Goal: Task Accomplishment & Management: Manage account settings

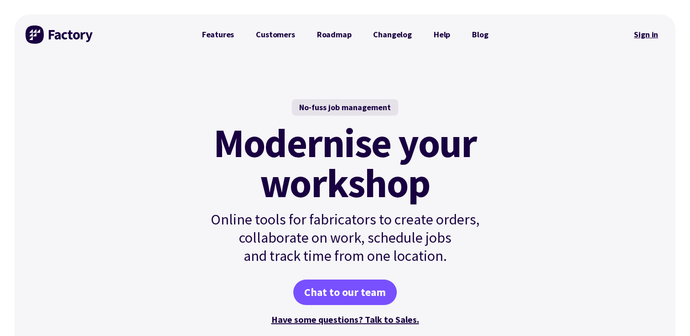
click at [642, 33] on link "Sign in" at bounding box center [645, 34] width 37 height 21
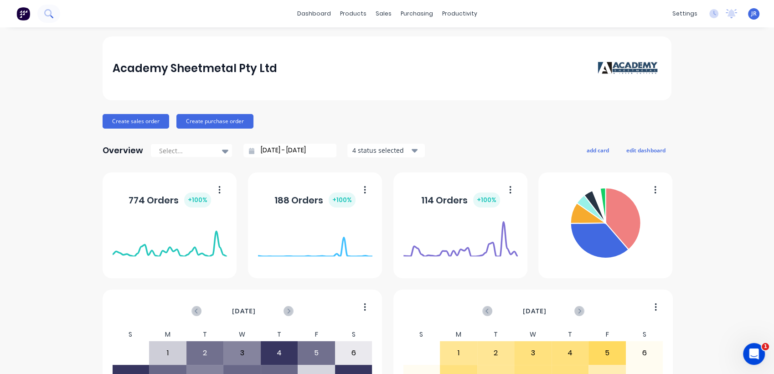
click at [42, 16] on button at bounding box center [48, 14] width 23 height 18
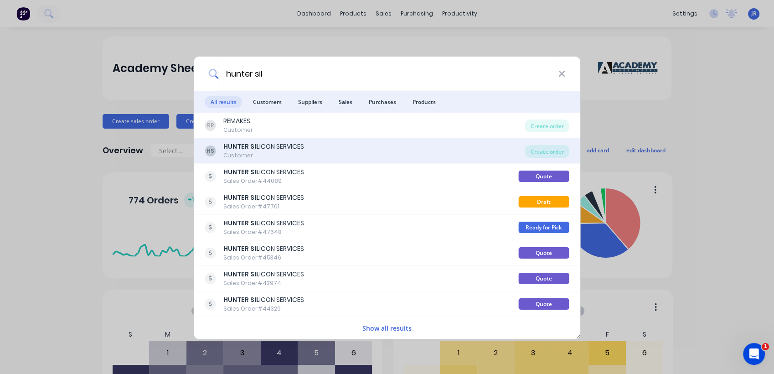
type input "hunter sil"
click at [244, 154] on div "Customer" at bounding box center [263, 155] width 81 height 8
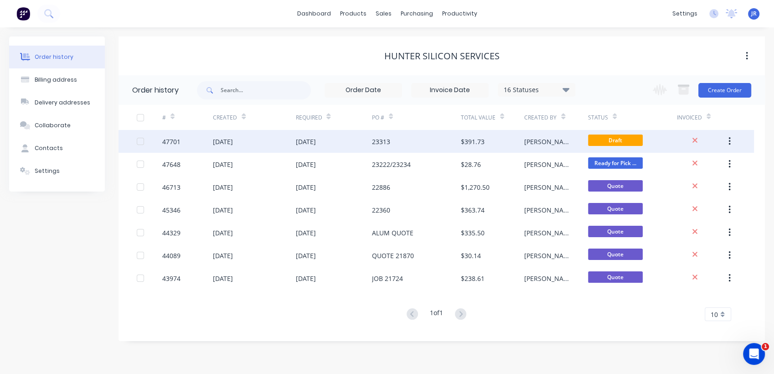
click at [396, 140] on div "23313" at bounding box center [416, 141] width 89 height 23
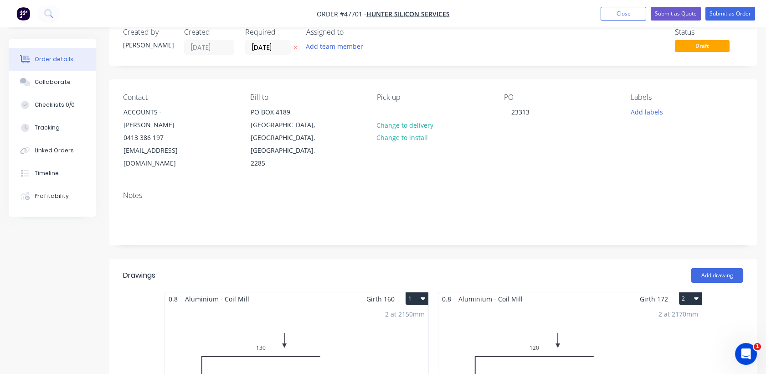
scroll to position [51, 0]
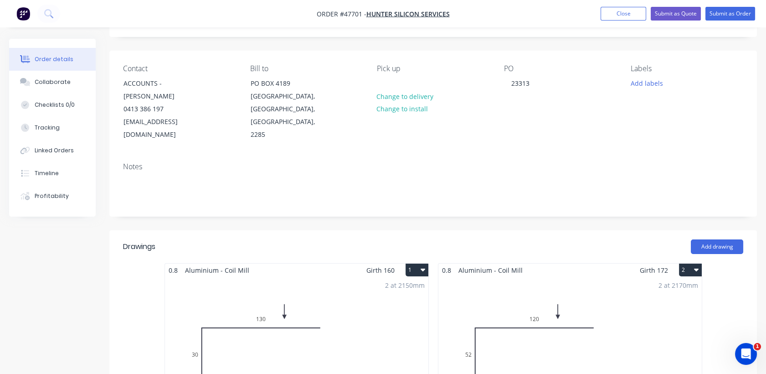
click at [355, 293] on div "2 at 2150mm Total lm $/M Total 4.3m $13.44 $57.79" at bounding box center [296, 346] width 263 height 139
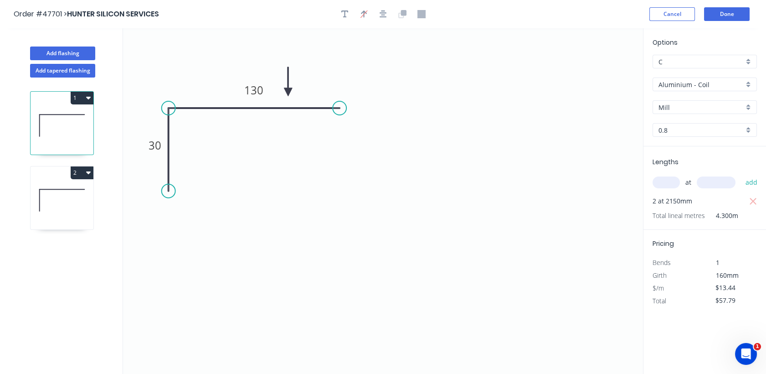
click at [683, 86] on input "Aluminium - Coil" at bounding box center [701, 85] width 85 height 10
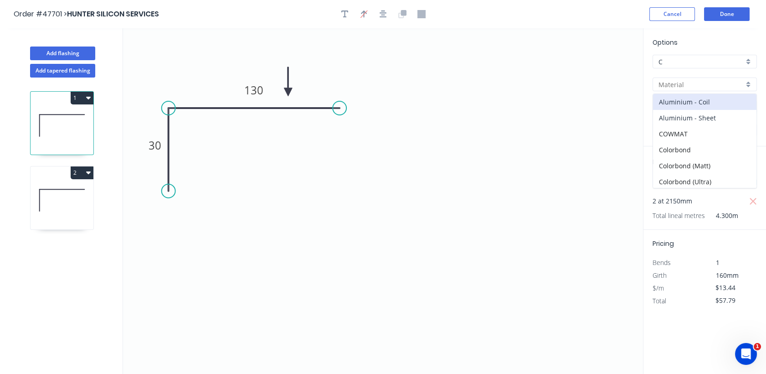
click at [679, 112] on div "Aluminium - Sheet" at bounding box center [704, 118] width 103 height 16
type input "Aluminium - Sheet"
type input "1.2"
type input "$1.00"
type input "$4.30"
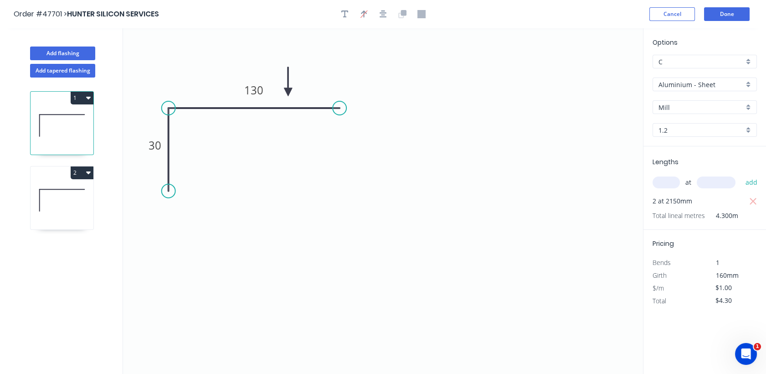
click at [56, 184] on icon at bounding box center [62, 200] width 63 height 58
type input "$13.44"
type input "$58.33"
click at [702, 80] on input "Aluminium - Coil" at bounding box center [701, 85] width 85 height 10
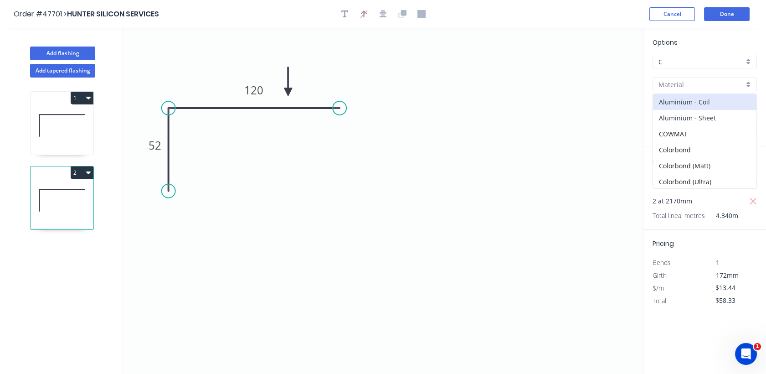
click at [699, 119] on div "Aluminium - Sheet" at bounding box center [704, 118] width 103 height 16
type input "Aluminium - Sheet"
type input "1.2"
type input "$1.00"
type input "$4.34"
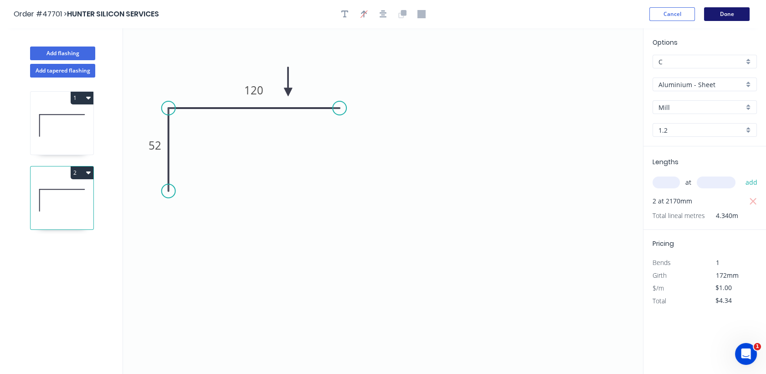
click at [722, 14] on button "Done" at bounding box center [727, 14] width 46 height 14
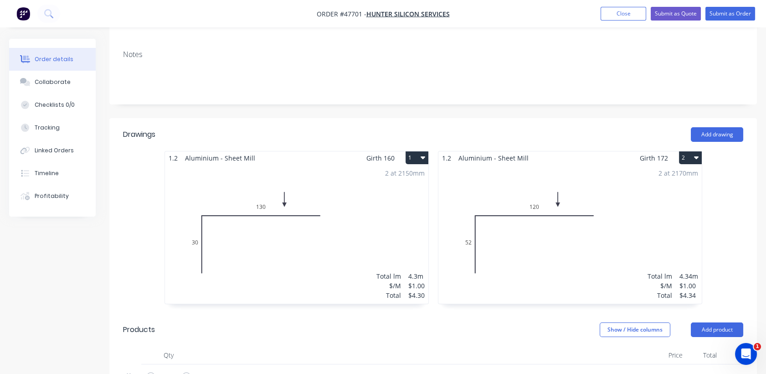
scroll to position [202, 0]
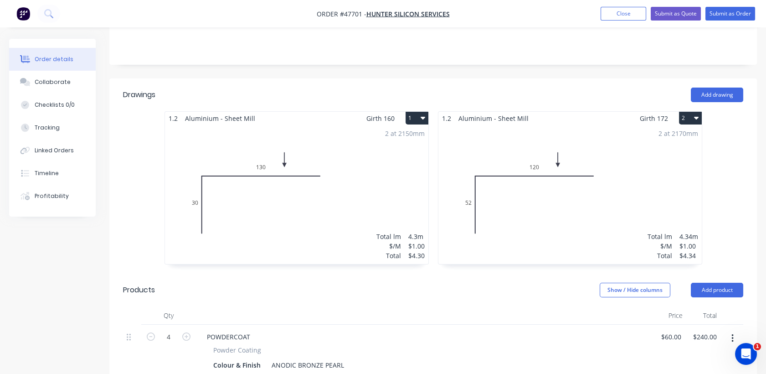
click at [422, 251] on div "$4.30" at bounding box center [416, 256] width 16 height 10
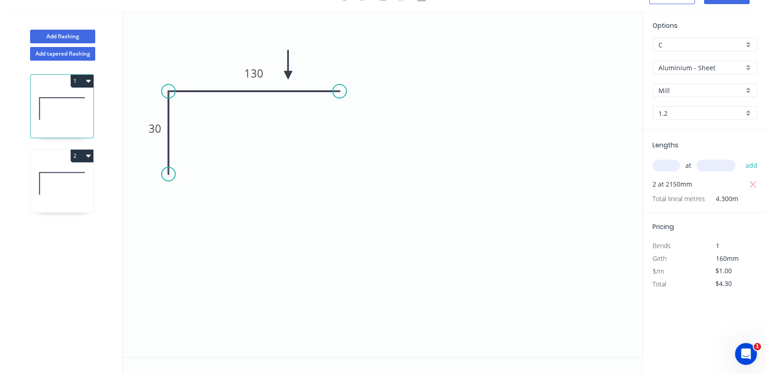
scroll to position [16, 0]
drag, startPoint x: 740, startPoint y: 288, endPoint x: 622, endPoint y: 266, distance: 120.5
click at [675, 280] on div "Total $4.30" at bounding box center [705, 284] width 118 height 13
click at [73, 193] on icon at bounding box center [62, 184] width 63 height 58
drag, startPoint x: 729, startPoint y: 278, endPoint x: 640, endPoint y: 280, distance: 89.4
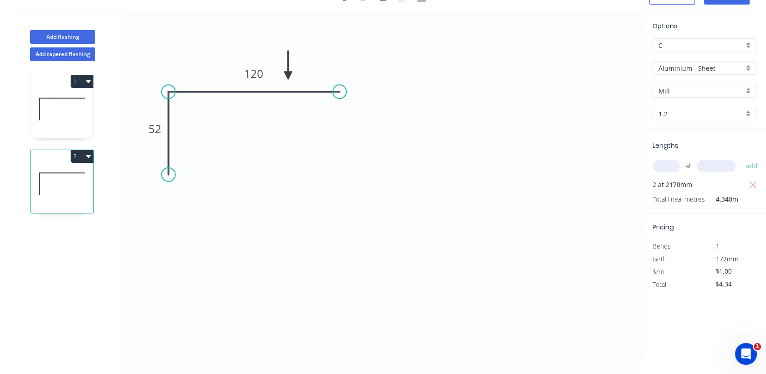
click at [673, 274] on div "Pricing Bends 1 Girth 172mm $/m $1.00 Total $4.34" at bounding box center [705, 251] width 123 height 77
type input "$73.00"
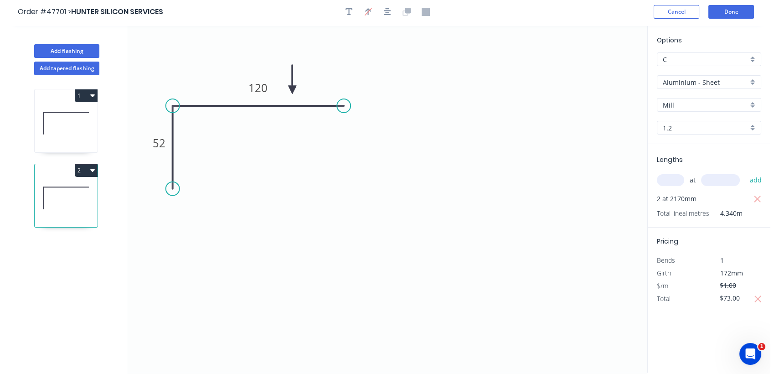
scroll to position [0, 0]
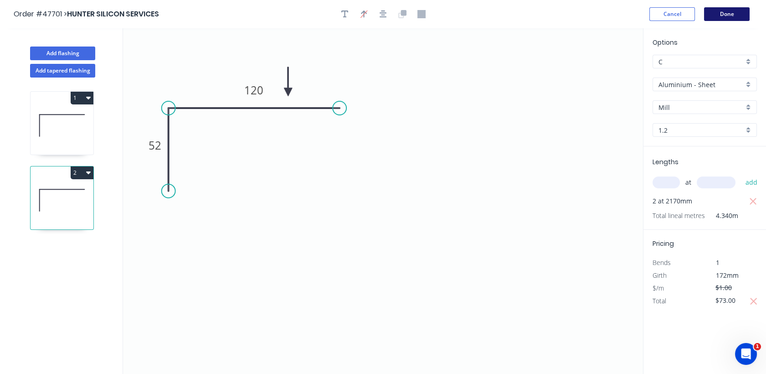
click at [717, 17] on button "Done" at bounding box center [727, 14] width 46 height 14
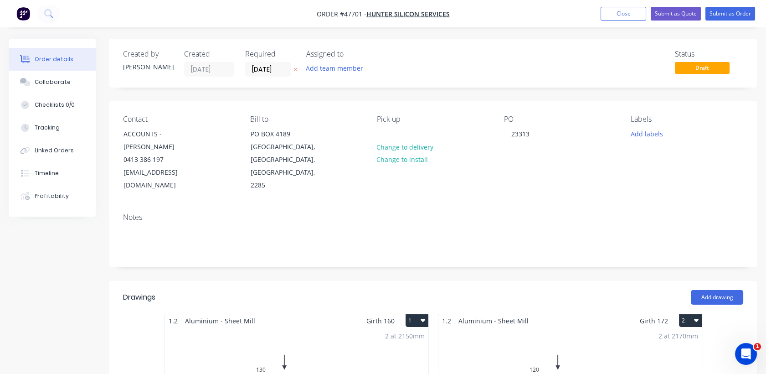
click at [624, 19] on button "Close" at bounding box center [624, 14] width 46 height 14
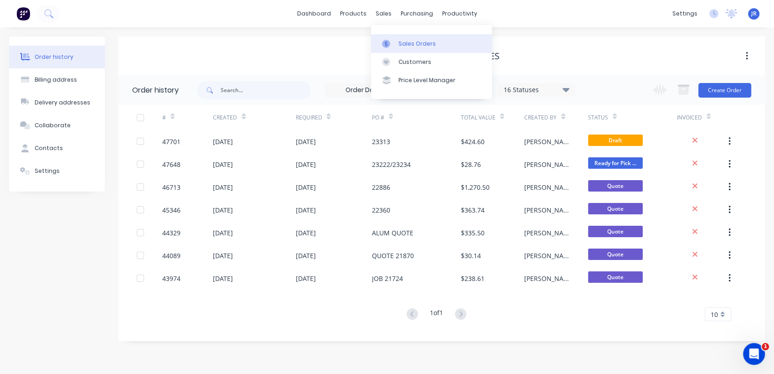
drag, startPoint x: 394, startPoint y: 35, endPoint x: 381, endPoint y: 37, distance: 13.4
click at [394, 35] on link "Sales Orders" at bounding box center [431, 43] width 121 height 18
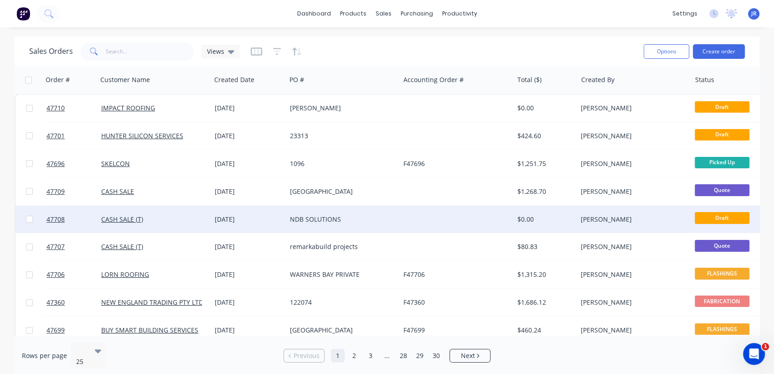
click at [313, 227] on div "NDB SOLUTIONS" at bounding box center [343, 219] width 114 height 27
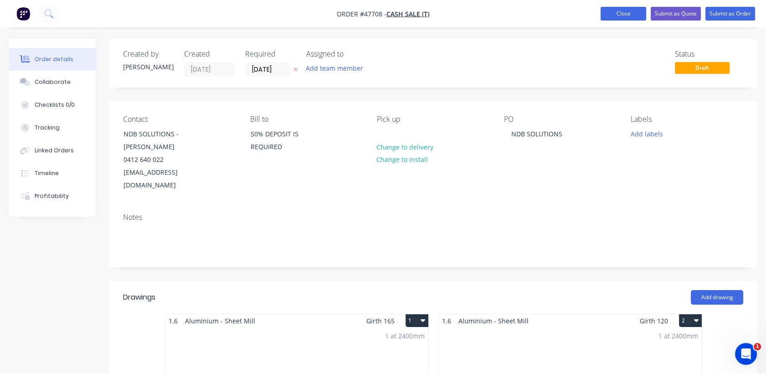
click at [640, 6] on nav "Order #47708 - CASH SALE (T) Add product Close Submit as Quote Submit as Order" at bounding box center [383, 13] width 766 height 27
click at [620, 16] on button "Close" at bounding box center [624, 14] width 46 height 14
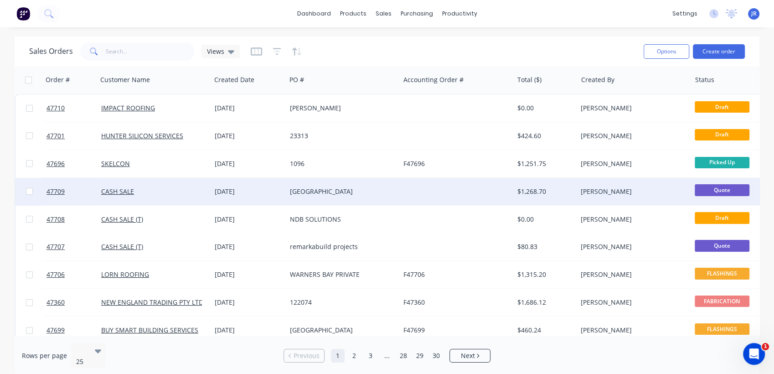
click at [324, 194] on div "[GEOGRAPHIC_DATA]" at bounding box center [340, 191] width 101 height 9
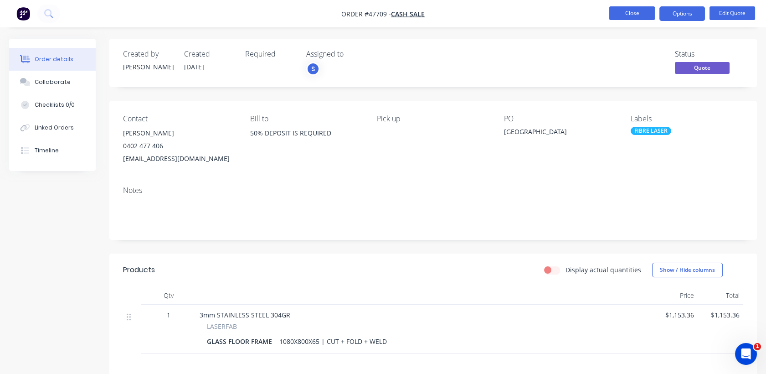
click at [624, 8] on button "Close" at bounding box center [632, 13] width 46 height 14
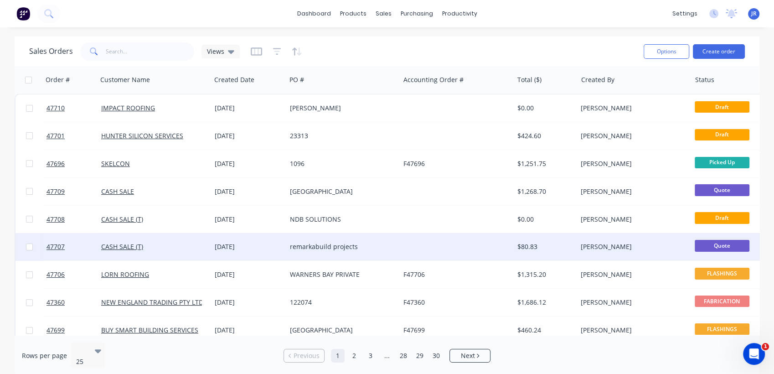
click at [315, 250] on div "remarkabuild projects" at bounding box center [340, 246] width 101 height 9
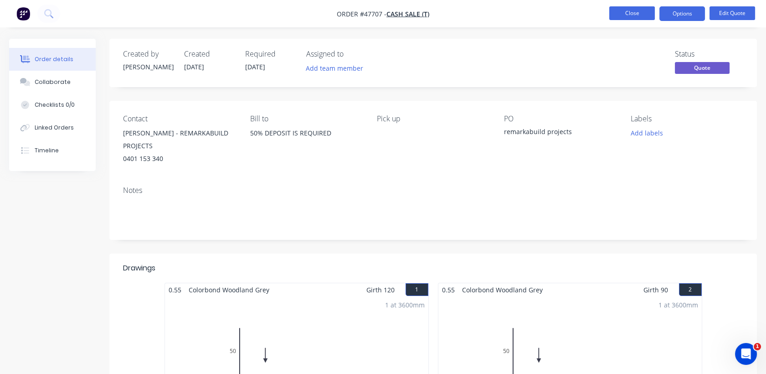
click at [621, 11] on button "Close" at bounding box center [632, 13] width 46 height 14
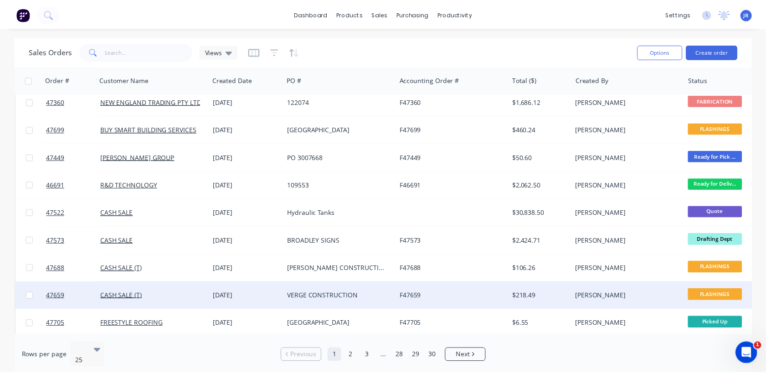
scroll to position [202, 0]
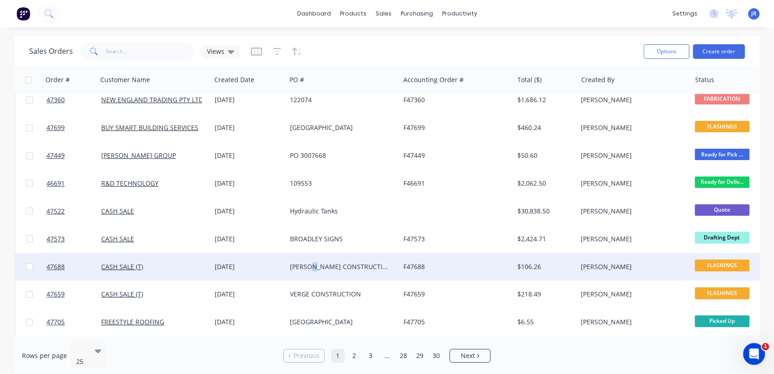
click at [315, 266] on div "[PERSON_NAME] CONSTRUCTIONS" at bounding box center [340, 266] width 101 height 9
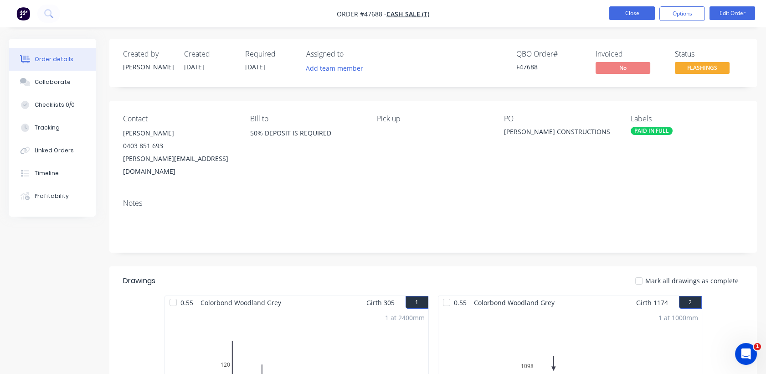
click at [632, 8] on button "Close" at bounding box center [632, 13] width 46 height 14
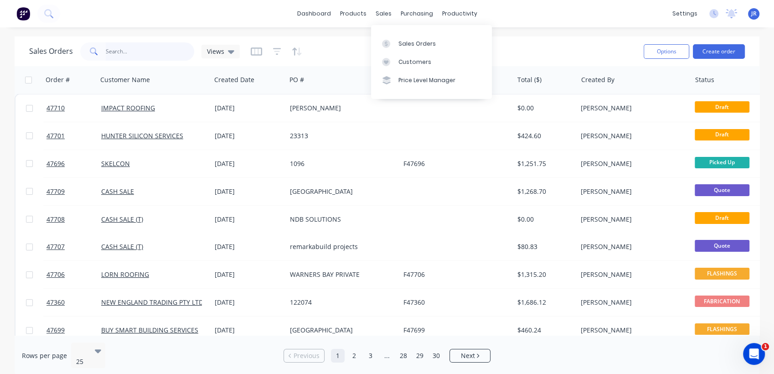
click at [159, 55] on input "text" at bounding box center [150, 51] width 89 height 18
type input "[PERSON_NAME]"
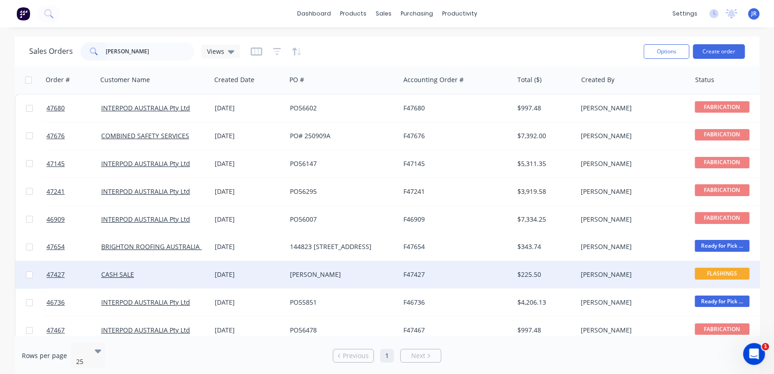
click at [298, 275] on div "[PERSON_NAME]" at bounding box center [340, 274] width 101 height 9
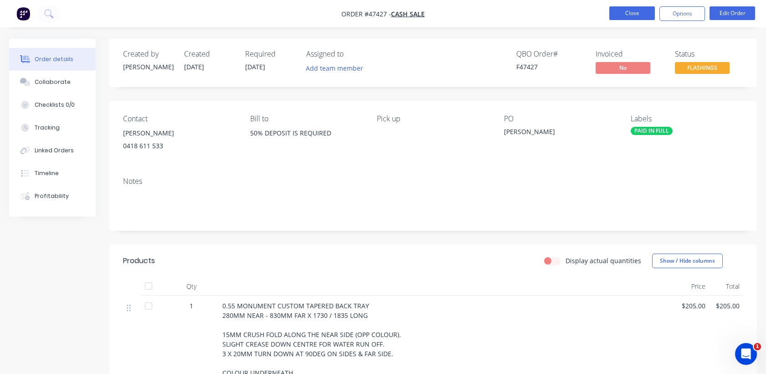
click at [634, 18] on button "Close" at bounding box center [632, 13] width 46 height 14
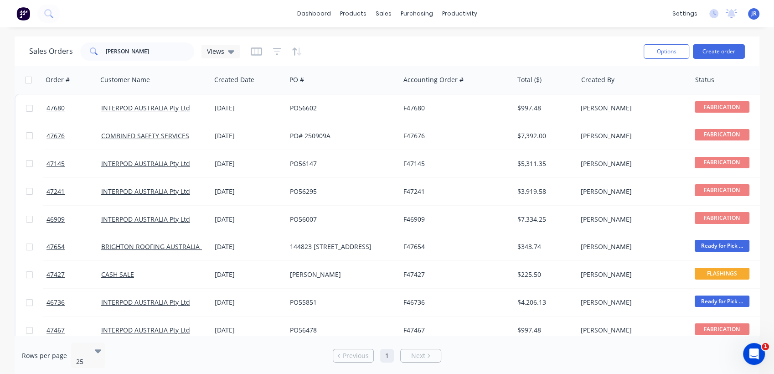
click at [21, 15] on img at bounding box center [23, 14] width 14 height 14
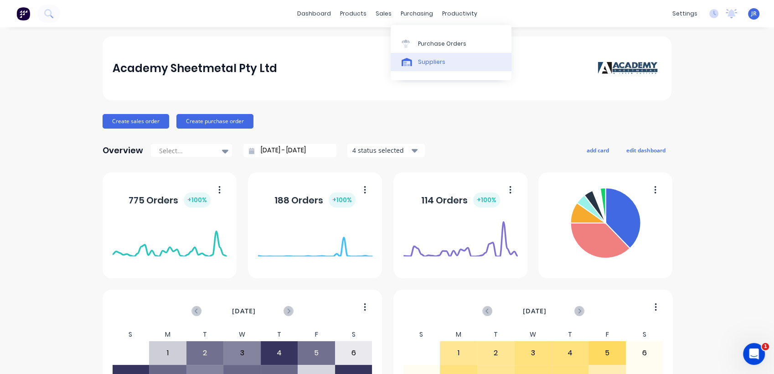
click at [431, 64] on div "Suppliers" at bounding box center [431, 62] width 27 height 8
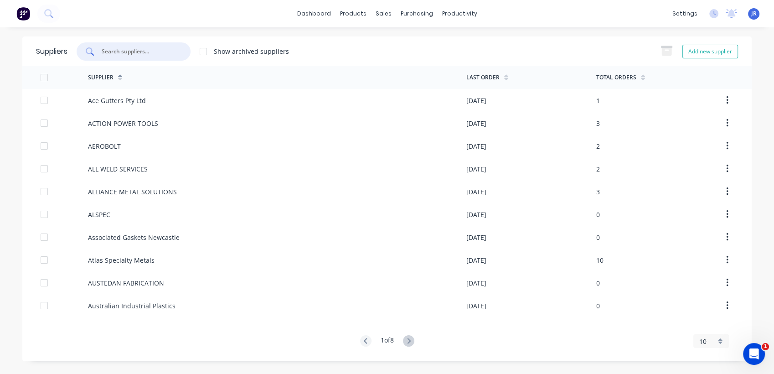
click at [124, 50] on input "text" at bounding box center [139, 51] width 76 height 9
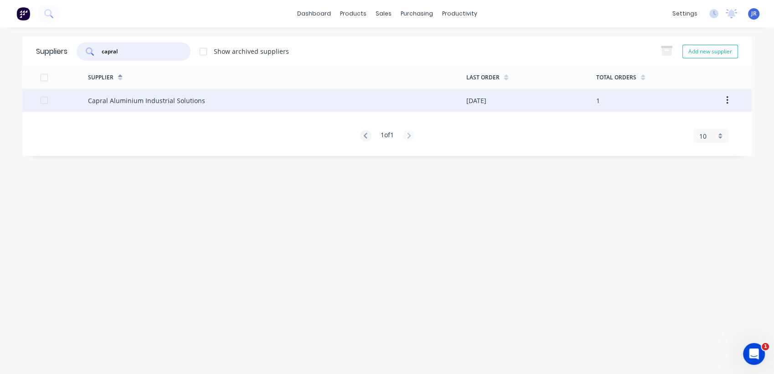
type input "capral"
click at [191, 108] on div "Capral Aluminium Industrial Solutions" at bounding box center [277, 100] width 378 height 23
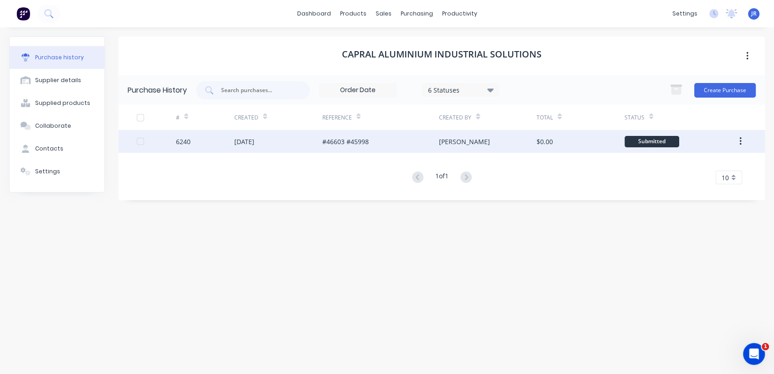
click at [254, 140] on div "[DATE]" at bounding box center [244, 142] width 20 height 10
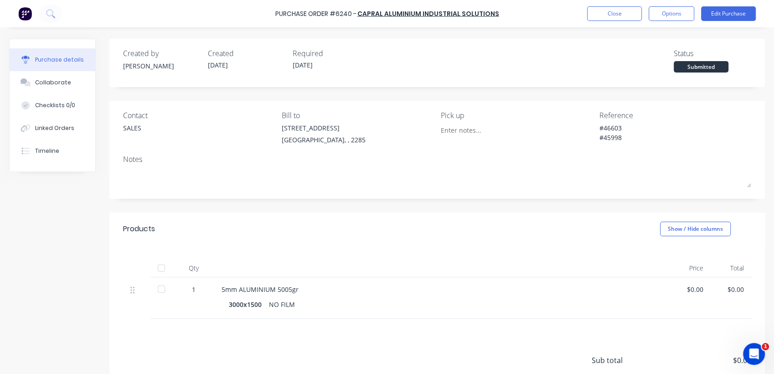
click at [708, 67] on div "Submitted" at bounding box center [701, 66] width 55 height 11
click at [624, 10] on button "Close" at bounding box center [614, 13] width 55 height 15
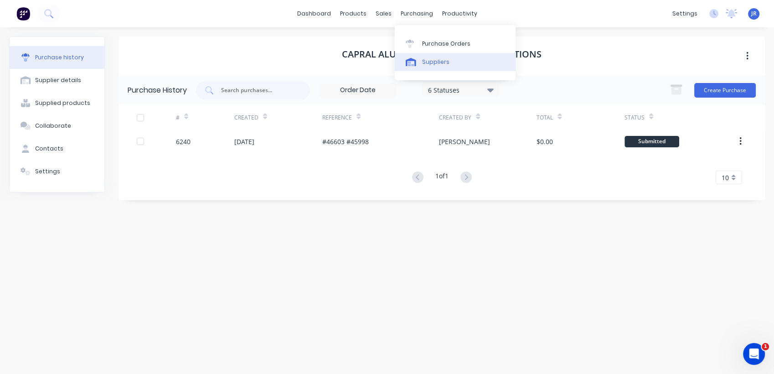
click at [439, 58] on div "Suppliers" at bounding box center [435, 62] width 27 height 8
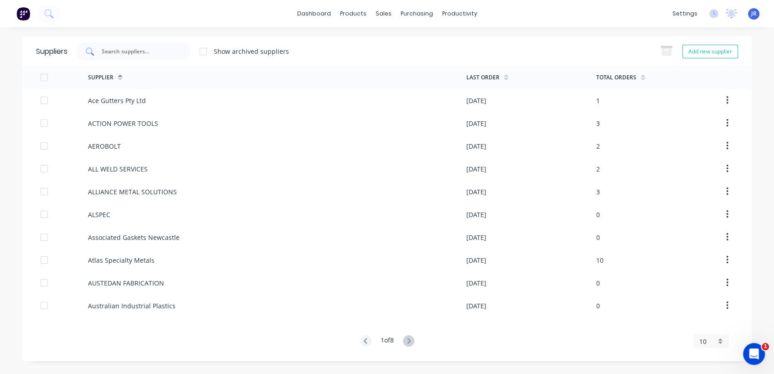
click at [142, 46] on div at bounding box center [134, 51] width 114 height 18
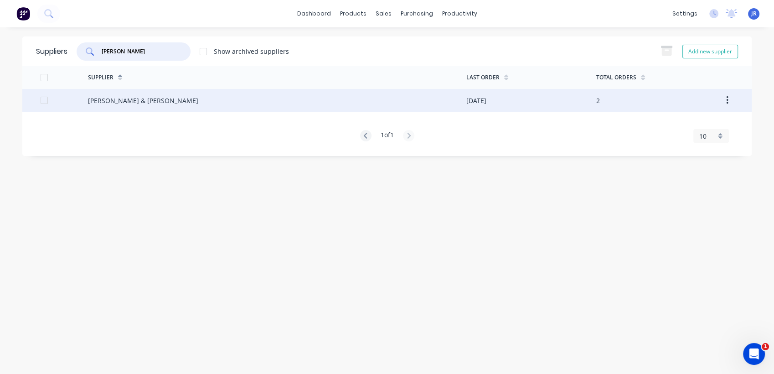
type input "[PERSON_NAME]"
click at [118, 93] on div "[PERSON_NAME] & [PERSON_NAME]" at bounding box center [277, 100] width 378 height 23
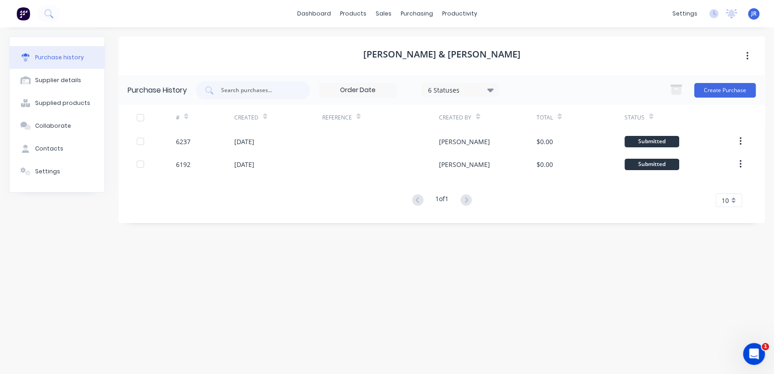
click at [451, 88] on div "6 Statuses" at bounding box center [460, 90] width 65 height 10
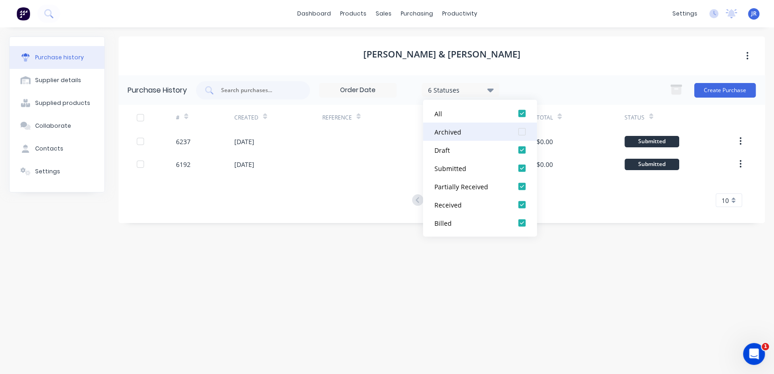
click at [521, 133] on div at bounding box center [522, 132] width 18 height 18
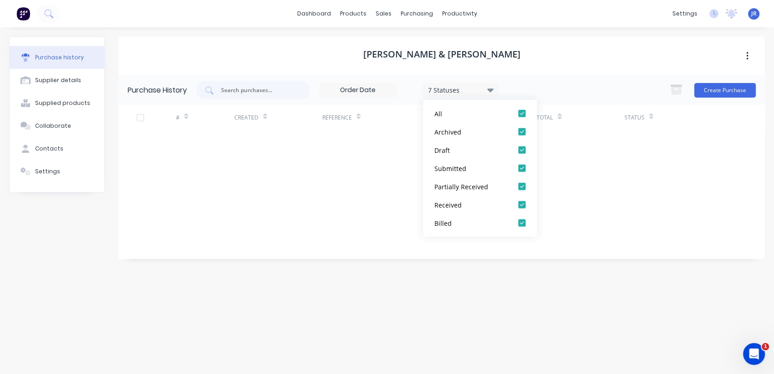
click at [567, 63] on div "[PERSON_NAME] & [PERSON_NAME]" at bounding box center [442, 55] width 646 height 39
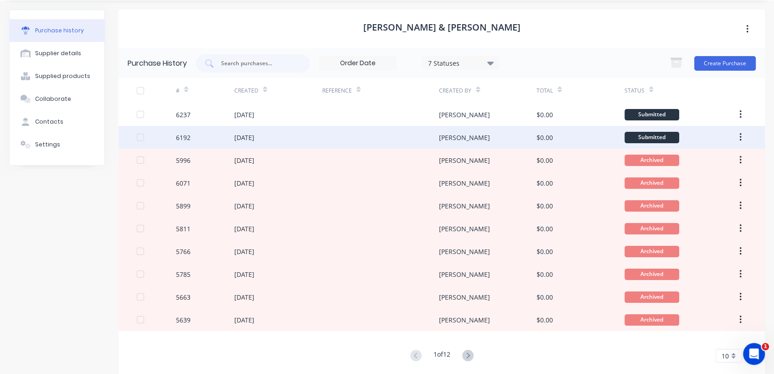
scroll to position [40, 0]
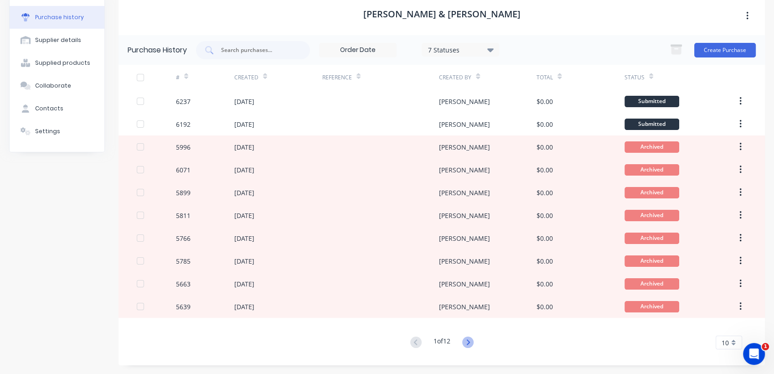
click at [464, 341] on icon at bounding box center [467, 341] width 11 height 11
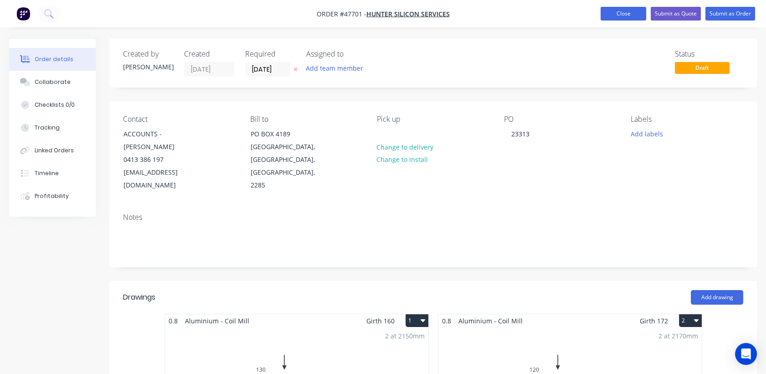
click at [611, 13] on button "Close" at bounding box center [624, 14] width 46 height 14
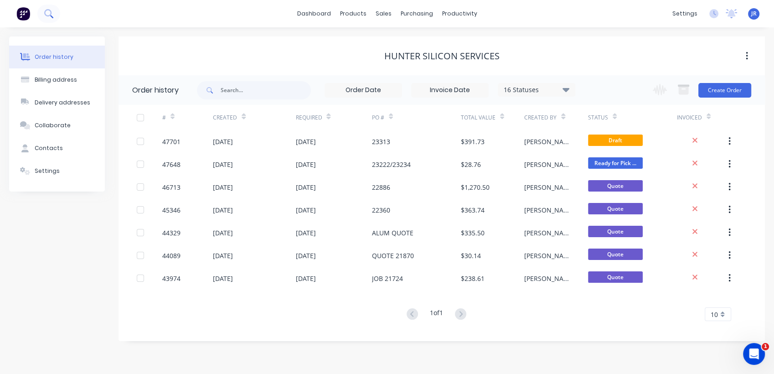
click at [42, 10] on button at bounding box center [48, 14] width 23 height 18
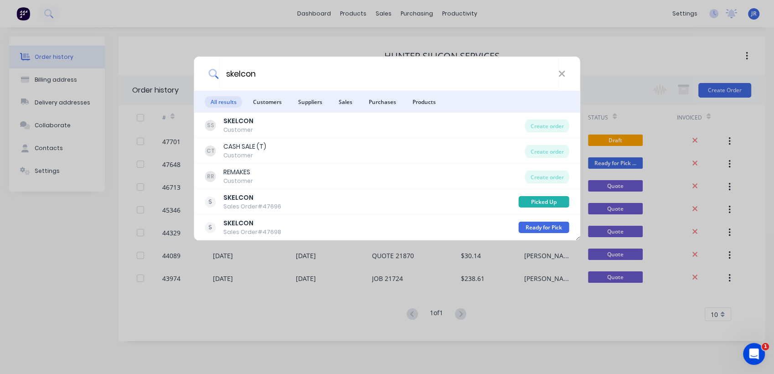
type input "skelcon"
click at [241, 117] on b "SKELCON" at bounding box center [238, 120] width 30 height 9
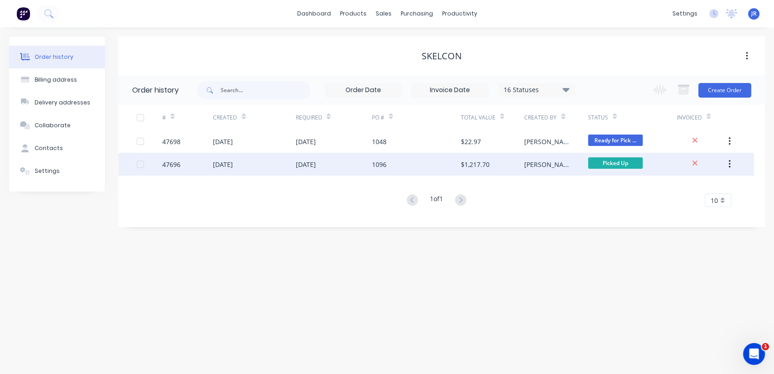
click at [357, 161] on div "[DATE]" at bounding box center [333, 164] width 76 height 23
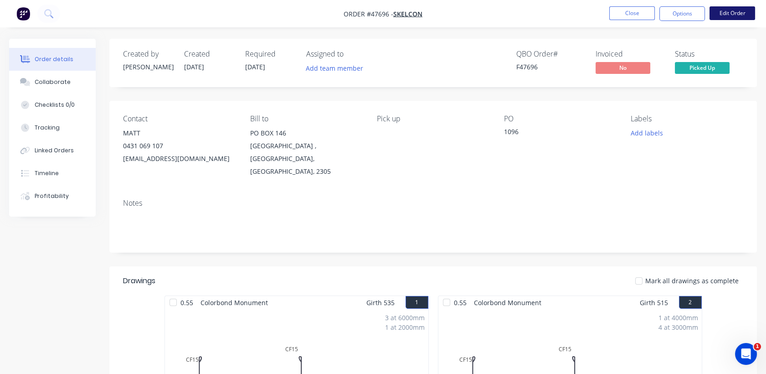
click at [734, 15] on button "Edit Order" at bounding box center [733, 13] width 46 height 14
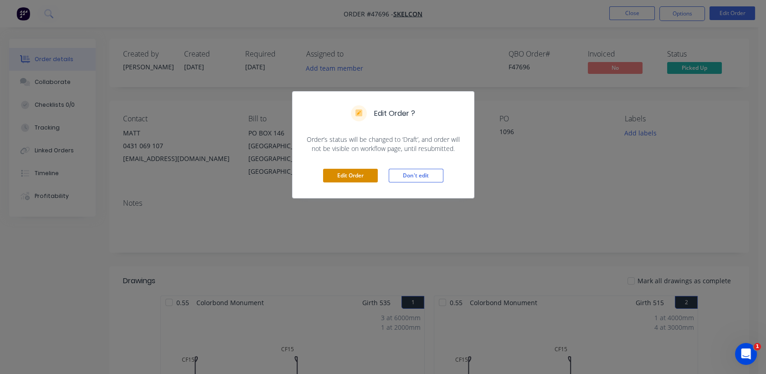
click at [332, 172] on button "Edit Order" at bounding box center [350, 176] width 55 height 14
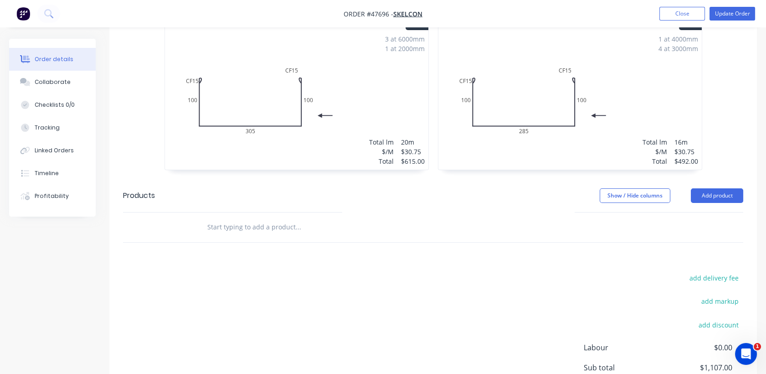
scroll to position [364, 0]
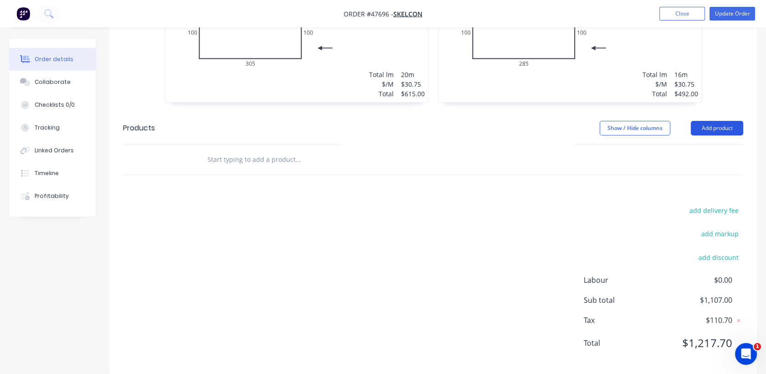
click at [700, 121] on button "Add product" at bounding box center [717, 128] width 52 height 15
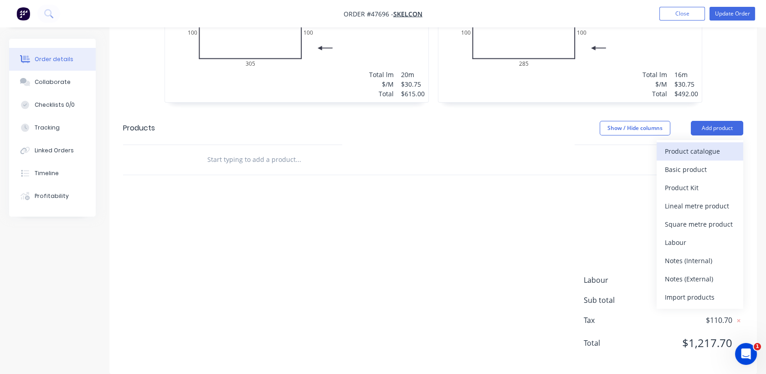
click at [677, 142] on button "Product catalogue" at bounding box center [700, 151] width 87 height 18
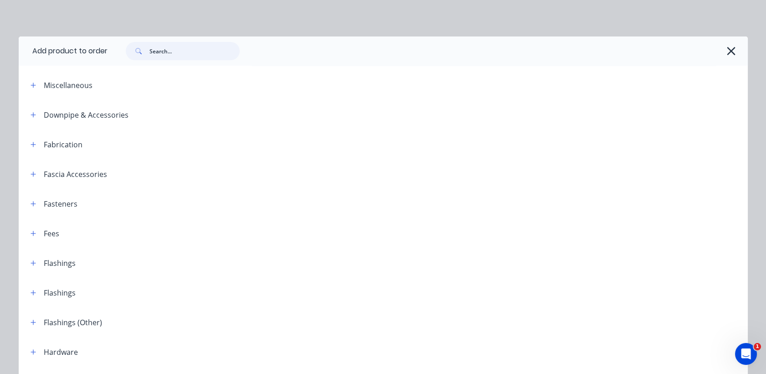
drag, startPoint x: 175, startPoint y: 54, endPoint x: 168, endPoint y: 51, distance: 8.0
click at [175, 53] on input "text" at bounding box center [195, 51] width 90 height 18
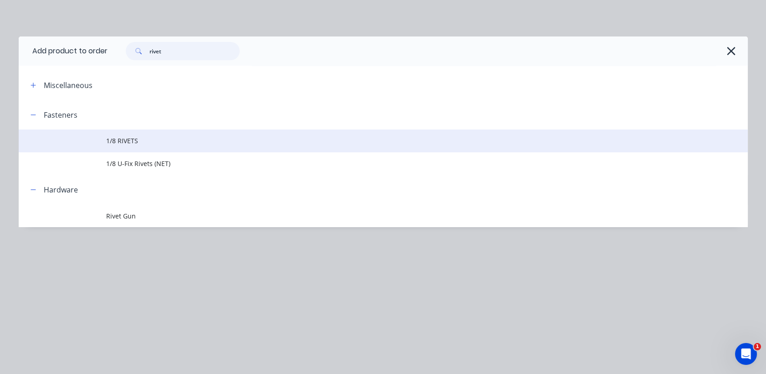
type input "rivet"
click at [127, 133] on td "1/8 RIVETS" at bounding box center [427, 140] width 642 height 23
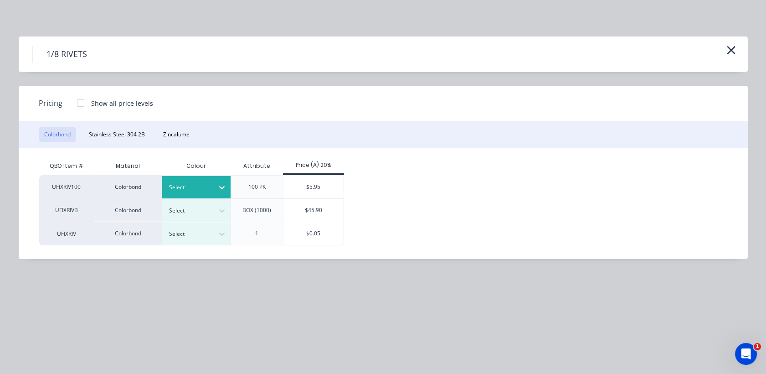
click at [216, 188] on div at bounding box center [222, 187] width 16 height 15
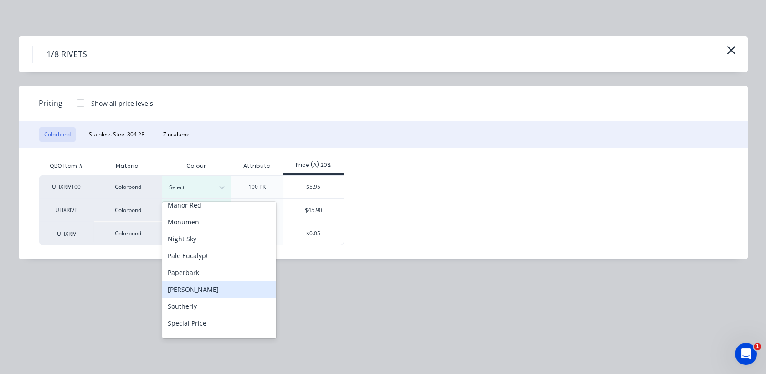
scroll to position [202, 0]
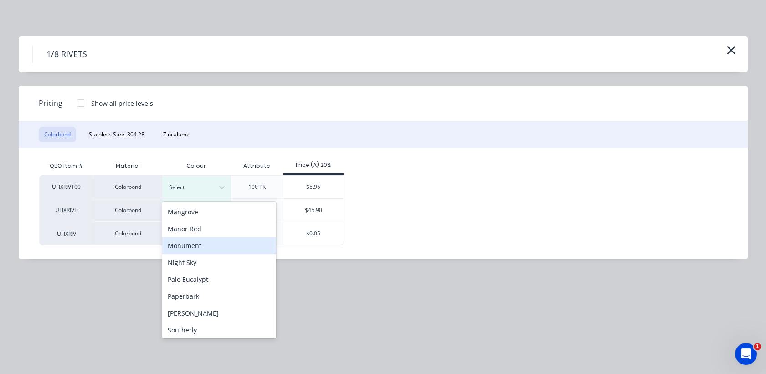
click at [198, 246] on div "Monument" at bounding box center [219, 245] width 114 height 17
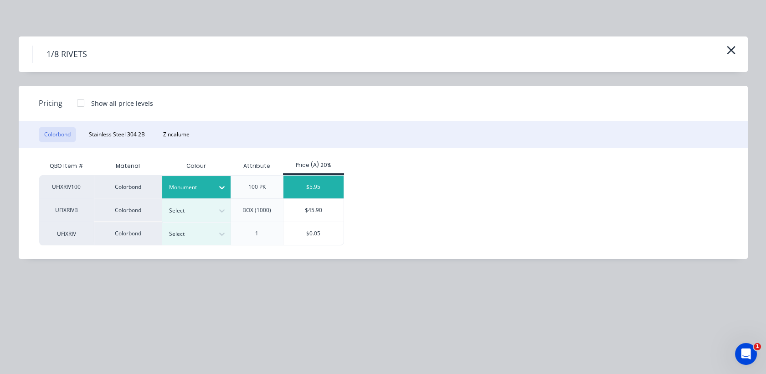
click at [317, 182] on div "$5.95" at bounding box center [314, 186] width 61 height 23
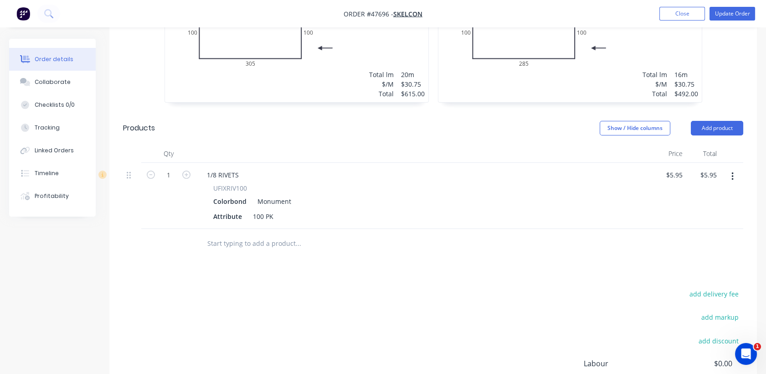
drag, startPoint x: 722, startPoint y: 112, endPoint x: 720, endPoint y: 122, distance: 10.7
click at [723, 121] on button "Add product" at bounding box center [717, 128] width 52 height 15
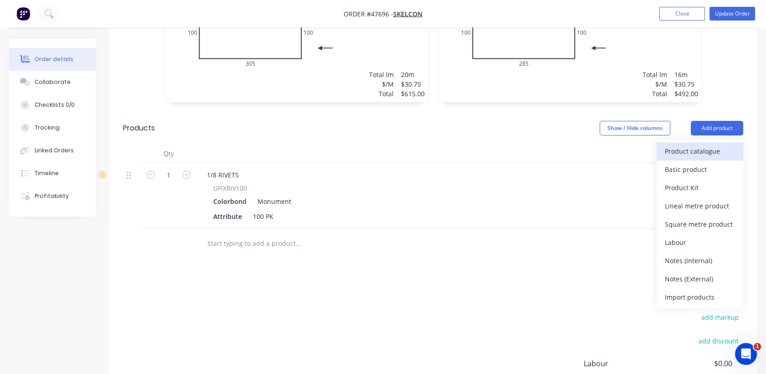
click at [704, 144] on div "Product catalogue" at bounding box center [700, 150] width 70 height 13
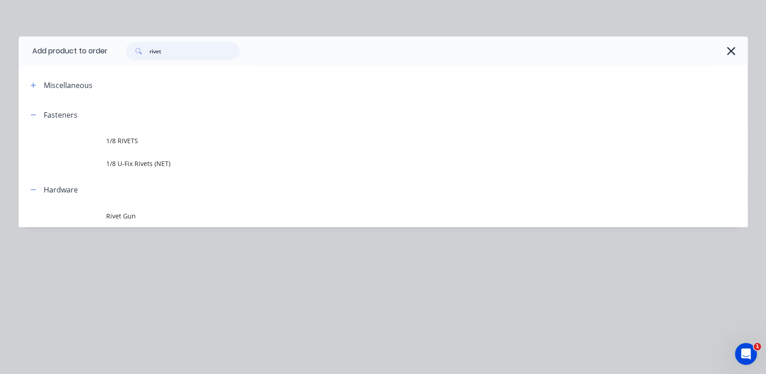
drag, startPoint x: 173, startPoint y: 46, endPoint x: 3, endPoint y: 50, distance: 170.5
click at [5, 53] on div "Add product to order rivet Miscellaneous Fasteners 1/8 RIVETS 1/8 U-Fix Rivets …" at bounding box center [383, 187] width 766 height 374
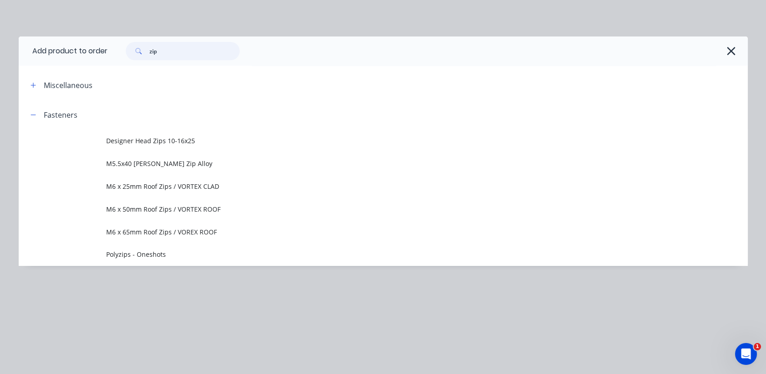
type input "zip"
click at [142, 210] on span "M6 x 50mm Roof Zips / VORTEX ROOF" at bounding box center [362, 209] width 513 height 10
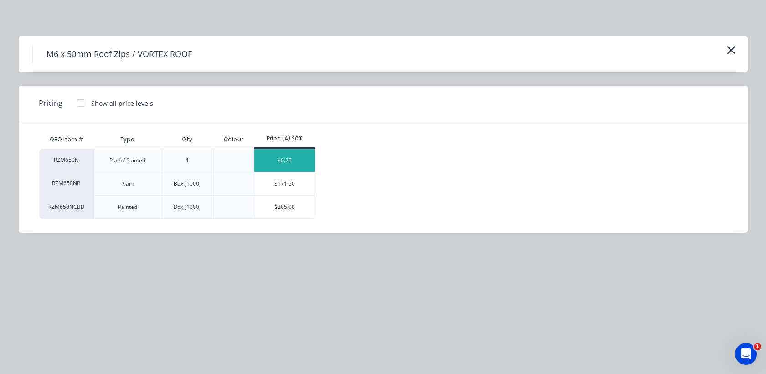
click at [276, 155] on div "$0.25" at bounding box center [284, 160] width 61 height 23
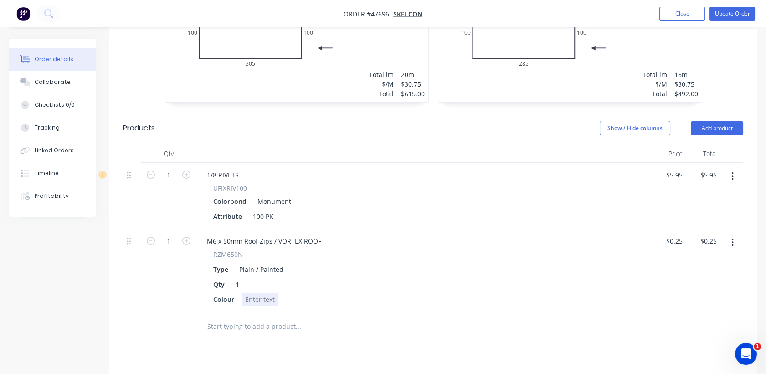
click at [252, 293] on div at bounding box center [260, 299] width 37 height 13
type input "100"
type input "$25.00"
drag, startPoint x: 390, startPoint y: 218, endPoint x: 670, endPoint y: 184, distance: 282.0
click at [391, 229] on div "M6 x 50mm Roof Zips / VORTEX ROOF RZM650N Type Plain / Painted Qty 1 Colour Mon…" at bounding box center [424, 270] width 456 height 83
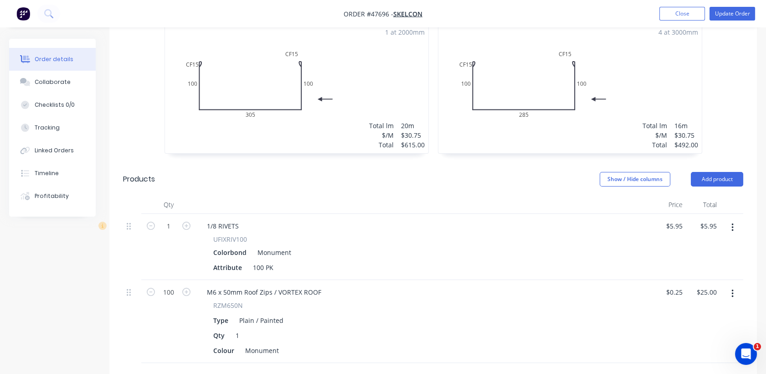
scroll to position [161, 0]
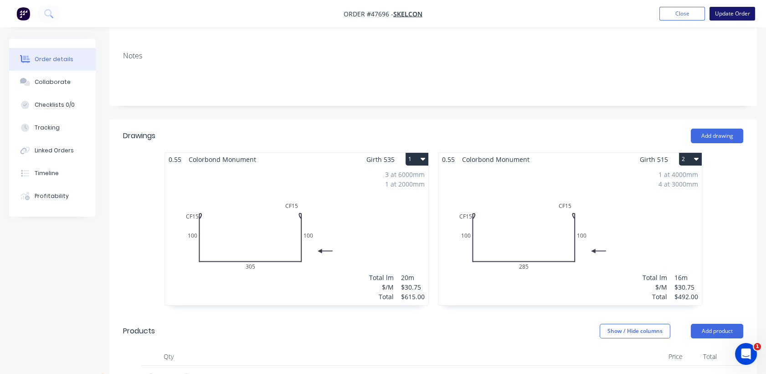
click at [740, 11] on button "Update Order" at bounding box center [733, 14] width 46 height 14
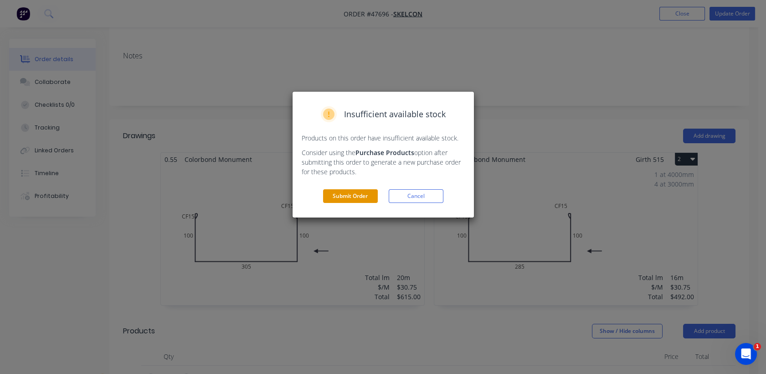
click at [347, 198] on button "Submit Order" at bounding box center [350, 196] width 55 height 14
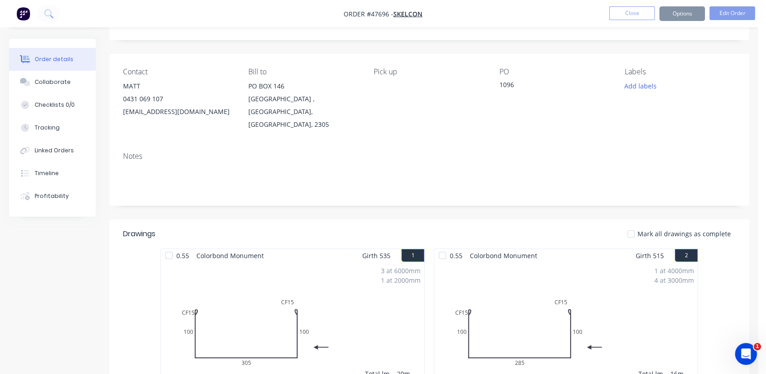
scroll to position [51, 0]
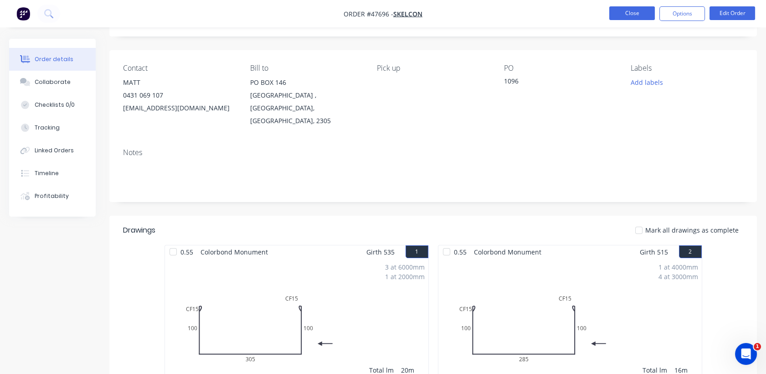
click at [638, 12] on button "Close" at bounding box center [632, 13] width 46 height 14
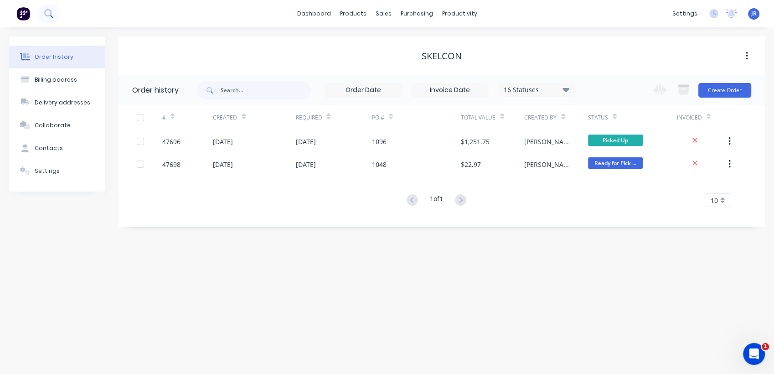
click at [45, 12] on icon at bounding box center [47, 12] width 7 height 7
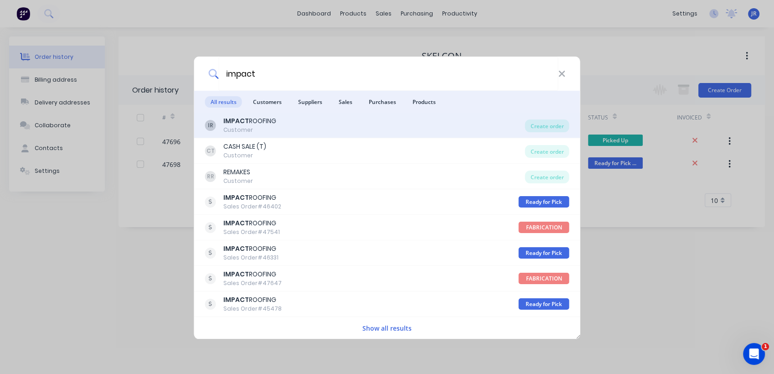
type input "impact"
click at [255, 121] on div "IMPACT ROOFING" at bounding box center [249, 121] width 53 height 10
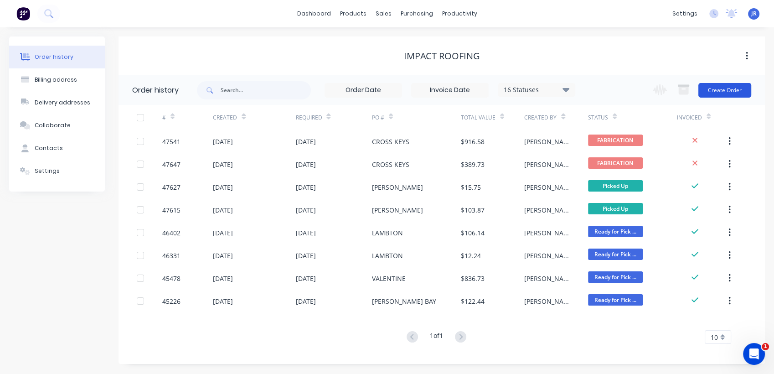
click at [738, 91] on button "Create Order" at bounding box center [724, 90] width 53 height 15
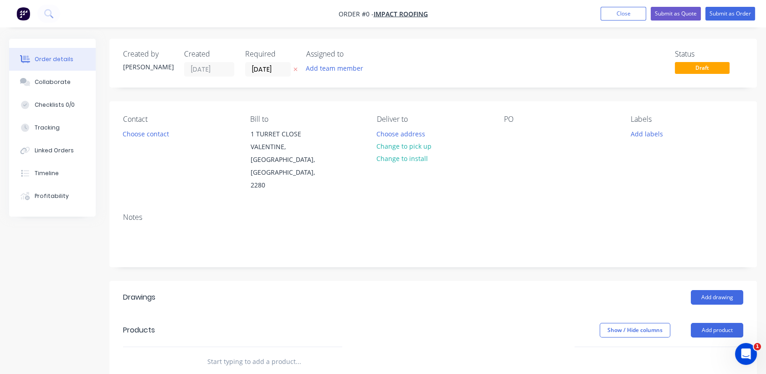
click at [157, 126] on div "Contact Choose contact" at bounding box center [179, 153] width 113 height 77
click at [138, 136] on button "Choose contact" at bounding box center [146, 133] width 56 height 12
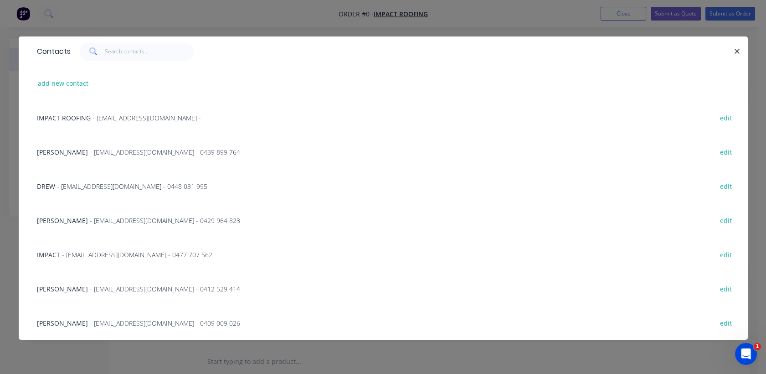
click at [105, 221] on span "- admin@impactroofing.net - 0429 964 823" at bounding box center [165, 220] width 150 height 9
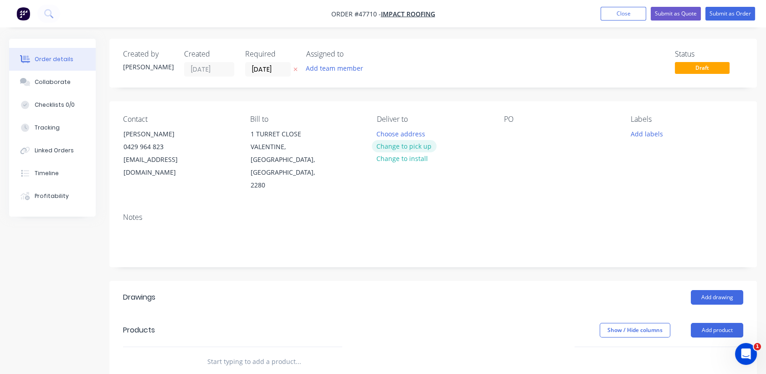
click at [409, 144] on button "Change to pick up" at bounding box center [404, 146] width 65 height 12
click at [512, 129] on div at bounding box center [511, 133] width 15 height 13
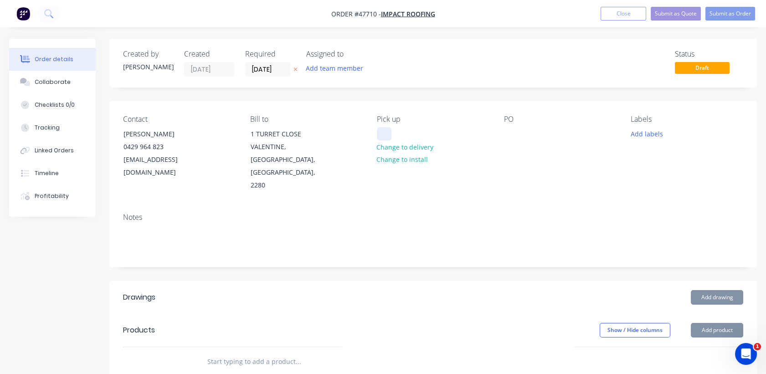
click at [387, 133] on div at bounding box center [384, 133] width 15 height 13
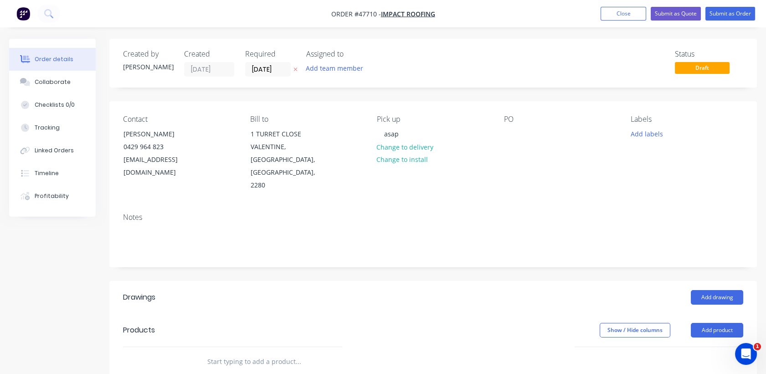
click at [518, 132] on div "PO" at bounding box center [560, 153] width 113 height 77
click at [511, 133] on div at bounding box center [511, 133] width 15 height 13
click at [720, 290] on button "Add drawing" at bounding box center [717, 297] width 52 height 15
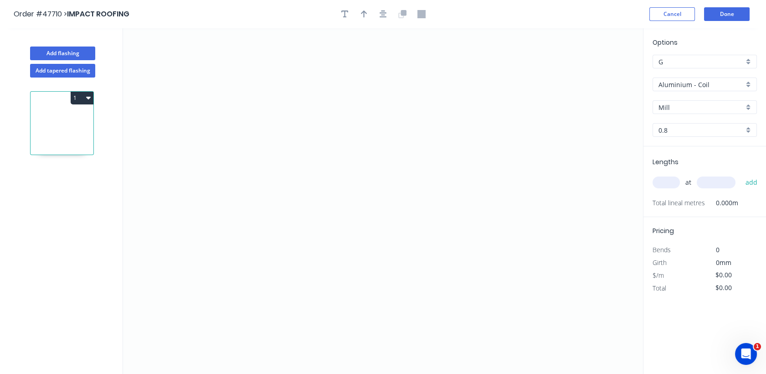
click at [683, 80] on input "Aluminium - Coil" at bounding box center [701, 85] width 85 height 10
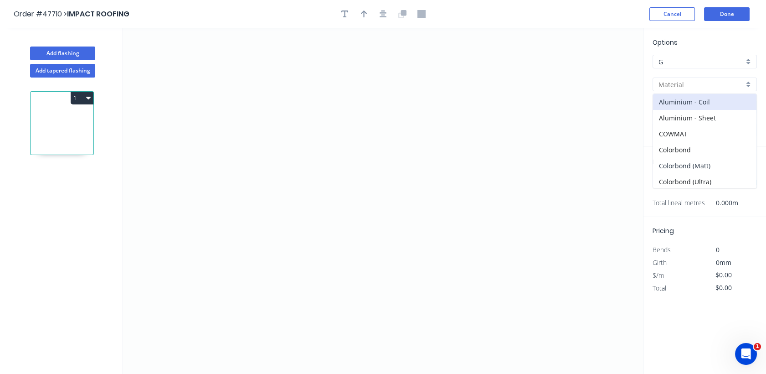
click at [682, 167] on div "Colorbond (Matt)" at bounding box center [704, 166] width 103 height 16
type input "Colorbond (Matt)"
type input "Basalt"
type input "0.55"
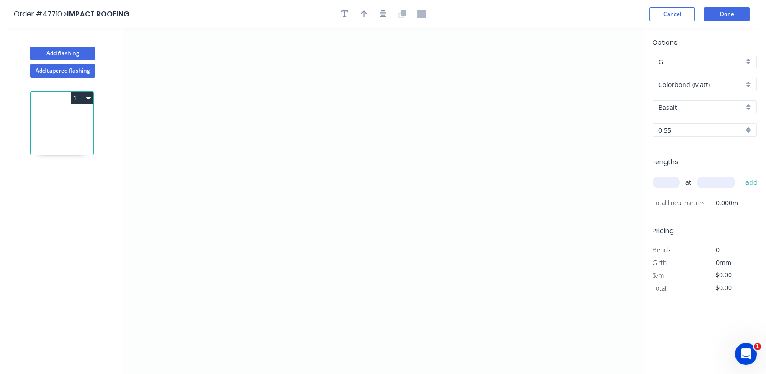
click at [685, 111] on input "Basalt" at bounding box center [701, 108] width 85 height 10
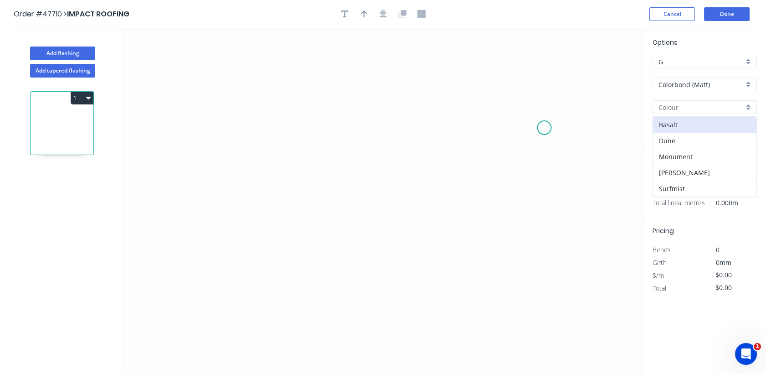
click at [504, 129] on icon "0" at bounding box center [383, 201] width 520 height 346
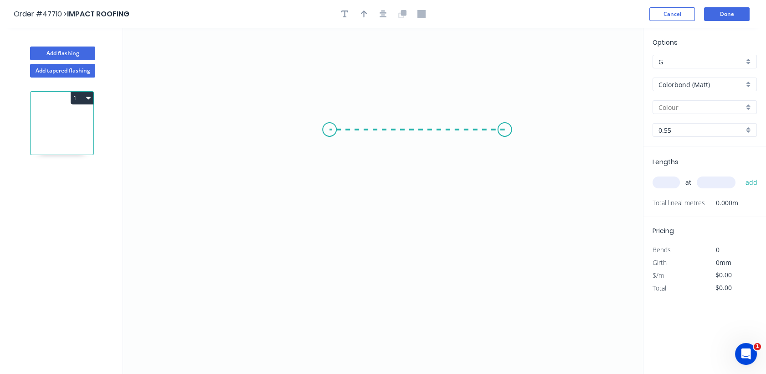
click at [330, 131] on icon "0" at bounding box center [383, 201] width 520 height 346
click at [329, 131] on circle at bounding box center [330, 130] width 14 height 14
click at [327, 80] on icon "0 ?" at bounding box center [383, 201] width 520 height 346
click at [505, 131] on circle at bounding box center [505, 130] width 14 height 14
click at [503, 133] on circle at bounding box center [505, 130] width 14 height 14
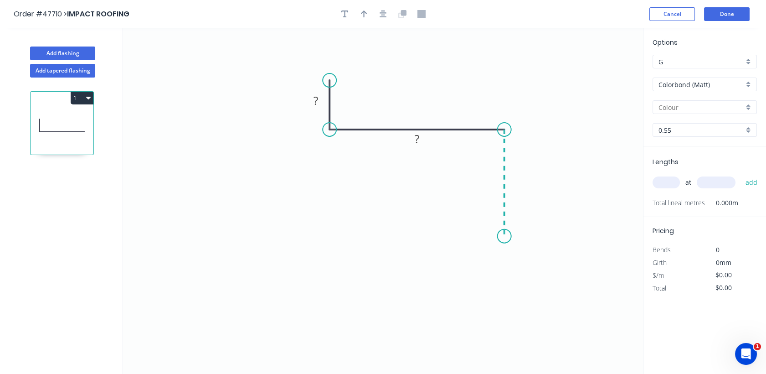
click at [507, 236] on icon "0 ? ?" at bounding box center [383, 201] width 520 height 346
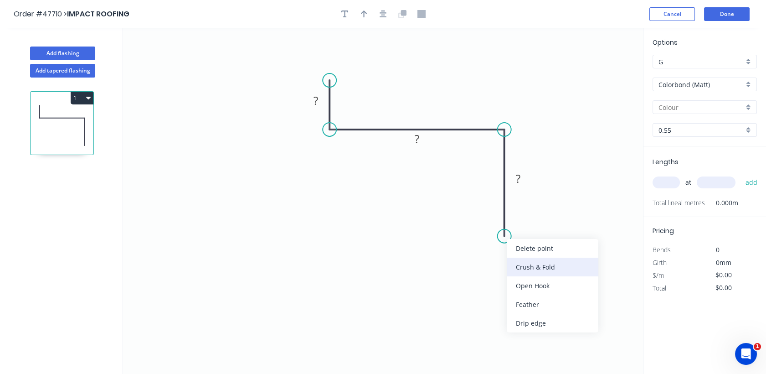
click at [527, 270] on div "Crush & Fold" at bounding box center [553, 267] width 92 height 19
click at [516, 264] on div "Flip bend" at bounding box center [547, 268] width 92 height 19
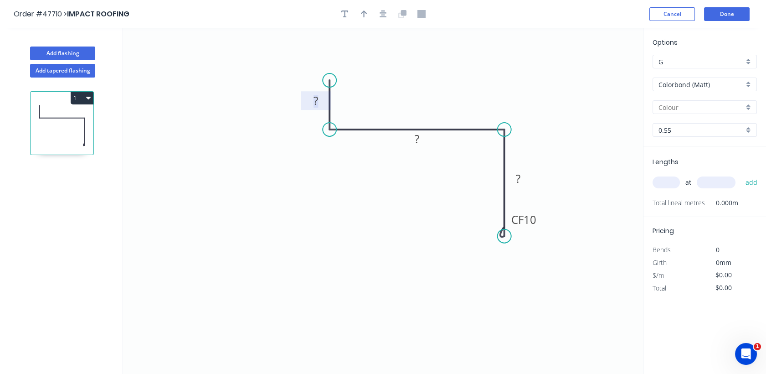
click at [321, 100] on rect at bounding box center [316, 101] width 18 height 13
type input "$7.72"
click at [531, 223] on tspan "10" at bounding box center [530, 219] width 13 height 15
click at [361, 14] on icon "button" at bounding box center [364, 14] width 6 height 8
drag, startPoint x: 598, startPoint y: 70, endPoint x: 395, endPoint y: 104, distance: 205.3
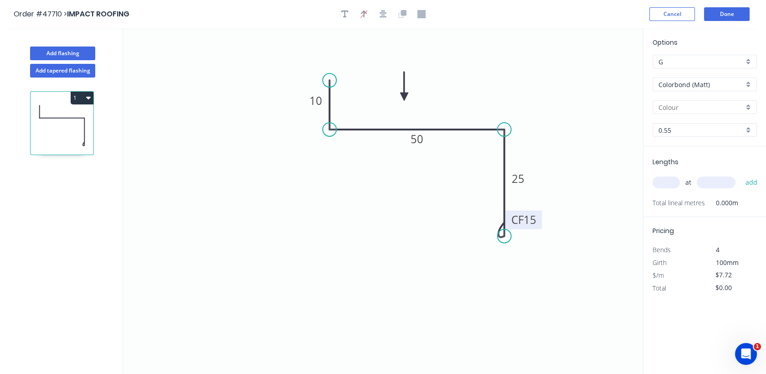
click at [400, 101] on icon at bounding box center [404, 86] width 8 height 29
click at [664, 181] on input "text" at bounding box center [666, 182] width 27 height 12
type input "2"
type input "4100"
click at [741, 175] on button "add" at bounding box center [751, 182] width 21 height 15
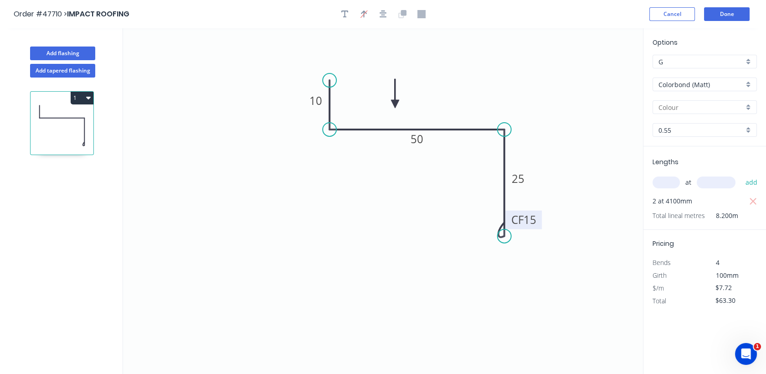
click at [83, 102] on button "1" at bounding box center [82, 98] width 23 height 13
click at [72, 120] on div "Duplicate" at bounding box center [50, 120] width 70 height 13
type input "$0.00"
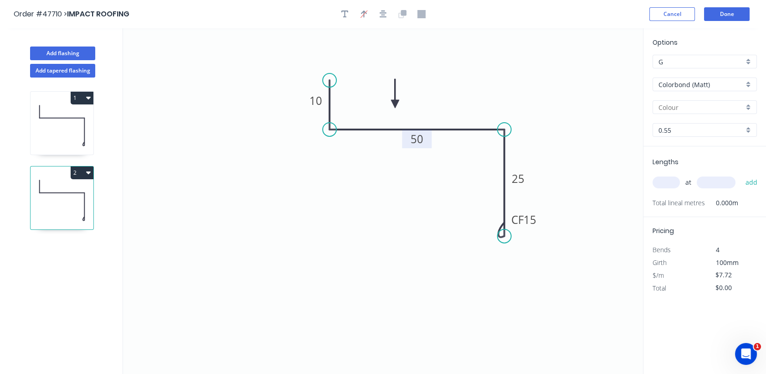
click at [421, 140] on tspan "50" at bounding box center [417, 138] width 13 height 15
click at [668, 183] on input "text" at bounding box center [666, 182] width 27 height 12
type input "2"
type input "2900"
click at [741, 175] on button "add" at bounding box center [751, 182] width 21 height 15
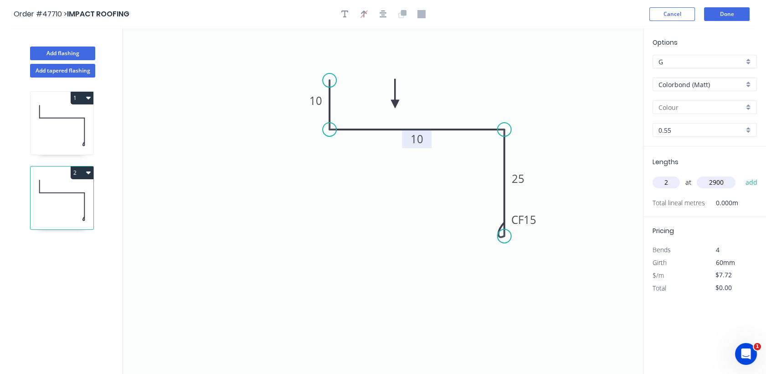
type input "$44.78"
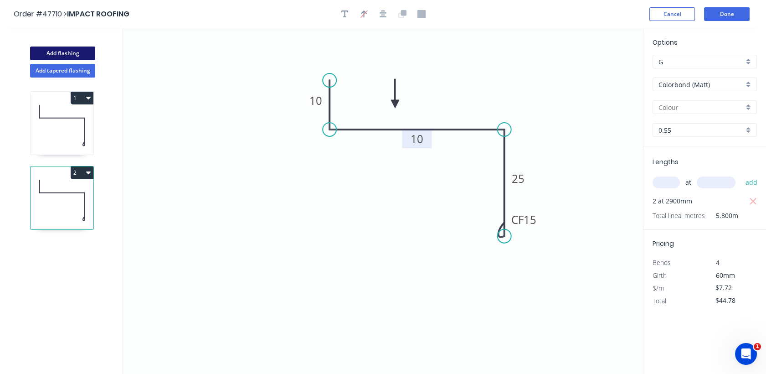
click at [53, 55] on button "Add flashing" at bounding box center [62, 53] width 65 height 14
type input "$0.00"
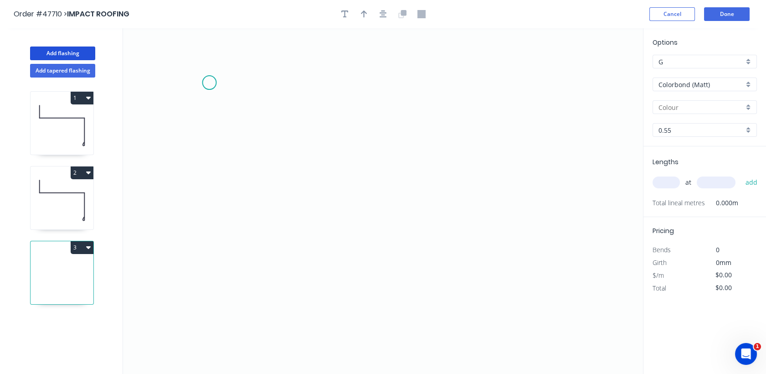
click at [209, 81] on icon "0" at bounding box center [383, 201] width 520 height 346
click at [320, 87] on icon "0" at bounding box center [383, 201] width 520 height 346
click at [320, 200] on icon "0 ?" at bounding box center [383, 201] width 520 height 346
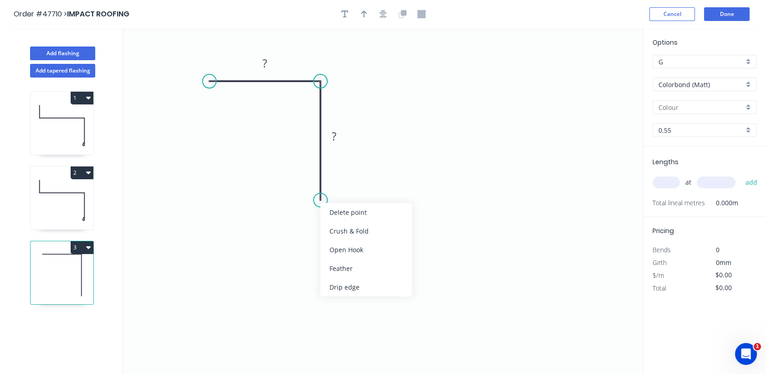
drag, startPoint x: 341, startPoint y: 230, endPoint x: 337, endPoint y: 226, distance: 5.8
click at [342, 230] on div "Crush & Fold" at bounding box center [366, 231] width 92 height 19
click at [263, 66] on tspan "?" at bounding box center [265, 63] width 5 height 15
type input "$6.88"
drag, startPoint x: 365, startPoint y: 14, endPoint x: 577, endPoint y: 51, distance: 215.6
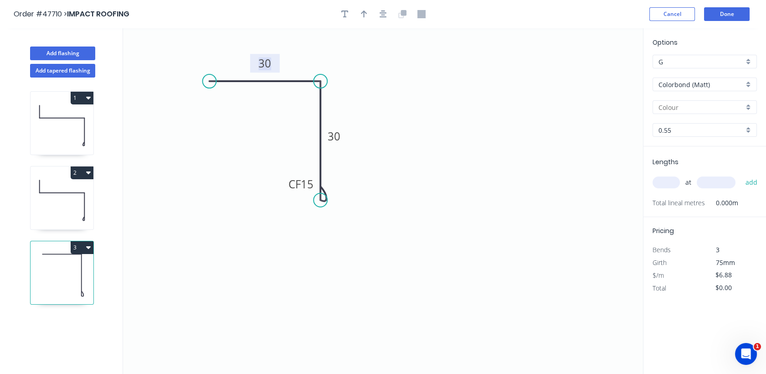
click at [365, 14] on icon "button" at bounding box center [364, 14] width 6 height 8
click at [597, 75] on icon at bounding box center [596, 64] width 8 height 29
click at [597, 75] on icon at bounding box center [604, 67] width 26 height 26
click at [597, 75] on icon at bounding box center [606, 75] width 29 height 8
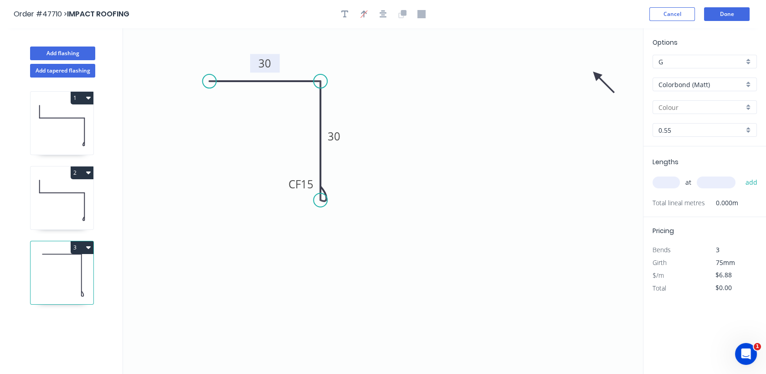
click at [597, 75] on icon at bounding box center [604, 82] width 26 height 26
click at [597, 75] on icon at bounding box center [596, 85] width 8 height 29
drag, startPoint x: 597, startPoint y: 75, endPoint x: 293, endPoint y: 113, distance: 306.0
click at [293, 113] on icon at bounding box center [286, 120] width 26 height 26
drag, startPoint x: 669, startPoint y: 179, endPoint x: 663, endPoint y: 181, distance: 6.6
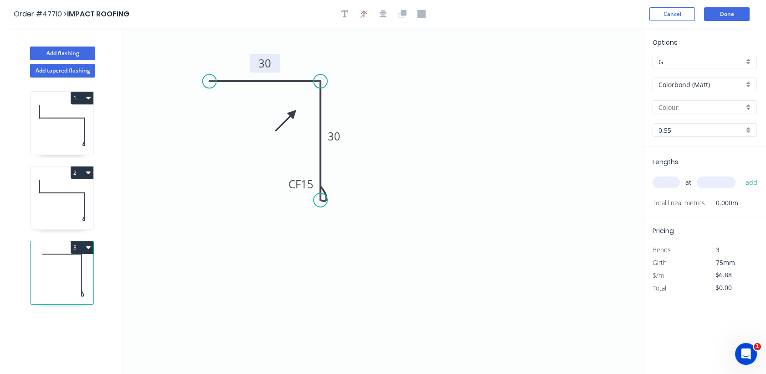
click at [668, 179] on input "text" at bounding box center [666, 182] width 27 height 12
type input "1"
type input "3"
type input "2800"
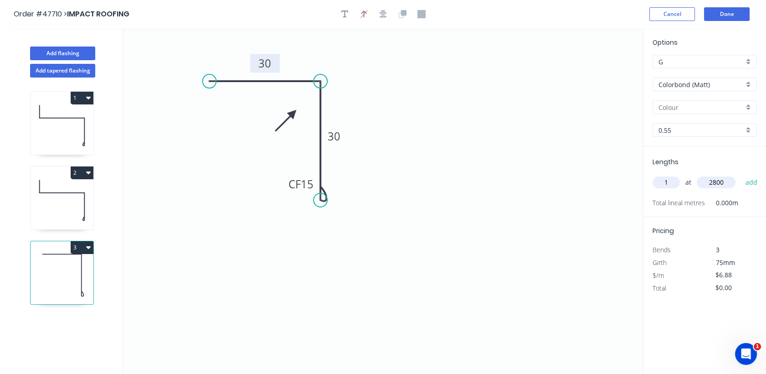
click at [741, 175] on button "add" at bounding box center [751, 182] width 21 height 15
type input "$19.26"
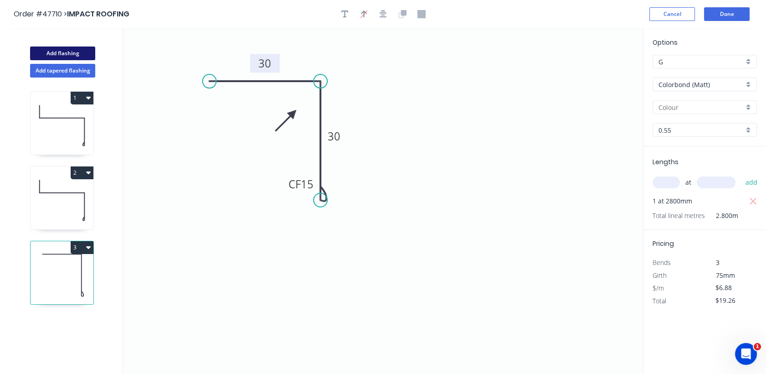
click at [40, 56] on button "Add flashing" at bounding box center [62, 53] width 65 height 14
type input "$0.00"
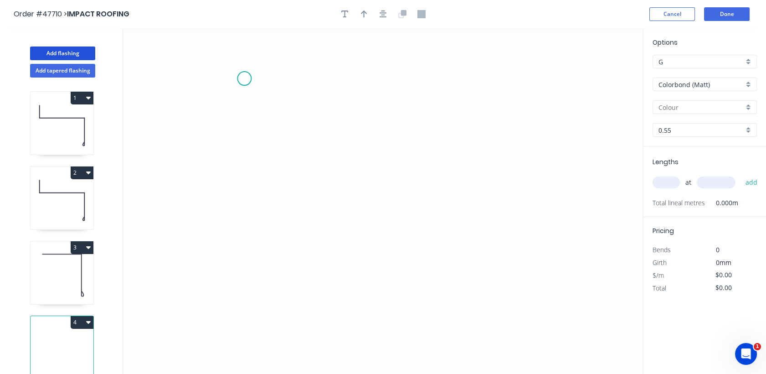
click at [244, 78] on icon "0" at bounding box center [383, 201] width 520 height 346
click at [244, 195] on icon "0" at bounding box center [383, 201] width 520 height 346
click at [385, 187] on icon "0 ?" at bounding box center [383, 201] width 520 height 346
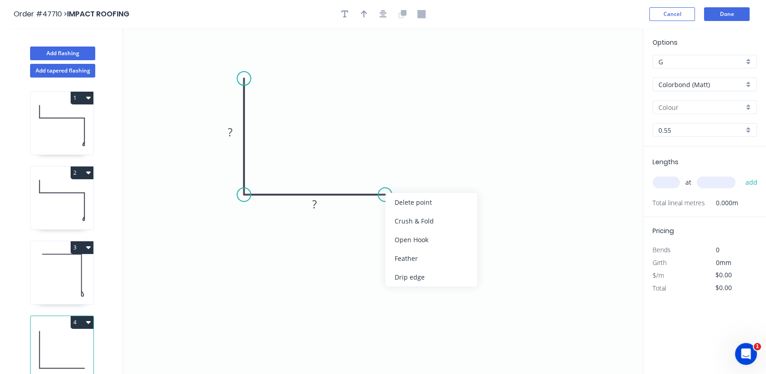
click at [418, 219] on div "Crush & Fold" at bounding box center [432, 221] width 92 height 19
click at [231, 126] on tspan "?" at bounding box center [230, 131] width 5 height 15
type input "$11.44"
click at [361, 18] on icon "button" at bounding box center [364, 14] width 6 height 8
click at [596, 72] on icon at bounding box center [597, 63] width 8 height 29
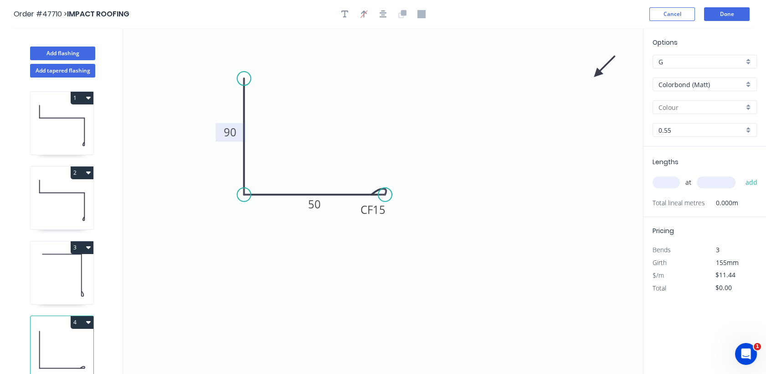
click at [596, 72] on icon at bounding box center [605, 66] width 26 height 26
click at [596, 72] on icon at bounding box center [607, 74] width 29 height 8
click at [596, 72] on icon at bounding box center [605, 81] width 26 height 26
drag, startPoint x: 596, startPoint y: 72, endPoint x: 278, endPoint y: 212, distance: 347.2
click at [278, 212] on icon at bounding box center [277, 221] width 8 height 29
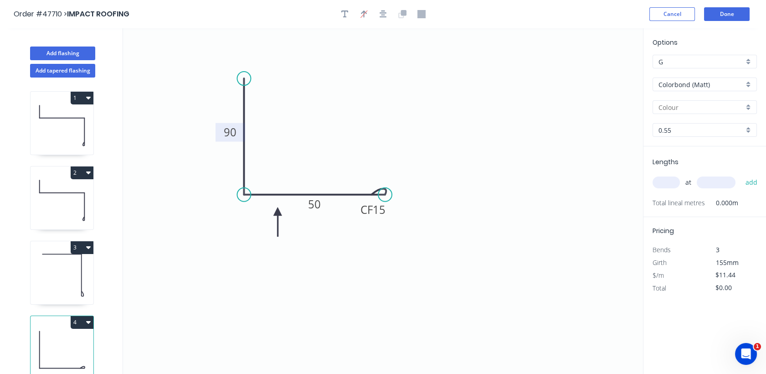
click at [667, 186] on input "text" at bounding box center [666, 182] width 27 height 12
type input "1"
type input "1800"
click at [741, 175] on button "add" at bounding box center [751, 182] width 21 height 15
type input "$20.59"
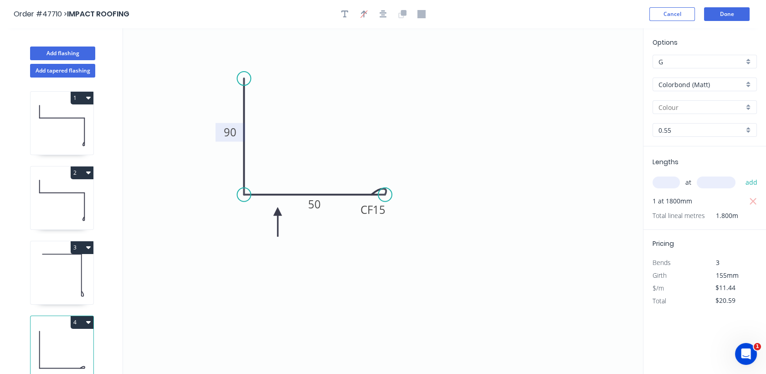
click at [61, 275] on icon at bounding box center [62, 275] width 63 height 58
type input "$6.88"
type input "$19.26"
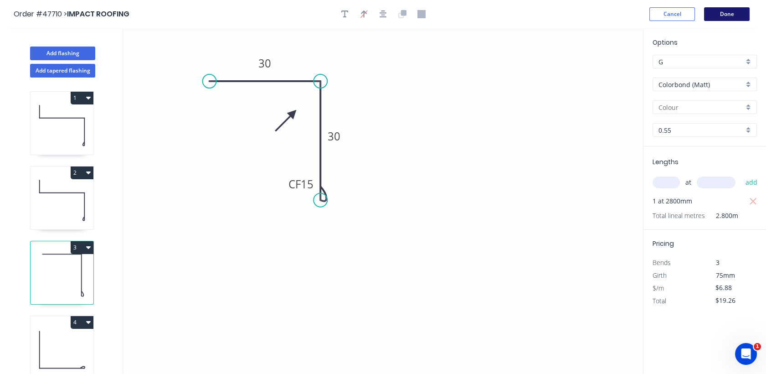
click at [729, 13] on button "Done" at bounding box center [727, 14] width 46 height 14
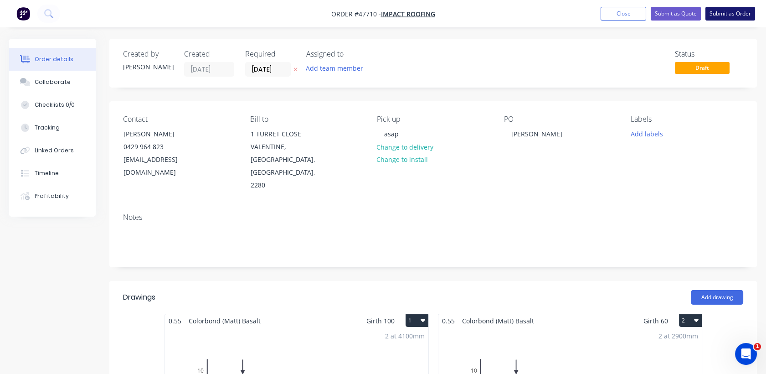
click at [737, 13] on button "Submit as Order" at bounding box center [731, 14] width 50 height 14
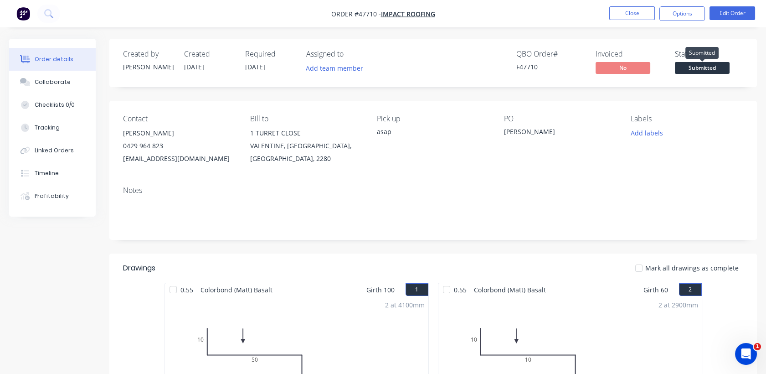
click at [726, 69] on span "Submitted" at bounding box center [702, 67] width 55 height 11
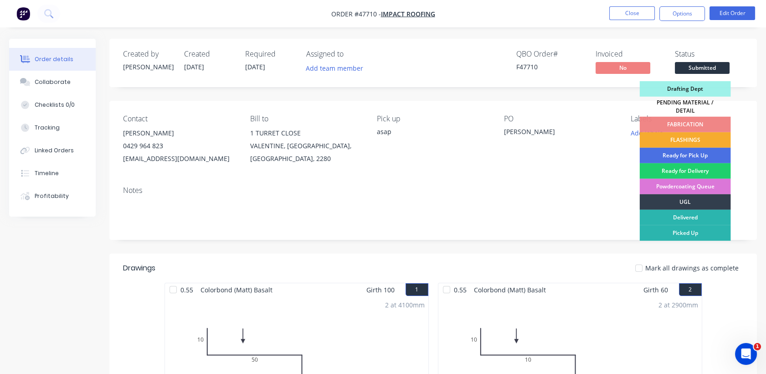
click at [672, 134] on div "FLASHINGS" at bounding box center [685, 139] width 91 height 15
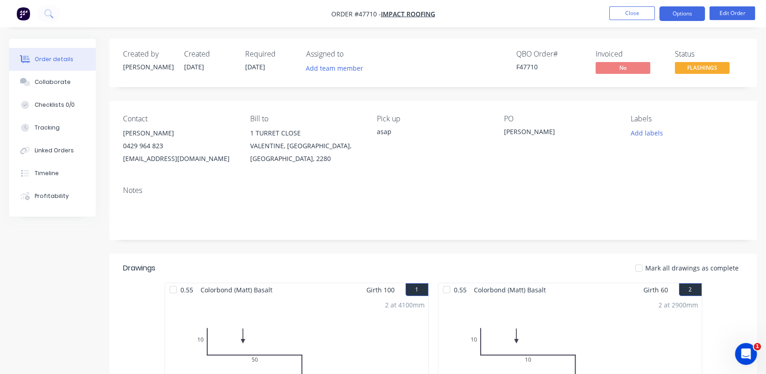
click at [678, 11] on button "Options" at bounding box center [683, 13] width 46 height 15
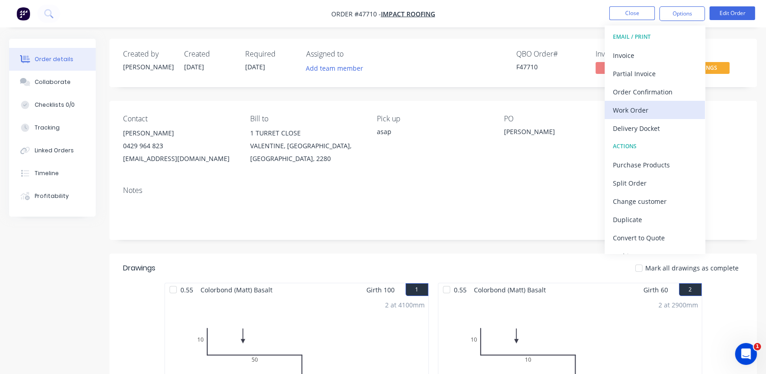
click at [627, 109] on div "Work Order" at bounding box center [655, 109] width 84 height 13
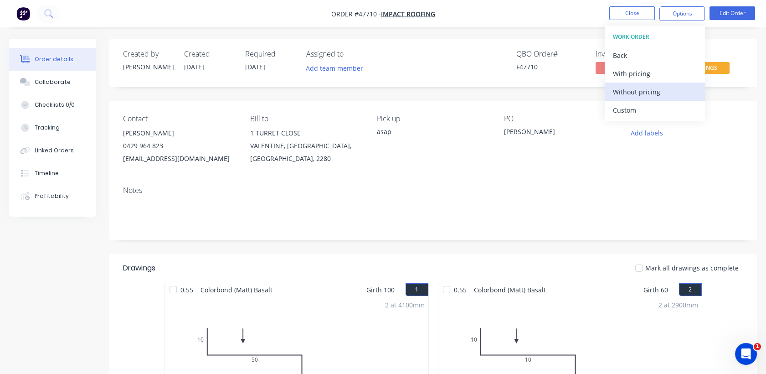
click at [625, 92] on div "Without pricing" at bounding box center [655, 91] width 84 height 13
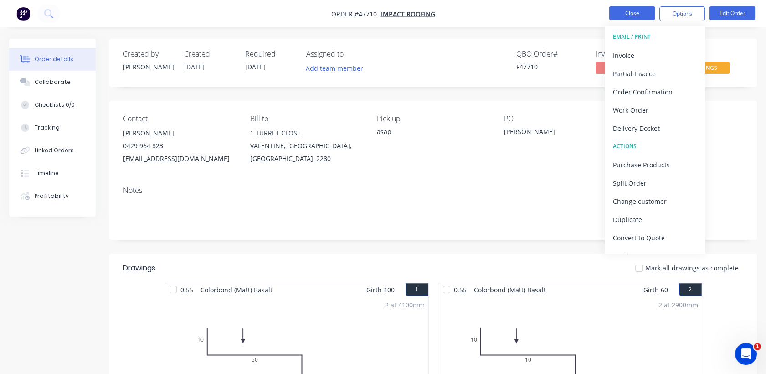
click at [635, 9] on button "Close" at bounding box center [632, 13] width 46 height 14
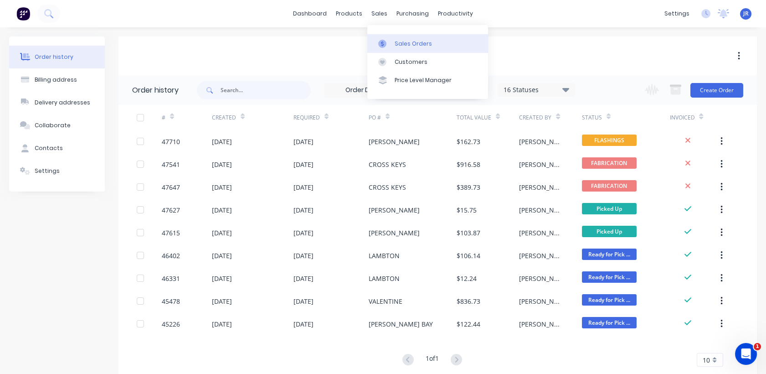
click at [409, 45] on div "Sales Orders" at bounding box center [413, 44] width 37 height 8
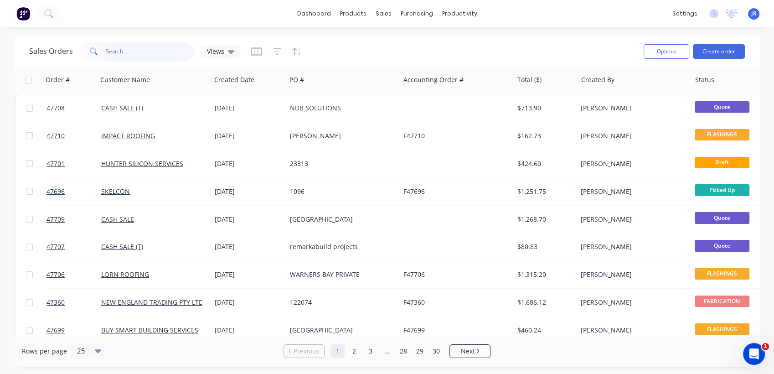
click at [131, 56] on input "text" at bounding box center [150, 51] width 89 height 18
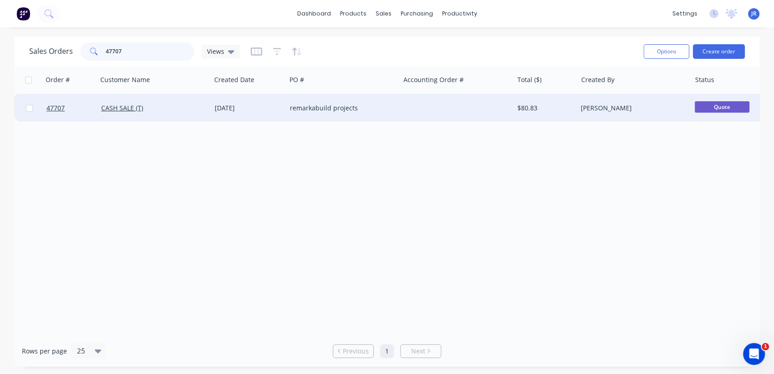
type input "47707"
click at [290, 109] on div "remarkabuild projects" at bounding box center [340, 107] width 101 height 9
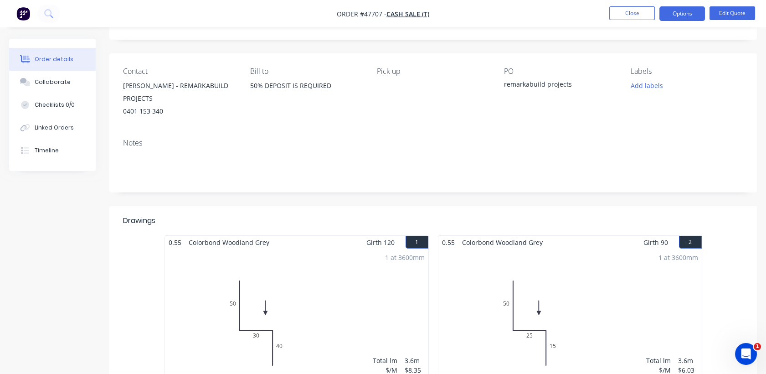
scroll to position [51, 0]
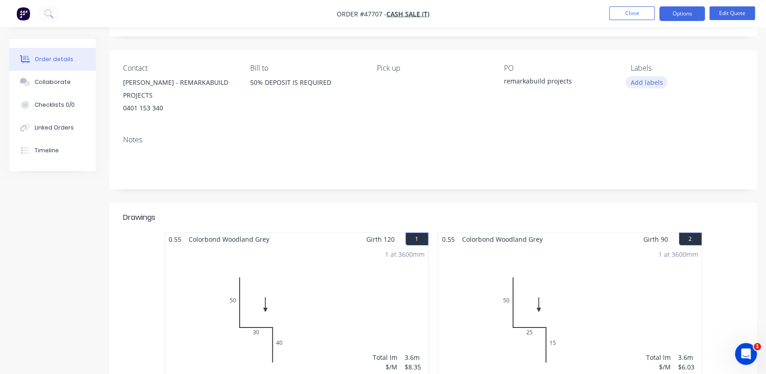
click at [640, 80] on button "Add labels" at bounding box center [647, 82] width 42 height 12
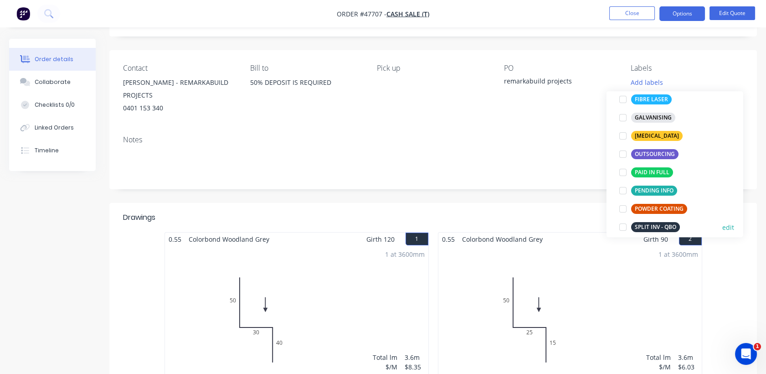
scroll to position [152, 0]
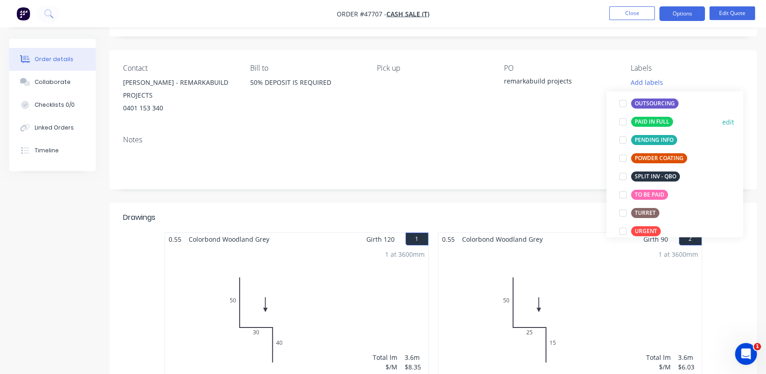
click at [625, 124] on div at bounding box center [623, 122] width 18 height 18
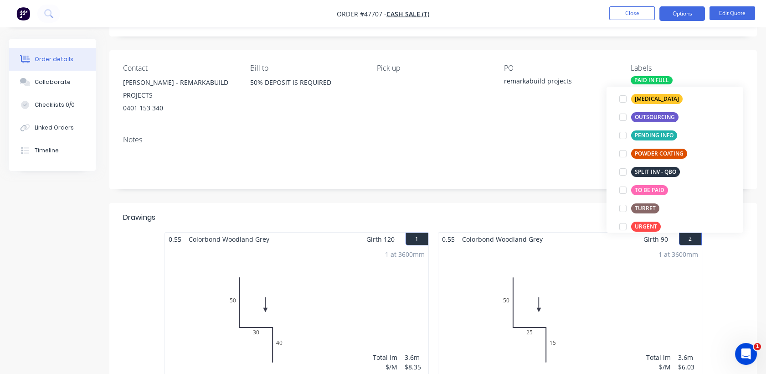
scroll to position [42, 0]
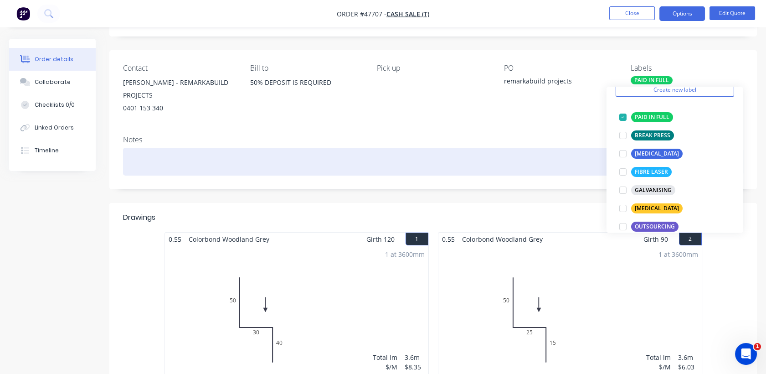
click at [470, 148] on div at bounding box center [433, 162] width 620 height 28
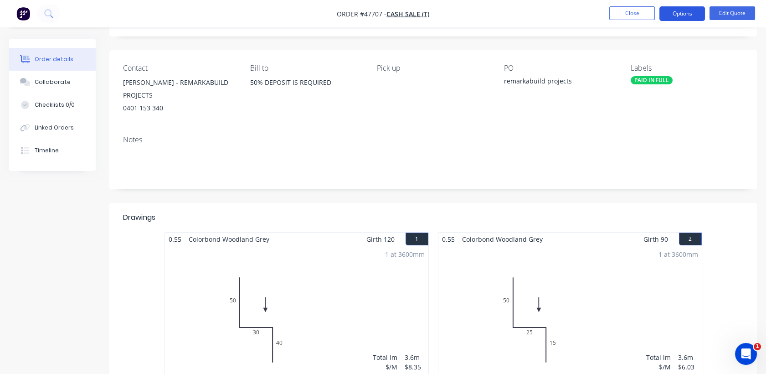
click at [688, 15] on button "Options" at bounding box center [683, 13] width 46 height 15
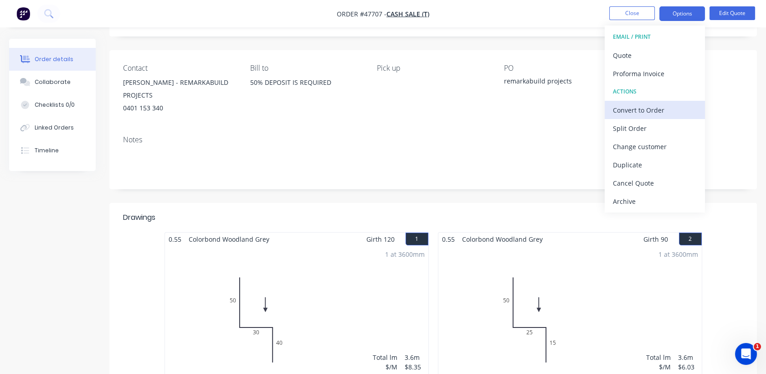
click at [623, 115] on div "Convert to Order" at bounding box center [655, 109] width 84 height 13
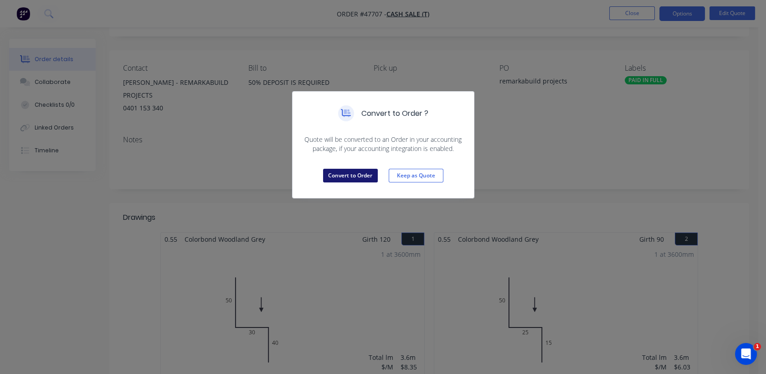
click at [359, 176] on button "Convert to Order" at bounding box center [350, 176] width 55 height 14
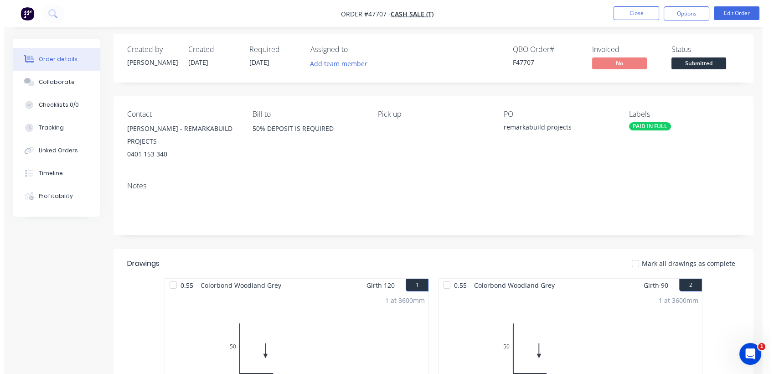
scroll to position [0, 0]
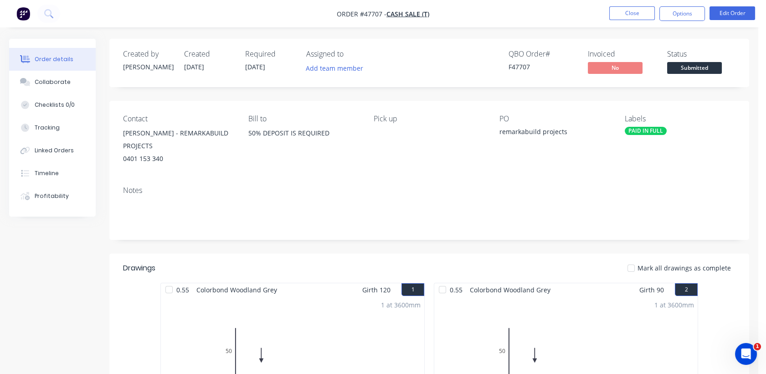
click at [710, 69] on span "Submitted" at bounding box center [694, 67] width 55 height 11
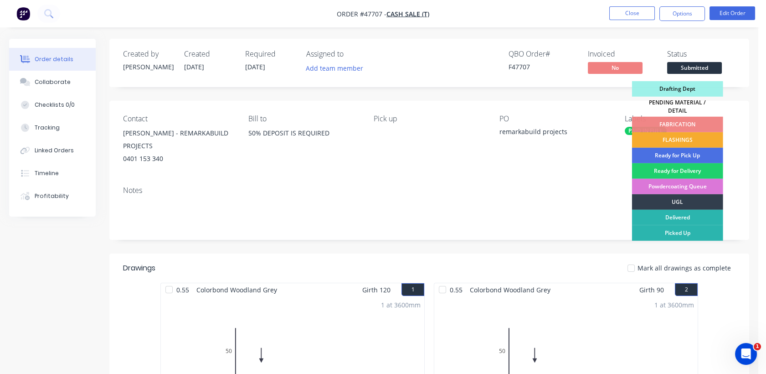
click at [661, 135] on div "FLASHINGS" at bounding box center [677, 139] width 91 height 15
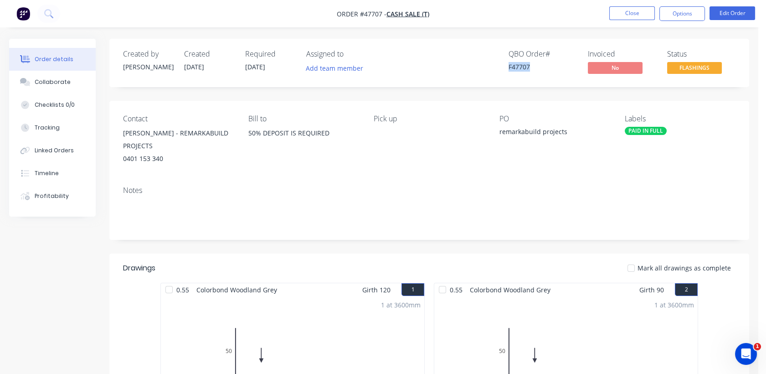
drag, startPoint x: 507, startPoint y: 68, endPoint x: 535, endPoint y: 66, distance: 27.9
click at [535, 66] on div "QBO Order # F47707 Invoiced No Status FLASHINGS" at bounding box center [566, 63] width 338 height 26
copy div "F47707"
click at [672, 12] on button "Options" at bounding box center [683, 13] width 46 height 15
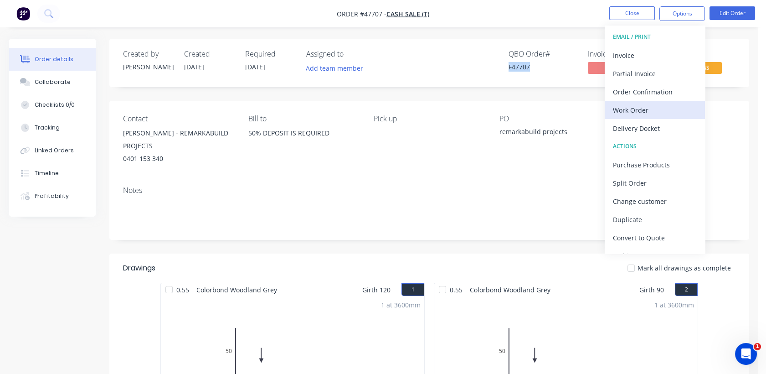
click at [665, 104] on div "Work Order" at bounding box center [655, 109] width 84 height 13
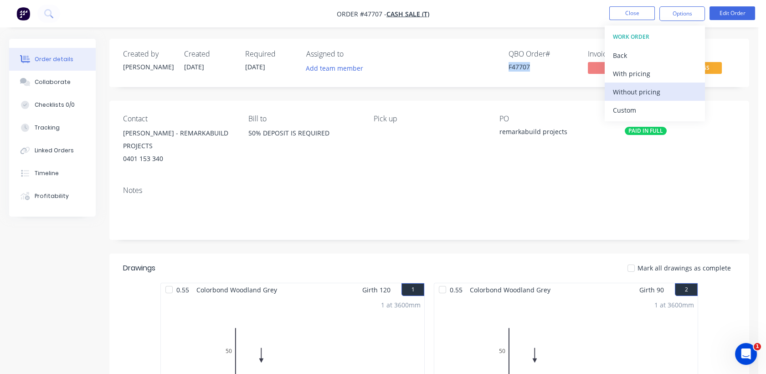
click at [658, 96] on div "Without pricing" at bounding box center [655, 91] width 84 height 13
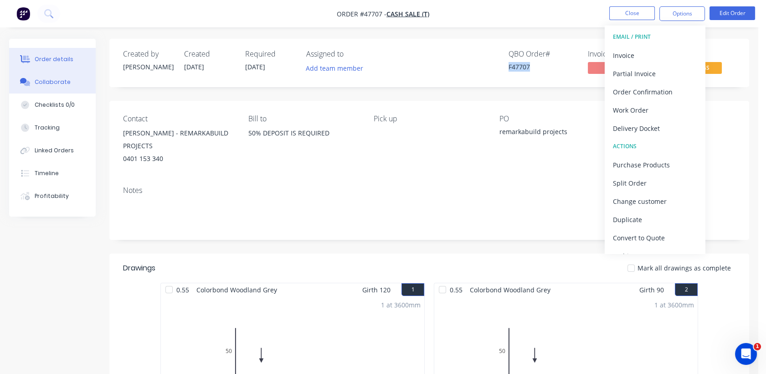
click at [65, 88] on button "Collaborate" at bounding box center [52, 82] width 87 height 23
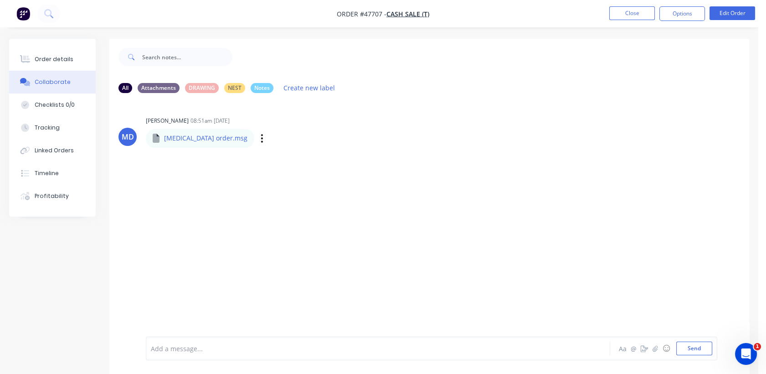
click at [258, 140] on div "Labels Download" at bounding box center [309, 138] width 103 height 13
click at [261, 139] on icon "button" at bounding box center [262, 138] width 2 height 8
click at [271, 158] on button "Download" at bounding box center [322, 162] width 103 height 21
drag, startPoint x: 52, startPoint y: 62, endPoint x: 78, endPoint y: 72, distance: 28.2
click at [52, 62] on div "Order details" at bounding box center [54, 59] width 39 height 8
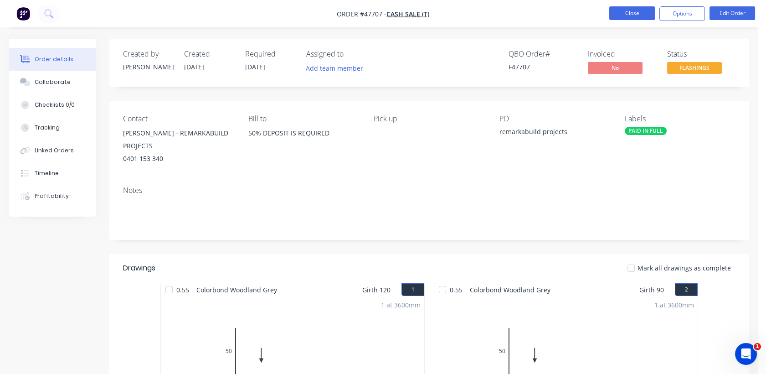
click at [635, 15] on button "Close" at bounding box center [632, 13] width 46 height 14
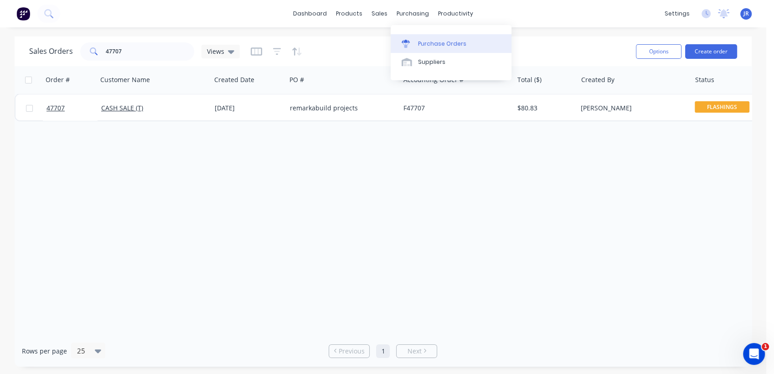
click at [425, 45] on div "Purchase Orders" at bounding box center [442, 44] width 48 height 8
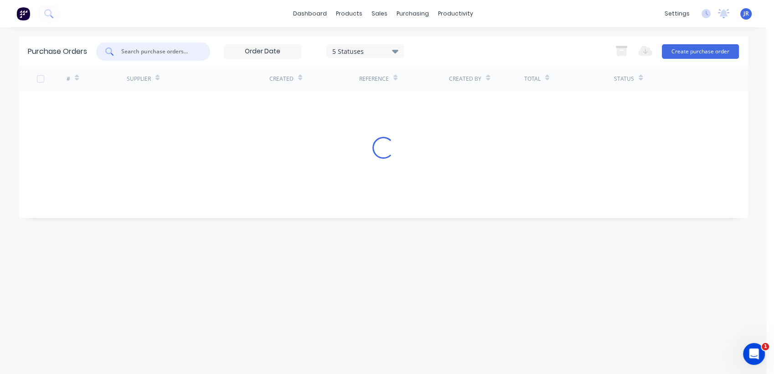
click at [178, 50] on input "text" at bounding box center [158, 51] width 76 height 9
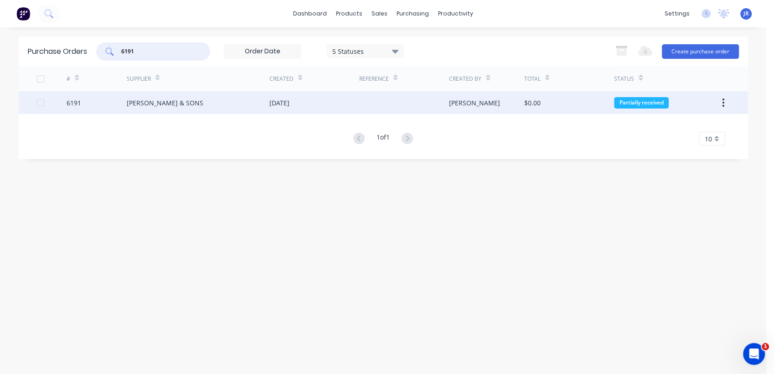
type input "6191"
click at [262, 105] on div "J. BLACKWOOD & SONS" at bounding box center [198, 102] width 143 height 23
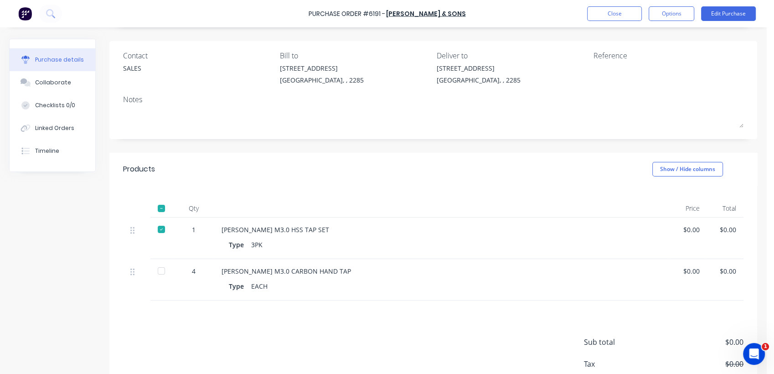
scroll to position [101, 0]
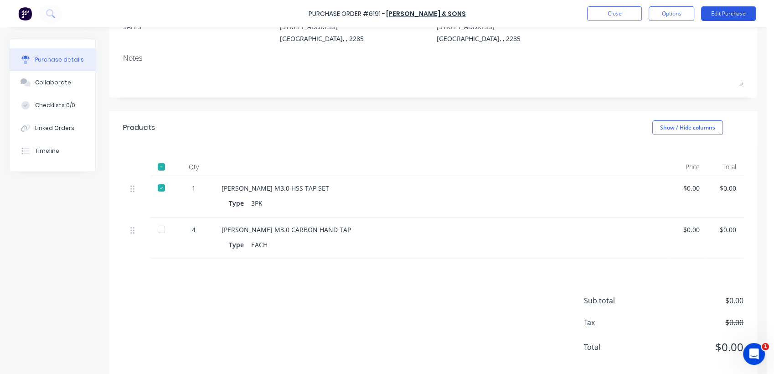
click at [713, 7] on button "Edit Purchase" at bounding box center [728, 13] width 55 height 15
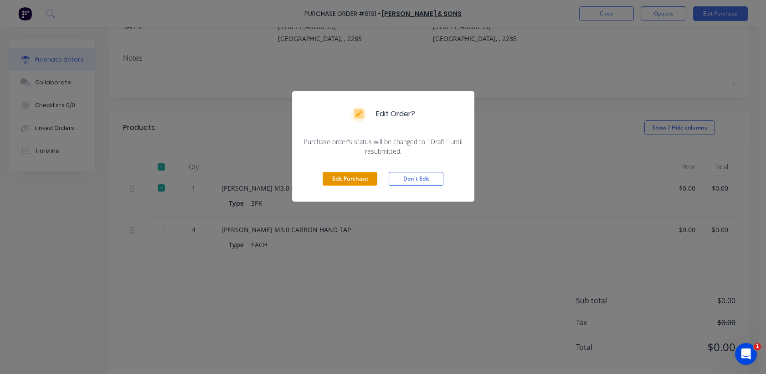
click at [341, 173] on button "Edit Purchase" at bounding box center [350, 179] width 55 height 14
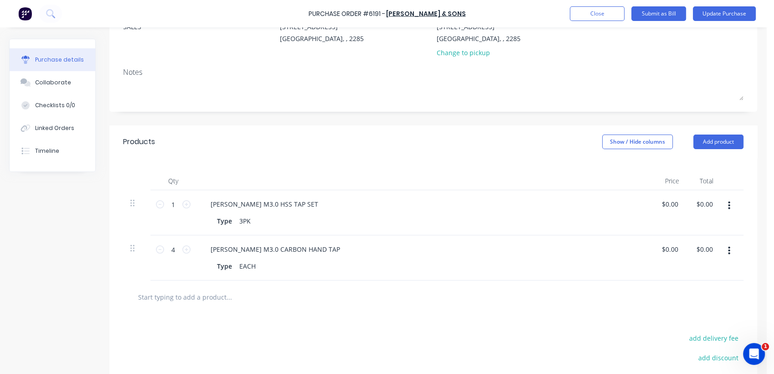
click at [729, 246] on icon "button" at bounding box center [729, 251] width 2 height 10
click at [685, 289] on button "Duplicate" at bounding box center [700, 293] width 77 height 18
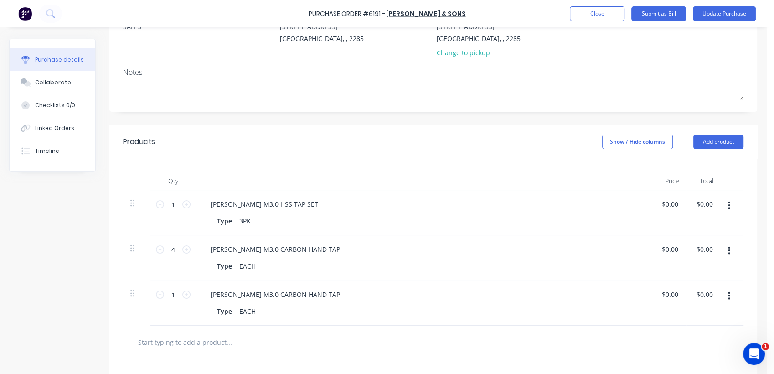
click at [158, 253] on div "4 4" at bounding box center [173, 249] width 31 height 14
click at [160, 251] on icon at bounding box center [160, 249] width 8 height 8
type input "2"
drag, startPoint x: 160, startPoint y: 251, endPoint x: 188, endPoint y: 295, distance: 52.9
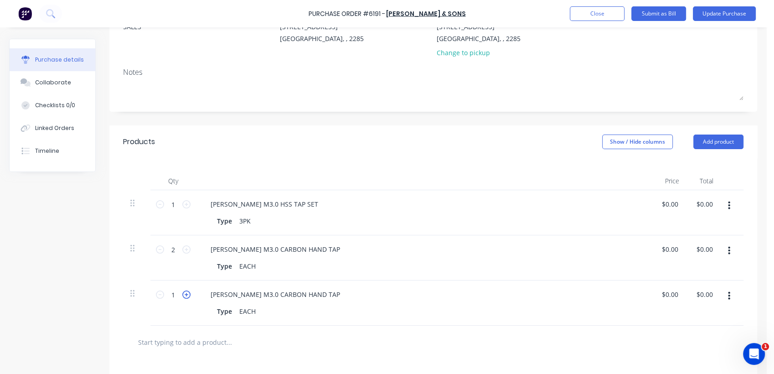
click at [188, 295] on icon at bounding box center [186, 294] width 8 height 8
type input "2"
click at [707, 16] on button "Update Purchase" at bounding box center [724, 13] width 63 height 15
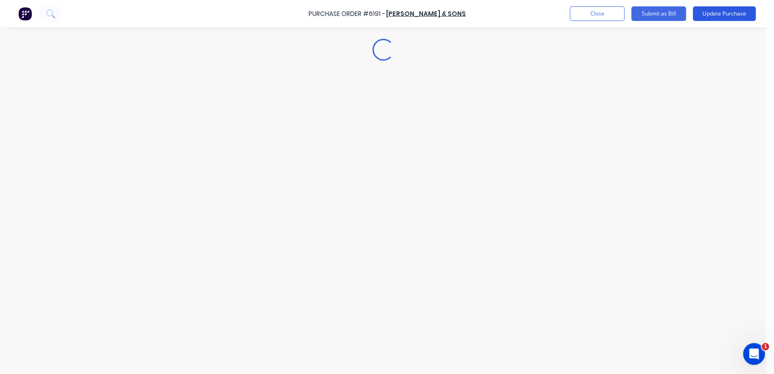
scroll to position [0, 0]
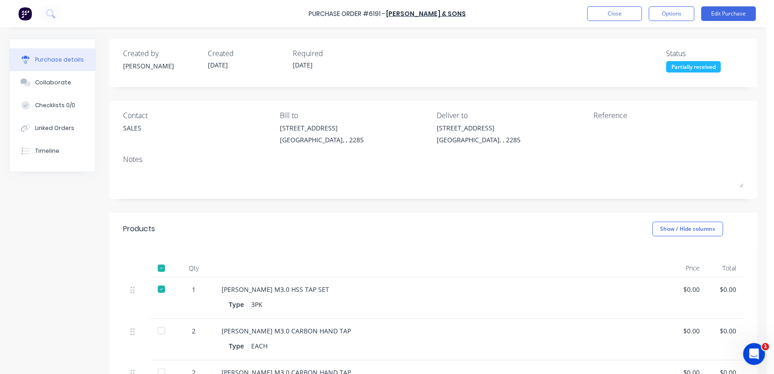
click at [162, 330] on div at bounding box center [161, 330] width 18 height 18
click at [48, 77] on button "Collaborate" at bounding box center [53, 82] width 86 height 23
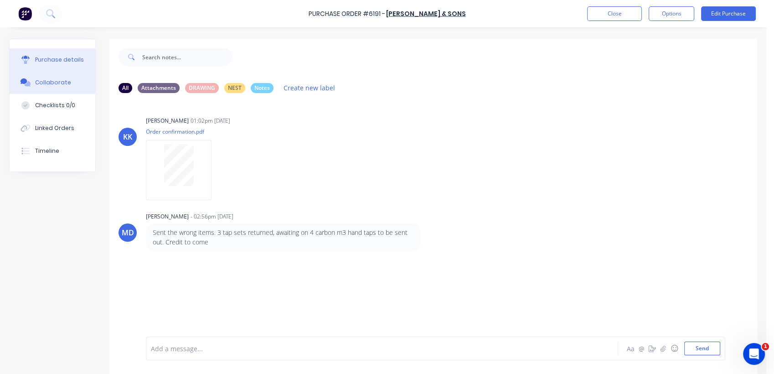
click at [71, 56] on div "Purchase details" at bounding box center [59, 60] width 49 height 8
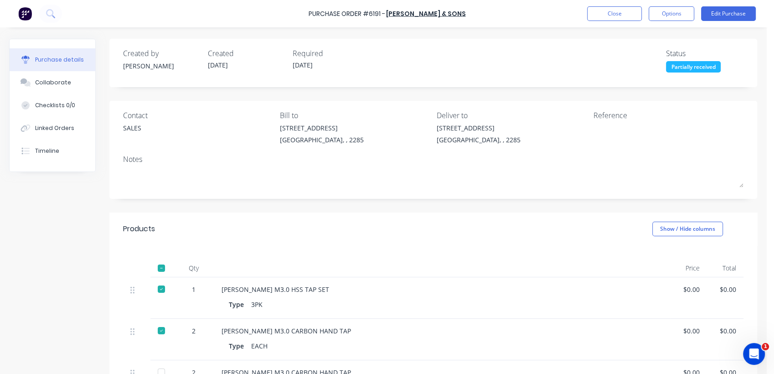
drag, startPoint x: 44, startPoint y: 84, endPoint x: 0, endPoint y: 89, distance: 44.0
click at [44, 84] on div "Collaborate" at bounding box center [53, 82] width 36 height 8
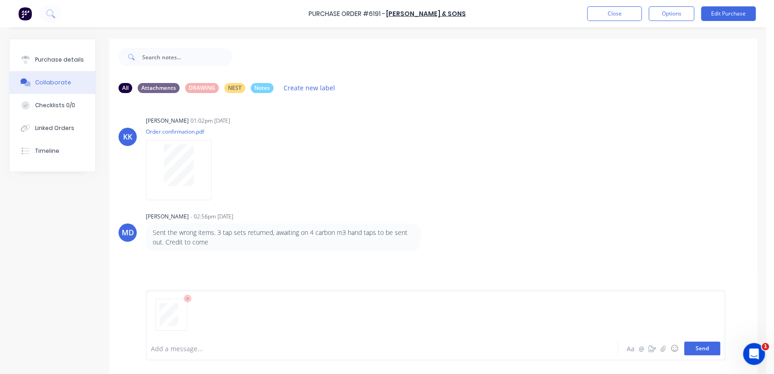
click at [688, 347] on button "Send" at bounding box center [702, 348] width 36 height 14
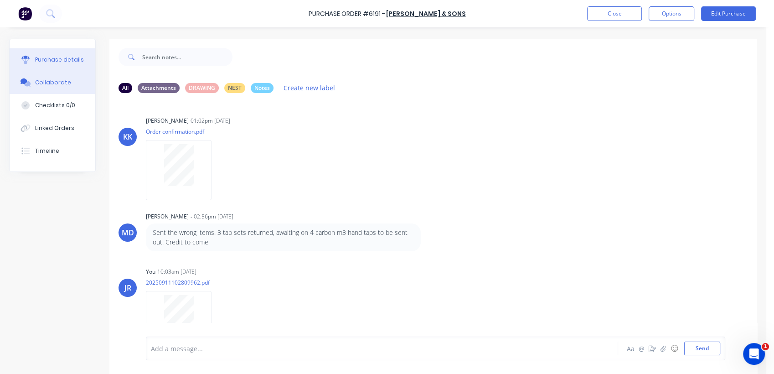
click at [60, 66] on button "Purchase details" at bounding box center [53, 59] width 86 height 23
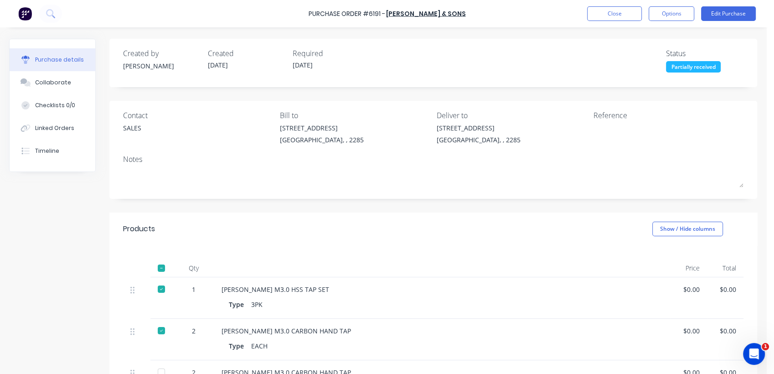
drag, startPoint x: 619, startPoint y: 9, endPoint x: 392, endPoint y: 311, distance: 377.6
click at [392, 311] on div "Purchase Order #6191 - J. BLACKWOOD & SONS Close Options Edit Purchase Purchase…" at bounding box center [383, 187] width 766 height 374
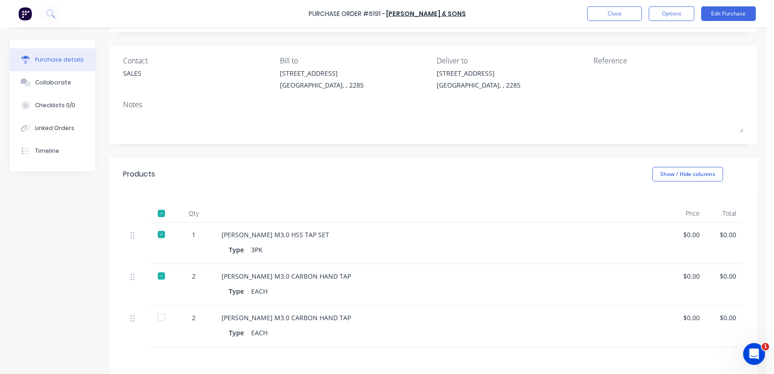
scroll to position [101, 0]
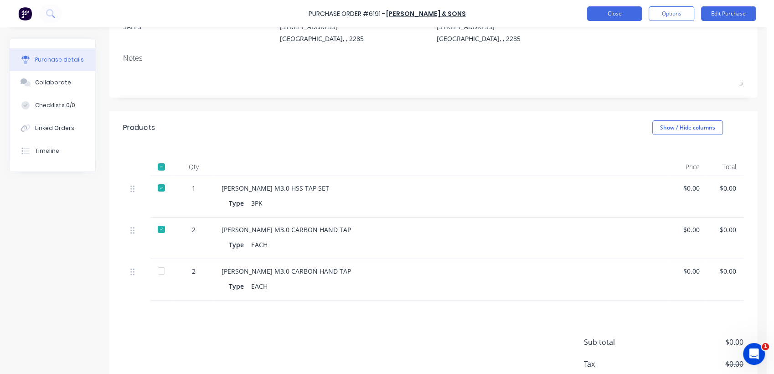
click at [617, 13] on button "Close" at bounding box center [614, 13] width 55 height 15
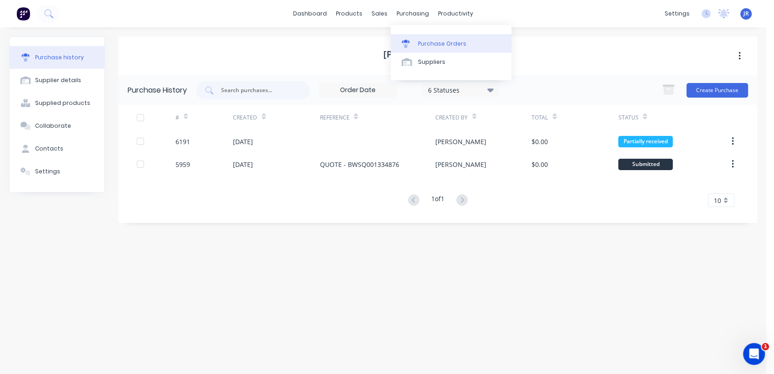
click at [428, 44] on div "Purchase Orders" at bounding box center [442, 44] width 48 height 8
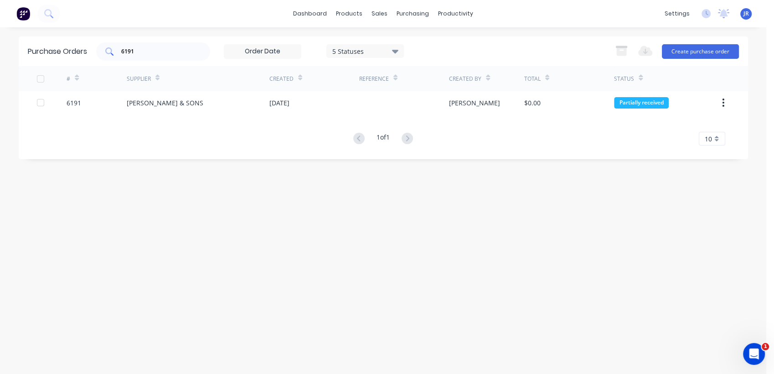
drag, startPoint x: 160, startPoint y: 57, endPoint x: 110, endPoint y: 45, distance: 51.5
click at [110, 45] on div "6191" at bounding box center [153, 51] width 114 height 18
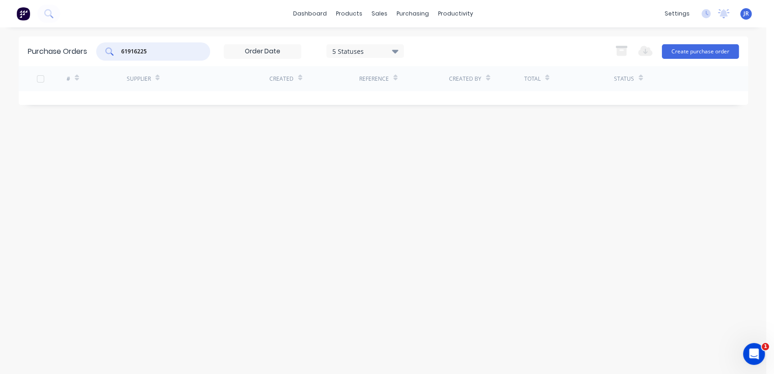
drag, startPoint x: 98, startPoint y: 38, endPoint x: 91, endPoint y: 38, distance: 7.3
click at [91, 38] on div "Purchase Orders 61916225 5 Statuses 5 Statuses Export to Excel (XLSX) Create pu…" at bounding box center [383, 51] width 729 height 30
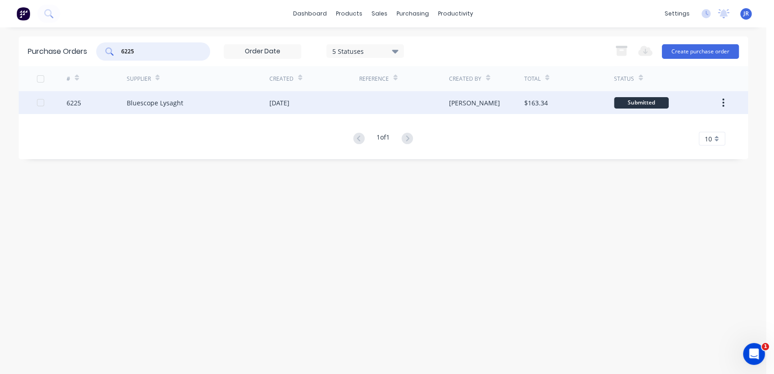
type input "6225"
click at [185, 108] on div "Bluescope Lysaght" at bounding box center [198, 102] width 143 height 23
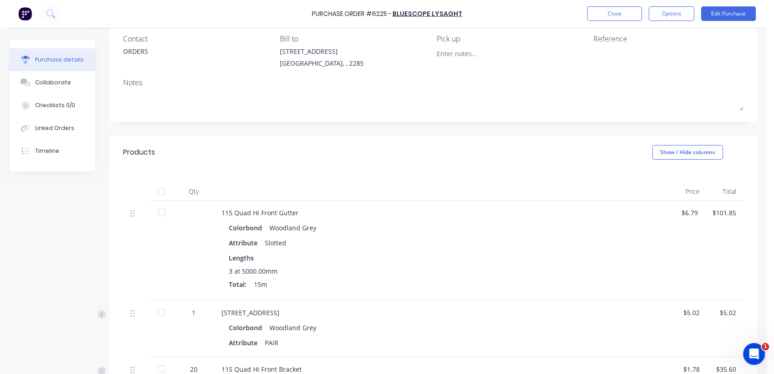
scroll to position [152, 0]
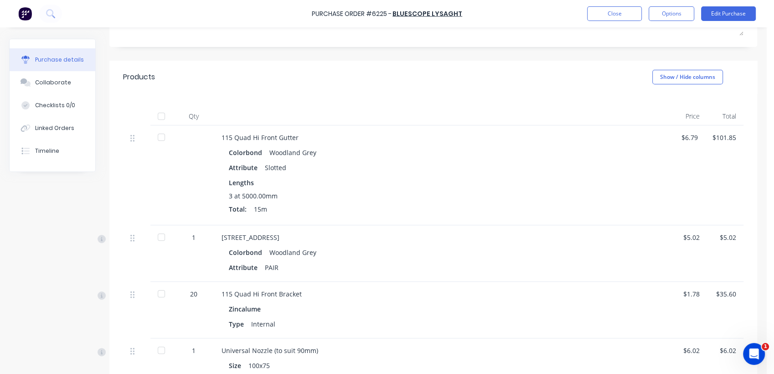
click at [157, 139] on div at bounding box center [161, 137] width 18 height 18
click at [159, 236] on div at bounding box center [161, 237] width 18 height 18
click at [165, 292] on div at bounding box center [161, 293] width 18 height 18
click at [165, 348] on div at bounding box center [161, 350] width 18 height 18
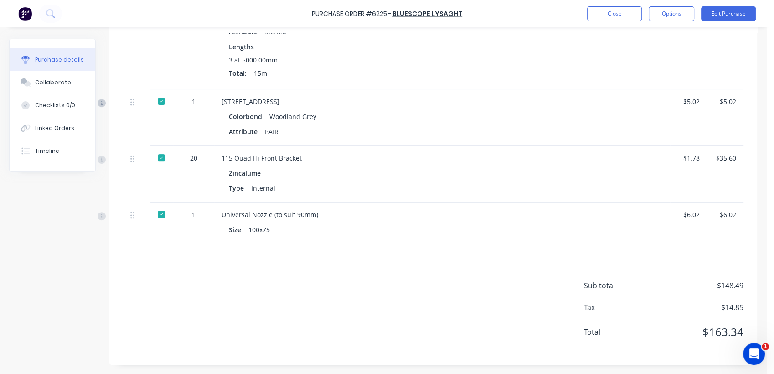
scroll to position [186, 0]
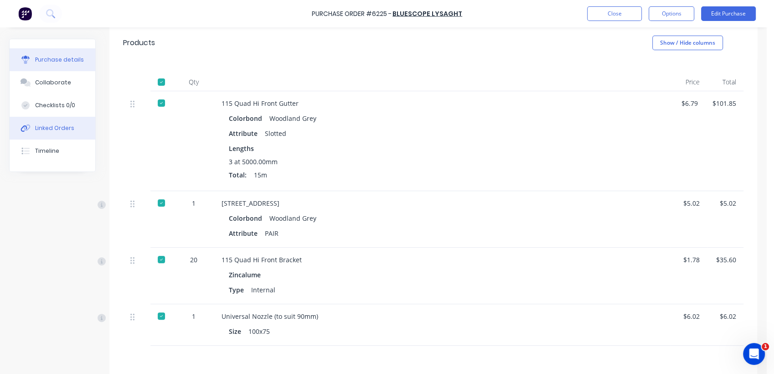
click at [47, 128] on div "Linked Orders" at bounding box center [54, 128] width 39 height 8
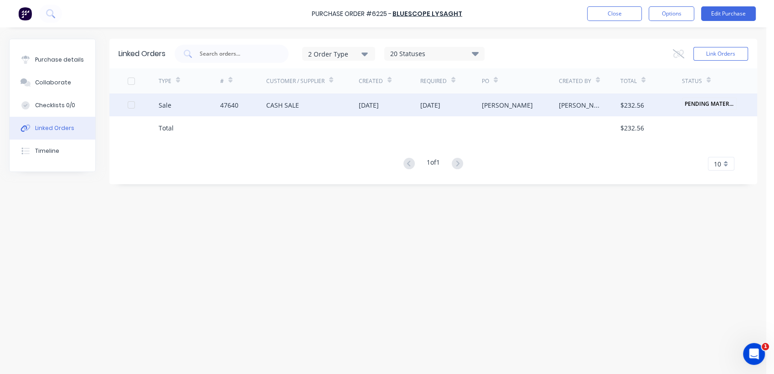
click at [284, 100] on div "CASH SALE" at bounding box center [282, 105] width 33 height 10
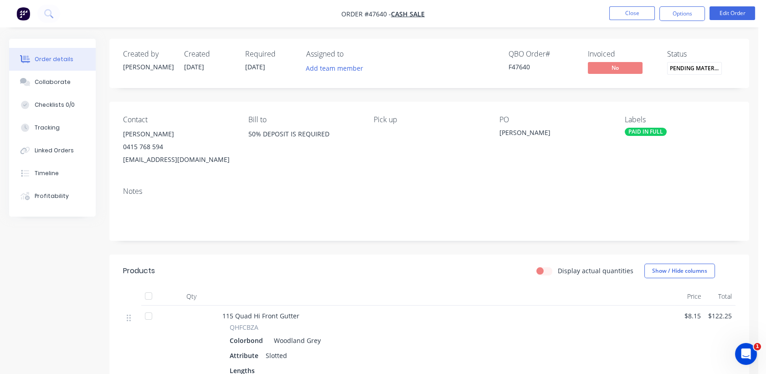
click at [682, 73] on span "PENDING MATERIA..." at bounding box center [694, 68] width 55 height 12
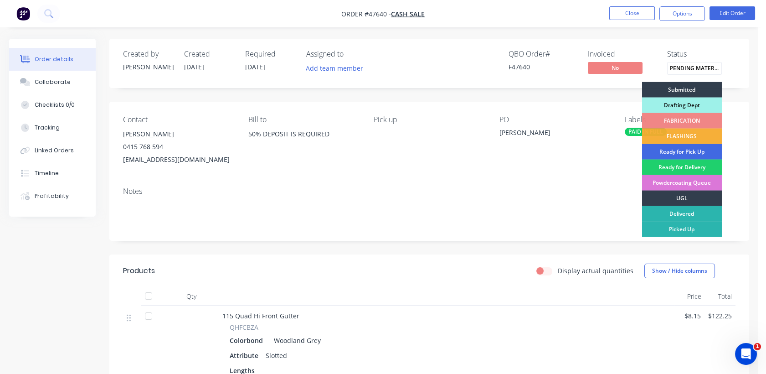
click at [664, 152] on div "Ready for Pick Up" at bounding box center [682, 151] width 80 height 15
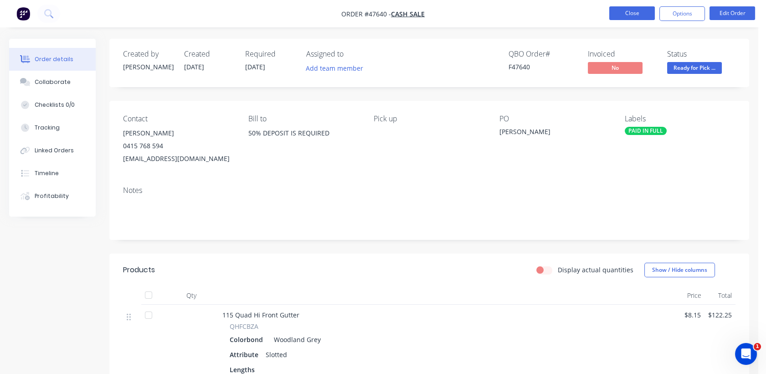
click at [650, 17] on button "Close" at bounding box center [632, 13] width 46 height 14
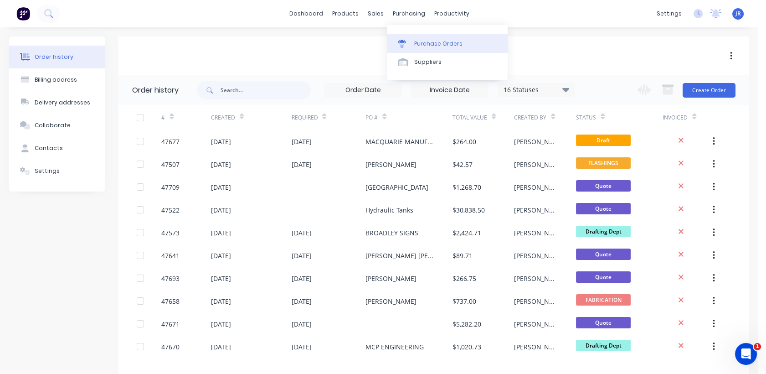
click at [413, 49] on link "Purchase Orders" at bounding box center [447, 43] width 121 height 18
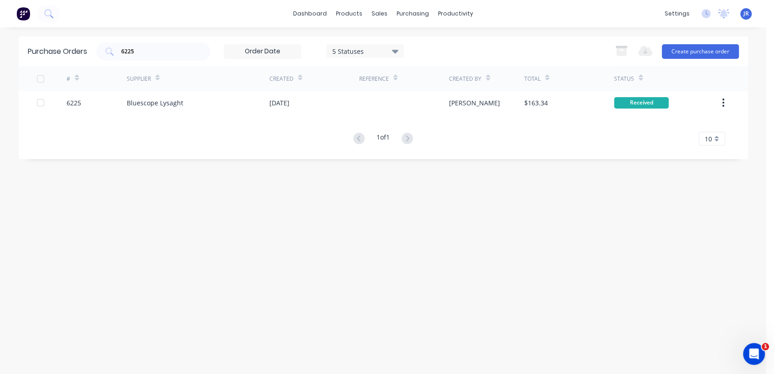
drag, startPoint x: 168, startPoint y: 57, endPoint x: 94, endPoint y: 46, distance: 75.1
click at [100, 45] on div "6225" at bounding box center [153, 51] width 114 height 18
drag, startPoint x: 197, startPoint y: 50, endPoint x: 126, endPoint y: 49, distance: 71.1
click at [126, 49] on div "62256227" at bounding box center [153, 51] width 114 height 18
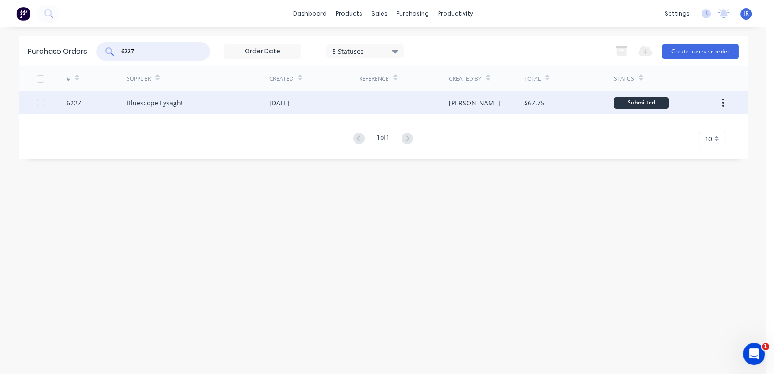
type input "6227"
click at [289, 105] on div "[DATE]" at bounding box center [279, 103] width 20 height 10
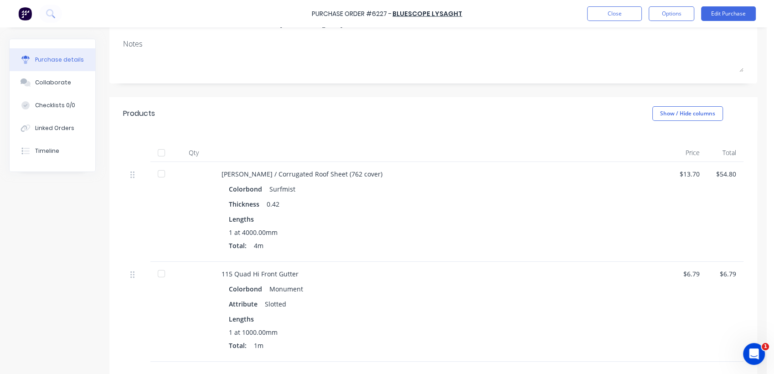
scroll to position [202, 0]
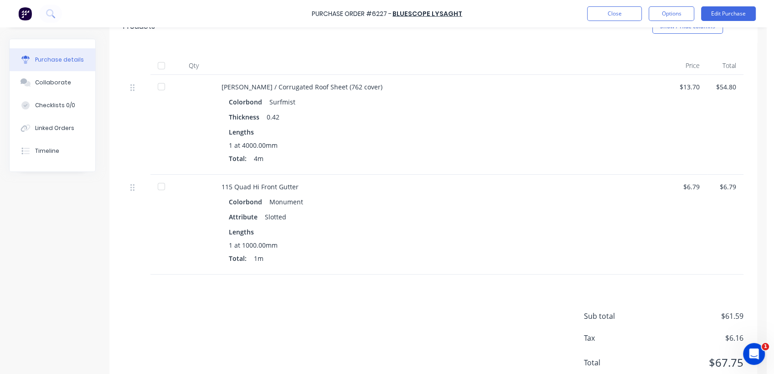
click at [157, 81] on div at bounding box center [161, 86] width 18 height 18
click at [160, 190] on div at bounding box center [161, 186] width 18 height 18
click at [69, 126] on div "Linked Orders" at bounding box center [54, 128] width 39 height 8
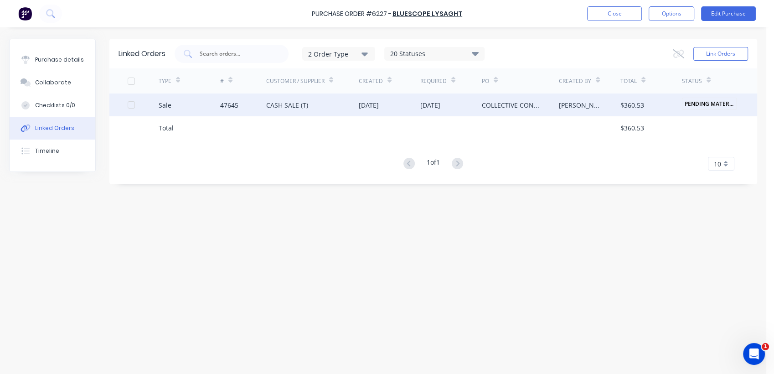
click at [412, 100] on div "[DATE]" at bounding box center [390, 104] width 62 height 23
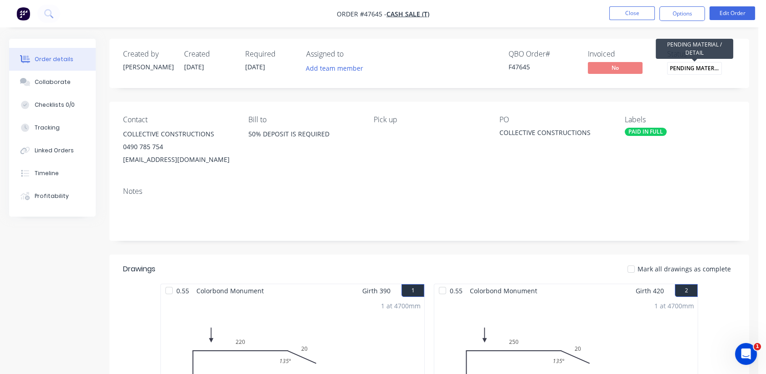
click at [675, 64] on span "PENDING MATERIA..." at bounding box center [694, 68] width 55 height 12
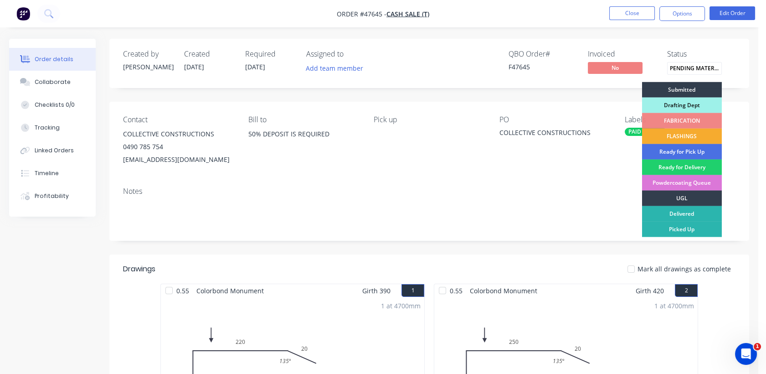
click at [675, 135] on div "FLASHINGS" at bounding box center [682, 136] width 80 height 15
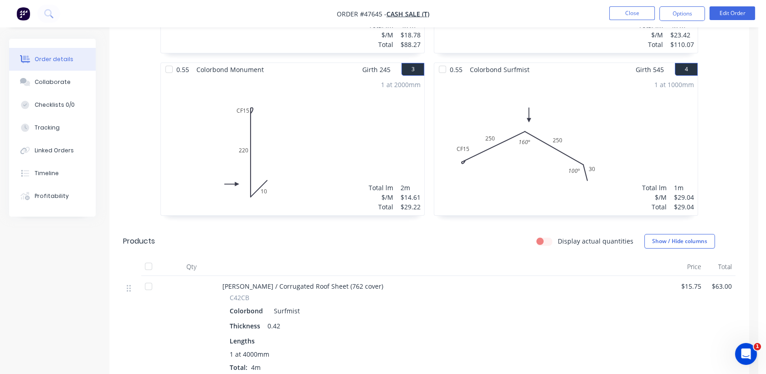
scroll to position [456, 0]
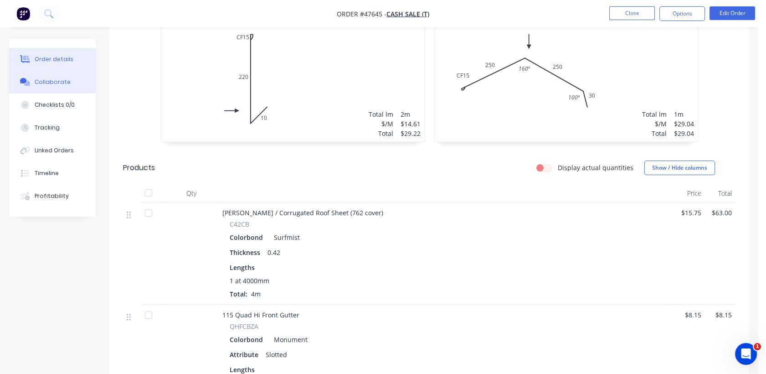
click at [41, 83] on div "Collaborate" at bounding box center [53, 82] width 36 height 8
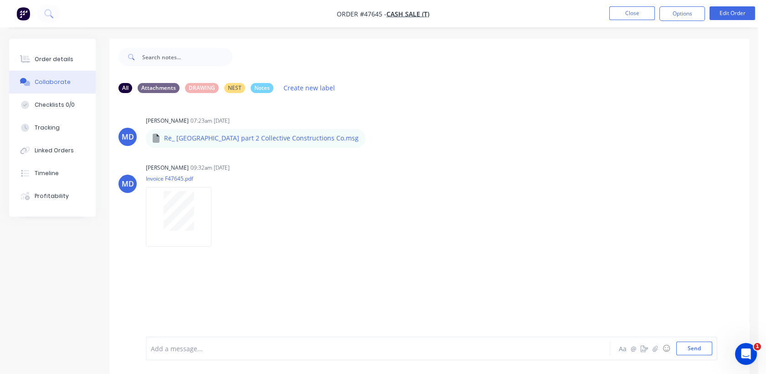
drag, startPoint x: 214, startPoint y: 348, endPoint x: 210, endPoint y: 345, distance: 5.5
click at [215, 348] on div at bounding box center [361, 349] width 421 height 10
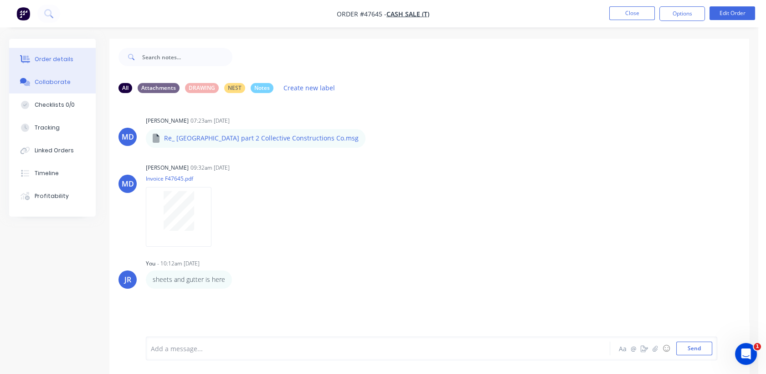
click at [66, 52] on button "Order details" at bounding box center [52, 59] width 87 height 23
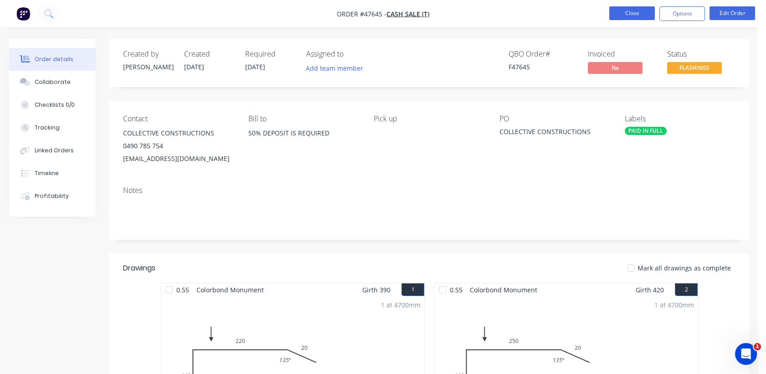
click at [619, 16] on button "Close" at bounding box center [632, 13] width 46 height 14
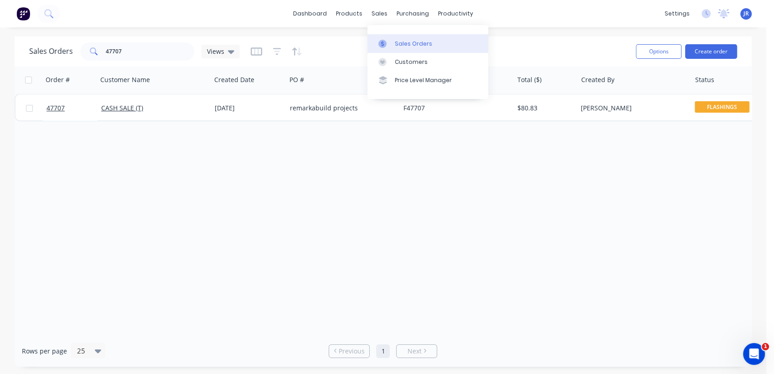
click at [404, 38] on link "Sales Orders" at bounding box center [427, 43] width 121 height 18
drag, startPoint x: 63, startPoint y: 51, endPoint x: 51, endPoint y: 50, distance: 12.3
click at [52, 52] on div "Sales Orders 47707 Views" at bounding box center [134, 51] width 211 height 18
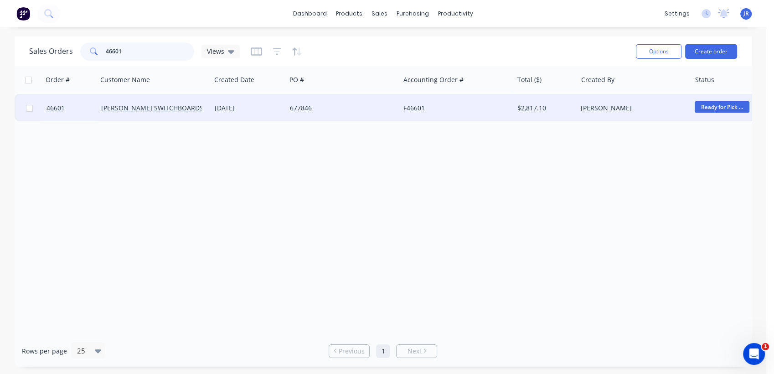
type input "46601"
click at [217, 104] on div "29 Jul 2025" at bounding box center [249, 107] width 68 height 9
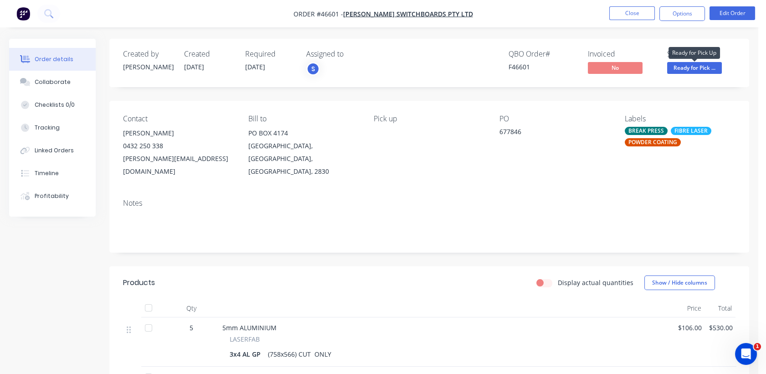
click at [673, 67] on span "Ready for Pick ..." at bounding box center [694, 67] width 55 height 11
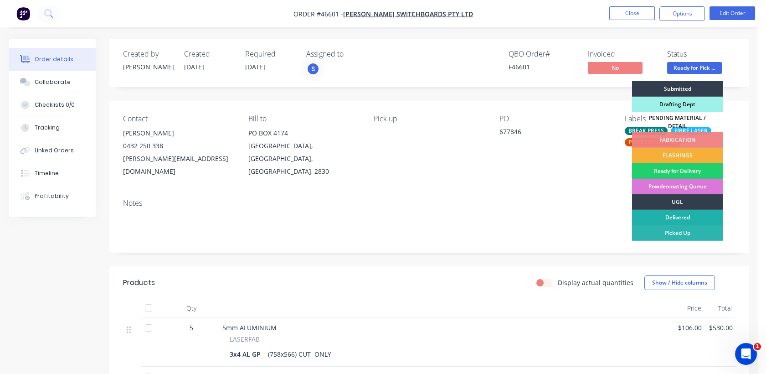
click at [664, 211] on div "Delivered" at bounding box center [677, 217] width 91 height 15
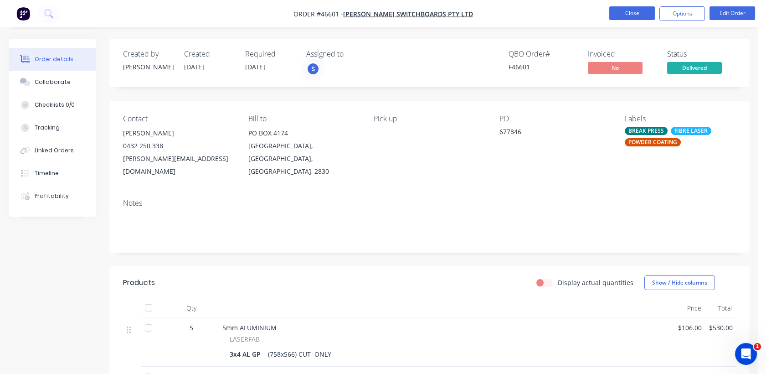
click at [621, 15] on button "Close" at bounding box center [632, 13] width 46 height 14
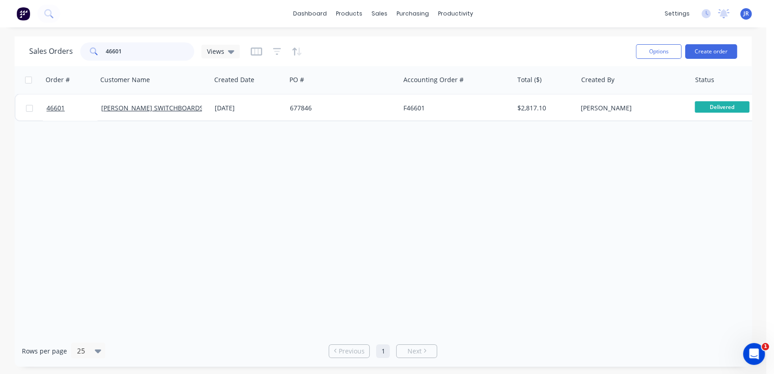
drag, startPoint x: 134, startPoint y: 54, endPoint x: 76, endPoint y: 62, distance: 59.4
click at [77, 60] on div "Sales Orders 46601 Views" at bounding box center [328, 51] width 599 height 22
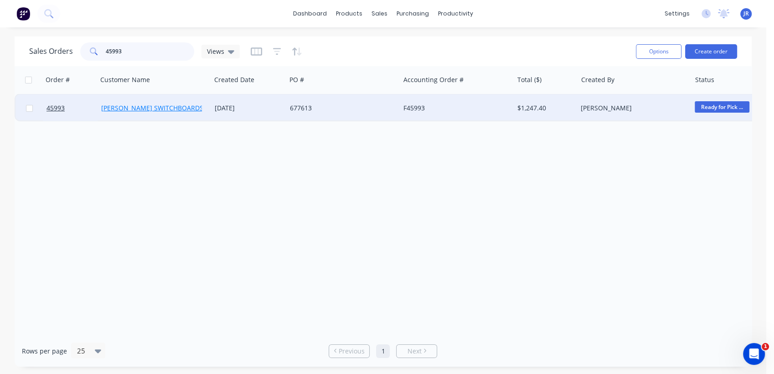
type input "45993"
click at [190, 108] on link "R N BAKER SWITCHBOARDS Pty Ltd" at bounding box center [163, 107] width 124 height 9
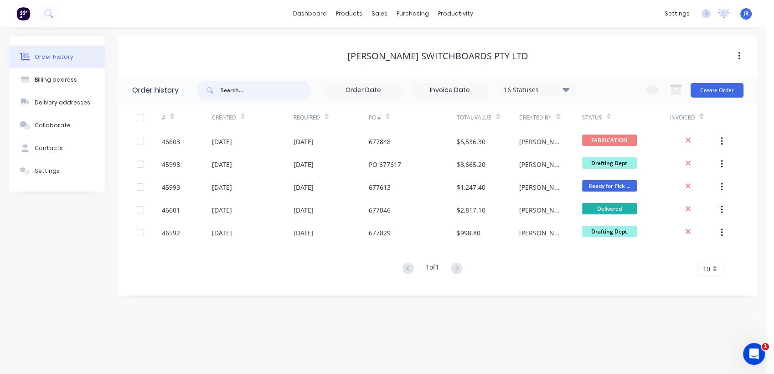
click at [273, 86] on input "text" at bounding box center [266, 90] width 90 height 18
type input "45993"
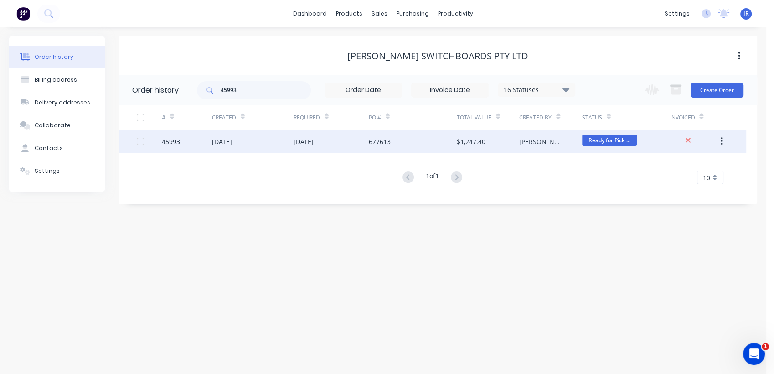
click at [386, 143] on div "677613" at bounding box center [380, 142] width 22 height 10
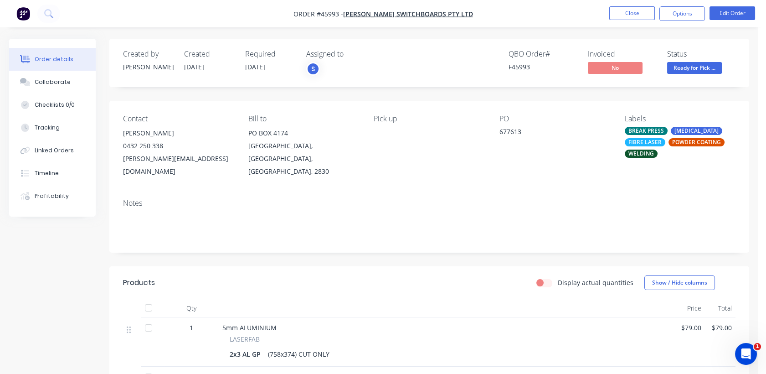
click at [703, 65] on span "Ready for Pick ..." at bounding box center [694, 67] width 55 height 11
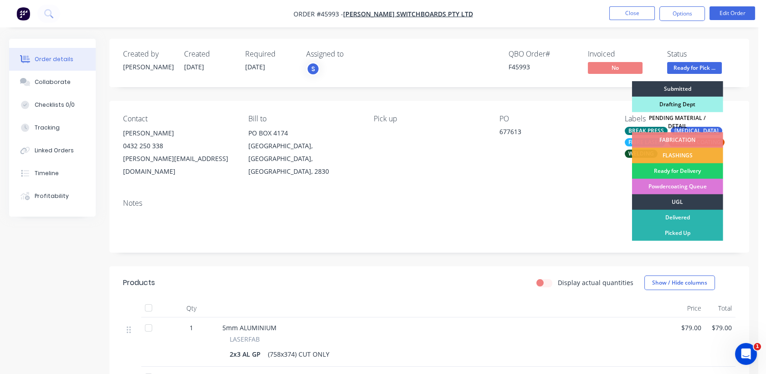
drag, startPoint x: 673, startPoint y: 209, endPoint x: 659, endPoint y: 196, distance: 19.0
click at [672, 210] on div "Delivered" at bounding box center [677, 217] width 91 height 15
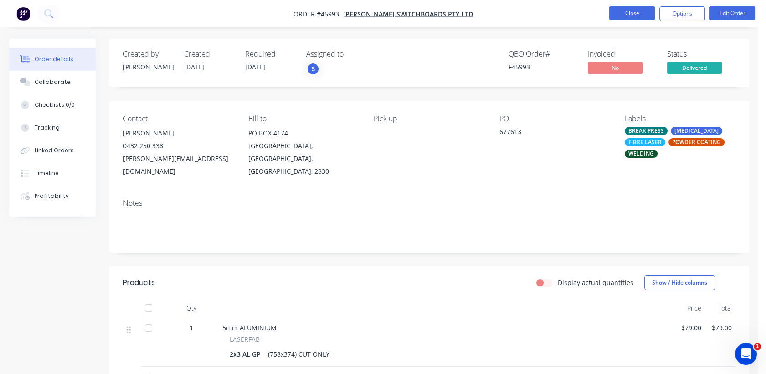
click at [639, 16] on button "Close" at bounding box center [632, 13] width 46 height 14
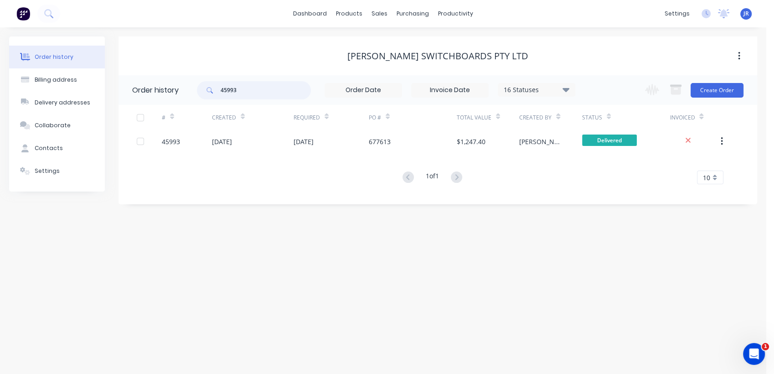
drag, startPoint x: 229, startPoint y: 87, endPoint x: 168, endPoint y: 88, distance: 61.5
click at [174, 91] on header "Order history 45993 16 Statuses Invoice Status Invoiced Not Invoiced Partial Or…" at bounding box center [438, 90] width 639 height 30
type input "46691"
drag, startPoint x: 282, startPoint y: 88, endPoint x: 212, endPoint y: 87, distance: 69.7
click at [212, 87] on div "46691" at bounding box center [254, 90] width 114 height 18
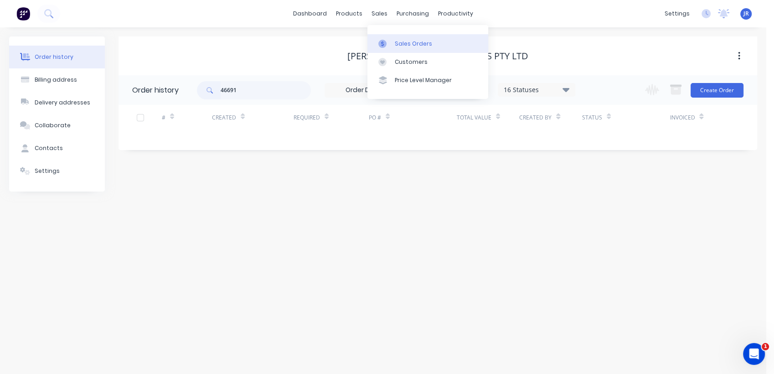
click at [412, 43] on div "Sales Orders" at bounding box center [413, 44] width 37 height 8
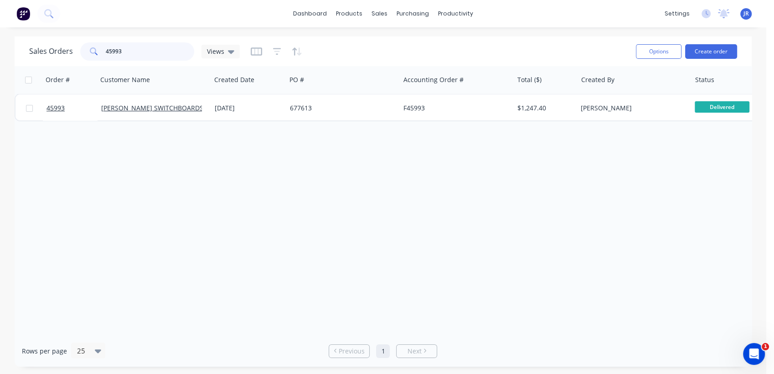
drag, startPoint x: 142, startPoint y: 49, endPoint x: 76, endPoint y: 50, distance: 66.1
click at [77, 50] on div "Sales Orders 45993 Views" at bounding box center [134, 51] width 211 height 18
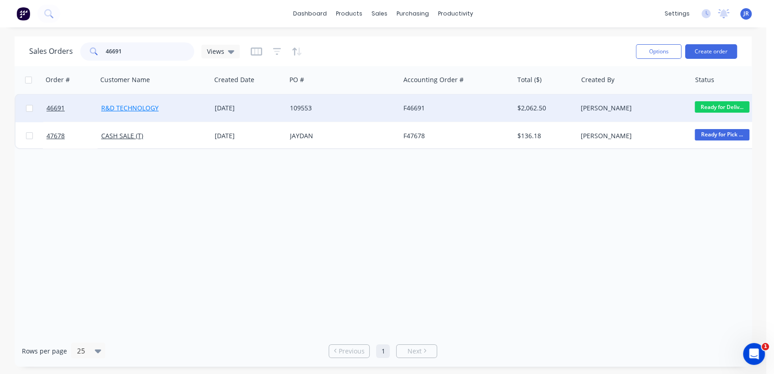
type input "46691"
click at [130, 108] on link "R&D TECHNOLOGY" at bounding box center [129, 107] width 57 height 9
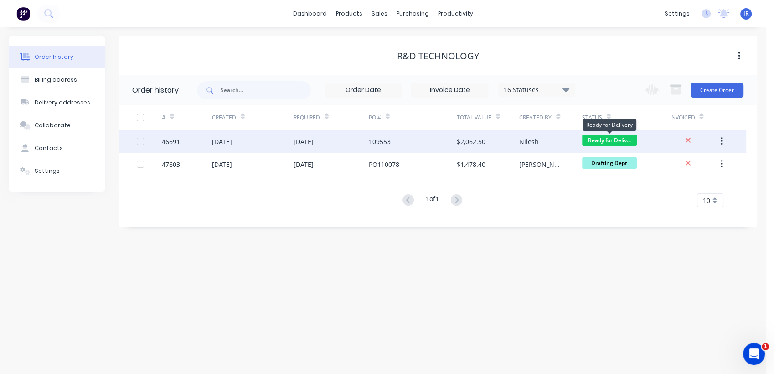
click at [601, 138] on span "Ready for Deliv..." at bounding box center [609, 139] width 55 height 11
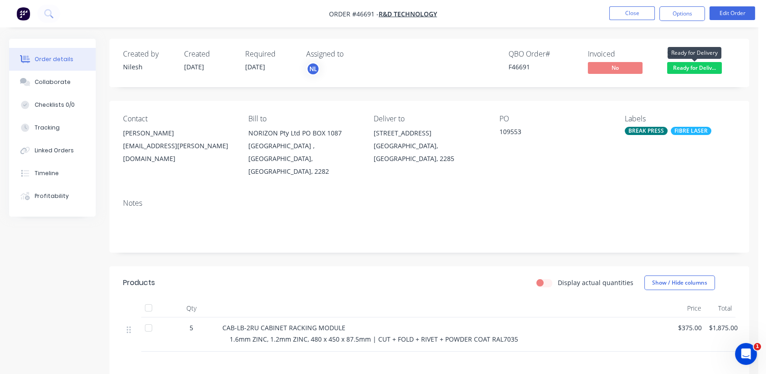
click at [688, 69] on span "Ready for Deliv..." at bounding box center [694, 67] width 55 height 11
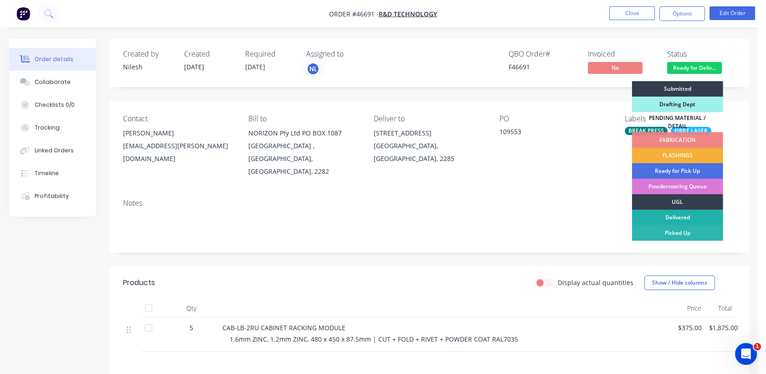
click at [659, 211] on div "Delivered" at bounding box center [677, 217] width 91 height 15
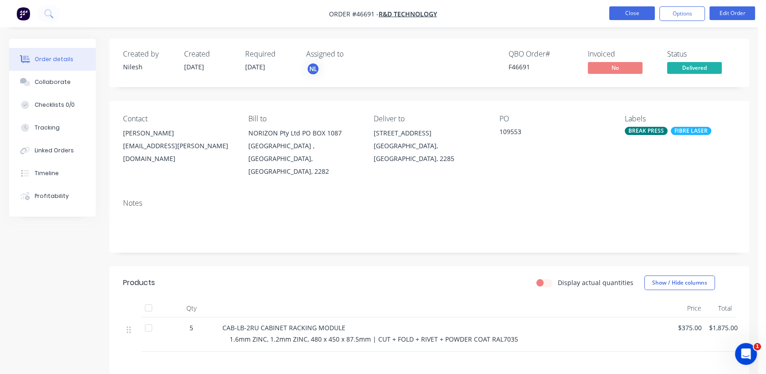
click at [613, 16] on button "Close" at bounding box center [632, 13] width 46 height 14
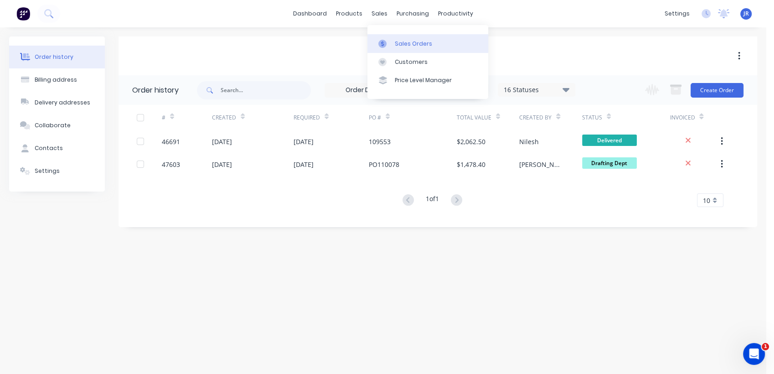
click at [408, 42] on div "Sales Orders" at bounding box center [413, 44] width 37 height 8
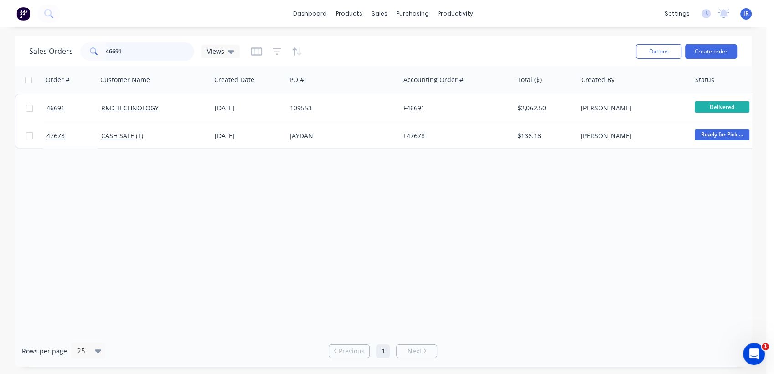
click at [127, 53] on input "46691" at bounding box center [150, 51] width 89 height 18
drag, startPoint x: 131, startPoint y: 49, endPoint x: 31, endPoint y: 60, distance: 101.3
click at [50, 57] on div "Sales Orders 46601 Views" at bounding box center [134, 51] width 211 height 18
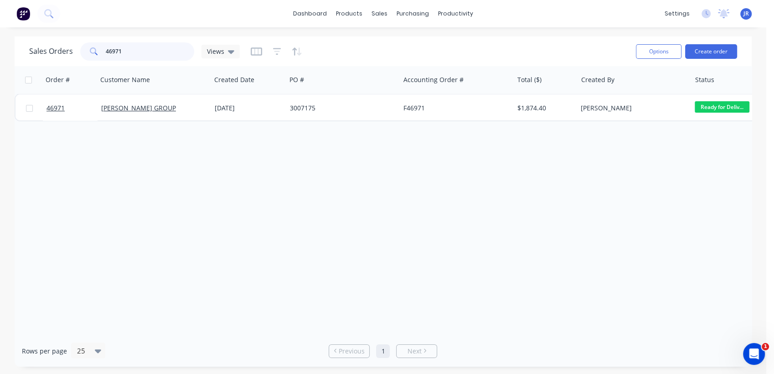
type input "46971"
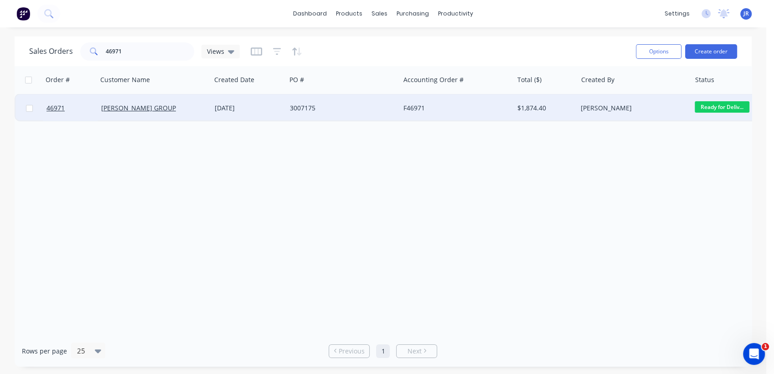
click at [295, 109] on div "3007175" at bounding box center [340, 107] width 101 height 9
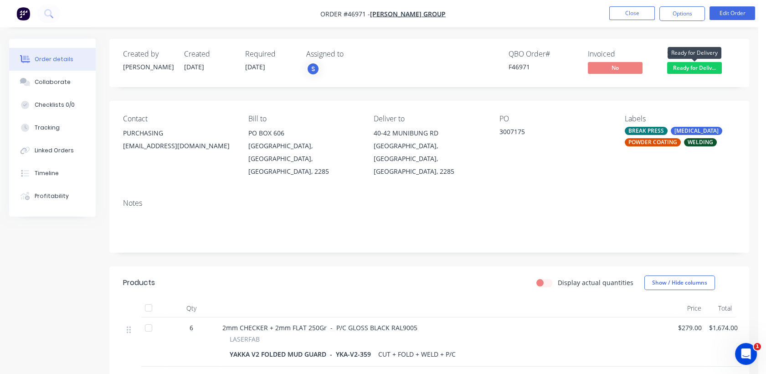
click at [704, 65] on span "Ready for Deliv..." at bounding box center [694, 67] width 55 height 11
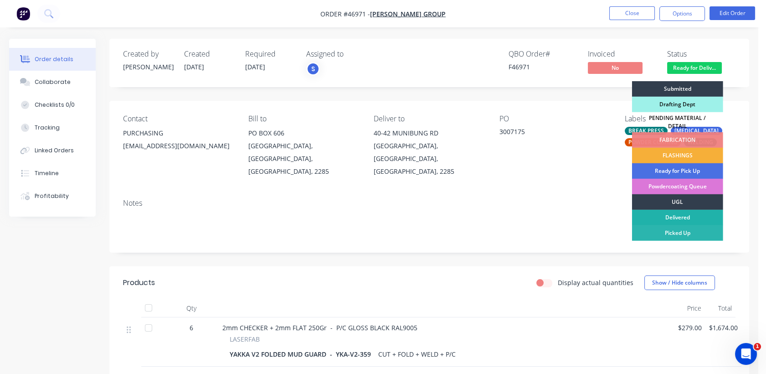
click at [677, 212] on div "Delivered" at bounding box center [677, 217] width 91 height 15
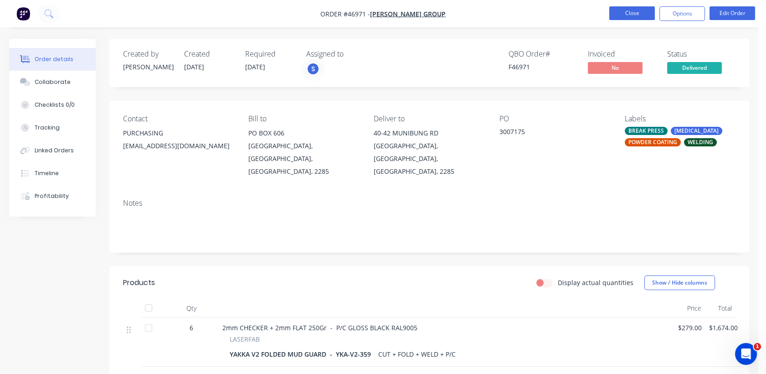
click at [628, 16] on button "Close" at bounding box center [632, 13] width 46 height 14
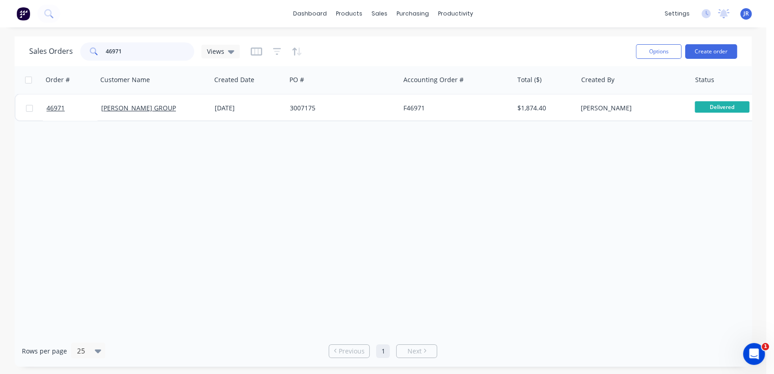
drag, startPoint x: 119, startPoint y: 56, endPoint x: 57, endPoint y: 56, distance: 61.5
click at [57, 56] on div "Sales Orders 46971 Views" at bounding box center [134, 51] width 211 height 18
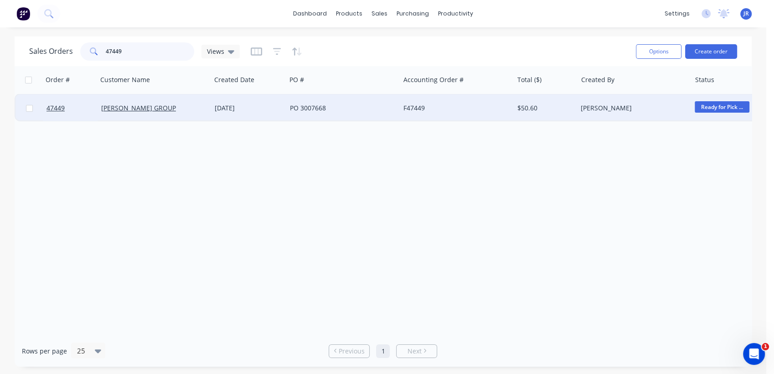
type input "47449"
click at [325, 108] on div "PO 3007668" at bounding box center [340, 107] width 101 height 9
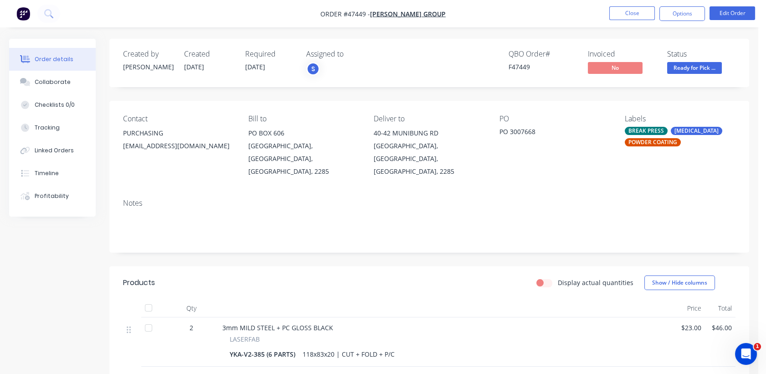
click at [693, 65] on span "Ready for Pick ..." at bounding box center [694, 67] width 55 height 11
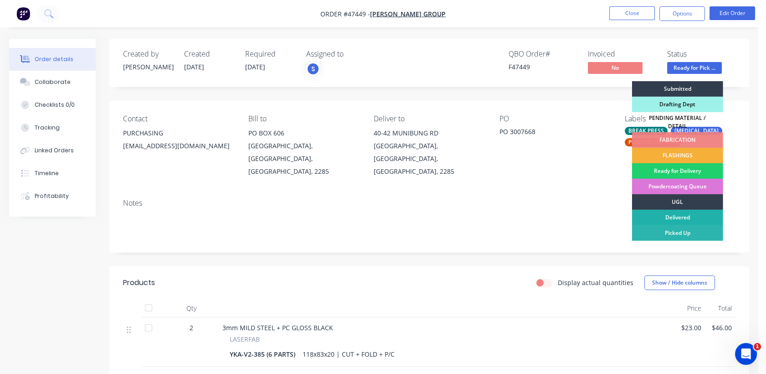
click at [681, 212] on div "Delivered" at bounding box center [677, 217] width 91 height 15
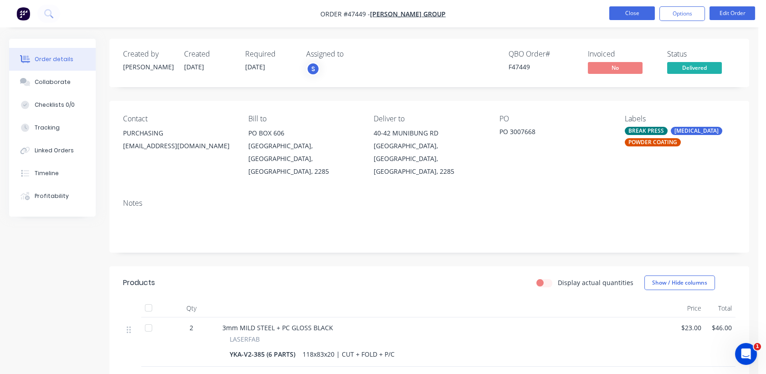
click at [638, 16] on button "Close" at bounding box center [632, 13] width 46 height 14
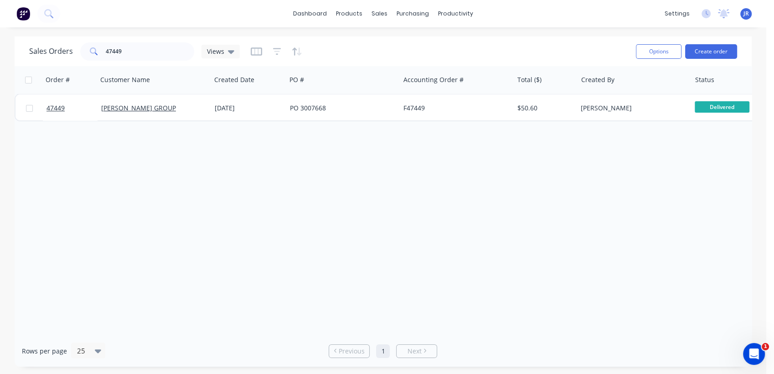
click at [21, 14] on img at bounding box center [23, 14] width 14 height 14
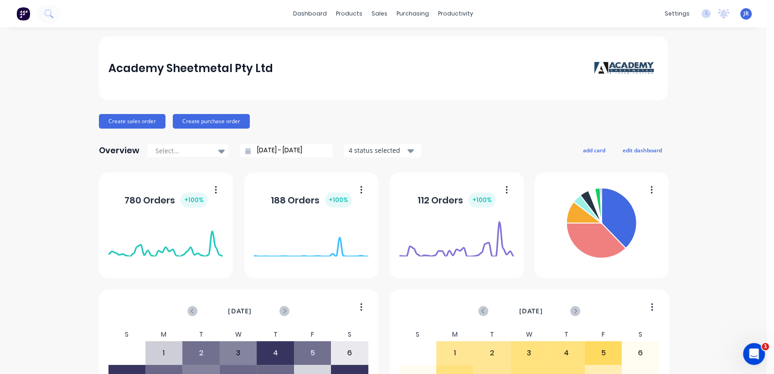
click at [27, 15] on img at bounding box center [23, 14] width 14 height 14
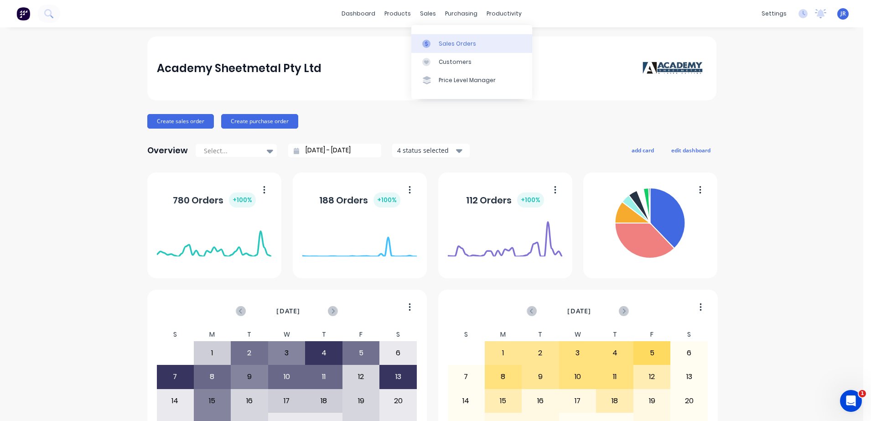
click at [448, 46] on div "Sales Orders" at bounding box center [457, 44] width 37 height 8
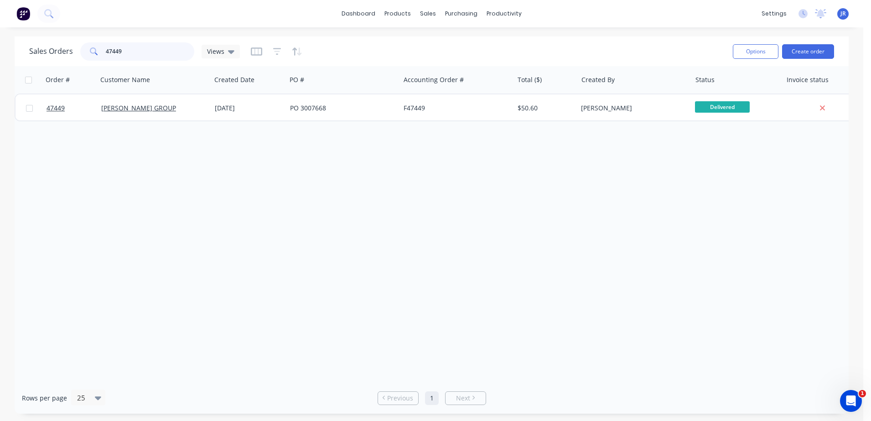
drag, startPoint x: 146, startPoint y: 50, endPoint x: 6, endPoint y: 42, distance: 140.2
click at [49, 49] on div "Sales Orders 47449 Views" at bounding box center [134, 51] width 211 height 18
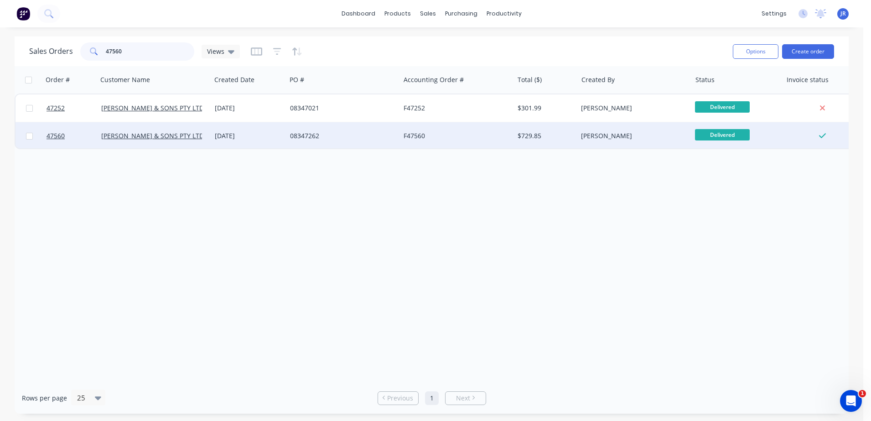
type input "47560"
click at [258, 141] on div "[DATE]" at bounding box center [248, 135] width 75 height 27
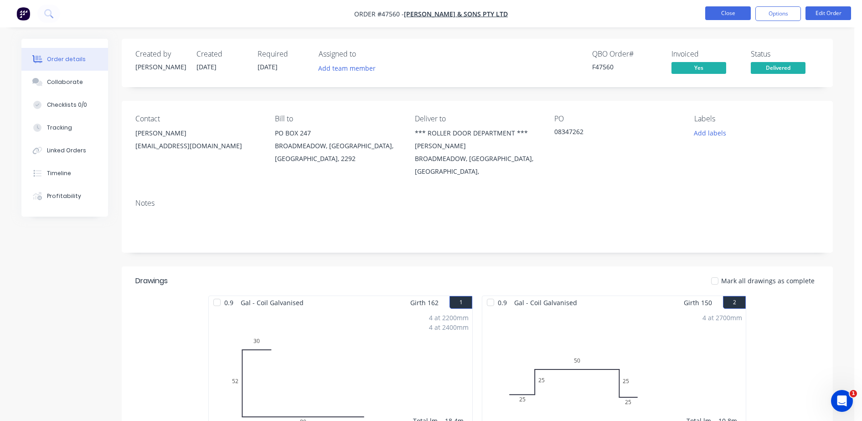
click at [726, 16] on button "Close" at bounding box center [728, 13] width 46 height 14
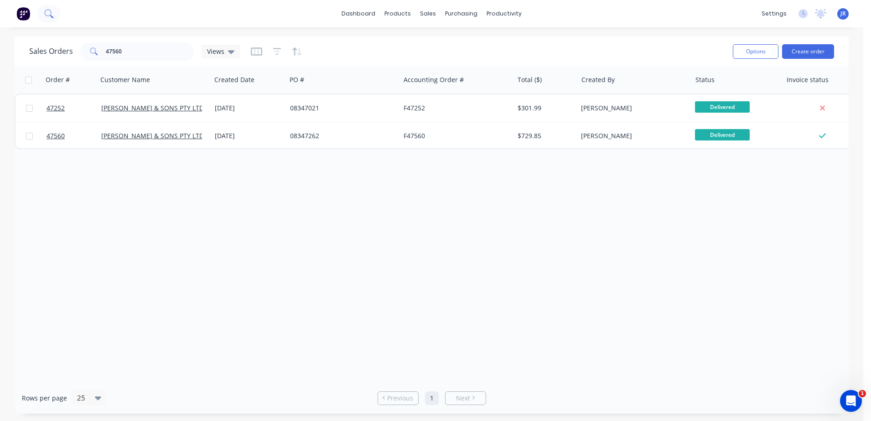
click at [47, 15] on icon at bounding box center [47, 12] width 7 height 7
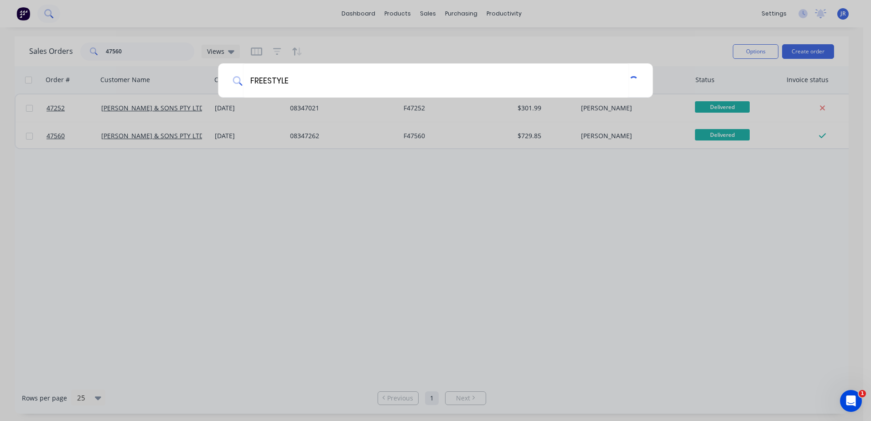
type input "FREESTYLE"
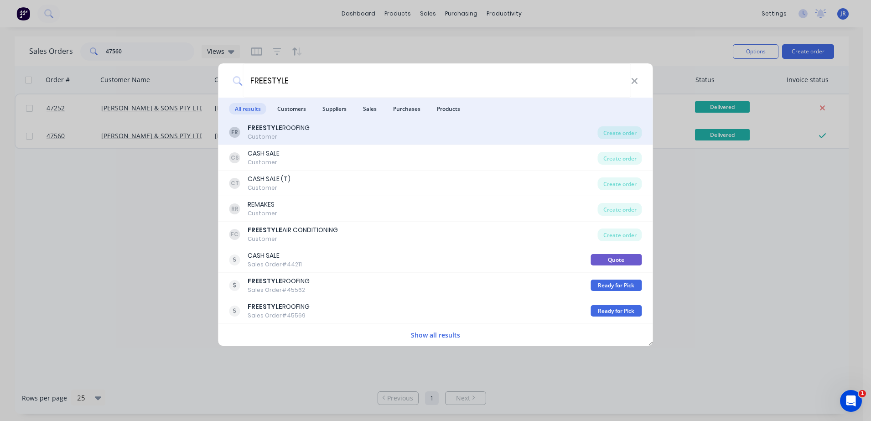
click at [276, 127] on b "FREESTYLE" at bounding box center [265, 127] width 35 height 9
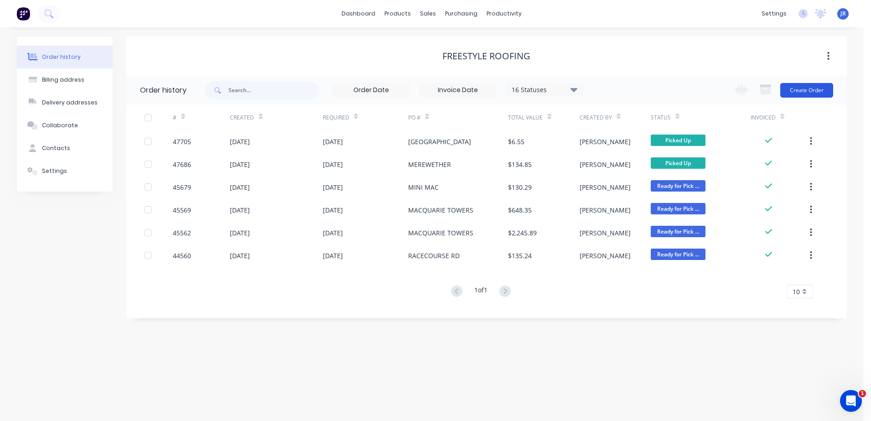
click at [766, 91] on button "Create Order" at bounding box center [806, 90] width 53 height 15
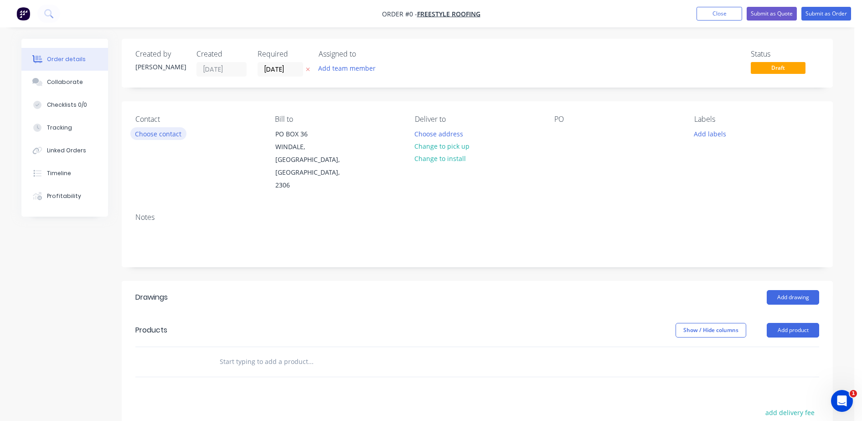
click at [165, 129] on button "Choose contact" at bounding box center [158, 133] width 56 height 12
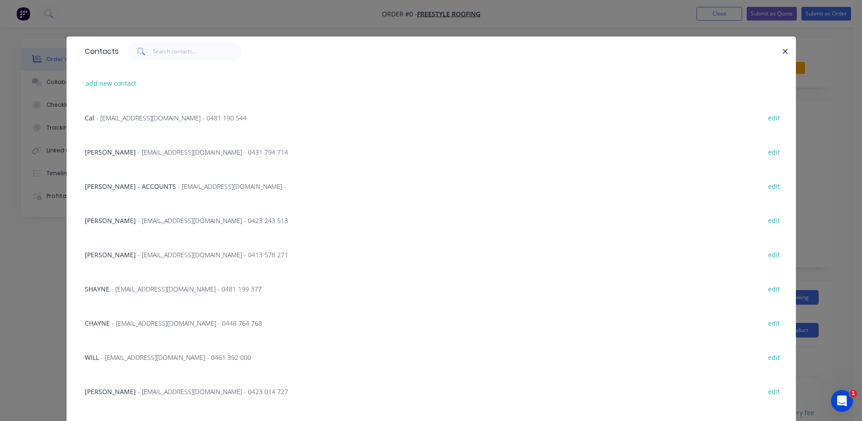
click at [124, 323] on span "- freestyle.roofing@bigpond.com - 0448 764 768" at bounding box center [187, 323] width 150 height 9
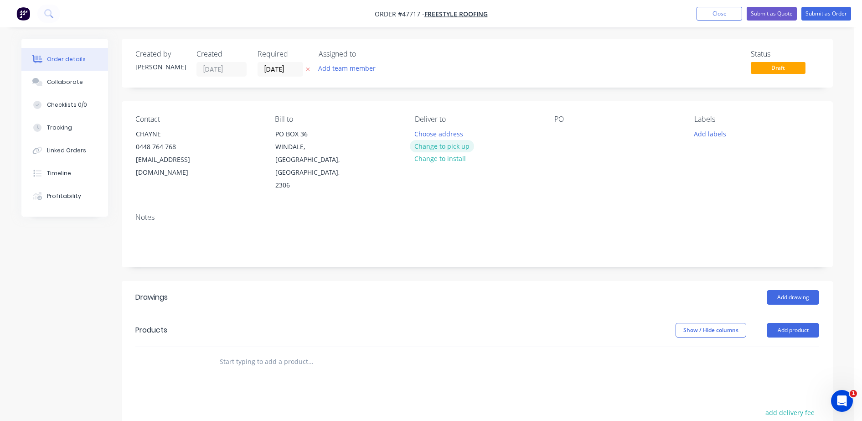
click at [449, 147] on button "Change to pick up" at bounding box center [442, 146] width 65 height 12
click at [428, 133] on div at bounding box center [422, 133] width 15 height 13
click at [557, 135] on div at bounding box center [561, 133] width 15 height 13
click at [766, 290] on button "Add drawing" at bounding box center [793, 297] width 52 height 15
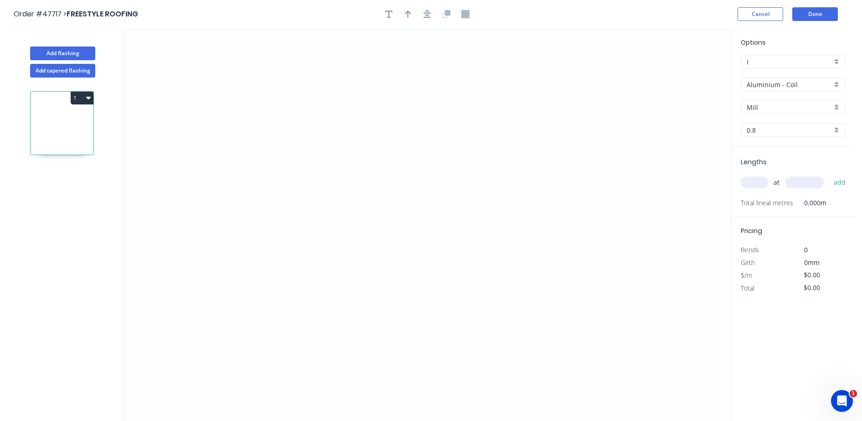
click at [766, 76] on div "Options I I Aluminium - Coil Aluminium - Coil Mill Mill 0.8 0.8" at bounding box center [793, 91] width 123 height 109
click at [766, 90] on div "Aluminium - Coil" at bounding box center [793, 84] width 104 height 14
drag, startPoint x: 780, startPoint y: 179, endPoint x: 782, endPoint y: 140, distance: 38.8
click at [766, 178] on div "Colorbond (Ultra)" at bounding box center [792, 182] width 103 height 16
type input "Colorbond (Ultra)"
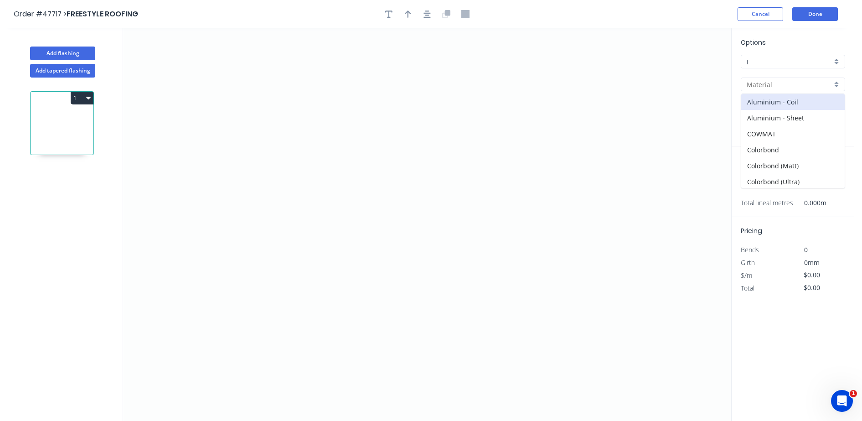
type input "Dune"
type input "0.55"
click at [766, 110] on input "Dune" at bounding box center [789, 108] width 85 height 10
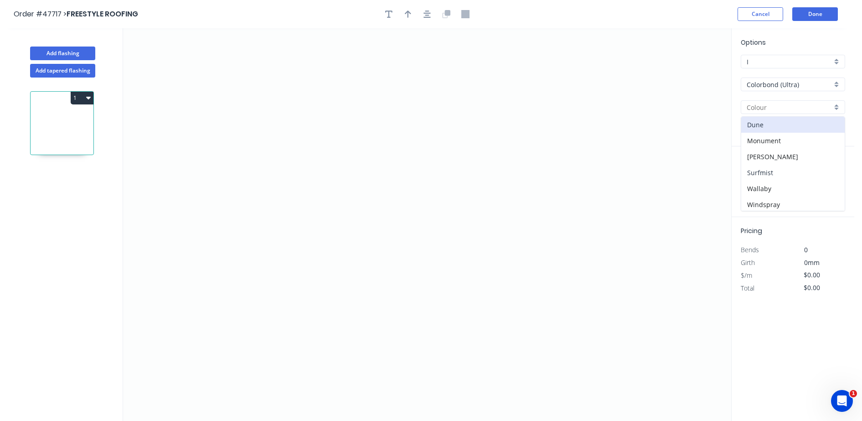
drag, startPoint x: 792, startPoint y: 173, endPoint x: 775, endPoint y: 172, distance: 16.5
click at [766, 173] on div "Surfmist" at bounding box center [792, 173] width 103 height 16
type input "Surfmist"
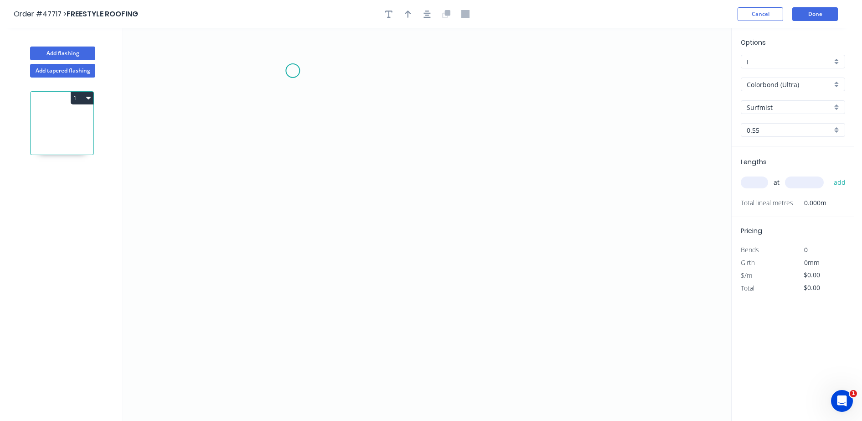
click at [293, 71] on icon "0" at bounding box center [427, 224] width 608 height 392
click at [266, 86] on icon "0" at bounding box center [427, 224] width 608 height 392
click at [268, 194] on icon "0 ?" at bounding box center [427, 224] width 608 height 392
click at [475, 186] on icon "0 ? ? ? º" at bounding box center [427, 224] width 608 height 392
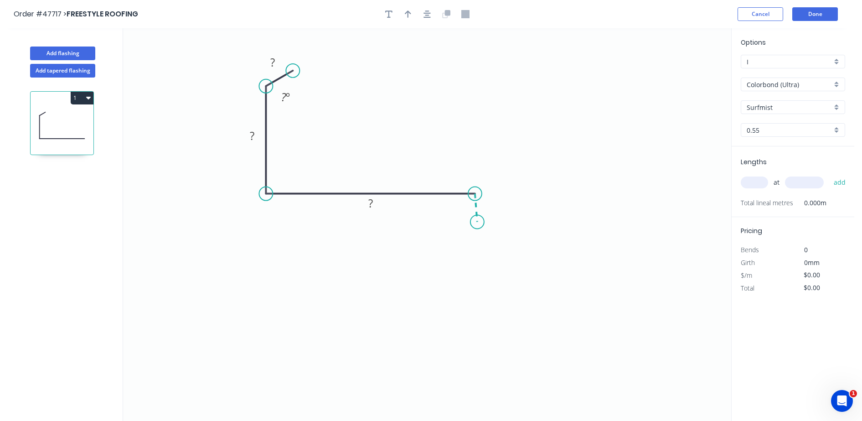
click at [477, 222] on icon "0 ? ? ? ? º" at bounding box center [427, 224] width 608 height 392
click at [473, 226] on circle at bounding box center [475, 226] width 14 height 14
drag, startPoint x: 297, startPoint y: 72, endPoint x: 276, endPoint y: 64, distance: 22.8
click at [284, 67] on circle at bounding box center [286, 66] width 14 height 14
click at [270, 60] on rect at bounding box center [266, 63] width 18 height 13
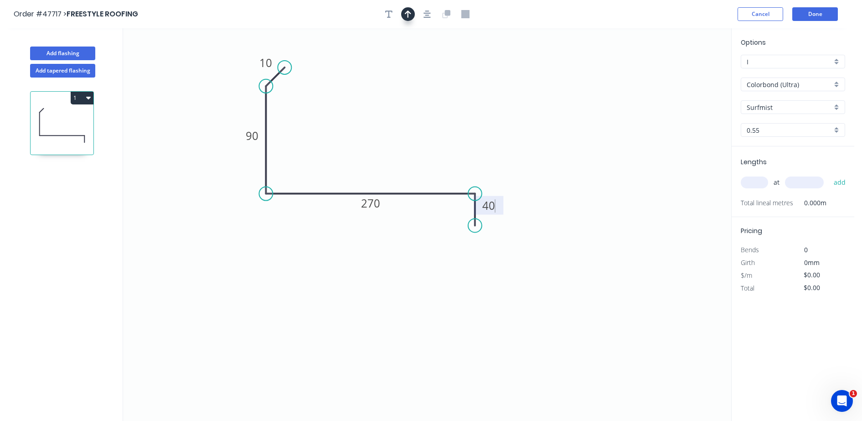
click at [412, 13] on button "button" at bounding box center [408, 14] width 14 height 14
type input "$27.02"
drag, startPoint x: 684, startPoint y: 72, endPoint x: 331, endPoint y: 150, distance: 361.3
click at [331, 150] on icon at bounding box center [331, 138] width 8 height 29
drag, startPoint x: 266, startPoint y: 83, endPoint x: 257, endPoint y: 82, distance: 9.2
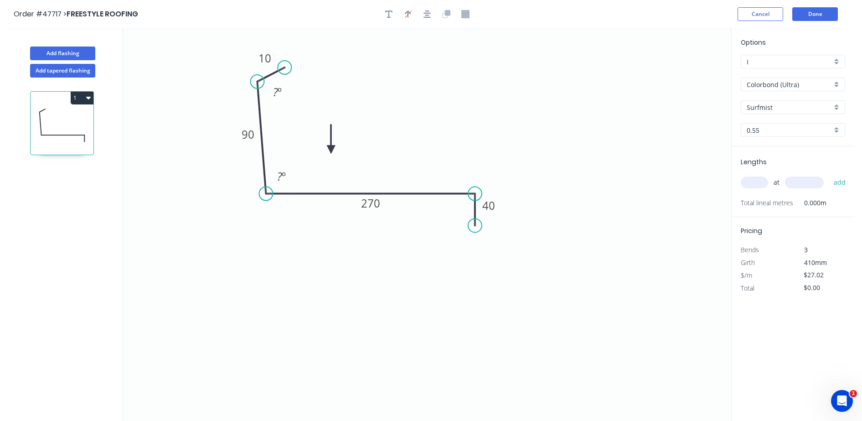
click at [257, 82] on circle at bounding box center [257, 82] width 14 height 14
drag, startPoint x: 283, startPoint y: 62, endPoint x: 277, endPoint y: 59, distance: 6.5
click at [277, 59] on circle at bounding box center [277, 62] width 14 height 14
click at [295, 111] on div "Hide angle" at bounding box center [332, 112] width 92 height 19
click at [280, 174] on tspan "?" at bounding box center [279, 176] width 5 height 15
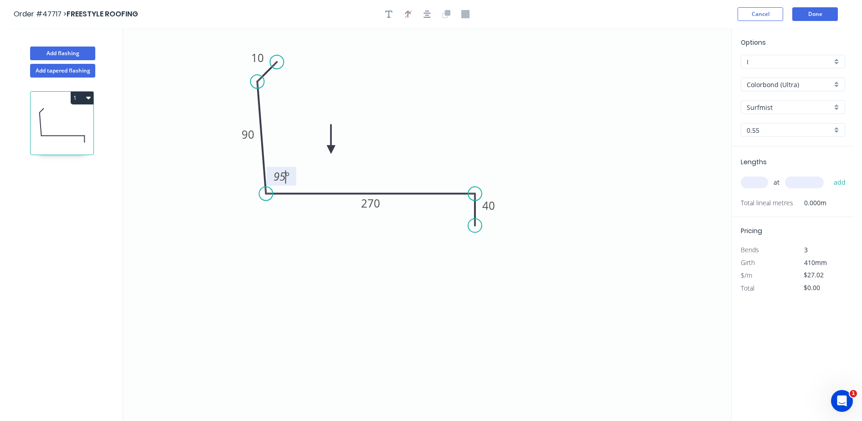
click at [750, 177] on input "text" at bounding box center [754, 182] width 27 height 12
type input "2"
type input "4800"
click at [766, 175] on button "add" at bounding box center [839, 182] width 21 height 15
click at [76, 99] on button "1" at bounding box center [82, 98] width 23 height 13
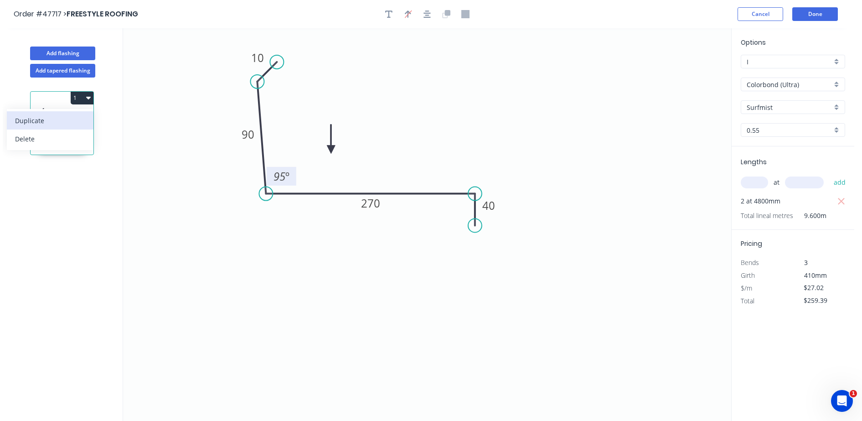
click at [65, 125] on div "Duplicate" at bounding box center [50, 120] width 70 height 13
type input "$0.00"
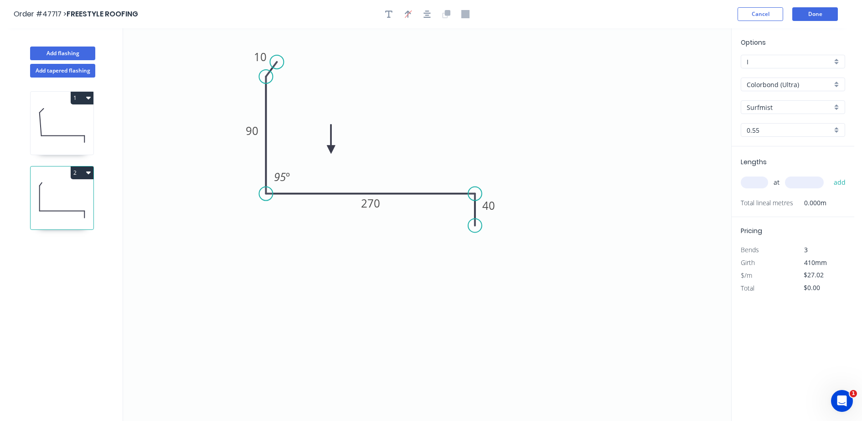
click at [262, 77] on circle at bounding box center [266, 77] width 14 height 14
click at [285, 172] on tspan "95" at bounding box center [280, 176] width 12 height 15
click at [297, 196] on div "Hide angle" at bounding box center [331, 202] width 92 height 19
click at [753, 178] on input "text" at bounding box center [754, 182] width 27 height 12
type input "2"
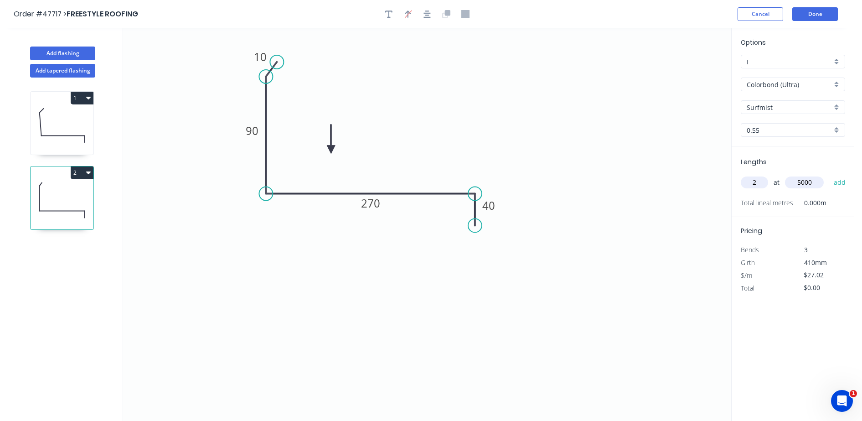
type input "5000"
click at [766, 175] on button "add" at bounding box center [839, 182] width 21 height 15
click at [73, 172] on button "2" at bounding box center [82, 172] width 23 height 13
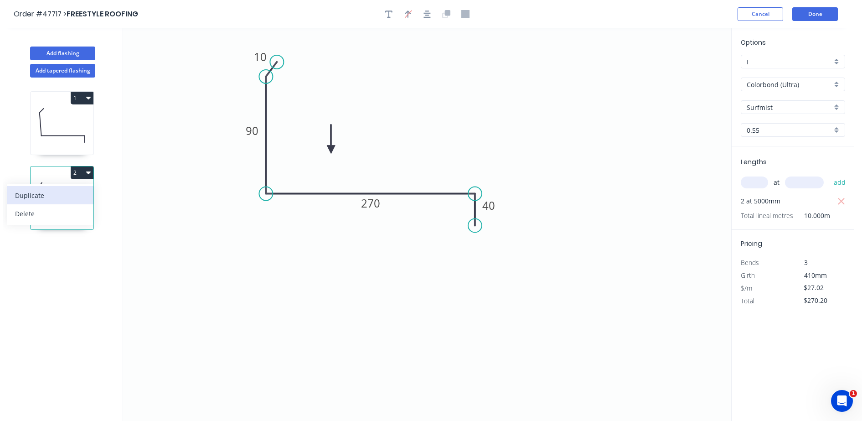
click at [61, 196] on div "Duplicate" at bounding box center [50, 195] width 70 height 13
type input "$0.00"
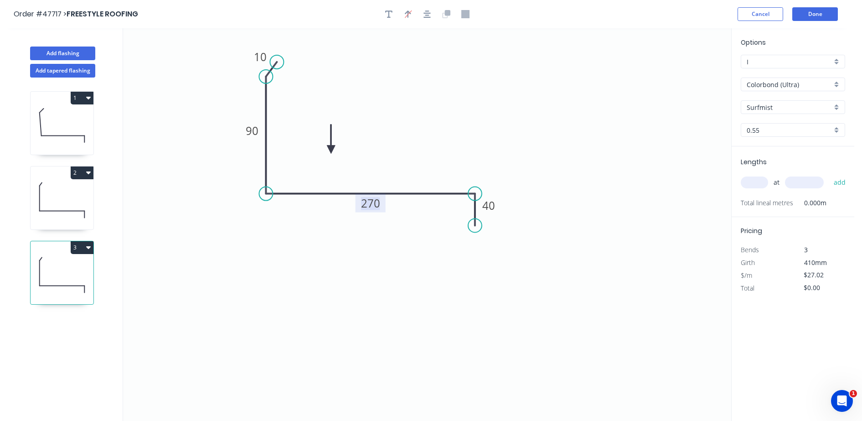
click at [380, 210] on tspan "270" at bounding box center [370, 203] width 19 height 15
drag, startPoint x: 756, startPoint y: 181, endPoint x: 741, endPoint y: 175, distance: 15.6
click at [754, 181] on input "text" at bounding box center [754, 182] width 27 height 12
type input "1"
type input "4800"
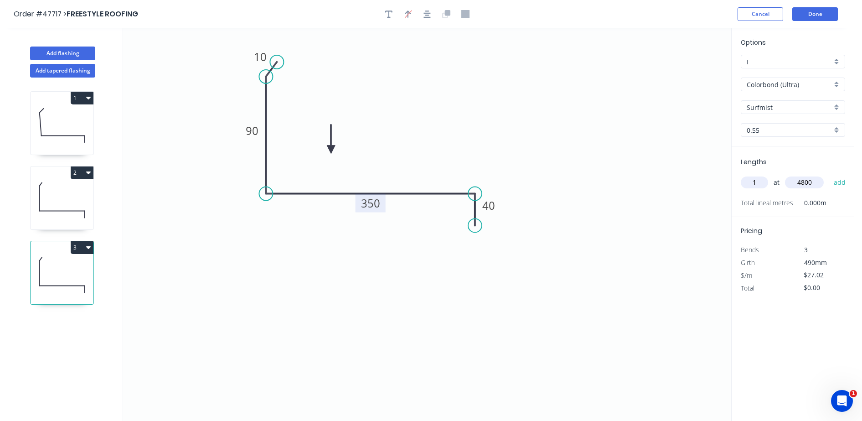
click at [766, 175] on button "add" at bounding box center [839, 182] width 21 height 15
type input "$129.70"
click at [51, 49] on button "Add flashing" at bounding box center [62, 53] width 65 height 14
type input "$0.00"
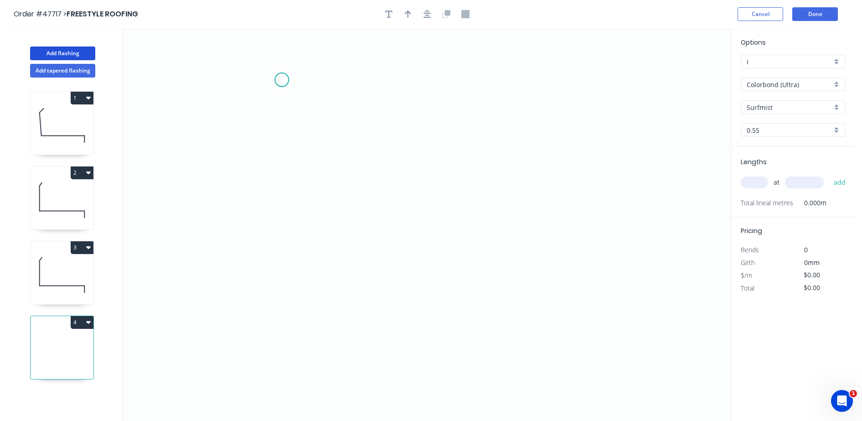
click at [282, 80] on icon "0" at bounding box center [427, 224] width 608 height 392
click at [285, 184] on icon "0" at bounding box center [427, 224] width 608 height 392
click at [550, 181] on icon "0 ?" at bounding box center [427, 224] width 608 height 392
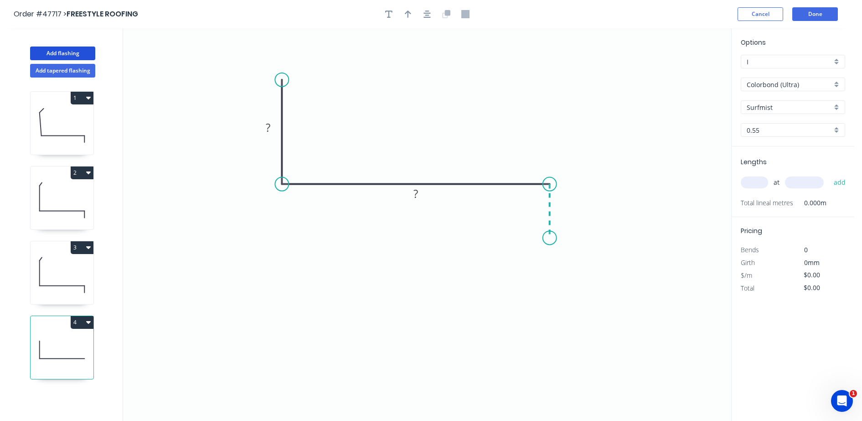
click at [547, 238] on icon "0 ? ?" at bounding box center [427, 224] width 608 height 392
click at [271, 130] on rect at bounding box center [268, 128] width 18 height 13
click at [751, 183] on input "text" at bounding box center [754, 182] width 27 height 12
type input "$26.13"
type input "2"
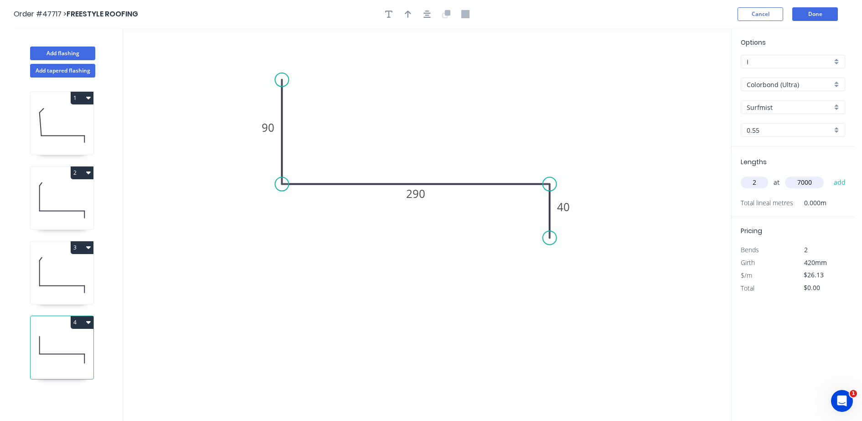
type input "7000"
click at [766, 175] on button "add" at bounding box center [839, 182] width 21 height 15
type input "$365.82"
click at [405, 17] on icon "button" at bounding box center [408, 14] width 6 height 8
drag, startPoint x: 686, startPoint y: 72, endPoint x: 401, endPoint y: 151, distance: 296.7
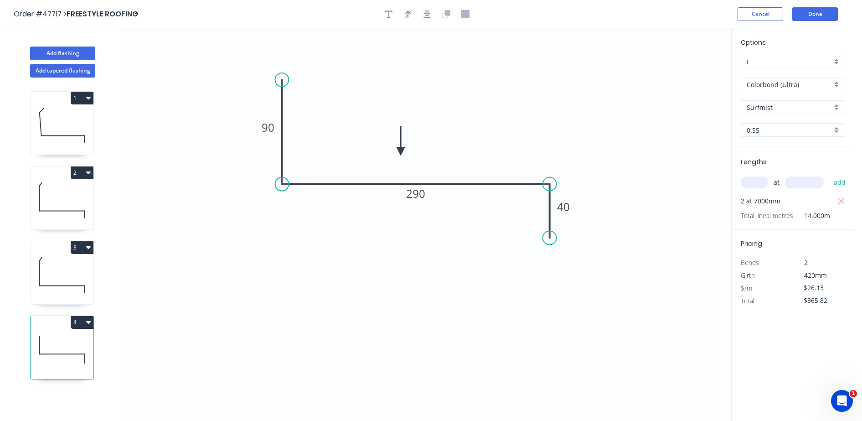
click at [401, 151] on icon at bounding box center [401, 140] width 8 height 29
click at [766, 13] on button "Done" at bounding box center [815, 14] width 46 height 14
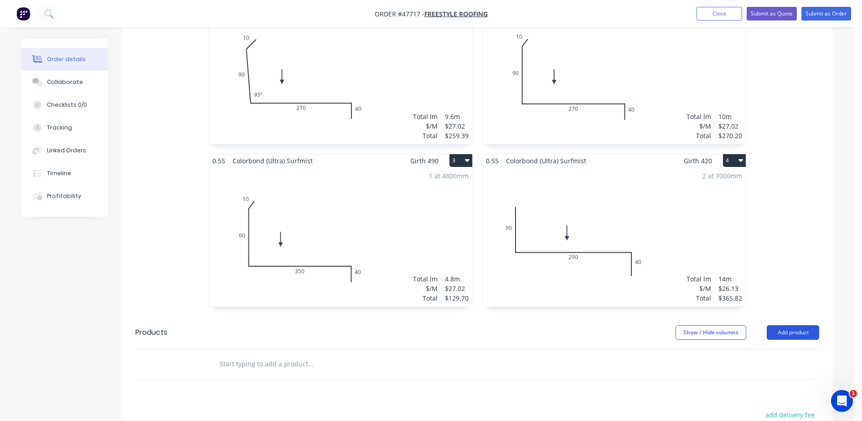
scroll to position [342, 0]
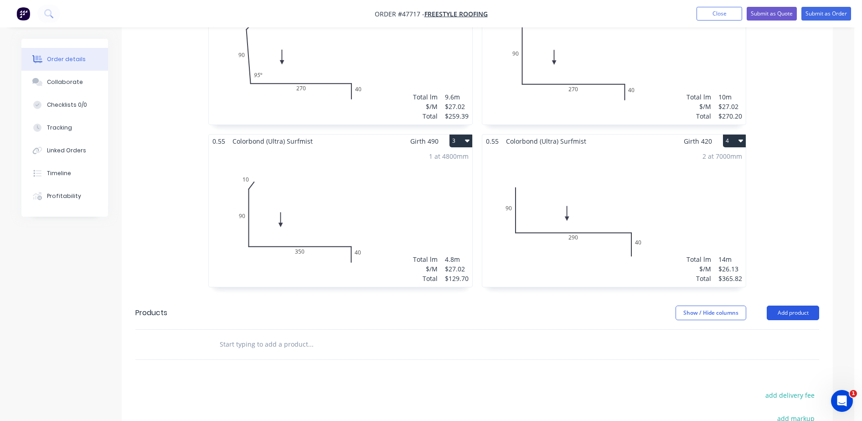
click at [766, 305] on button "Add product" at bounding box center [793, 312] width 52 height 15
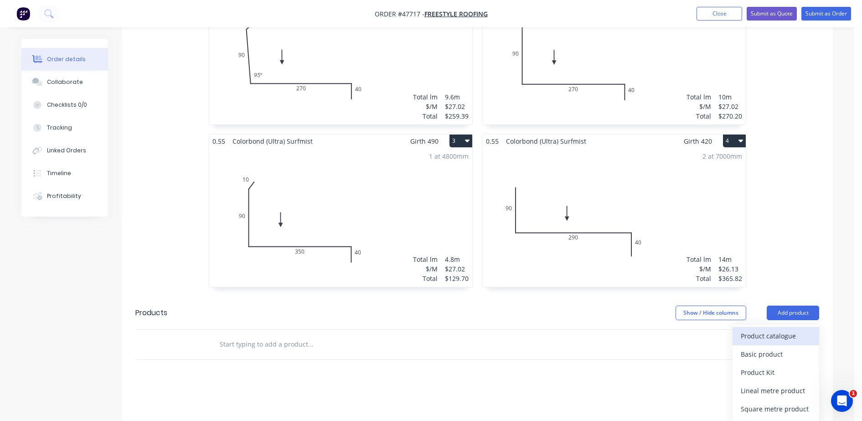
click at [758, 329] on div "Product catalogue" at bounding box center [776, 335] width 70 height 13
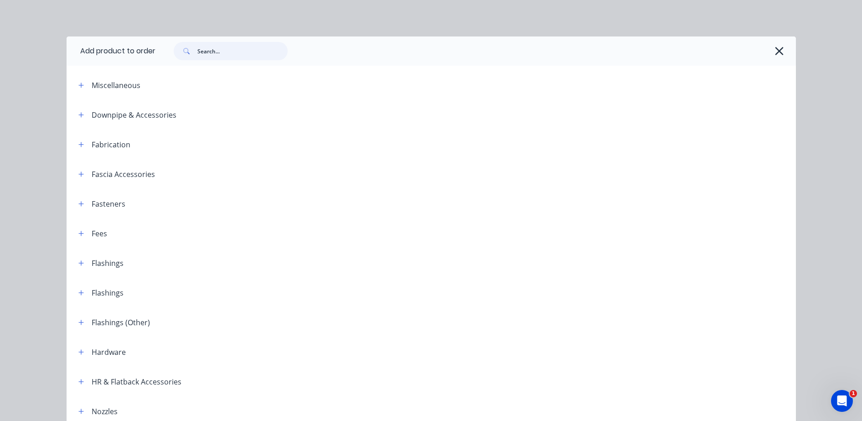
drag, startPoint x: 253, startPoint y: 52, endPoint x: 246, endPoint y: 52, distance: 6.8
click at [252, 52] on input "text" at bounding box center [242, 51] width 90 height 18
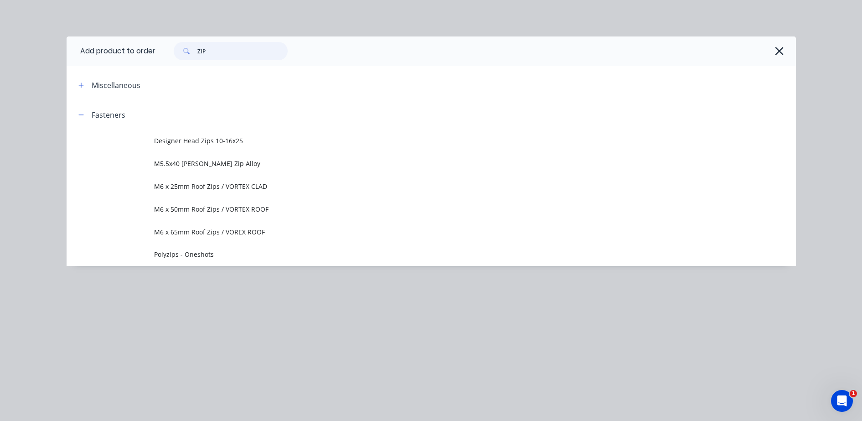
type input "ZIP"
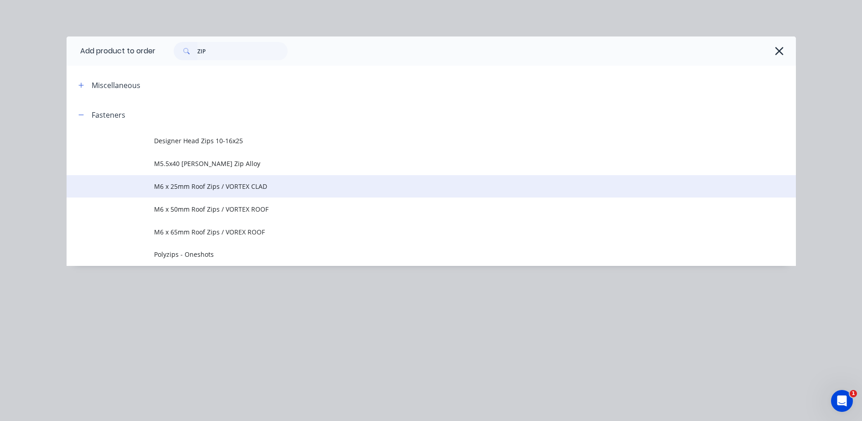
click at [189, 192] on td "M6 x 25mm Roof Zips / VORTEX CLAD" at bounding box center [475, 186] width 642 height 23
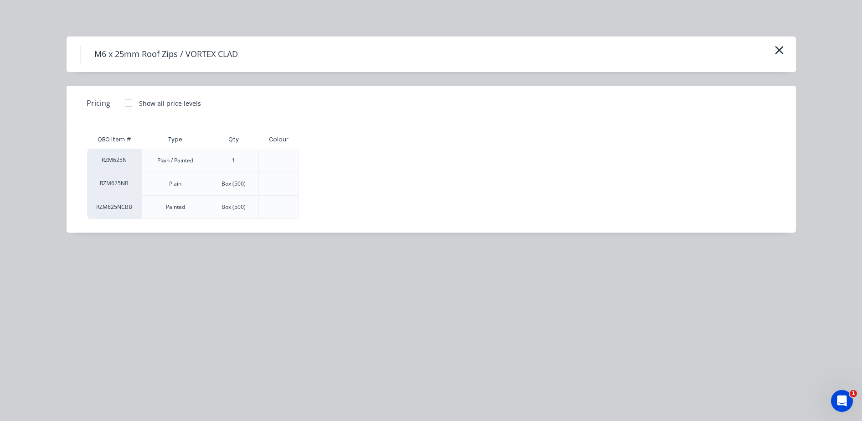
click at [125, 103] on div at bounding box center [128, 103] width 18 height 18
click at [333, 162] on div "$0.20" at bounding box center [329, 160] width 61 height 23
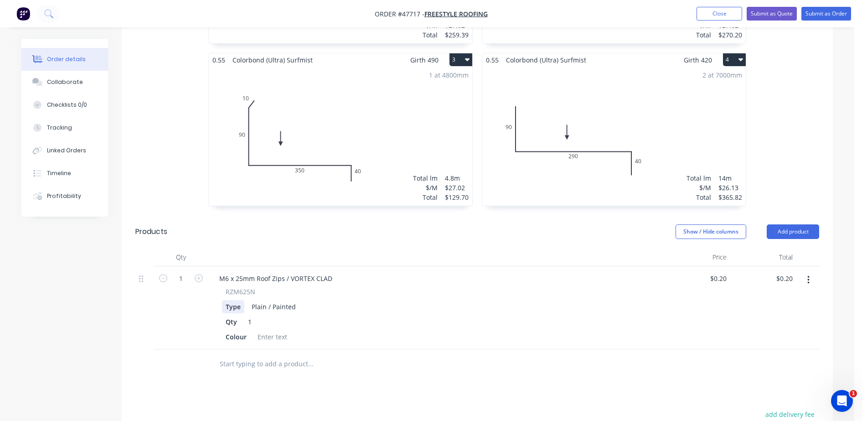
scroll to position [397, 0]
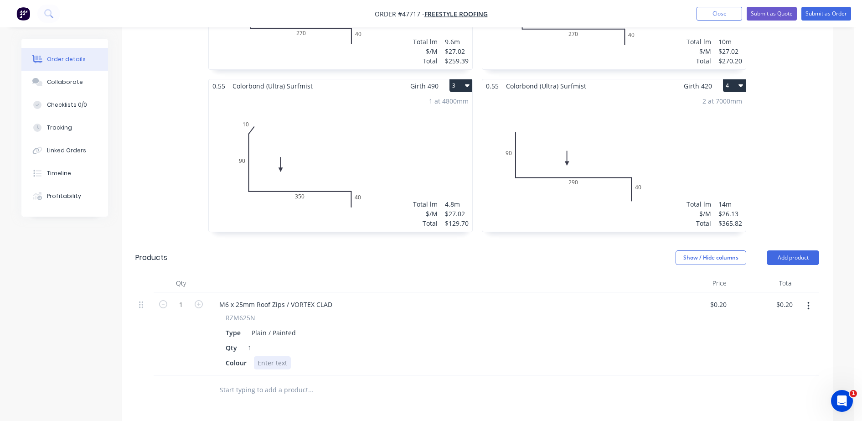
click at [269, 356] on div at bounding box center [272, 362] width 37 height 13
click at [178, 298] on input "1" at bounding box center [181, 305] width 24 height 14
type input "100"
type input "$20.00"
click at [409, 292] on div "M6 x 25mm Roof Zips / VORTEX CLAD RZM625N Type Plain / Painted Qty 1 Colour SIR…" at bounding box center [436, 333] width 456 height 83
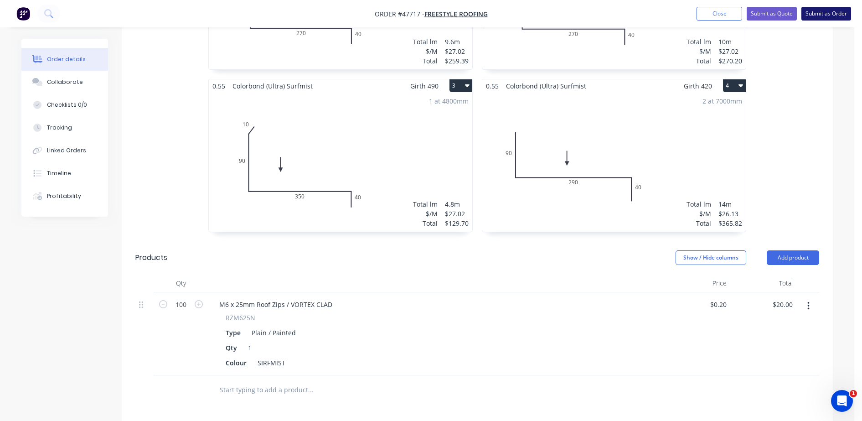
click at [766, 15] on button "Submit as Order" at bounding box center [826, 14] width 50 height 14
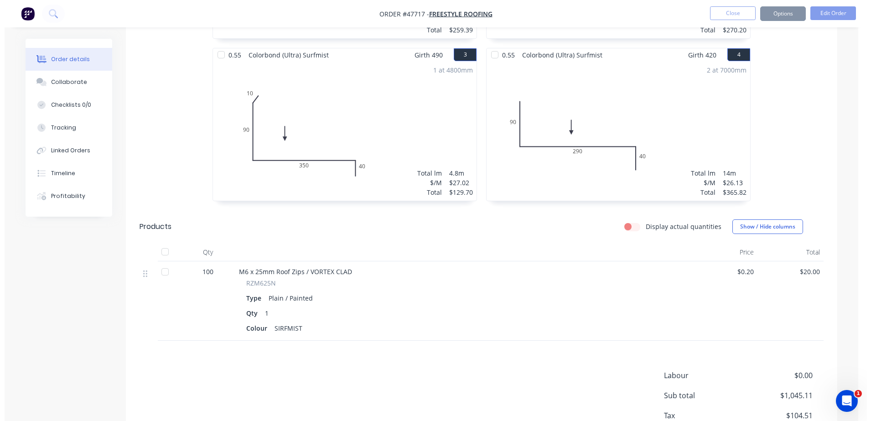
scroll to position [0, 0]
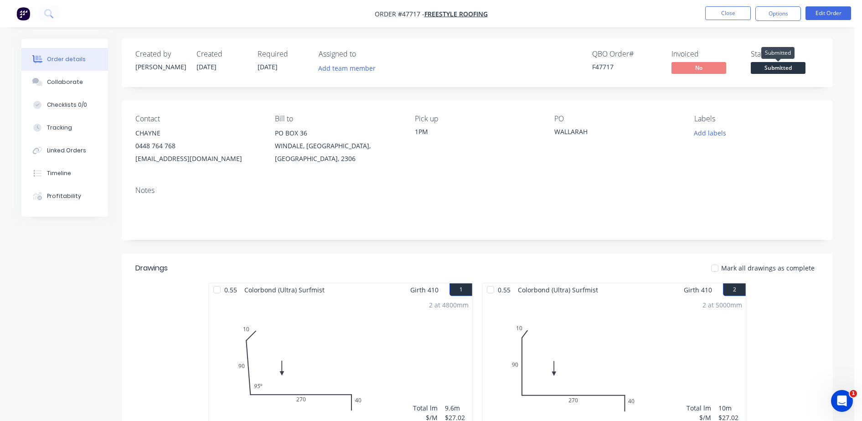
drag, startPoint x: 774, startPoint y: 67, endPoint x: 774, endPoint y: 80, distance: 13.2
click at [766, 67] on span "Submitted" at bounding box center [778, 67] width 55 height 11
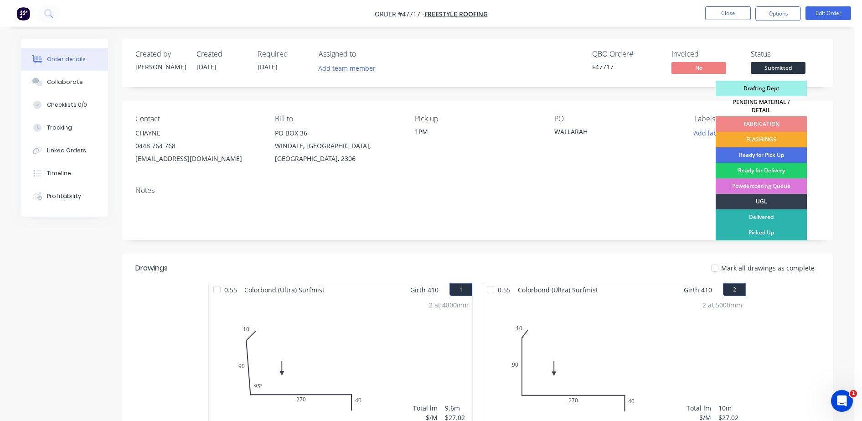
click at [766, 132] on div "FLASHINGS" at bounding box center [761, 139] width 91 height 15
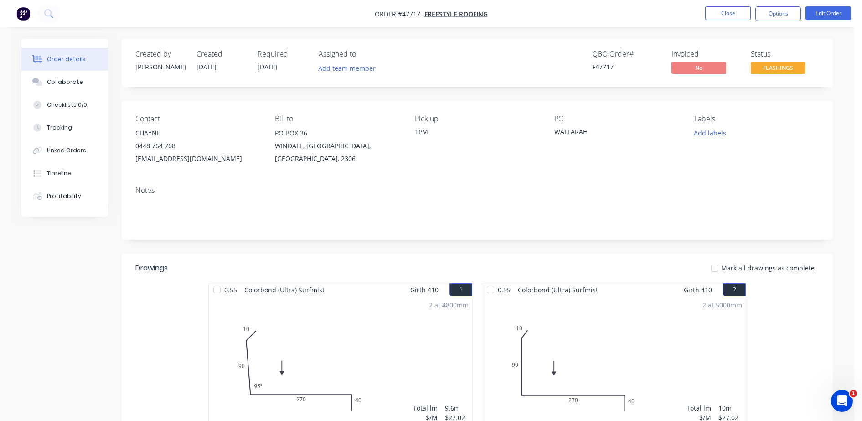
click at [766, 1] on nav "Order #47717 - FREESTYLE ROOFING Close Options Edit Order" at bounding box center [431, 13] width 862 height 27
click at [766, 12] on button "Options" at bounding box center [778, 13] width 46 height 15
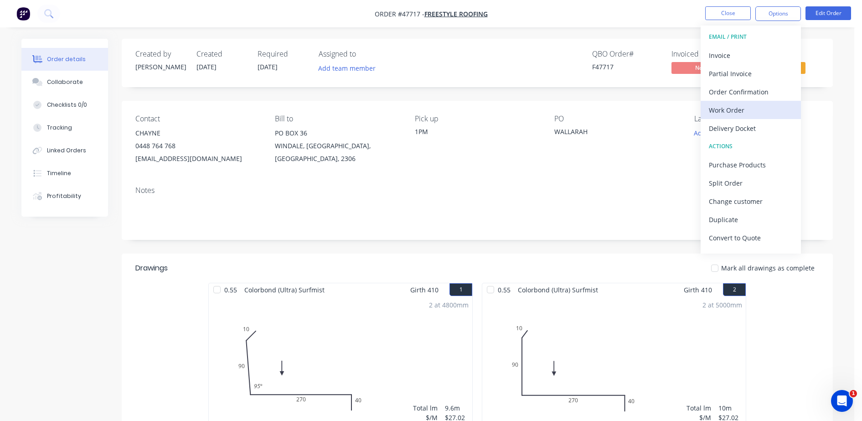
click at [730, 106] on div "Work Order" at bounding box center [751, 109] width 84 height 13
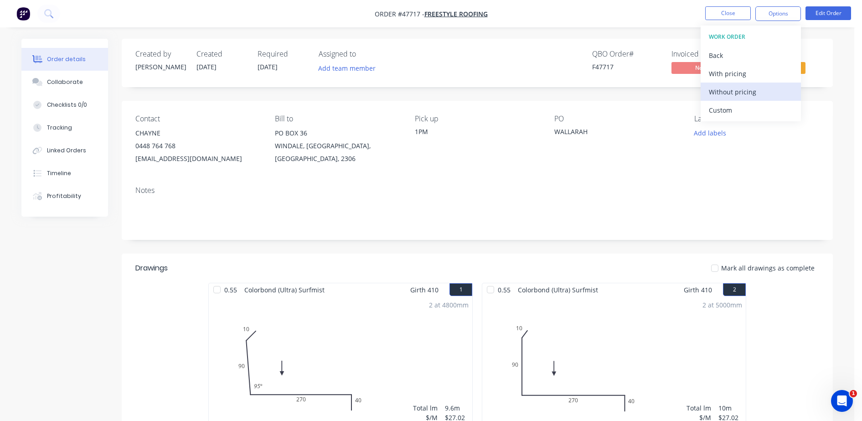
click at [730, 93] on div "Without pricing" at bounding box center [751, 91] width 84 height 13
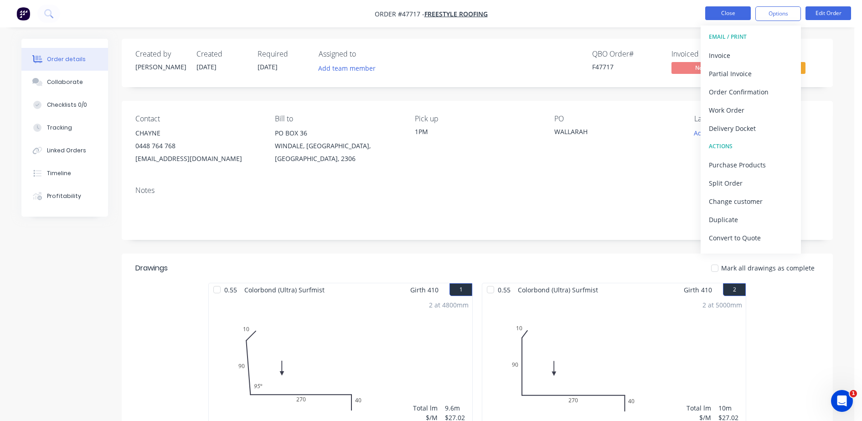
click at [728, 15] on button "Close" at bounding box center [728, 13] width 46 height 14
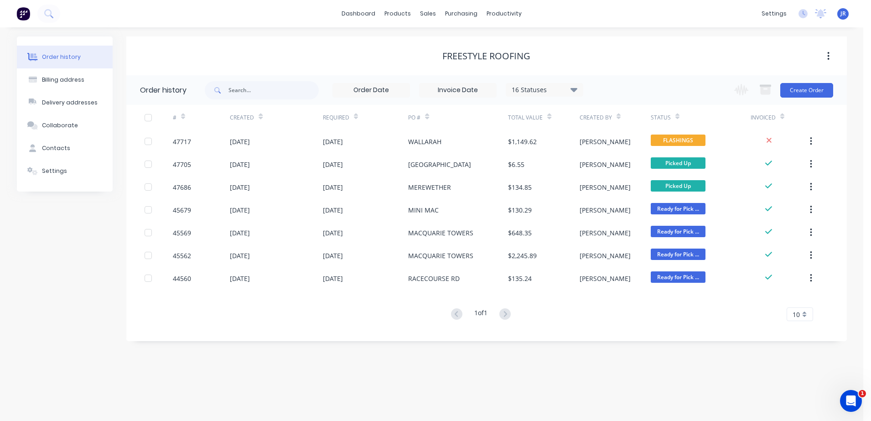
click at [22, 15] on img at bounding box center [23, 14] width 14 height 14
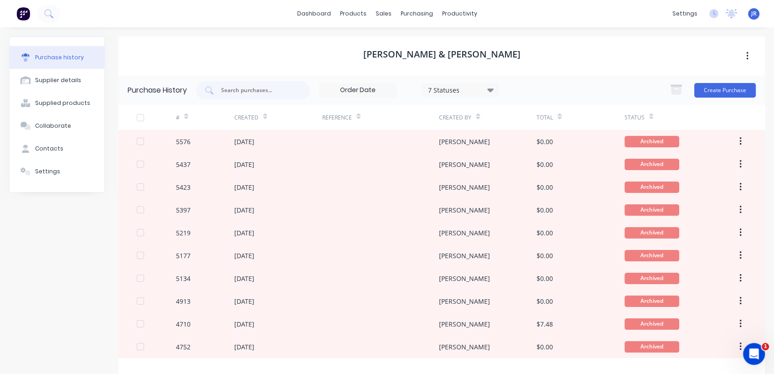
click at [329, 31] on div "Purchase history Supplier details Supplied products Collaborate Contacts Settin…" at bounding box center [387, 220] width 774 height 387
click at [423, 61] on div "Suppliers" at bounding box center [431, 62] width 27 height 8
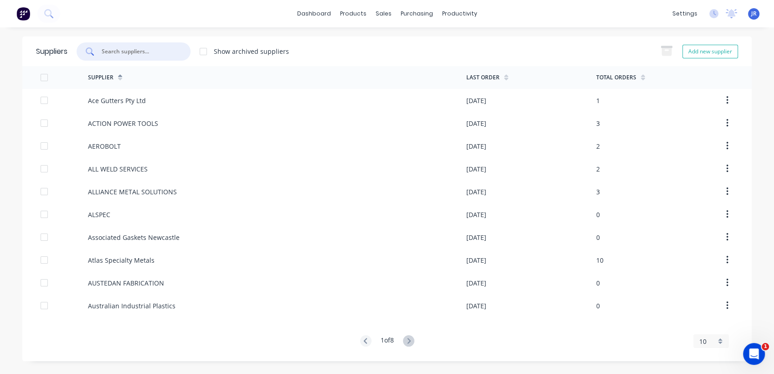
click at [119, 52] on input "text" at bounding box center [139, 51] width 76 height 9
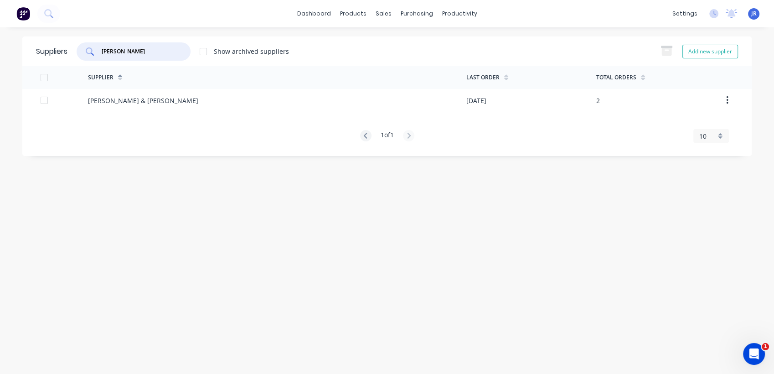
type input "[PERSON_NAME]"
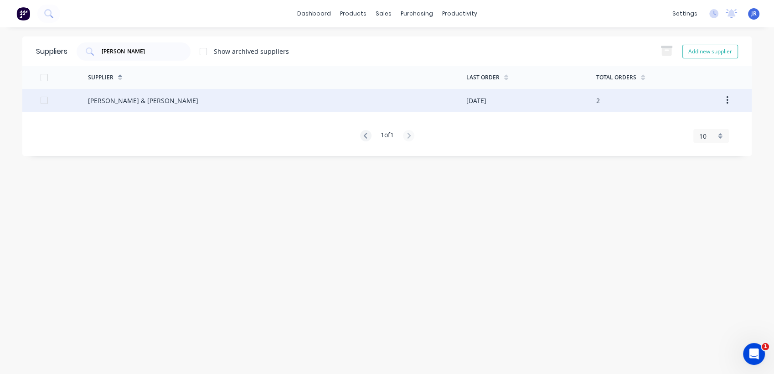
click at [130, 89] on div "[PERSON_NAME] & [PERSON_NAME]" at bounding box center [277, 100] width 378 height 23
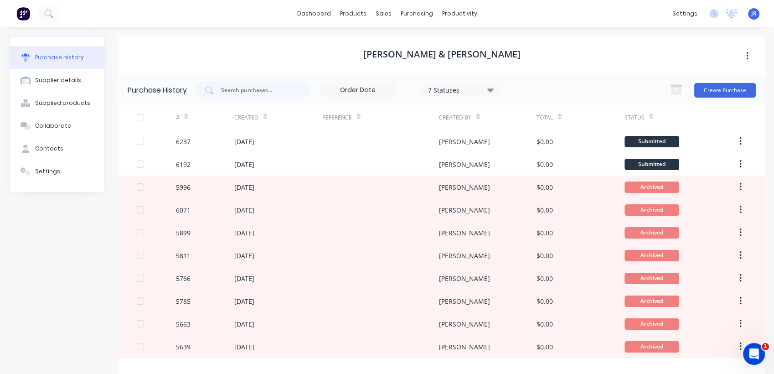
click at [473, 88] on div "7 Statuses" at bounding box center [460, 90] width 65 height 10
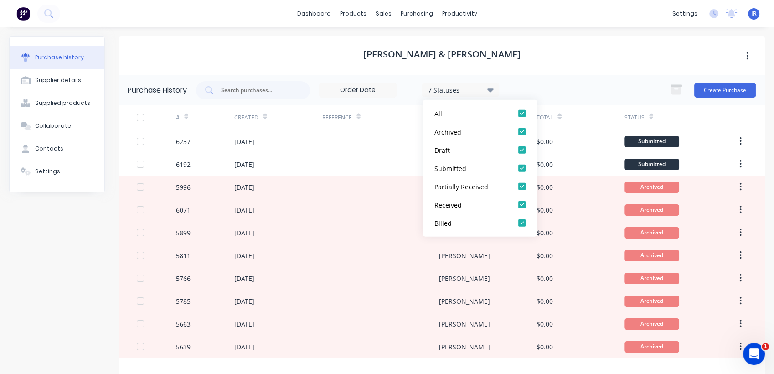
click at [562, 61] on div "[PERSON_NAME] & [PERSON_NAME]" at bounding box center [442, 55] width 646 height 39
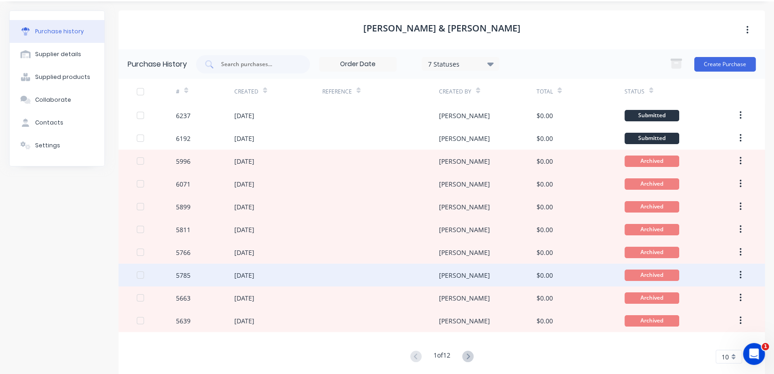
scroll to position [40, 0]
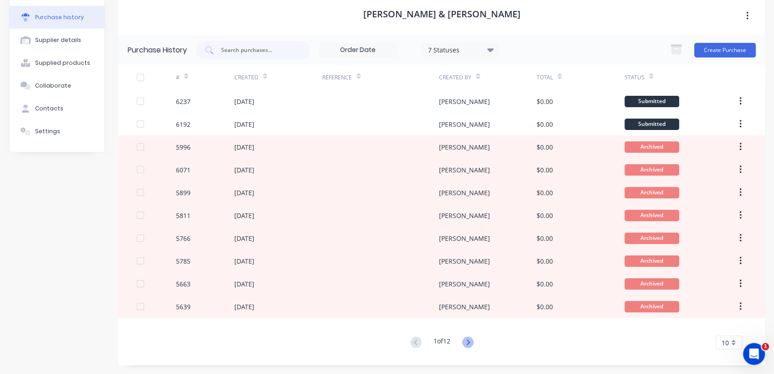
click at [467, 341] on icon at bounding box center [467, 341] width 3 height 5
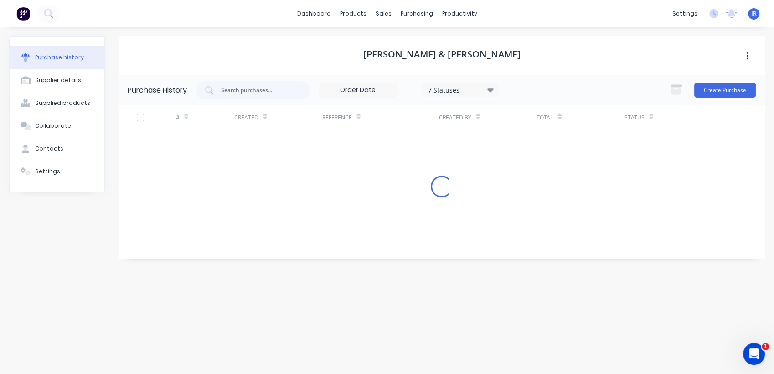
scroll to position [0, 0]
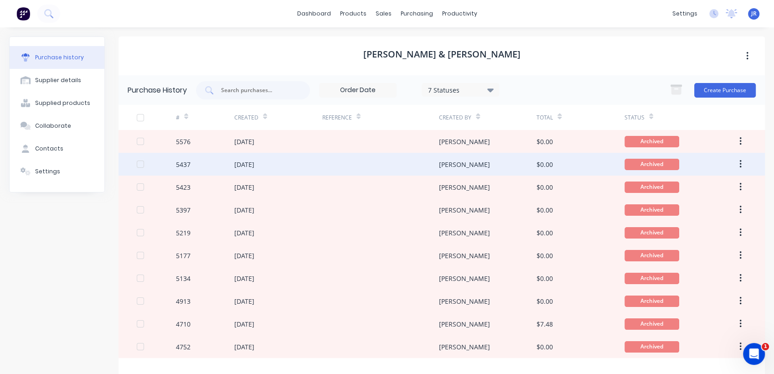
click at [454, 160] on div "[PERSON_NAME]" at bounding box center [488, 164] width 98 height 23
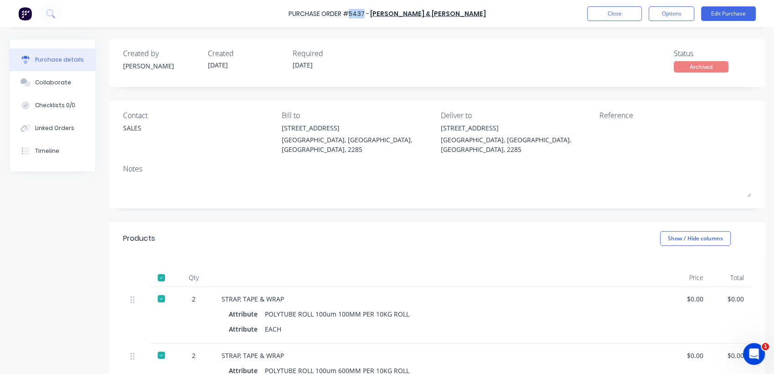
drag, startPoint x: 380, startPoint y: 14, endPoint x: 394, endPoint y: 12, distance: 13.8
click at [369, 12] on div "Purchase Order #5437 -" at bounding box center [329, 14] width 81 height 10
copy div "5437"
click at [52, 81] on div "Collaborate" at bounding box center [53, 82] width 36 height 8
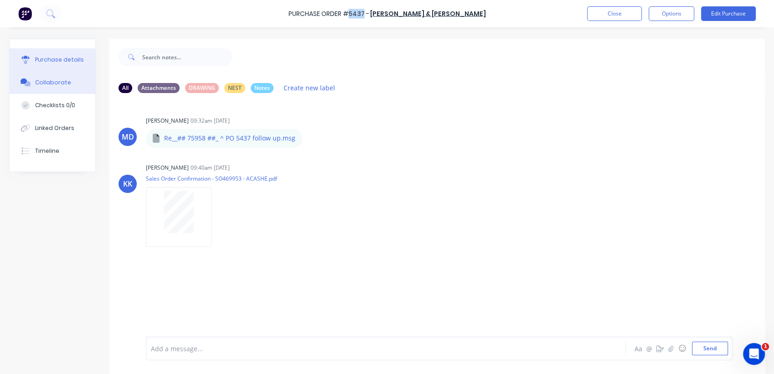
click at [67, 61] on div "Purchase details" at bounding box center [59, 60] width 49 height 8
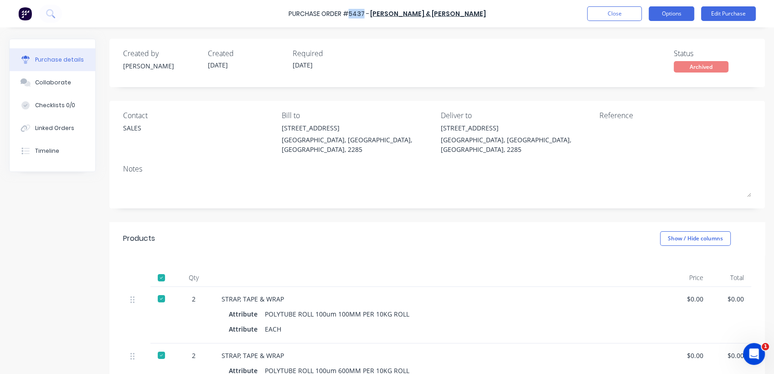
click at [684, 16] on button "Options" at bounding box center [672, 13] width 46 height 15
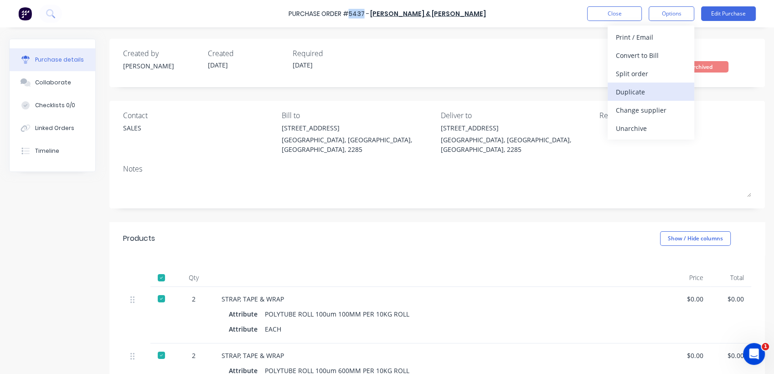
click at [632, 88] on div "Duplicate" at bounding box center [651, 91] width 70 height 13
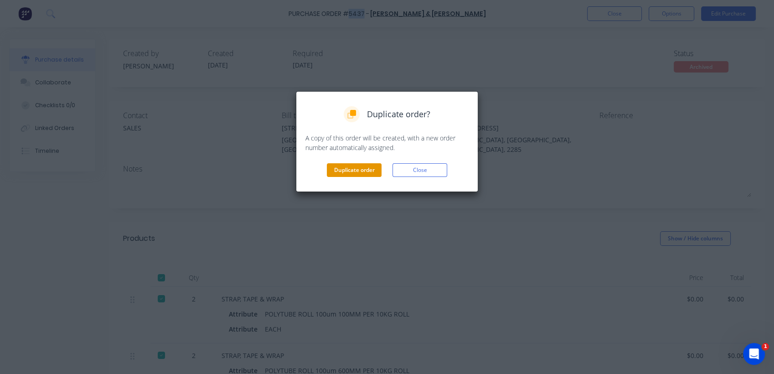
click at [372, 171] on button "Duplicate order" at bounding box center [354, 170] width 55 height 14
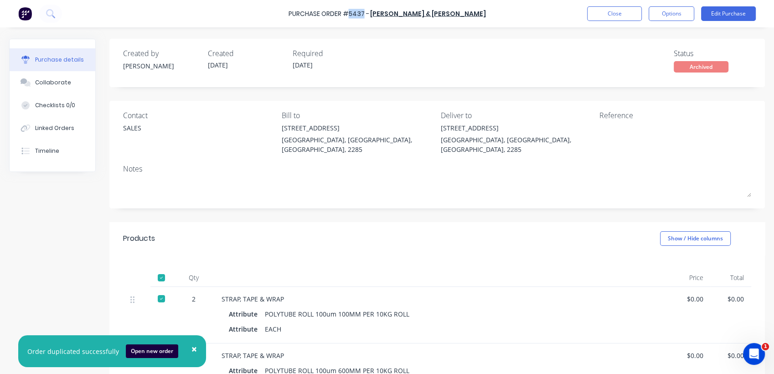
click at [57, 61] on div "Purchase details" at bounding box center [59, 60] width 49 height 8
click at [617, 10] on button "Close" at bounding box center [614, 13] width 55 height 15
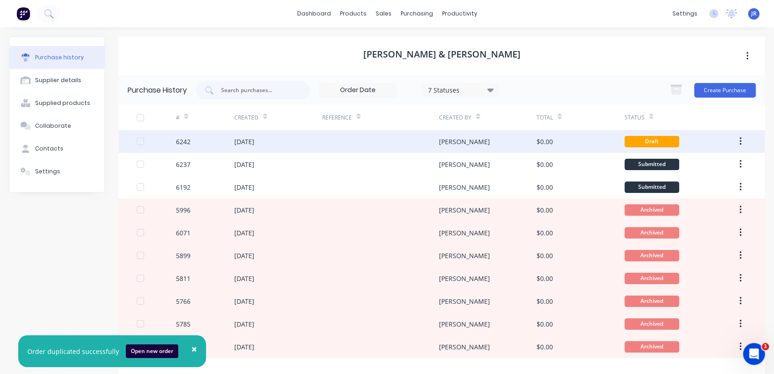
click at [401, 138] on div at bounding box center [380, 141] width 117 height 23
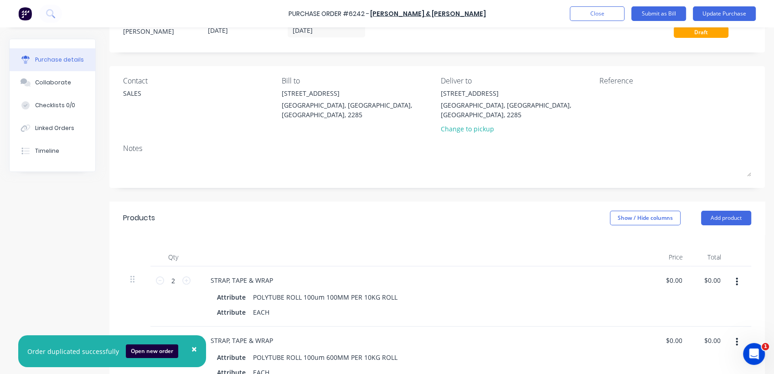
scroll to position [152, 0]
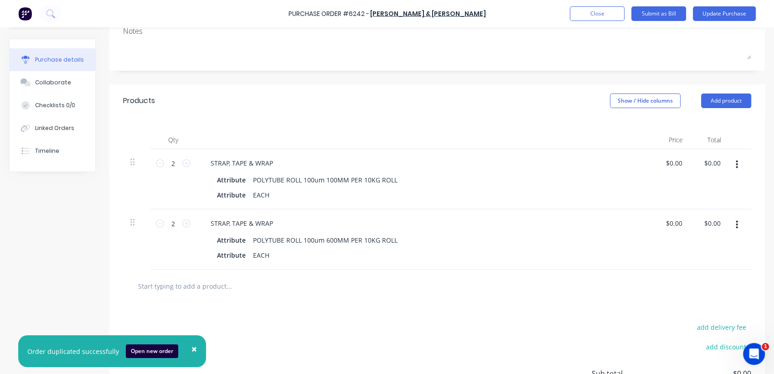
click at [726, 156] on button "button" at bounding box center [736, 164] width 21 height 16
click at [691, 234] on button "Delete" at bounding box center [708, 243] width 77 height 18
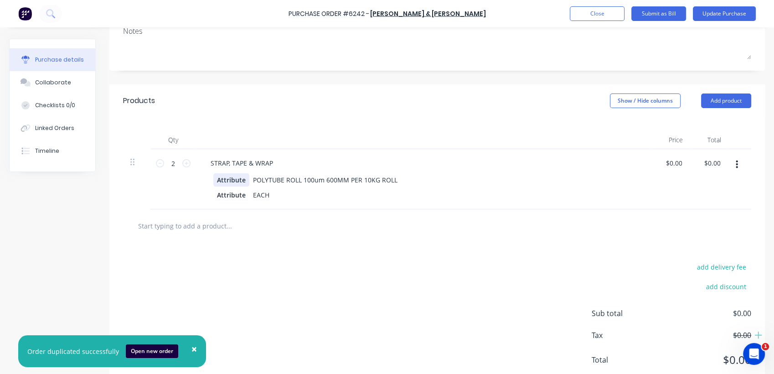
click at [222, 182] on div "Attribute POLYTUBE ROLL 100um 600MM PER 10KG ROLL" at bounding box center [422, 179] width 418 height 13
click at [219, 188] on div "Attribute" at bounding box center [231, 194] width 36 height 13
click at [239, 184] on div "Attribute POLYTUBE ROLL 100um 600MM PER 10KG ROLL" at bounding box center [422, 179] width 418 height 13
click at [396, 173] on div "POLYTUBE ROLL 100um 600MM PER 10KG ROLL" at bounding box center [325, 179] width 152 height 13
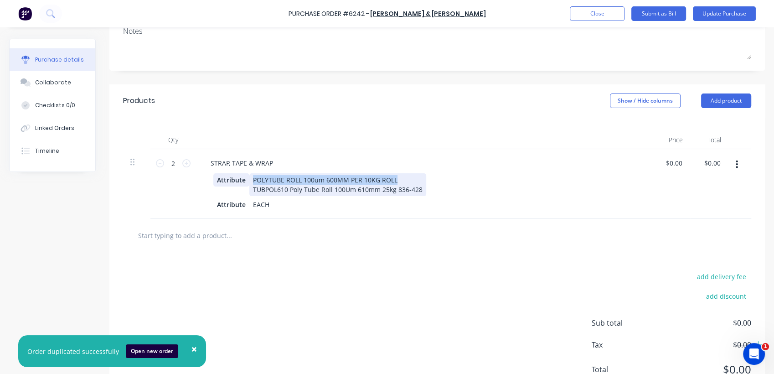
drag, startPoint x: 404, startPoint y: 168, endPoint x: 239, endPoint y: 170, distance: 164.6
click at [239, 173] on div "Attribute POLYTUBE ROLL 100um 600MM PER 10KG ROLL TUBPOL610 Poly Tube Roll 100U…" at bounding box center [422, 184] width 418 height 23
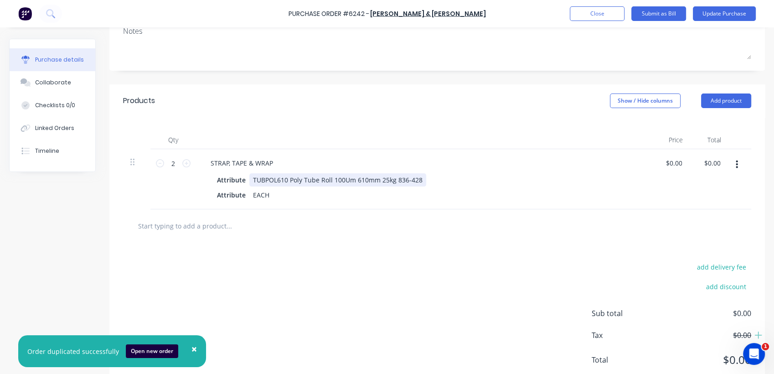
click at [415, 181] on div "TUBPOL610 Poly Tube Roll 100Um 610mm 25kg 836-428" at bounding box center [337, 179] width 177 height 13
click at [521, 117] on div "Qty Price Total 2 2 STRAP, TAPE & WRAP Attribute TUBPOL610 Poly Tube Roll 100Um…" at bounding box center [436, 163] width 655 height 92
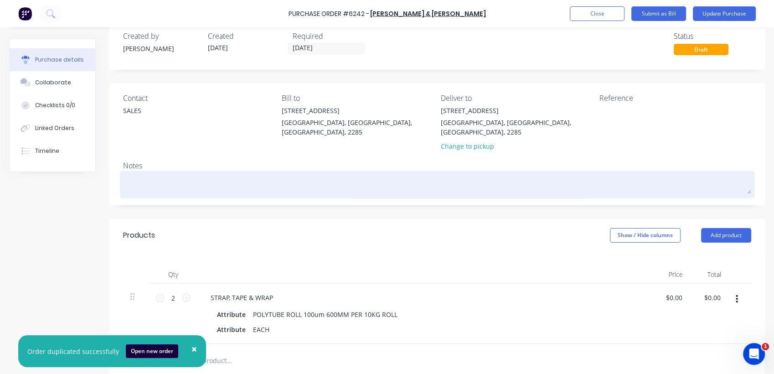
scroll to position [0, 0]
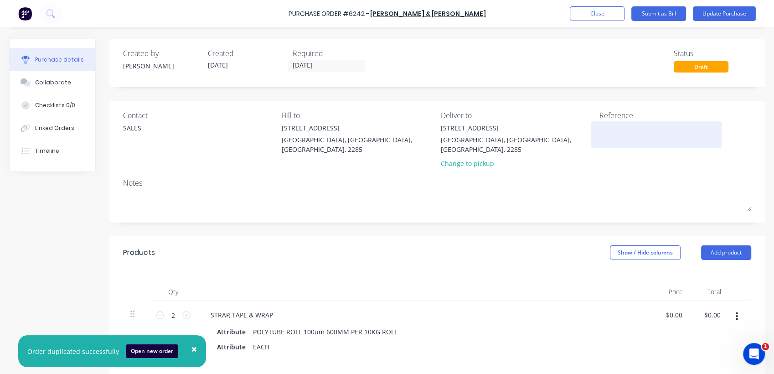
click at [609, 123] on div at bounding box center [656, 134] width 114 height 23
drag, startPoint x: 616, startPoint y: 129, endPoint x: 593, endPoint y: 115, distance: 26.2
click at [616, 129] on textarea at bounding box center [656, 133] width 114 height 21
type textarea "powder coating"
type textarea "x"
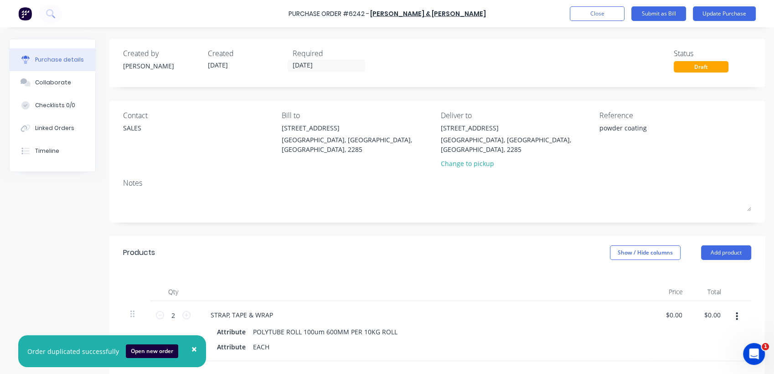
type textarea "powder coating"
type textarea "x"
type textarea "powder coatin"
type textarea "x"
type textarea "powder coati"
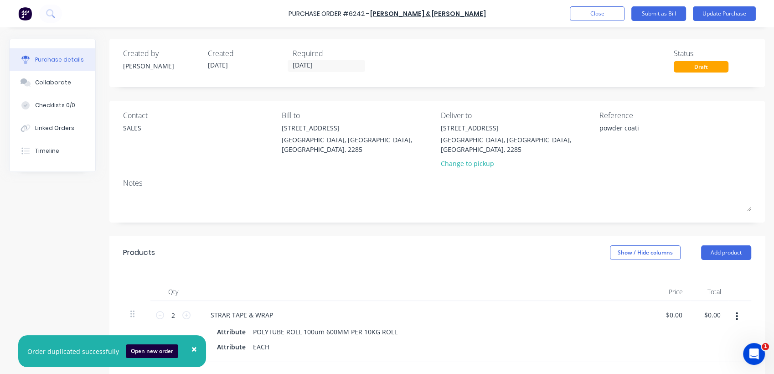
type textarea "x"
type textarea "powder coat"
type textarea "x"
type textarea "powder co"
type textarea "x"
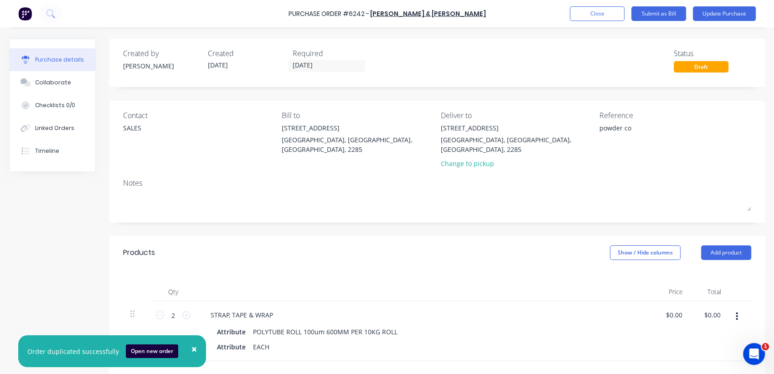
type textarea "powder c"
type textarea "x"
type textarea "powder"
type textarea "x"
type textarea "powder"
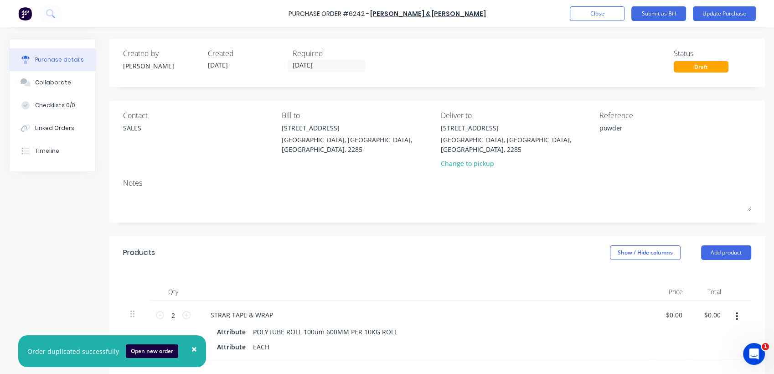
type textarea "x"
type textarea "powde"
type textarea "x"
type textarea "powd"
type textarea "x"
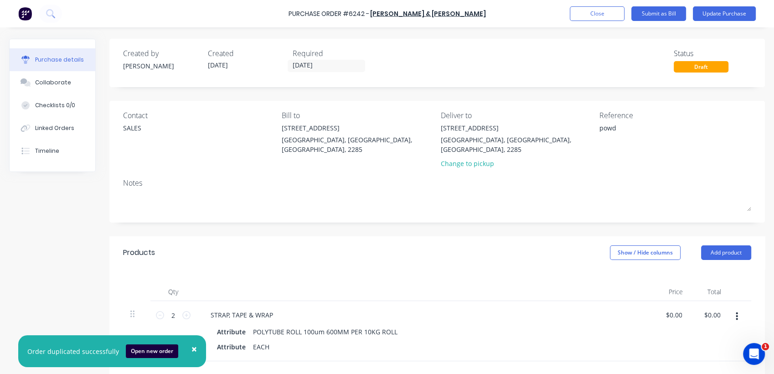
type textarea "pow"
type textarea "x"
type textarea "po"
type textarea "x"
type textarea "p"
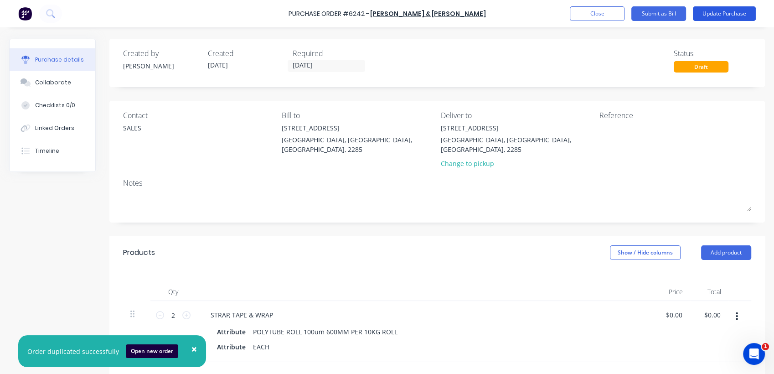
click at [737, 16] on button "Update Purchase" at bounding box center [724, 13] width 63 height 15
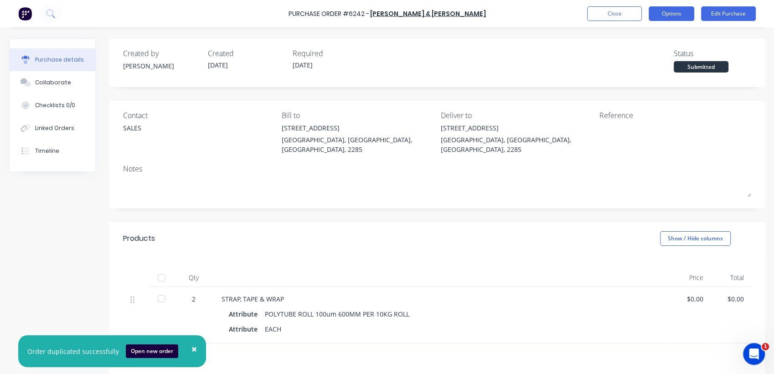
click at [667, 16] on button "Options" at bounding box center [672, 13] width 46 height 15
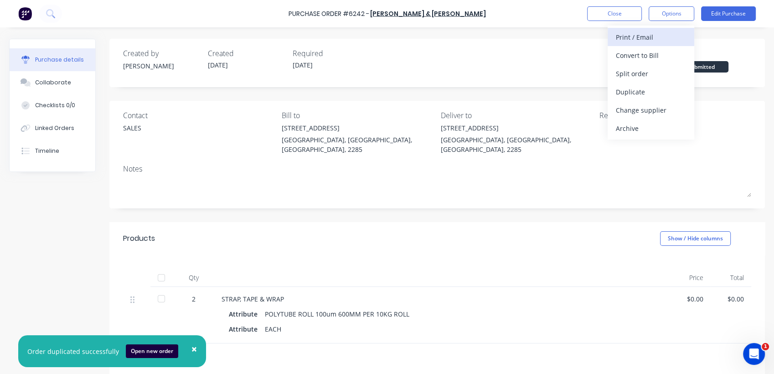
click at [638, 36] on div "Print / Email" at bounding box center [651, 37] width 70 height 13
click at [631, 32] on div "Back" at bounding box center [651, 37] width 70 height 13
click at [646, 33] on div "Print / Email" at bounding box center [651, 37] width 70 height 13
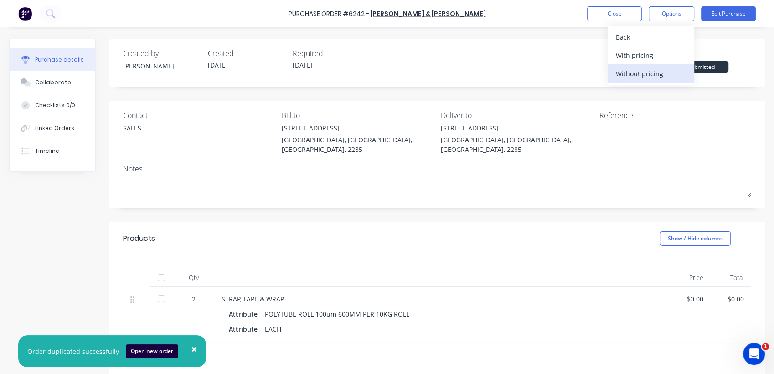
click at [634, 72] on div "Without pricing" at bounding box center [651, 73] width 70 height 13
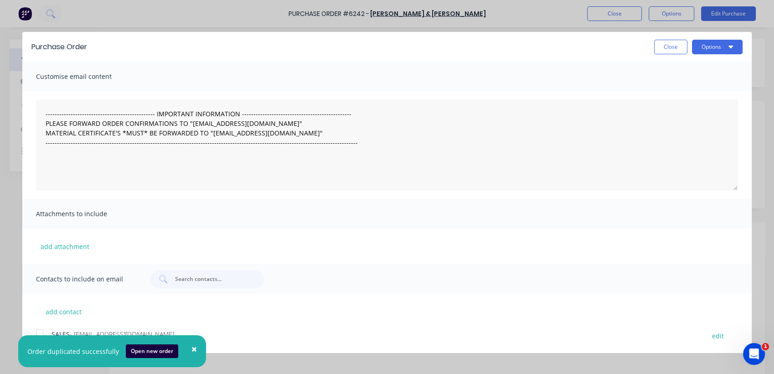
click at [191, 346] on span "×" at bounding box center [193, 348] width 5 height 13
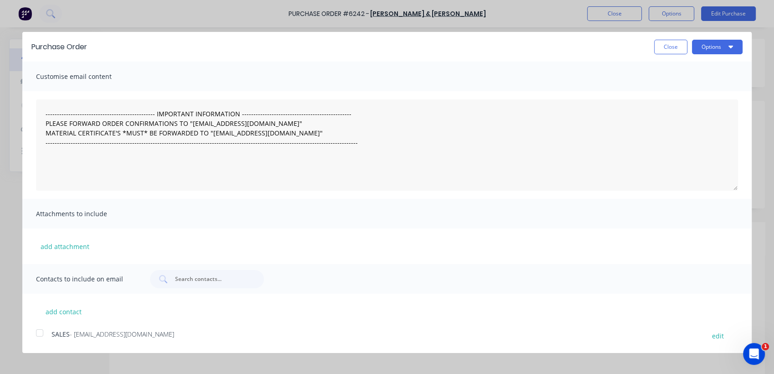
click at [39, 335] on div at bounding box center [40, 333] width 18 height 18
click at [708, 53] on button "Options" at bounding box center [717, 47] width 51 height 15
click at [710, 93] on div "Email" at bounding box center [699, 88] width 70 height 13
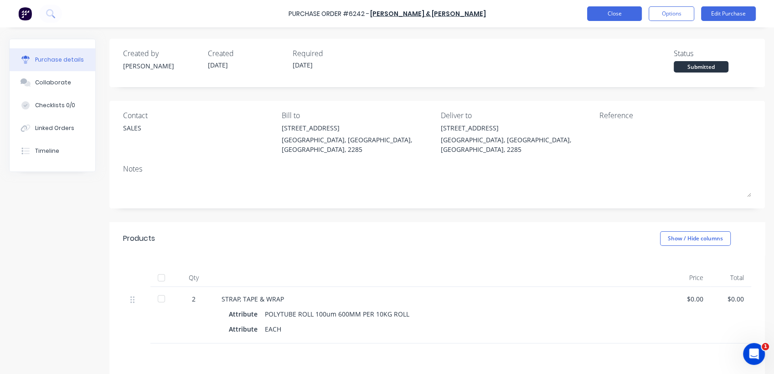
click at [609, 19] on button "Close" at bounding box center [614, 13] width 55 height 15
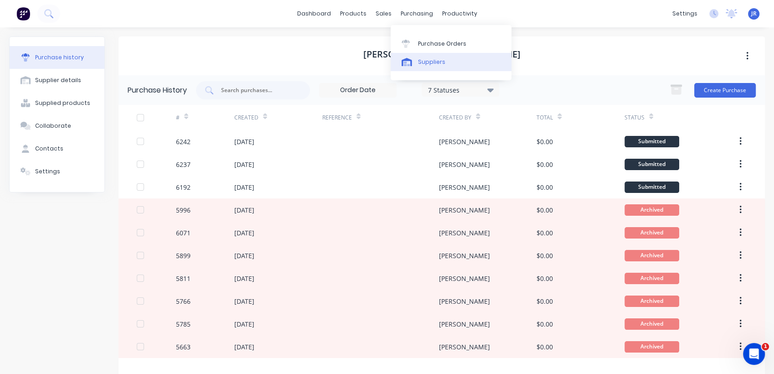
click at [427, 57] on link "Suppliers" at bounding box center [451, 62] width 121 height 18
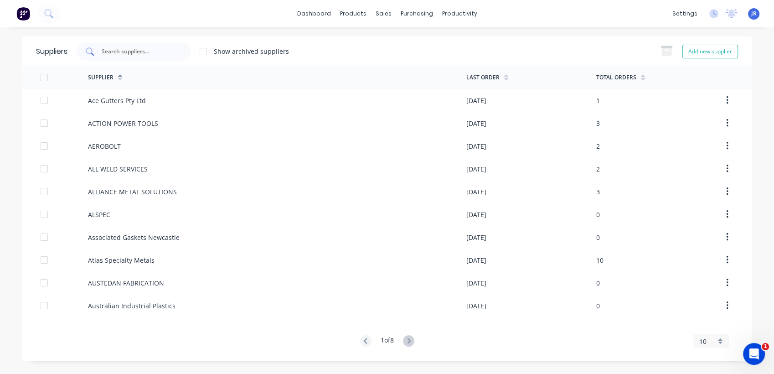
click at [133, 52] on input "text" at bounding box center [139, 51] width 76 height 9
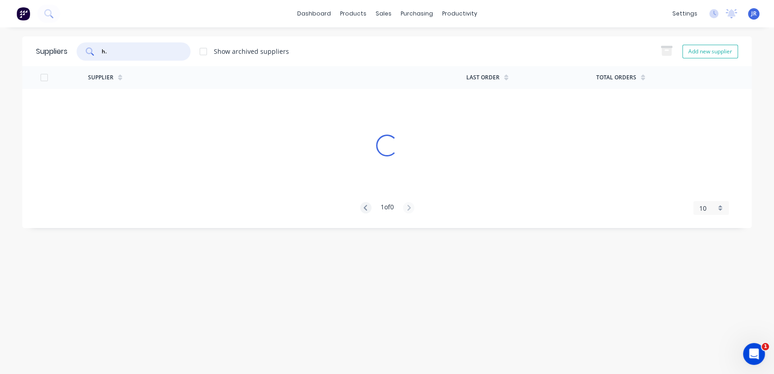
type input "h"
drag, startPoint x: 121, startPoint y: 54, endPoint x: 74, endPoint y: 49, distance: 47.7
click at [79, 45] on div "H.B Show archived suppliers" at bounding box center [178, 51] width 222 height 18
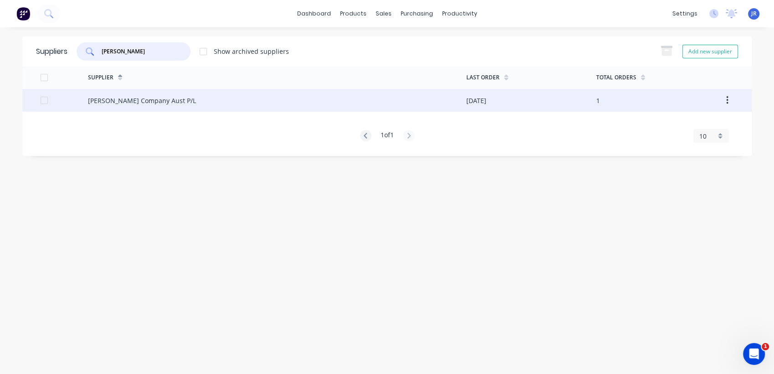
type input "fuller"
click at [151, 100] on div "HB Fuller Company Aust P/L" at bounding box center [142, 101] width 108 height 10
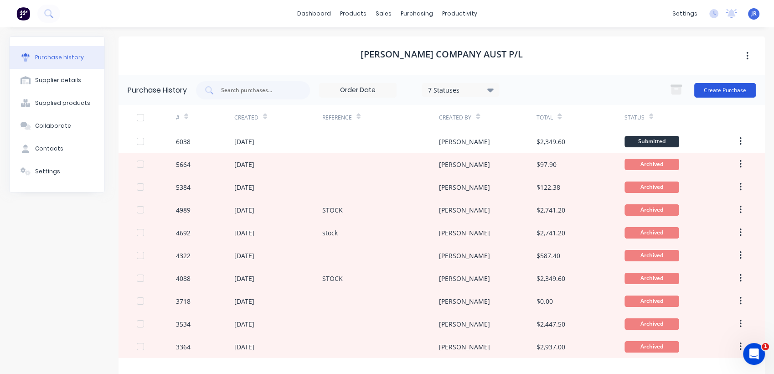
click at [720, 86] on button "Create Purchase" at bounding box center [725, 90] width 62 height 15
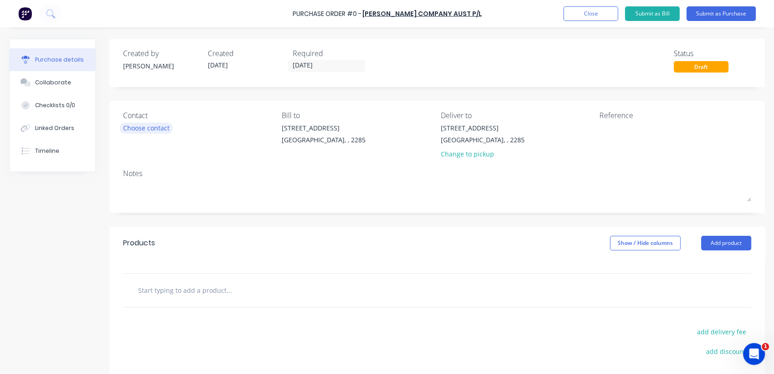
click at [126, 126] on div "Choose contact" at bounding box center [146, 128] width 46 height 10
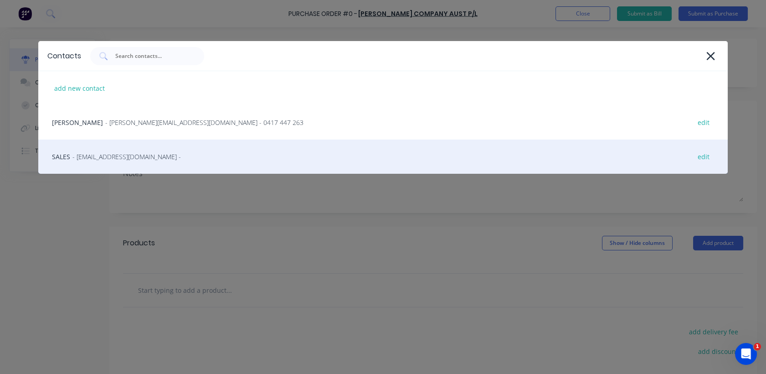
click at [134, 155] on span "- Customer.Service@hbfuller.com -" at bounding box center [126, 157] width 108 height 10
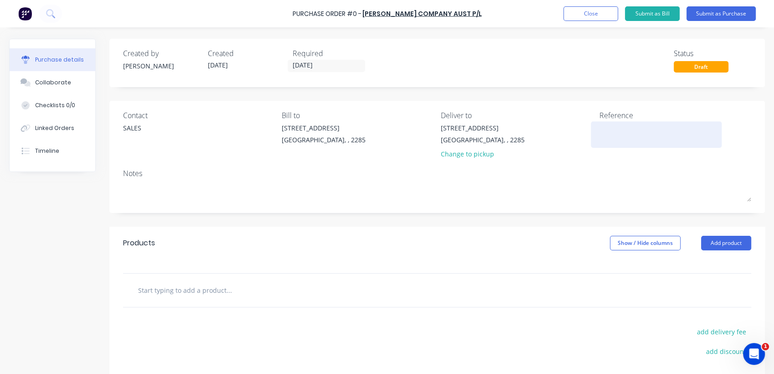
click at [610, 131] on textarea at bounding box center [656, 133] width 114 height 21
type textarea "x"
type textarea "s"
type textarea "x"
type textarea "st"
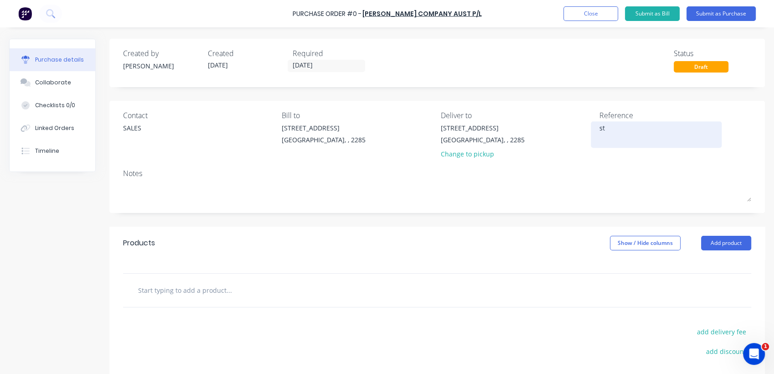
type textarea "x"
type textarea "sto"
type textarea "x"
type textarea "stoc"
type textarea "x"
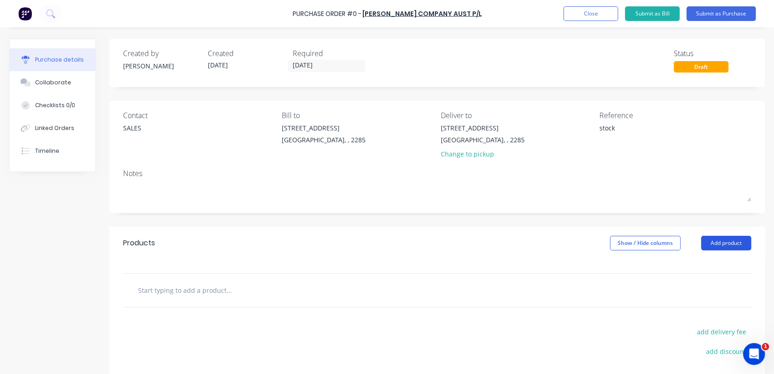
type textarea "stock"
type textarea "x"
type textarea "stock"
click at [701, 248] on button "Add product" at bounding box center [726, 243] width 50 height 15
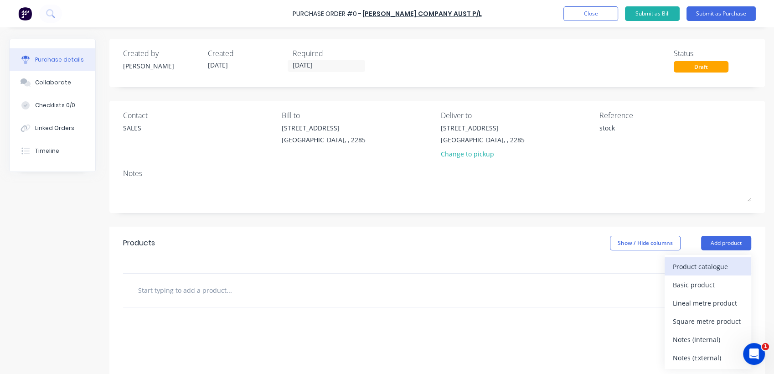
click at [701, 263] on div "Product catalogue" at bounding box center [708, 266] width 70 height 13
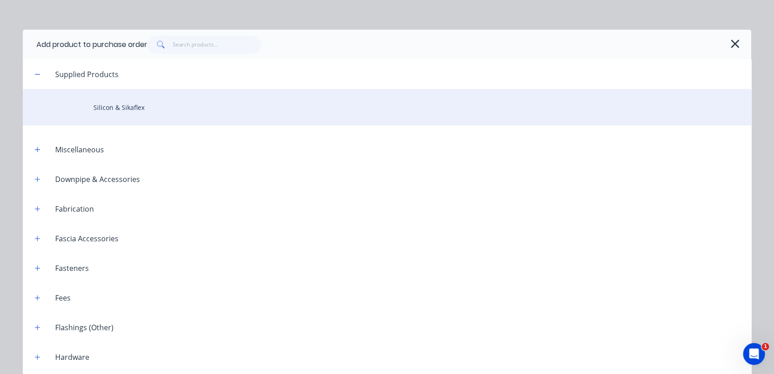
click at [147, 96] on div "Silicon & Sikaflex" at bounding box center [387, 107] width 728 height 36
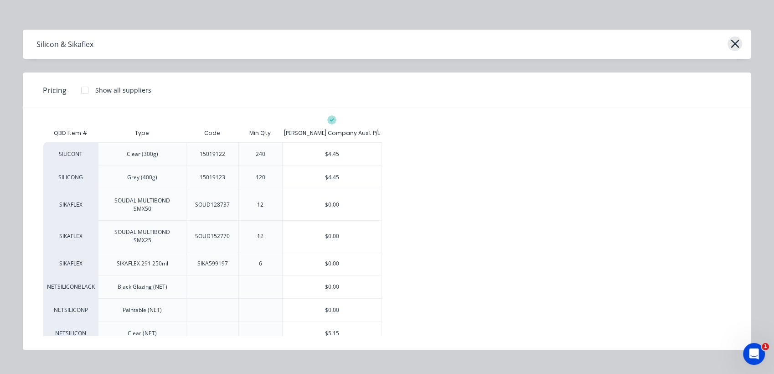
click at [738, 41] on icon "button" at bounding box center [735, 44] width 8 height 8
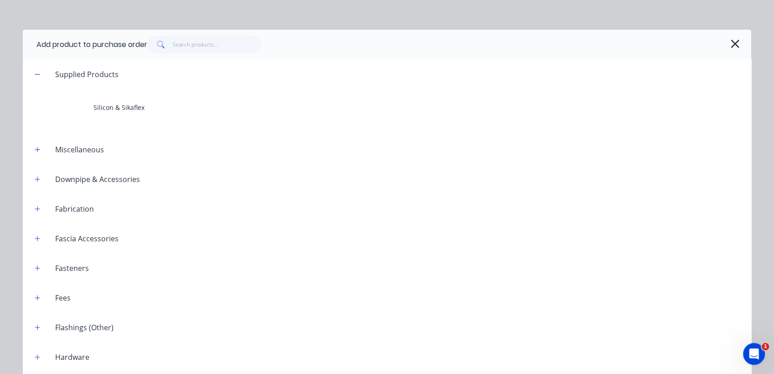
click at [738, 41] on div "Add product to purchase order" at bounding box center [387, 45] width 728 height 30
click at [731, 44] on icon "button" at bounding box center [735, 44] width 8 height 8
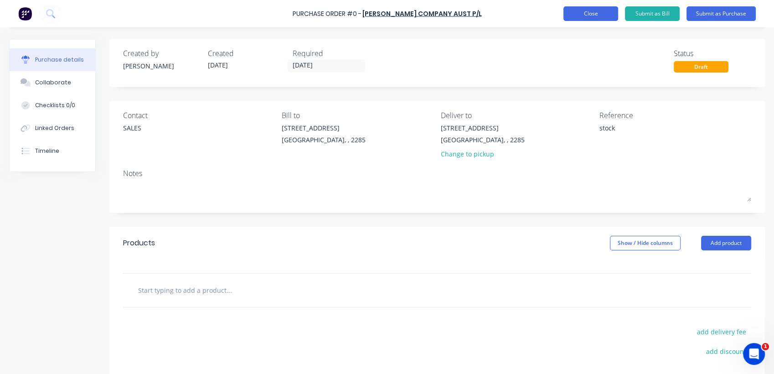
click at [588, 14] on button "Close" at bounding box center [590, 13] width 55 height 15
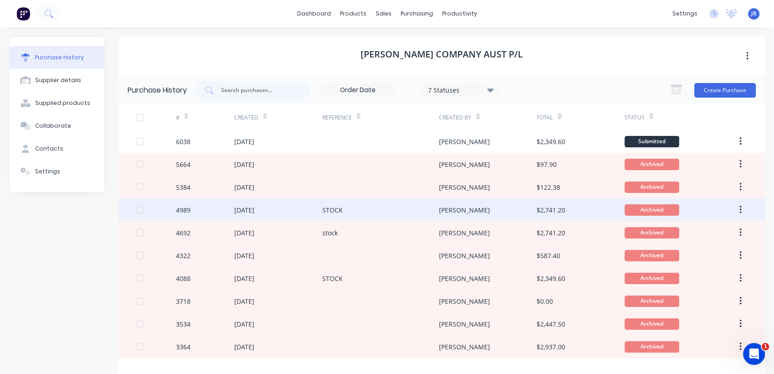
click at [439, 210] on div "[PERSON_NAME]" at bounding box center [464, 210] width 51 height 10
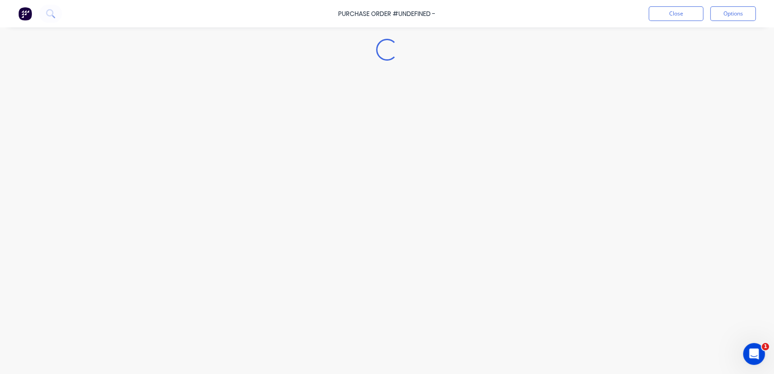
type textarea "x"
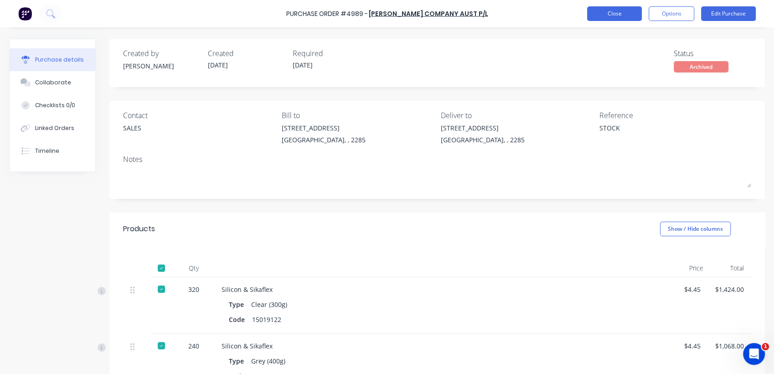
click at [615, 16] on button "Close" at bounding box center [614, 13] width 55 height 15
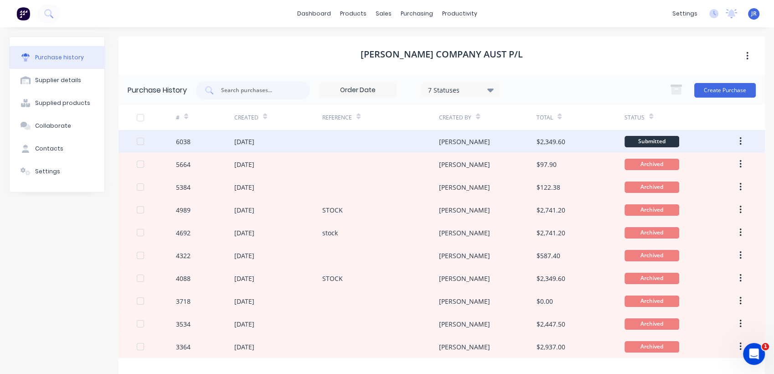
click at [541, 142] on div "$2,349.60" at bounding box center [551, 142] width 29 height 10
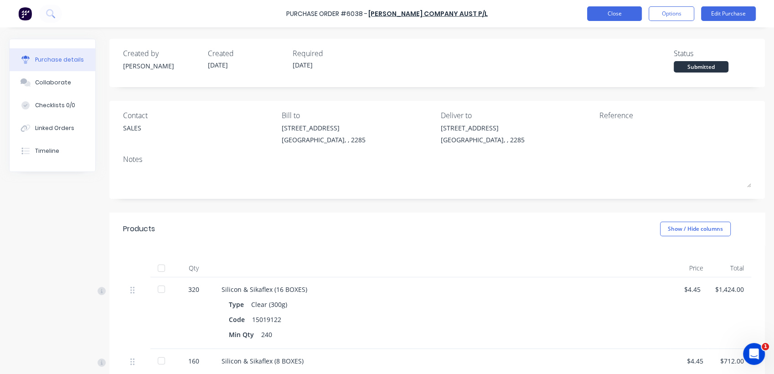
click at [594, 13] on button "Close" at bounding box center [614, 13] width 55 height 15
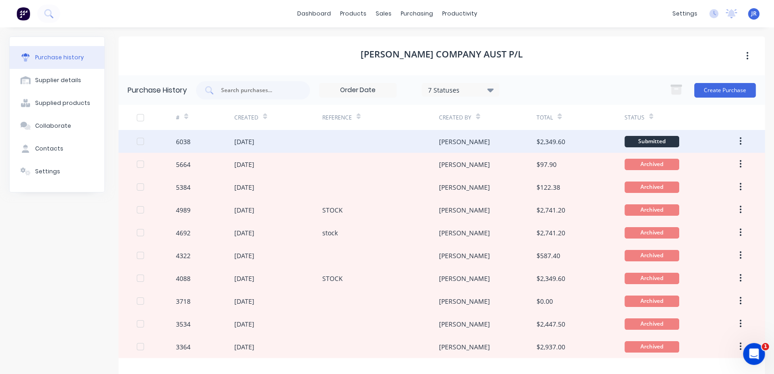
click at [440, 139] on div "[PERSON_NAME]" at bounding box center [464, 142] width 51 height 10
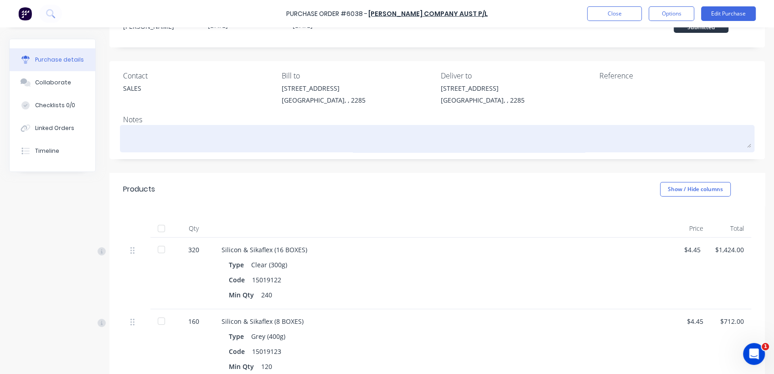
scroll to position [51, 0]
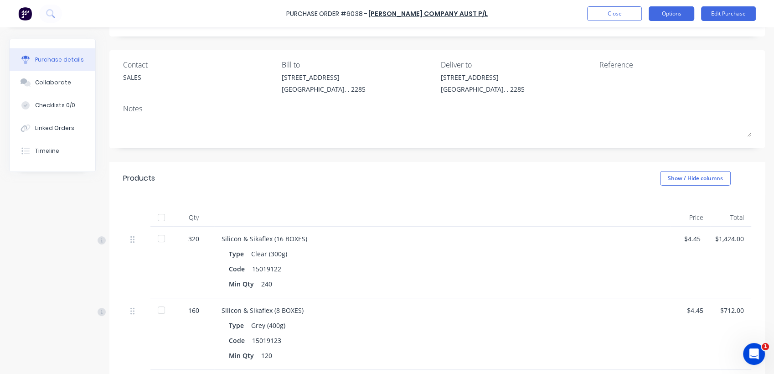
click at [667, 12] on button "Options" at bounding box center [672, 13] width 46 height 15
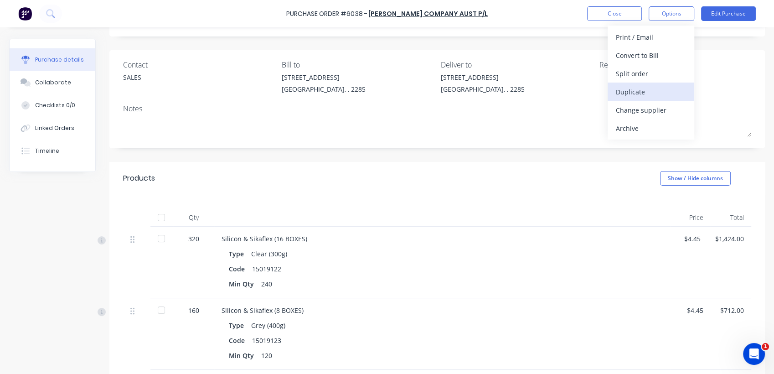
click at [638, 93] on div "Duplicate" at bounding box center [651, 91] width 70 height 13
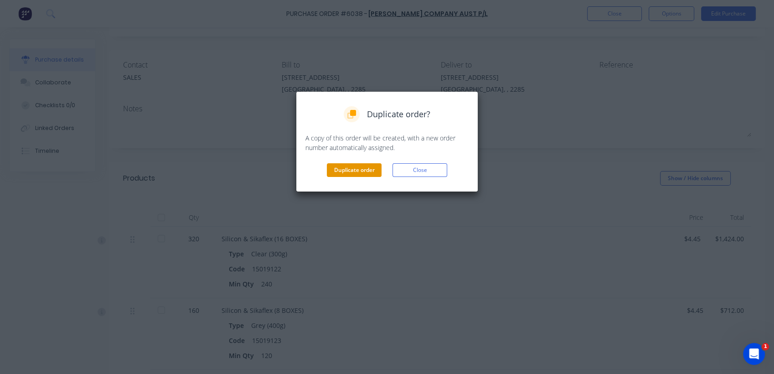
click at [362, 169] on button "Duplicate order" at bounding box center [354, 170] width 55 height 14
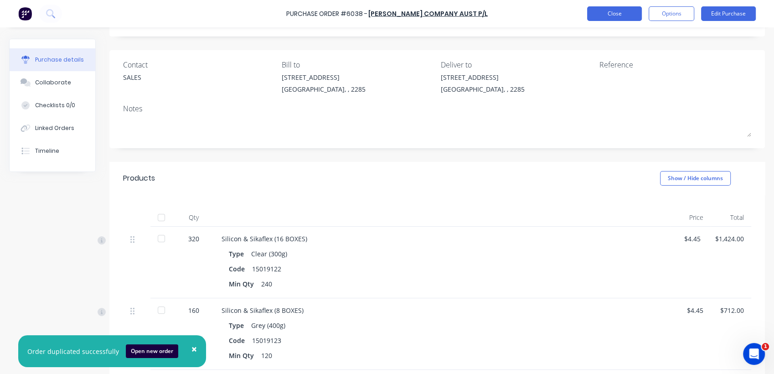
click at [621, 13] on button "Close" at bounding box center [614, 13] width 55 height 15
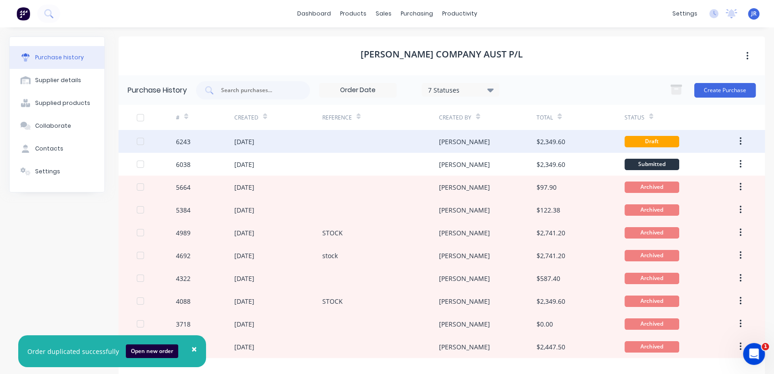
click at [363, 137] on div at bounding box center [380, 141] width 117 height 23
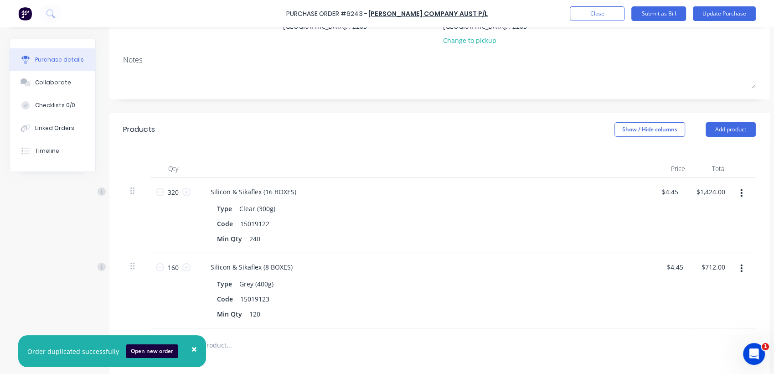
scroll to position [202, 0]
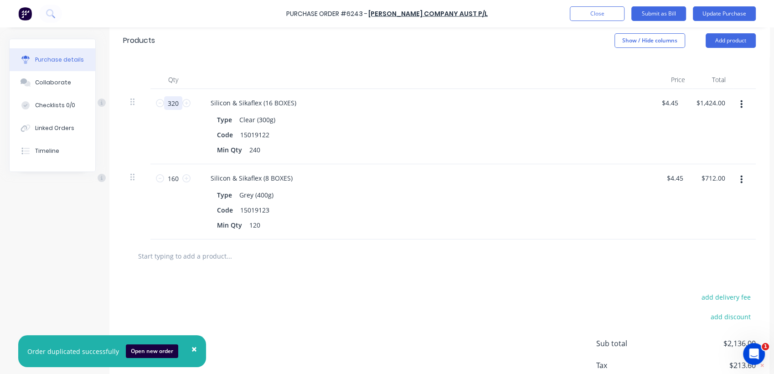
click at [176, 105] on input "320" at bounding box center [173, 103] width 18 height 14
type input "2"
type input "$8.90"
type input "24"
type input "$106.80"
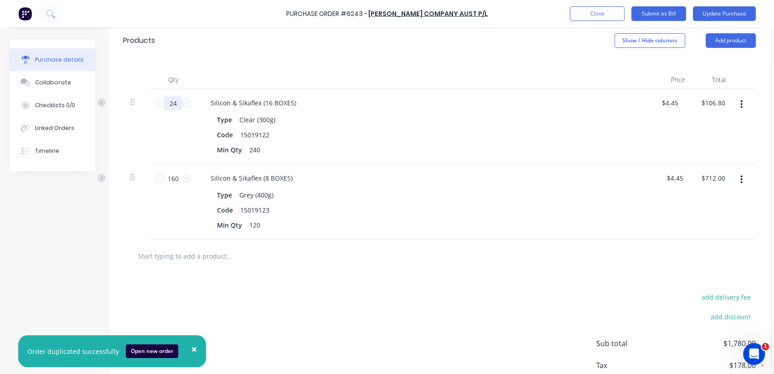
type input "240"
type input "$1,068.00"
type input "240"
drag, startPoint x: 178, startPoint y: 178, endPoint x: 160, endPoint y: 184, distance: 18.2
click at [160, 184] on div "160 160" at bounding box center [173, 178] width 31 height 14
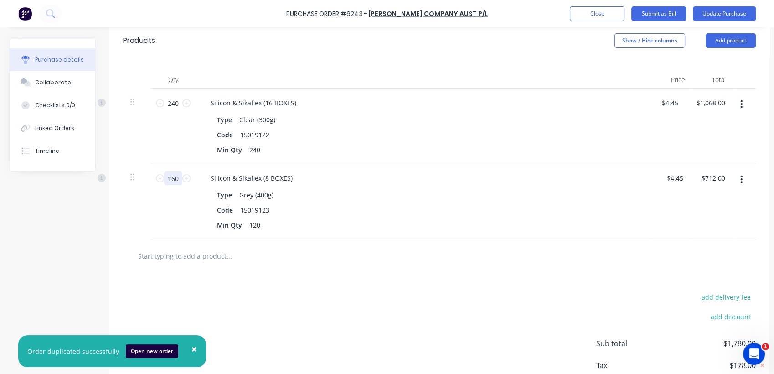
type input "1"
type input "$4.45"
type input "12"
type input "$53.40"
type input "120"
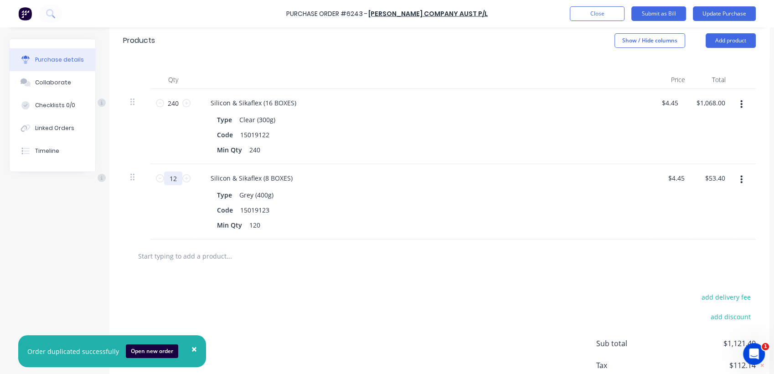
type input "$534.00"
type input "120"
click at [731, 14] on button "Update Purchase" at bounding box center [724, 13] width 63 height 15
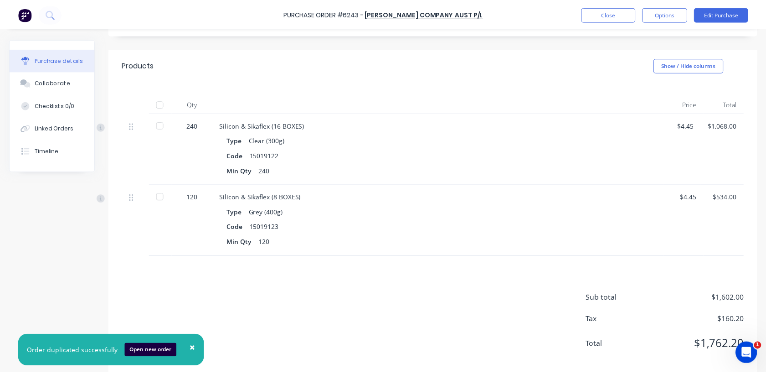
scroll to position [176, 0]
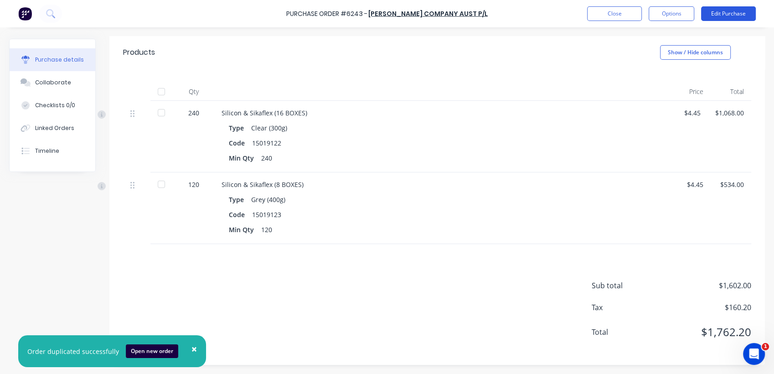
click at [715, 15] on button "Edit Purchase" at bounding box center [728, 13] width 55 height 15
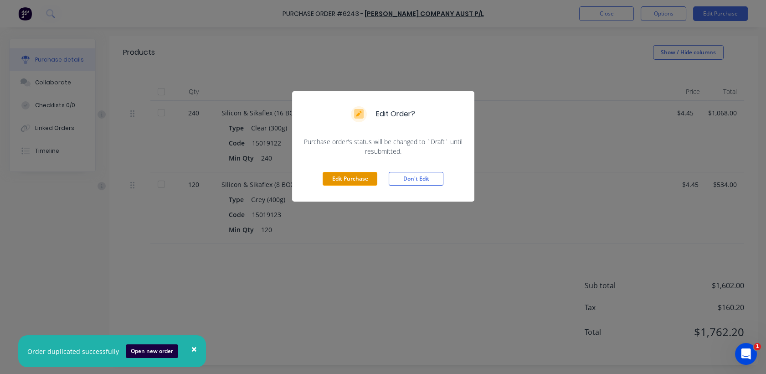
click at [357, 180] on button "Edit Purchase" at bounding box center [350, 179] width 55 height 14
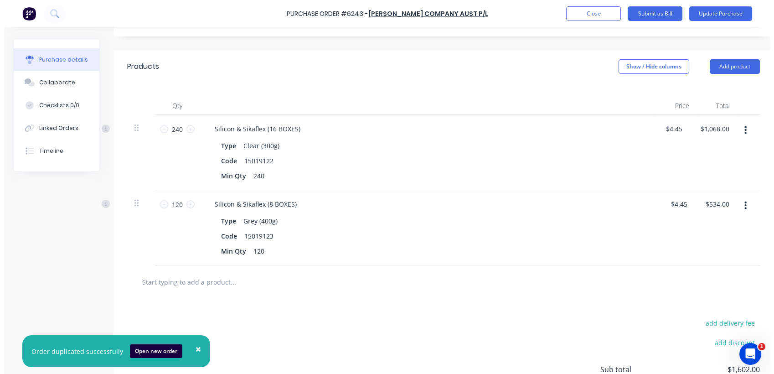
scroll to position [191, 0]
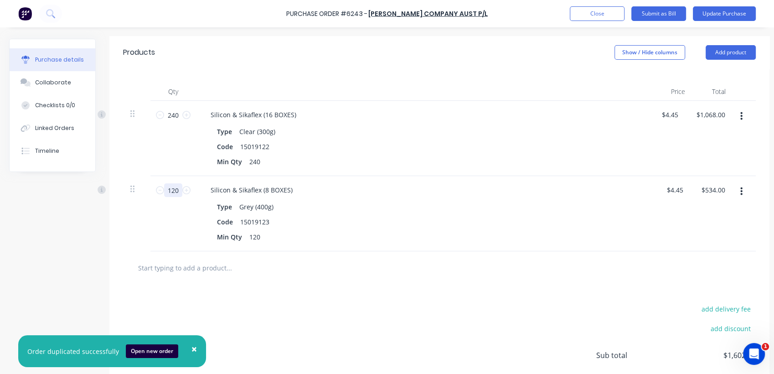
drag, startPoint x: 179, startPoint y: 186, endPoint x: 167, endPoint y: 190, distance: 12.1
click at [167, 190] on input "120" at bounding box center [173, 190] width 18 height 14
type input "2"
type input "$8.90"
type input "24"
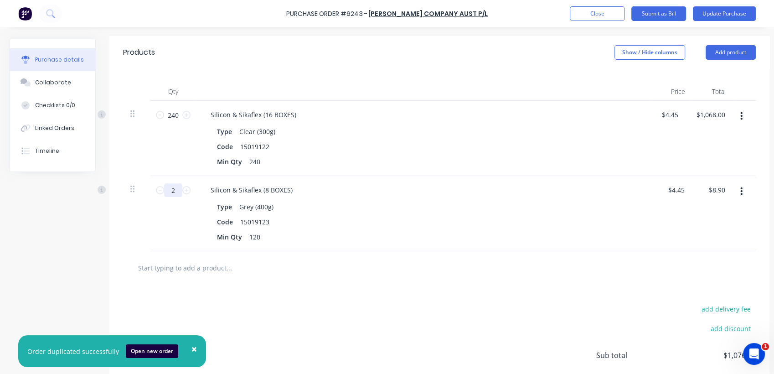
type input "$106.80"
type input "240"
type input "$1,068.00"
type input "240"
click at [379, 143] on div "Code 15019122" at bounding box center [422, 146] width 418 height 13
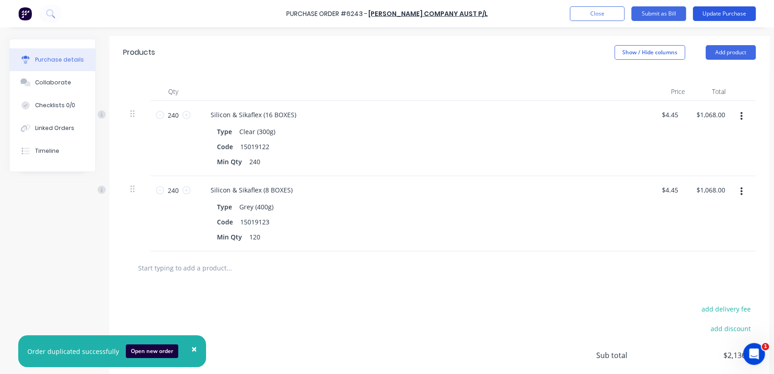
click at [715, 13] on button "Update Purchase" at bounding box center [724, 13] width 63 height 15
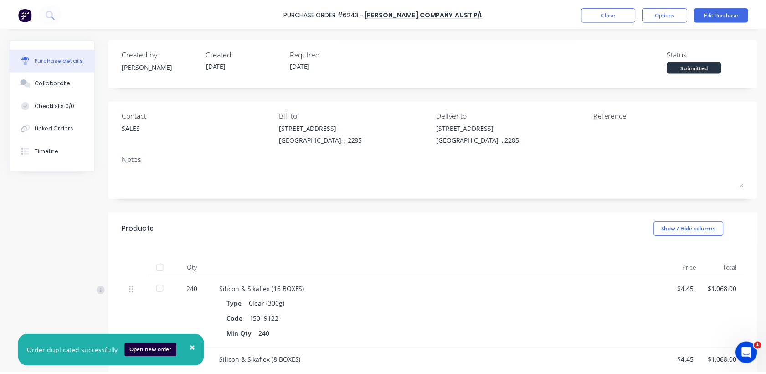
scroll to position [0, 0]
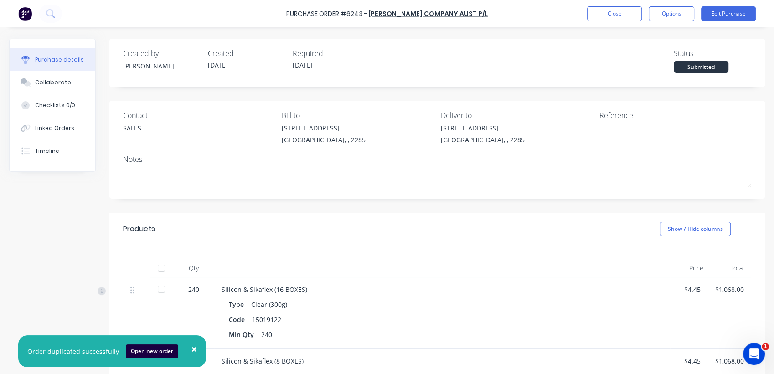
click at [660, 5] on div "Purchase Order #6243 - HB Fuller Company Aust P/L Close Options Edit Purchase" at bounding box center [387, 13] width 774 height 27
click at [673, 19] on button "Options" at bounding box center [672, 13] width 46 height 15
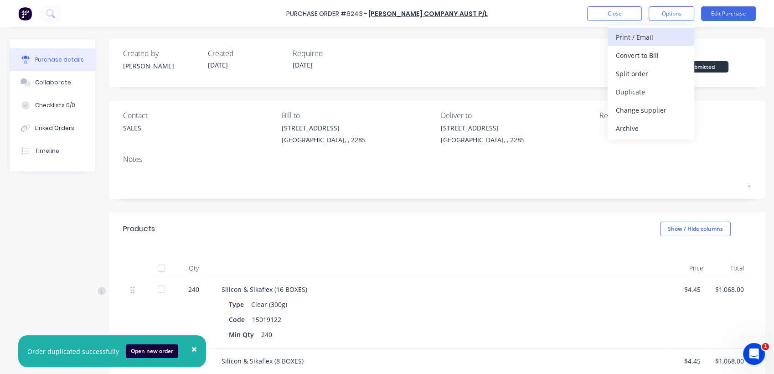
click at [635, 36] on div "Print / Email" at bounding box center [651, 37] width 70 height 13
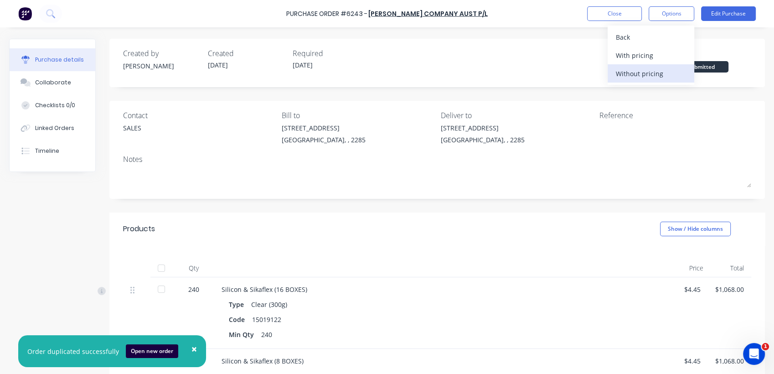
drag, startPoint x: 641, startPoint y: 72, endPoint x: 645, endPoint y: 82, distance: 10.7
click at [645, 82] on button "Without pricing" at bounding box center [651, 73] width 87 height 18
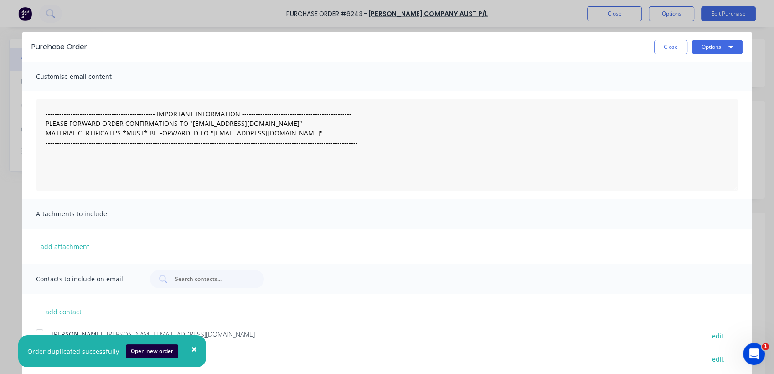
click at [642, 78] on div "Customise email content" at bounding box center [386, 77] width 729 height 30
click at [667, 48] on button "Close" at bounding box center [670, 47] width 33 height 15
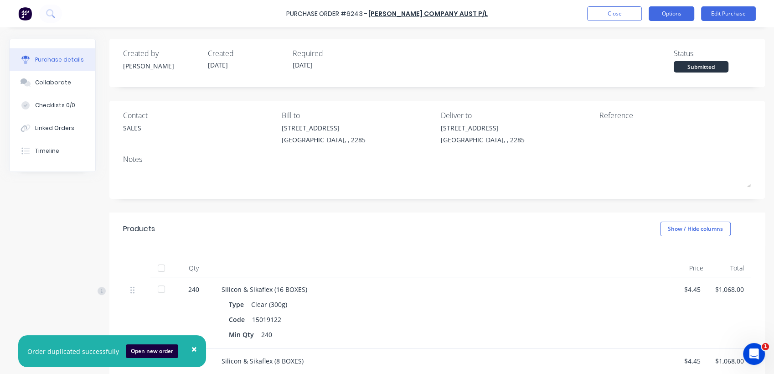
click at [672, 15] on button "Options" at bounding box center [672, 13] width 46 height 15
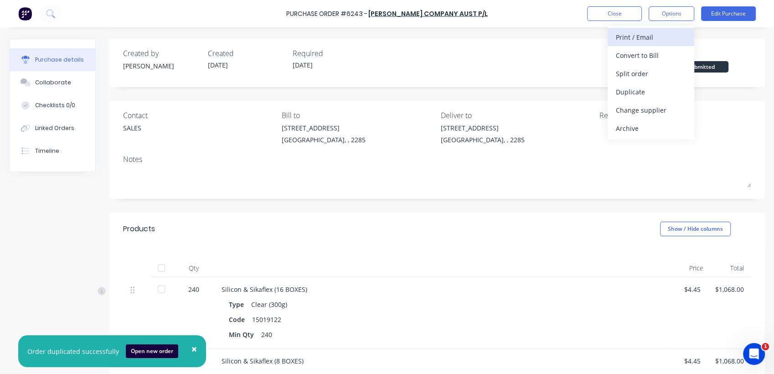
click at [631, 38] on div "Print / Email" at bounding box center [651, 37] width 70 height 13
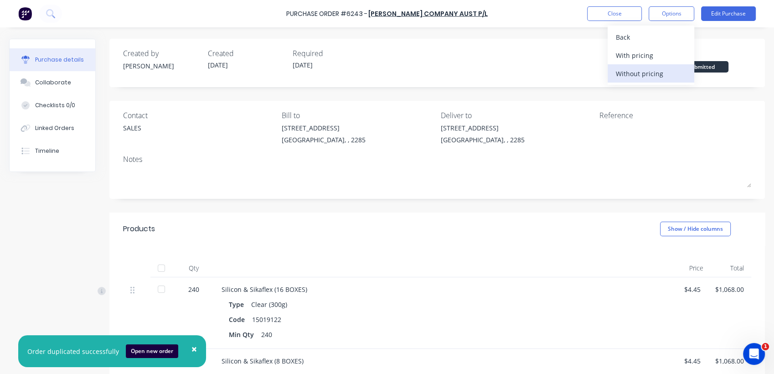
click at [629, 73] on div "Without pricing" at bounding box center [651, 73] width 70 height 13
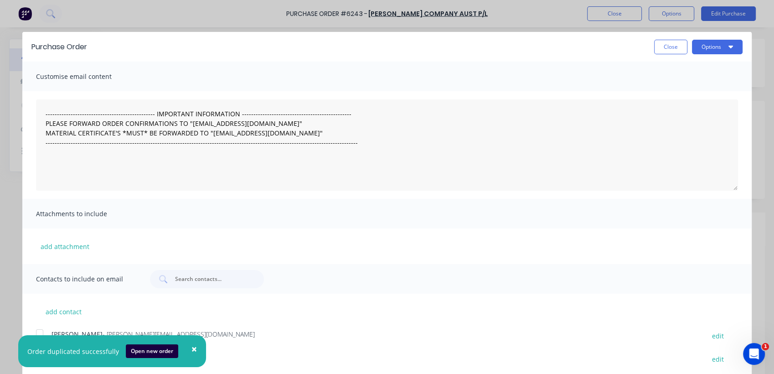
click at [194, 345] on button "×" at bounding box center [194, 349] width 24 height 22
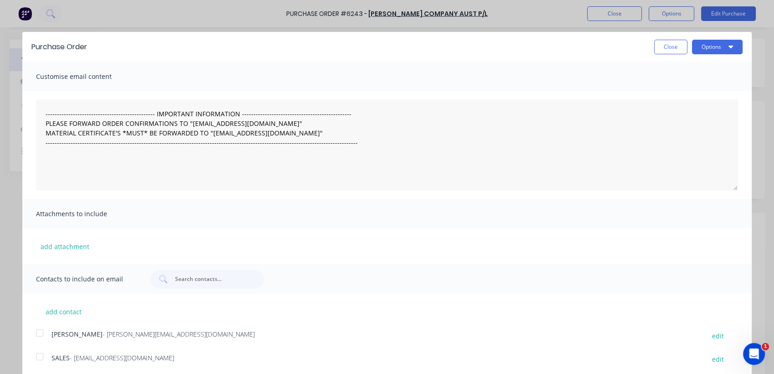
click at [39, 356] on div at bounding box center [40, 356] width 18 height 18
click at [710, 48] on button "Options" at bounding box center [717, 47] width 51 height 15
click at [688, 87] on div "Email" at bounding box center [699, 88] width 70 height 13
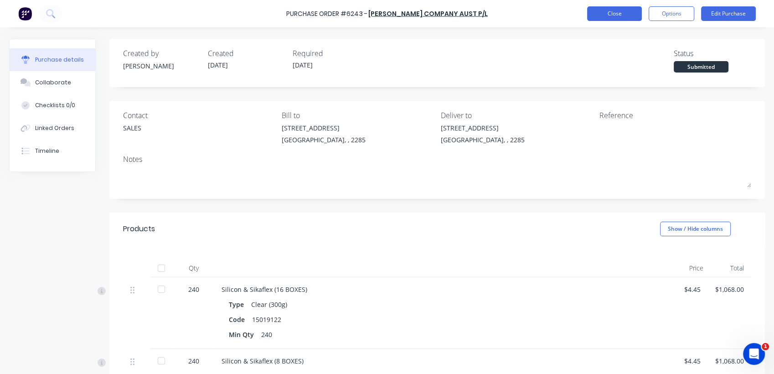
click at [613, 13] on button "Close" at bounding box center [614, 13] width 55 height 15
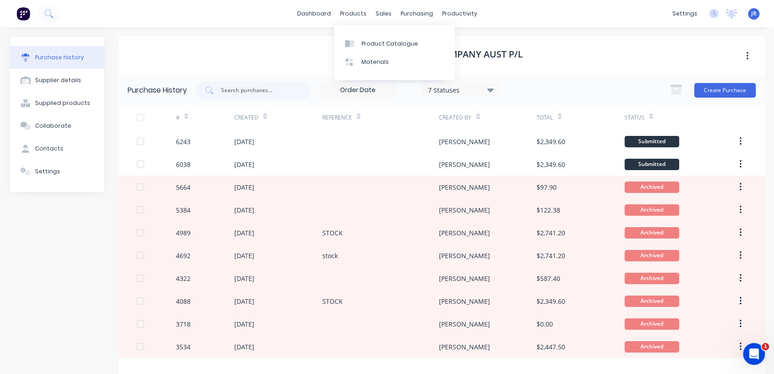
click at [278, 57] on div "HB Fuller Company Aust P/L" at bounding box center [442, 55] width 646 height 39
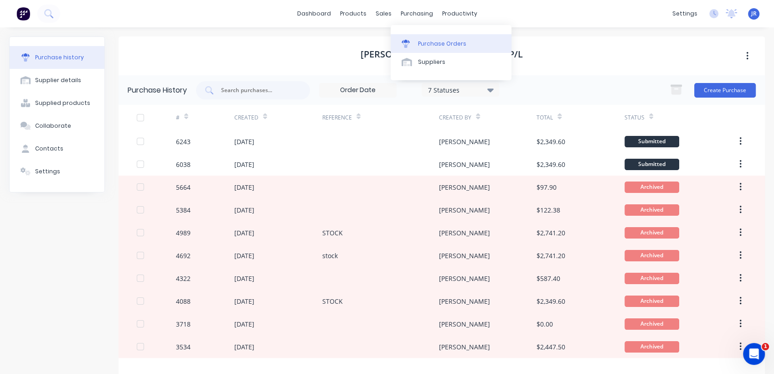
click at [438, 46] on div "Purchase Orders" at bounding box center [442, 44] width 48 height 8
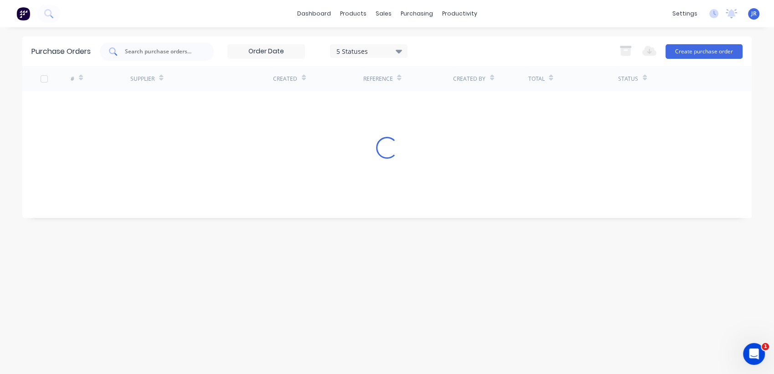
click at [176, 54] on input "text" at bounding box center [162, 51] width 76 height 9
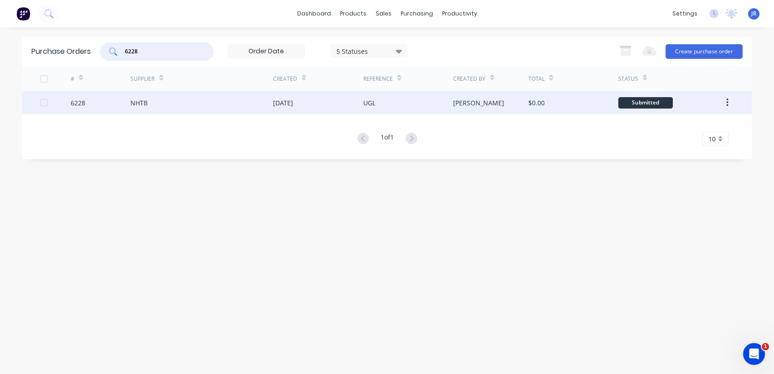
type input "6228"
click at [334, 100] on div "[DATE]" at bounding box center [318, 102] width 90 height 23
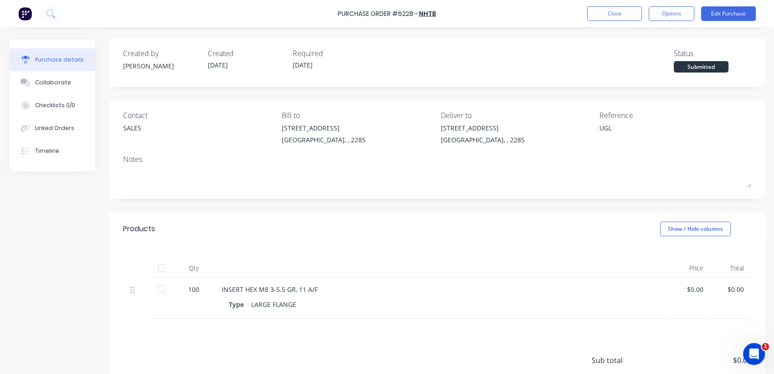
click at [164, 287] on div at bounding box center [161, 289] width 18 height 18
click at [69, 131] on div "Linked Orders" at bounding box center [54, 128] width 39 height 8
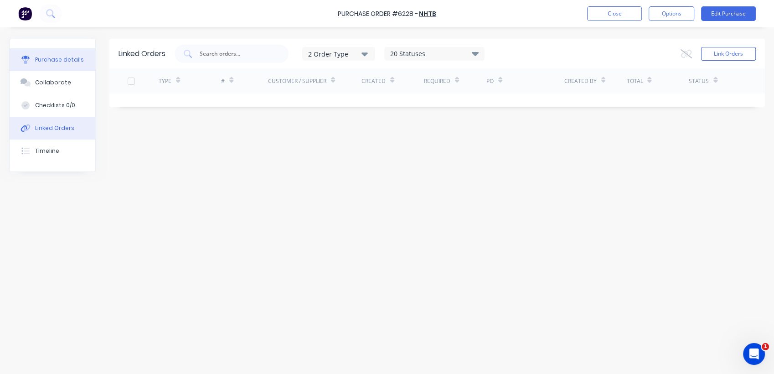
click at [48, 64] on button "Purchase details" at bounding box center [53, 59] width 86 height 23
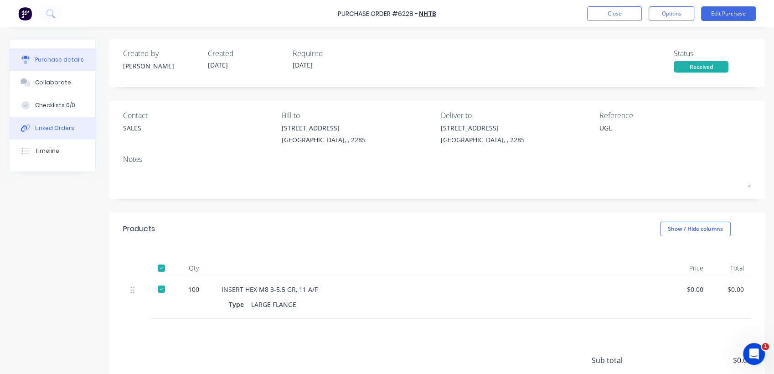
click at [78, 130] on button "Linked Orders" at bounding box center [53, 128] width 86 height 23
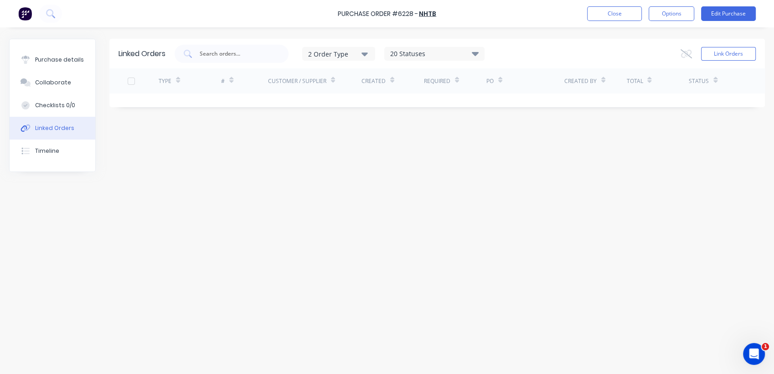
click at [41, 131] on div "Linked Orders" at bounding box center [54, 128] width 39 height 8
click at [609, 10] on button "Close" at bounding box center [614, 13] width 55 height 15
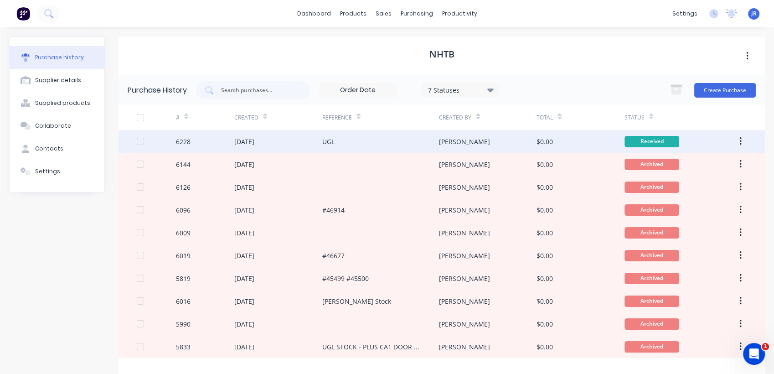
click at [277, 140] on div "[DATE]" at bounding box center [278, 141] width 88 height 23
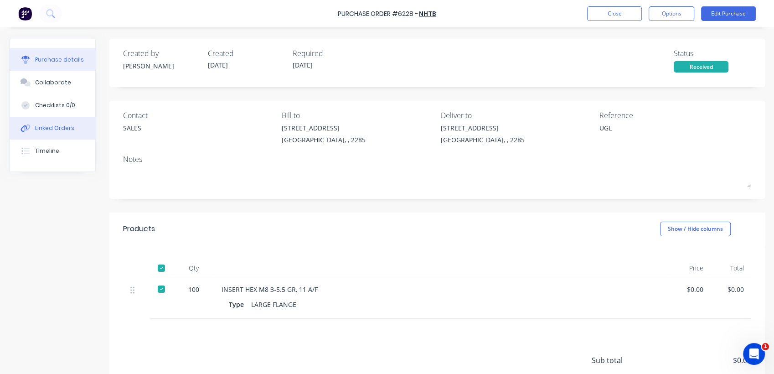
click at [51, 129] on div "Linked Orders" at bounding box center [54, 128] width 39 height 8
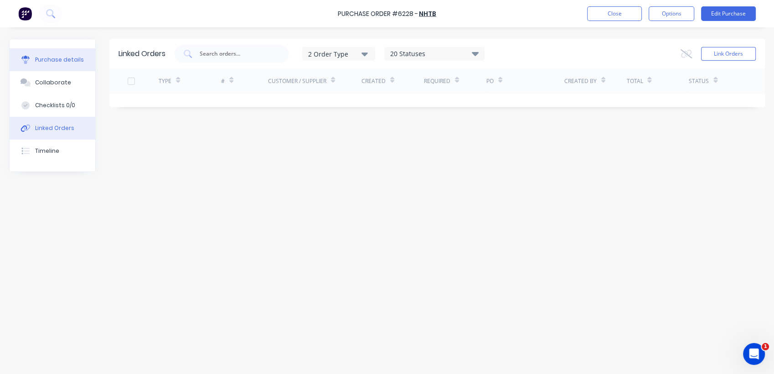
click at [66, 56] on div "Purchase details" at bounding box center [59, 60] width 49 height 8
type textarea "x"
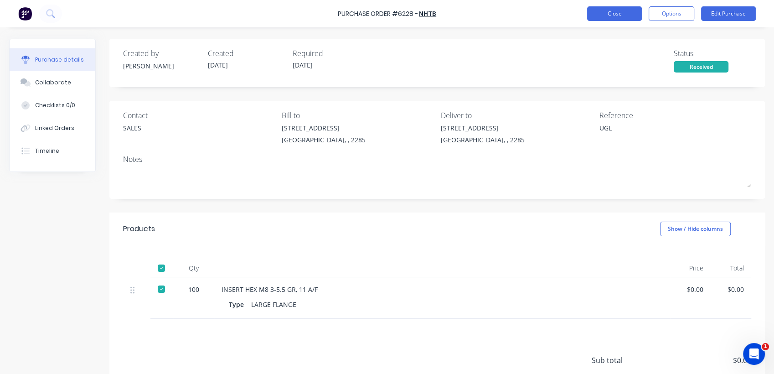
click at [602, 13] on button "Close" at bounding box center [614, 13] width 55 height 15
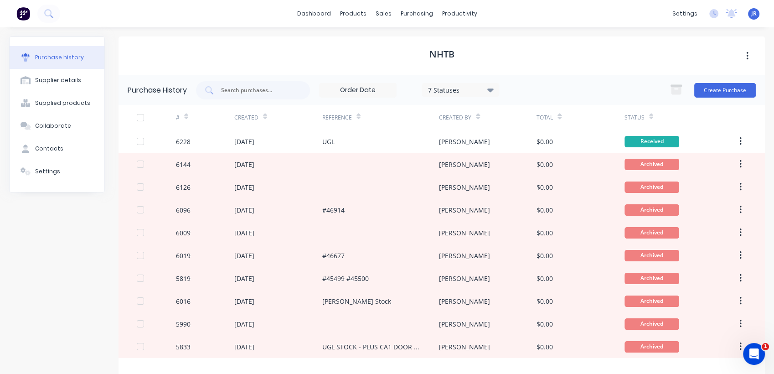
click at [22, 20] on img at bounding box center [23, 14] width 14 height 14
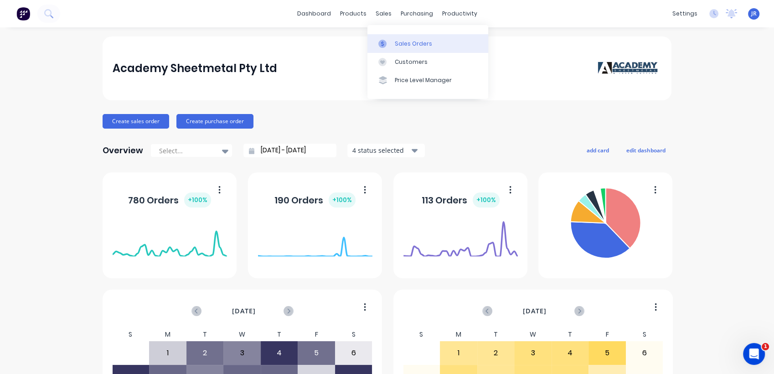
click at [393, 42] on link "Sales Orders" at bounding box center [427, 43] width 121 height 18
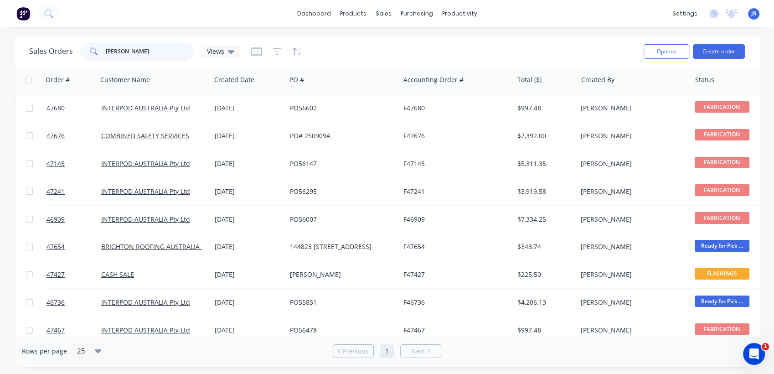
drag, startPoint x: 126, startPoint y: 53, endPoint x: 56, endPoint y: 47, distance: 70.4
click at [63, 50] on div "Sales Orders scott Views" at bounding box center [134, 51] width 211 height 18
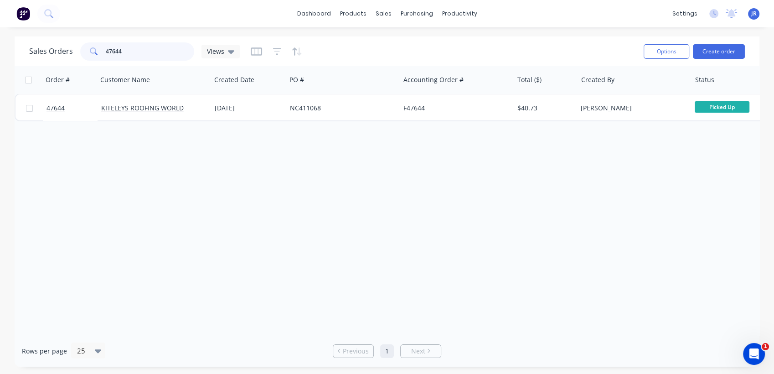
type input "47644"
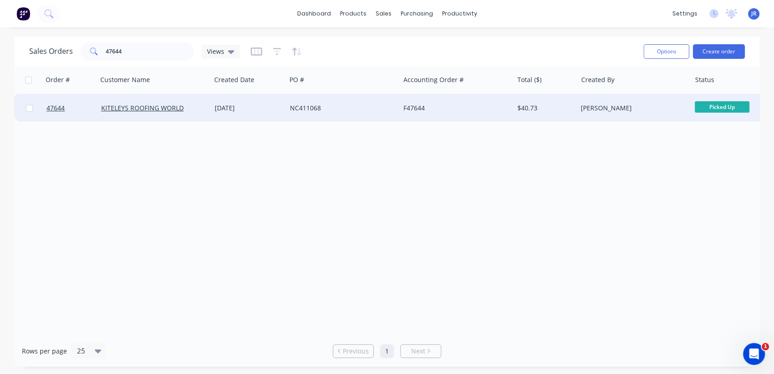
click at [308, 111] on div "NC411068" at bounding box center [340, 107] width 101 height 9
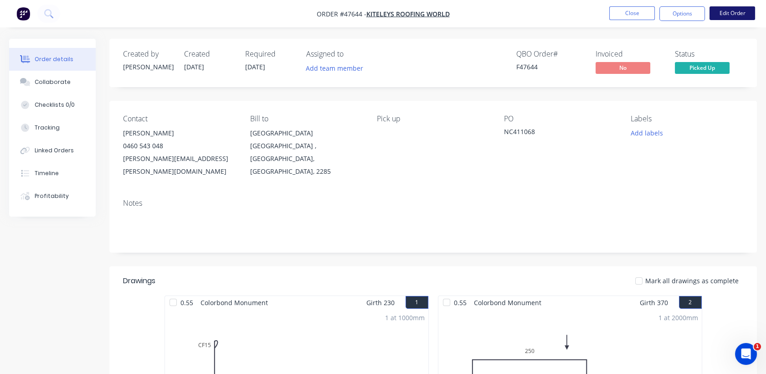
click at [735, 15] on button "Edit Order" at bounding box center [733, 13] width 46 height 14
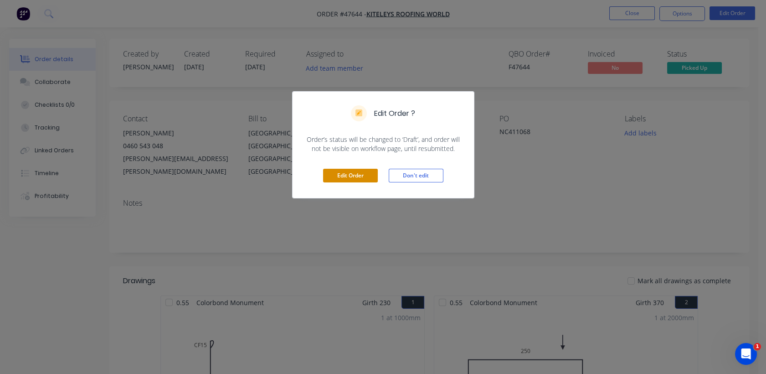
click at [346, 176] on button "Edit Order" at bounding box center [350, 176] width 55 height 14
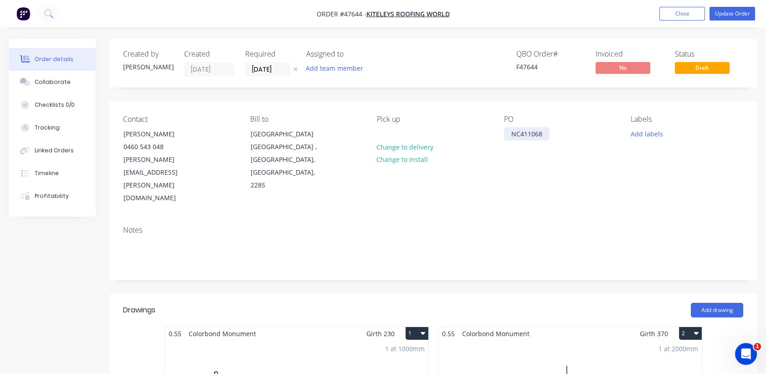
click at [511, 133] on div "NC411068" at bounding box center [527, 133] width 46 height 13
click at [726, 13] on button "Update Order" at bounding box center [733, 14] width 46 height 14
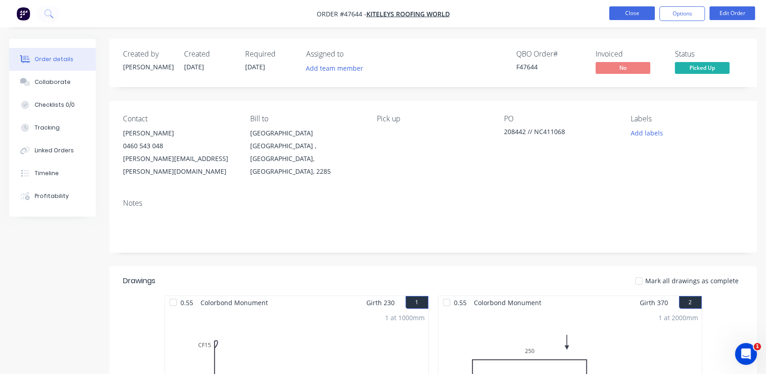
click at [630, 13] on button "Close" at bounding box center [632, 13] width 46 height 14
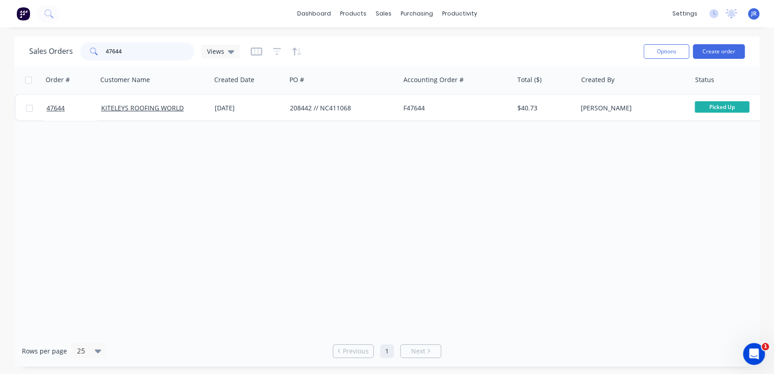
drag, startPoint x: 129, startPoint y: 51, endPoint x: 64, endPoint y: 54, distance: 65.7
click at [64, 54] on div "Sales Orders 47644 Views" at bounding box center [134, 51] width 211 height 18
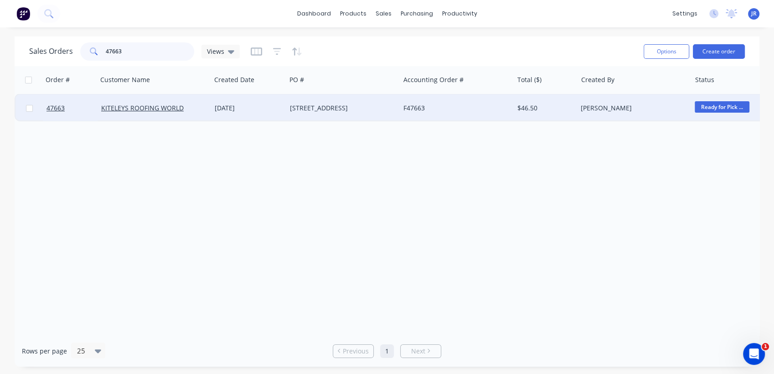
type input "47663"
click at [274, 108] on div "[DATE]" at bounding box center [249, 107] width 68 height 9
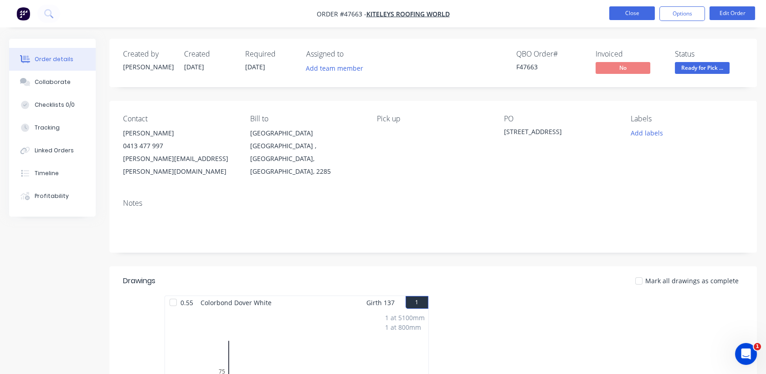
click at [626, 13] on button "Close" at bounding box center [632, 13] width 46 height 14
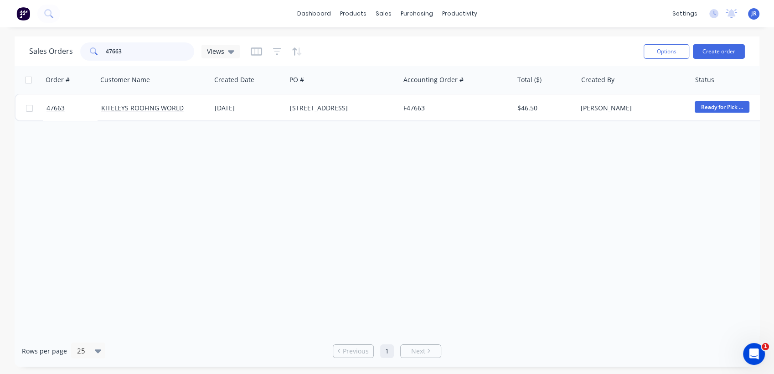
drag, startPoint x: 128, startPoint y: 49, endPoint x: 73, endPoint y: 53, distance: 54.8
click at [73, 53] on div "Sales Orders 47663 Views" at bounding box center [134, 51] width 211 height 18
type input "47663"
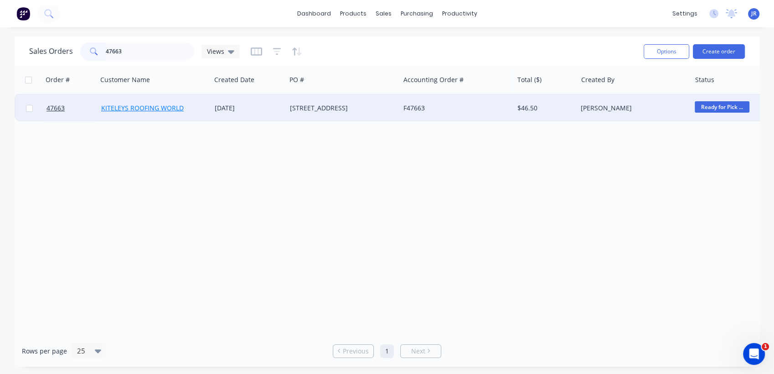
click at [123, 108] on link "KITELEYS ROOFING WORLD" at bounding box center [142, 107] width 83 height 9
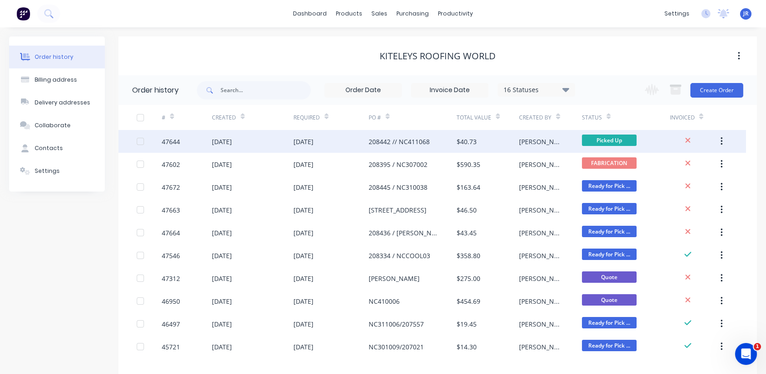
click at [393, 140] on div "208442 // NC411068" at bounding box center [399, 142] width 61 height 10
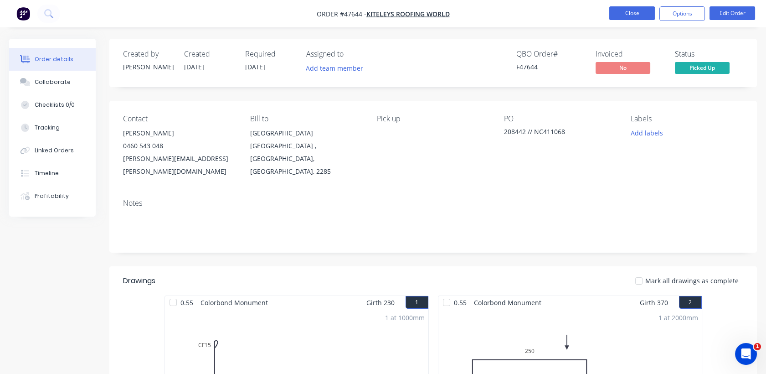
click at [619, 9] on button "Close" at bounding box center [632, 13] width 46 height 14
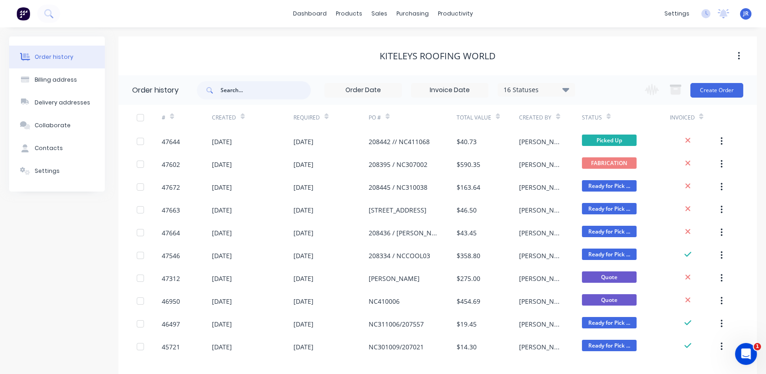
drag, startPoint x: 250, startPoint y: 86, endPoint x: 229, endPoint y: 68, distance: 27.5
click at [250, 86] on input "text" at bounding box center [266, 90] width 90 height 18
type input "47663"
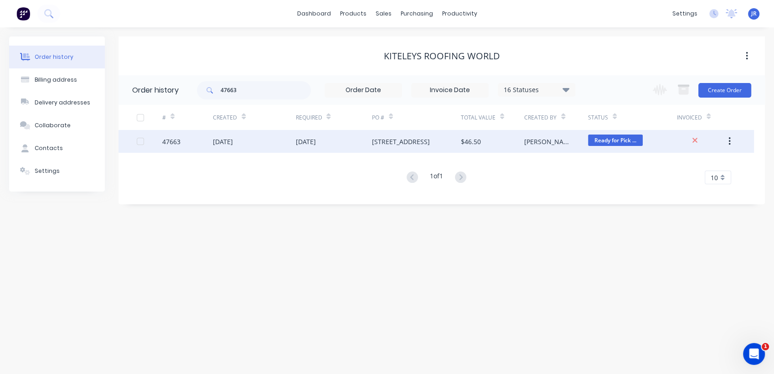
click at [297, 142] on div "[DATE]" at bounding box center [305, 142] width 20 height 10
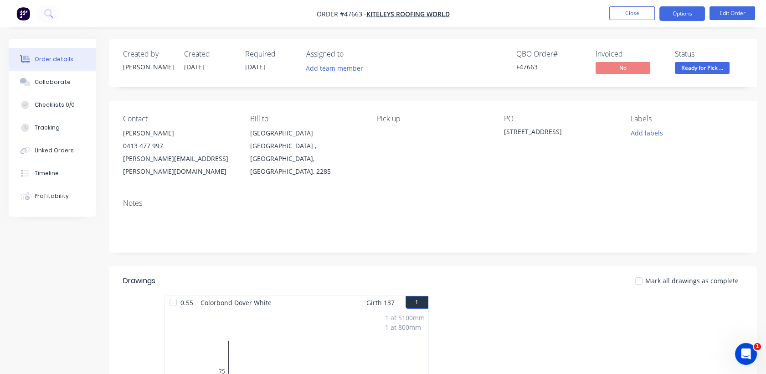
click at [683, 17] on button "Options" at bounding box center [683, 13] width 46 height 15
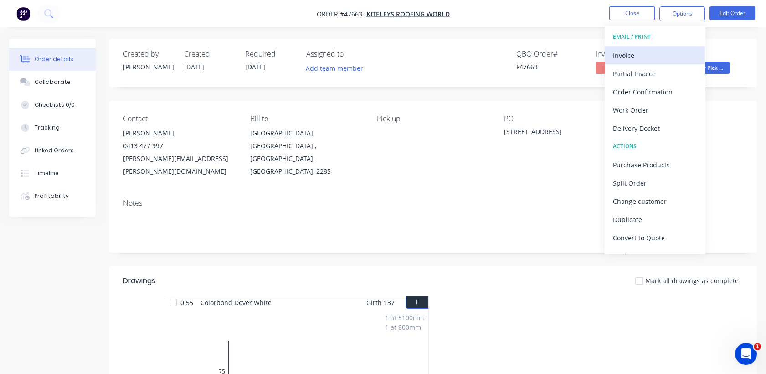
click at [651, 49] on div "Invoice" at bounding box center [655, 55] width 84 height 13
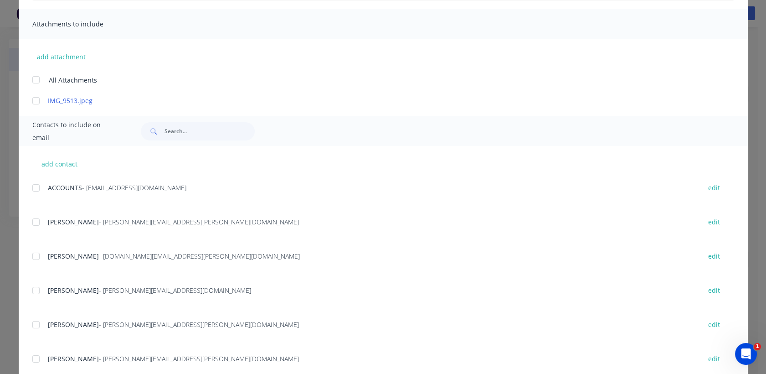
scroll to position [202, 0]
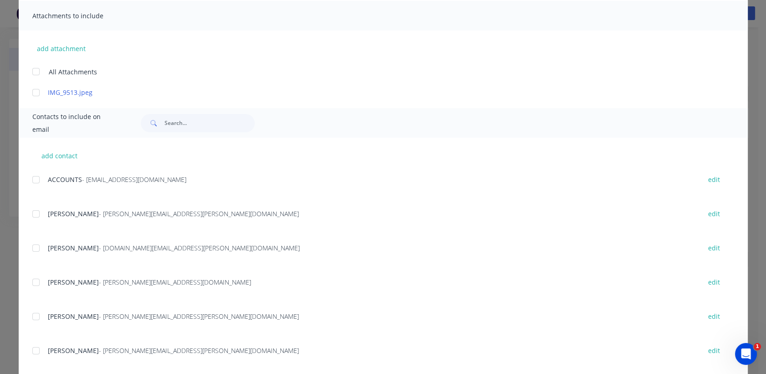
click at [33, 177] on div at bounding box center [36, 179] width 18 height 18
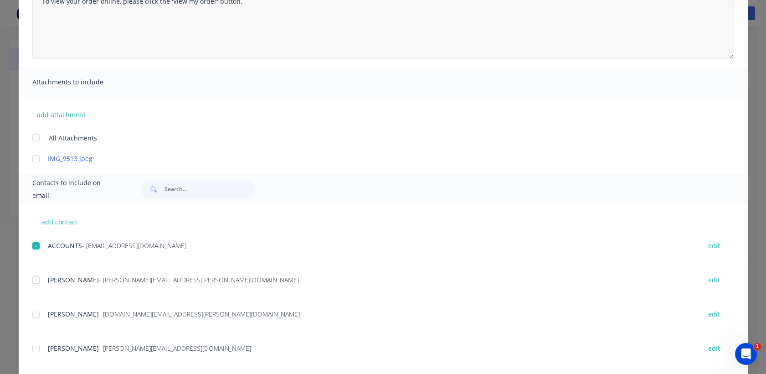
scroll to position [51, 0]
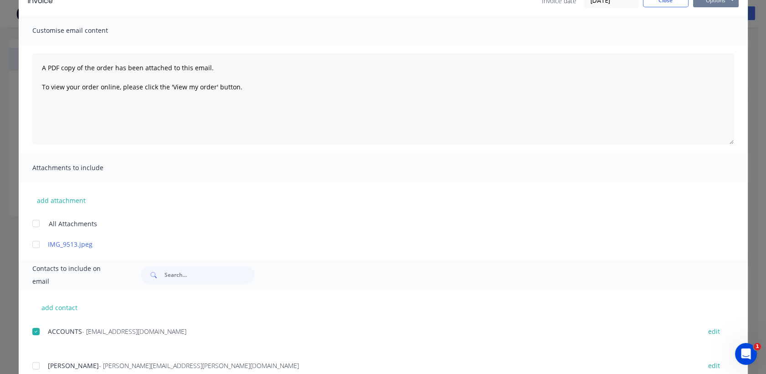
click at [718, 1] on button "Options" at bounding box center [716, 1] width 46 height 14
click at [707, 48] on button "Email" at bounding box center [722, 46] width 58 height 15
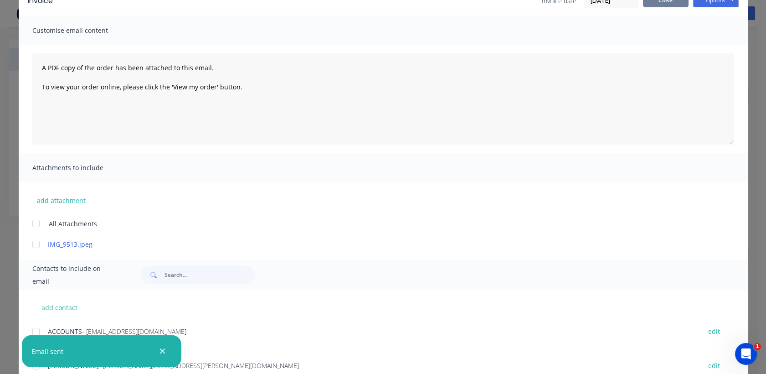
click at [677, 5] on button "Close" at bounding box center [666, 1] width 46 height 14
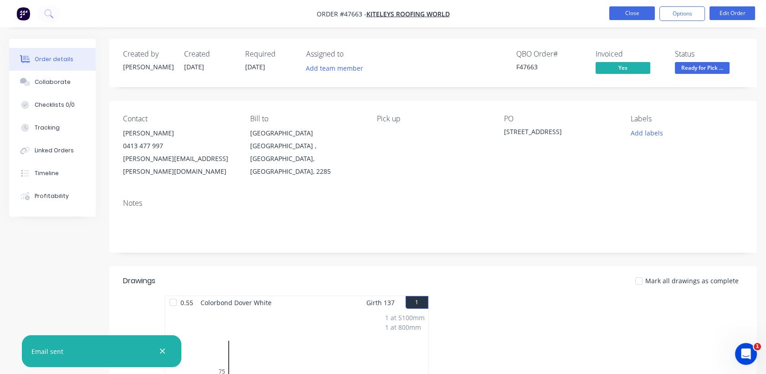
click at [629, 14] on button "Close" at bounding box center [632, 13] width 46 height 14
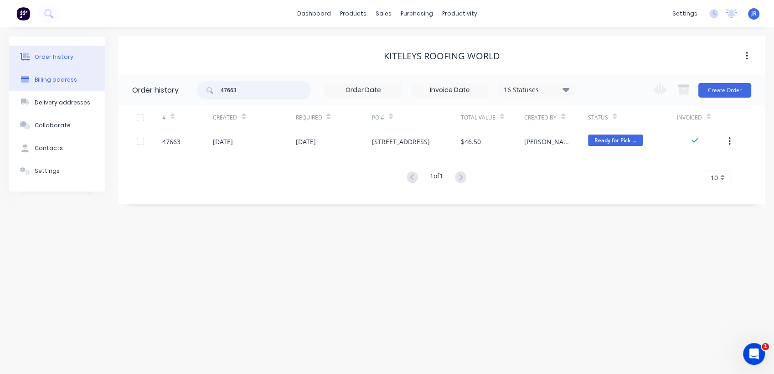
drag, startPoint x: 258, startPoint y: 89, endPoint x: 45, endPoint y: 69, distance: 214.3
click at [44, 80] on div "Order history Billing address Delivery addresses Collaborate Contacts Settings …" at bounding box center [387, 120] width 756 height 168
type input "47644"
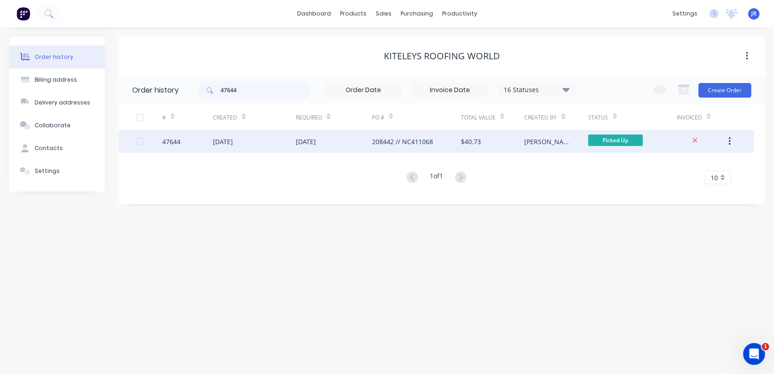
click at [372, 138] on div "208442 // NC411068" at bounding box center [402, 142] width 61 height 10
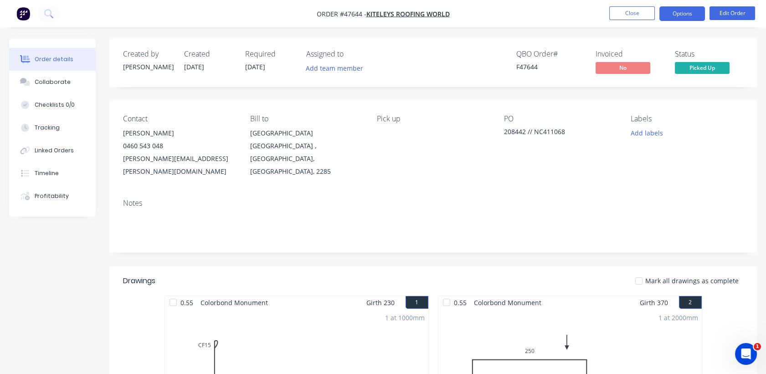
click at [660, 9] on button "Options" at bounding box center [683, 13] width 46 height 15
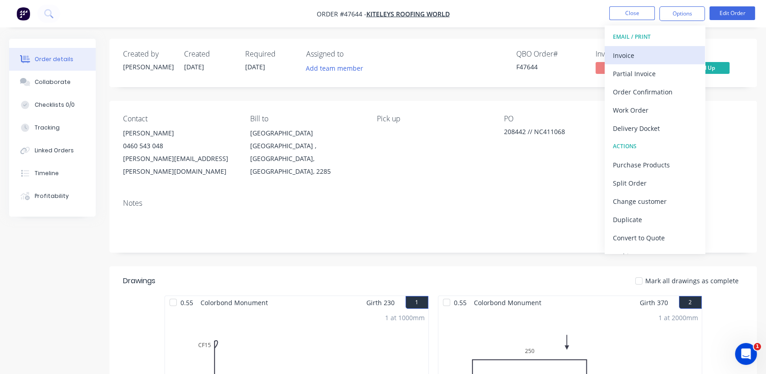
click at [656, 50] on div "Invoice" at bounding box center [655, 55] width 84 height 13
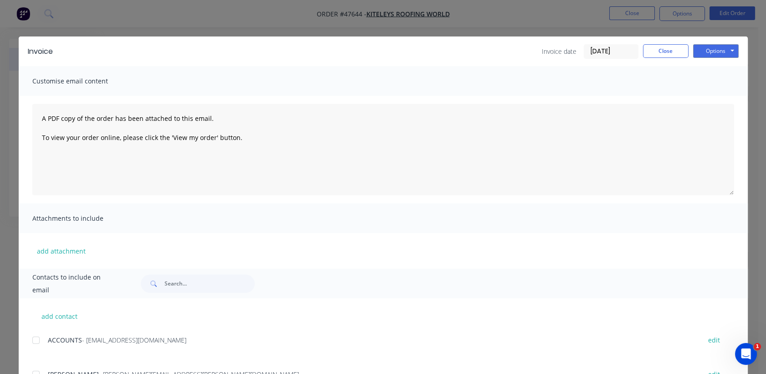
drag, startPoint x: 31, startPoint y: 341, endPoint x: 309, endPoint y: 321, distance: 279.2
click at [33, 341] on div at bounding box center [36, 340] width 18 height 18
click at [705, 61] on div "Invoice Invoice date 11/09/25 Close Options Preview Print Email" at bounding box center [383, 51] width 729 height 30
click at [704, 52] on button "Options" at bounding box center [716, 51] width 46 height 14
click at [701, 98] on button "Email" at bounding box center [722, 97] width 58 height 15
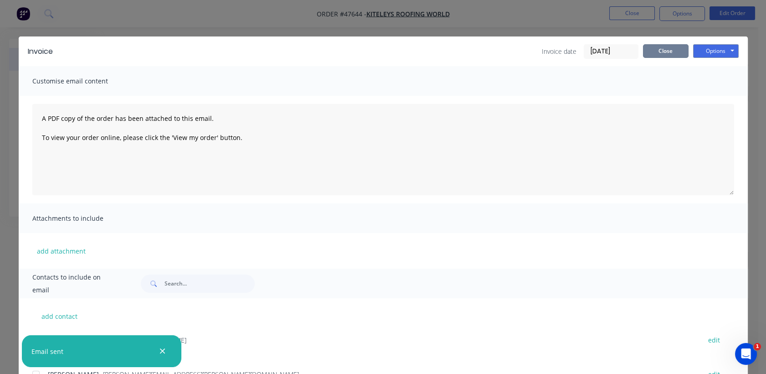
drag, startPoint x: 664, startPoint y: 52, endPoint x: 649, endPoint y: 35, distance: 23.2
click at [664, 52] on button "Close" at bounding box center [666, 51] width 46 height 14
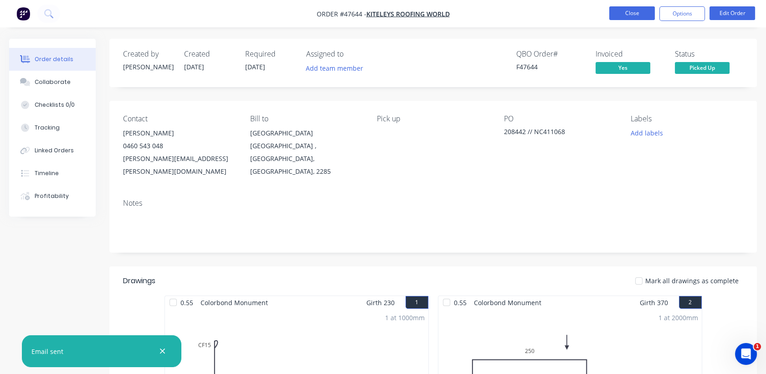
click at [638, 12] on button "Close" at bounding box center [632, 13] width 46 height 14
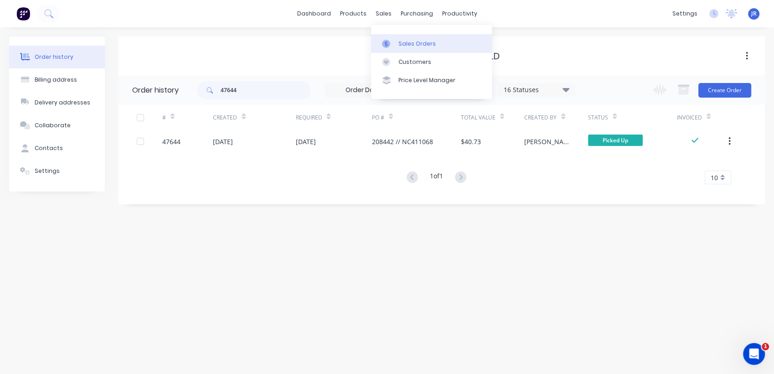
click at [411, 40] on div "Sales Orders" at bounding box center [416, 44] width 37 height 8
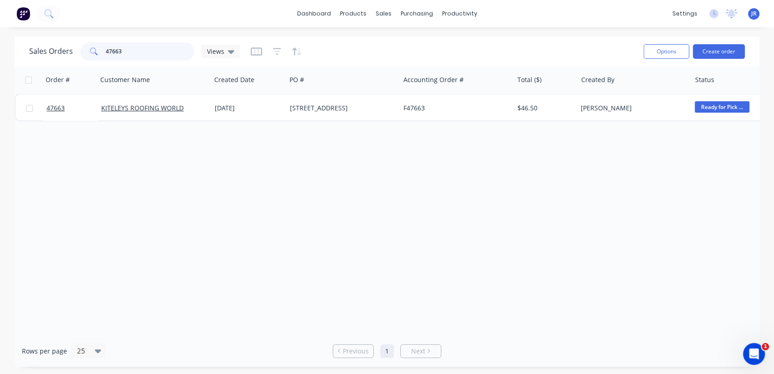
drag, startPoint x: 93, startPoint y: 49, endPoint x: 26, endPoint y: 55, distance: 66.8
click at [26, 55] on div "Sales Orders 47663 Views Options Create order" at bounding box center [387, 51] width 745 height 30
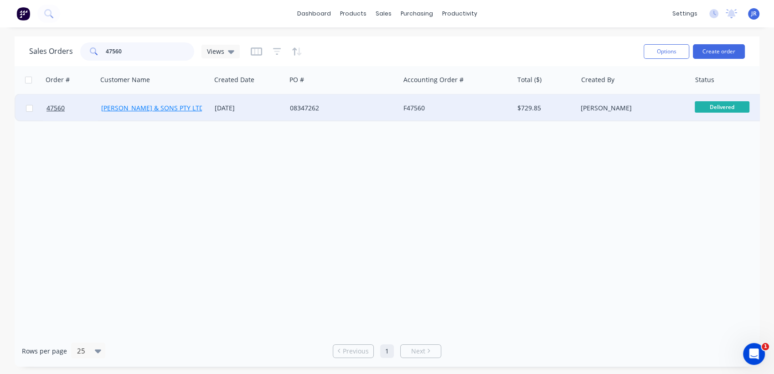
type input "47560"
click at [156, 105] on link "P.W. SADDINGTON & SONS PTY LTD" at bounding box center [152, 107] width 103 height 9
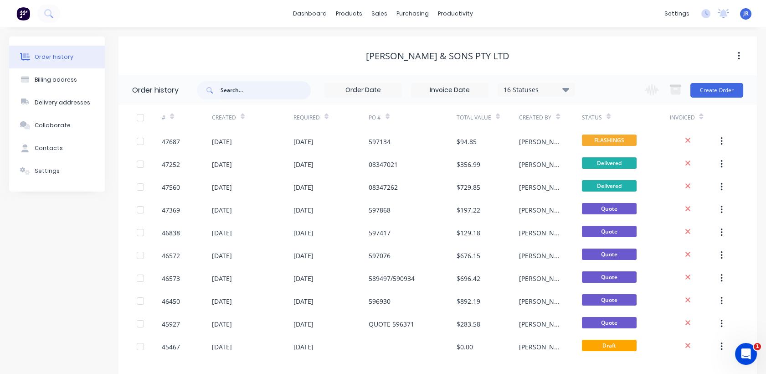
click at [279, 88] on input "text" at bounding box center [266, 90] width 90 height 18
type input "47560"
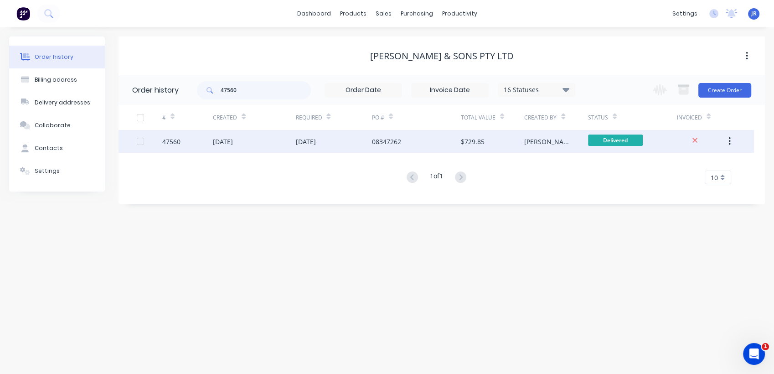
click at [233, 140] on div "[DATE]" at bounding box center [223, 142] width 20 height 10
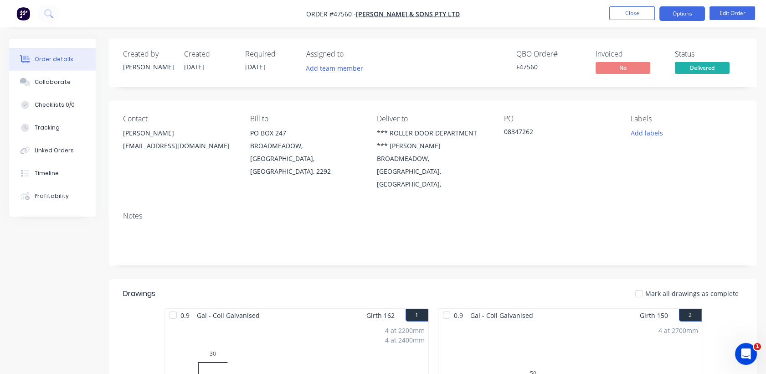
click at [671, 15] on button "Options" at bounding box center [683, 13] width 46 height 15
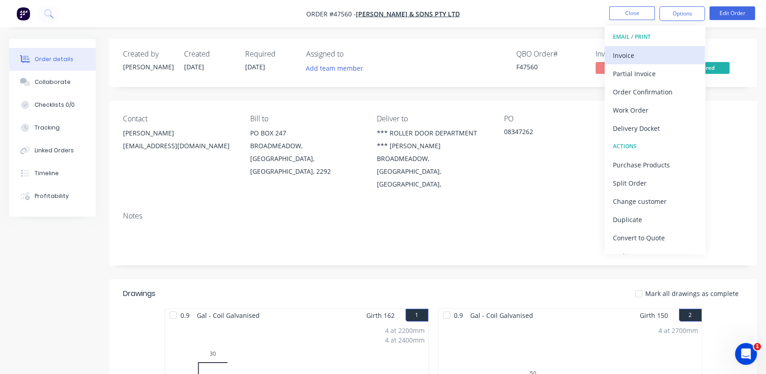
click at [658, 57] on div "Invoice" at bounding box center [655, 55] width 84 height 13
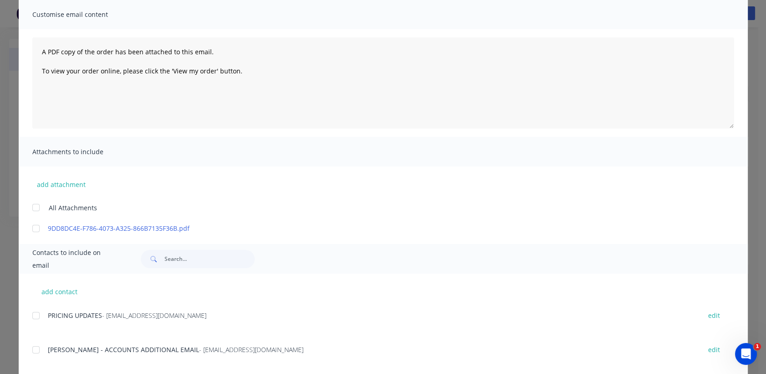
scroll to position [152, 0]
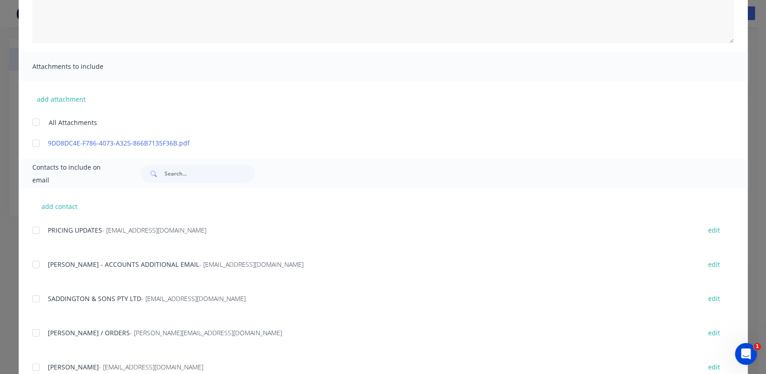
click at [34, 297] on div at bounding box center [36, 298] width 18 height 18
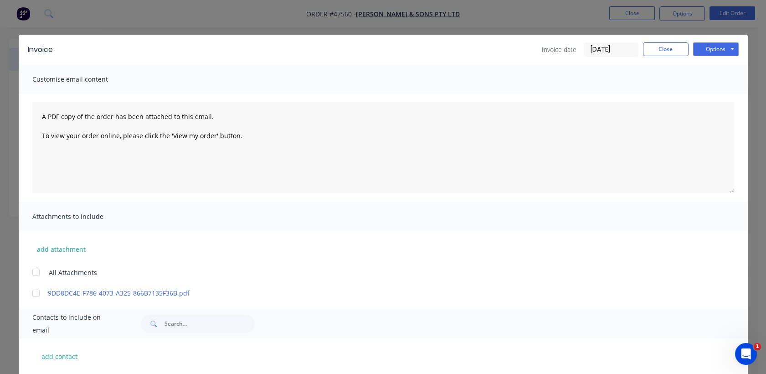
scroll to position [0, 0]
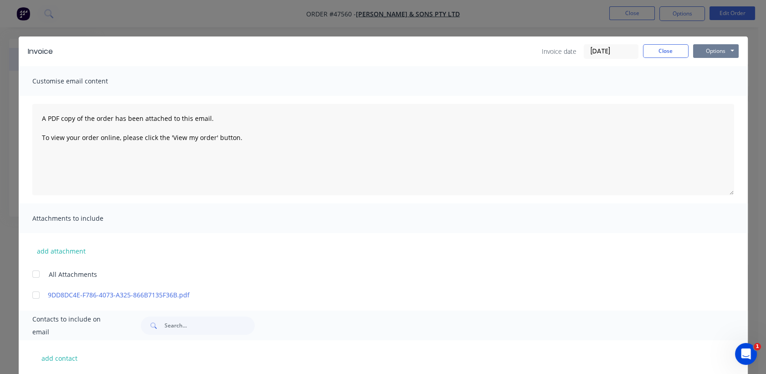
click at [724, 53] on button "Options" at bounding box center [716, 51] width 46 height 14
click at [699, 102] on button "Email" at bounding box center [722, 97] width 58 height 15
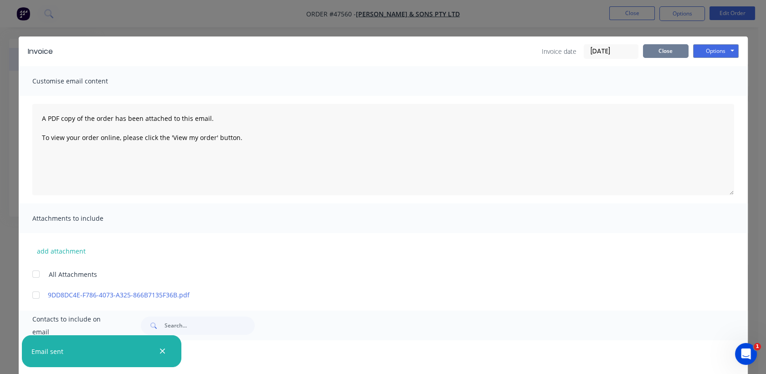
click at [678, 54] on button "Close" at bounding box center [666, 51] width 46 height 14
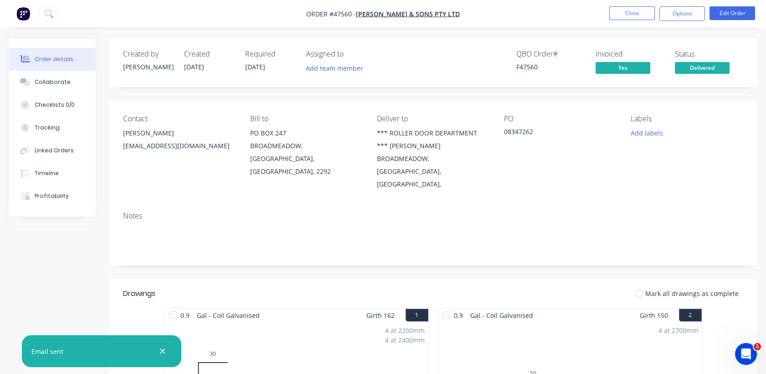
drag, startPoint x: 645, startPoint y: 19, endPoint x: 600, endPoint y: 90, distance: 84.5
click at [645, 26] on nav "Order #47560 - P.W. SADDINGTON & SONS PTY LTD Close Options Edit Order" at bounding box center [383, 13] width 766 height 27
click at [615, 16] on button "Close" at bounding box center [632, 13] width 46 height 14
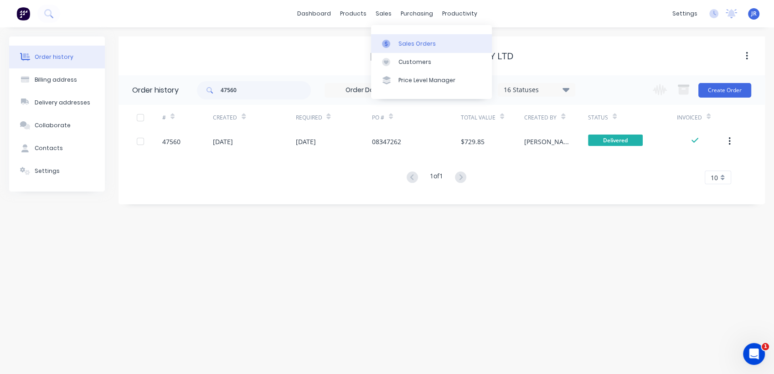
click at [418, 41] on div "Sales Orders" at bounding box center [416, 44] width 37 height 8
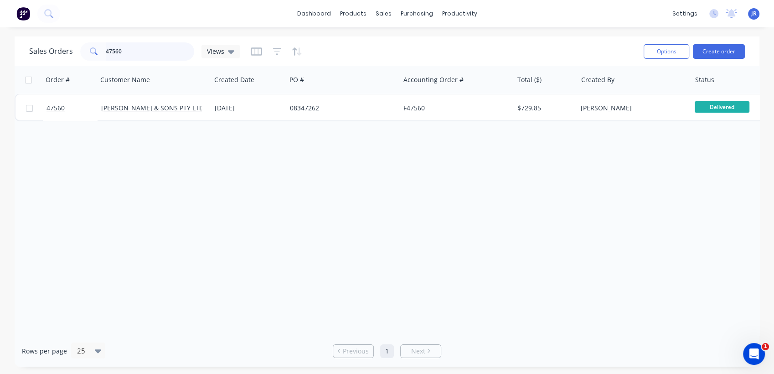
drag, startPoint x: 124, startPoint y: 50, endPoint x: 89, endPoint y: 56, distance: 35.1
click at [89, 56] on div "47560" at bounding box center [137, 51] width 114 height 18
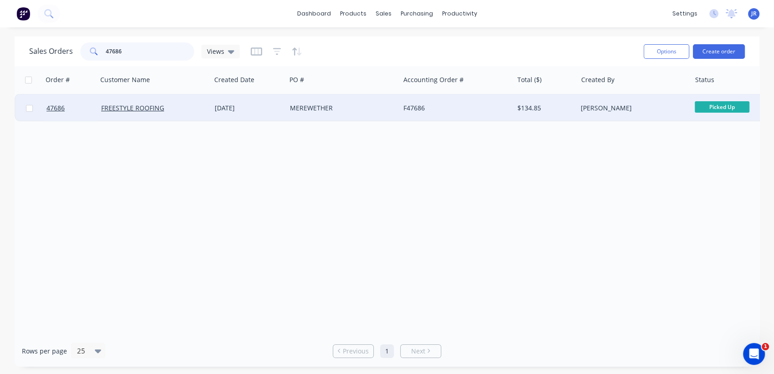
type input "47686"
click at [286, 111] on div "47686 FREESTYLE ROOFING 10 Sep 2025 MEREWETHER F47686 $134.85 Jenna Ritchie Pic…" at bounding box center [440, 108] width 851 height 28
click at [296, 106] on div "MEREWETHER" at bounding box center [340, 107] width 101 height 9
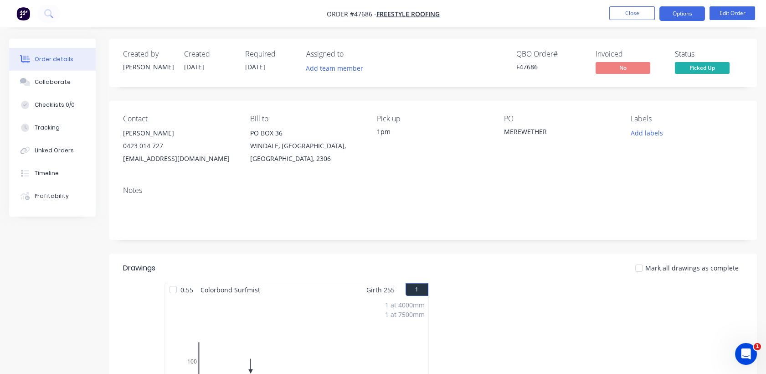
click at [681, 13] on button "Options" at bounding box center [683, 13] width 46 height 15
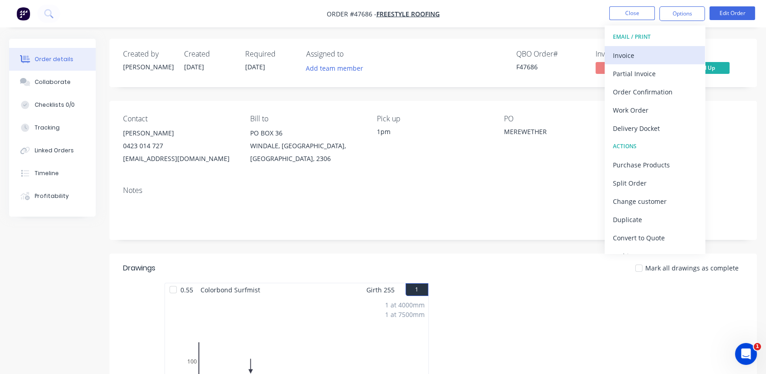
click at [613, 60] on button "Invoice" at bounding box center [655, 55] width 100 height 18
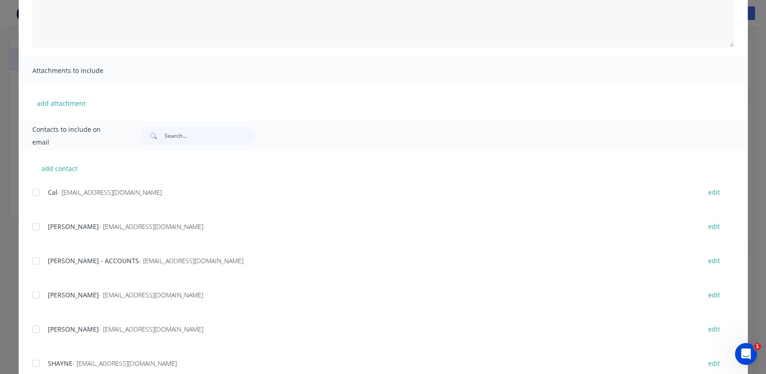
scroll to position [304, 0]
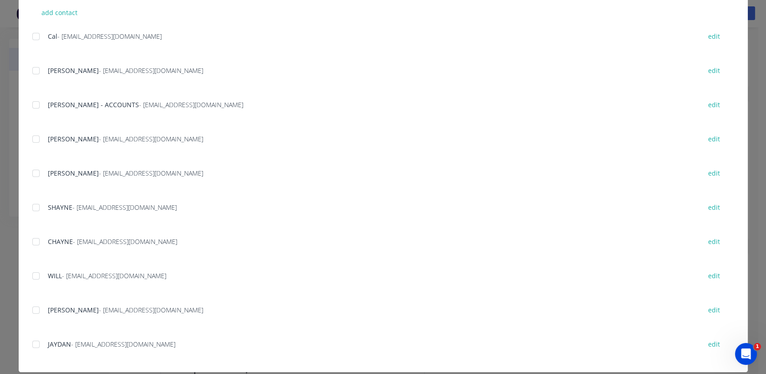
click at [33, 105] on div at bounding box center [36, 105] width 18 height 18
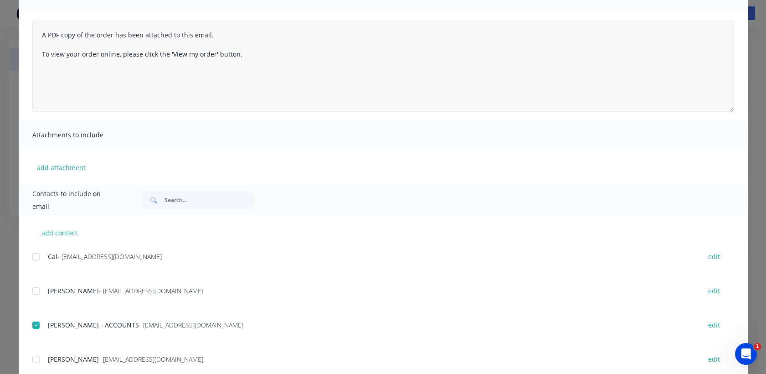
scroll to position [0, 0]
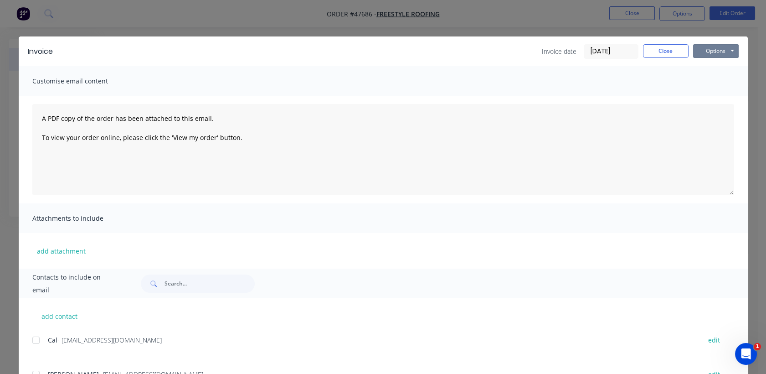
drag, startPoint x: 707, startPoint y: 52, endPoint x: 710, endPoint y: 57, distance: 6.3
click at [708, 52] on button "Options" at bounding box center [716, 51] width 46 height 14
click at [706, 93] on button "Email" at bounding box center [722, 97] width 58 height 15
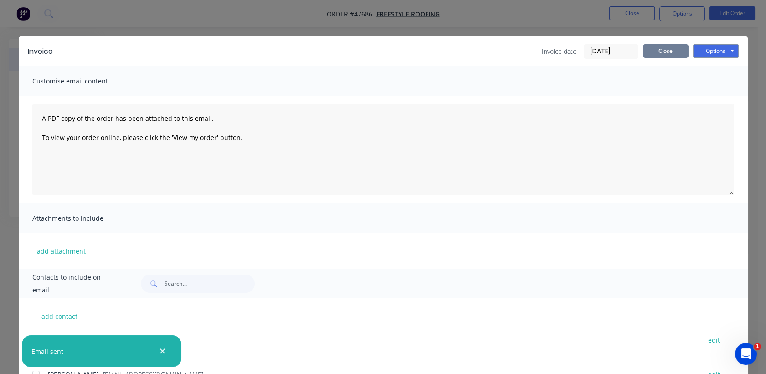
click at [674, 52] on button "Close" at bounding box center [666, 51] width 46 height 14
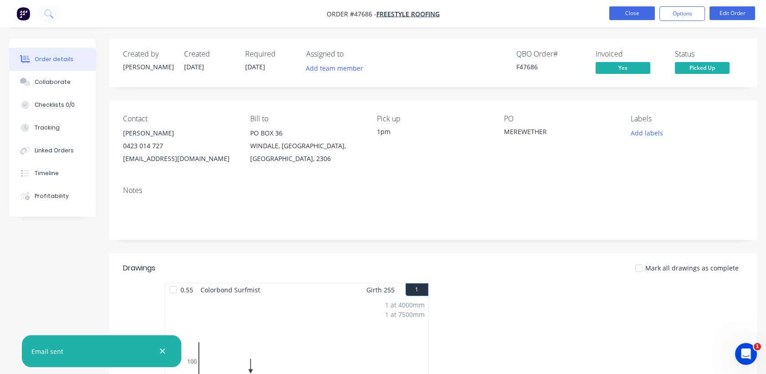
click at [638, 13] on button "Close" at bounding box center [632, 13] width 46 height 14
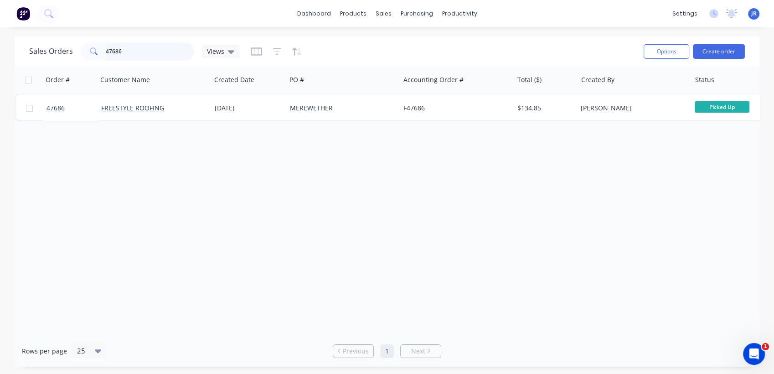
drag, startPoint x: 132, startPoint y: 45, endPoint x: 33, endPoint y: 51, distance: 99.1
click at [33, 51] on div "Sales Orders 47686 Views" at bounding box center [134, 51] width 211 height 18
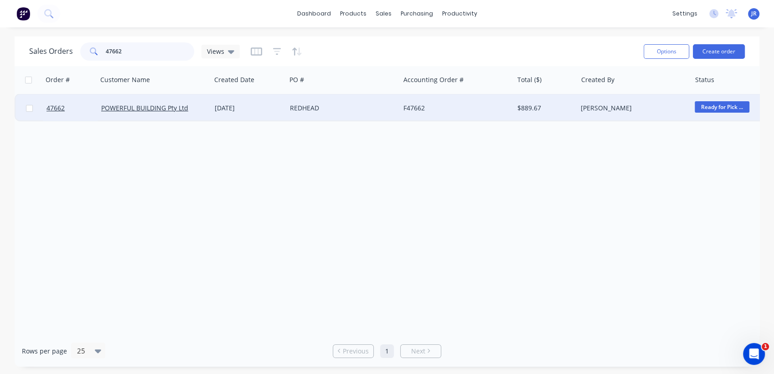
type input "47662"
click at [304, 106] on div "REDHEAD" at bounding box center [340, 107] width 101 height 9
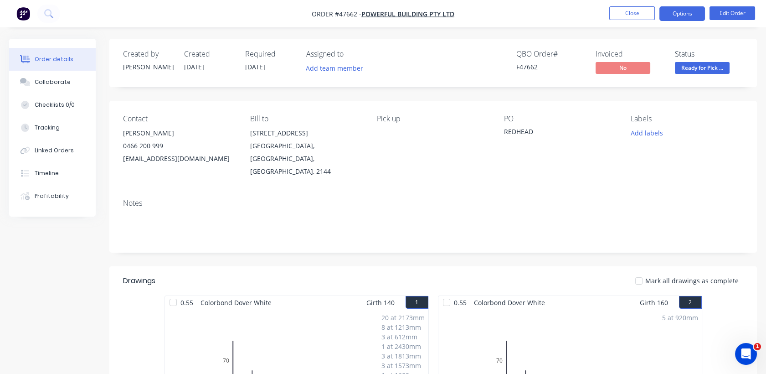
drag, startPoint x: 686, startPoint y: 7, endPoint x: 671, endPoint y: 19, distance: 19.4
click at [686, 7] on button "Options" at bounding box center [683, 13] width 46 height 15
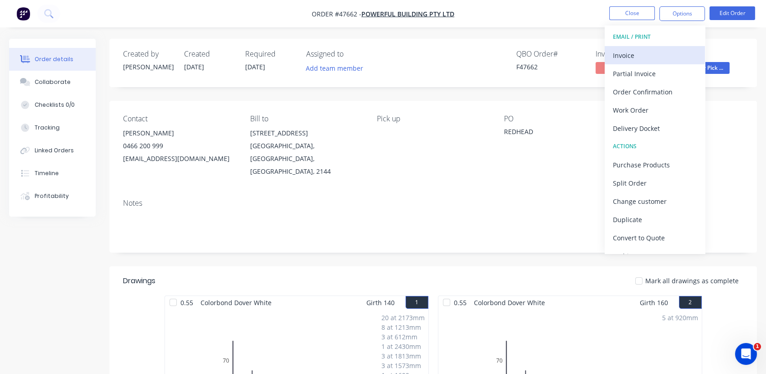
click at [634, 54] on div "Invoice" at bounding box center [655, 55] width 84 height 13
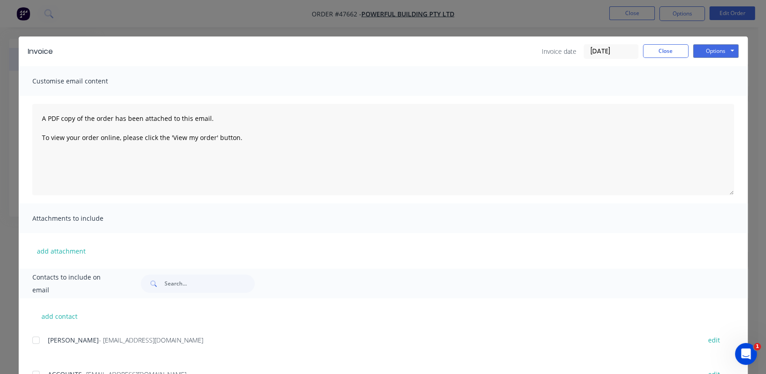
click at [34, 337] on div at bounding box center [36, 340] width 18 height 18
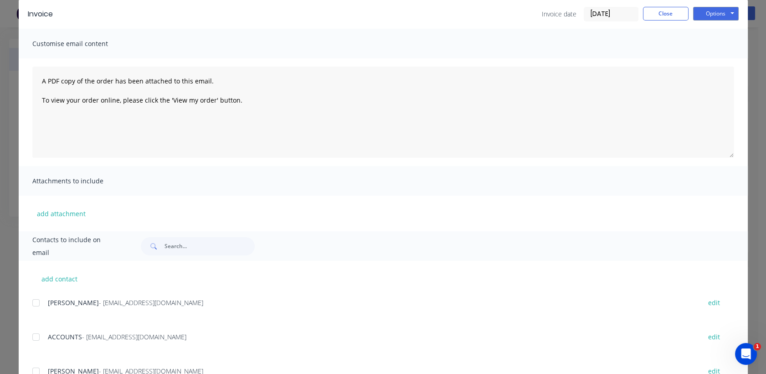
scroll to position [75, 0]
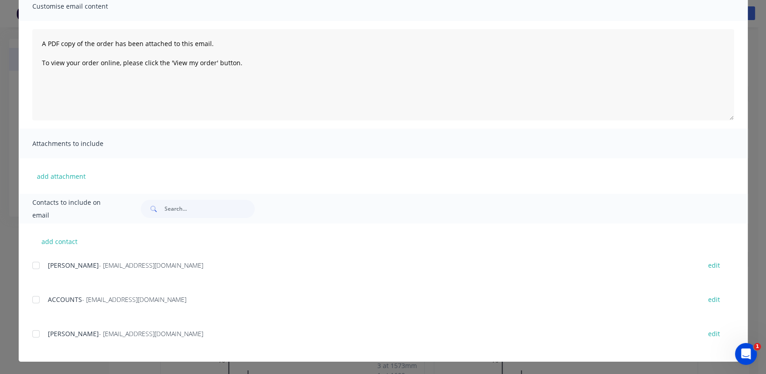
click at [34, 298] on div at bounding box center [36, 299] width 18 height 18
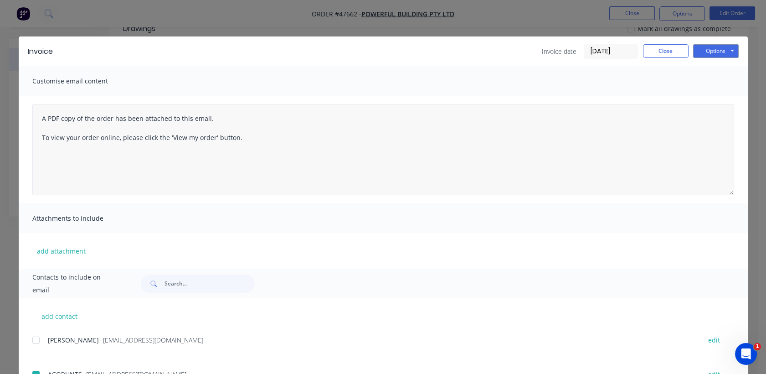
scroll to position [51, 0]
click at [710, 48] on button "Options" at bounding box center [716, 51] width 46 height 14
click at [709, 100] on button "Email" at bounding box center [722, 97] width 58 height 15
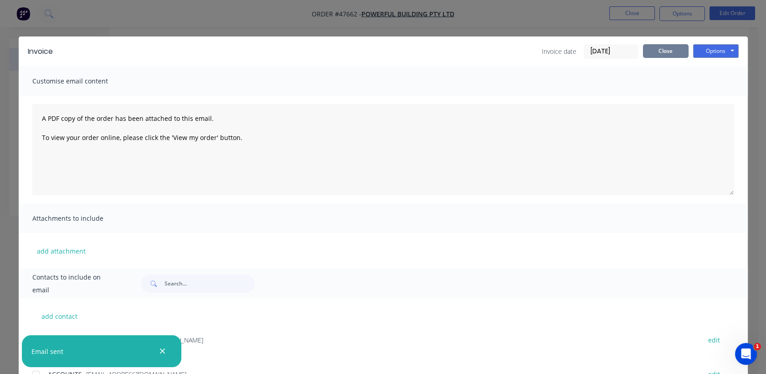
drag, startPoint x: 676, startPoint y: 47, endPoint x: 650, endPoint y: 34, distance: 29.4
click at [673, 49] on button "Close" at bounding box center [666, 51] width 46 height 14
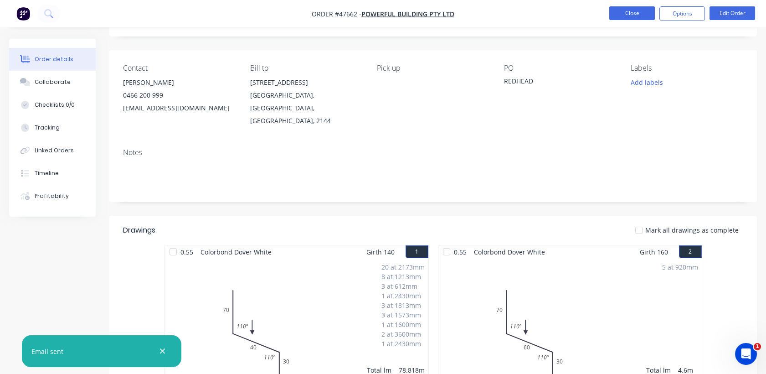
click at [632, 13] on button "Close" at bounding box center [632, 13] width 46 height 14
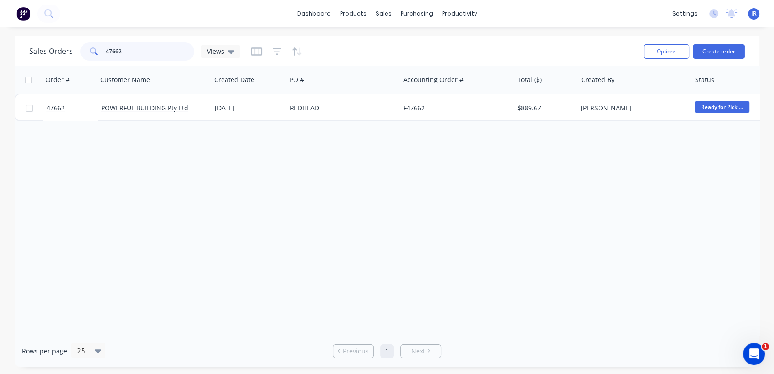
drag, startPoint x: 150, startPoint y: 51, endPoint x: 18, endPoint y: 57, distance: 131.9
click at [20, 57] on div "Sales Orders 47662 Views Options Create order" at bounding box center [387, 51] width 745 height 30
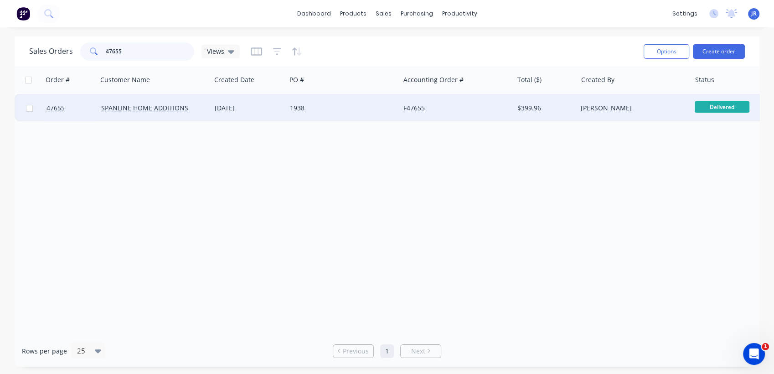
type input "47655"
click at [241, 103] on div "[DATE]" at bounding box center [249, 107] width 68 height 9
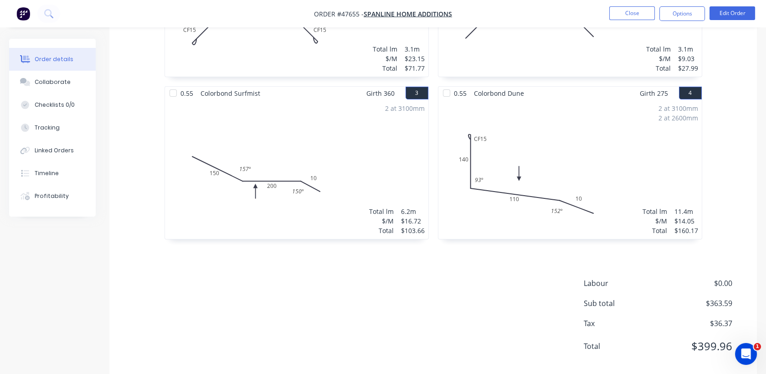
scroll to position [388, 0]
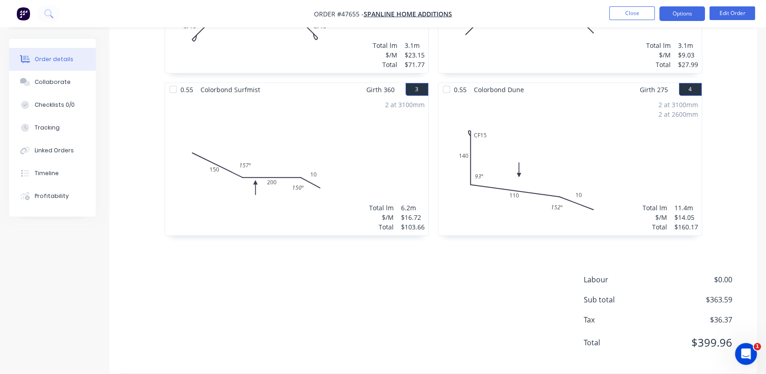
click at [678, 12] on button "Options" at bounding box center [683, 13] width 46 height 15
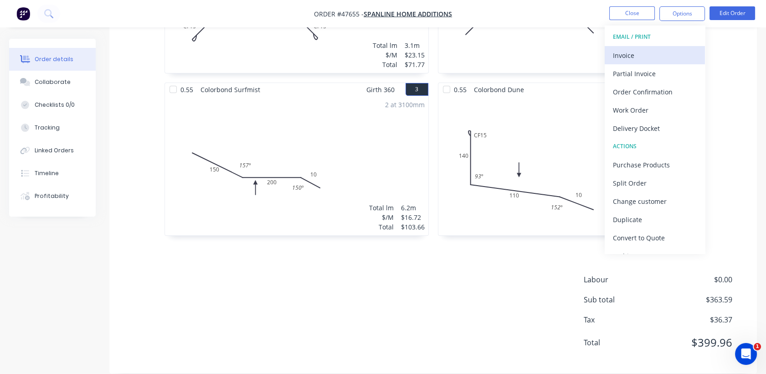
click at [651, 53] on div "Invoice" at bounding box center [655, 55] width 84 height 13
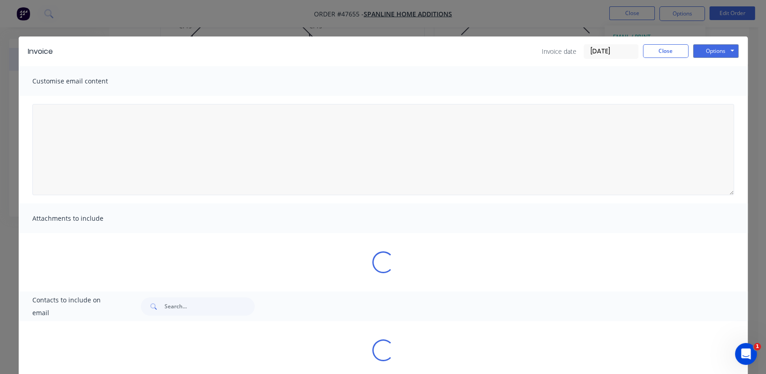
type textarea "A PDF copy of the order has been attached to this email. To view your order onl…"
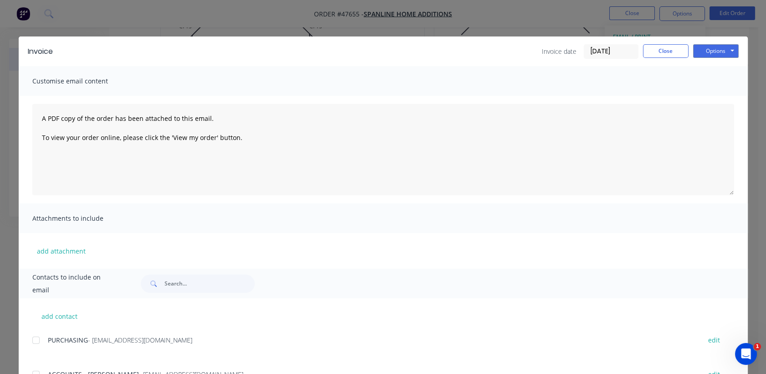
scroll to position [41, 0]
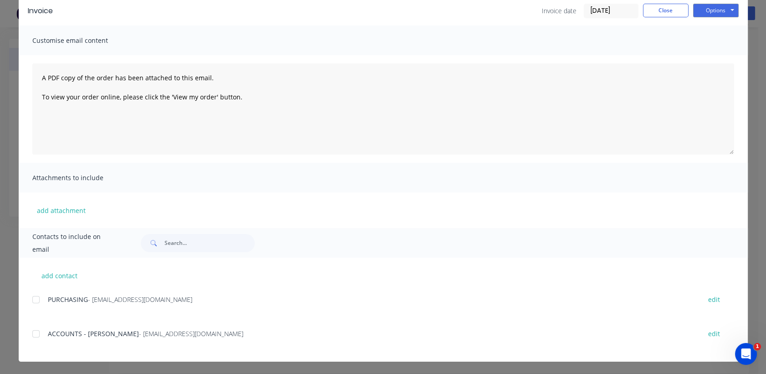
click at [30, 334] on div at bounding box center [36, 334] width 18 height 18
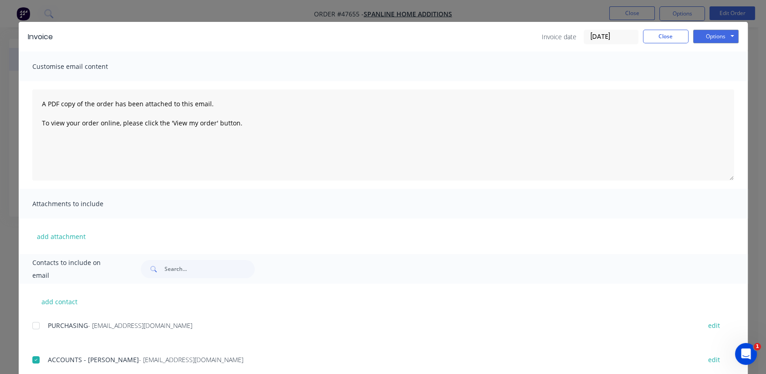
scroll to position [0, 0]
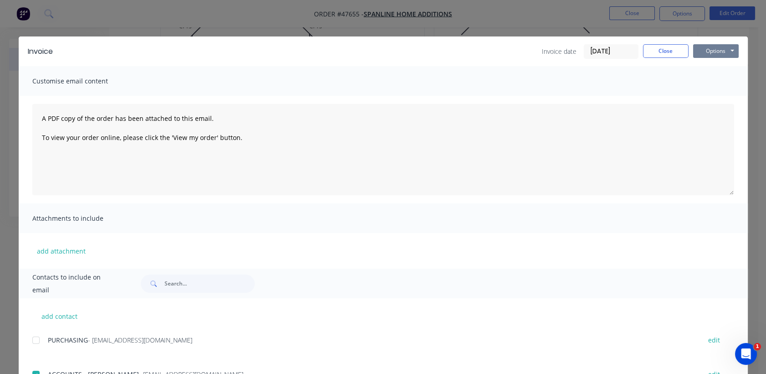
drag, startPoint x: 732, startPoint y: 38, endPoint x: 709, endPoint y: 52, distance: 26.8
click at [729, 42] on div "Invoice Invoice date 11/09/25 Close Options Preview Print Email" at bounding box center [383, 51] width 729 height 30
click at [709, 52] on button "Options" at bounding box center [716, 51] width 46 height 14
click at [708, 100] on button "Email" at bounding box center [722, 97] width 58 height 15
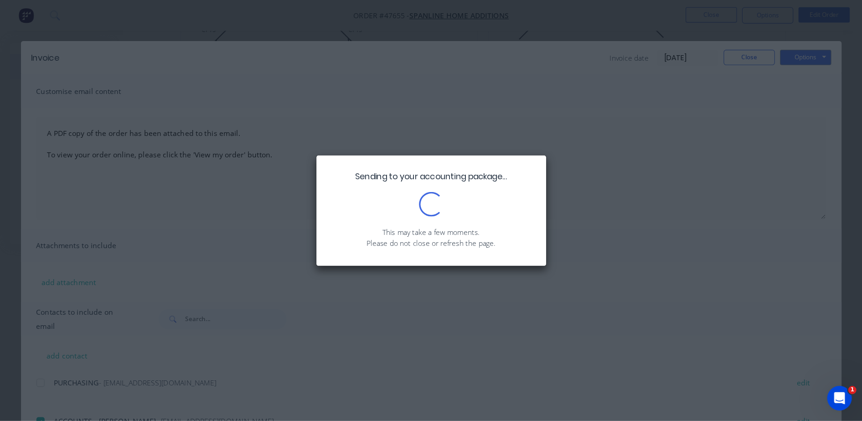
scroll to position [341, 0]
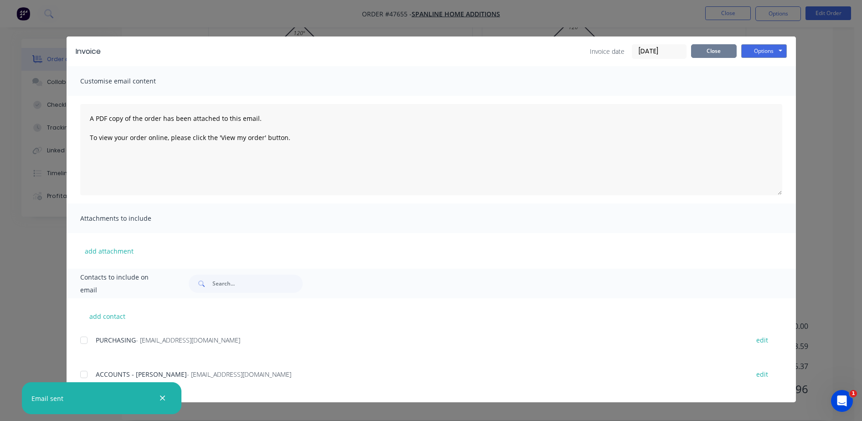
click at [708, 54] on button "Close" at bounding box center [714, 51] width 46 height 14
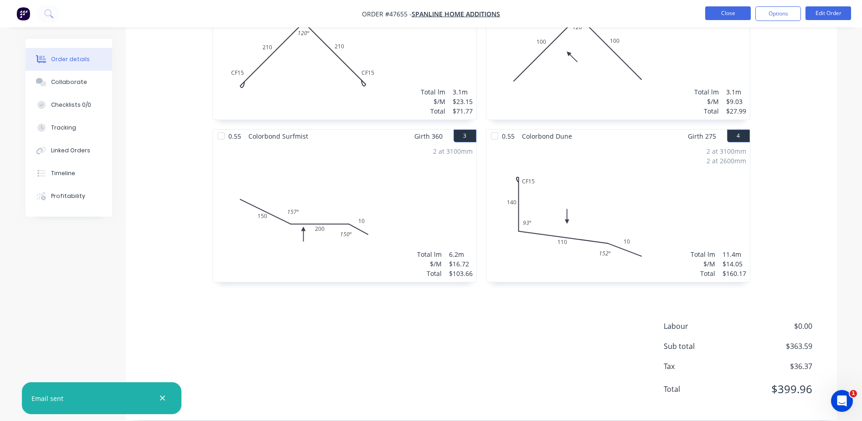
click at [720, 11] on button "Close" at bounding box center [728, 13] width 46 height 14
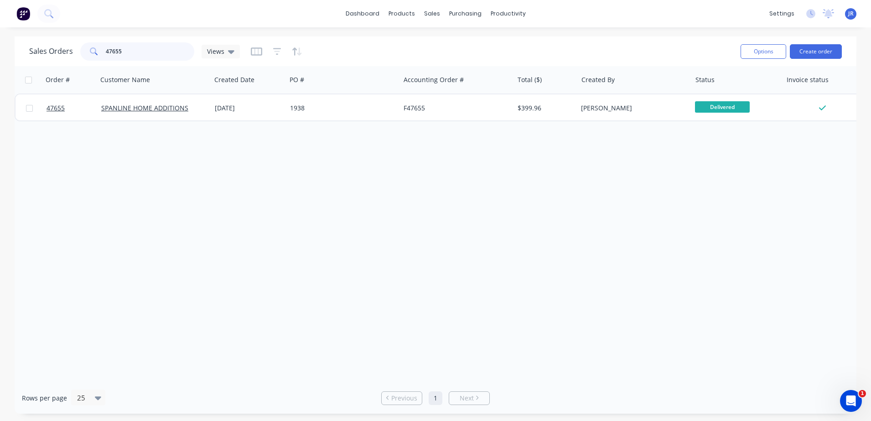
drag, startPoint x: 133, startPoint y: 54, endPoint x: 54, endPoint y: 48, distance: 78.6
click at [54, 48] on div "Sales Orders 47655 Views" at bounding box center [134, 51] width 211 height 18
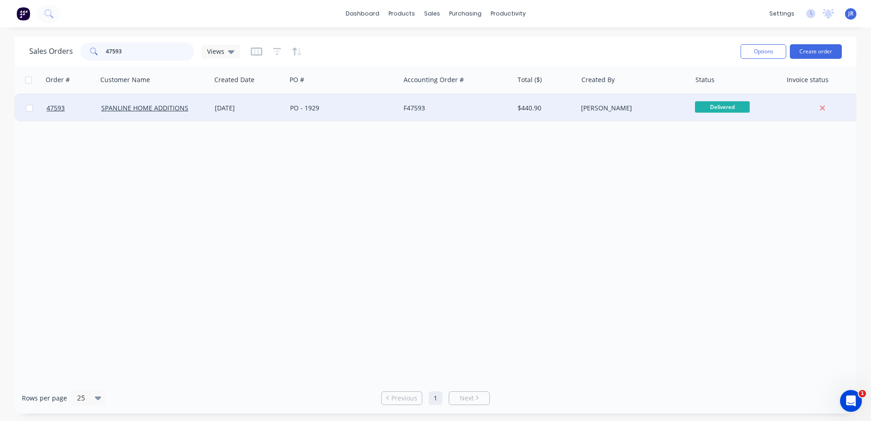
type input "47593"
click at [315, 102] on div "PO - 1929" at bounding box center [343, 107] width 114 height 27
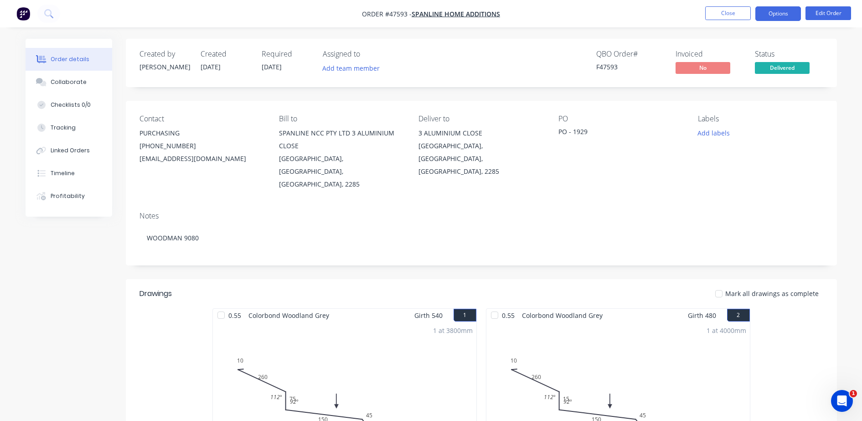
click at [774, 15] on button "Options" at bounding box center [778, 13] width 46 height 15
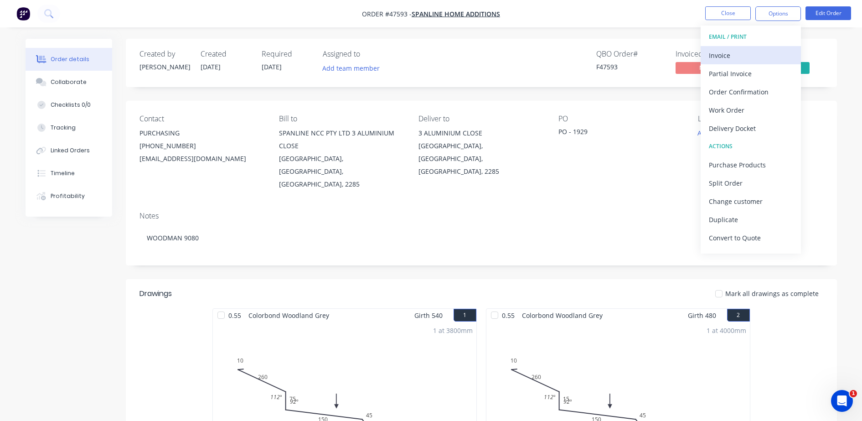
click at [721, 60] on div "Invoice" at bounding box center [751, 55] width 84 height 13
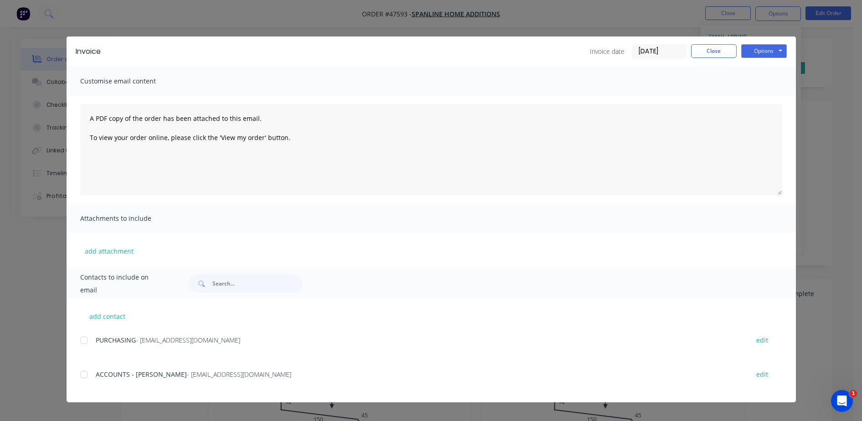
click at [84, 373] on div at bounding box center [84, 374] width 18 height 18
click at [747, 49] on button "Options" at bounding box center [764, 51] width 46 height 14
click at [753, 98] on button "Email" at bounding box center [770, 97] width 58 height 15
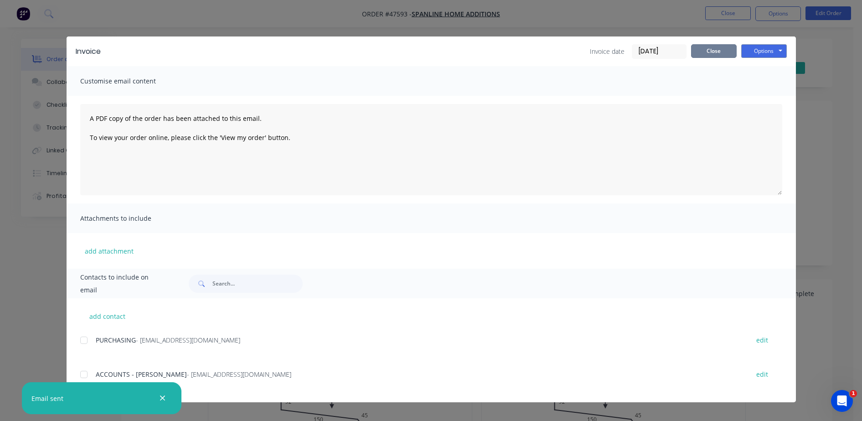
click at [710, 55] on button "Close" at bounding box center [714, 51] width 46 height 14
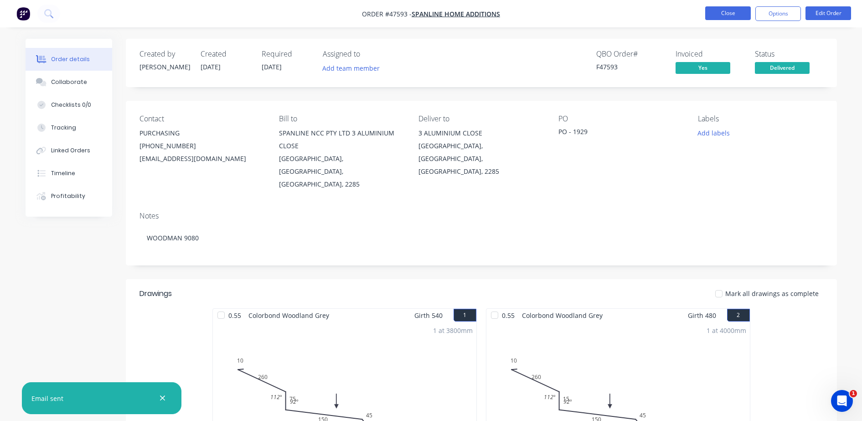
click at [712, 13] on button "Close" at bounding box center [728, 13] width 46 height 14
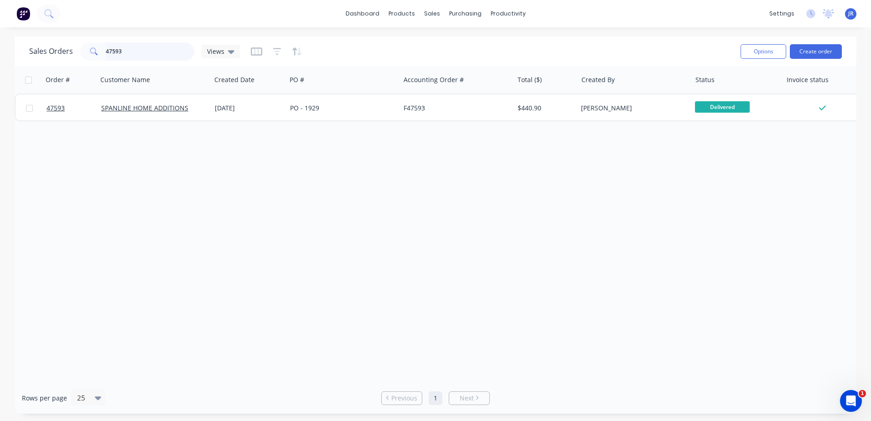
drag, startPoint x: 125, startPoint y: 49, endPoint x: 25, endPoint y: 58, distance: 100.7
click at [26, 58] on div "Sales Orders 47593 Views Options Create order" at bounding box center [435, 51] width 841 height 30
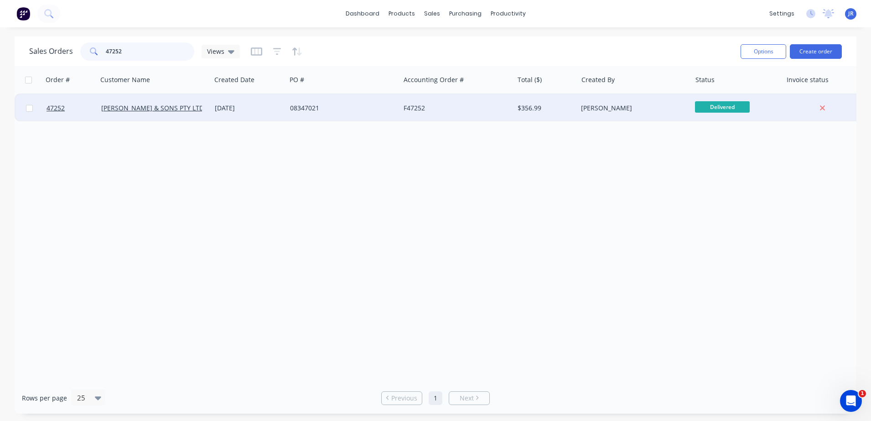
type input "47252"
click at [525, 112] on div "$356.99" at bounding box center [543, 107] width 53 height 9
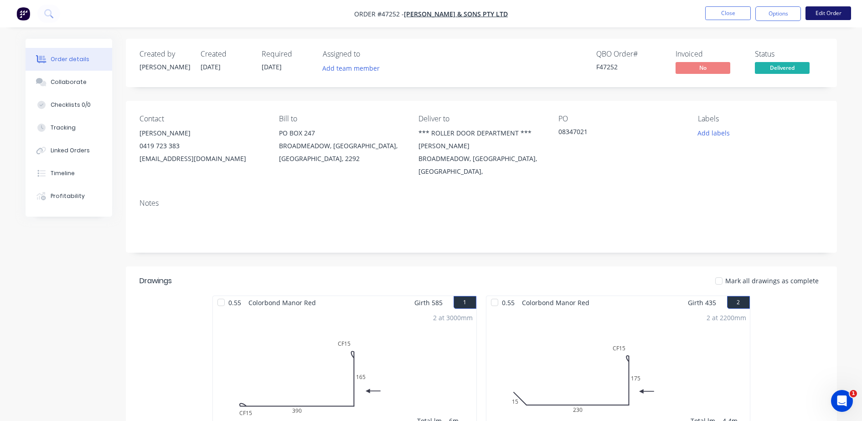
click at [774, 12] on button "Edit Order" at bounding box center [828, 13] width 46 height 14
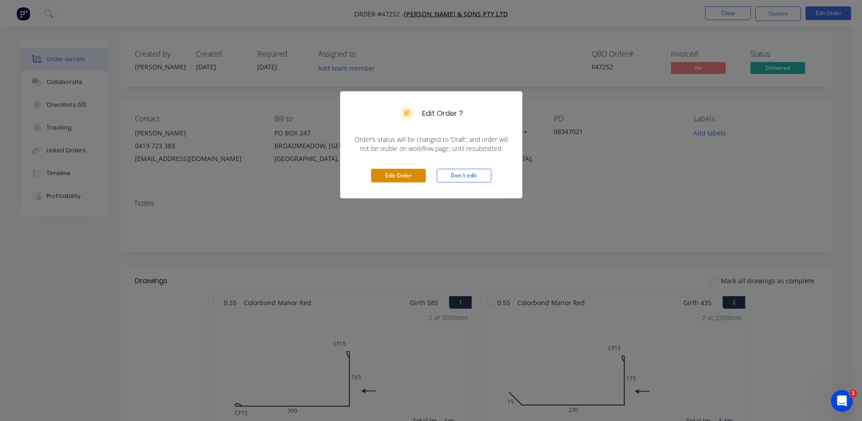
click at [402, 174] on button "Edit Order" at bounding box center [398, 176] width 55 height 14
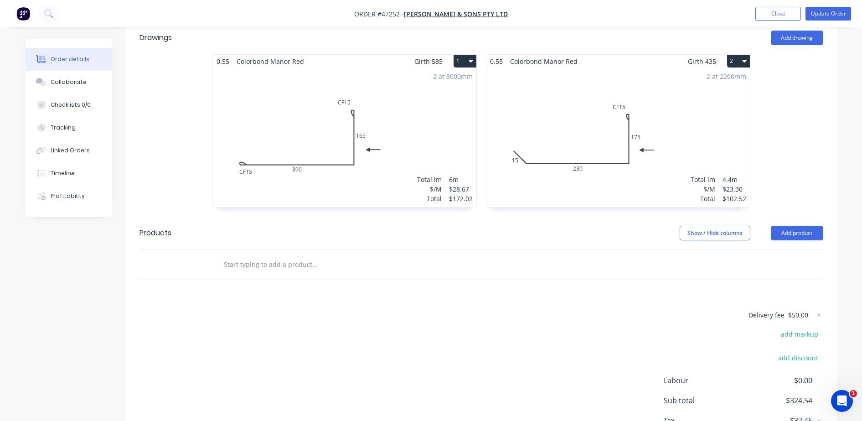
scroll to position [326, 0]
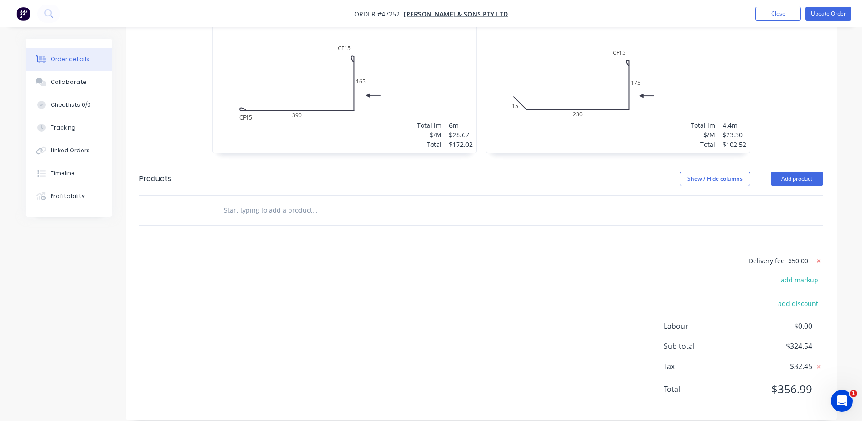
click at [774, 259] on icon at bounding box center [818, 260] width 3 height 3
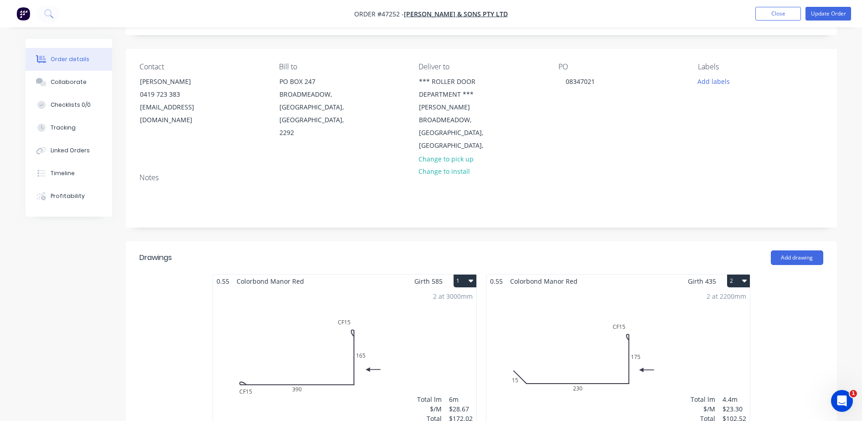
scroll to position [0, 0]
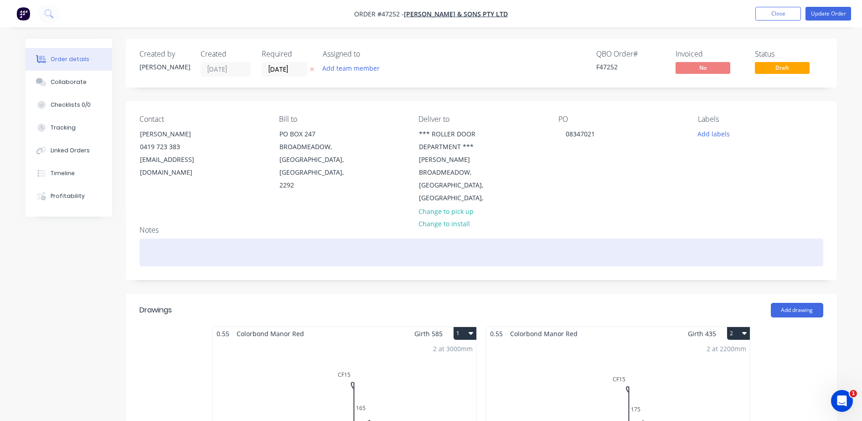
click at [339, 247] on div at bounding box center [481, 252] width 684 height 28
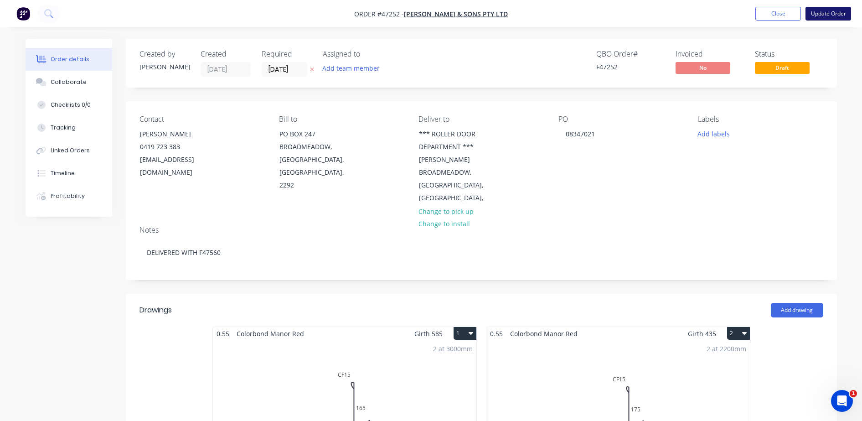
click at [774, 14] on button "Update Order" at bounding box center [828, 14] width 46 height 14
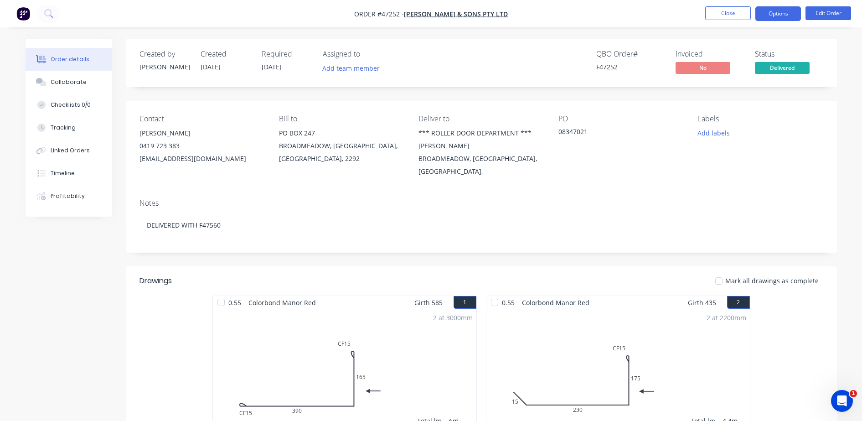
click at [766, 15] on button "Options" at bounding box center [778, 13] width 46 height 15
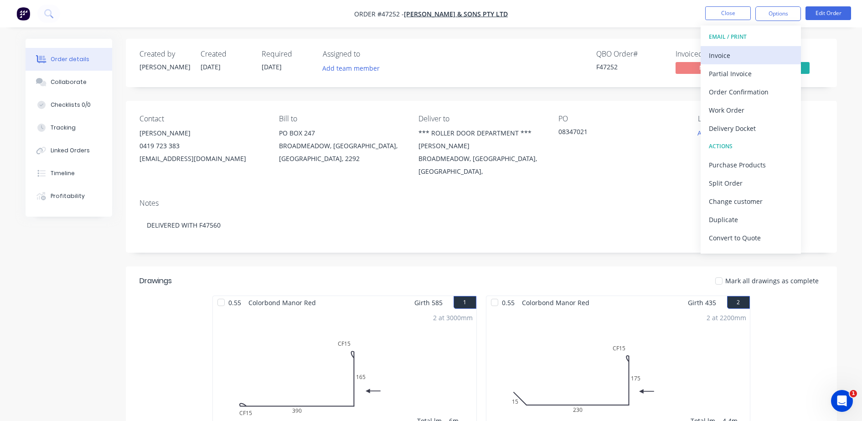
click at [727, 52] on div "Invoice" at bounding box center [751, 55] width 84 height 13
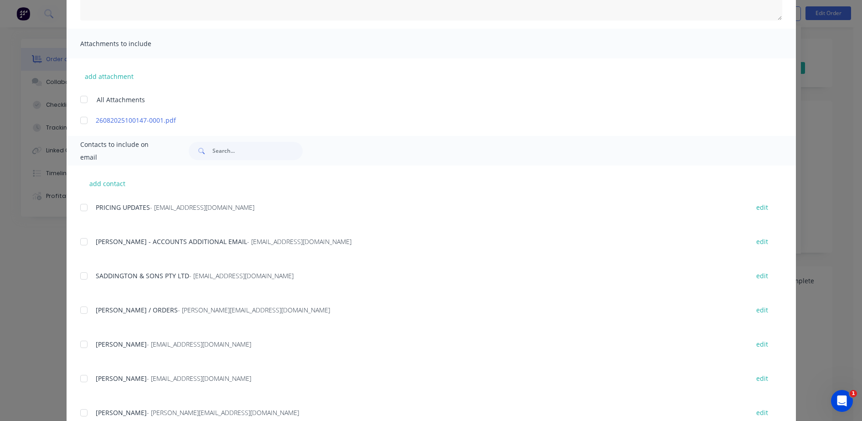
scroll to position [218, 0]
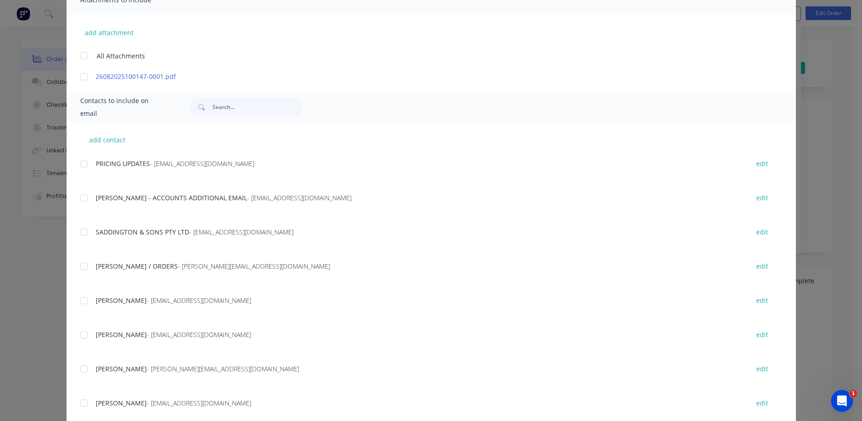
click at [75, 236] on div "add contact PRICING UPDATES - procurement@saddingtons.com.au edit KATE - ACCOUN…" at bounding box center [431, 293] width 729 height 343
click at [77, 232] on div at bounding box center [84, 232] width 18 height 18
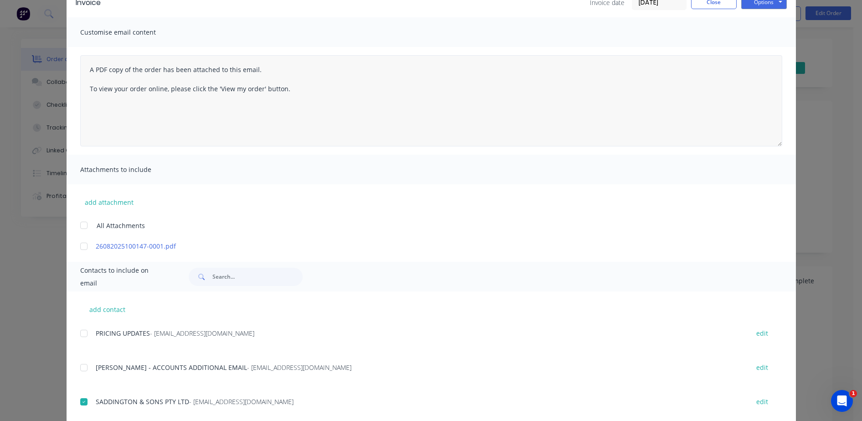
scroll to position [0, 0]
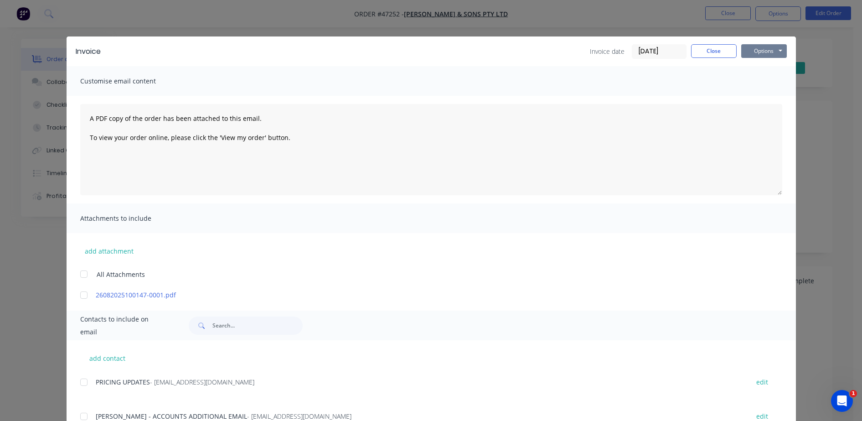
click at [770, 45] on button "Options" at bounding box center [764, 51] width 46 height 14
click at [764, 98] on button "Email" at bounding box center [770, 97] width 58 height 15
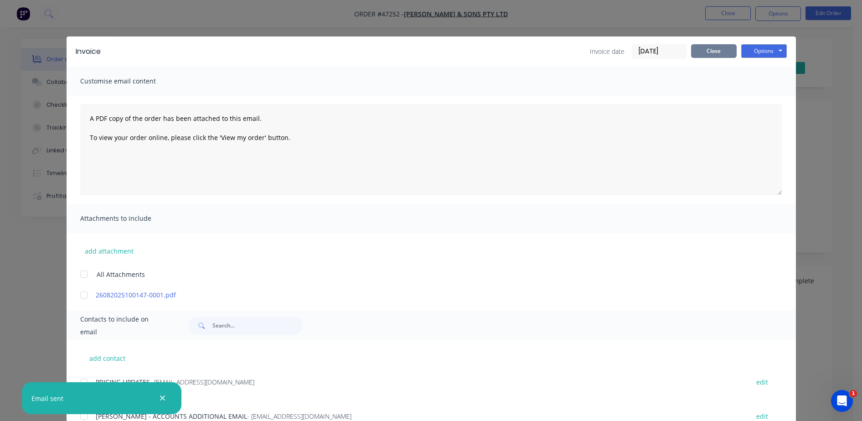
click at [699, 53] on button "Close" at bounding box center [714, 51] width 46 height 14
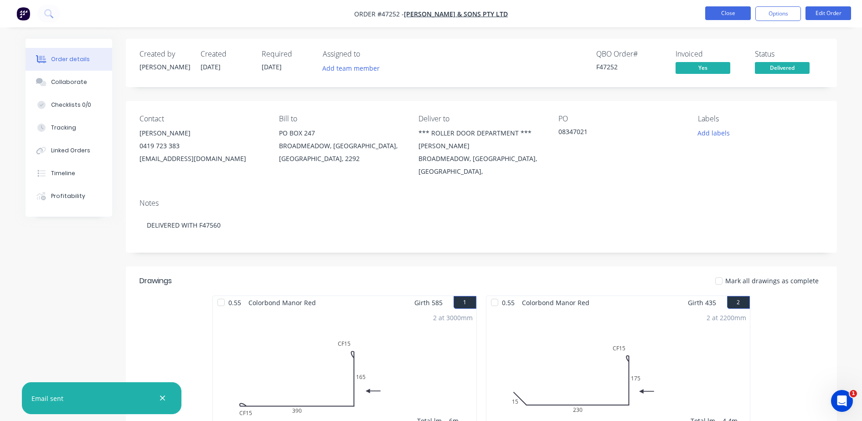
click at [720, 13] on button "Close" at bounding box center [728, 13] width 46 height 14
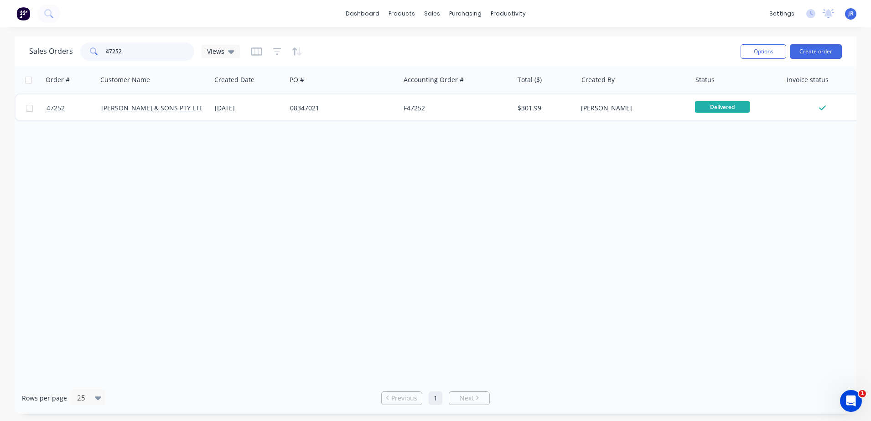
drag, startPoint x: 59, startPoint y: 52, endPoint x: 46, endPoint y: 55, distance: 12.6
click at [47, 55] on div "Sales Orders 47252 Views" at bounding box center [134, 51] width 211 height 18
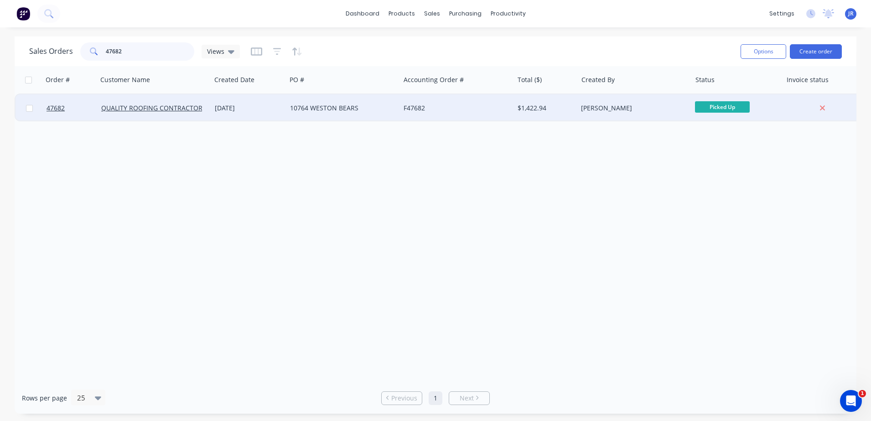
type input "47682"
click at [340, 109] on div "10764 WESTON BEARS" at bounding box center [340, 107] width 101 height 9
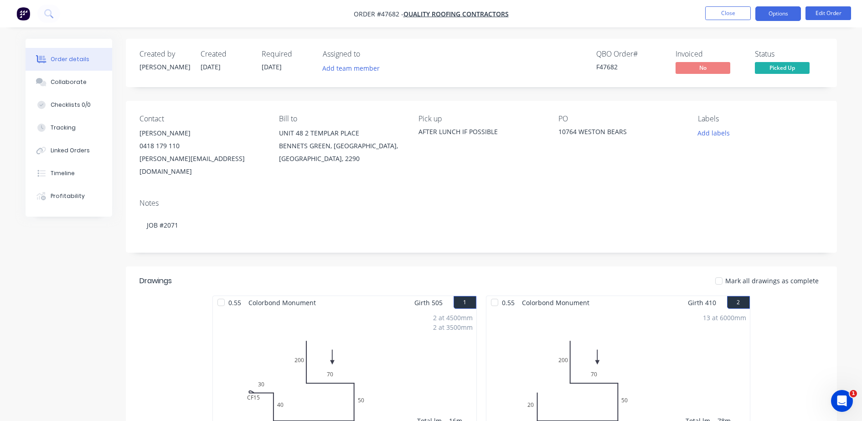
click at [767, 18] on button "Options" at bounding box center [778, 13] width 46 height 15
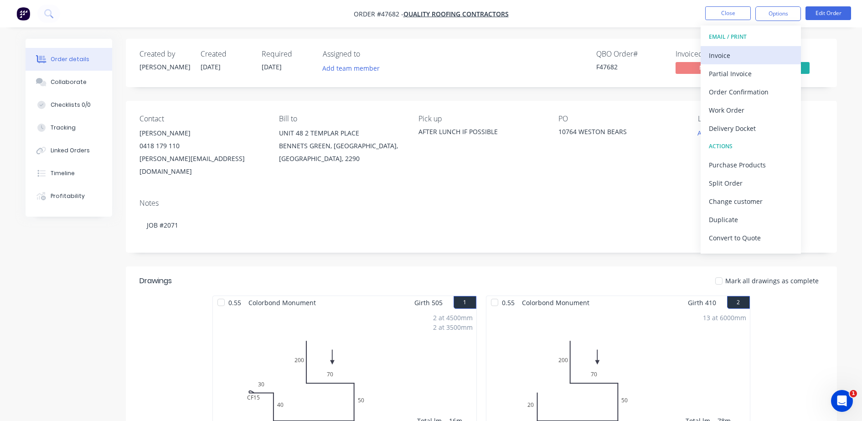
click at [718, 57] on div "Invoice" at bounding box center [751, 55] width 84 height 13
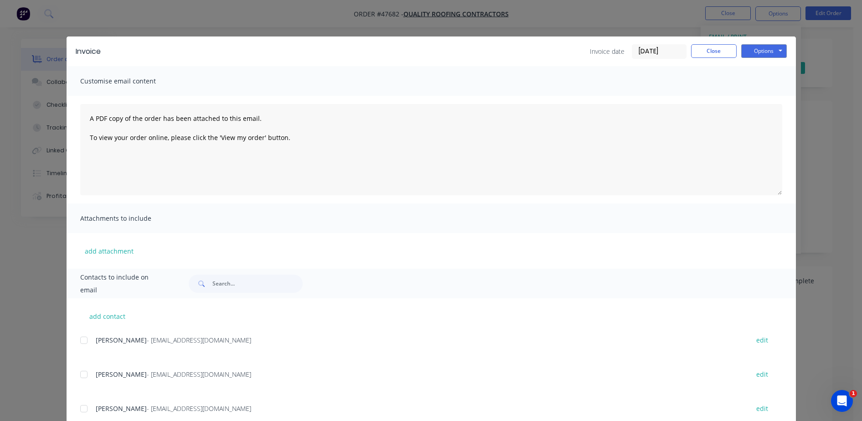
click at [84, 373] on div at bounding box center [84, 374] width 18 height 18
click at [771, 46] on button "Options" at bounding box center [764, 51] width 46 height 14
click at [770, 96] on button "Email" at bounding box center [770, 97] width 58 height 15
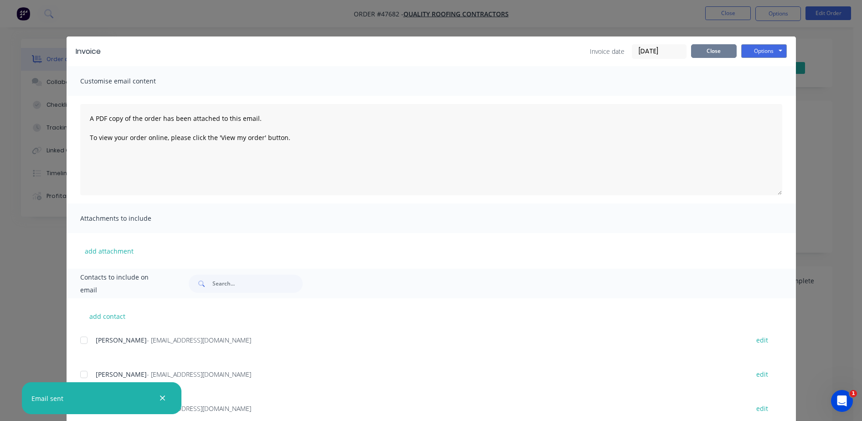
click at [702, 52] on button "Close" at bounding box center [714, 51] width 46 height 14
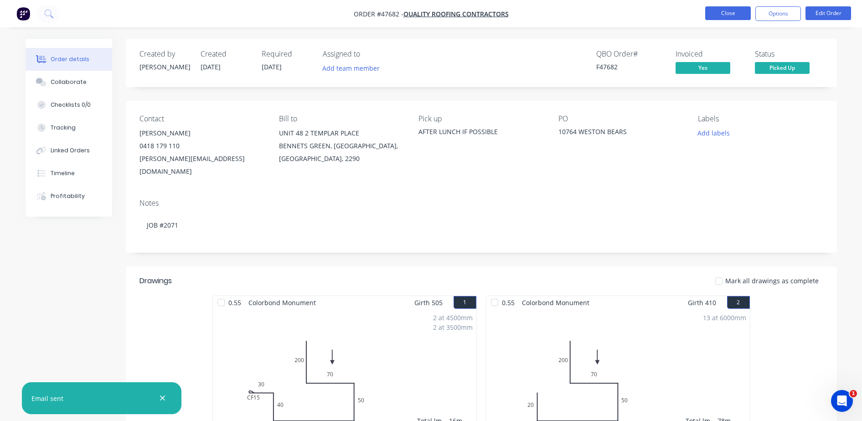
click at [728, 15] on button "Close" at bounding box center [728, 13] width 46 height 14
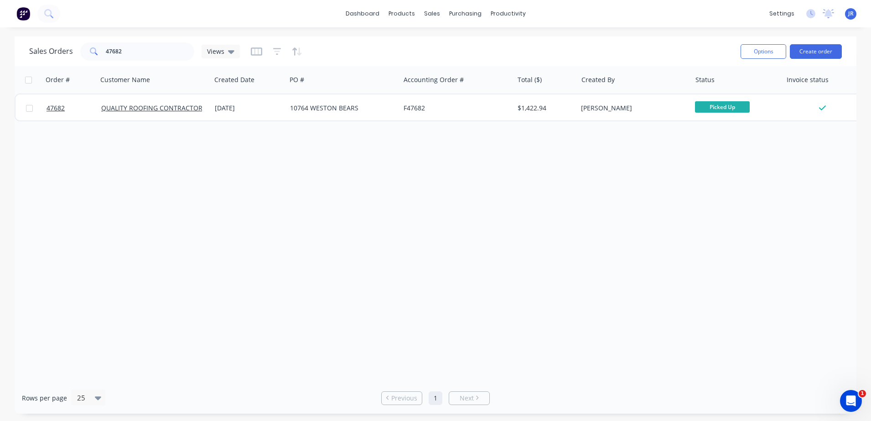
drag, startPoint x: 145, startPoint y: 57, endPoint x: 104, endPoint y: 52, distance: 41.4
click at [105, 52] on div "Sales Orders 47682 Views" at bounding box center [381, 51] width 704 height 22
click at [146, 52] on input "47682" at bounding box center [150, 51] width 89 height 18
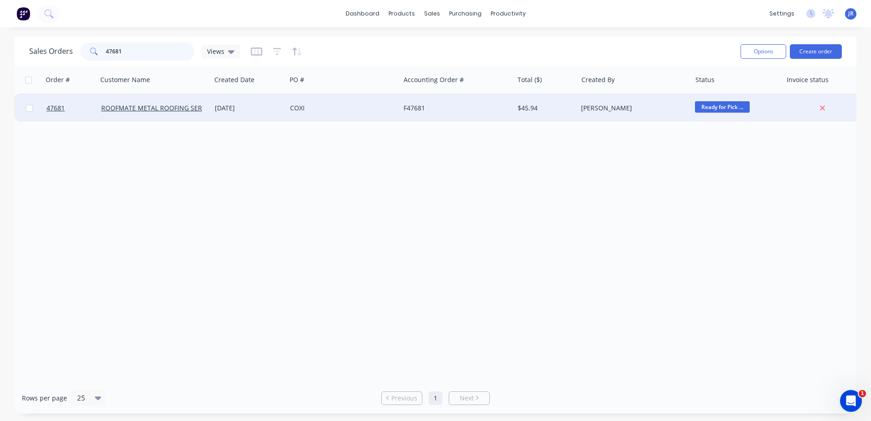
type input "47681"
click at [302, 104] on div "COXI" at bounding box center [340, 107] width 101 height 9
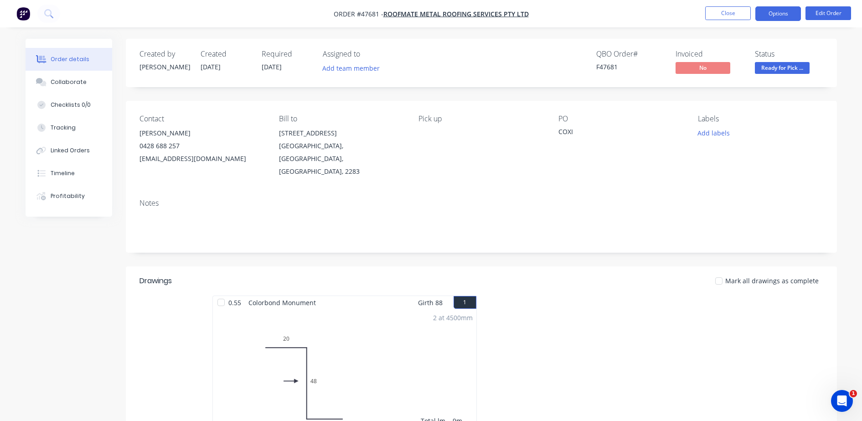
click at [769, 11] on button "Options" at bounding box center [778, 13] width 46 height 15
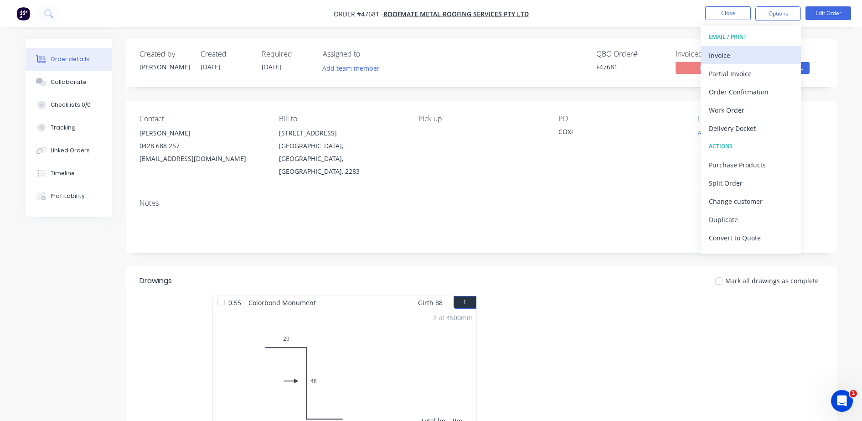
click at [719, 55] on div "Invoice" at bounding box center [751, 55] width 84 height 13
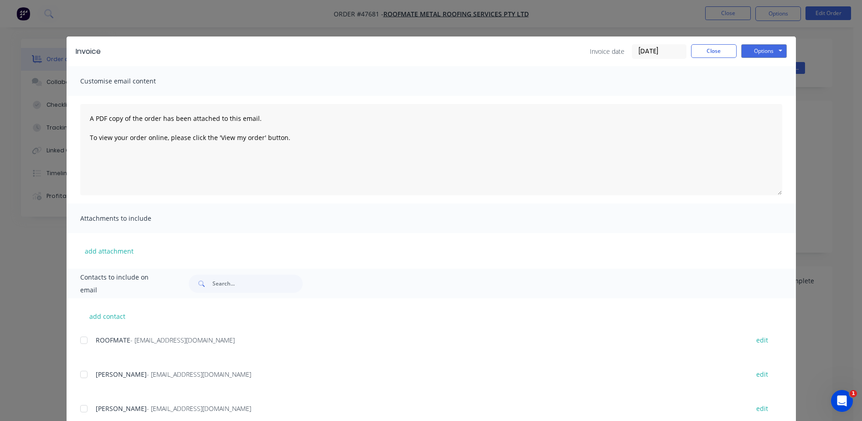
click at [83, 341] on div at bounding box center [84, 340] width 18 height 18
click at [768, 47] on button "Options" at bounding box center [764, 51] width 46 height 14
click at [765, 95] on button "Email" at bounding box center [770, 97] width 58 height 15
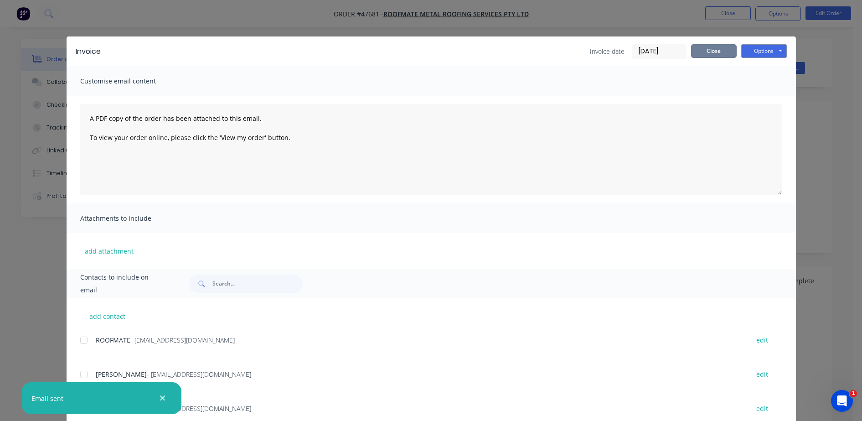
click at [710, 50] on button "Close" at bounding box center [714, 51] width 46 height 14
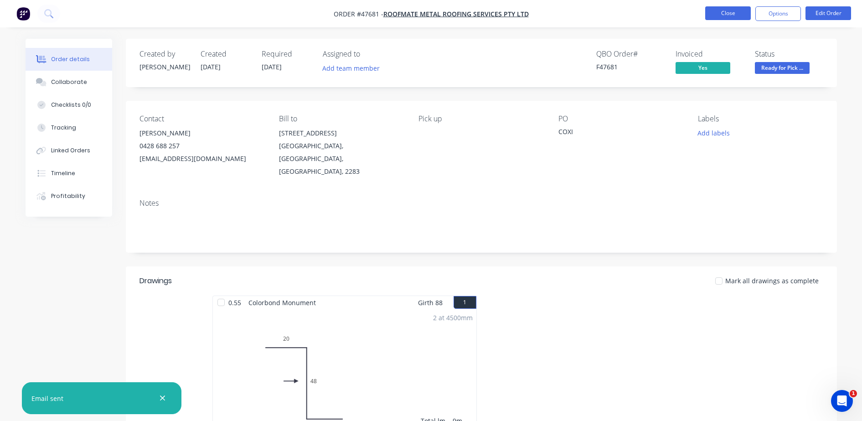
click at [719, 14] on button "Close" at bounding box center [728, 13] width 46 height 14
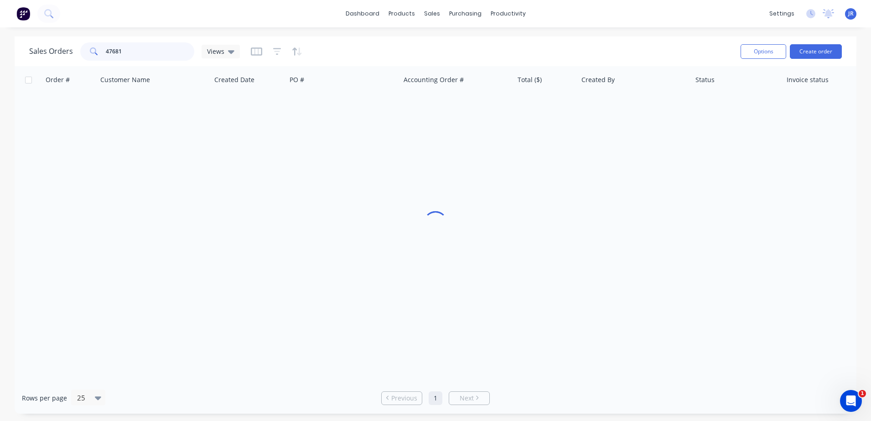
drag, startPoint x: 109, startPoint y: 52, endPoint x: 62, endPoint y: 55, distance: 47.0
click at [64, 54] on div "Sales Orders 47681 Views" at bounding box center [134, 51] width 211 height 18
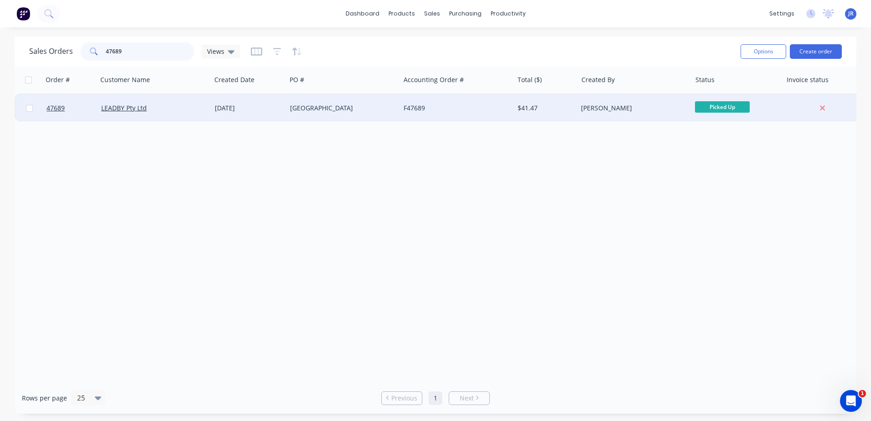
type input "47689"
click at [293, 109] on div "NORFOLK STREET" at bounding box center [340, 107] width 101 height 9
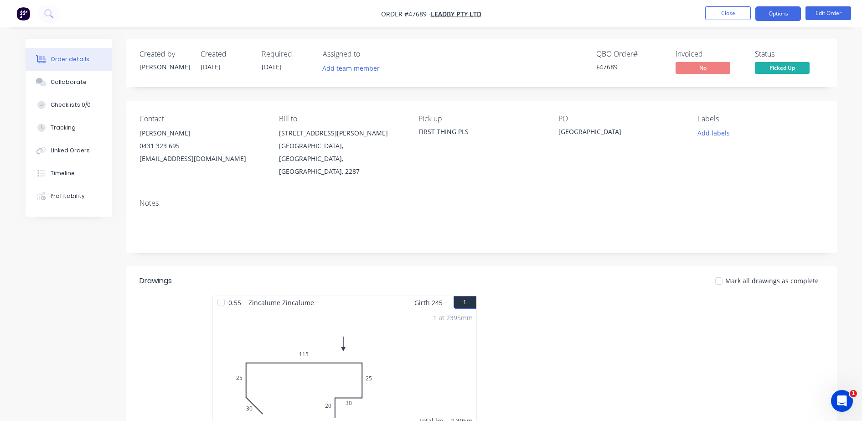
click at [774, 11] on button "Options" at bounding box center [778, 13] width 46 height 15
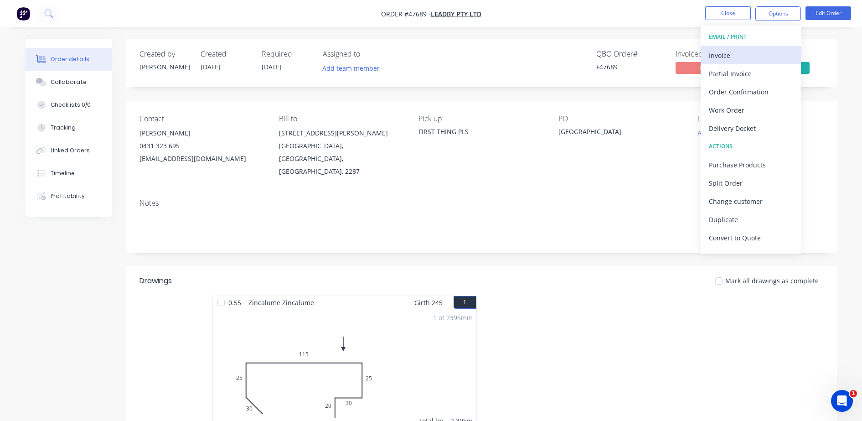
click at [724, 51] on div "Invoice" at bounding box center [751, 55] width 84 height 13
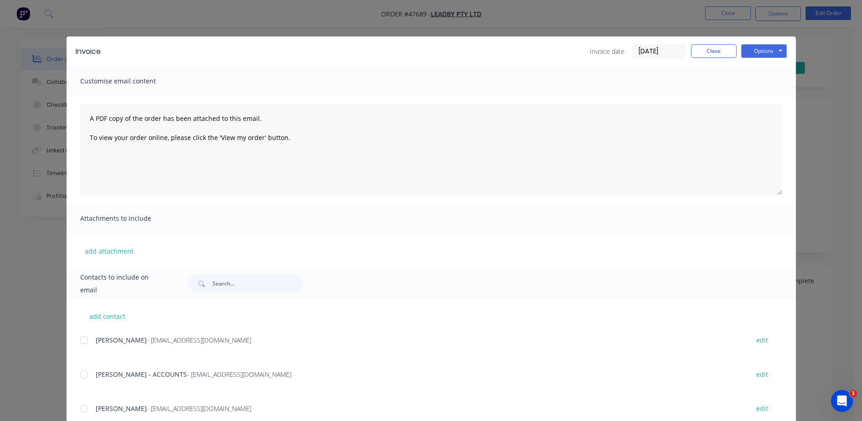
click at [81, 369] on div at bounding box center [84, 374] width 18 height 18
click at [754, 47] on button "Options" at bounding box center [764, 51] width 46 height 14
click at [743, 102] on button "Email" at bounding box center [770, 97] width 58 height 15
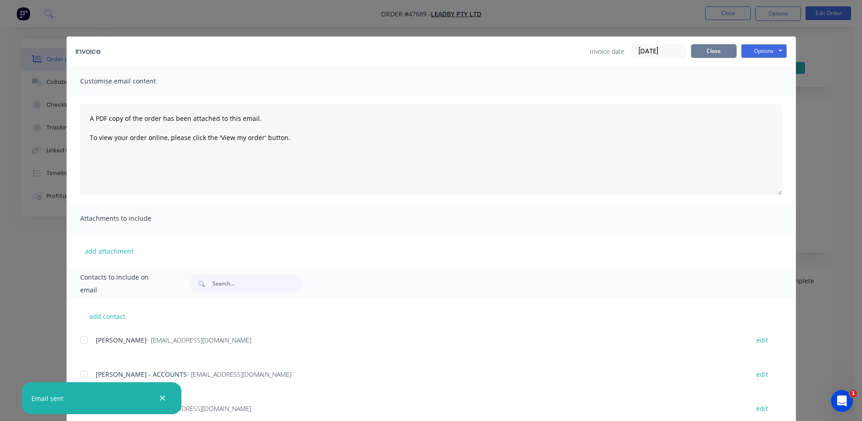
drag, startPoint x: 706, startPoint y: 47, endPoint x: 716, endPoint y: 25, distance: 24.9
click at [706, 47] on button "Close" at bounding box center [714, 51] width 46 height 14
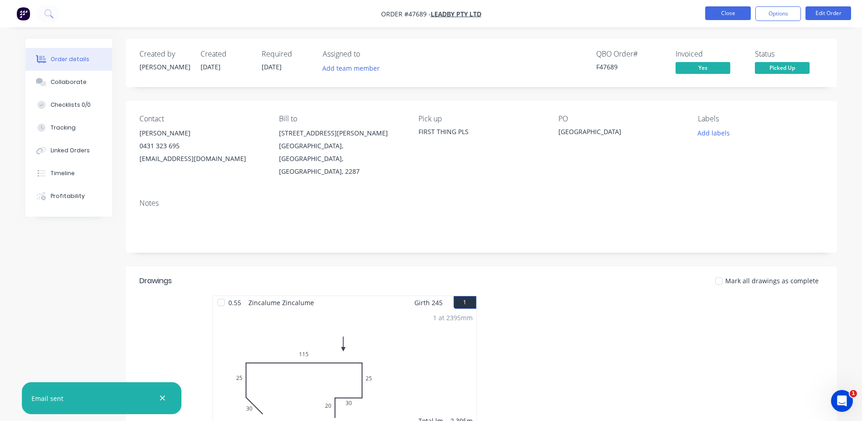
click at [738, 10] on button "Close" at bounding box center [728, 13] width 46 height 14
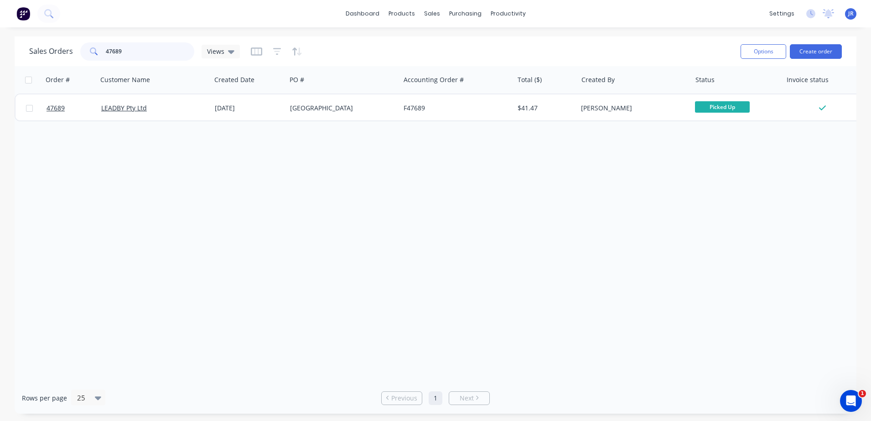
drag, startPoint x: 141, startPoint y: 49, endPoint x: 63, endPoint y: 48, distance: 78.0
click at [64, 48] on div "Sales Orders 47689 Views" at bounding box center [134, 51] width 211 height 18
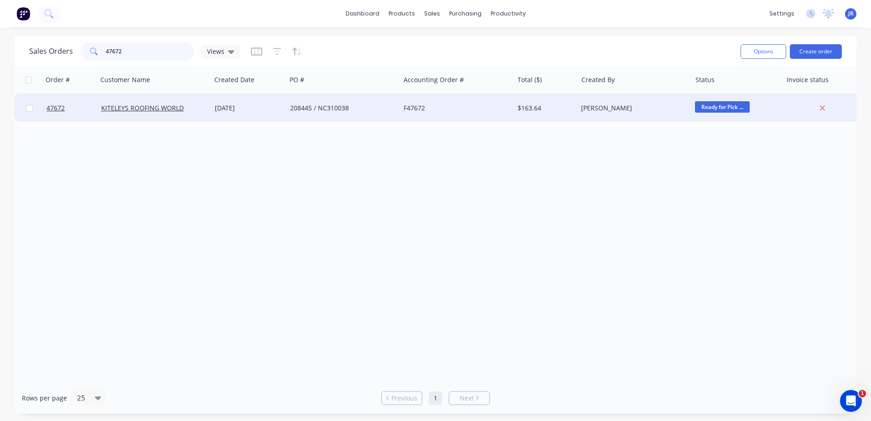
type input "47672"
click at [336, 110] on div "208445 / NC310038" at bounding box center [340, 107] width 101 height 9
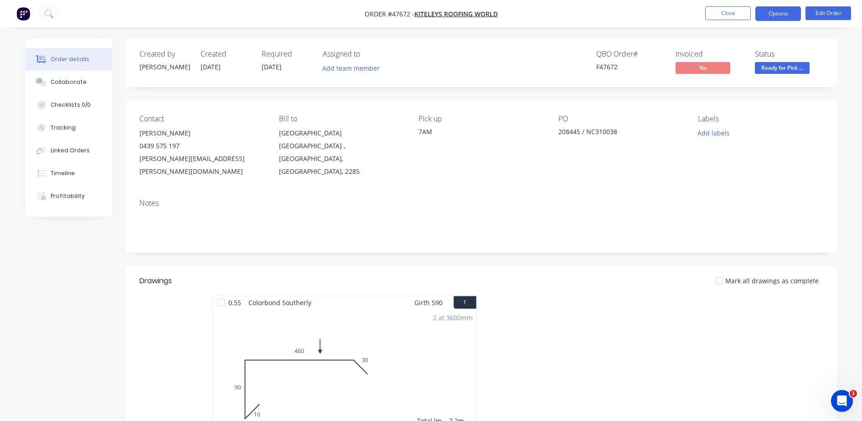
click at [774, 8] on button "Options" at bounding box center [778, 13] width 46 height 15
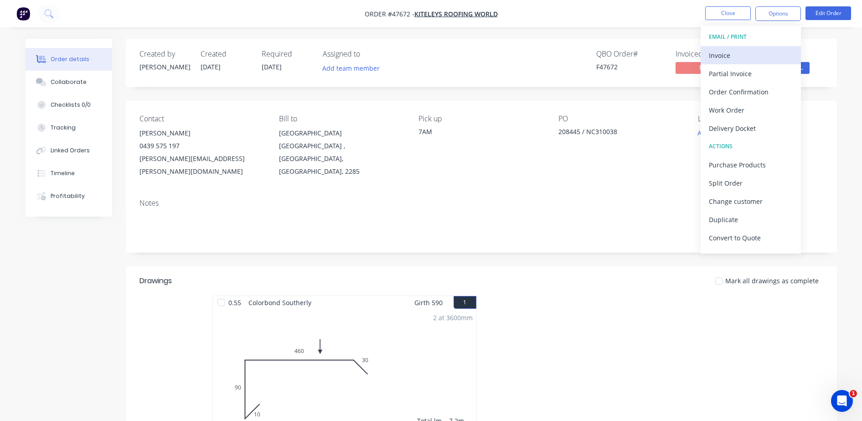
click at [743, 51] on div "Invoice" at bounding box center [751, 55] width 84 height 13
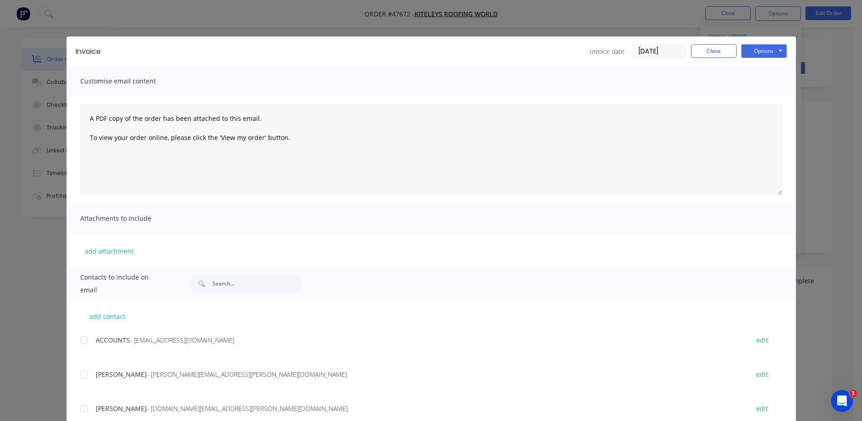
click at [85, 339] on div at bounding box center [84, 340] width 18 height 18
click at [748, 47] on button "Options" at bounding box center [764, 51] width 46 height 14
click at [757, 101] on button "Email" at bounding box center [770, 97] width 58 height 15
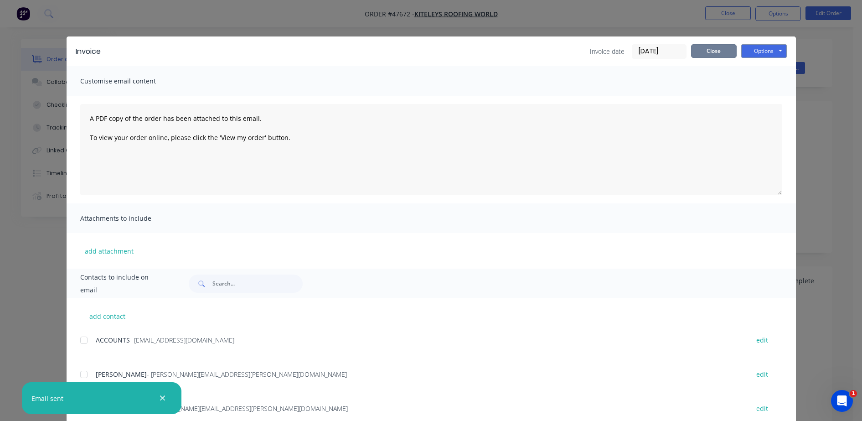
click at [717, 53] on button "Close" at bounding box center [714, 51] width 46 height 14
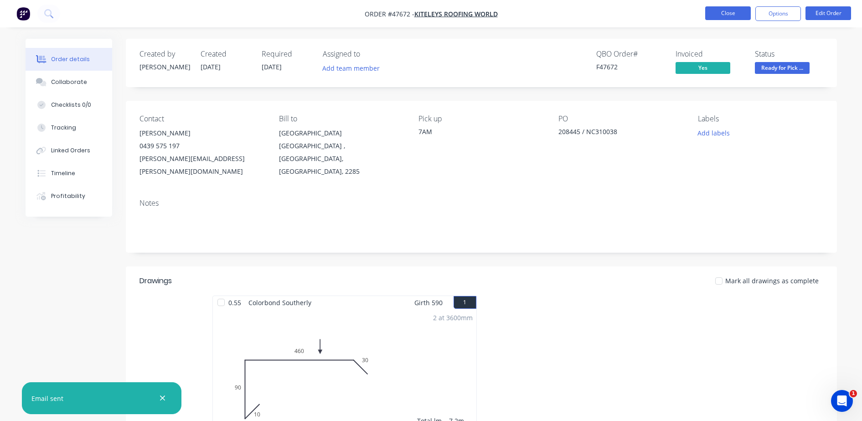
click at [730, 14] on button "Close" at bounding box center [728, 13] width 46 height 14
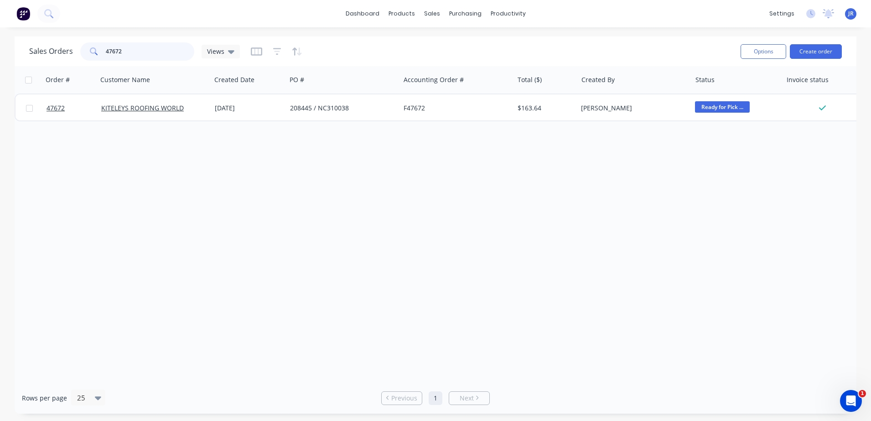
drag, startPoint x: 119, startPoint y: 46, endPoint x: 91, endPoint y: 45, distance: 28.7
click at [93, 44] on div "47672" at bounding box center [137, 51] width 114 height 18
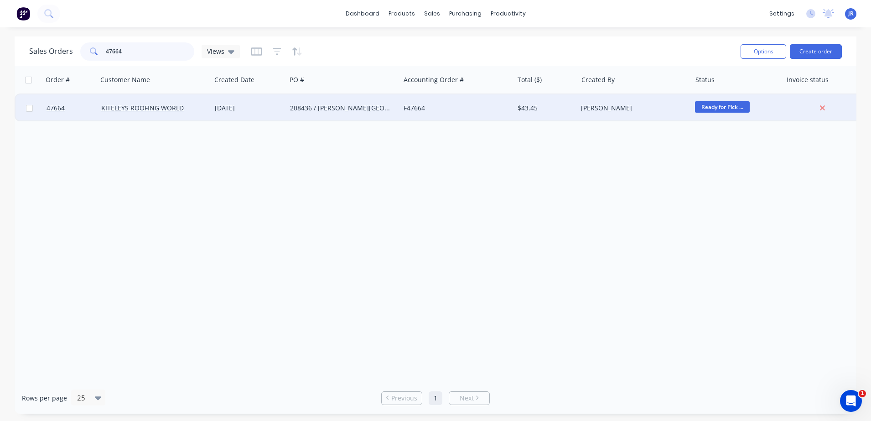
type input "47664"
click at [347, 103] on div "208436 / HARLE ST HAMILTON STH" at bounding box center [340, 107] width 101 height 9
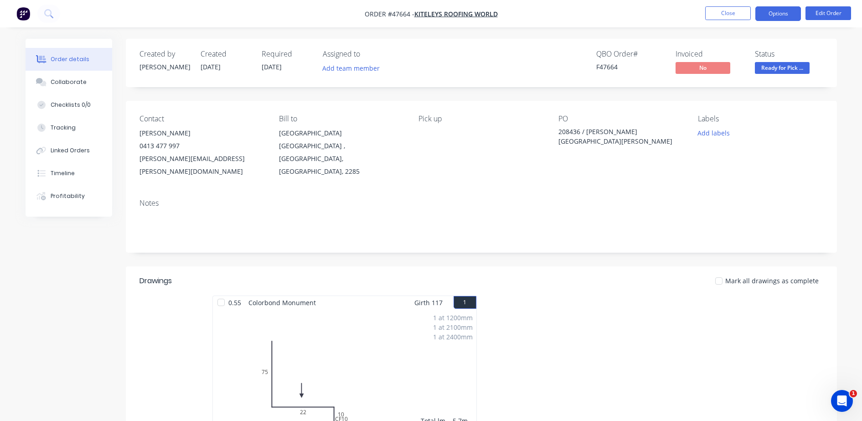
click at [774, 6] on button "Options" at bounding box center [778, 13] width 46 height 15
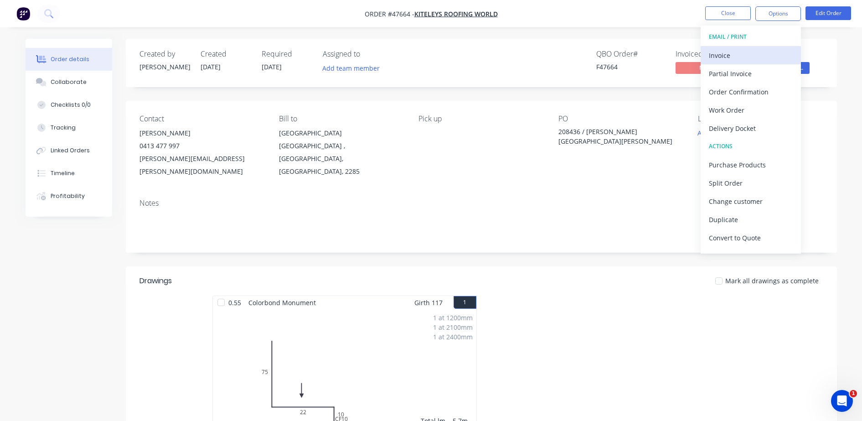
click at [735, 60] on div "Invoice" at bounding box center [751, 55] width 84 height 13
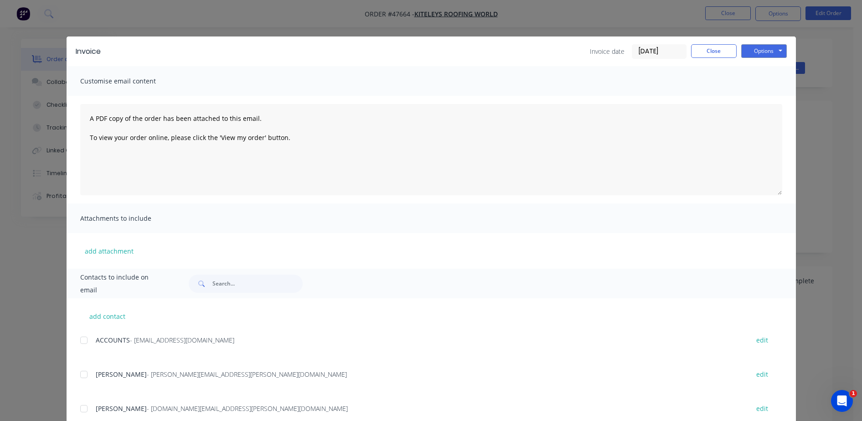
click at [81, 340] on div at bounding box center [84, 340] width 18 height 18
click at [769, 50] on button "Options" at bounding box center [764, 51] width 46 height 14
click at [764, 97] on button "Email" at bounding box center [770, 97] width 58 height 15
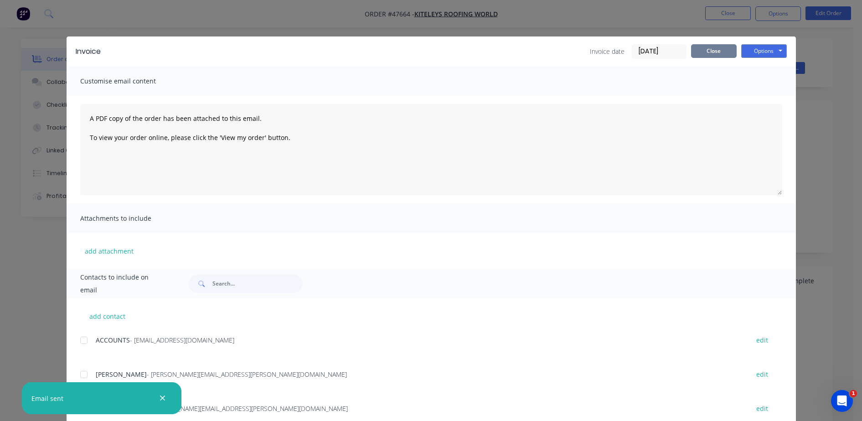
click at [708, 52] on button "Close" at bounding box center [714, 51] width 46 height 14
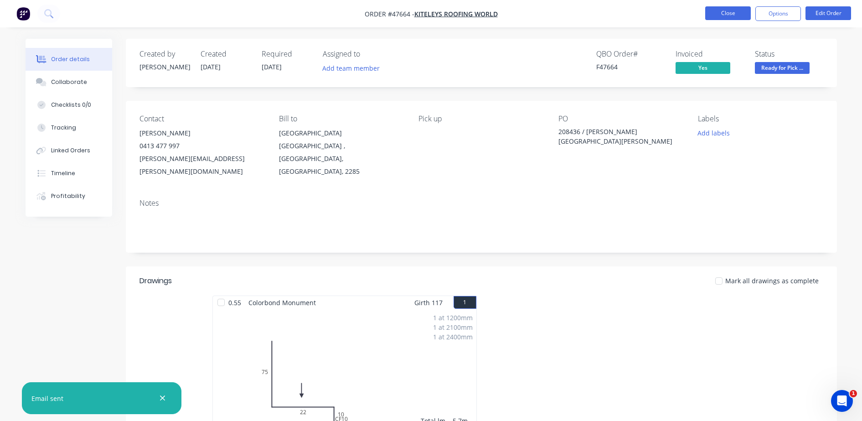
click at [727, 10] on button "Close" at bounding box center [728, 13] width 46 height 14
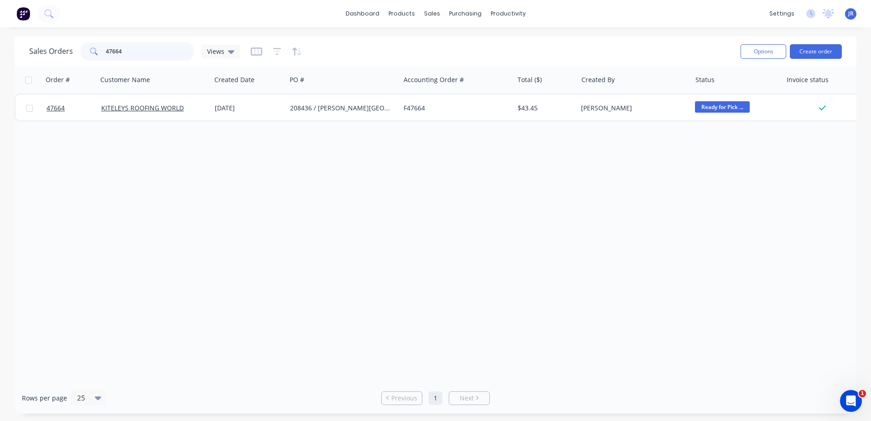
drag, startPoint x: 169, startPoint y: 59, endPoint x: 93, endPoint y: 53, distance: 76.8
click at [95, 52] on div "47664" at bounding box center [137, 51] width 114 height 18
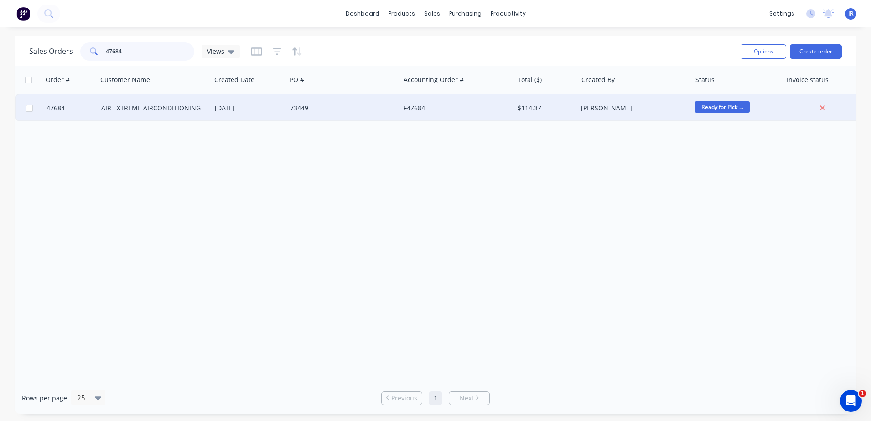
type input "47684"
click at [357, 114] on div "73449" at bounding box center [343, 107] width 114 height 27
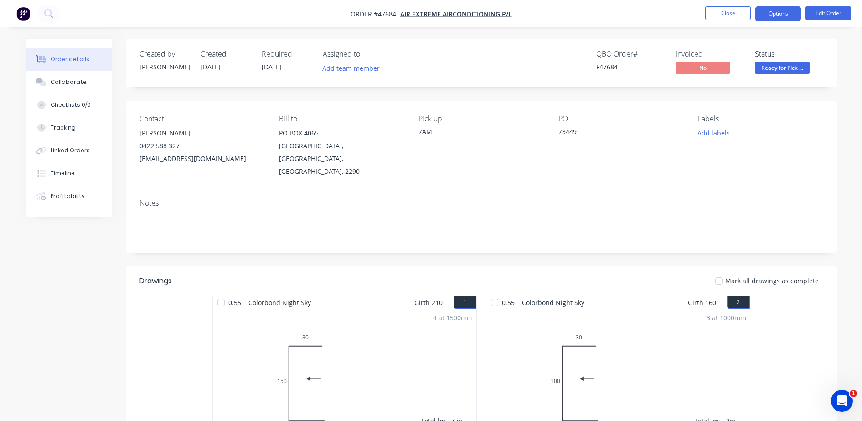
click at [774, 15] on button "Options" at bounding box center [778, 13] width 46 height 15
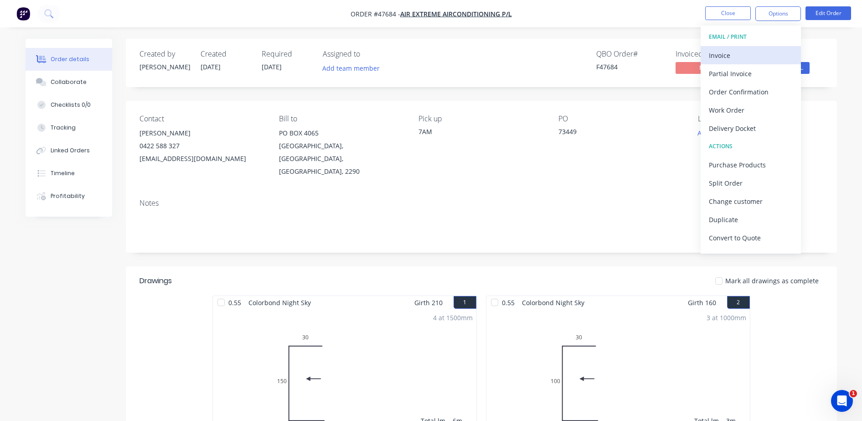
click at [761, 53] on div "Invoice" at bounding box center [751, 55] width 84 height 13
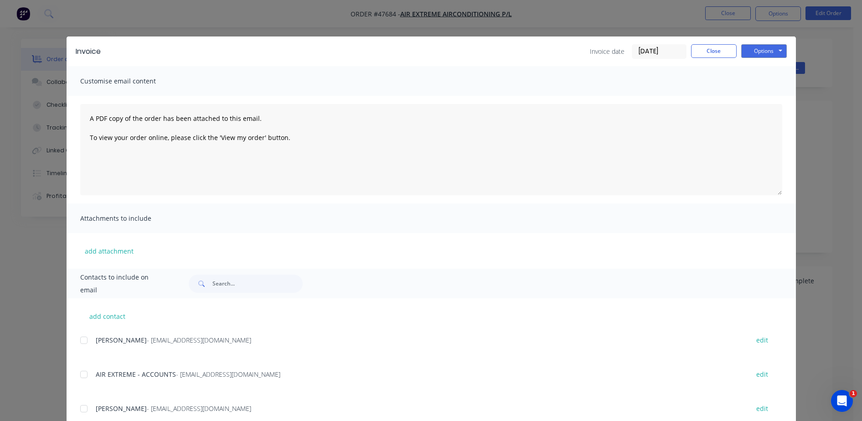
click at [75, 372] on div "add contact MARK BOSMA - purchasing@airextreme.com.au edit AIR EXTREME - ACCOUN…" at bounding box center [431, 421] width 729 height 246
click at [82, 373] on div at bounding box center [84, 374] width 18 height 18
click at [757, 47] on button "Options" at bounding box center [764, 51] width 46 height 14
click at [744, 103] on button "Email" at bounding box center [770, 97] width 58 height 15
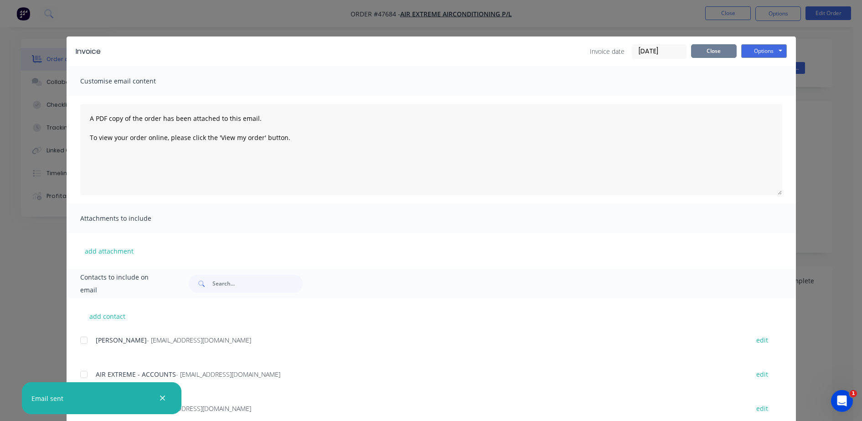
click at [706, 53] on button "Close" at bounding box center [714, 51] width 46 height 14
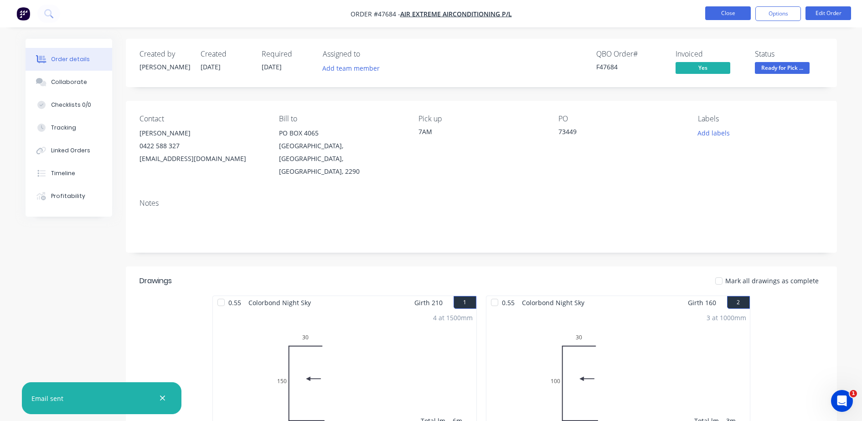
click at [743, 8] on button "Close" at bounding box center [728, 13] width 46 height 14
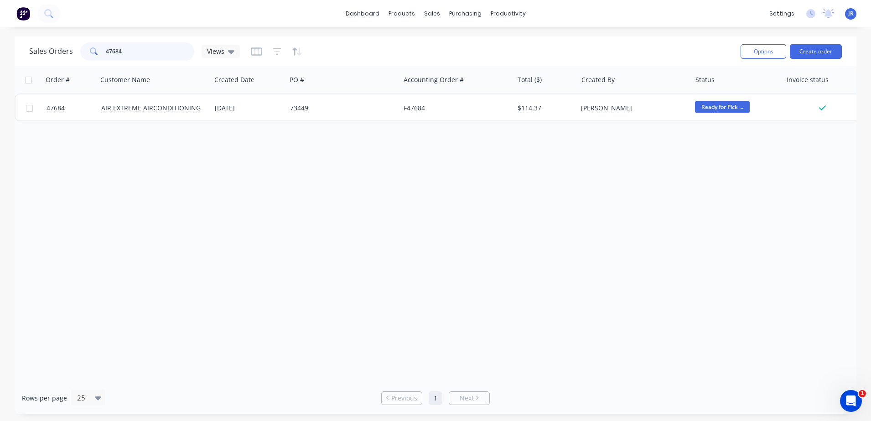
drag, startPoint x: 161, startPoint y: 52, endPoint x: 79, endPoint y: 52, distance: 82.0
click at [80, 52] on div "47684" at bounding box center [137, 51] width 114 height 18
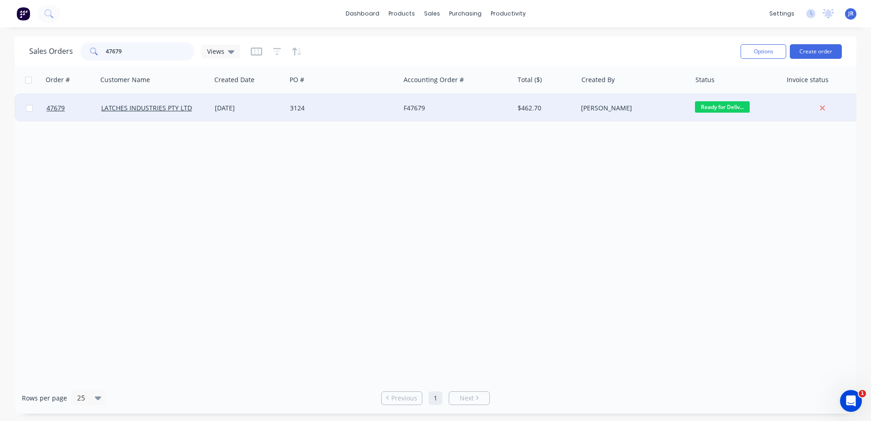
type input "47679"
click at [304, 108] on div "3124" at bounding box center [340, 107] width 101 height 9
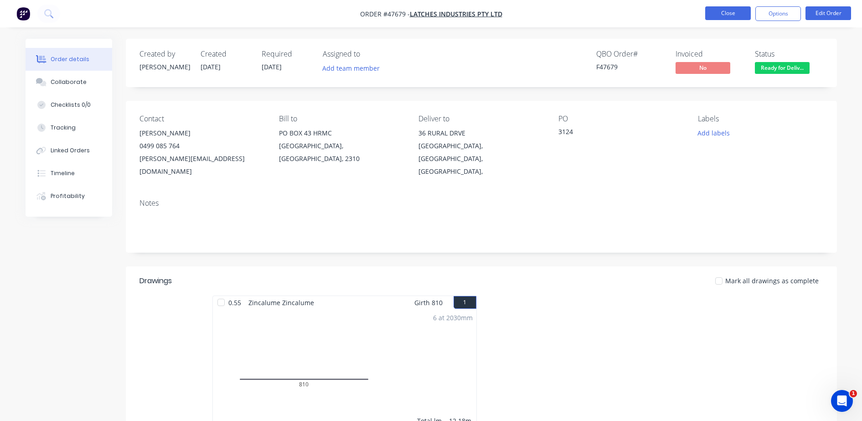
click at [727, 18] on button "Close" at bounding box center [728, 13] width 46 height 14
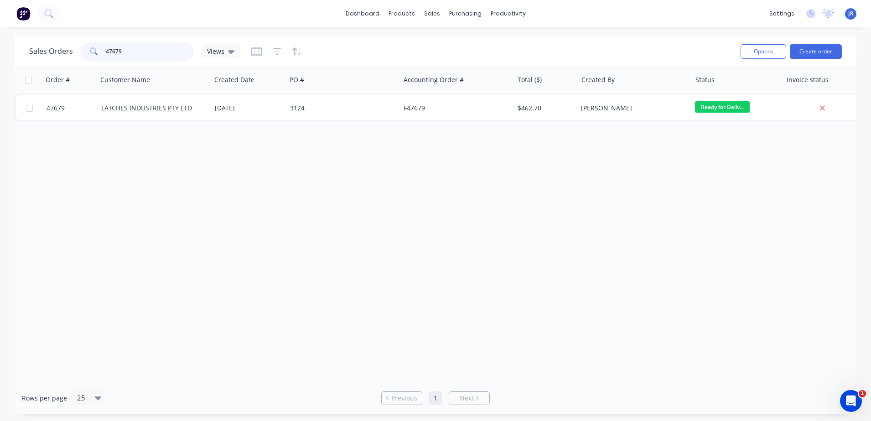
drag, startPoint x: 134, startPoint y: 53, endPoint x: 97, endPoint y: 49, distance: 37.6
click at [97, 49] on div "47679" at bounding box center [137, 51] width 114 height 18
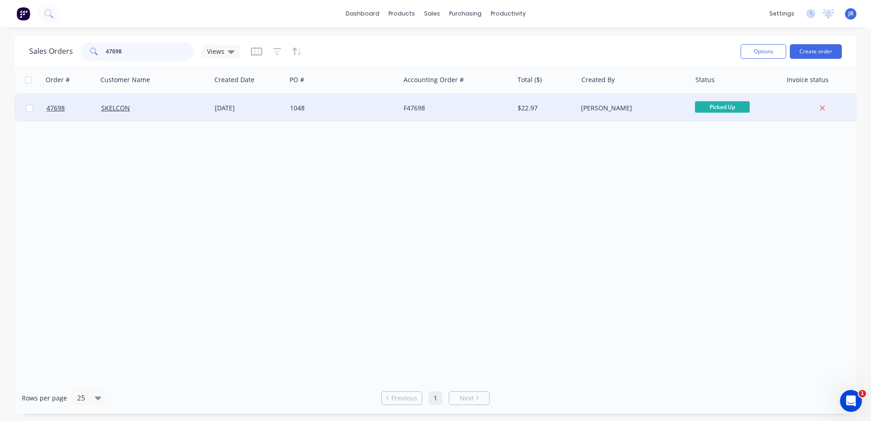
type input "47698"
click at [424, 107] on div "F47698" at bounding box center [453, 107] width 101 height 9
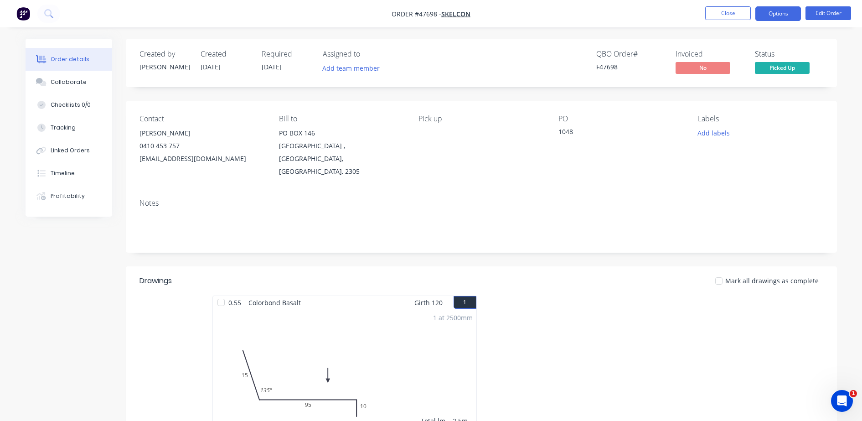
click at [774, 14] on button "Options" at bounding box center [778, 13] width 46 height 15
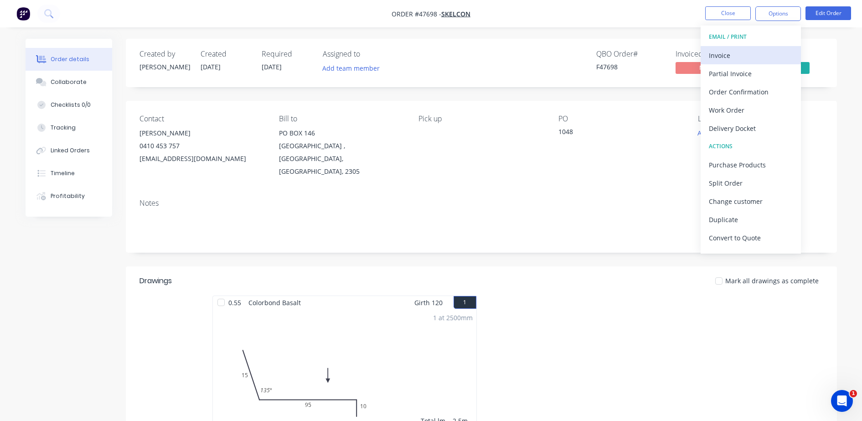
click at [721, 51] on div "Invoice" at bounding box center [751, 55] width 84 height 13
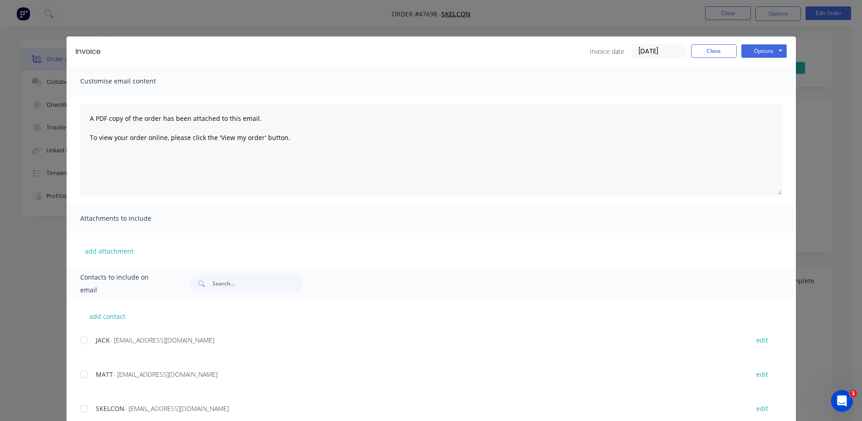
click at [83, 373] on div at bounding box center [84, 408] width 18 height 18
drag, startPoint x: 769, startPoint y: 46, endPoint x: 769, endPoint y: 52, distance: 5.0
click at [769, 46] on button "Options" at bounding box center [764, 51] width 46 height 14
click at [746, 96] on button "Email" at bounding box center [770, 97] width 58 height 15
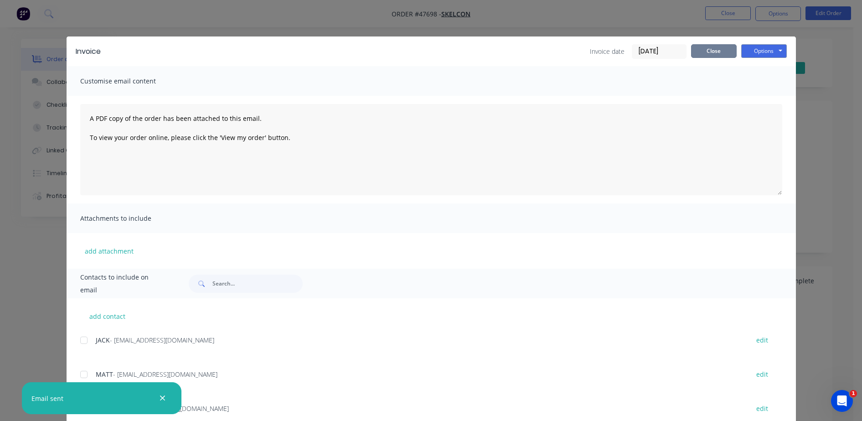
click at [708, 54] on button "Close" at bounding box center [714, 51] width 46 height 14
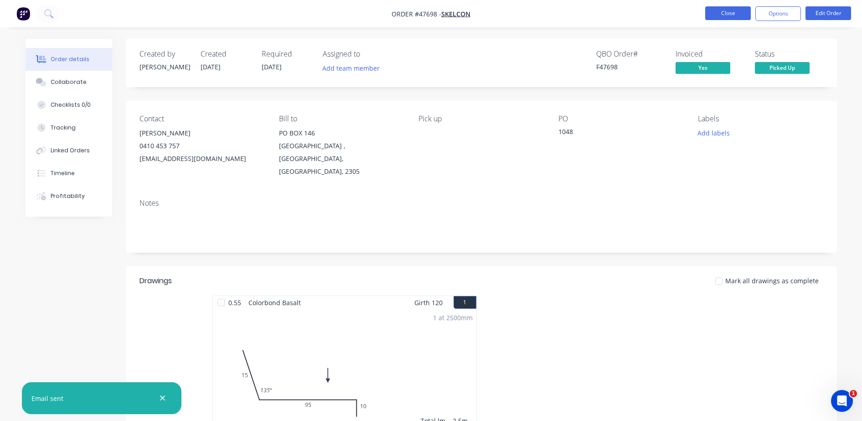
click at [738, 15] on button "Close" at bounding box center [728, 13] width 46 height 14
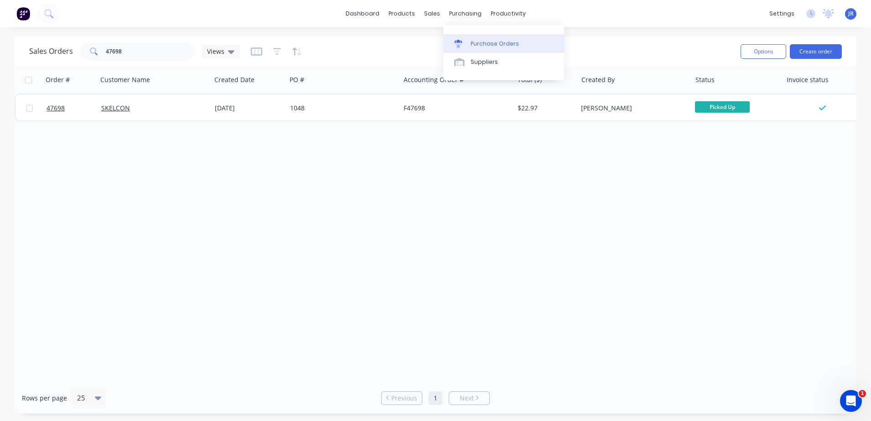
click at [475, 41] on div "Purchase Orders" at bounding box center [494, 44] width 48 height 8
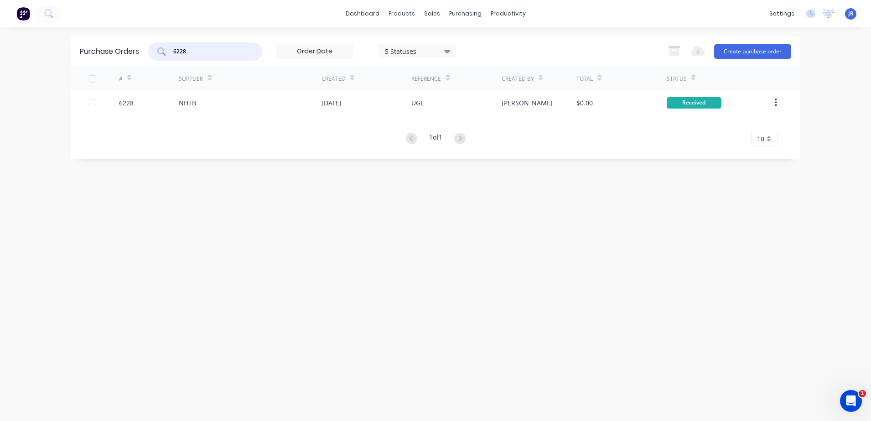
drag, startPoint x: 114, startPoint y: 32, endPoint x: 94, endPoint y: 32, distance: 19.6
click at [95, 32] on div "dashboard products sales purchasing productivity dashboard products Product Cat…" at bounding box center [435, 210] width 871 height 421
click at [240, 57] on div "6228" at bounding box center [205, 51] width 114 height 18
click at [211, 47] on input "6228" at bounding box center [210, 51] width 76 height 9
drag, startPoint x: 206, startPoint y: 46, endPoint x: 139, endPoint y: 46, distance: 67.0
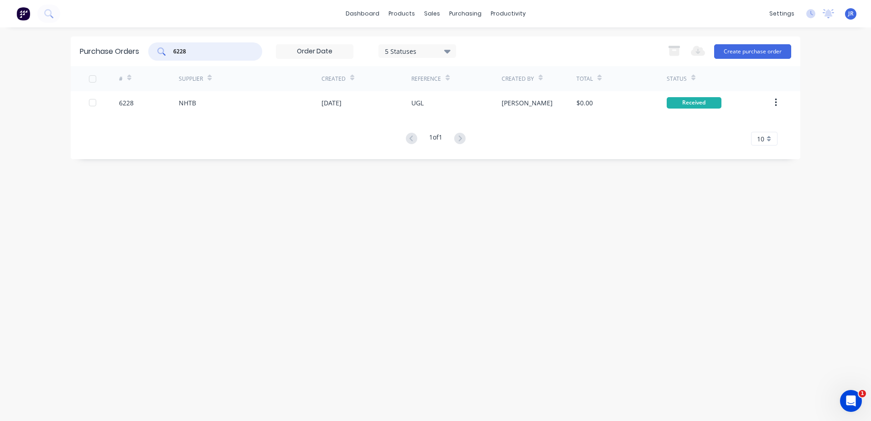
click at [139, 46] on div "Purchase Orders 6228 5 Statuses 5 Statuses Export to Excel (XLSX) Create purcha…" at bounding box center [435, 51] width 729 height 30
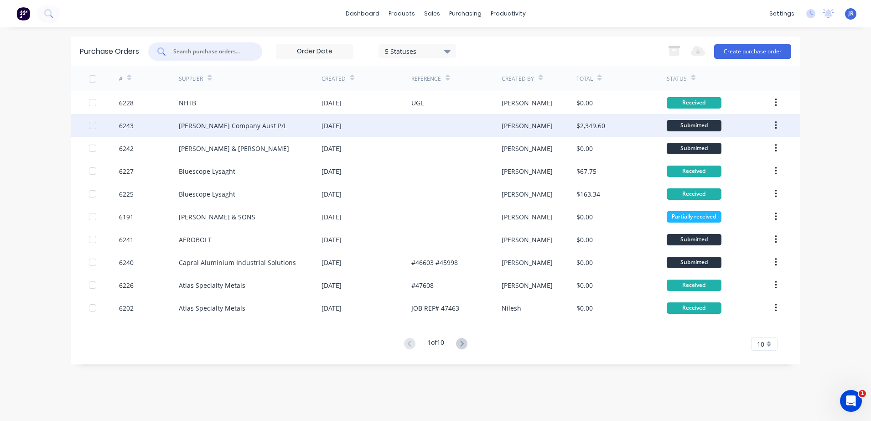
click at [232, 131] on div "HB Fuller Company Aust P/L" at bounding box center [250, 125] width 143 height 23
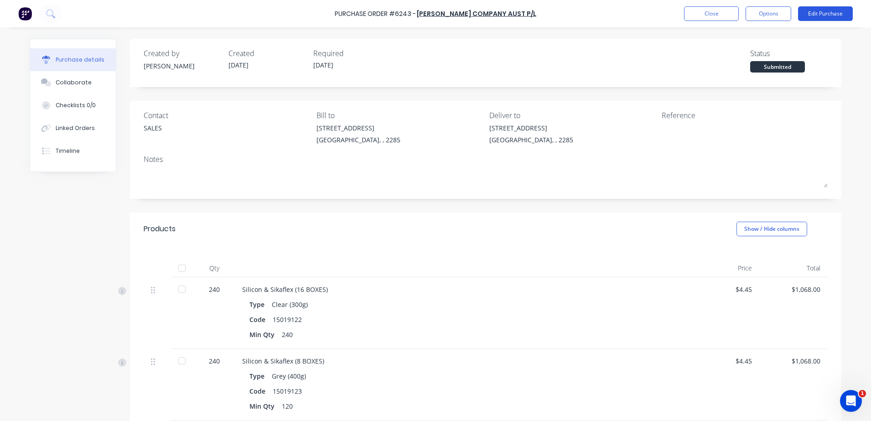
click at [774, 6] on button "Edit Purchase" at bounding box center [825, 13] width 55 height 15
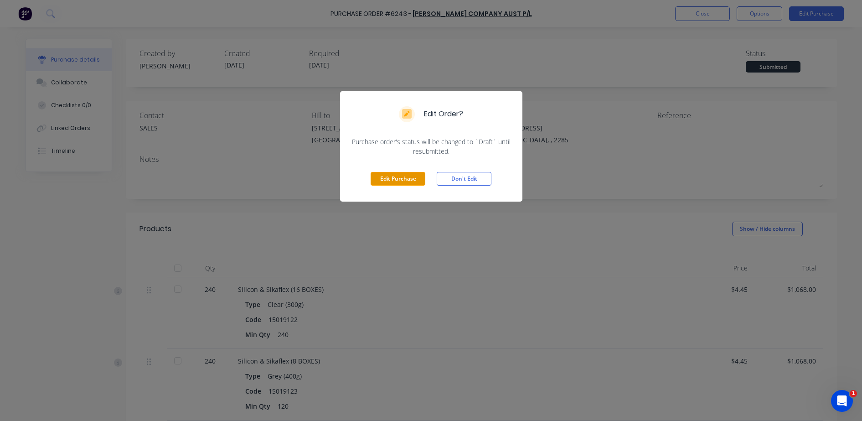
click at [386, 178] on button "Edit Purchase" at bounding box center [398, 179] width 55 height 14
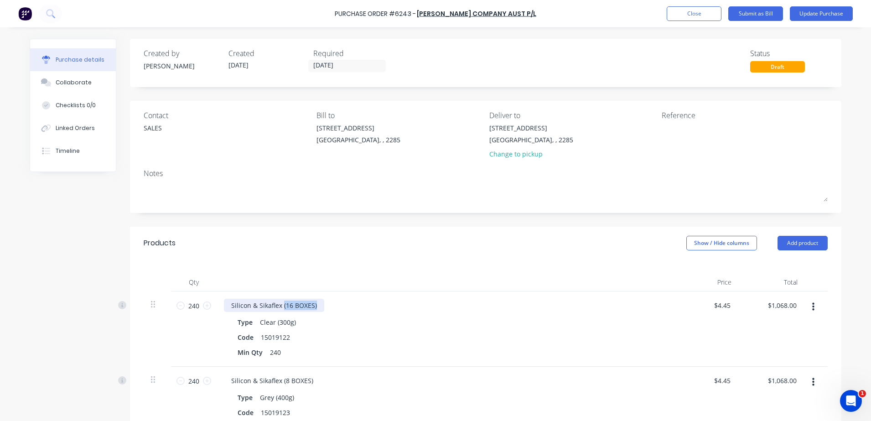
drag, startPoint x: 278, startPoint y: 305, endPoint x: 357, endPoint y: 297, distance: 80.2
click at [357, 299] on div "Silicon & Sikaflex (16 BOXES)" at bounding box center [444, 305] width 441 height 13
drag, startPoint x: 278, startPoint y: 382, endPoint x: 335, endPoint y: 381, distance: 57.4
click at [335, 373] on div "Silicon & Sikaflex (8 BOXES)" at bounding box center [444, 380] width 441 height 13
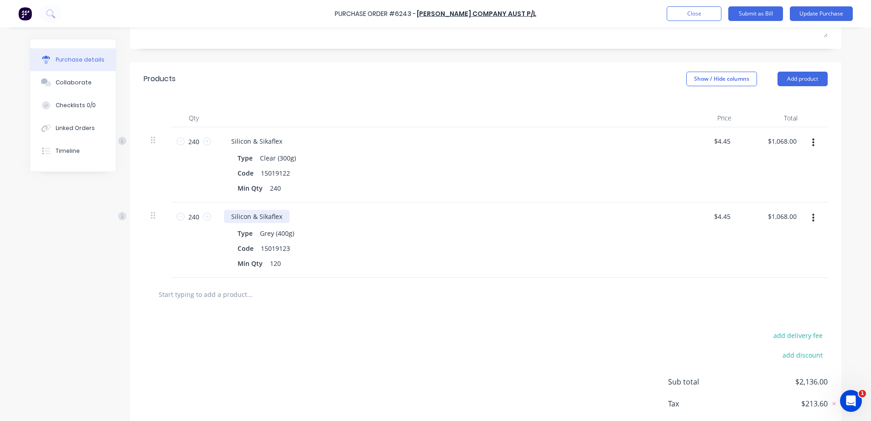
scroll to position [213, 0]
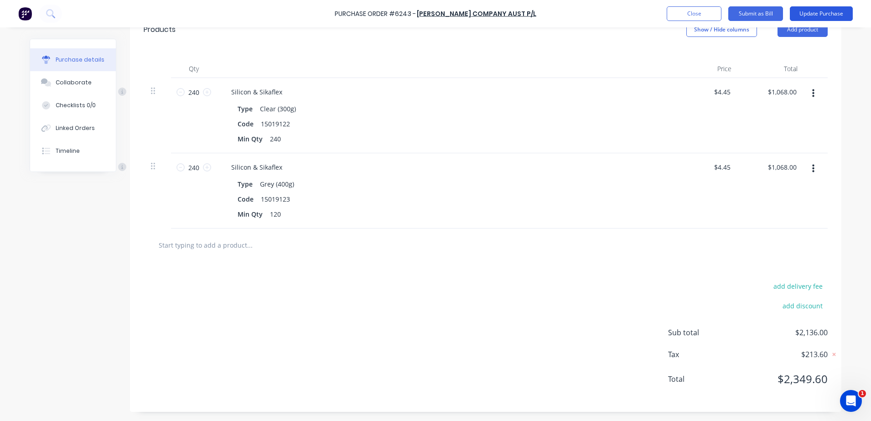
click at [774, 16] on button "Update Purchase" at bounding box center [820, 13] width 63 height 15
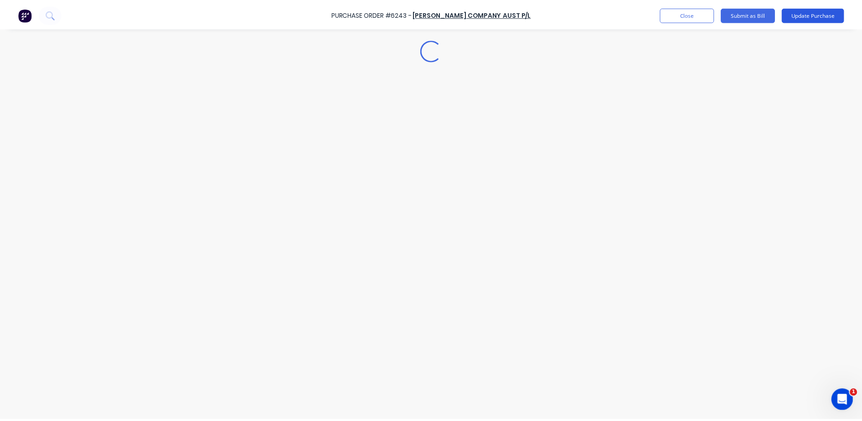
scroll to position [0, 0]
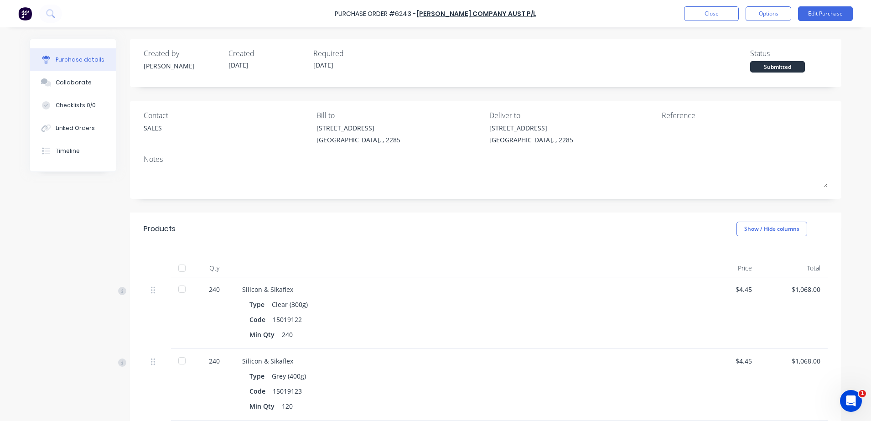
click at [376, 241] on div "Products Show / Hide columns" at bounding box center [485, 228] width 711 height 33
click at [699, 15] on button "Close" at bounding box center [711, 13] width 55 height 15
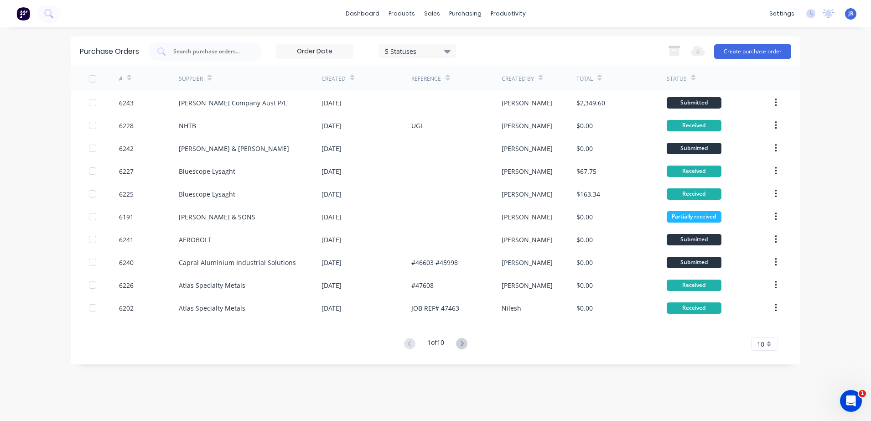
click at [281, 19] on div "dashboard products sales purchasing productivity dashboard products Product Cat…" at bounding box center [435, 13] width 871 height 27
click at [441, 36] on link "Sales Orders" at bounding box center [479, 43] width 121 height 18
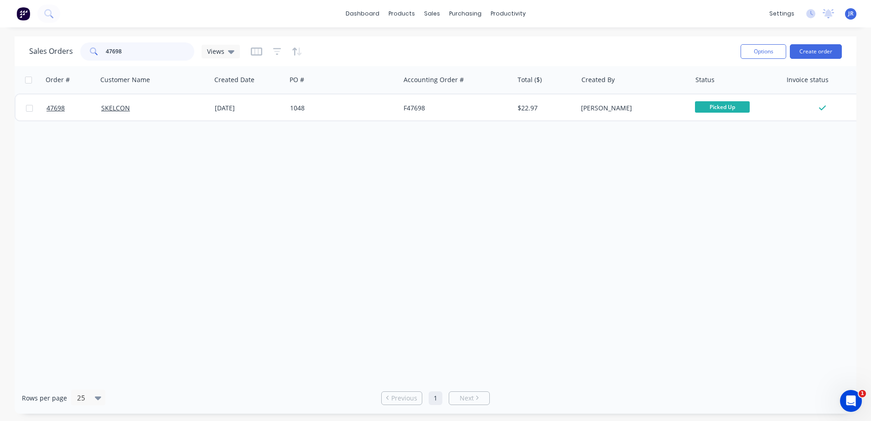
drag, startPoint x: 176, startPoint y: 44, endPoint x: 83, endPoint y: 29, distance: 94.6
click at [84, 40] on div "Sales Orders 47698 Views" at bounding box center [381, 51] width 704 height 22
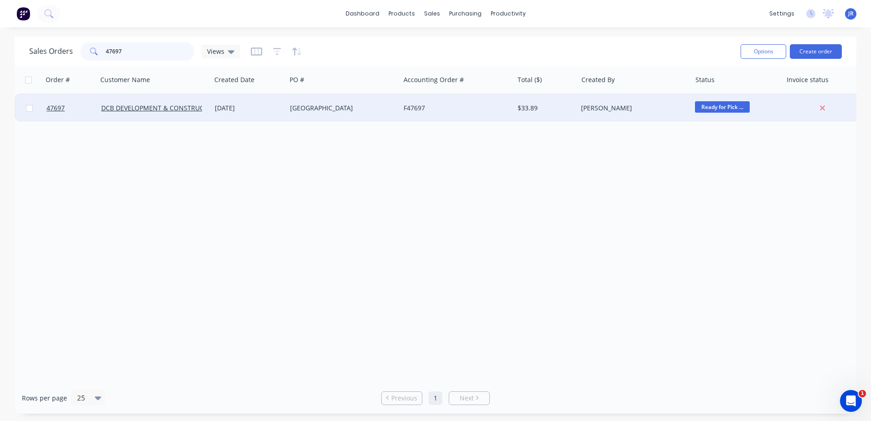
type input "47697"
click at [304, 107] on div "PARK ROAD" at bounding box center [340, 107] width 101 height 9
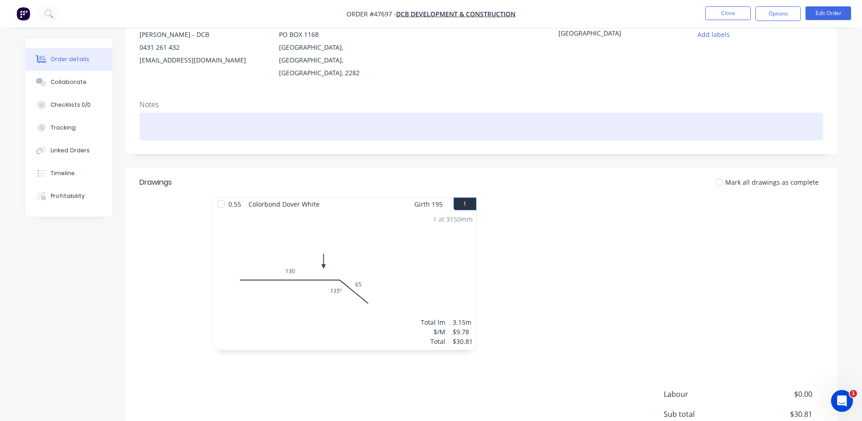
scroll to position [166, 0]
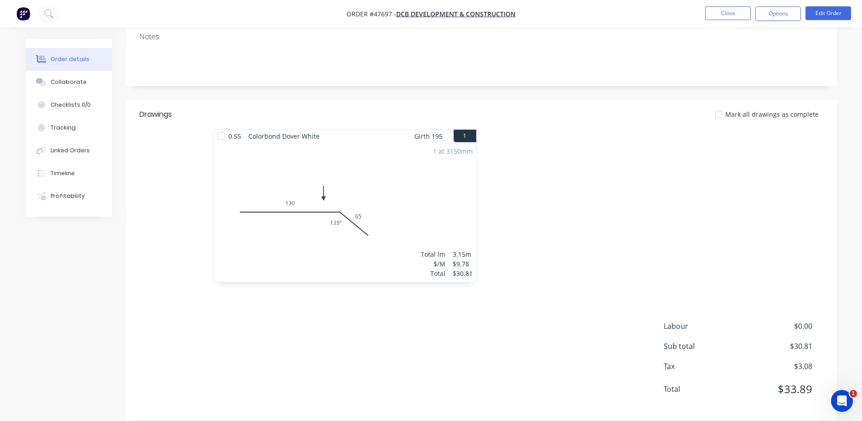
drag, startPoint x: 787, startPoint y: 12, endPoint x: 785, endPoint y: 22, distance: 10.3
click at [774, 12] on button "Options" at bounding box center [778, 13] width 46 height 15
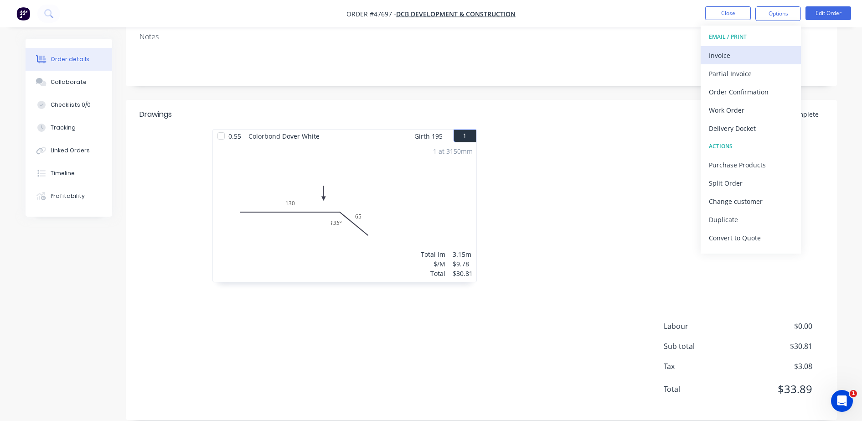
click at [744, 53] on div "Invoice" at bounding box center [751, 55] width 84 height 13
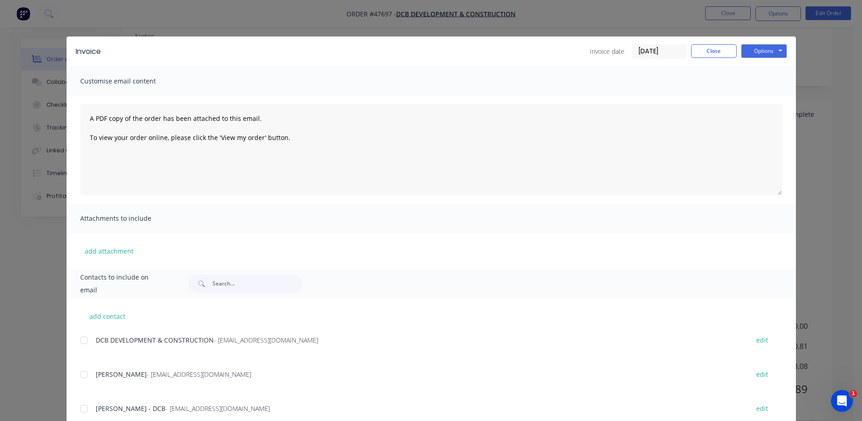
click at [81, 335] on div at bounding box center [84, 340] width 18 height 18
click at [771, 57] on button "Options" at bounding box center [764, 51] width 46 height 14
click at [766, 97] on button "Email" at bounding box center [770, 97] width 58 height 15
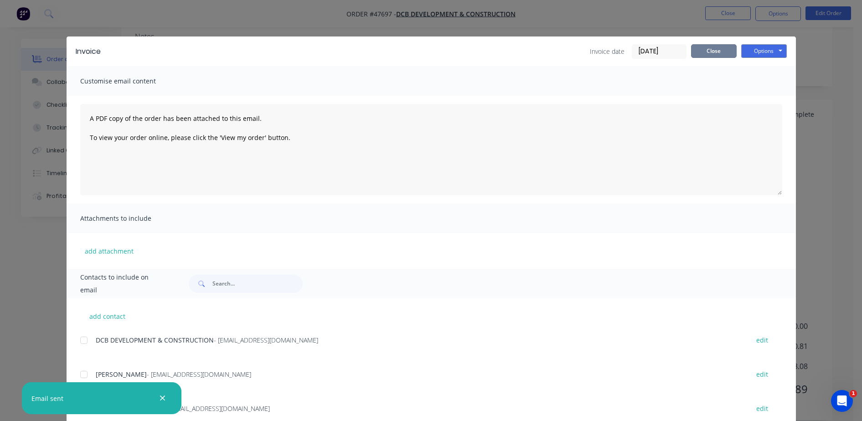
drag, startPoint x: 707, startPoint y: 49, endPoint x: 702, endPoint y: 18, distance: 31.3
click at [706, 50] on button "Close" at bounding box center [714, 51] width 46 height 14
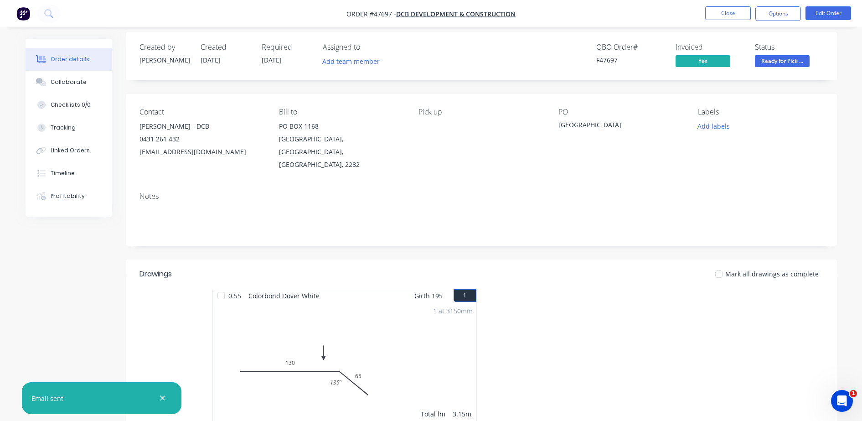
scroll to position [0, 0]
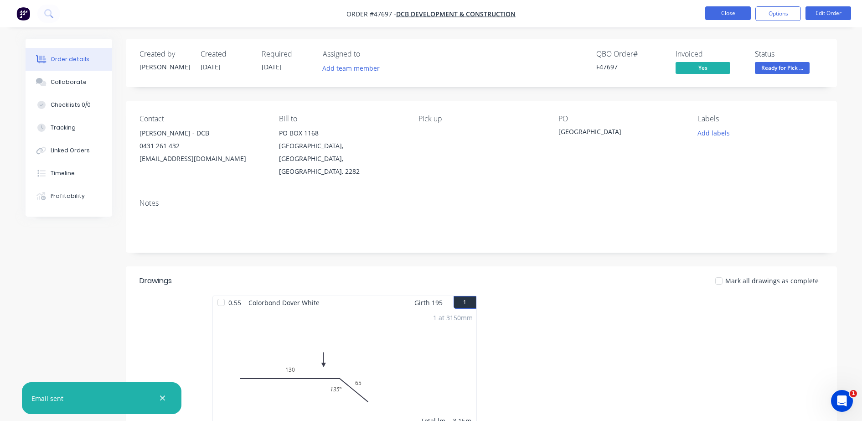
click at [721, 12] on button "Close" at bounding box center [728, 13] width 46 height 14
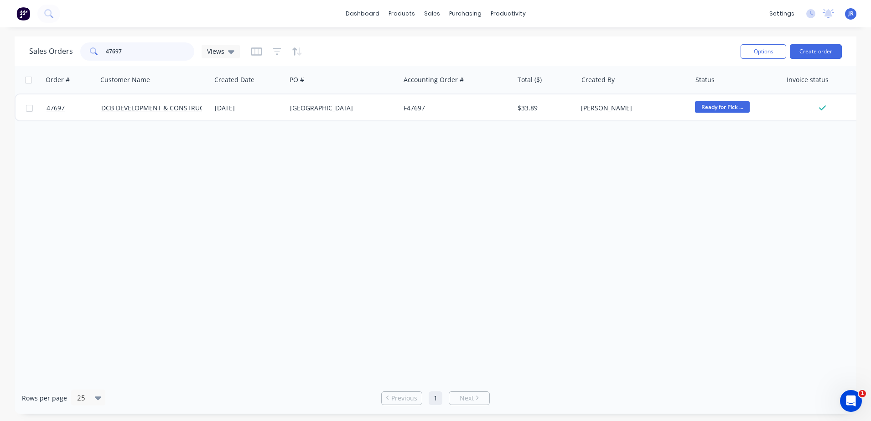
drag, startPoint x: 163, startPoint y: 48, endPoint x: 44, endPoint y: 64, distance: 119.5
click at [46, 64] on div "Sales Orders 47697 Views Options Create order" at bounding box center [435, 51] width 841 height 30
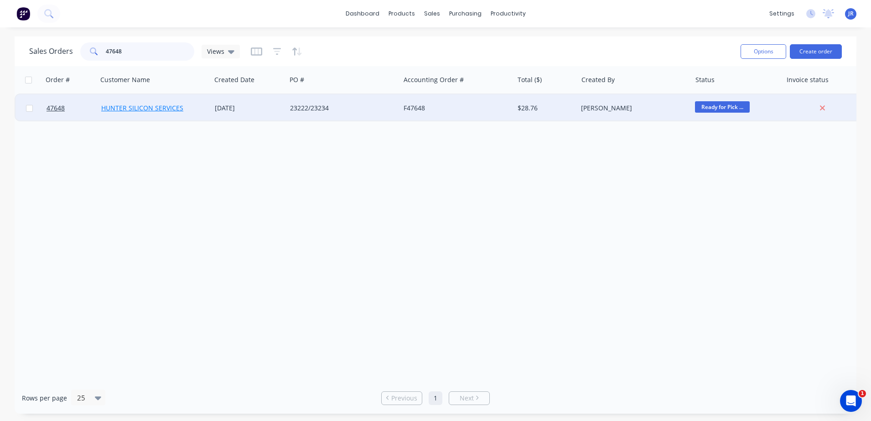
type input "47648"
click at [134, 105] on link "HUNTER SILICON SERVICES" at bounding box center [142, 107] width 82 height 9
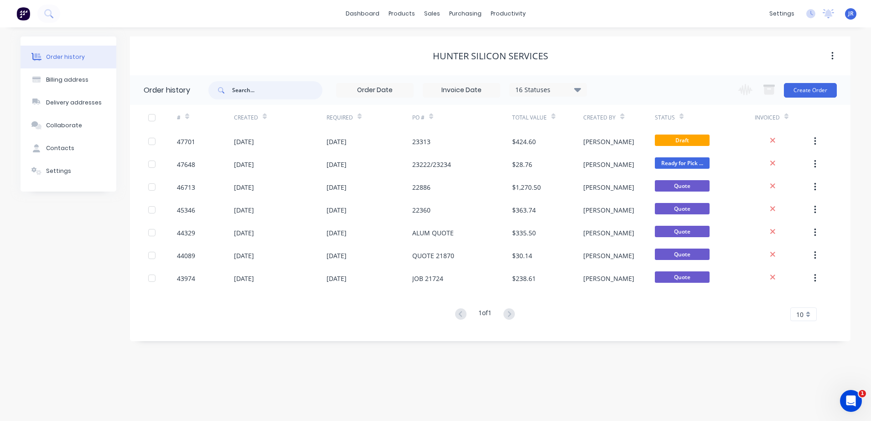
click at [252, 91] on input "text" at bounding box center [277, 90] width 90 height 18
type input "47648"
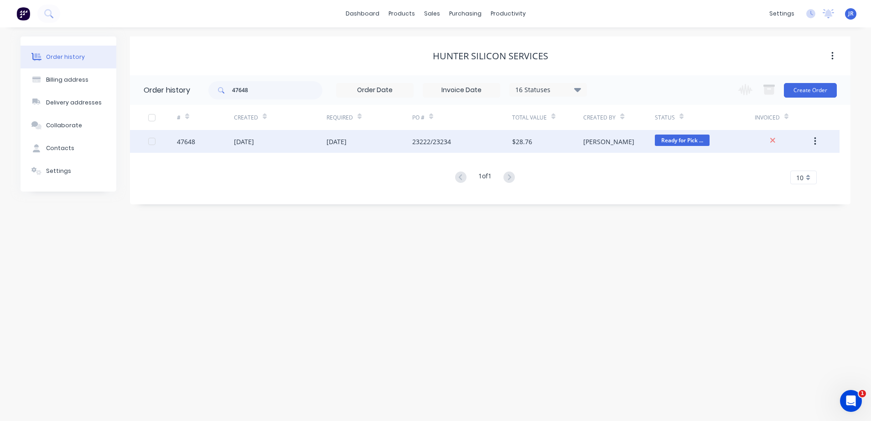
click at [339, 144] on div "[DATE]" at bounding box center [336, 142] width 20 height 10
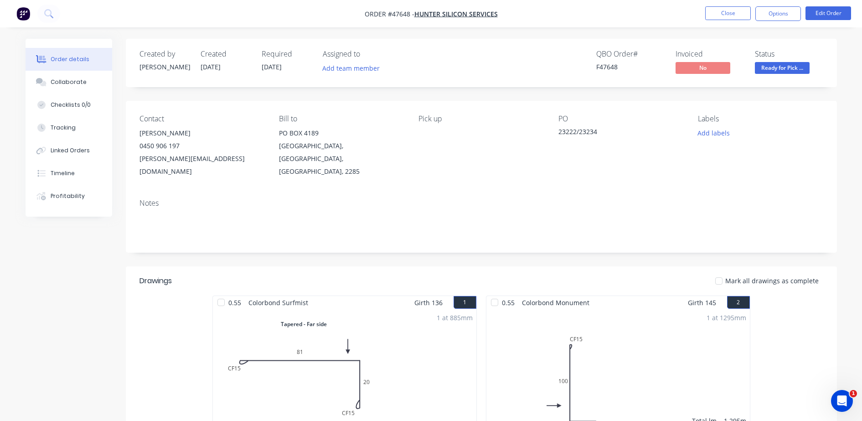
click at [774, 123] on div "Created by Mel Created 09/09/25 Required 10/09/25 Assigned to Add team member Q…" at bounding box center [481, 393] width 711 height 709
drag, startPoint x: 768, startPoint y: 10, endPoint x: 765, endPoint y: 20, distance: 9.5
click at [769, 10] on button "Options" at bounding box center [778, 13] width 46 height 15
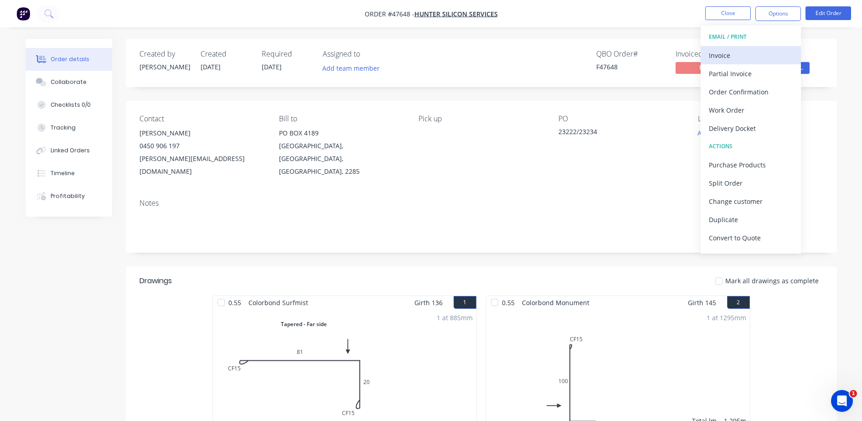
click at [727, 52] on div "Invoice" at bounding box center [751, 55] width 84 height 13
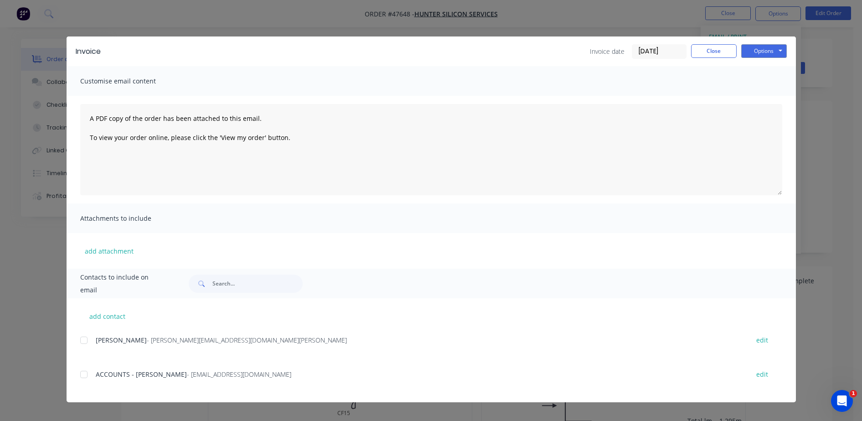
click at [85, 373] on div at bounding box center [84, 374] width 18 height 18
click at [767, 59] on div "Invoice Invoice date 11/09/25 Close Options Preview Print Email" at bounding box center [431, 51] width 729 height 30
click at [767, 57] on button "Options" at bounding box center [764, 51] width 46 height 14
click at [753, 102] on button "Email" at bounding box center [770, 97] width 58 height 15
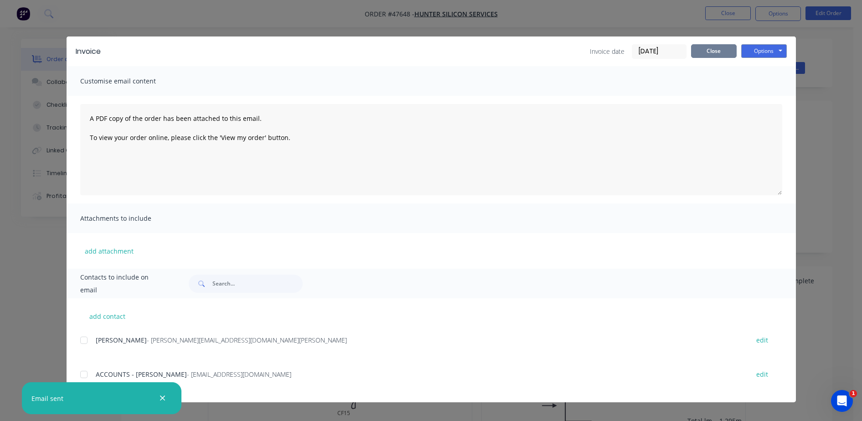
click at [717, 51] on button "Close" at bounding box center [714, 51] width 46 height 14
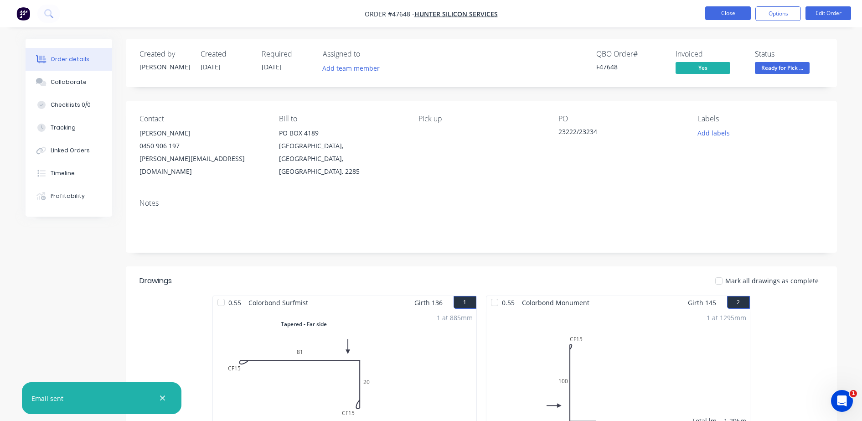
click at [726, 18] on button "Close" at bounding box center [728, 13] width 46 height 14
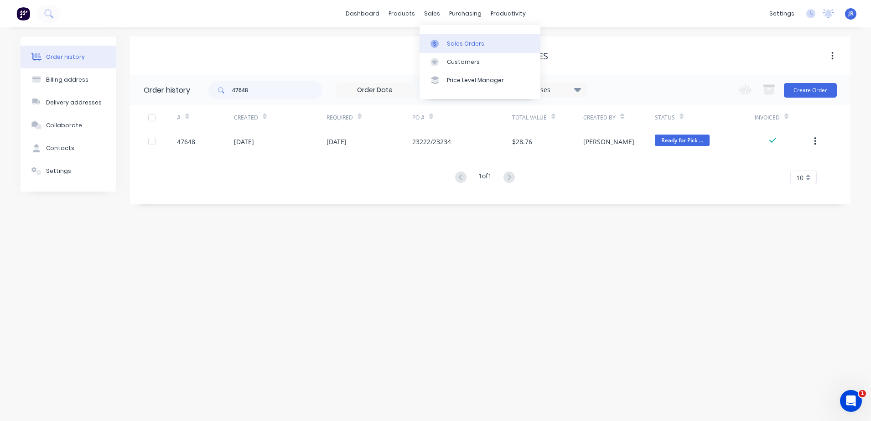
click at [453, 40] on div "Sales Orders" at bounding box center [465, 44] width 37 height 8
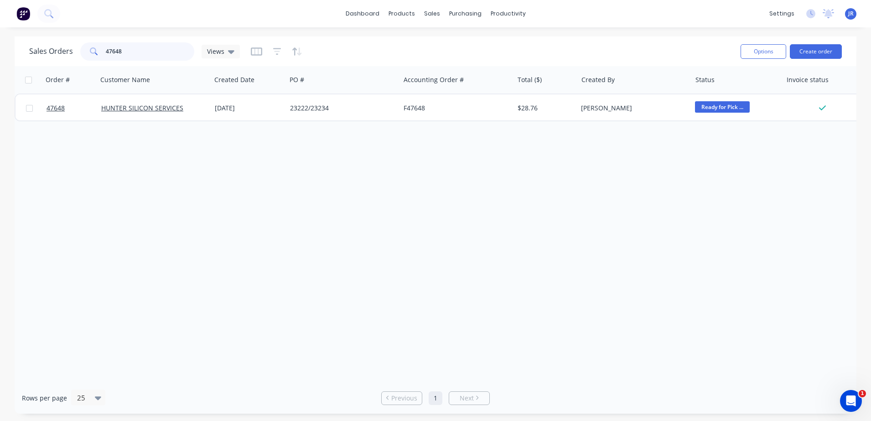
drag, startPoint x: 123, startPoint y: 46, endPoint x: 58, endPoint y: 52, distance: 65.0
click at [58, 52] on div "Sales Orders 47648 Views" at bounding box center [134, 51] width 211 height 18
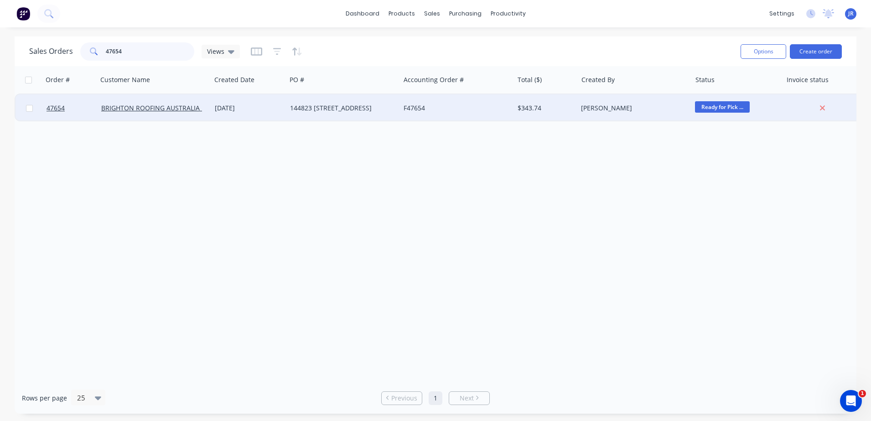
type input "47654"
click at [164, 113] on div "BRIGHTON ROOFING AUSTRALIA Pty Ltd" at bounding box center [155, 107] width 114 height 27
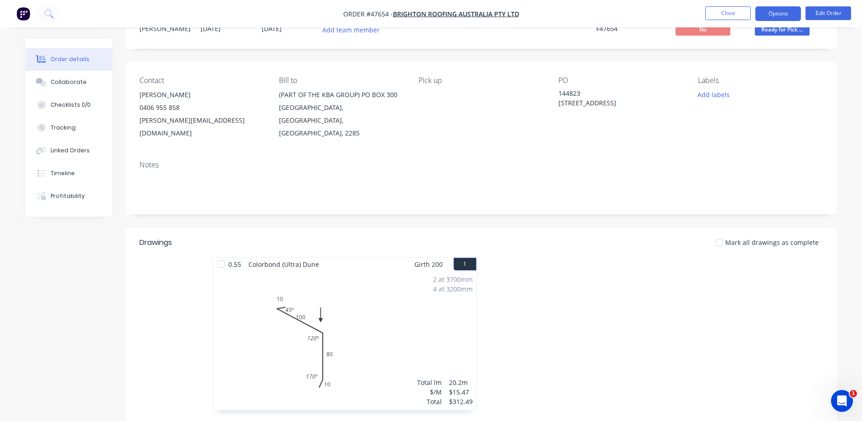
scroll to position [57, 0]
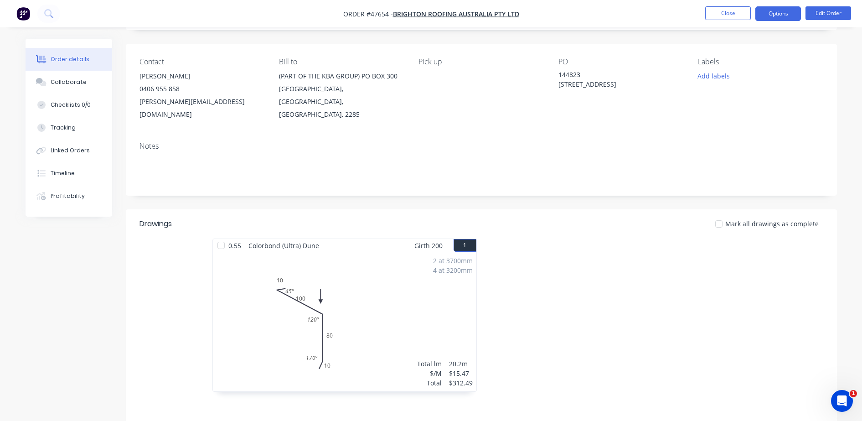
click at [773, 10] on button "Options" at bounding box center [778, 13] width 46 height 15
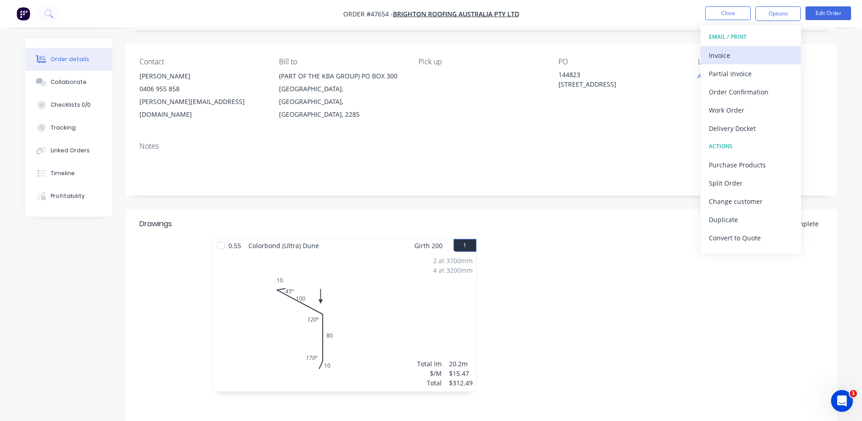
click at [734, 47] on button "Invoice" at bounding box center [751, 55] width 100 height 18
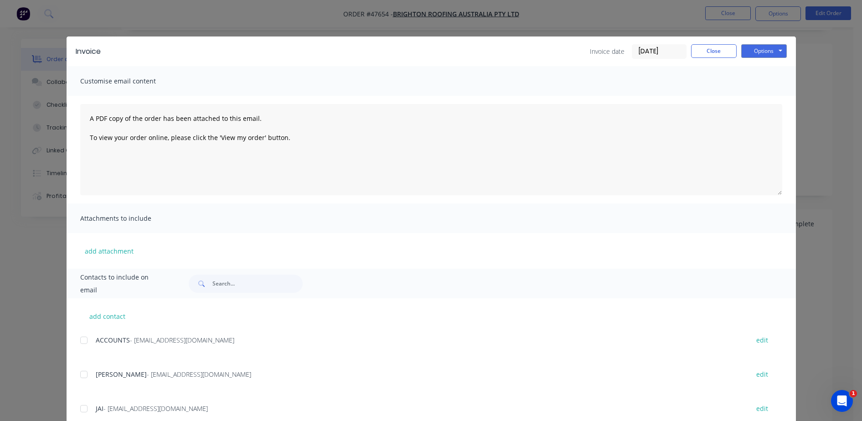
click at [77, 341] on div at bounding box center [84, 340] width 18 height 18
click at [767, 46] on button "Options" at bounding box center [764, 51] width 46 height 14
click at [767, 98] on button "Email" at bounding box center [770, 97] width 58 height 15
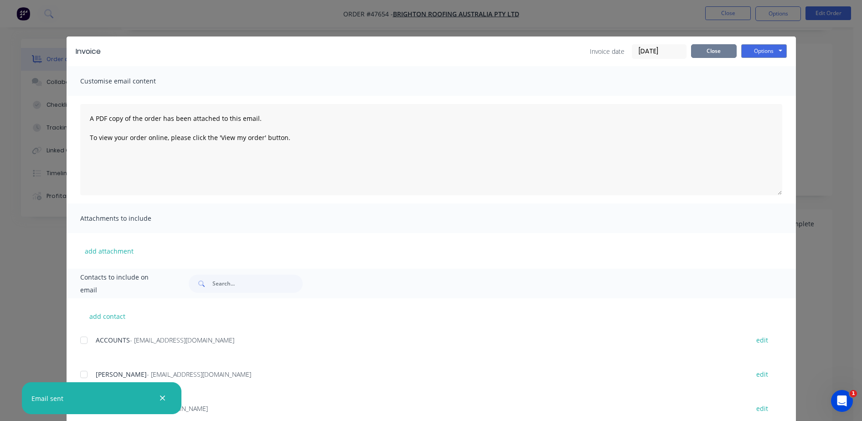
drag, startPoint x: 694, startPoint y: 52, endPoint x: 670, endPoint y: 29, distance: 33.2
click at [695, 51] on button "Close" at bounding box center [714, 51] width 46 height 14
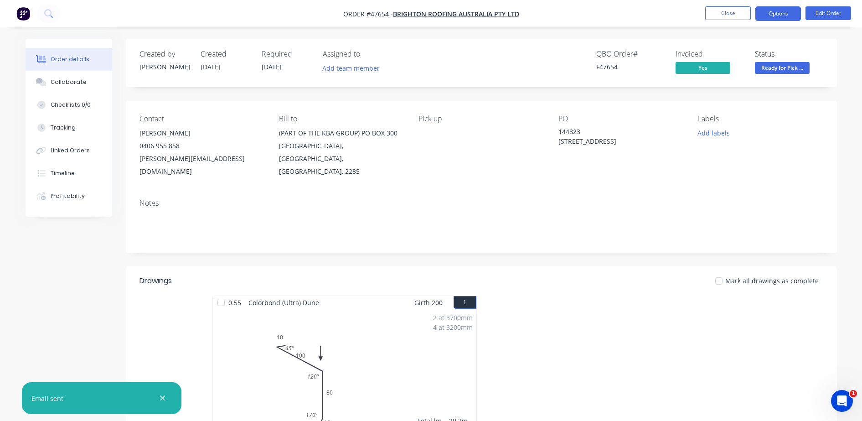
scroll to position [0, 0]
click at [730, 12] on button "Close" at bounding box center [728, 13] width 46 height 14
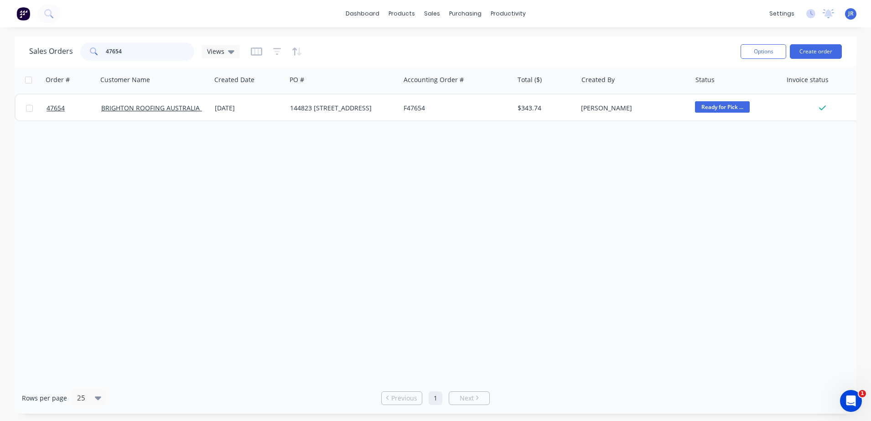
drag, startPoint x: 143, startPoint y: 48, endPoint x: 60, endPoint y: 47, distance: 82.5
click at [62, 47] on div "Sales Orders 47654 Views" at bounding box center [134, 51] width 211 height 18
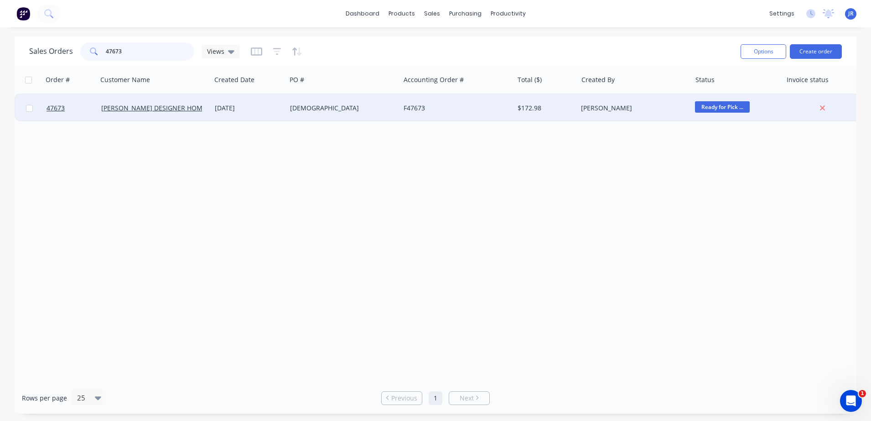
type input "47673"
click at [300, 109] on div "GAY" at bounding box center [340, 107] width 101 height 9
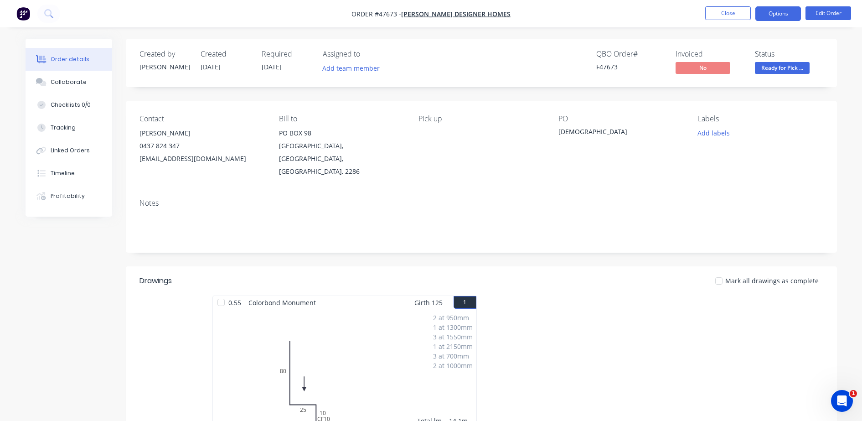
click at [769, 8] on button "Options" at bounding box center [778, 13] width 46 height 15
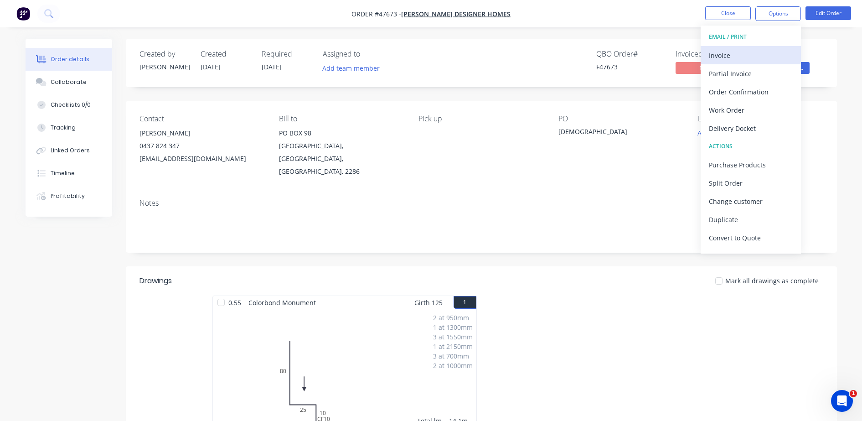
click at [727, 51] on div "Invoice" at bounding box center [751, 55] width 84 height 13
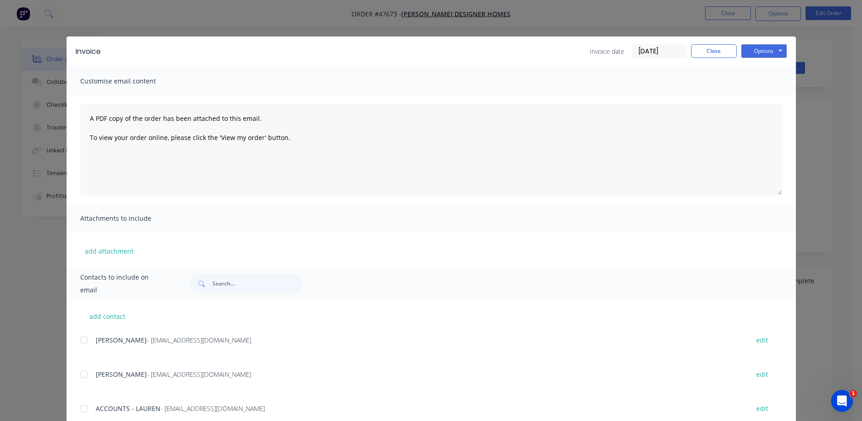
drag, startPoint x: 82, startPoint y: 409, endPoint x: 182, endPoint y: 403, distance: 100.5
click at [93, 373] on div "ACCOUNTS - LAUREN - accounts@avwilliams.com.au edit" at bounding box center [438, 408] width 716 height 12
drag, startPoint x: 78, startPoint y: 408, endPoint x: 135, endPoint y: 402, distance: 57.8
click at [81, 373] on div at bounding box center [84, 408] width 18 height 18
drag, startPoint x: 756, startPoint y: 50, endPoint x: 755, endPoint y: 58, distance: 8.2
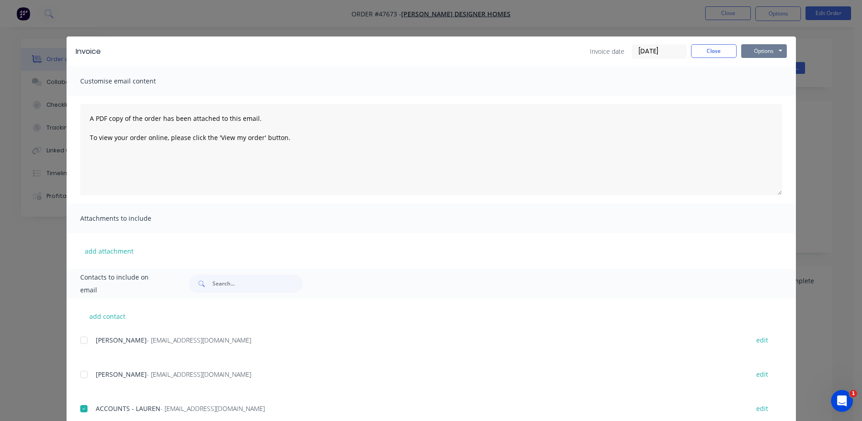
click at [755, 52] on button "Options" at bounding box center [764, 51] width 46 height 14
click at [748, 100] on button "Email" at bounding box center [770, 97] width 58 height 15
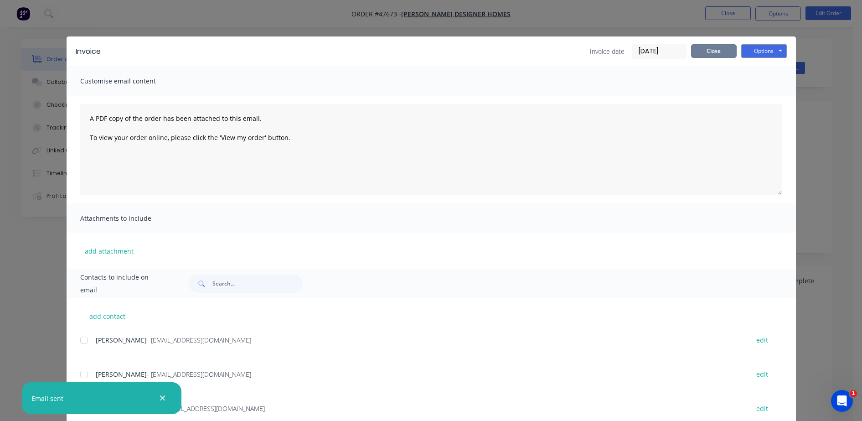
click at [726, 56] on button "Close" at bounding box center [714, 51] width 46 height 14
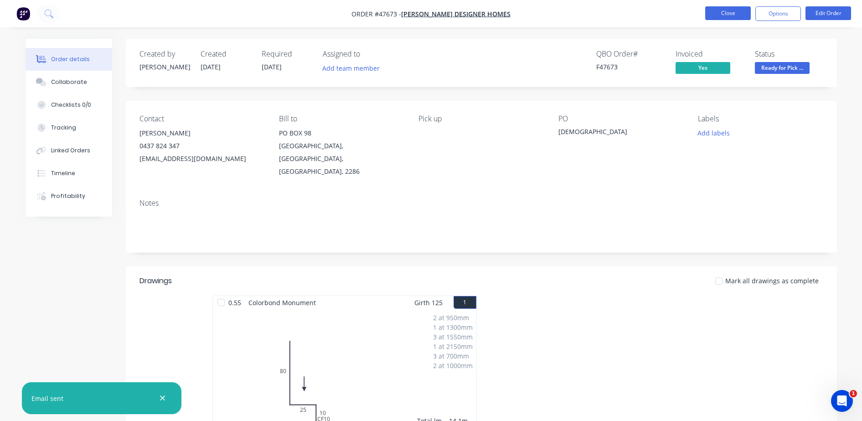
click at [726, 15] on button "Close" at bounding box center [728, 13] width 46 height 14
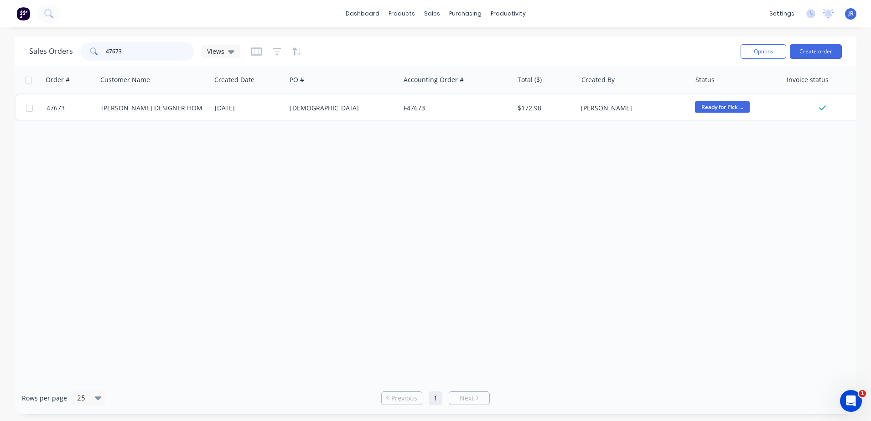
drag, startPoint x: 141, startPoint y: 46, endPoint x: 41, endPoint y: 48, distance: 100.8
click at [61, 45] on div "Sales Orders 47673 Views" at bounding box center [134, 51] width 211 height 18
type input "47691"
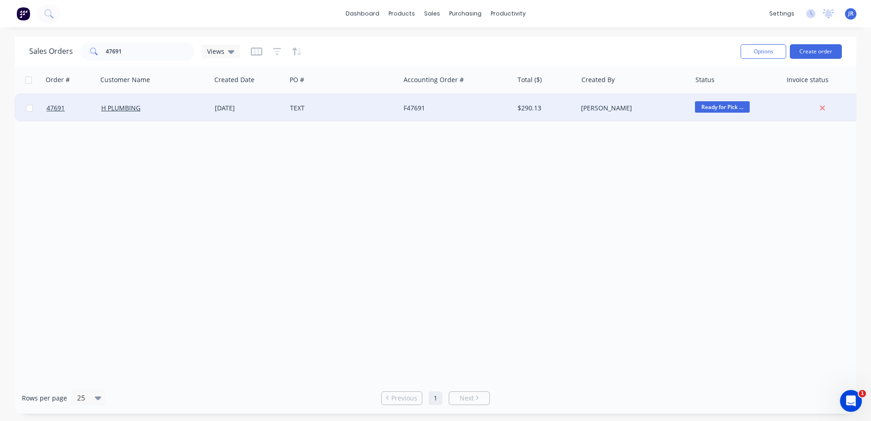
click at [251, 108] on div "[DATE]" at bounding box center [249, 107] width 68 height 9
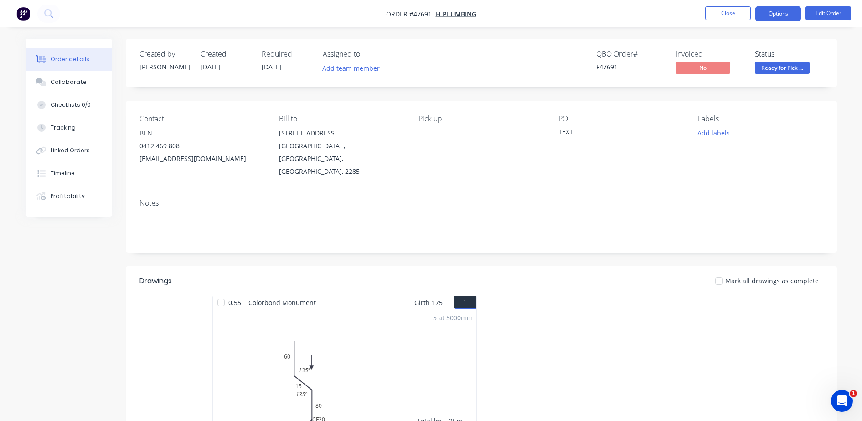
click at [774, 17] on button "Options" at bounding box center [778, 13] width 46 height 15
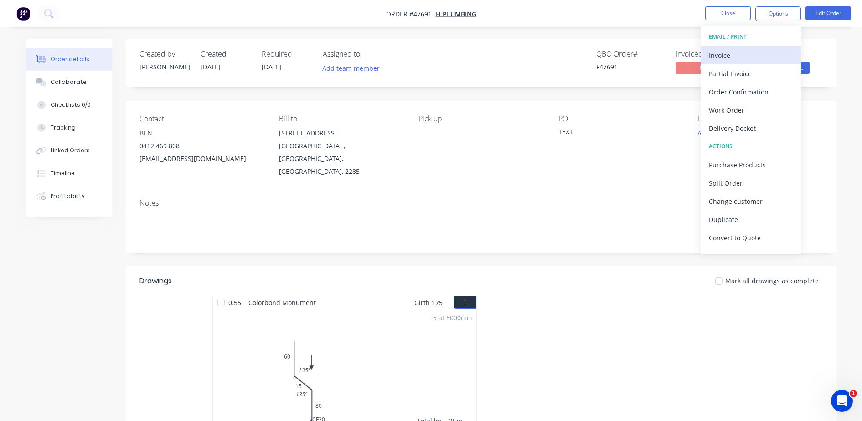
click at [726, 49] on div "Invoice" at bounding box center [751, 55] width 84 height 13
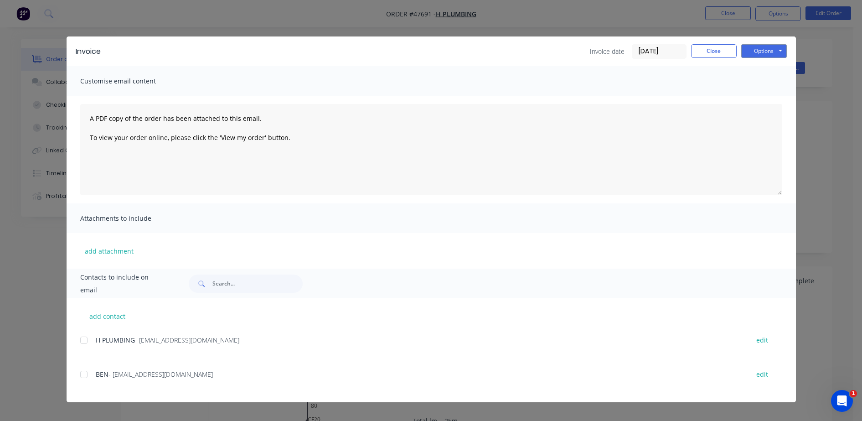
click at [86, 341] on div at bounding box center [84, 340] width 18 height 18
click at [759, 51] on button "Options" at bounding box center [764, 51] width 46 height 14
click at [761, 94] on button "Email" at bounding box center [770, 97] width 58 height 15
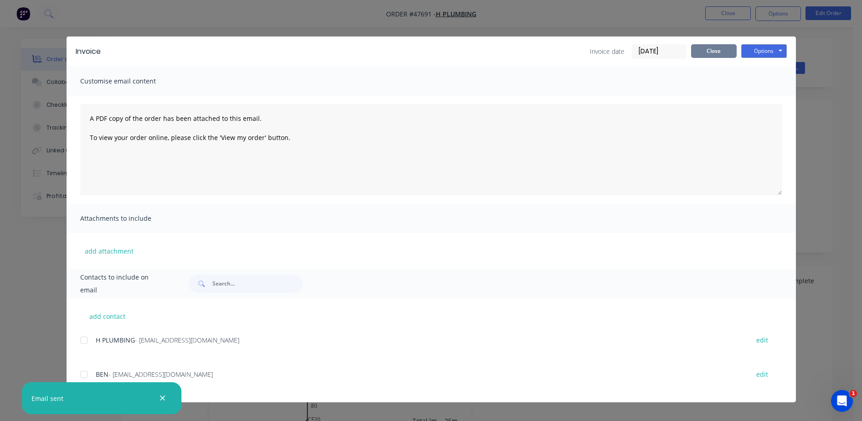
click at [696, 47] on button "Close" at bounding box center [714, 51] width 46 height 14
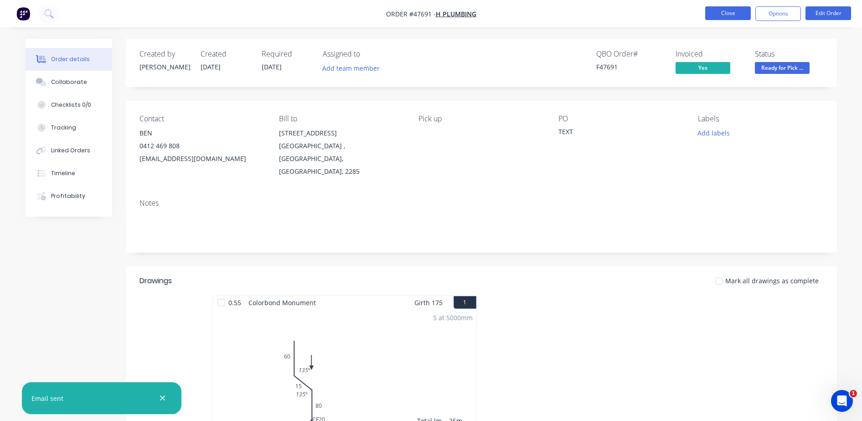
click at [722, 11] on button "Close" at bounding box center [728, 13] width 46 height 14
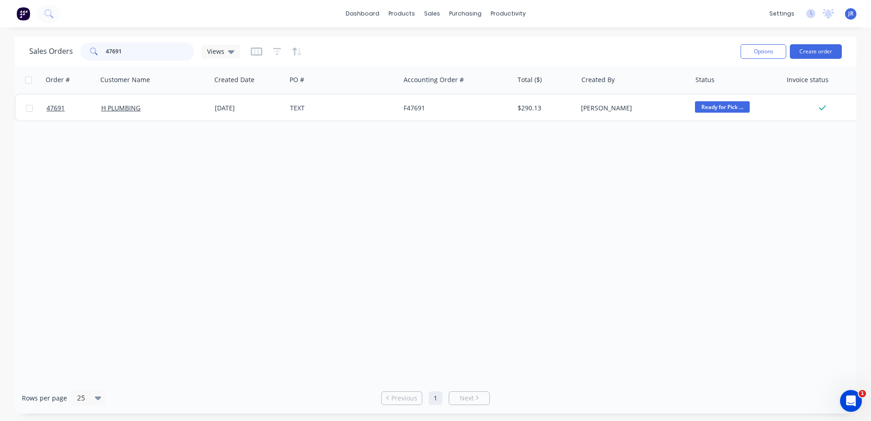
drag, startPoint x: 137, startPoint y: 53, endPoint x: 38, endPoint y: 62, distance: 99.3
click at [38, 62] on div "Sales Orders 47691 Views" at bounding box center [381, 51] width 704 height 22
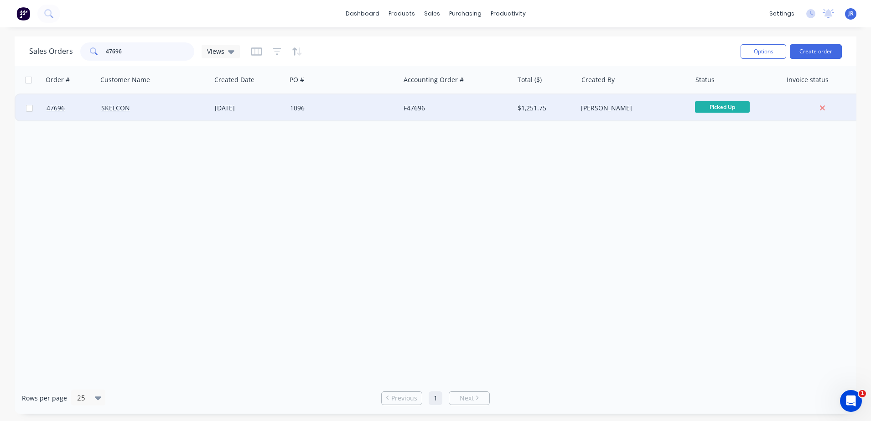
type input "47696"
click at [413, 112] on div "F47696" at bounding box center [453, 107] width 101 height 9
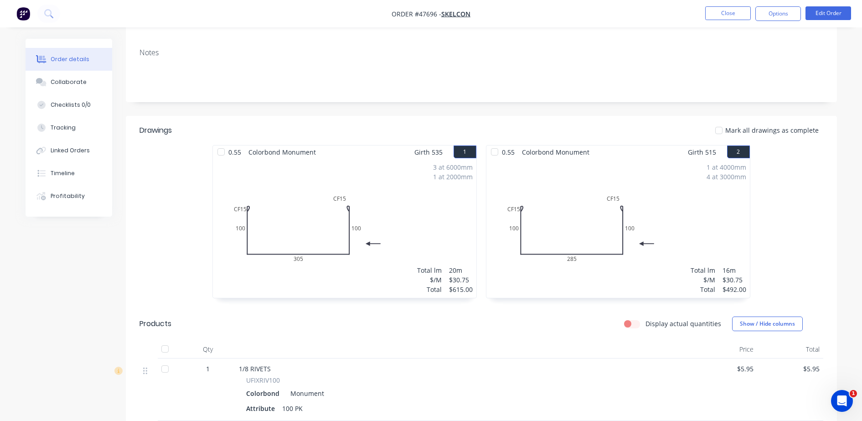
scroll to position [114, 0]
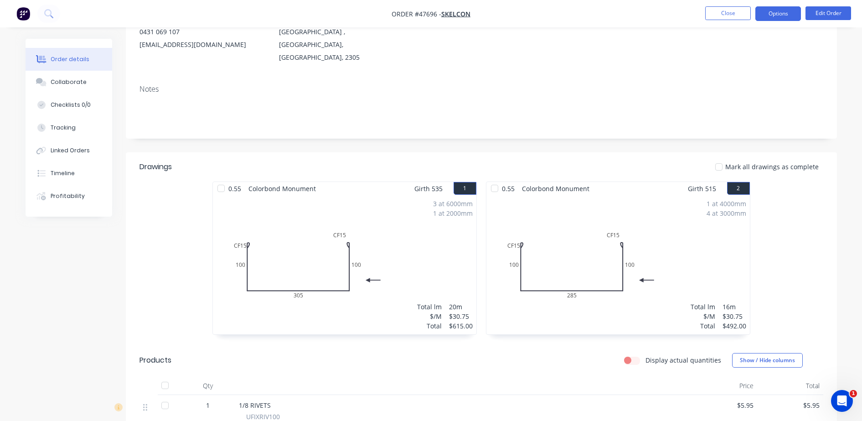
click at [774, 12] on button "Options" at bounding box center [778, 13] width 46 height 15
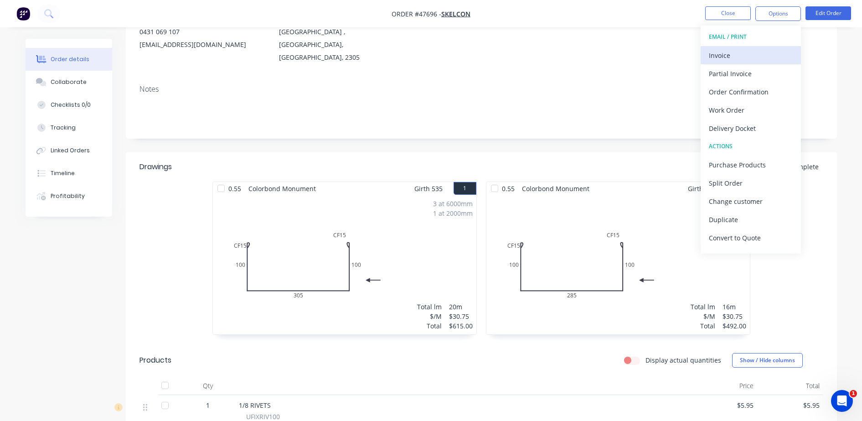
click at [759, 50] on div "Invoice" at bounding box center [751, 55] width 84 height 13
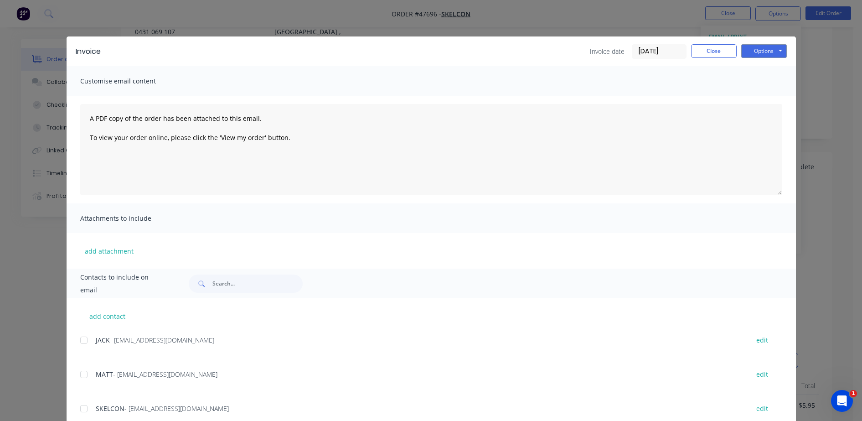
click at [77, 373] on div at bounding box center [84, 408] width 18 height 18
click at [756, 53] on button "Options" at bounding box center [764, 51] width 46 height 14
click at [746, 102] on button "Email" at bounding box center [770, 97] width 58 height 15
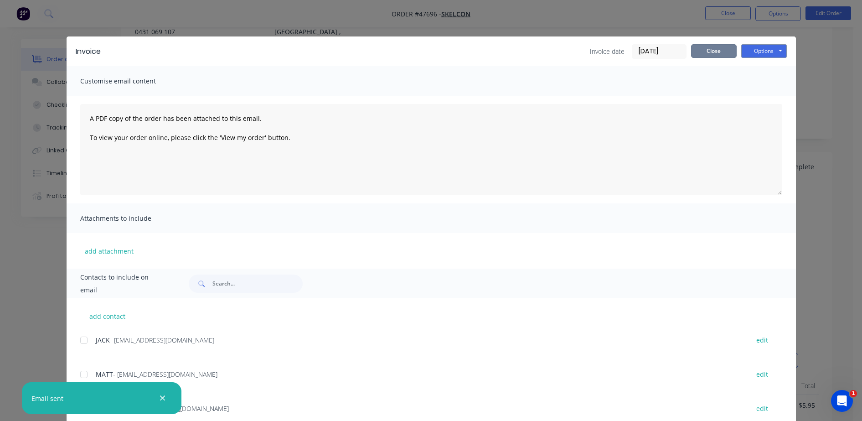
click at [705, 52] on button "Close" at bounding box center [714, 51] width 46 height 14
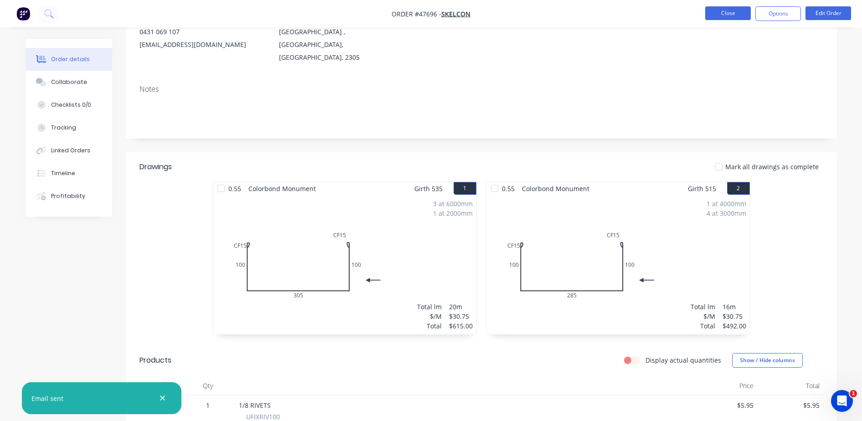
click at [718, 10] on button "Close" at bounding box center [728, 13] width 46 height 14
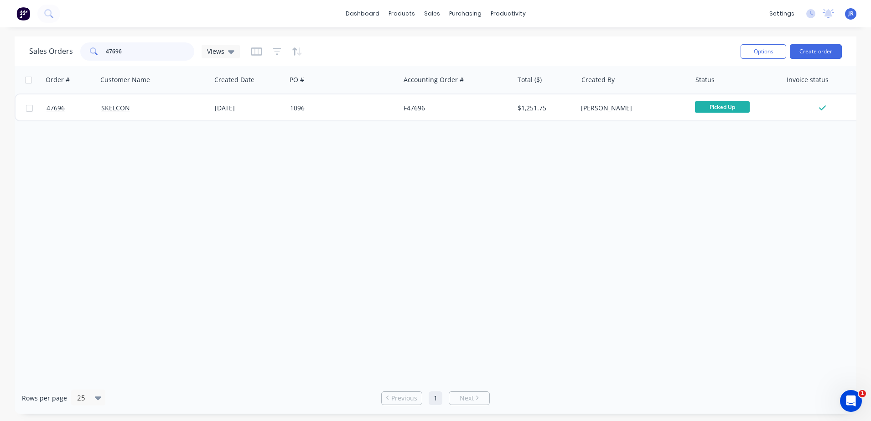
drag, startPoint x: 130, startPoint y: 56, endPoint x: 101, endPoint y: 49, distance: 29.9
click at [104, 50] on div "47696" at bounding box center [137, 51] width 114 height 18
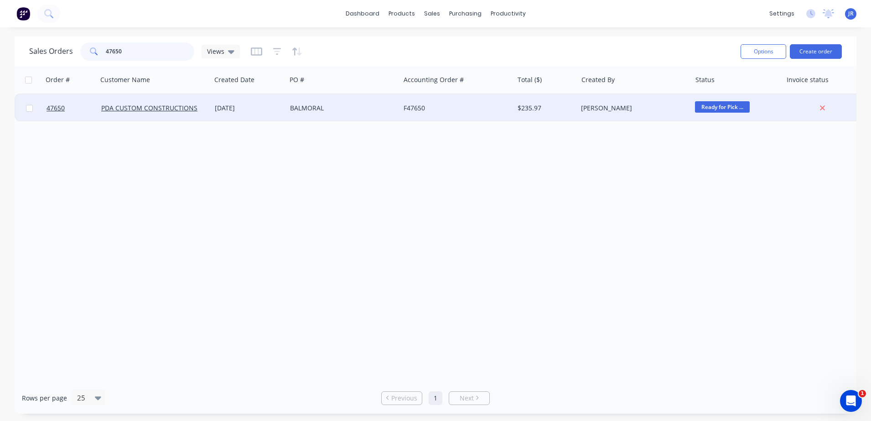
type input "47650"
click at [236, 109] on div "[DATE]" at bounding box center [249, 107] width 68 height 9
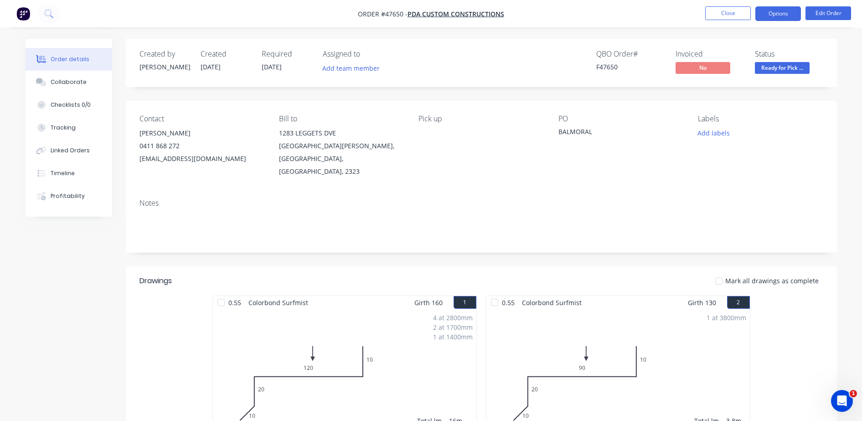
drag, startPoint x: 777, startPoint y: 23, endPoint x: 774, endPoint y: 11, distance: 12.7
click at [774, 22] on nav "Order #47650 - PDA CUSTOM CONSTRUCTIONS Close Options Edit Order" at bounding box center [431, 13] width 862 height 27
click at [774, 11] on button "Options" at bounding box center [778, 13] width 46 height 15
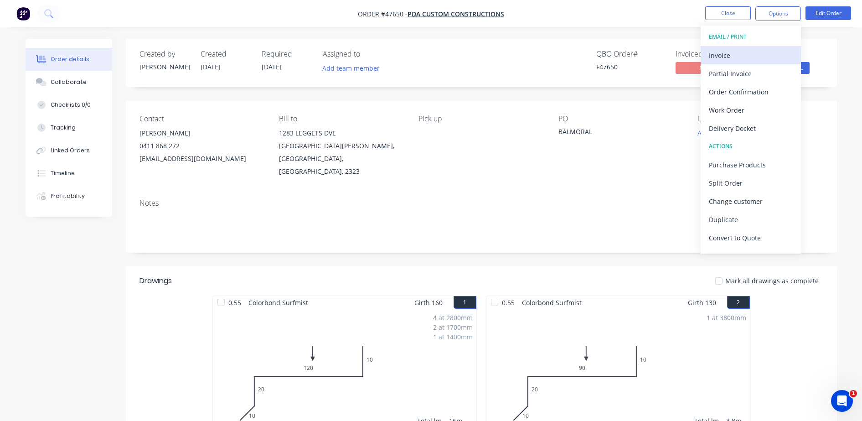
click at [727, 51] on div "Invoice" at bounding box center [751, 55] width 84 height 13
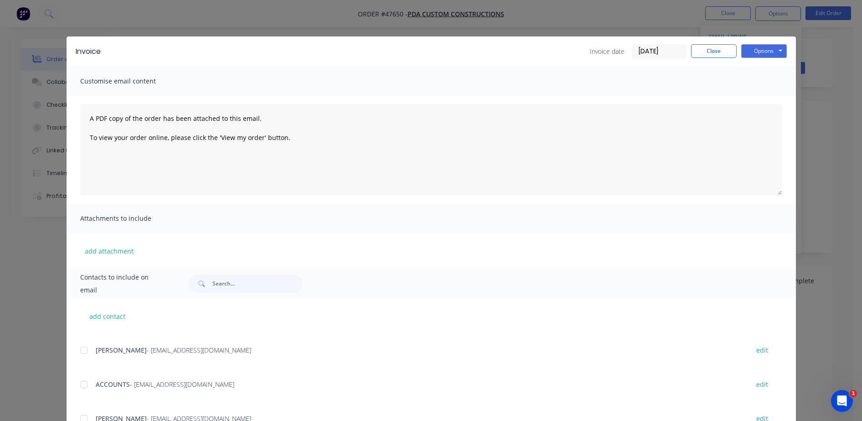
scroll to position [57, 0]
click at [78, 373] on div at bounding box center [84, 386] width 18 height 18
click at [757, 48] on button "Options" at bounding box center [764, 51] width 46 height 14
click at [743, 96] on button "Email" at bounding box center [770, 97] width 58 height 15
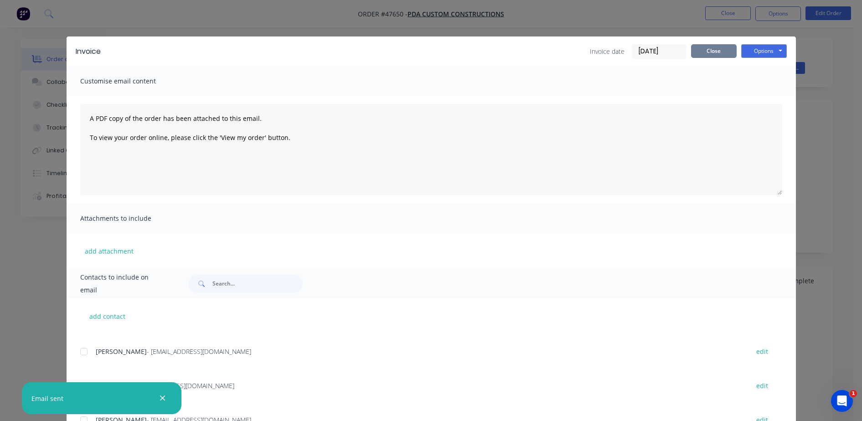
click at [702, 48] on button "Close" at bounding box center [714, 51] width 46 height 14
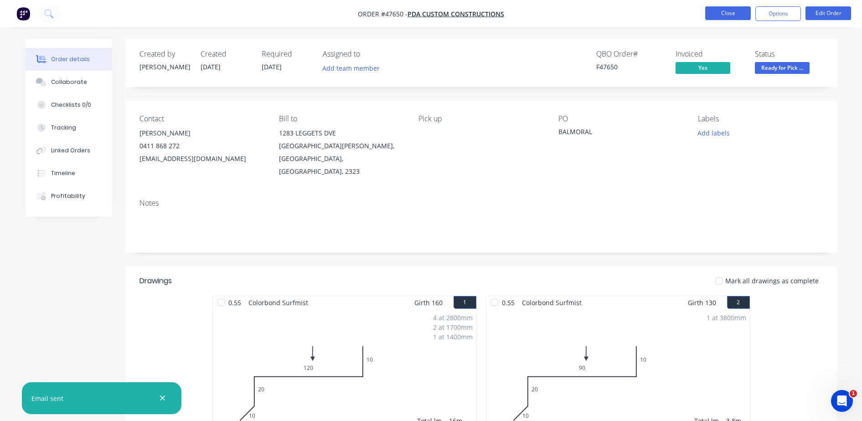
click at [733, 17] on button "Close" at bounding box center [728, 13] width 46 height 14
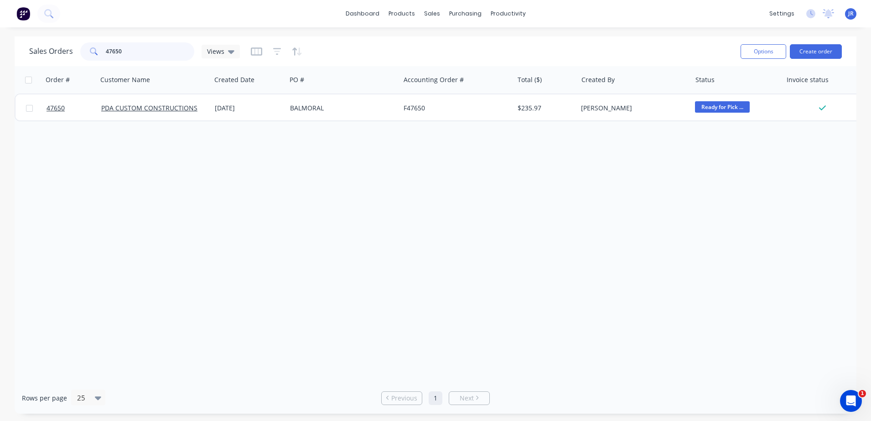
drag, startPoint x: 150, startPoint y: 42, endPoint x: 54, endPoint y: 40, distance: 96.2
click at [54, 40] on div "Sales Orders 47650 Views" at bounding box center [381, 51] width 704 height 22
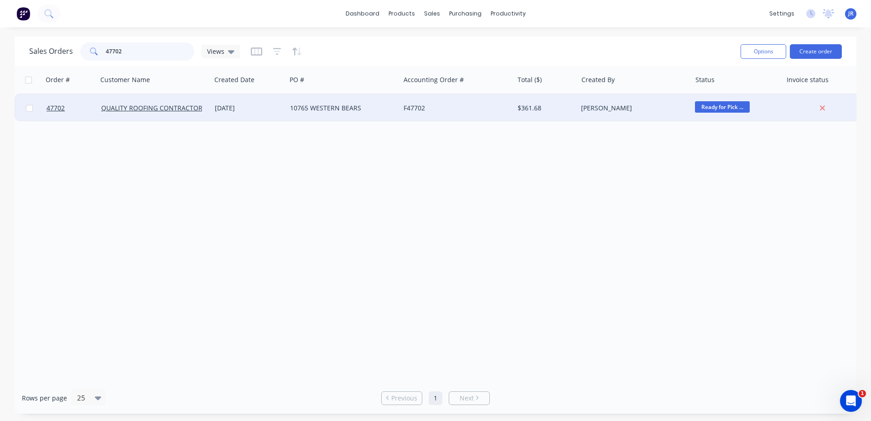
type input "47702"
click at [315, 107] on div "10765 WESTERN BEARS" at bounding box center [340, 107] width 101 height 9
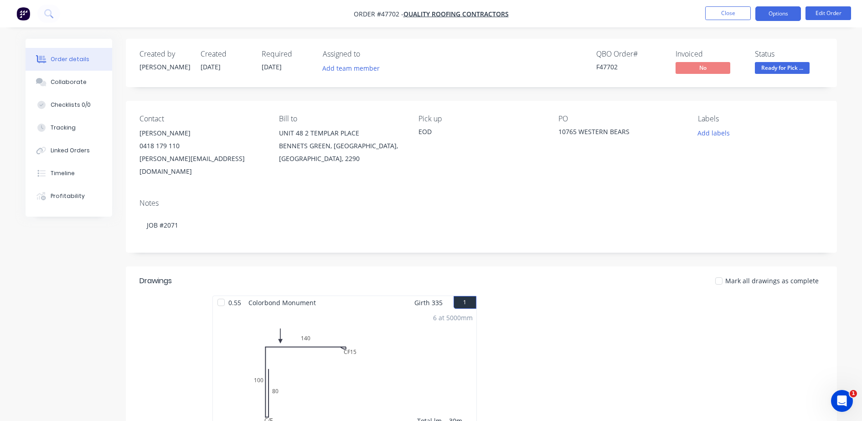
click at [774, 15] on button "Options" at bounding box center [778, 13] width 46 height 15
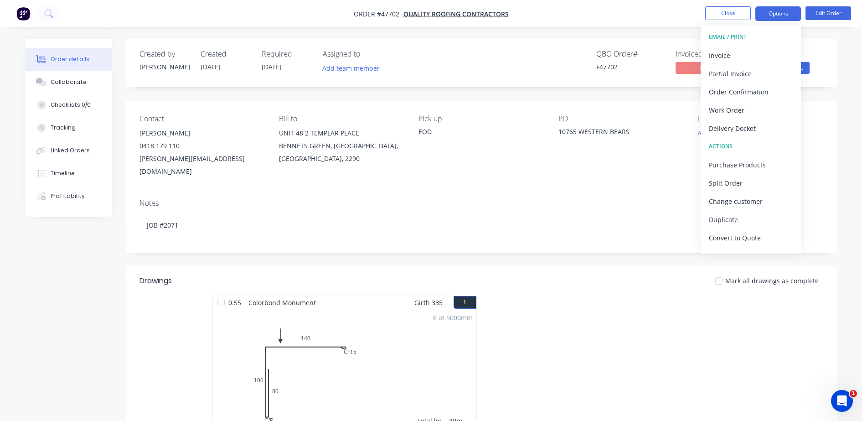
click at [750, 57] on div "Invoice" at bounding box center [751, 55] width 84 height 13
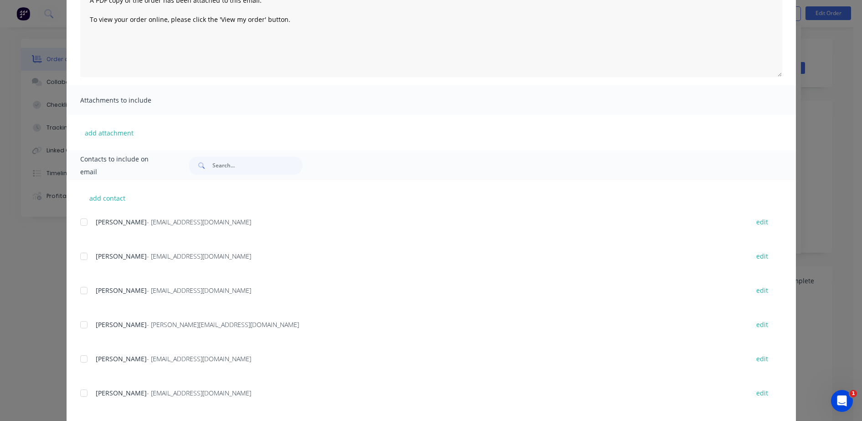
scroll to position [199, 0]
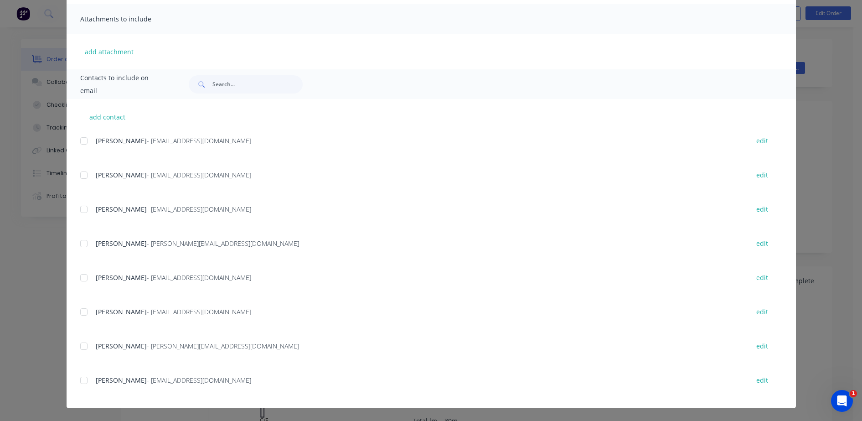
click at [81, 173] on div at bounding box center [84, 175] width 18 height 18
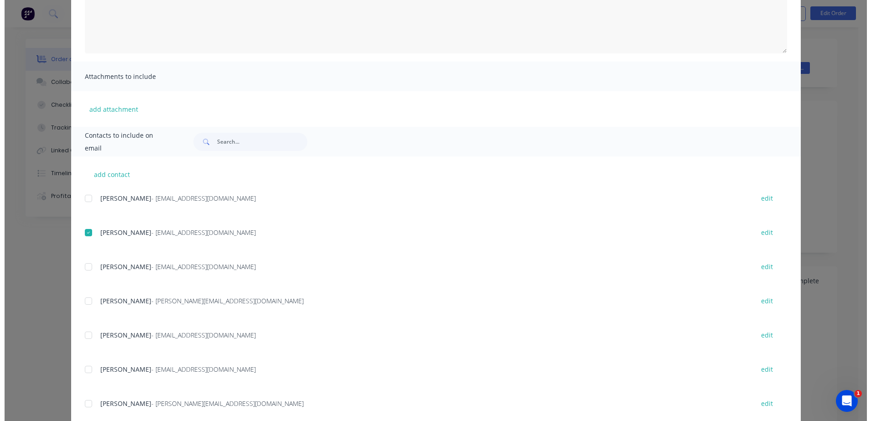
scroll to position [0, 0]
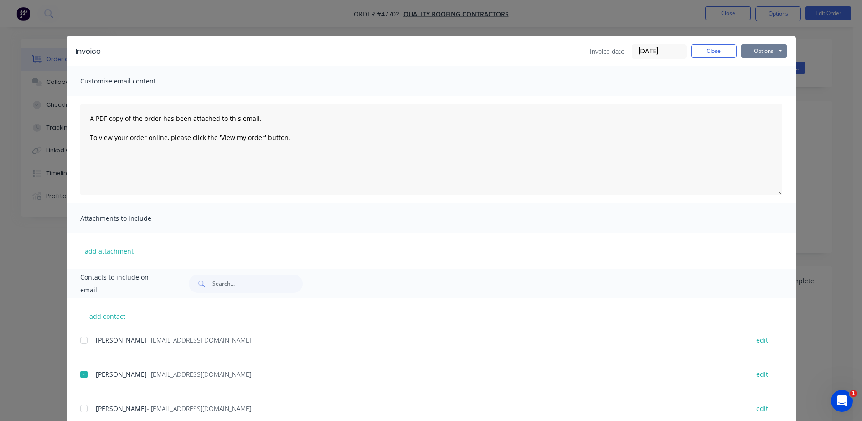
click at [774, 51] on button "Options" at bounding box center [764, 51] width 46 height 14
click at [759, 92] on button "Email" at bounding box center [770, 97] width 58 height 15
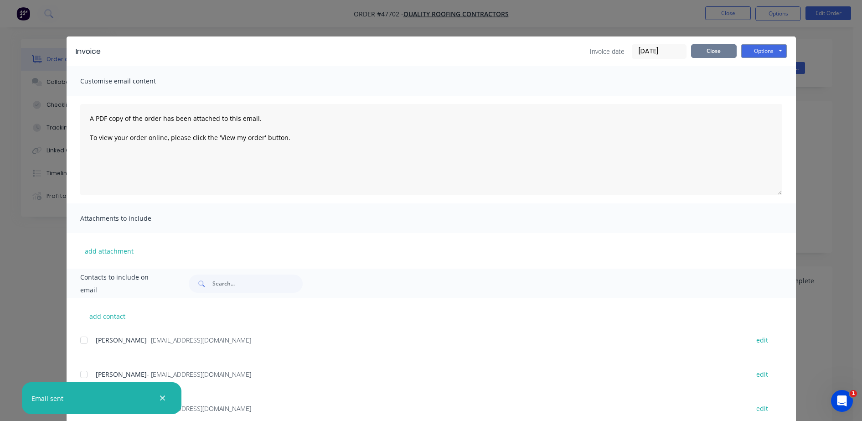
click at [711, 52] on button "Close" at bounding box center [714, 51] width 46 height 14
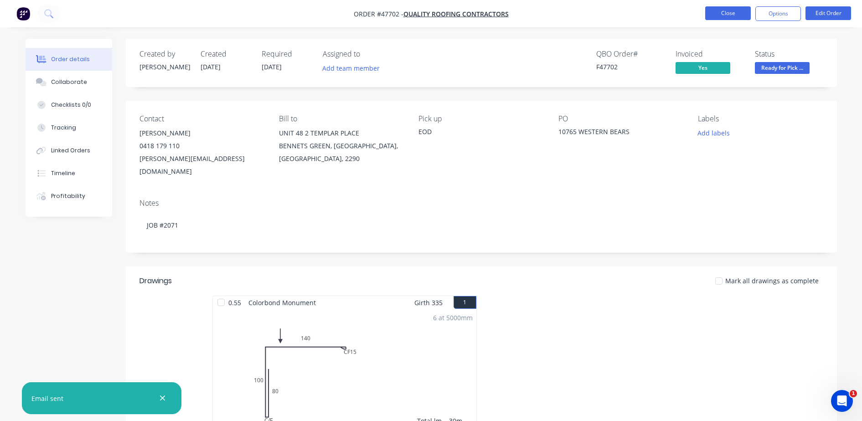
click at [712, 15] on button "Close" at bounding box center [728, 13] width 46 height 14
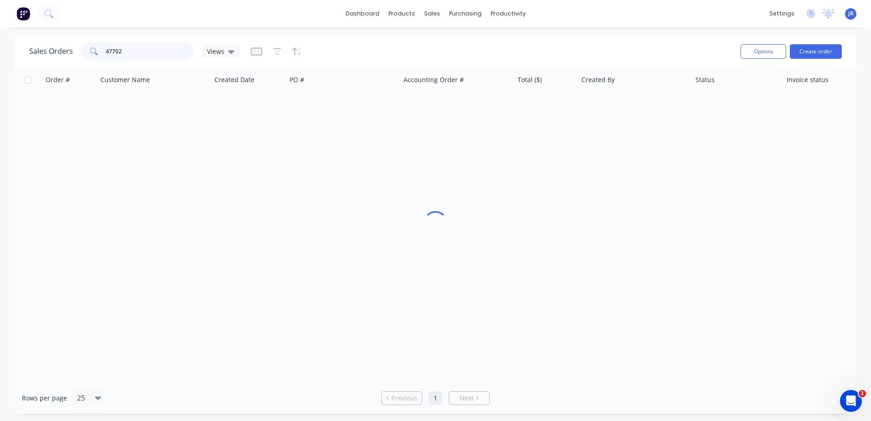
drag, startPoint x: 136, startPoint y: 56, endPoint x: 26, endPoint y: 44, distance: 111.4
click at [31, 44] on div "Sales Orders 47702 Views" at bounding box center [134, 51] width 211 height 18
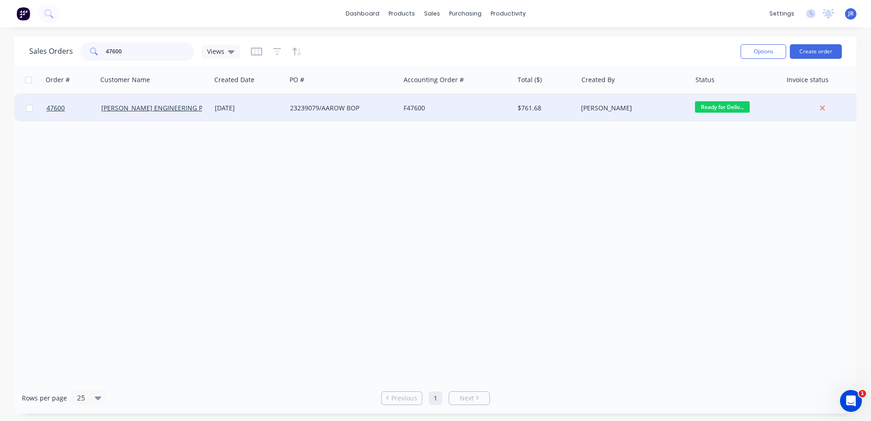
type input "47600"
click at [346, 108] on div "23239079/AAROW BOP" at bounding box center [340, 107] width 101 height 9
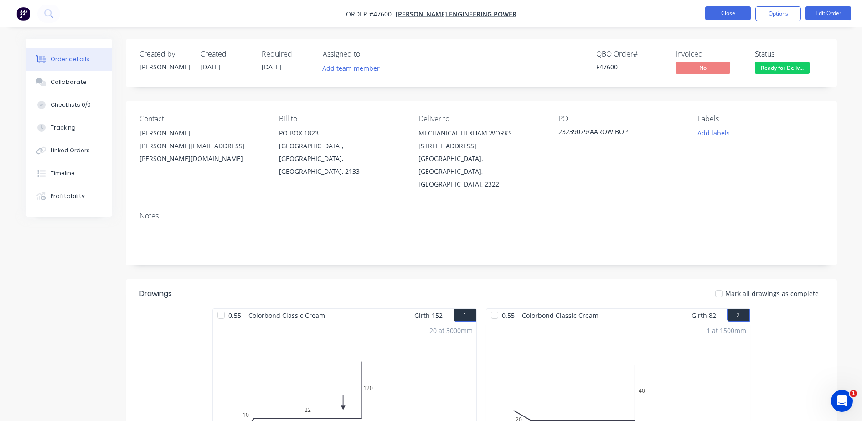
click at [711, 11] on button "Close" at bounding box center [728, 13] width 46 height 14
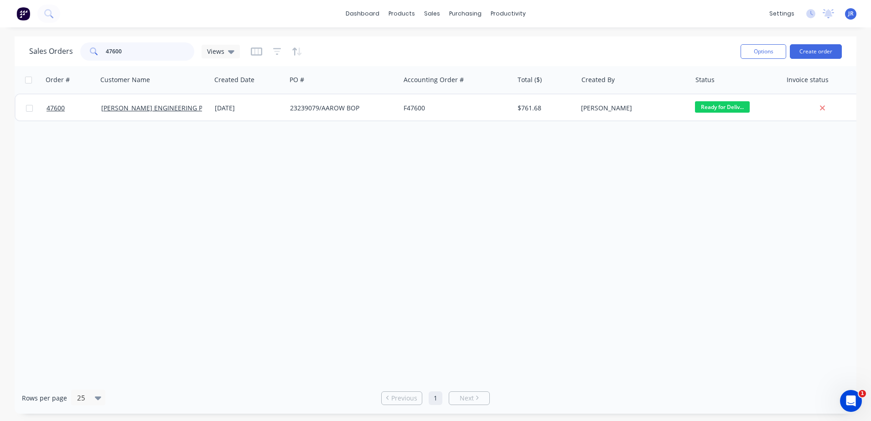
drag, startPoint x: 139, startPoint y: 57, endPoint x: 36, endPoint y: 57, distance: 102.6
click at [39, 55] on div "Sales Orders 47600 Views" at bounding box center [134, 51] width 211 height 18
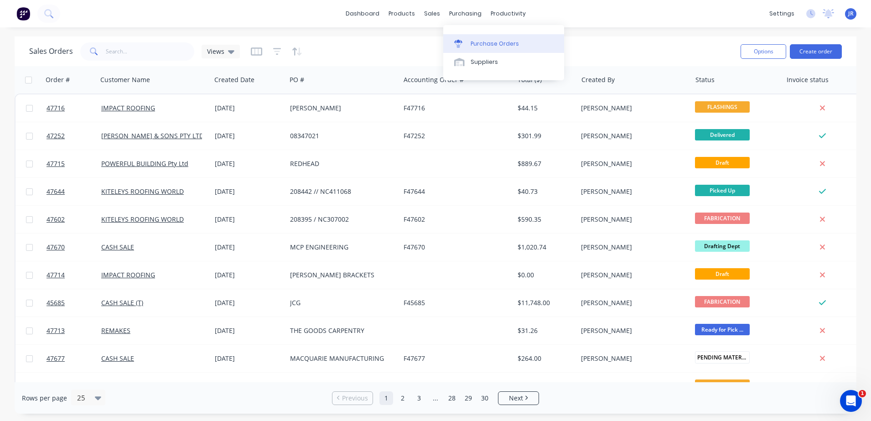
click at [468, 36] on link "Purchase Orders" at bounding box center [503, 43] width 121 height 18
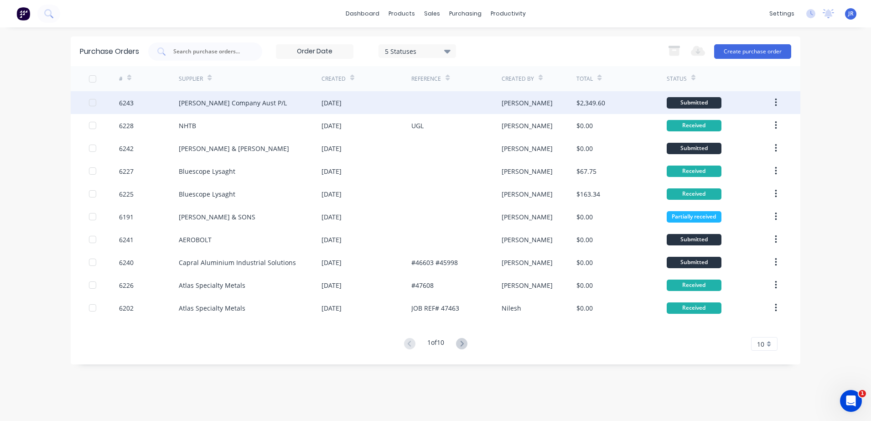
click at [219, 106] on div "HB Fuller Company Aust P/L" at bounding box center [233, 103] width 108 height 10
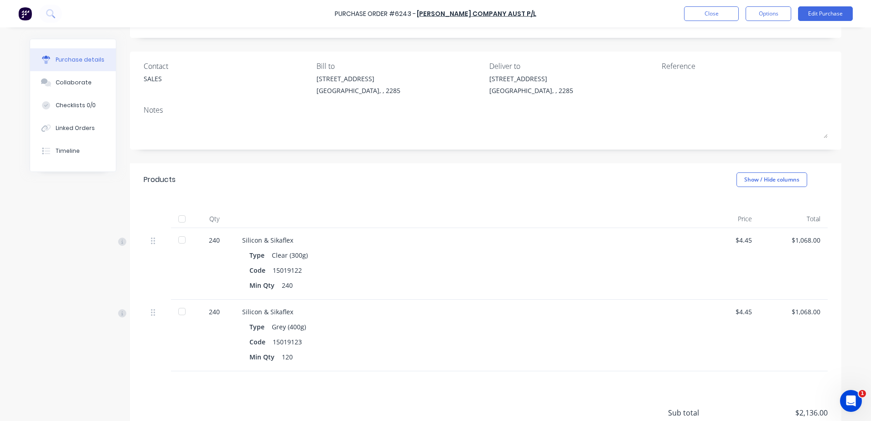
scroll to position [129, 0]
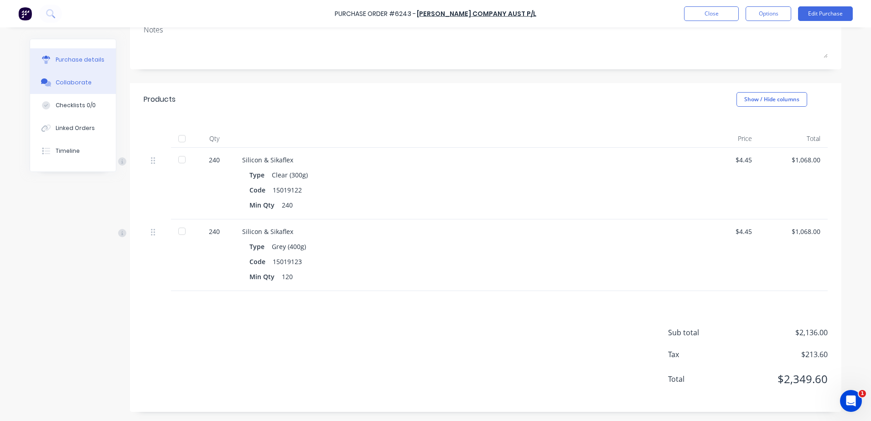
click at [77, 88] on button "Collaborate" at bounding box center [73, 82] width 86 height 23
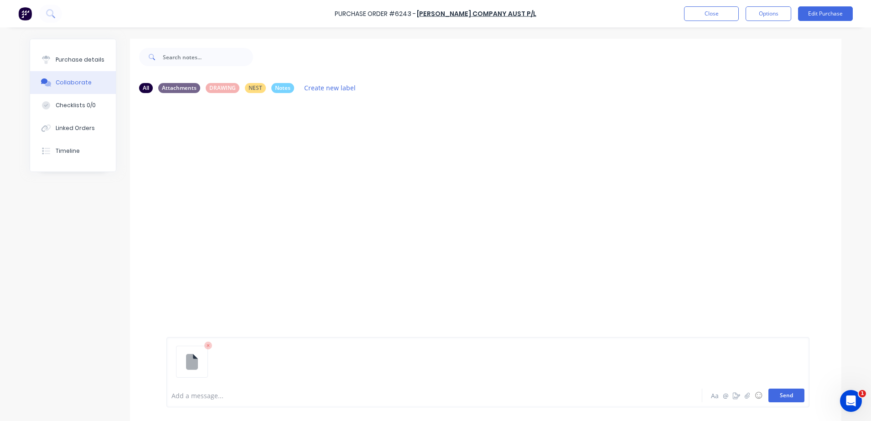
click at [774, 373] on button "Send" at bounding box center [786, 395] width 36 height 14
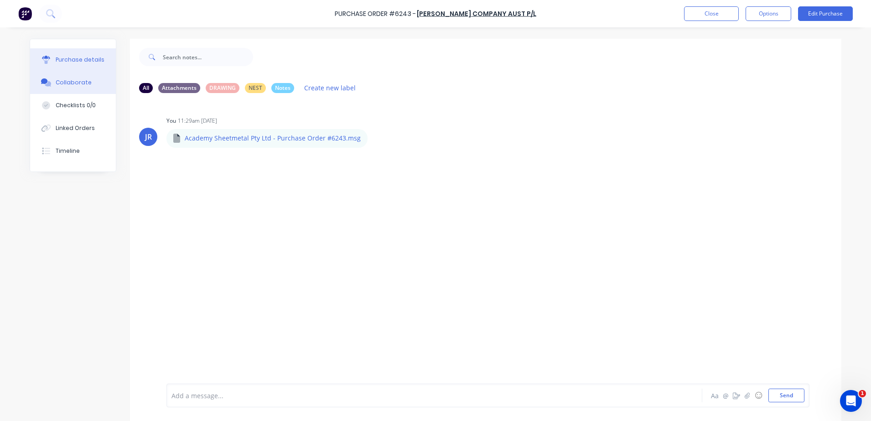
click at [69, 61] on div "Purchase details" at bounding box center [80, 60] width 49 height 8
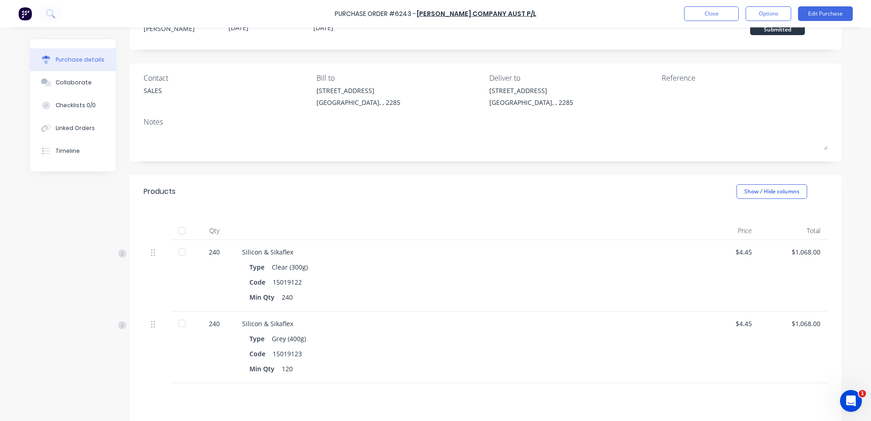
scroll to position [57, 0]
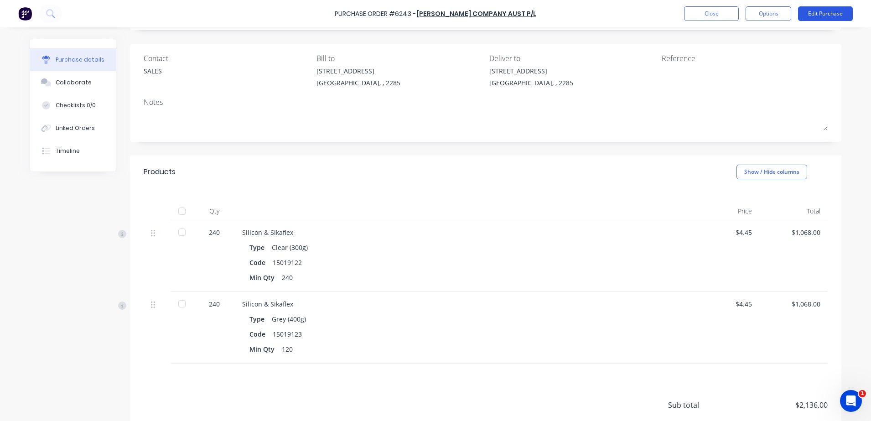
click at [774, 15] on button "Edit Purchase" at bounding box center [825, 13] width 55 height 15
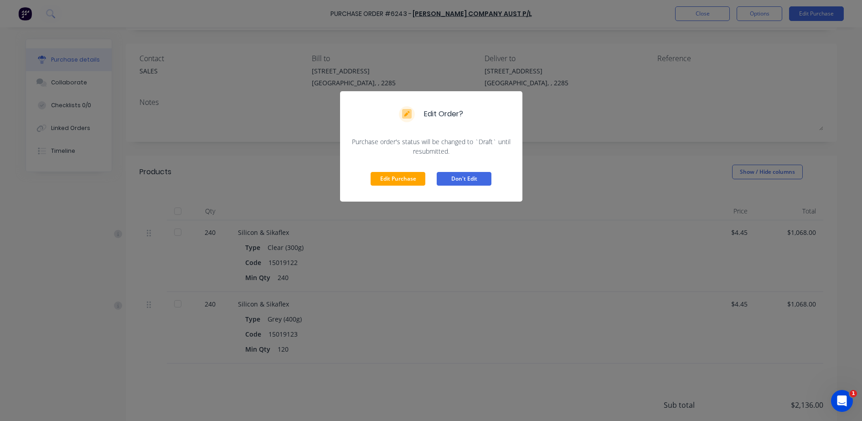
click at [472, 175] on button "Don't Edit" at bounding box center [464, 179] width 55 height 14
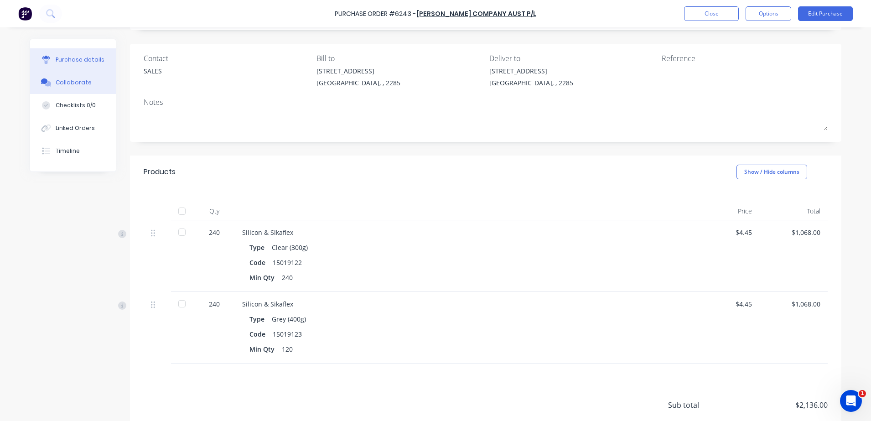
click at [66, 80] on div "Collaborate" at bounding box center [74, 82] width 36 height 8
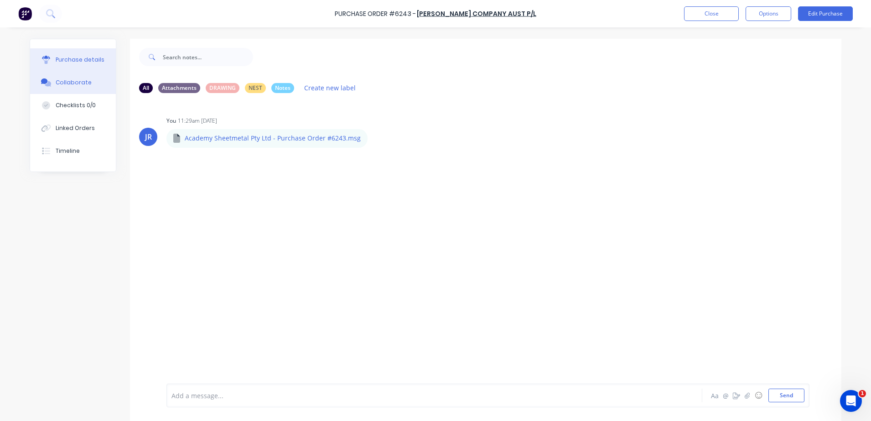
click at [65, 56] on div "Purchase details" at bounding box center [80, 60] width 49 height 8
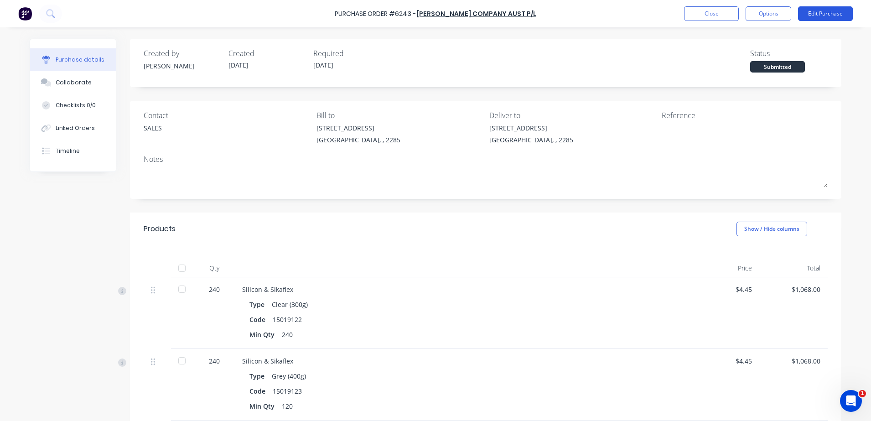
click at [774, 14] on button "Edit Purchase" at bounding box center [825, 13] width 55 height 15
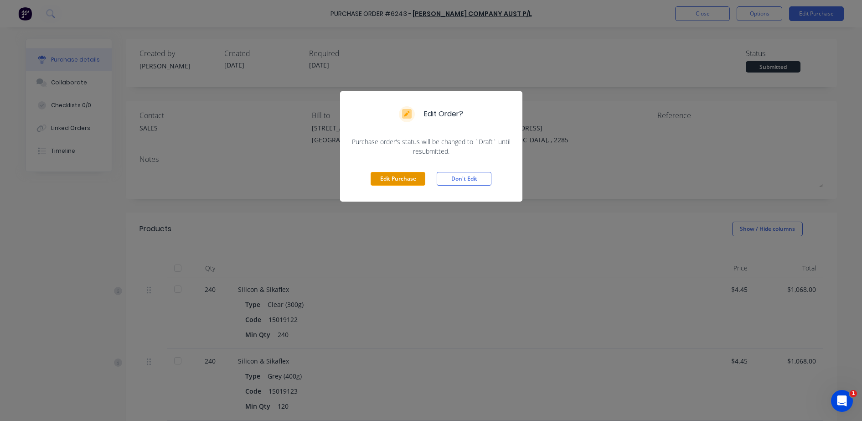
click at [394, 176] on button "Edit Purchase" at bounding box center [398, 179] width 55 height 14
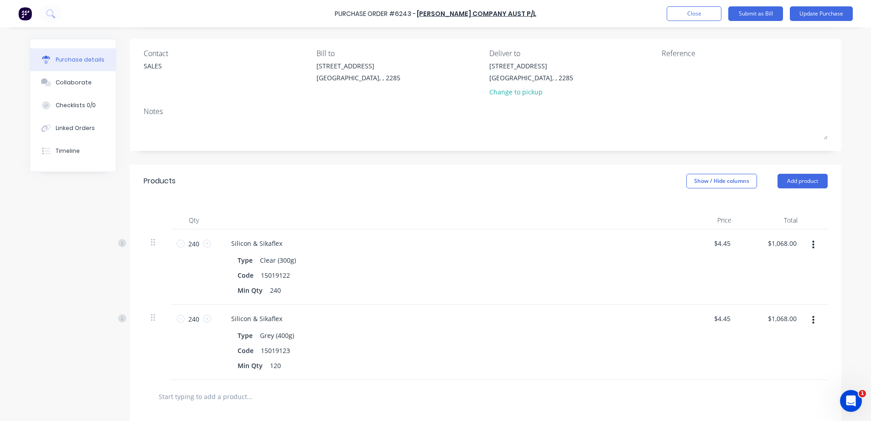
scroll to position [171, 0]
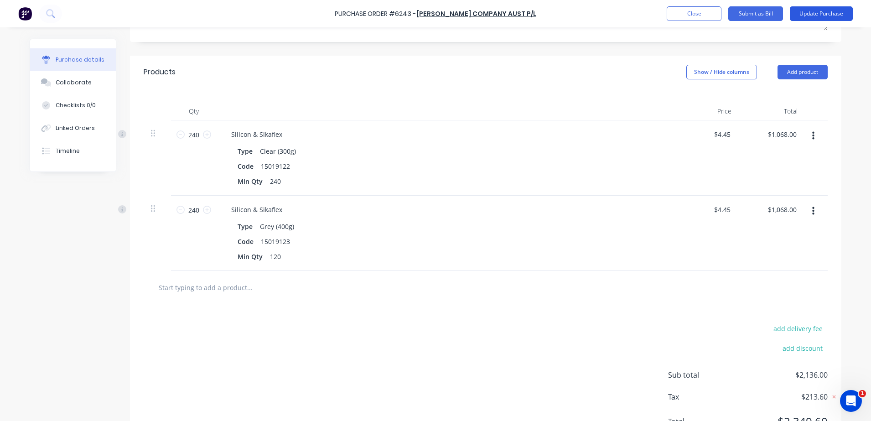
click at [774, 12] on button "Update Purchase" at bounding box center [820, 13] width 63 height 15
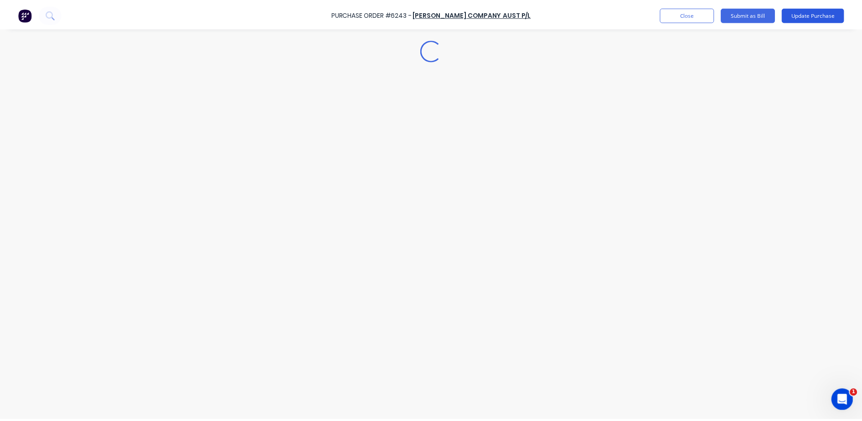
scroll to position [0, 0]
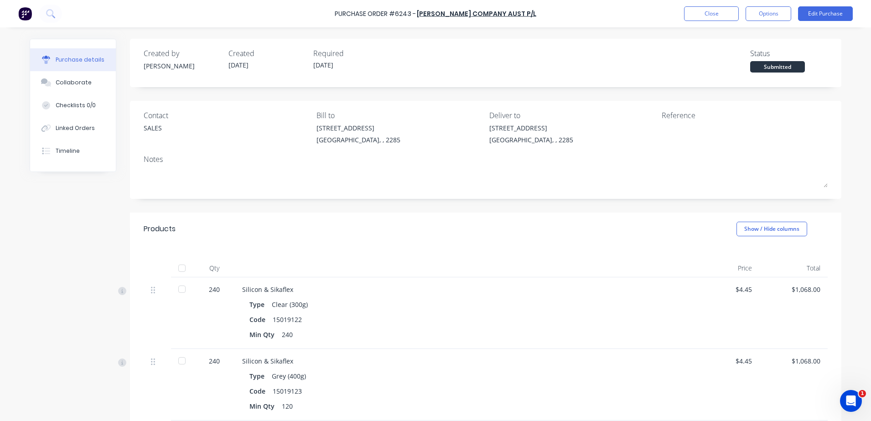
drag, startPoint x: 21, startPoint y: 212, endPoint x: 56, endPoint y: 178, distance: 49.0
click at [21, 211] on div "Purchase details Collaborate Checklists 0/0 Linked Orders Timeline Created by J…" at bounding box center [436, 196] width 830 height 375
click at [712, 10] on button "Close" at bounding box center [711, 13] width 55 height 15
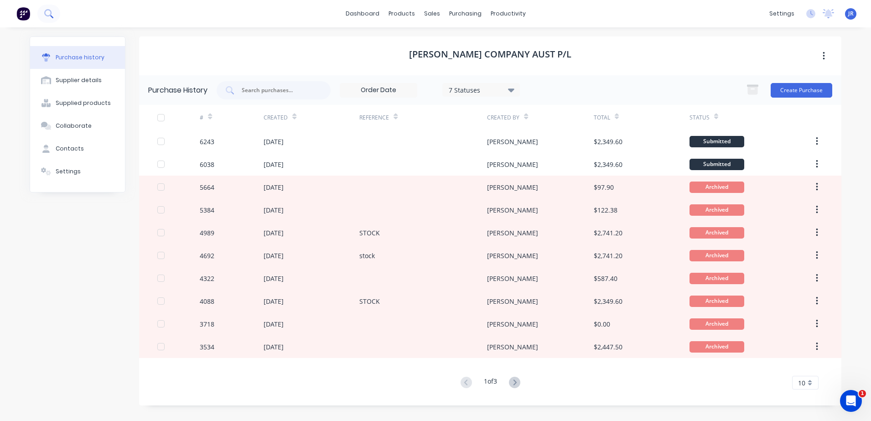
click at [46, 14] on icon at bounding box center [48, 13] width 9 height 9
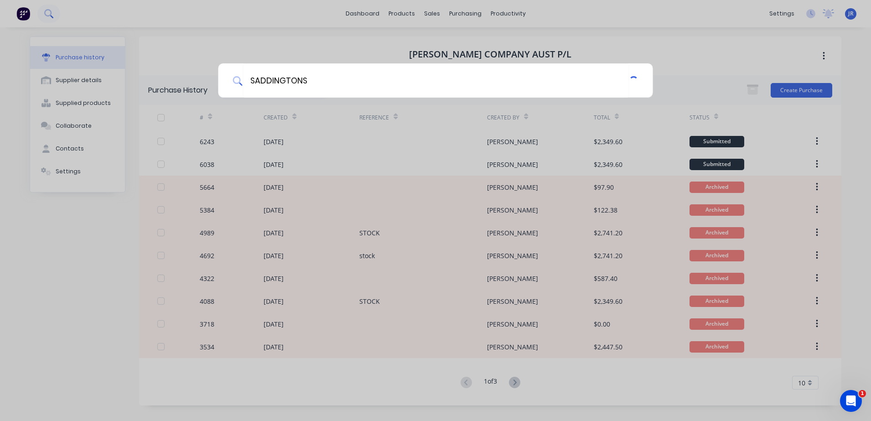
type input "SADDINGTONS"
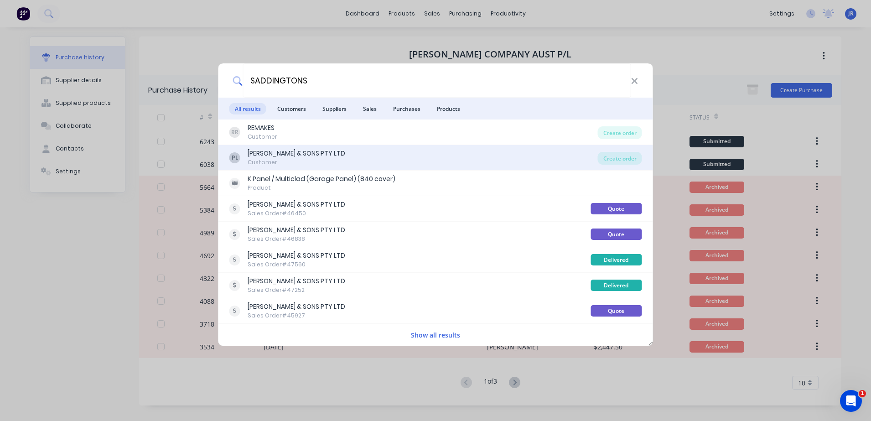
click at [325, 153] on div "P.W. SADDINGTON & SONS PTY LTD" at bounding box center [297, 154] width 98 height 10
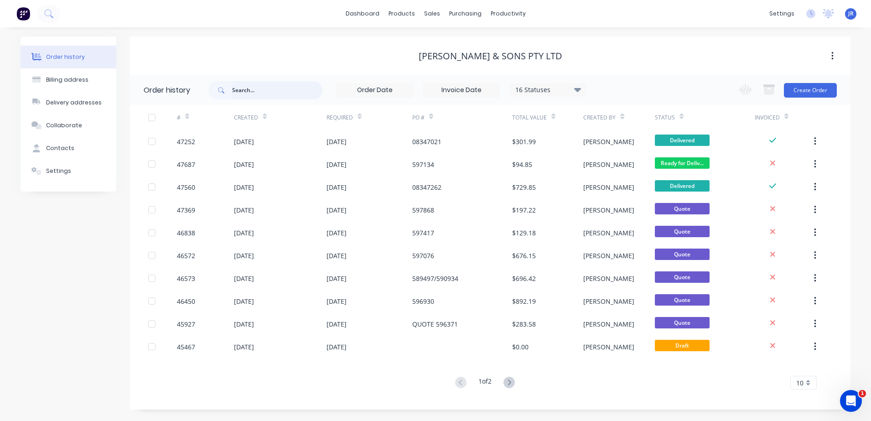
click at [263, 90] on input "text" at bounding box center [277, 90] width 90 height 18
type input "46572"
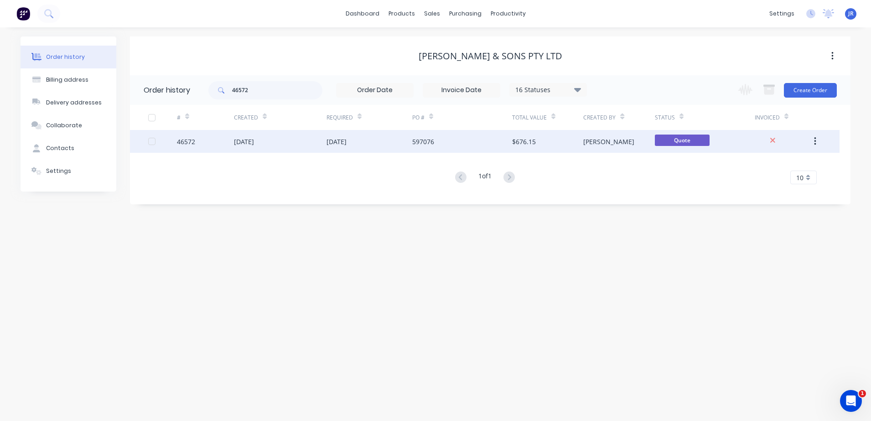
click at [414, 137] on div "597076" at bounding box center [423, 142] width 22 height 10
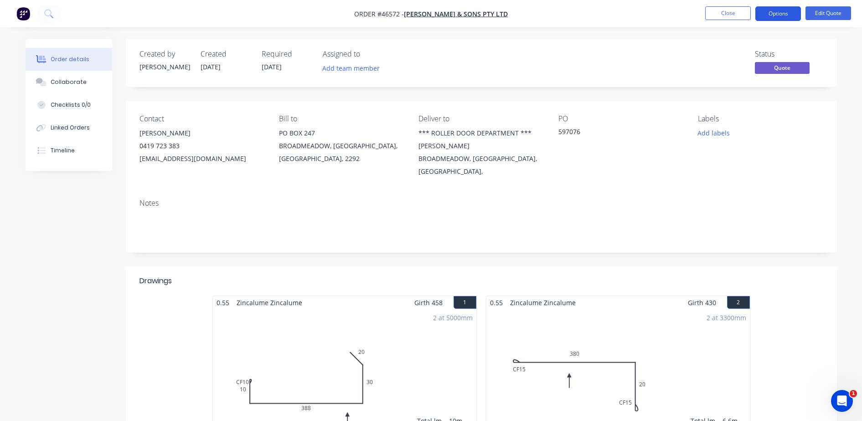
click at [774, 13] on button "Options" at bounding box center [778, 13] width 46 height 15
click at [774, 13] on button "Edit Quote" at bounding box center [828, 13] width 46 height 14
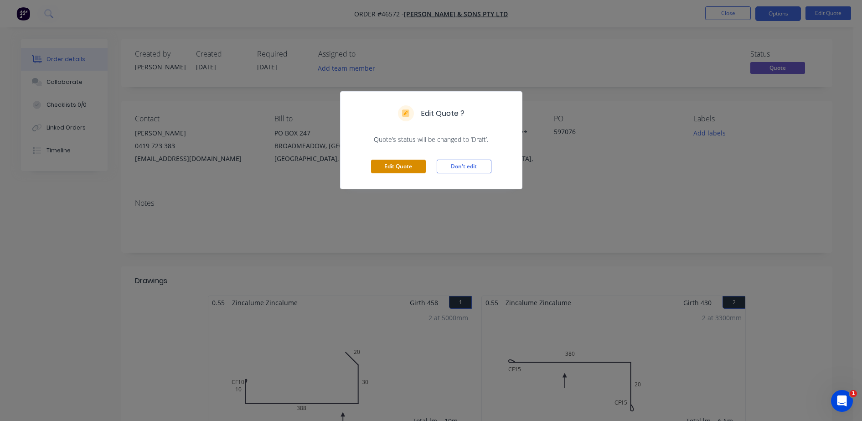
click at [408, 165] on button "Edit Quote" at bounding box center [398, 167] width 55 height 14
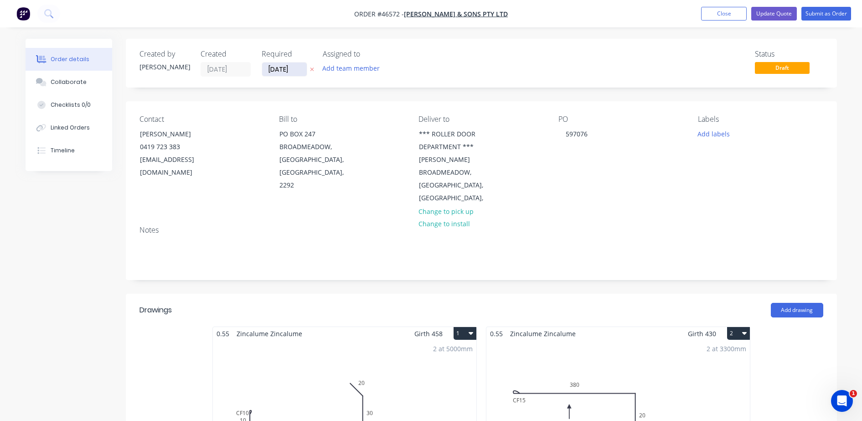
click at [294, 68] on input "28/07/25" at bounding box center [284, 69] width 45 height 14
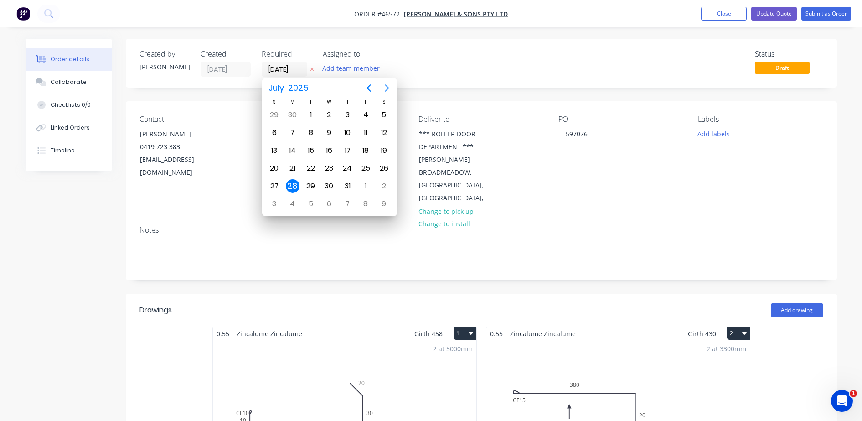
click at [387, 91] on icon "Next page" at bounding box center [387, 88] width 11 height 11
click at [368, 88] on icon "Previous page" at bounding box center [368, 87] width 4 height 7
click at [293, 150] on div "15" at bounding box center [293, 151] width 14 height 14
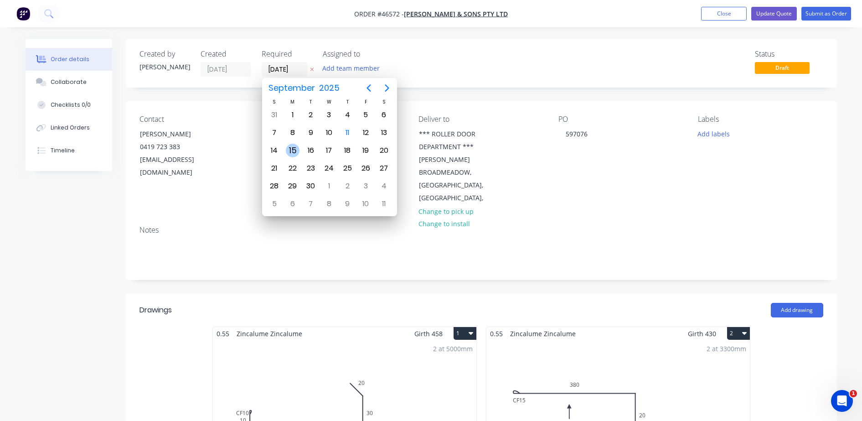
type input "15/09/25"
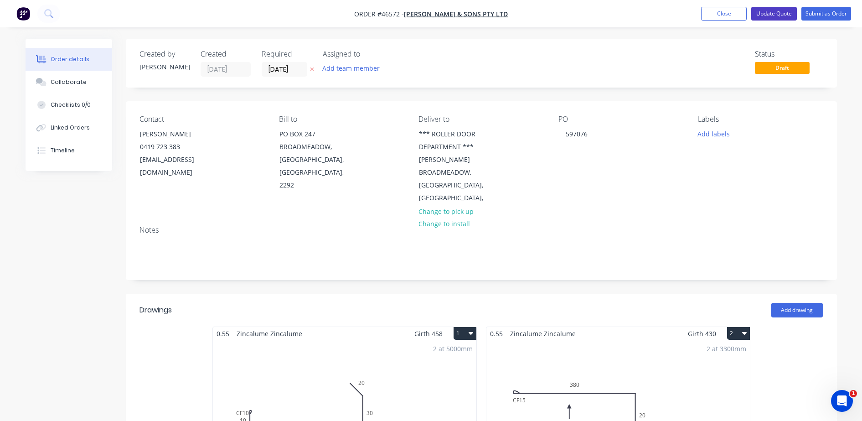
click at [774, 14] on button "Update Quote" at bounding box center [774, 14] width 46 height 14
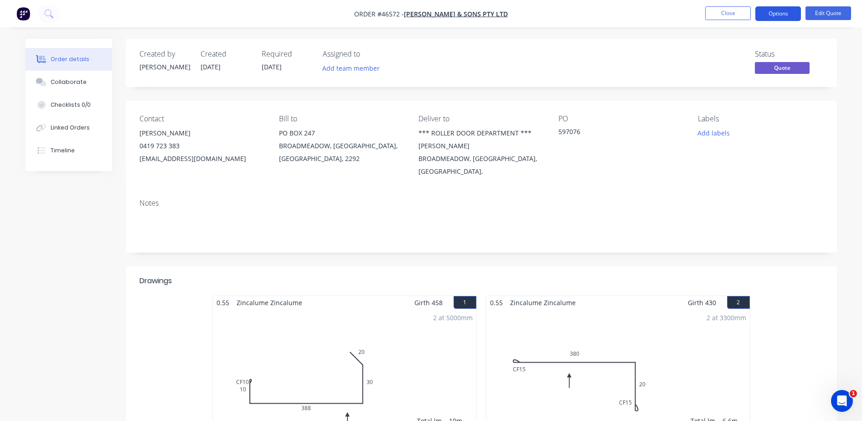
click at [769, 14] on button "Options" at bounding box center [778, 13] width 46 height 15
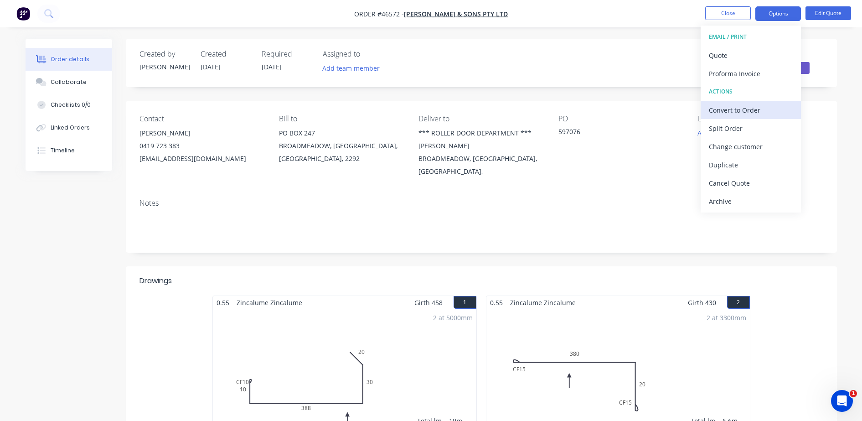
click at [721, 108] on div "Convert to Order" at bounding box center [751, 109] width 84 height 13
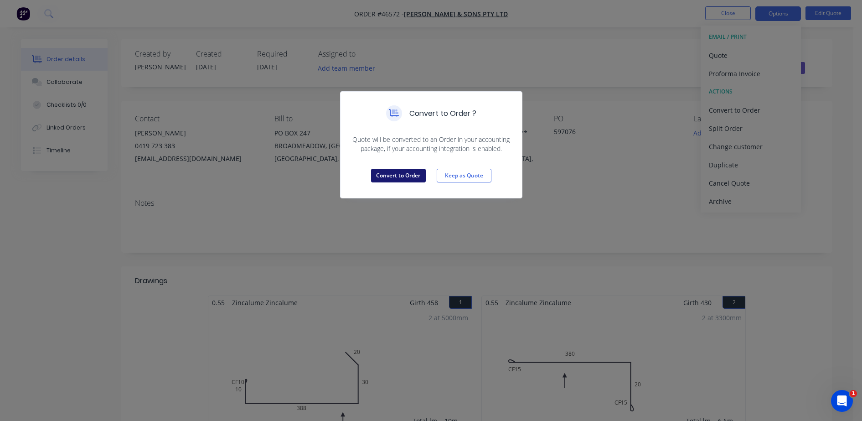
click at [392, 178] on button "Convert to Order" at bounding box center [398, 176] width 55 height 14
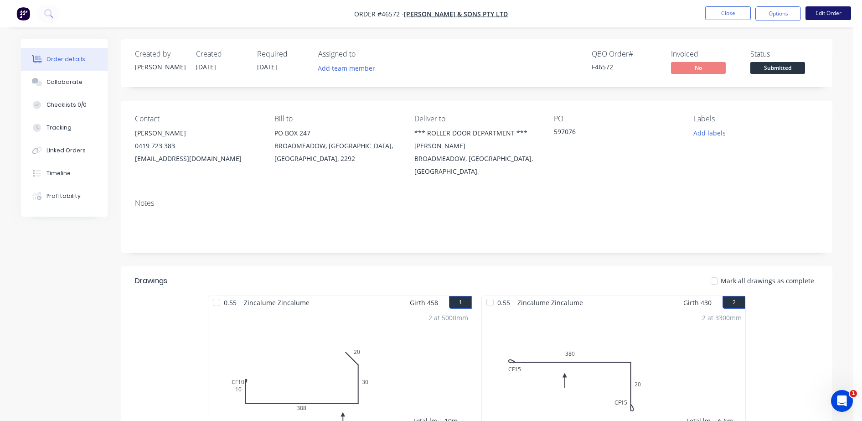
click at [774, 14] on button "Edit Order" at bounding box center [828, 13] width 46 height 14
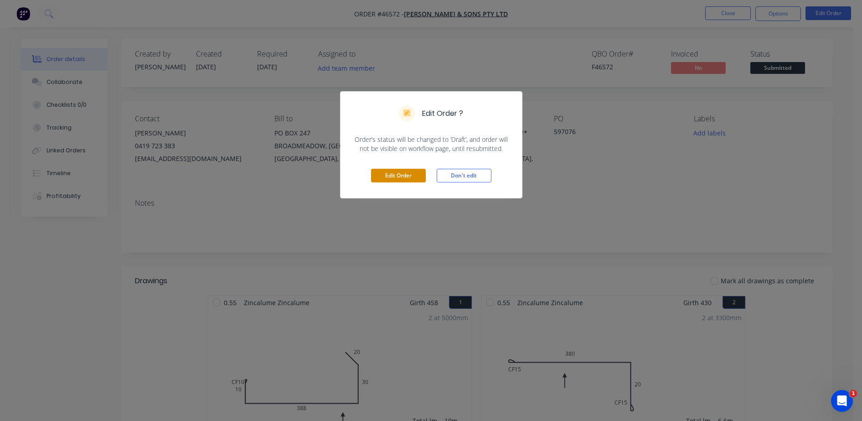
click at [394, 173] on button "Edit Order" at bounding box center [398, 176] width 55 height 14
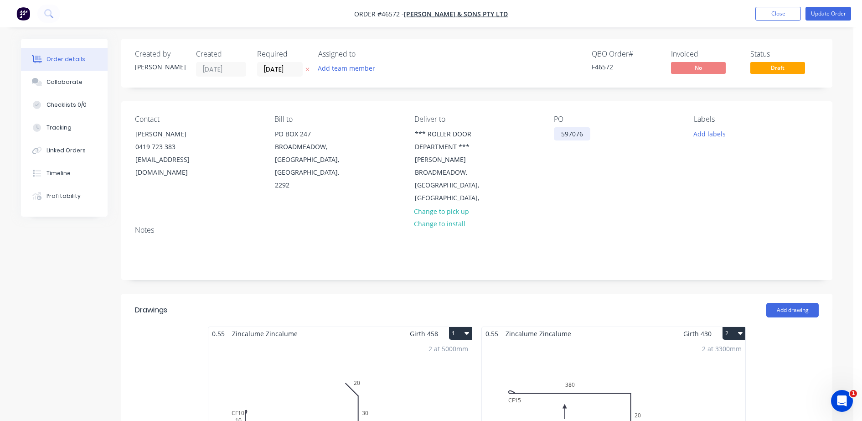
click at [588, 134] on div "597076" at bounding box center [572, 133] width 36 height 13
click at [774, 14] on button "Update Order" at bounding box center [828, 14] width 46 height 14
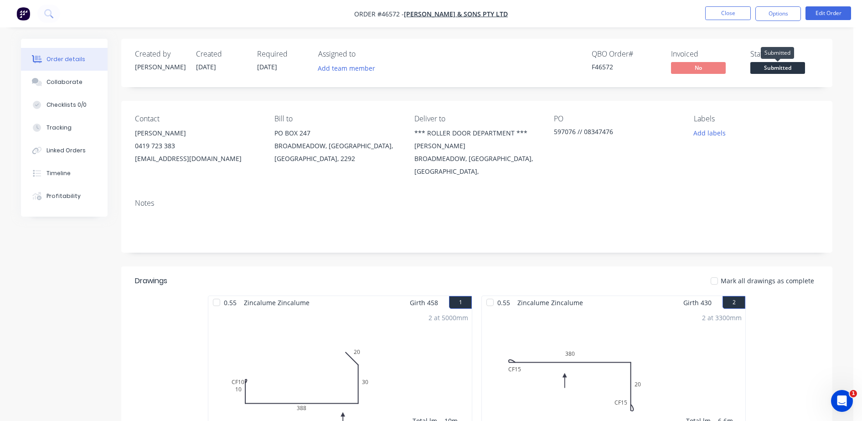
click at [774, 69] on span "Submitted" at bounding box center [777, 67] width 55 height 11
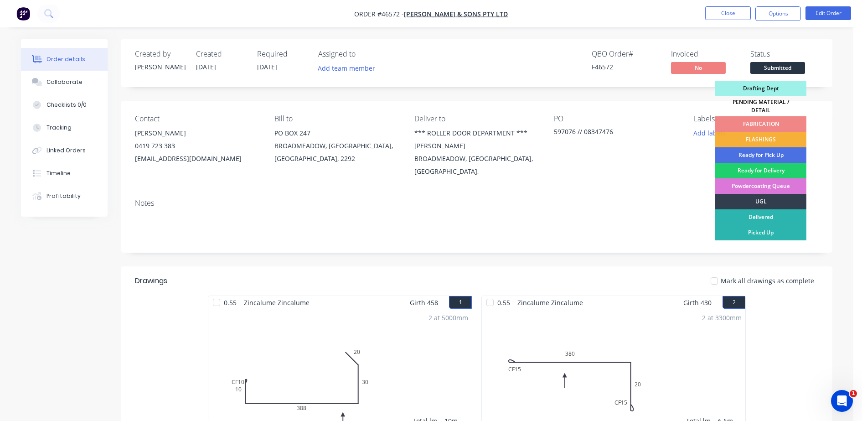
click at [771, 99] on div "PENDING MATERIAL / DETAIL" at bounding box center [760, 106] width 91 height 20
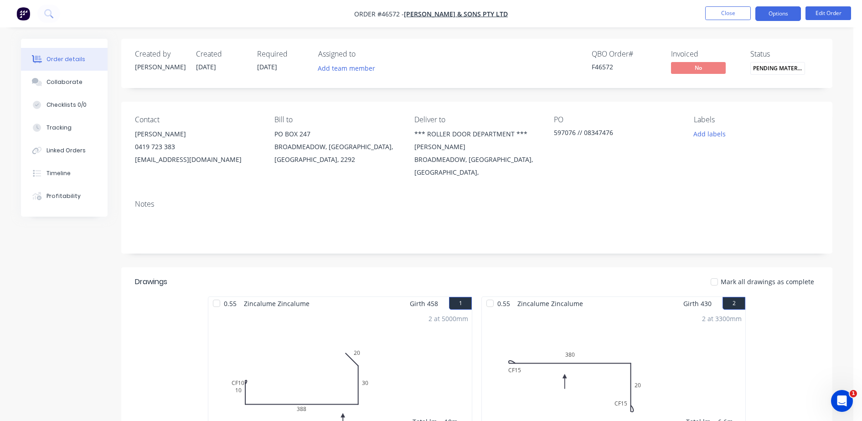
click at [774, 11] on button "Options" at bounding box center [778, 13] width 46 height 15
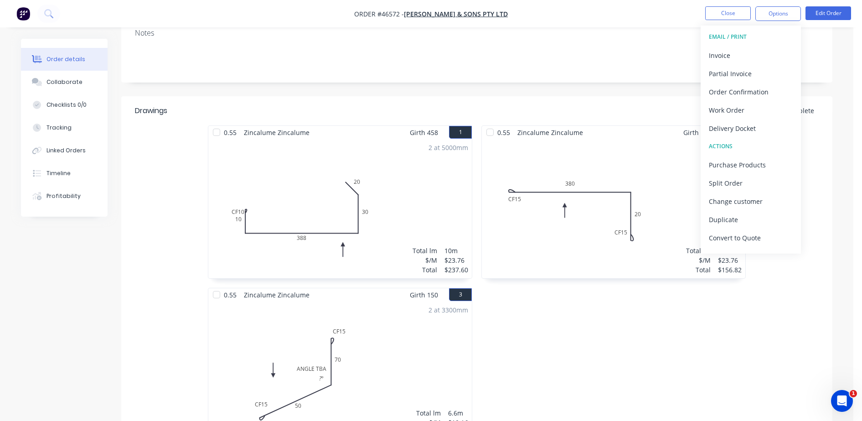
scroll to position [512, 0]
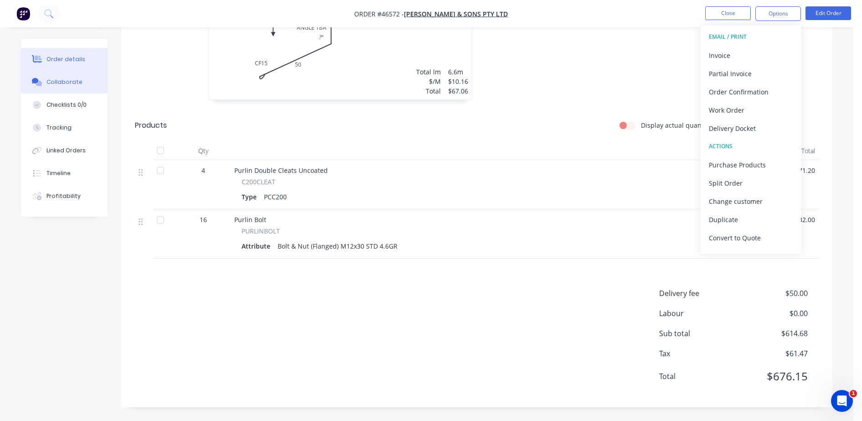
click at [41, 79] on icon at bounding box center [37, 82] width 10 height 8
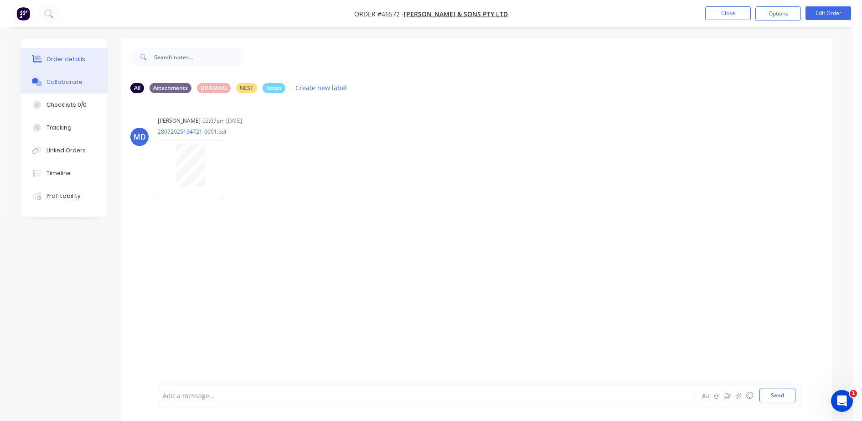
click at [63, 63] on button "Order details" at bounding box center [64, 59] width 87 height 23
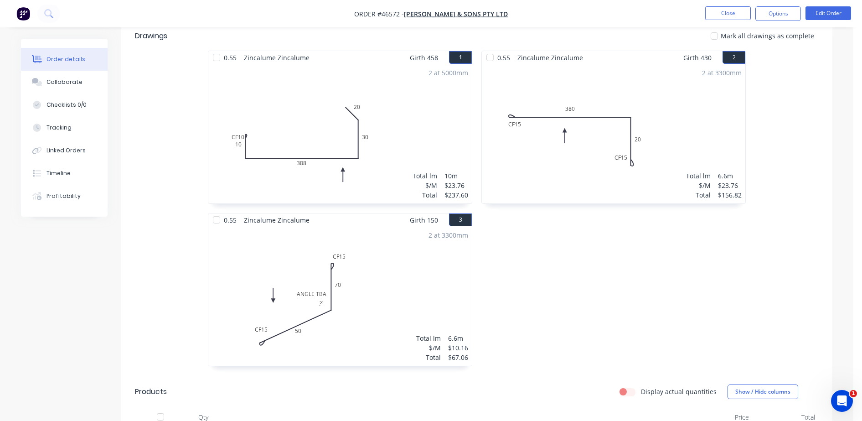
scroll to position [342, 0]
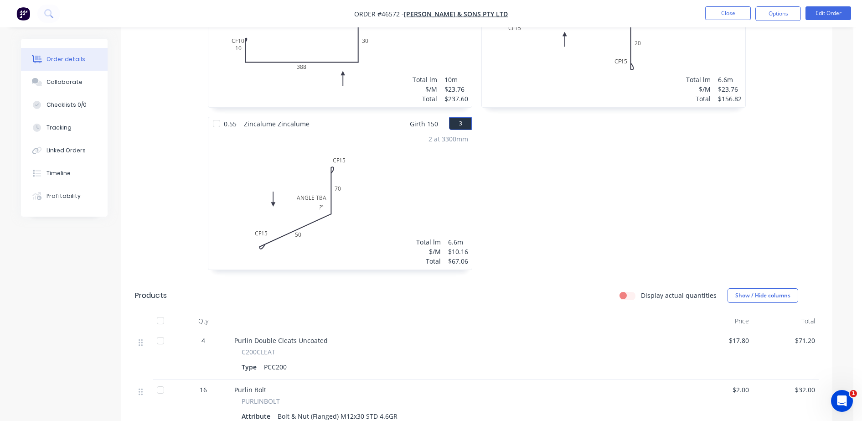
click at [773, 4] on nav "Order #46572 - P.W. SADDINGTON & SONS PTY LTD Close Options Edit Order" at bounding box center [431, 13] width 862 height 27
click at [771, 10] on button "Options" at bounding box center [778, 13] width 46 height 15
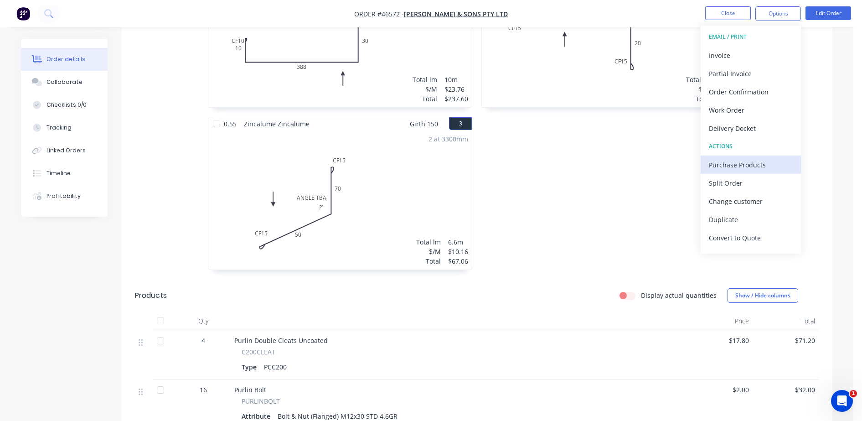
click at [718, 161] on div "Purchase Products" at bounding box center [751, 164] width 84 height 13
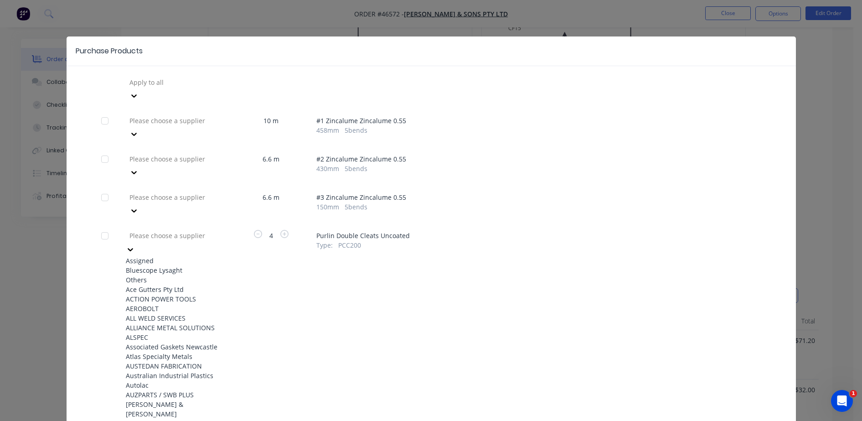
click at [194, 230] on div at bounding box center [194, 235] width 131 height 11
click at [187, 265] on div "Bluescope Lysaght" at bounding box center [176, 270] width 100 height 10
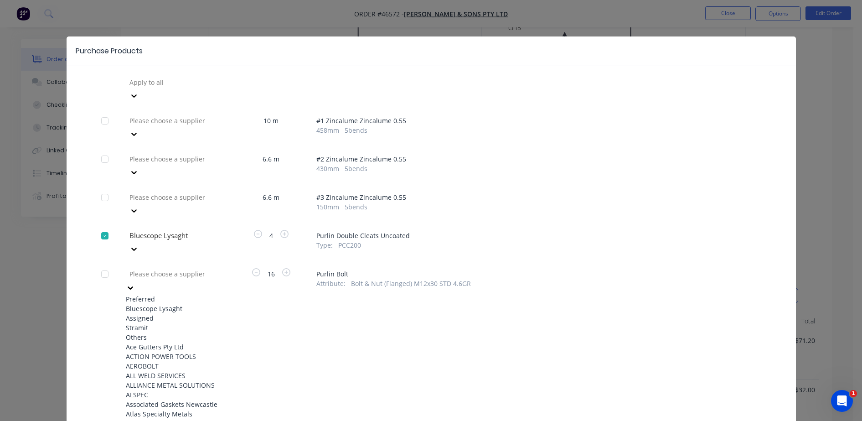
click at [188, 268] on div at bounding box center [194, 273] width 131 height 11
click at [186, 304] on div "Bluescope Lysaght" at bounding box center [176, 309] width 100 height 10
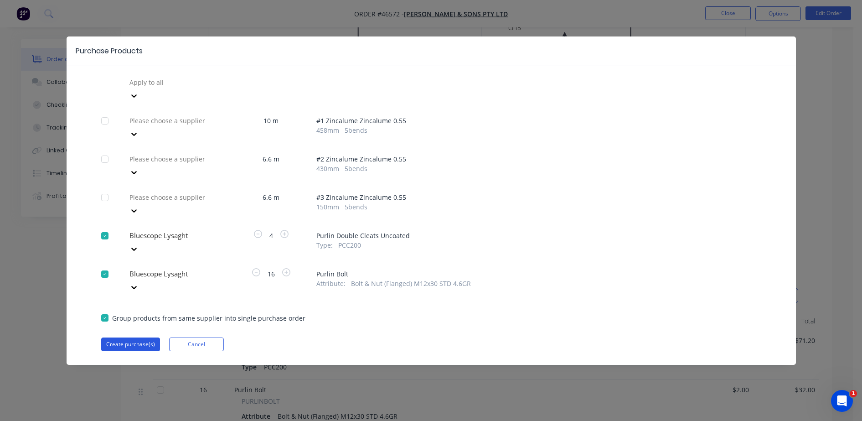
click at [130, 337] on button "Create purchase(s)" at bounding box center [130, 344] width 59 height 14
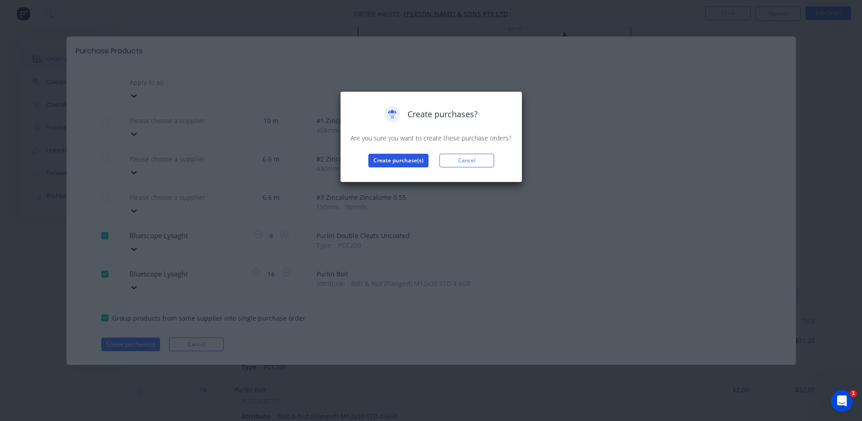
click at [398, 158] on button "Create purchase(s)" at bounding box center [398, 161] width 60 height 14
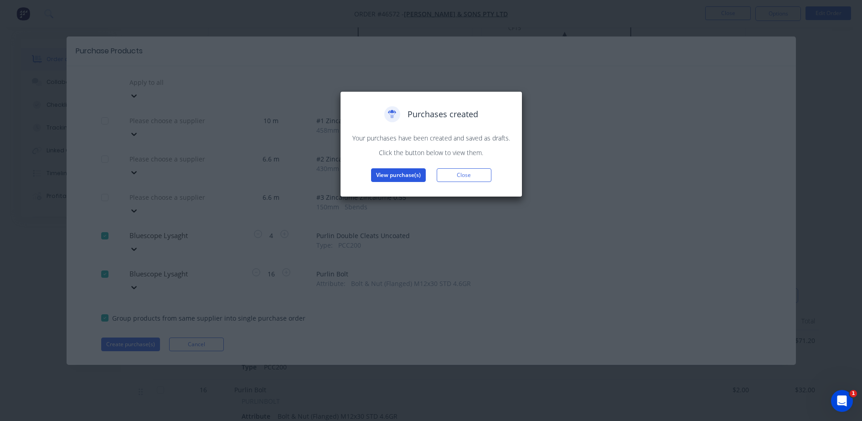
click at [408, 170] on button "View purchase(s)" at bounding box center [398, 175] width 55 height 14
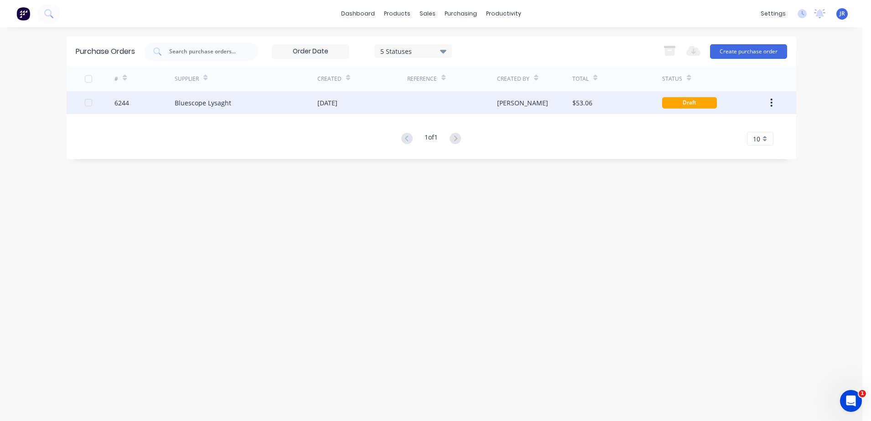
click at [480, 98] on div at bounding box center [452, 102] width 90 height 23
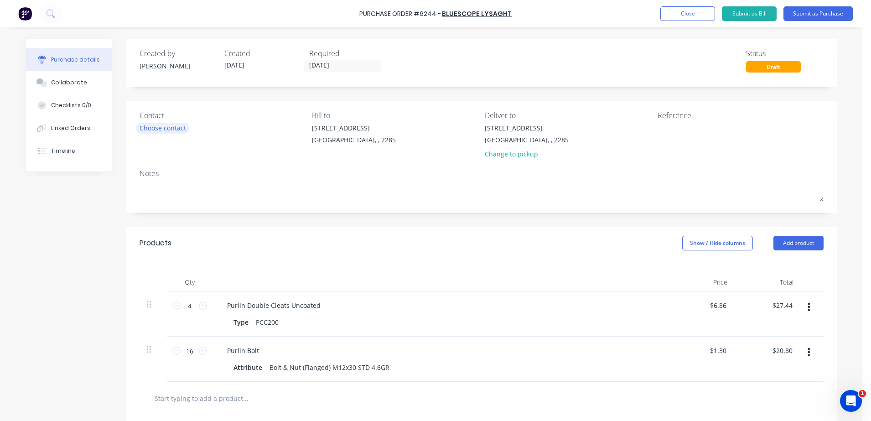
click at [155, 130] on div "Choose contact" at bounding box center [162, 128] width 46 height 10
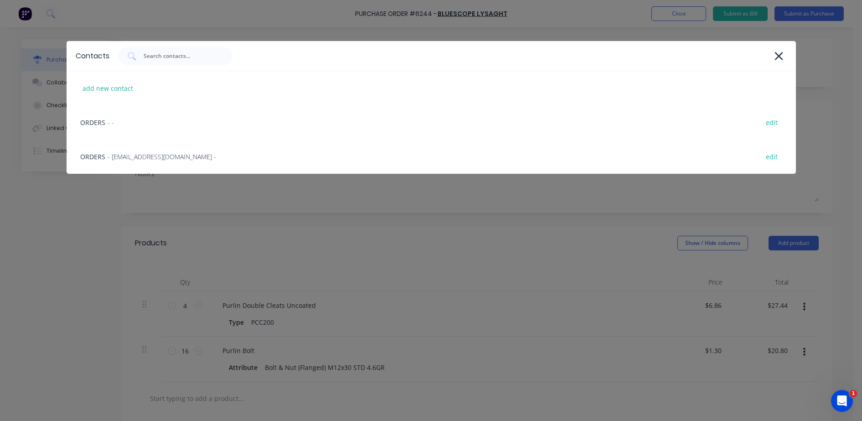
click at [152, 152] on span "- LysaghtCardiffSales@lysaght.com -" at bounding box center [162, 157] width 108 height 10
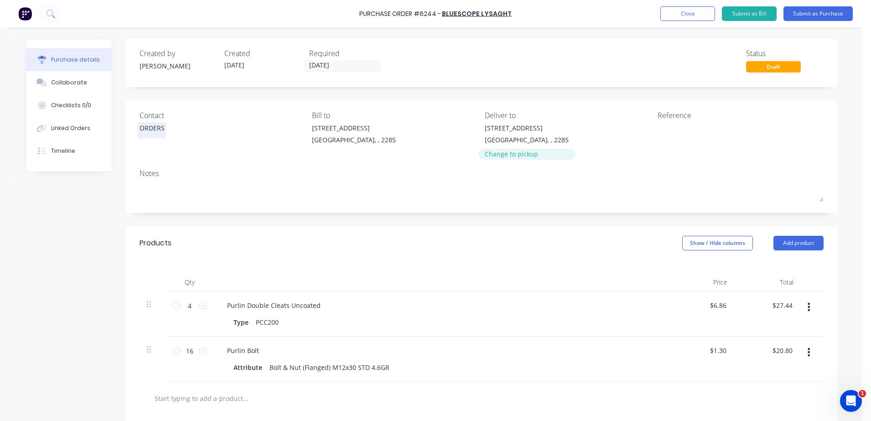
click at [507, 152] on div "Change to pickup" at bounding box center [527, 154] width 84 height 10
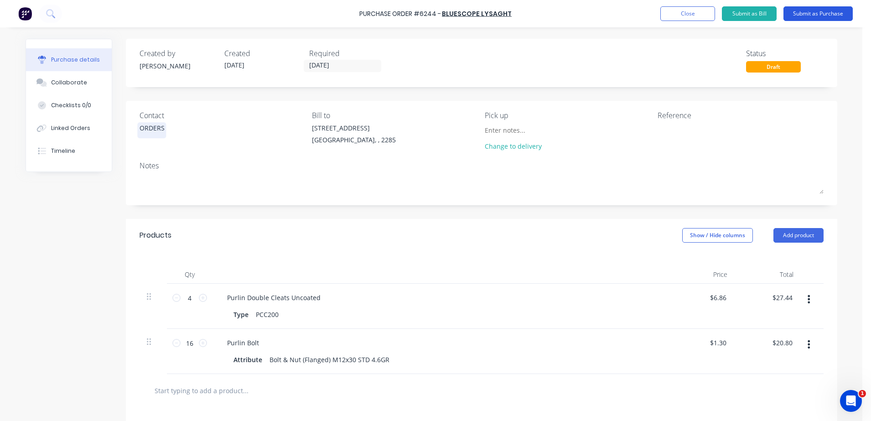
click at [774, 15] on button "Submit as Purchase" at bounding box center [817, 13] width 69 height 15
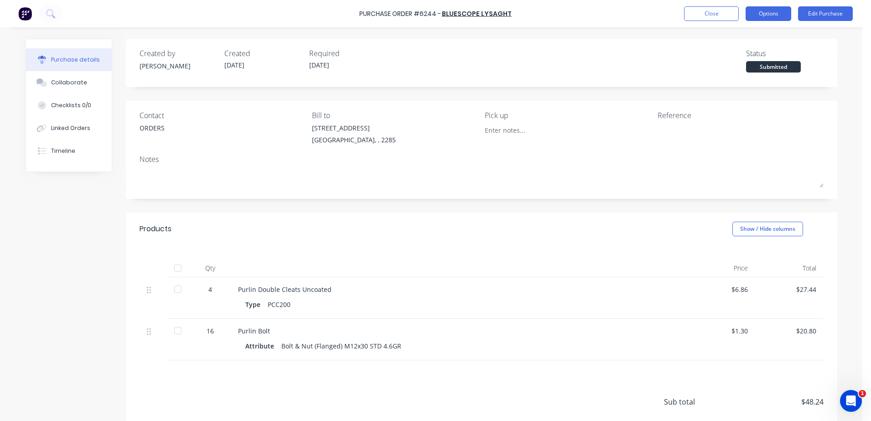
click at [764, 18] on button "Options" at bounding box center [768, 13] width 46 height 15
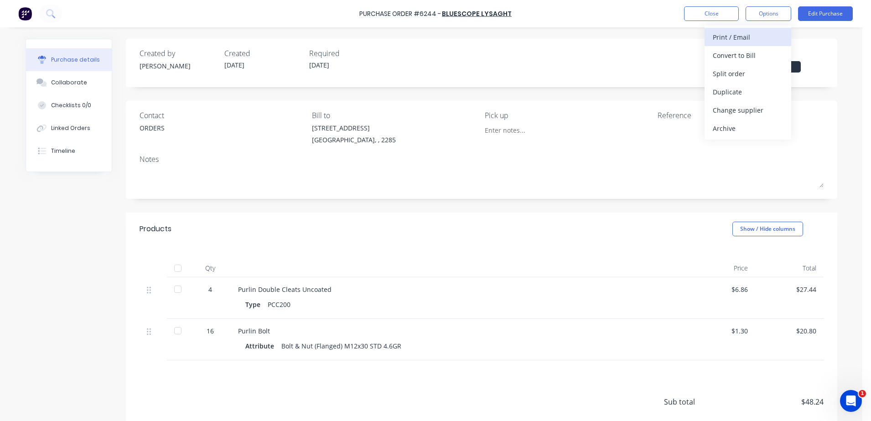
click at [723, 39] on div "Print / Email" at bounding box center [747, 37] width 70 height 13
click at [721, 75] on div "Without pricing" at bounding box center [747, 73] width 70 height 13
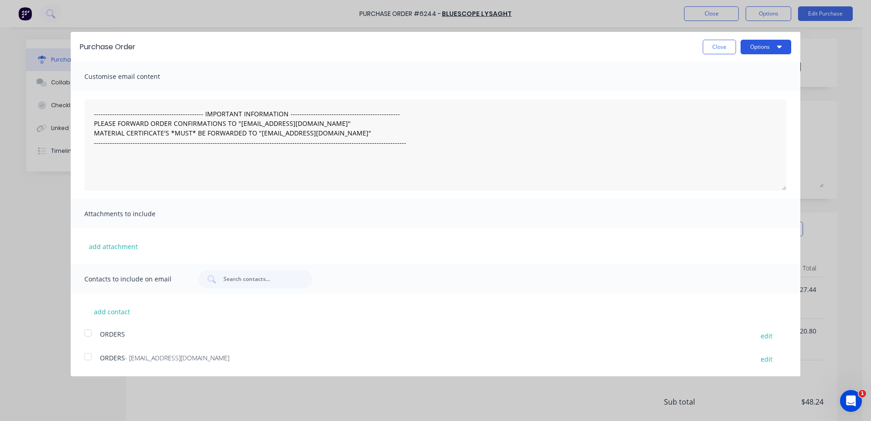
click at [760, 52] on button "Options" at bounding box center [765, 47] width 51 height 15
click at [733, 75] on div "Print" at bounding box center [747, 69] width 70 height 13
click at [724, 49] on button "Close" at bounding box center [718, 47] width 33 height 15
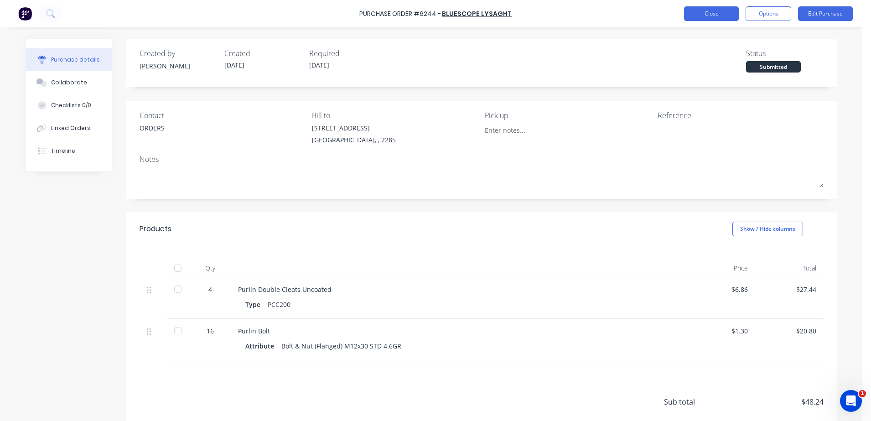
click at [707, 15] on button "Close" at bounding box center [711, 13] width 55 height 15
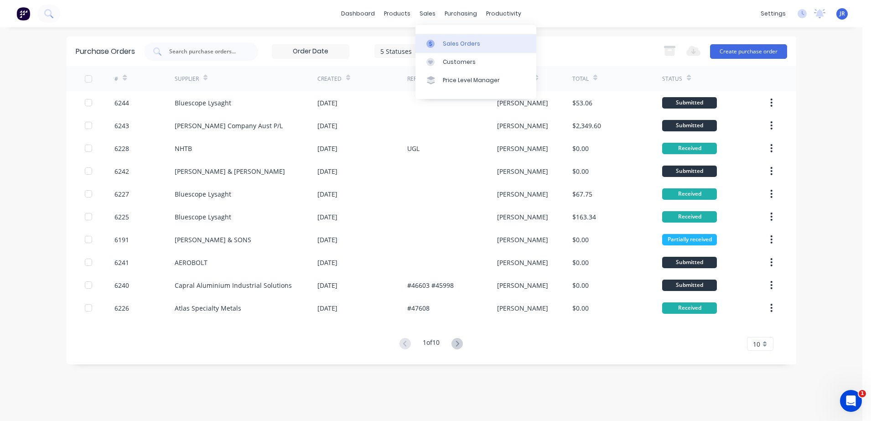
click at [437, 39] on link "Sales Orders" at bounding box center [475, 43] width 121 height 18
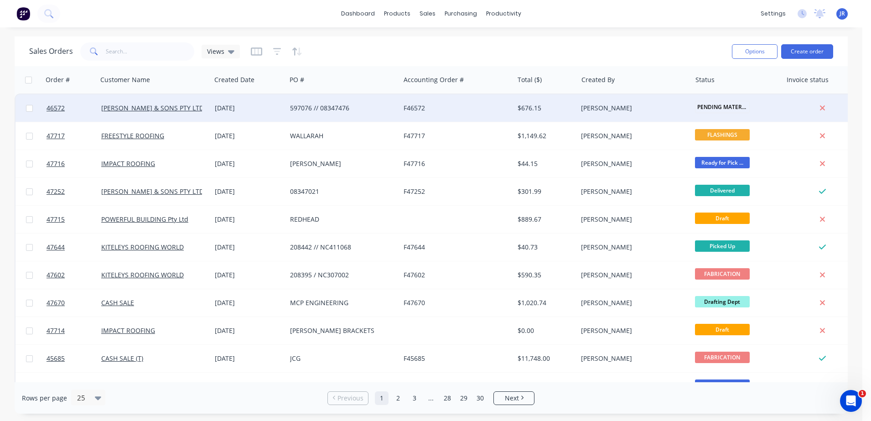
click at [302, 108] on div "597076 // 08347476" at bounding box center [340, 107] width 101 height 9
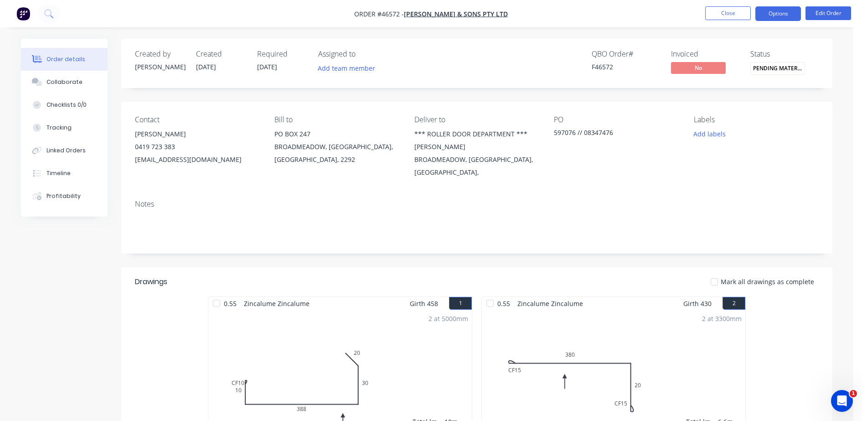
click at [774, 17] on button "Options" at bounding box center [778, 13] width 46 height 15
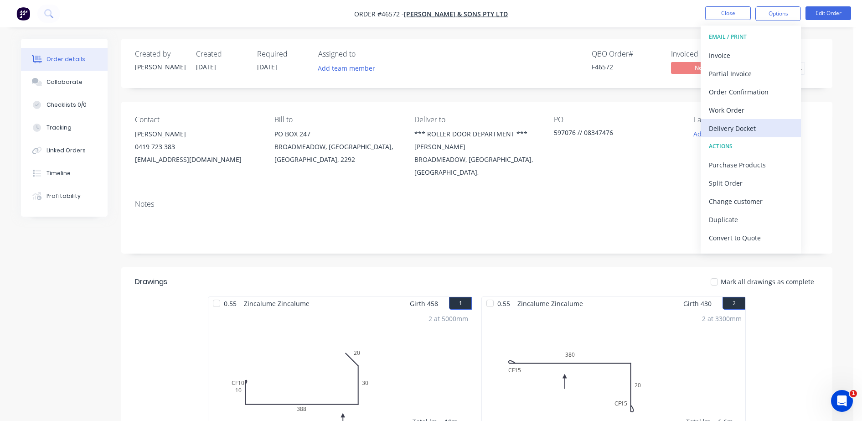
click at [731, 127] on div "Delivery Docket" at bounding box center [751, 128] width 84 height 13
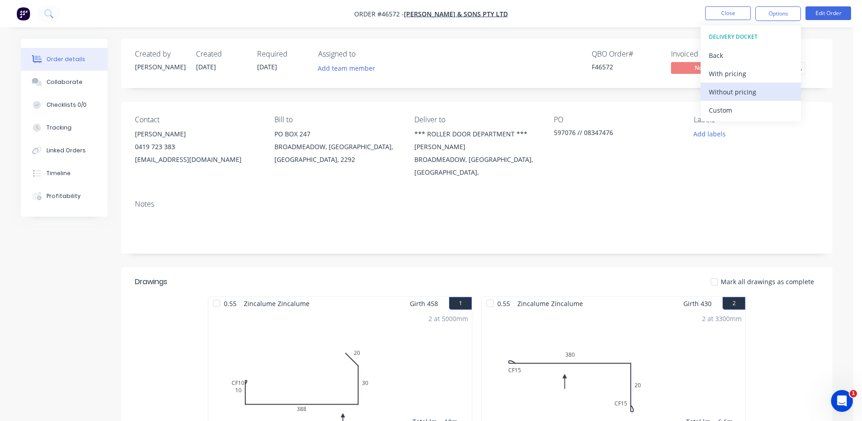
click at [727, 96] on div "Without pricing" at bounding box center [751, 91] width 84 height 13
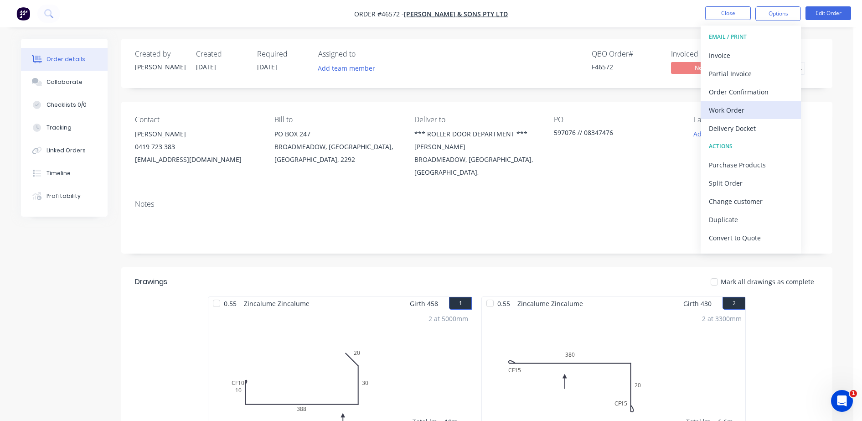
click at [732, 104] on div "Work Order" at bounding box center [751, 109] width 84 height 13
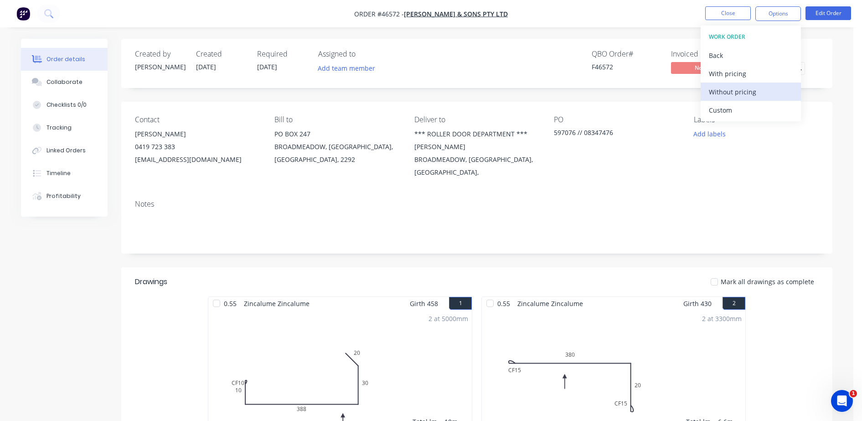
click at [736, 89] on div "Without pricing" at bounding box center [751, 91] width 84 height 13
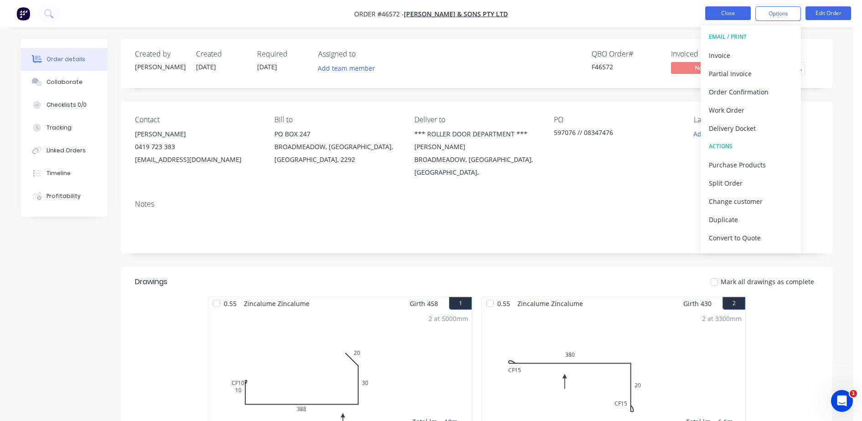
click at [723, 17] on button "Close" at bounding box center [728, 13] width 46 height 14
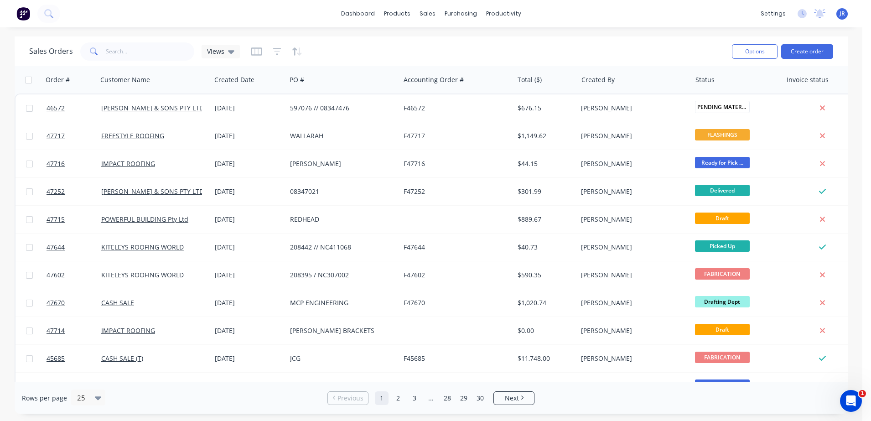
click at [21, 9] on img at bounding box center [23, 14] width 14 height 14
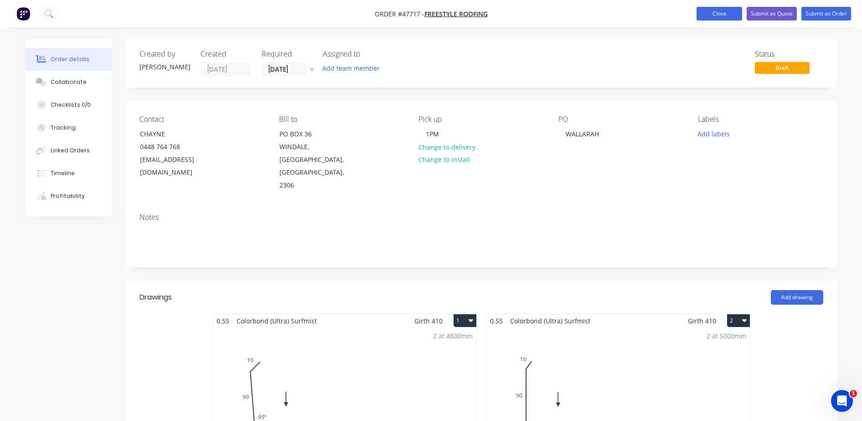
click at [720, 20] on button "Close" at bounding box center [719, 14] width 46 height 14
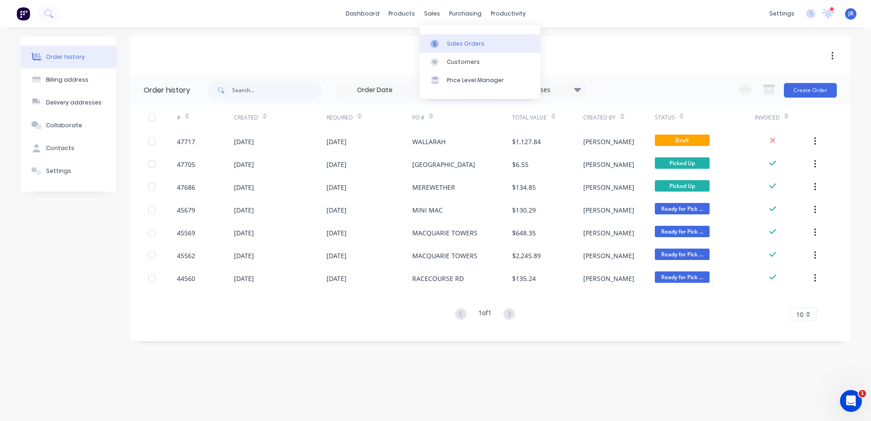
click at [451, 39] on link "Sales Orders" at bounding box center [479, 43] width 121 height 18
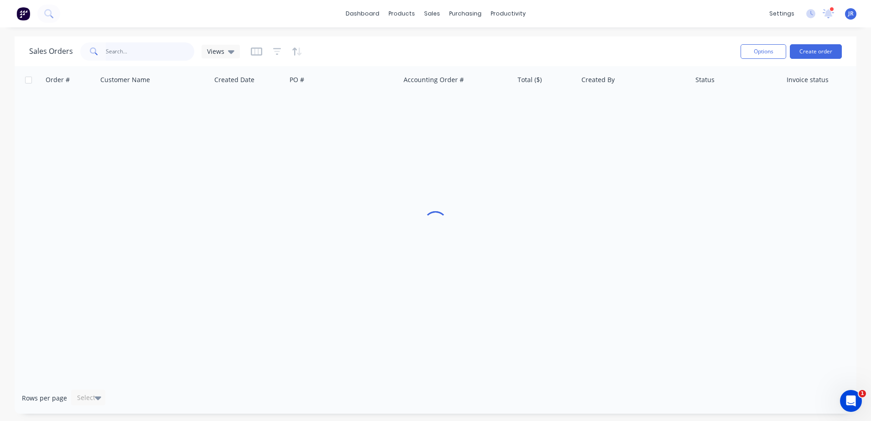
click at [170, 47] on input "text" at bounding box center [150, 51] width 89 height 18
type input "G"
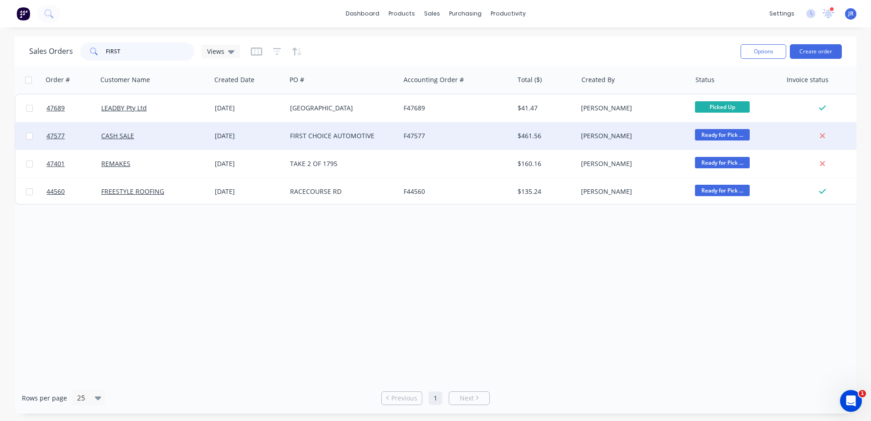
type input "FIRST"
click at [322, 139] on div "FIRST CHOICE AUTOMOTIVE" at bounding box center [340, 135] width 101 height 9
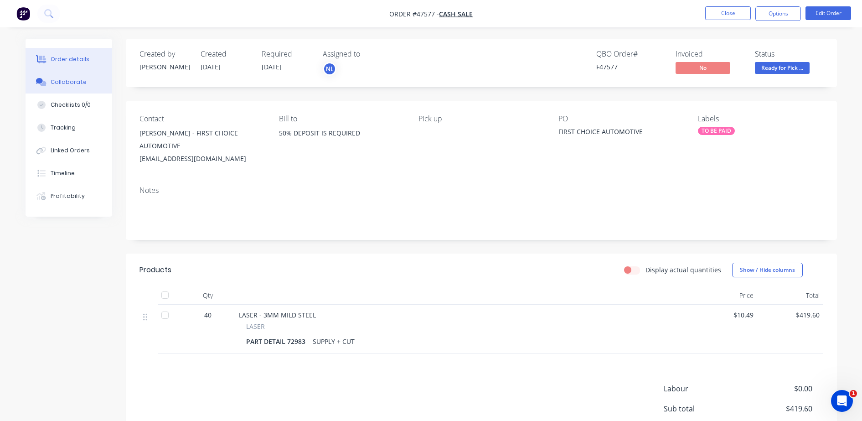
click at [80, 85] on div "Collaborate" at bounding box center [69, 82] width 36 height 8
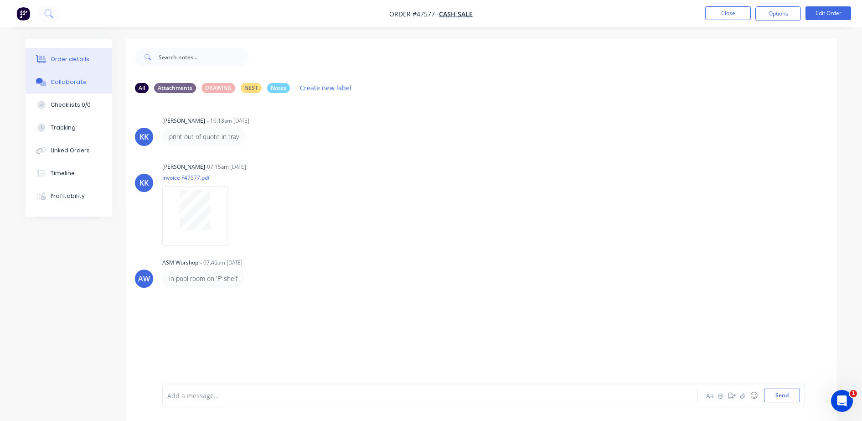
click at [93, 57] on button "Order details" at bounding box center [69, 59] width 87 height 23
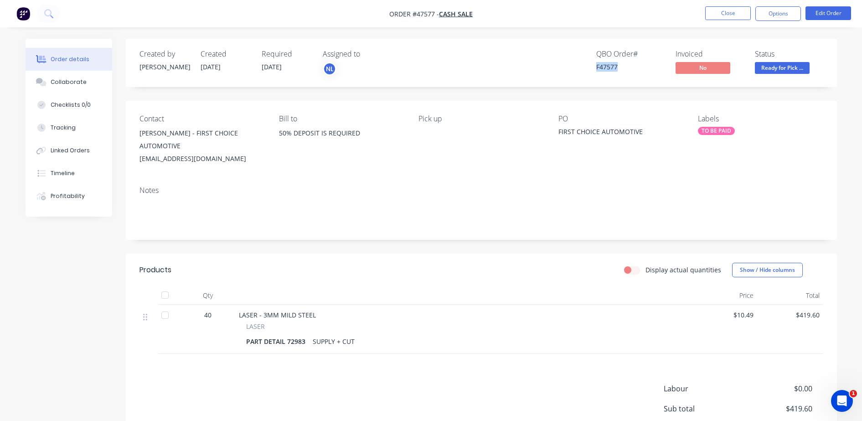
drag, startPoint x: 588, startPoint y: 71, endPoint x: 626, endPoint y: 70, distance: 38.3
click at [626, 70] on div "QBO Order # F47577 Invoiced No Status Ready for Pick ..." at bounding box center [618, 63] width 409 height 26
drag, startPoint x: 626, startPoint y: 70, endPoint x: 614, endPoint y: 65, distance: 13.3
copy div "F47577"
click at [725, 9] on button "Close" at bounding box center [728, 13] width 46 height 14
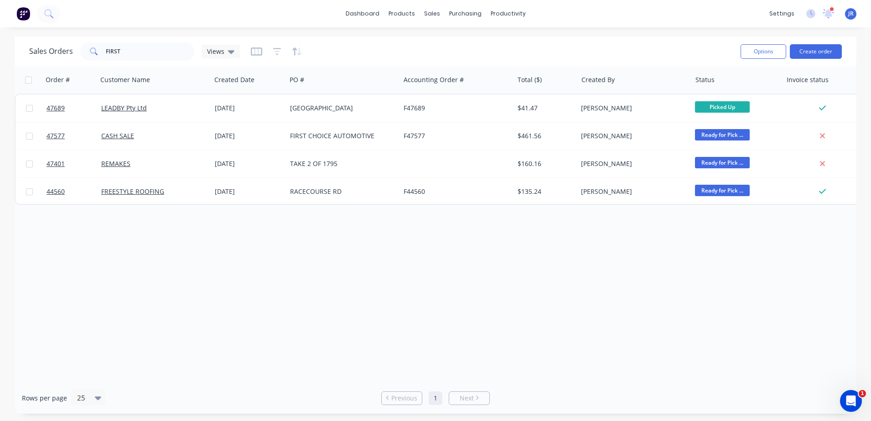
click at [27, 13] on img at bounding box center [23, 14] width 14 height 14
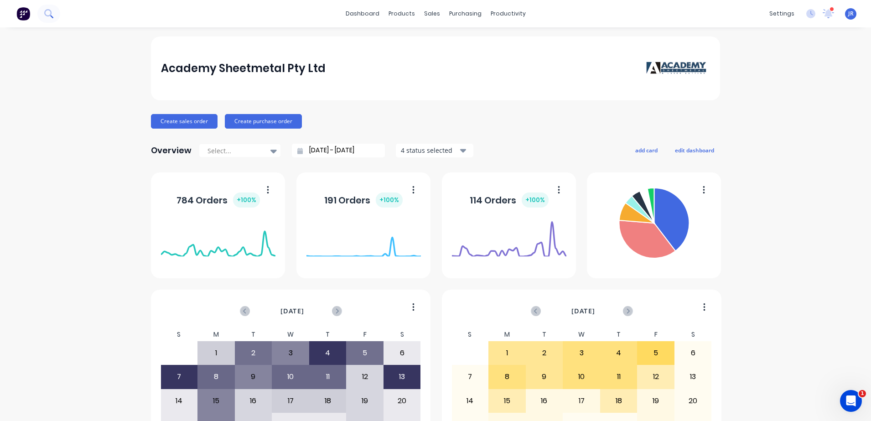
click at [40, 15] on button at bounding box center [48, 14] width 23 height 18
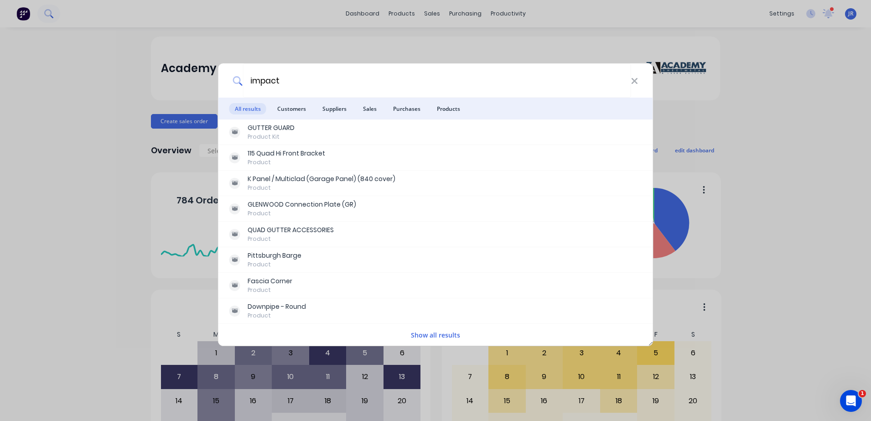
type input "impact"
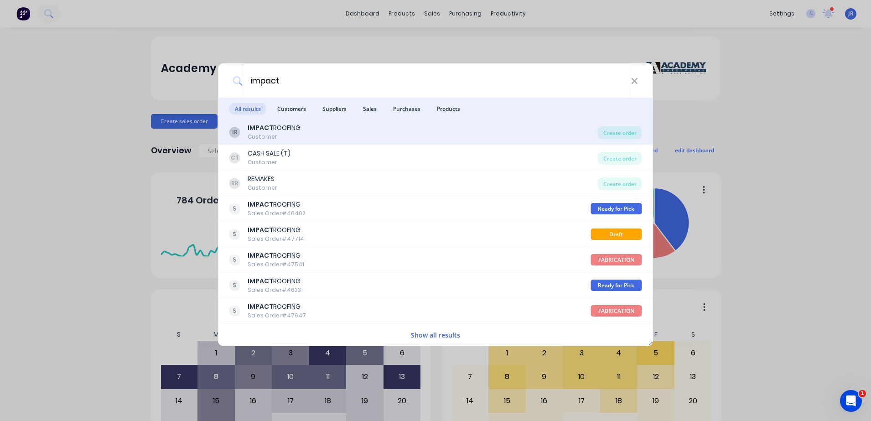
click at [263, 139] on div "Customer" at bounding box center [274, 137] width 53 height 8
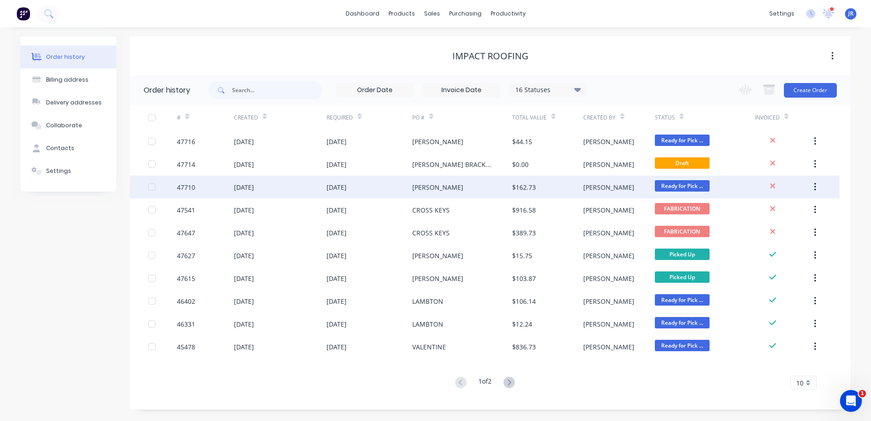
click at [415, 186] on div "[PERSON_NAME]" at bounding box center [437, 187] width 51 height 10
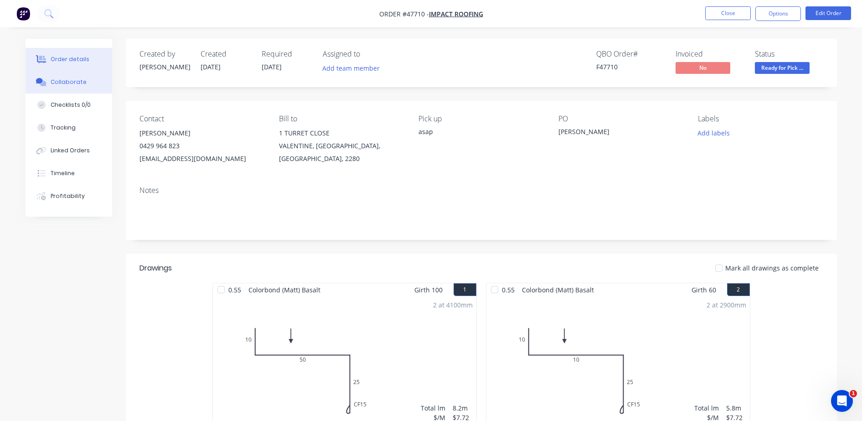
click at [73, 81] on div "Collaborate" at bounding box center [69, 82] width 36 height 8
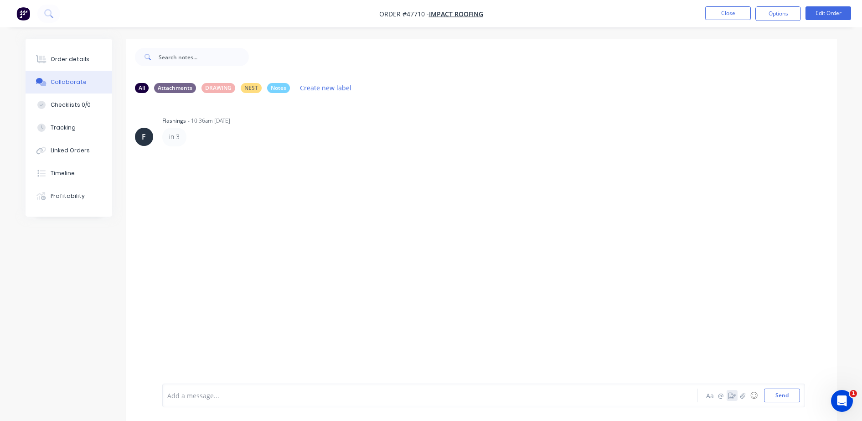
click at [727, 396] on button "button" at bounding box center [732, 395] width 11 height 11
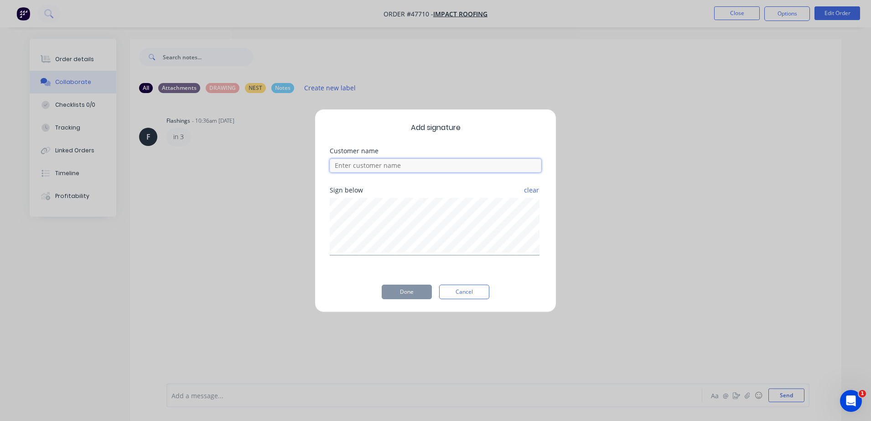
click at [408, 163] on input at bounding box center [436, 166] width 212 height 14
type input "will"
drag, startPoint x: 412, startPoint y: 289, endPoint x: 373, endPoint y: 268, distance: 43.8
click at [410, 289] on button "Done" at bounding box center [407, 291] width 50 height 15
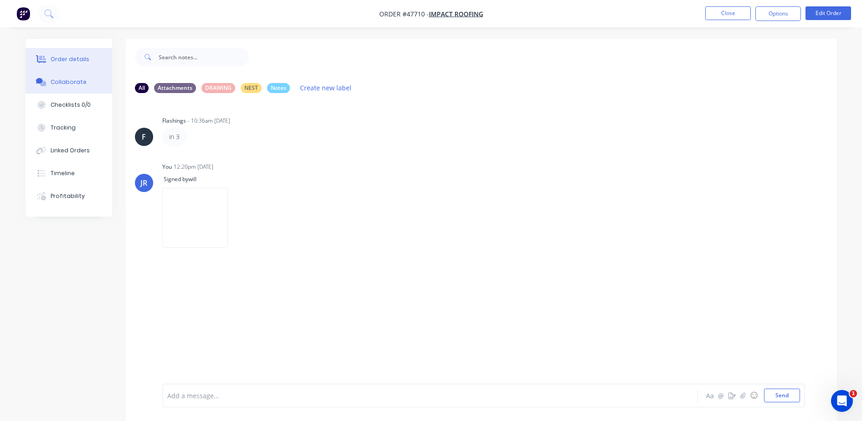
click at [76, 58] on div "Order details" at bounding box center [70, 59] width 39 height 8
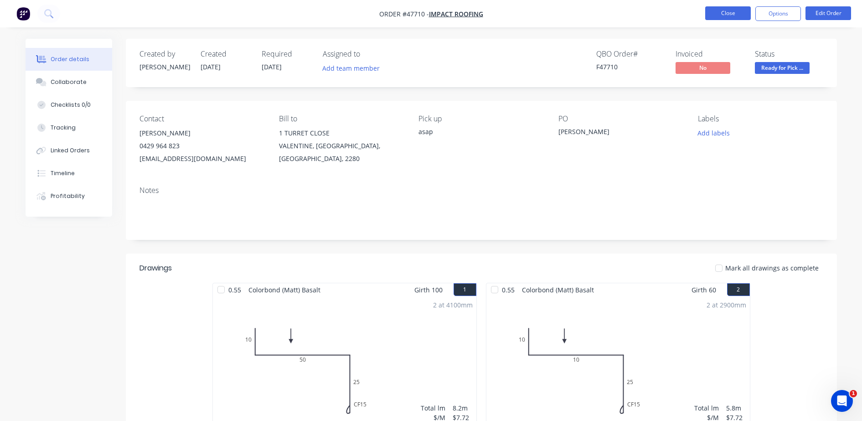
click at [712, 8] on button "Close" at bounding box center [728, 13] width 46 height 14
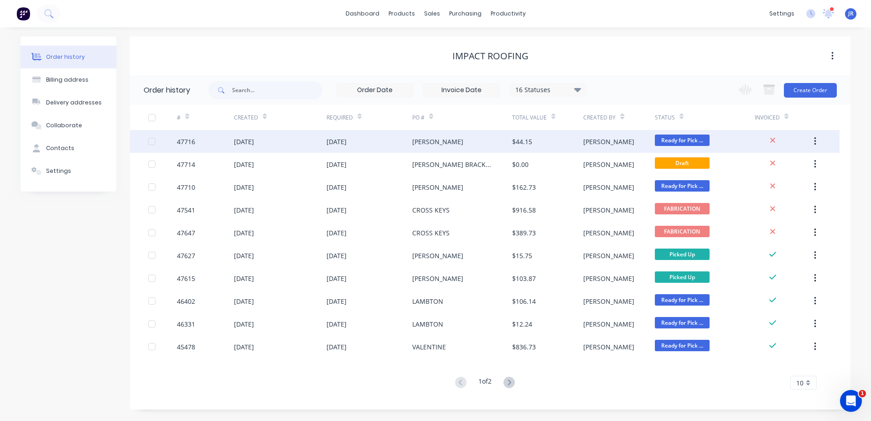
click at [426, 140] on div "[PERSON_NAME]" at bounding box center [437, 142] width 51 height 10
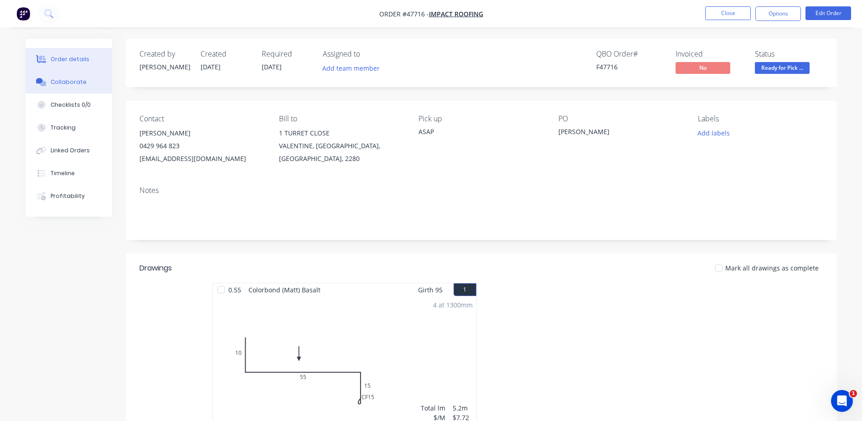
click at [62, 77] on button "Collaborate" at bounding box center [69, 82] width 87 height 23
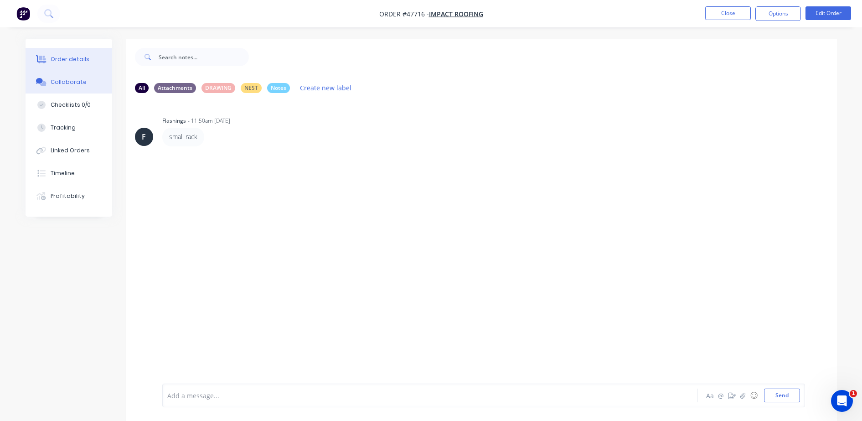
click at [71, 55] on div "Order details" at bounding box center [70, 59] width 39 height 8
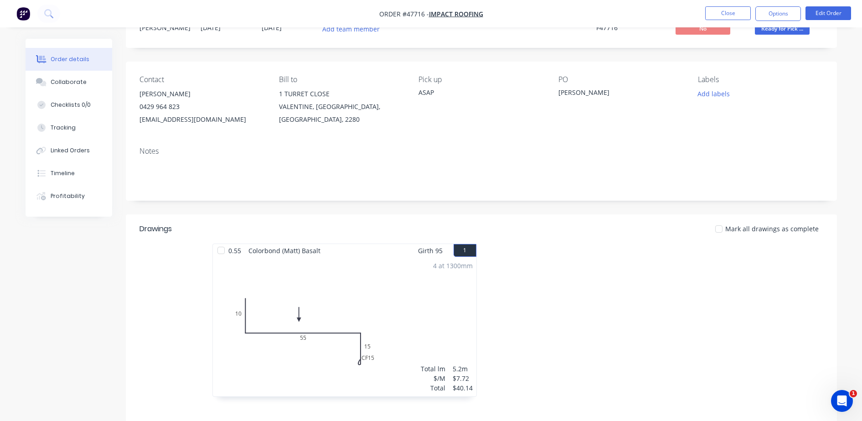
scroll to position [57, 0]
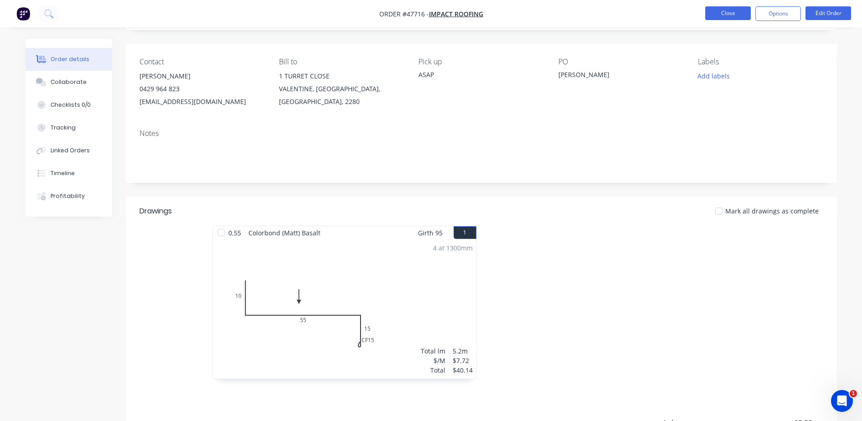
click at [724, 11] on button "Close" at bounding box center [728, 13] width 46 height 14
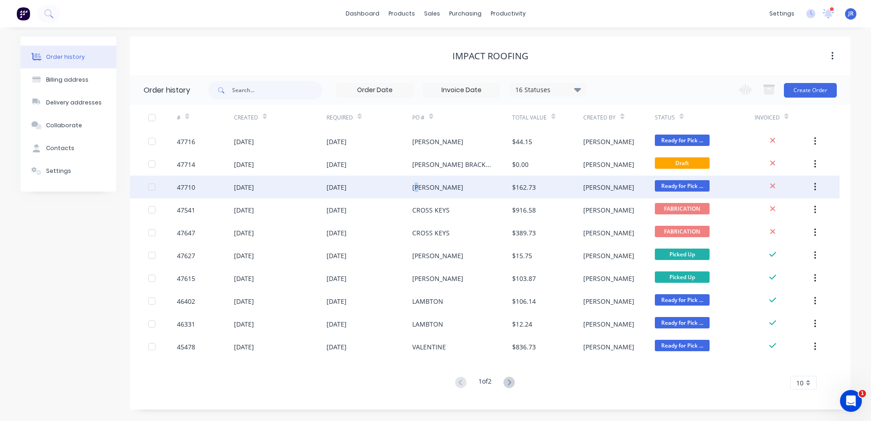
click at [418, 185] on div "[PERSON_NAME]" at bounding box center [437, 187] width 51 height 10
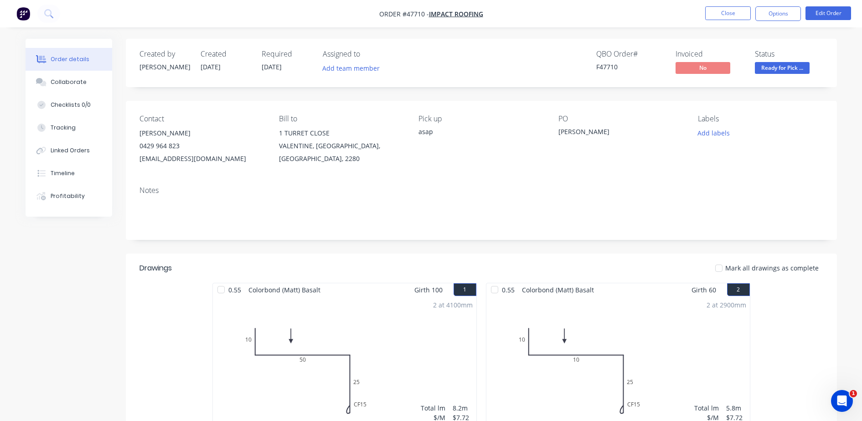
click at [801, 69] on span "Ready for Pick ..." at bounding box center [782, 67] width 55 height 11
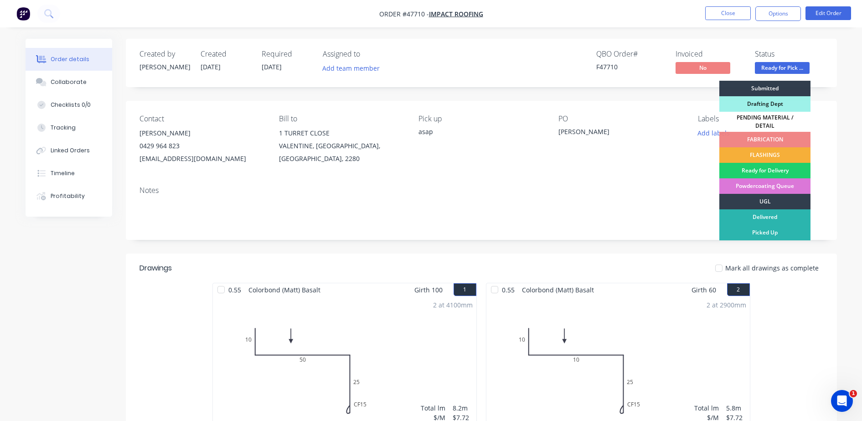
drag, startPoint x: 768, startPoint y: 229, endPoint x: 743, endPoint y: 130, distance: 102.2
click at [767, 228] on div "Picked Up" at bounding box center [764, 232] width 91 height 15
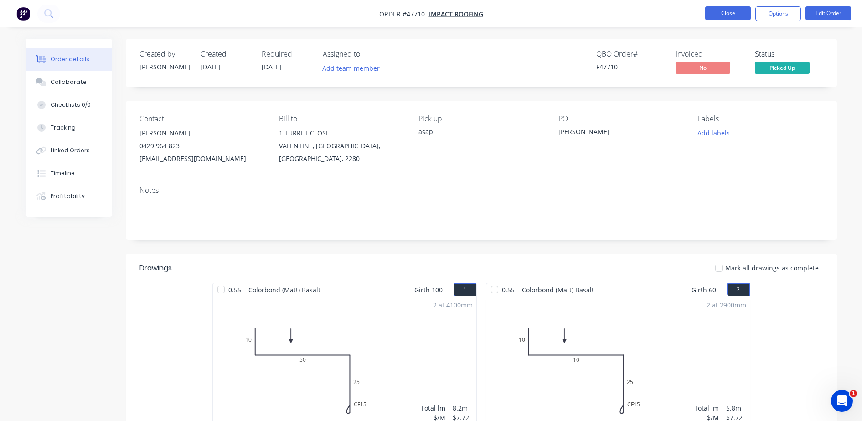
click at [716, 10] on button "Close" at bounding box center [728, 13] width 46 height 14
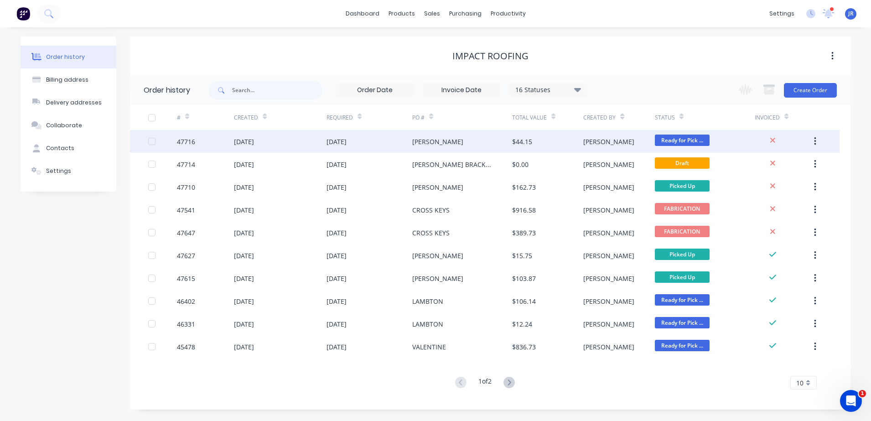
click at [408, 144] on div "[DATE]" at bounding box center [369, 141] width 86 height 23
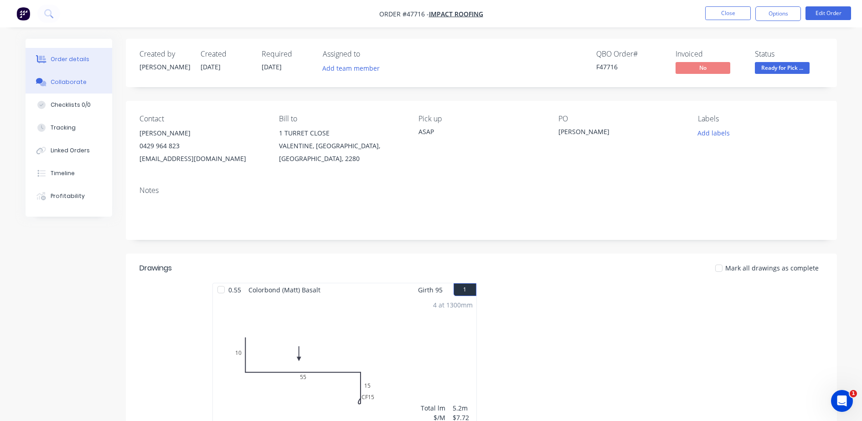
click at [64, 83] on div "Collaborate" at bounding box center [69, 82] width 36 height 8
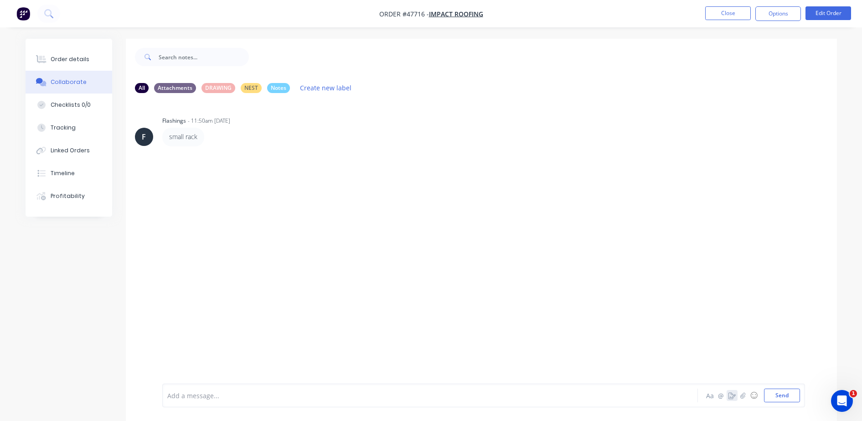
click at [735, 392] on icon "button" at bounding box center [731, 395] width 7 height 6
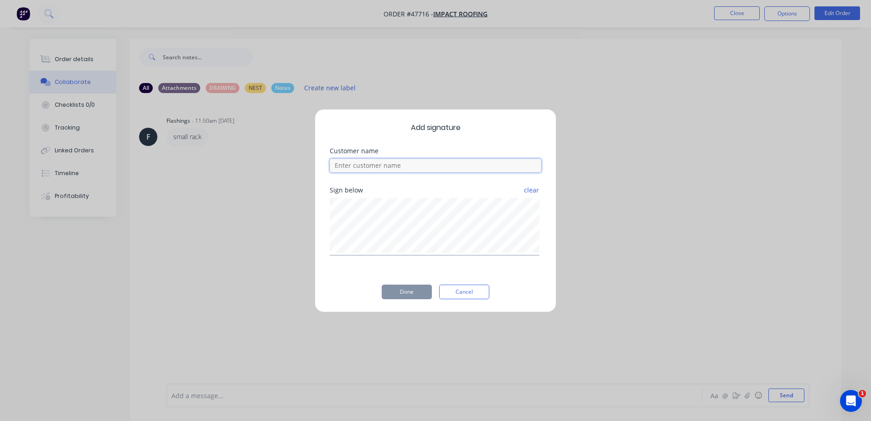
click at [360, 168] on input at bounding box center [436, 166] width 212 height 14
type input "WILL"
click at [395, 294] on button "Done" at bounding box center [407, 291] width 50 height 15
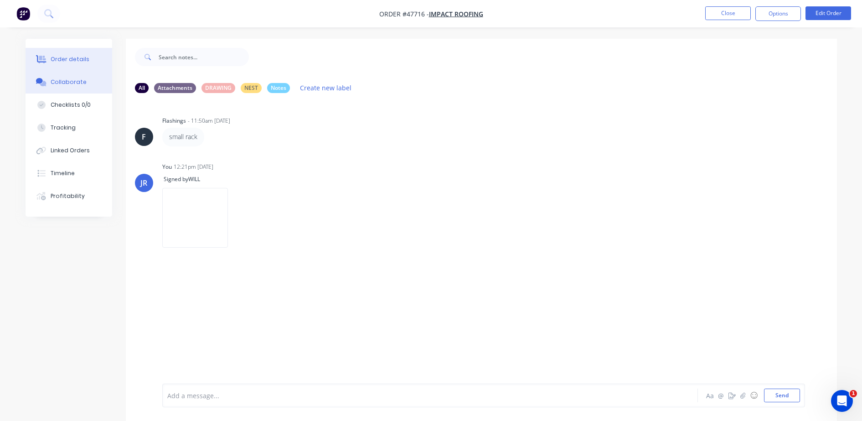
click at [63, 65] on button "Order details" at bounding box center [69, 59] width 87 height 23
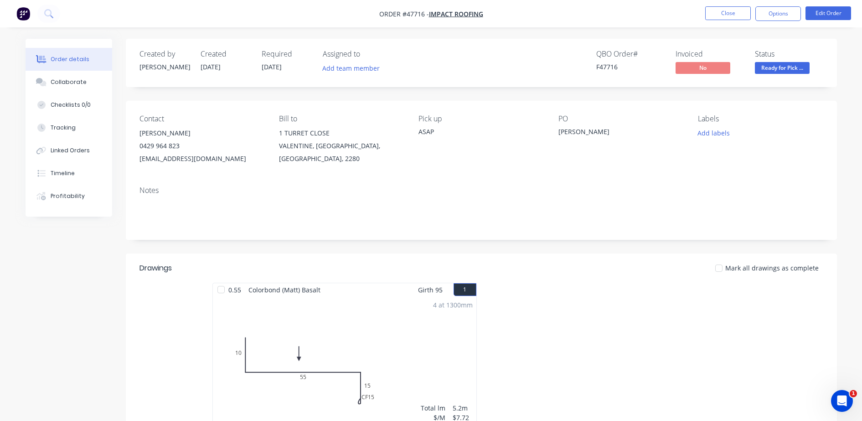
drag, startPoint x: 782, startPoint y: 66, endPoint x: 780, endPoint y: 71, distance: 5.2
click at [783, 64] on span "Ready for Pick ..." at bounding box center [782, 67] width 55 height 11
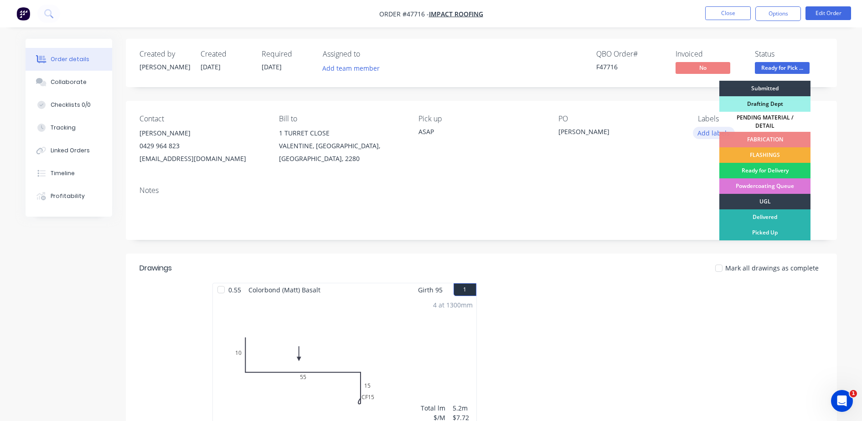
drag, startPoint x: 747, startPoint y: 230, endPoint x: 712, endPoint y: 135, distance: 100.8
click at [747, 229] on div "Picked Up" at bounding box center [764, 232] width 91 height 15
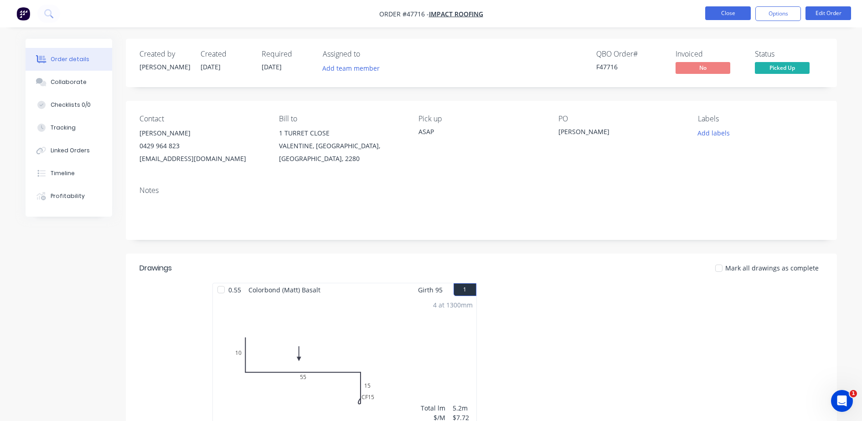
click at [725, 9] on button "Close" at bounding box center [728, 13] width 46 height 14
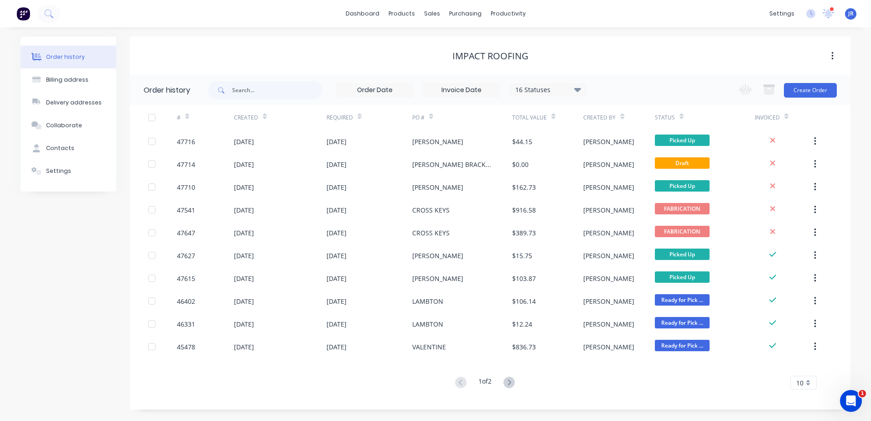
click at [20, 9] on img at bounding box center [23, 14] width 14 height 14
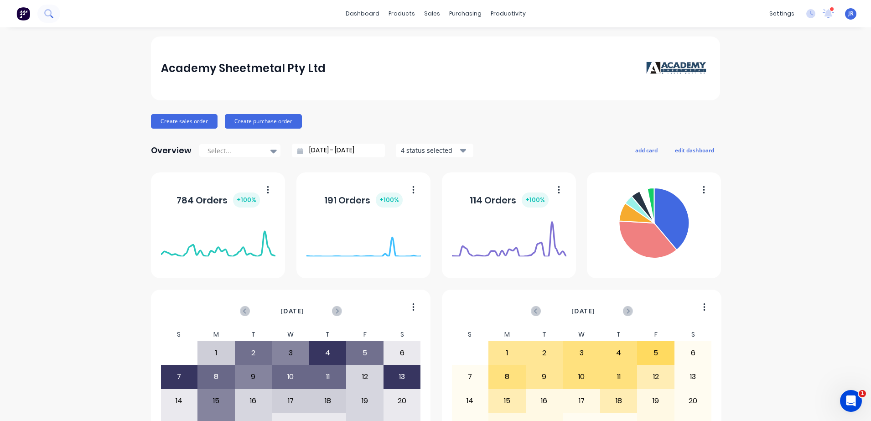
click at [52, 14] on icon at bounding box center [48, 13] width 9 height 9
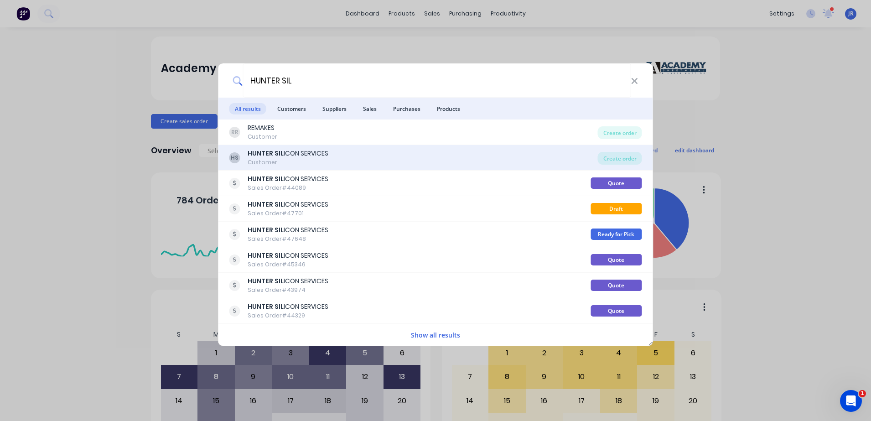
type input "HUNTER SIL"
click at [284, 155] on div "HUNTER SIL ICON SERVICES" at bounding box center [288, 154] width 81 height 10
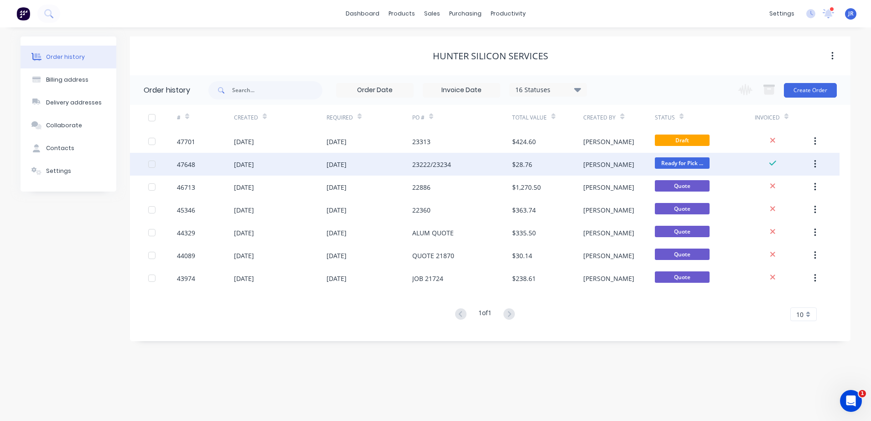
click at [447, 166] on div "23222/23234" at bounding box center [431, 165] width 39 height 10
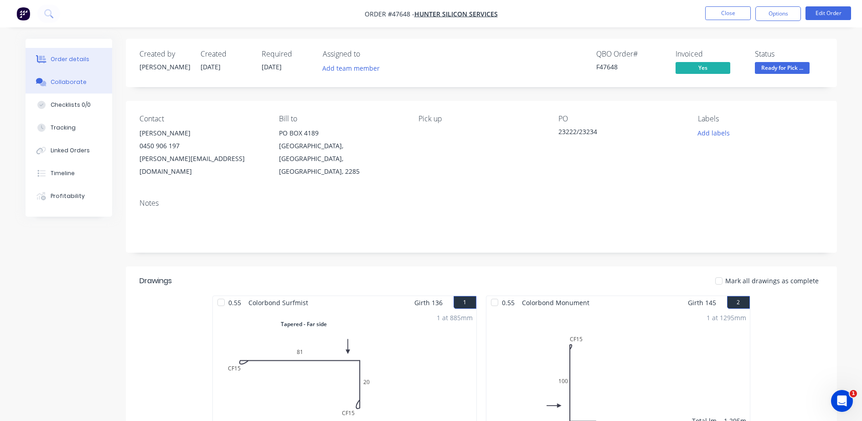
click at [62, 86] on div "Collaborate" at bounding box center [69, 82] width 36 height 8
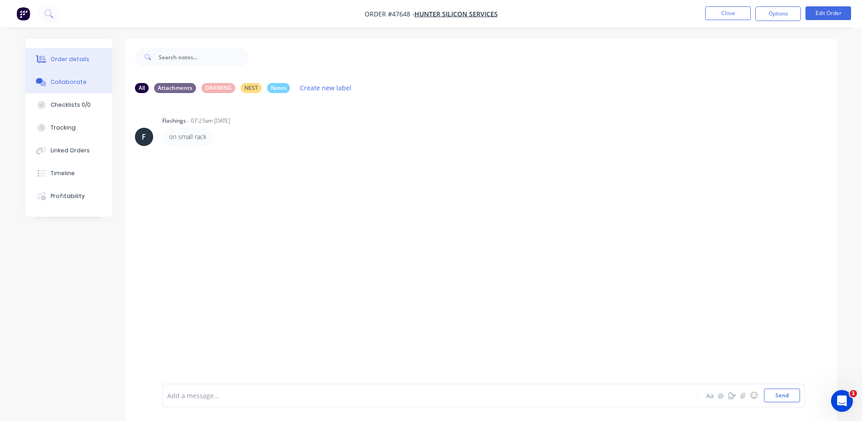
click at [73, 64] on button "Order details" at bounding box center [69, 59] width 87 height 23
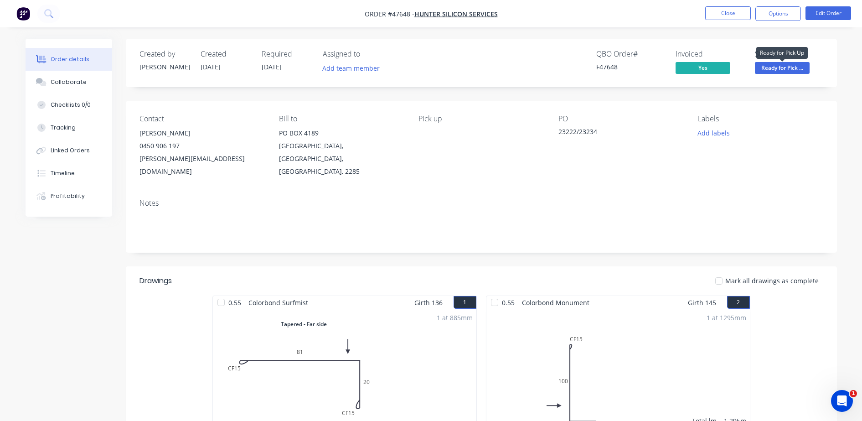
click at [778, 66] on span "Ready for Pick ..." at bounding box center [782, 67] width 55 height 11
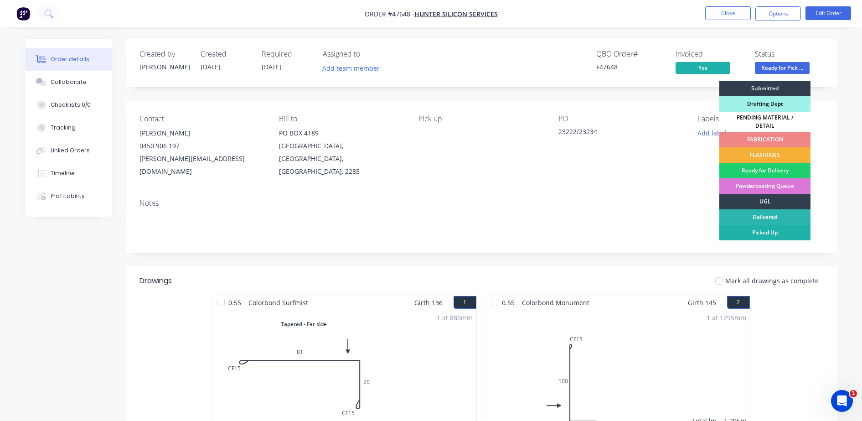
click at [756, 227] on div "Picked Up" at bounding box center [764, 232] width 91 height 15
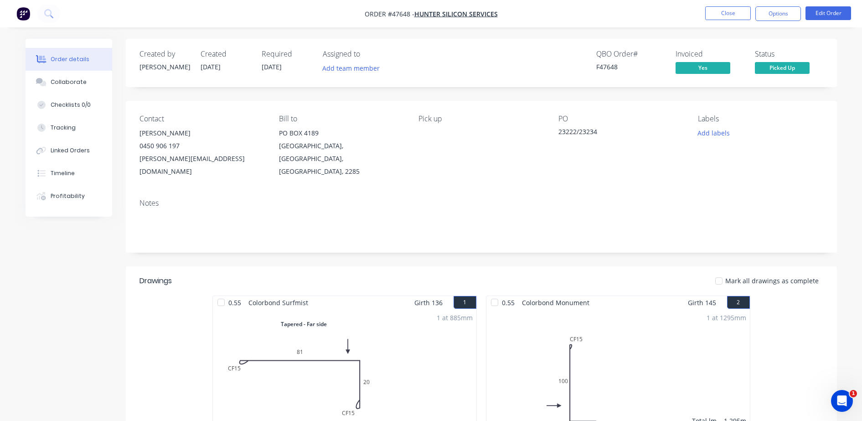
drag, startPoint x: 77, startPoint y: 79, endPoint x: 113, endPoint y: 96, distance: 40.2
click at [77, 79] on div "Collaborate" at bounding box center [69, 82] width 36 height 8
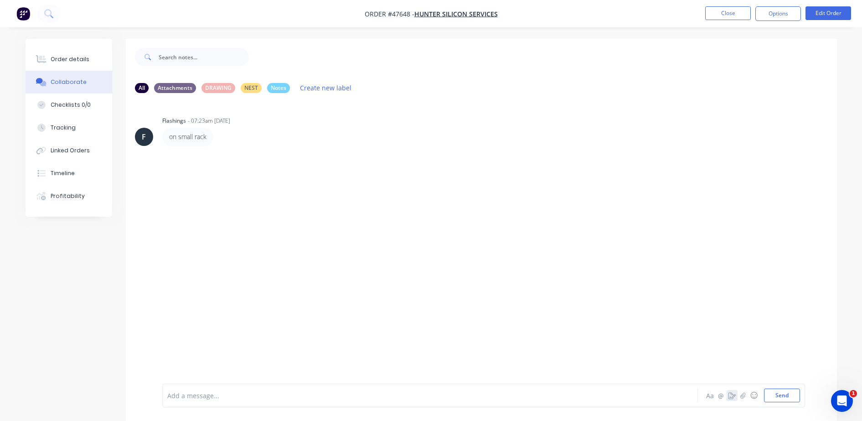
click at [732, 397] on icon "button" at bounding box center [731, 395] width 7 height 6
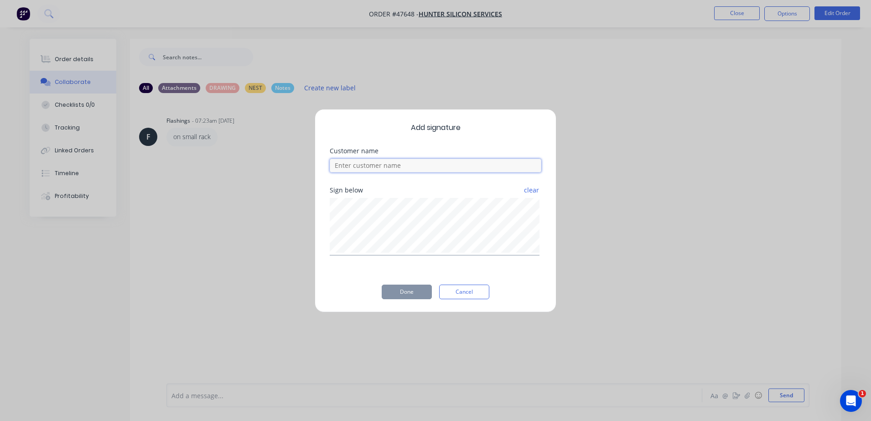
click at [366, 164] on input at bounding box center [436, 166] width 212 height 14
type input "m"
type input "MALCOLM COLLECTED"
click at [405, 294] on button "Done" at bounding box center [407, 291] width 50 height 15
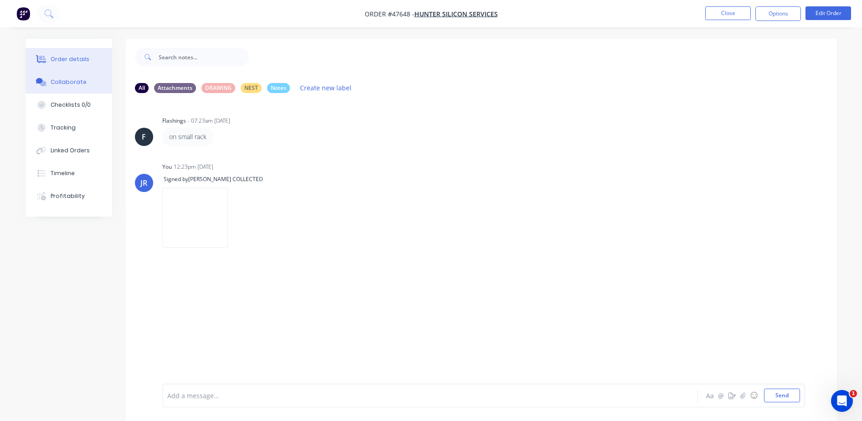
click at [66, 54] on button "Order details" at bounding box center [69, 59] width 87 height 23
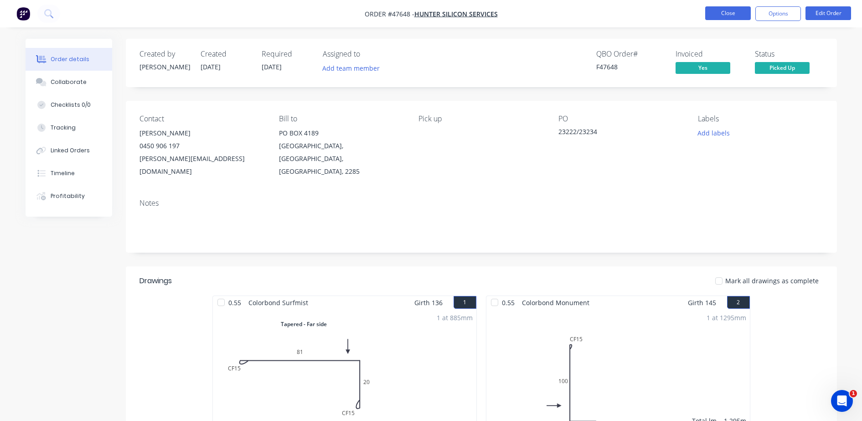
click at [717, 16] on button "Close" at bounding box center [728, 13] width 46 height 14
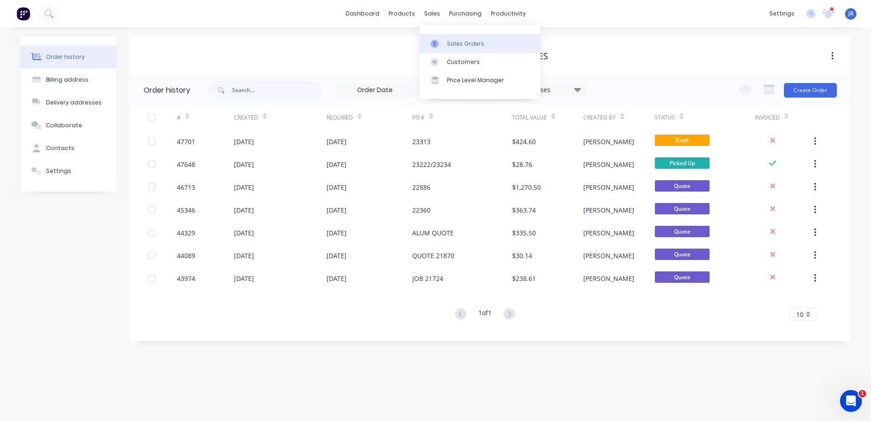
click at [457, 46] on div "Sales Orders" at bounding box center [465, 44] width 37 height 8
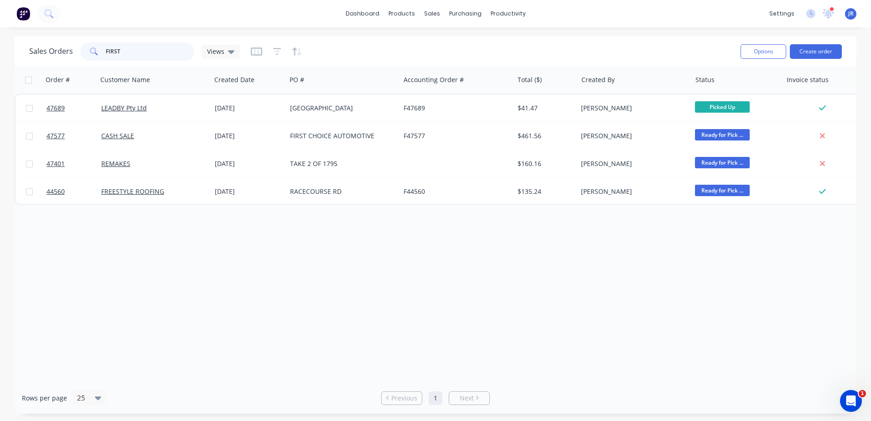
drag, startPoint x: 120, startPoint y: 48, endPoint x: 91, endPoint y: 47, distance: 29.2
click at [98, 49] on div "FIRST" at bounding box center [137, 51] width 114 height 18
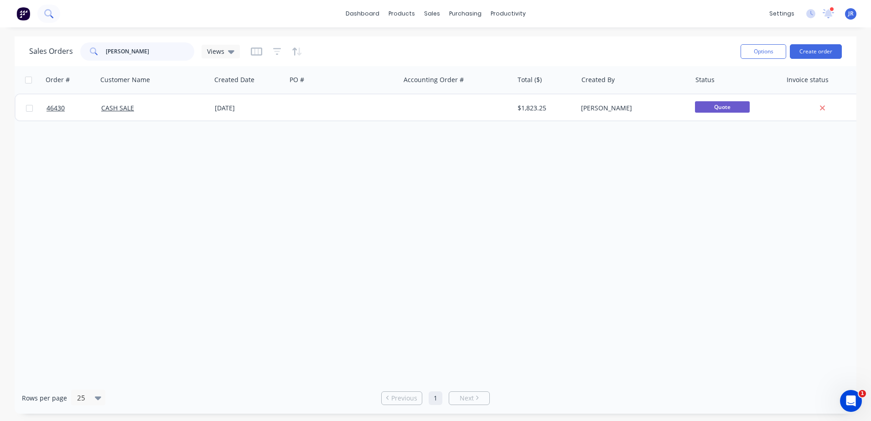
type input "ROSS CHAPPELL"
click at [44, 12] on button at bounding box center [48, 14] width 23 height 18
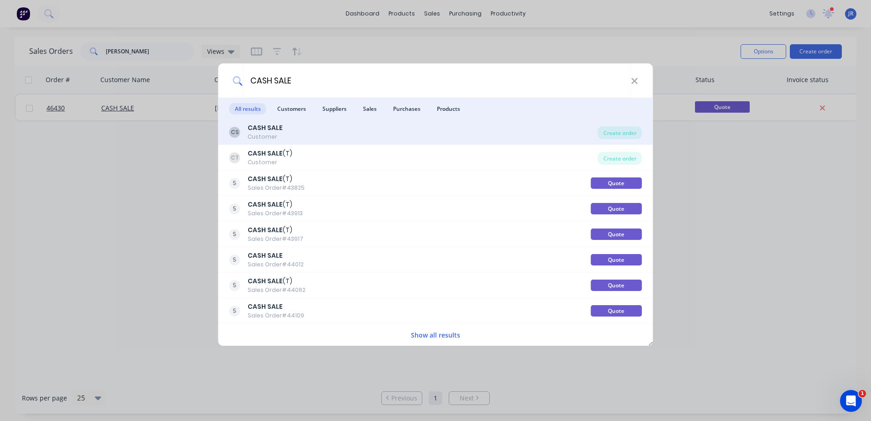
type input "CASH SALE"
click at [261, 129] on b "CASH SALE" at bounding box center [265, 127] width 35 height 9
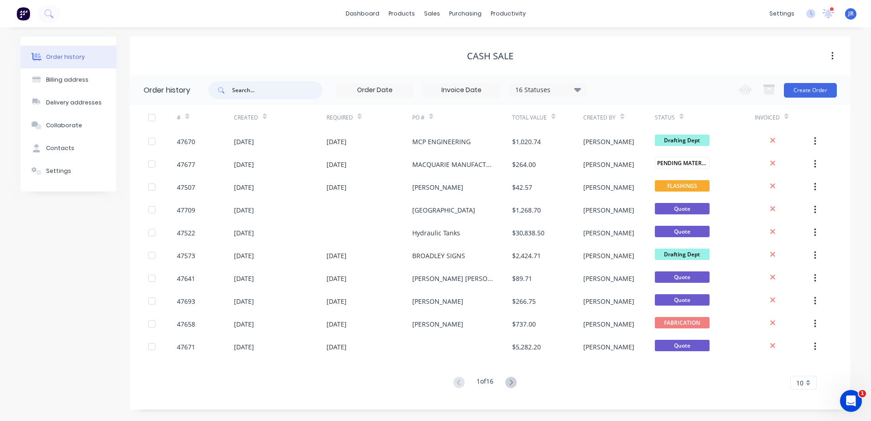
click at [256, 85] on input "text" at bounding box center [277, 90] width 90 height 18
click at [582, 83] on div "16 Statuses Invoice Status Invoiced Not Invoiced Partial Order Status All Archi…" at bounding box center [547, 90] width 77 height 14
click at [572, 92] on div "16 Statuses" at bounding box center [548, 90] width 77 height 10
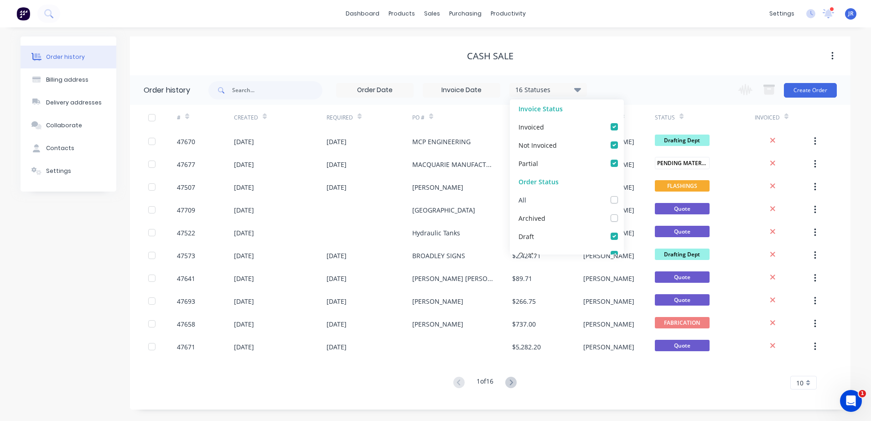
click at [623, 195] on label at bounding box center [623, 195] width 0 height 0
click at [623, 201] on input "checkbox" at bounding box center [626, 199] width 7 height 9
checkbox input "true"
click at [265, 88] on input "text" at bounding box center [277, 90] width 90 height 18
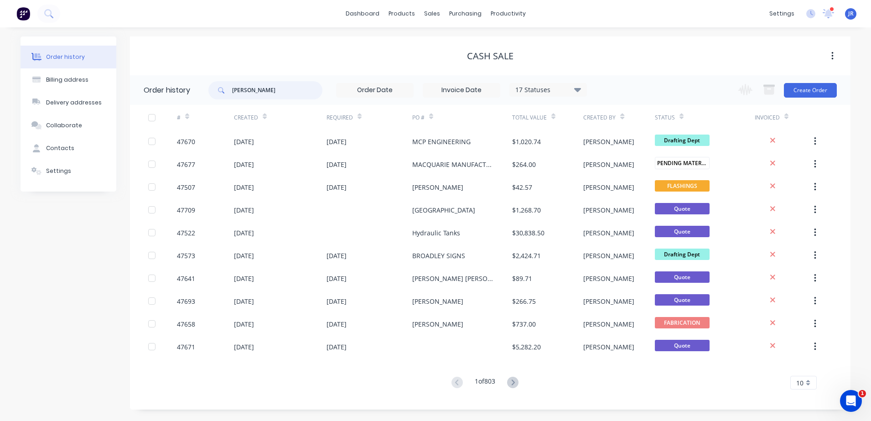
type input "ROSS CHAPPELL"
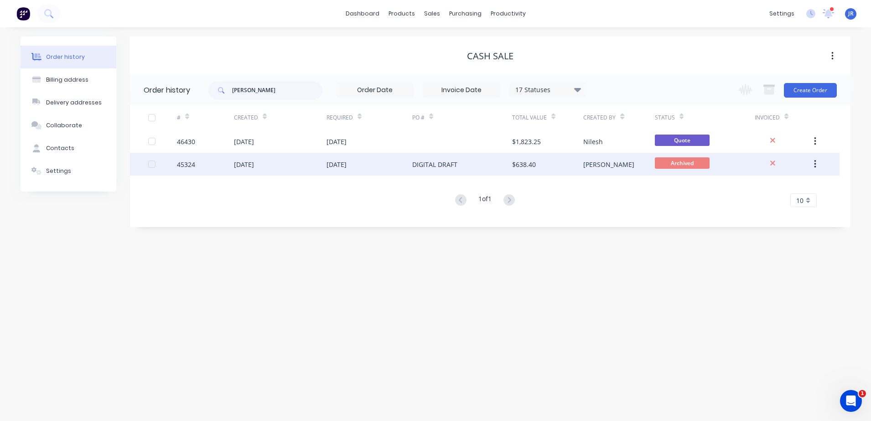
click at [338, 164] on div "30 Jun 2025" at bounding box center [336, 165] width 20 height 10
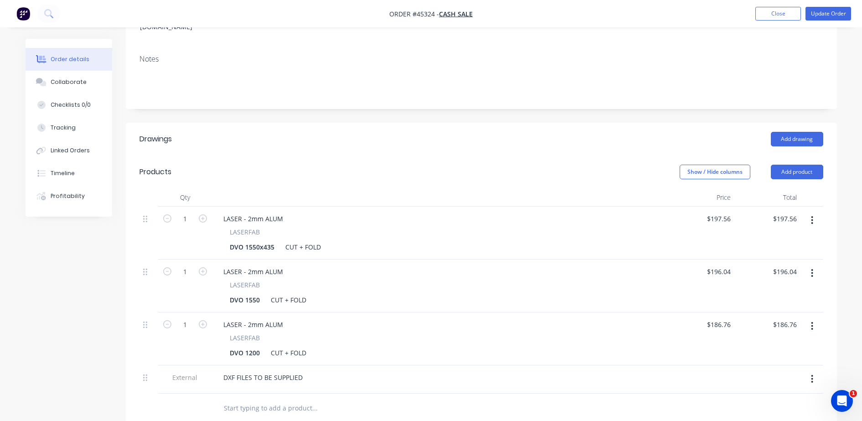
scroll to position [57, 0]
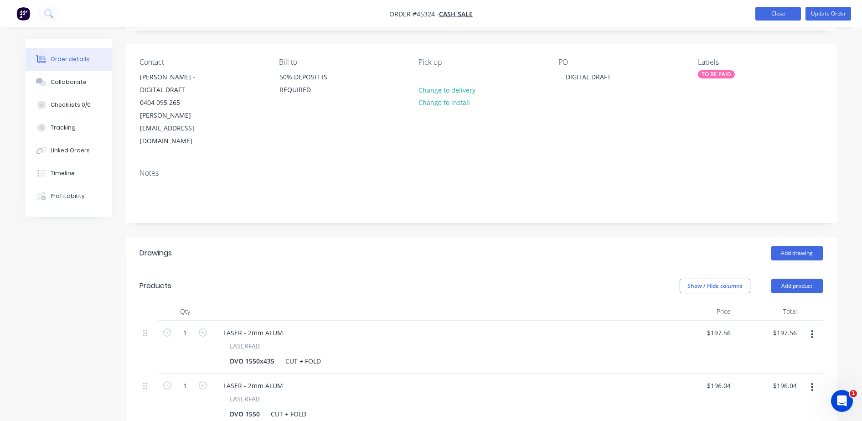
click at [766, 11] on button "Close" at bounding box center [778, 14] width 46 height 14
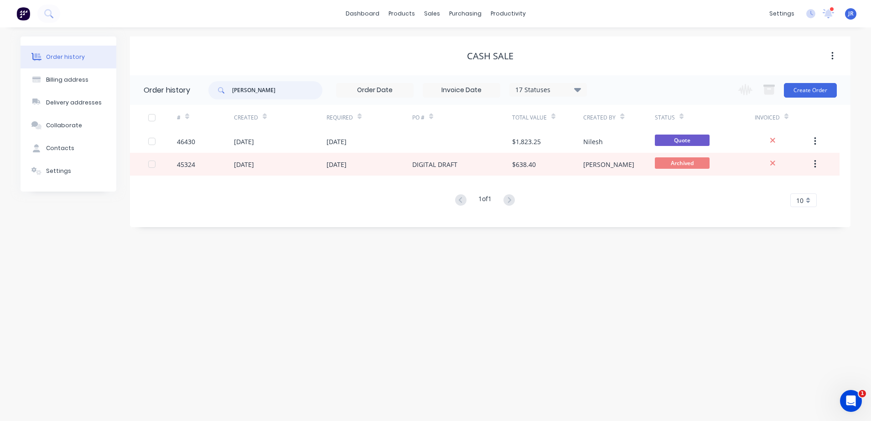
drag, startPoint x: 263, startPoint y: 89, endPoint x: 238, endPoint y: 92, distance: 24.7
click at [238, 92] on input "ROSS CHAPPELL" at bounding box center [277, 90] width 90 height 18
type input "R"
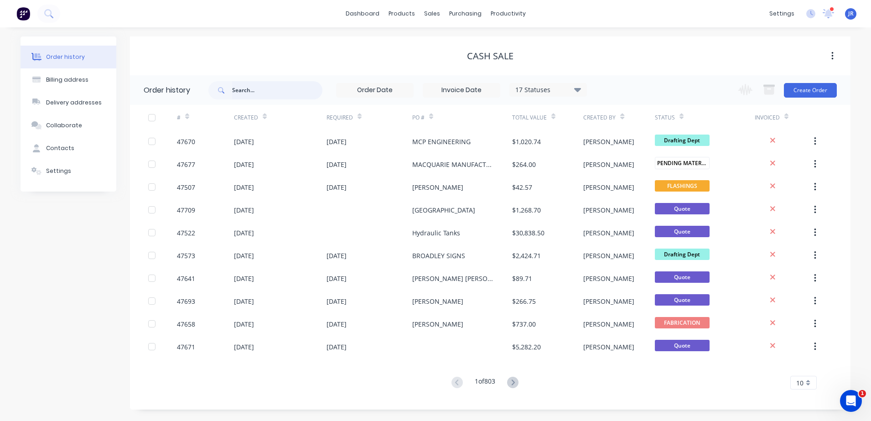
click at [270, 87] on input "text" at bounding box center [277, 90] width 90 height 18
click at [822, 11] on icon at bounding box center [828, 14] width 12 height 10
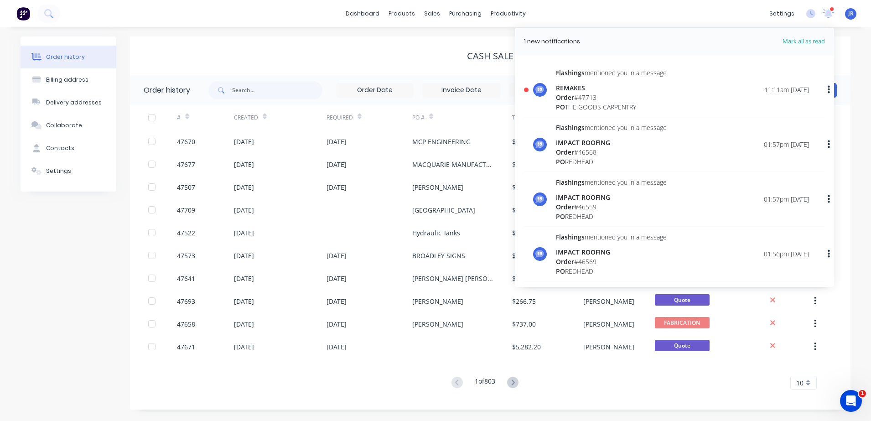
click at [577, 99] on div "Order # 47713" at bounding box center [611, 98] width 111 height 10
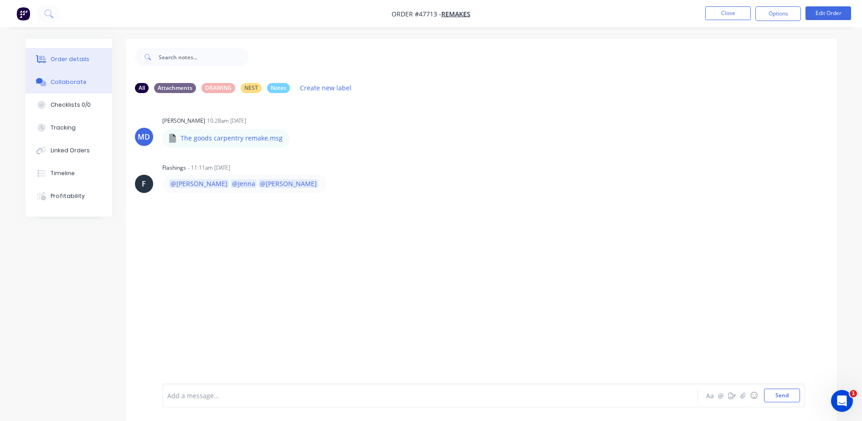
click at [75, 57] on div "Order details" at bounding box center [70, 59] width 39 height 8
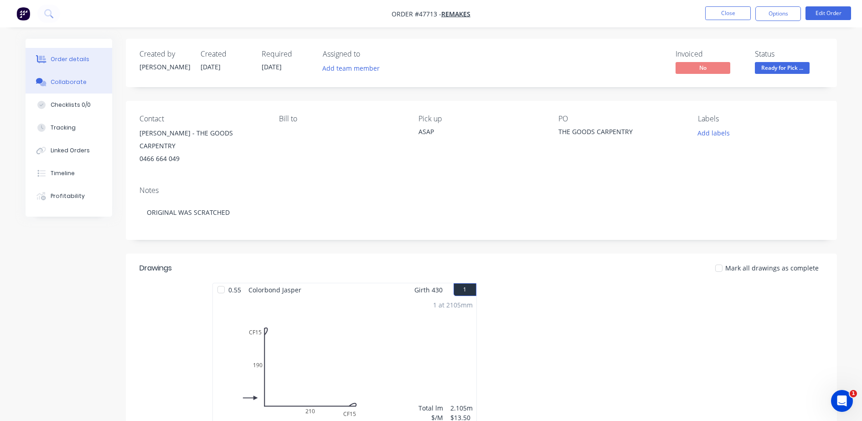
click at [62, 77] on button "Collaborate" at bounding box center [69, 82] width 87 height 23
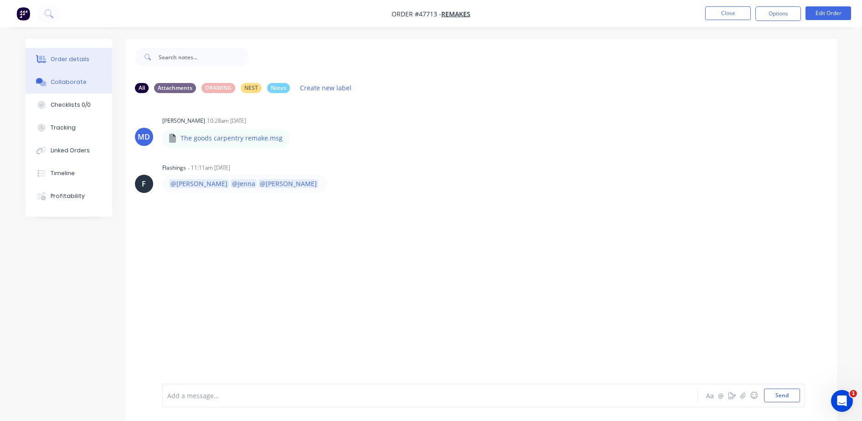
click at [75, 63] on button "Order details" at bounding box center [69, 59] width 87 height 23
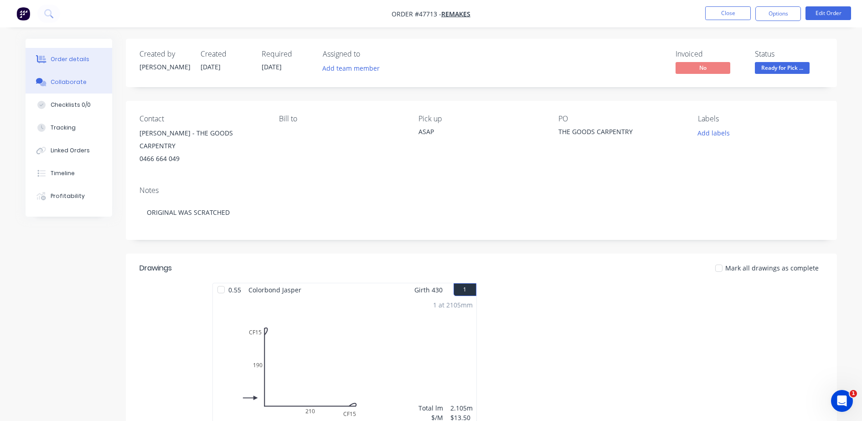
click at [70, 87] on button "Collaborate" at bounding box center [69, 82] width 87 height 23
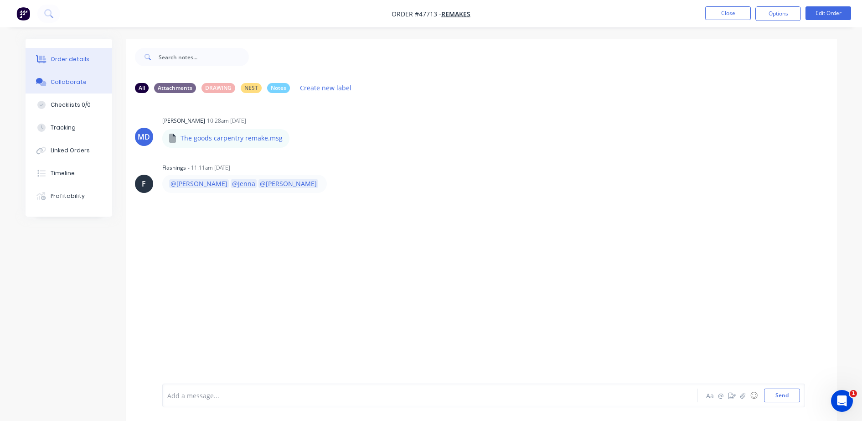
drag, startPoint x: 83, startPoint y: 57, endPoint x: 95, endPoint y: 59, distance: 12.5
click at [82, 57] on div "Order details" at bounding box center [70, 59] width 39 height 8
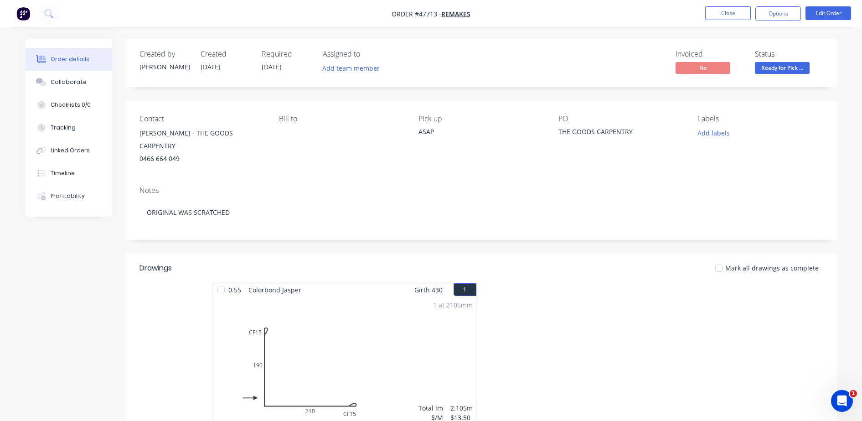
click at [784, 71] on span "Ready for Pick ..." at bounding box center [782, 67] width 55 height 11
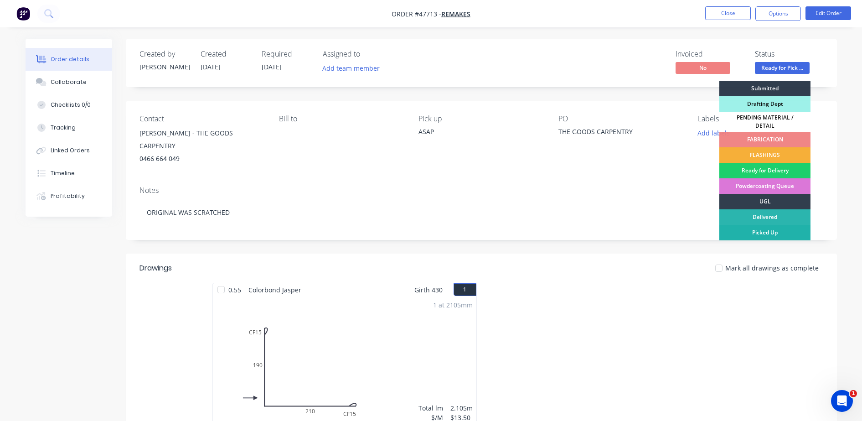
click at [759, 227] on div "Picked Up" at bounding box center [764, 232] width 91 height 15
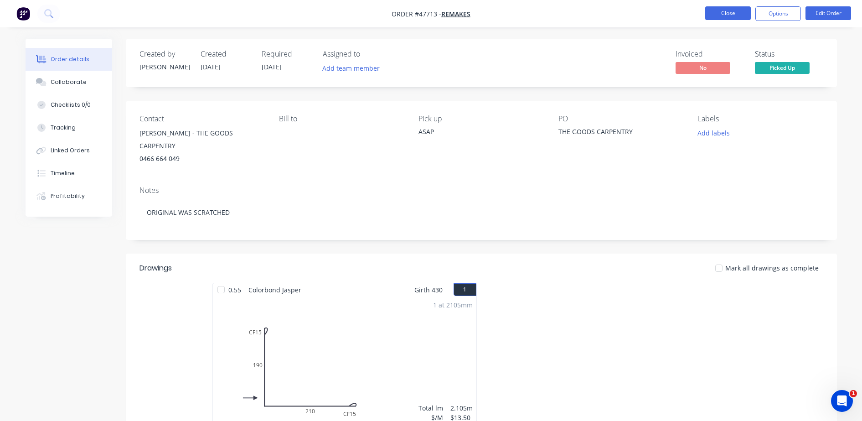
click at [720, 14] on button "Close" at bounding box center [728, 13] width 46 height 14
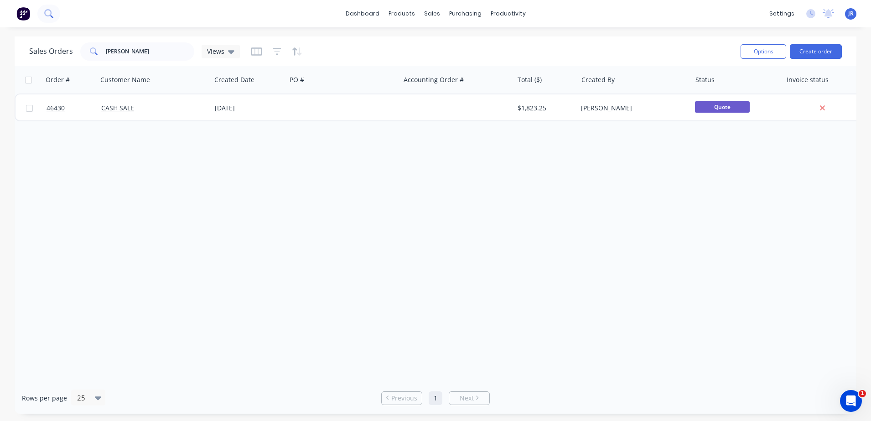
click at [48, 15] on icon at bounding box center [48, 13] width 9 height 9
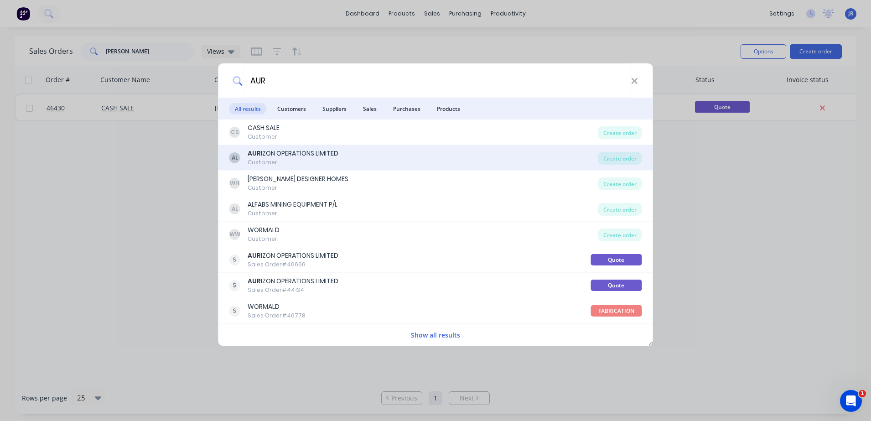
type input "AUR"
click at [310, 163] on div "Customer" at bounding box center [293, 162] width 91 height 8
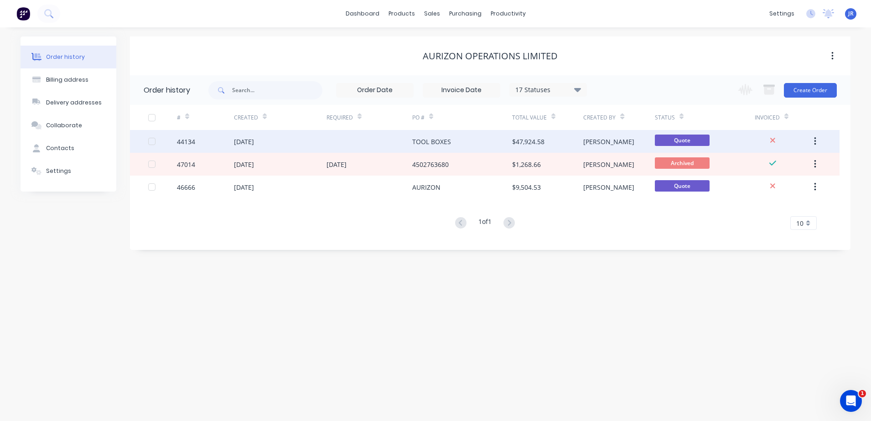
click at [254, 141] on div "24 Apr 2025" at bounding box center [244, 142] width 20 height 10
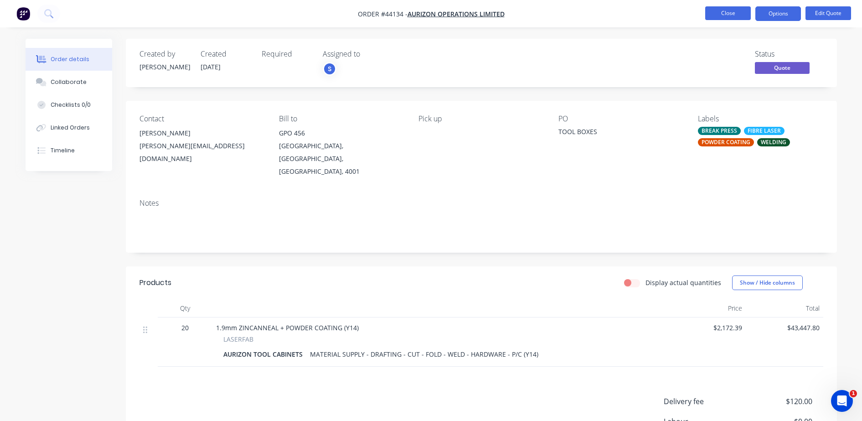
click at [721, 13] on button "Close" at bounding box center [728, 13] width 46 height 14
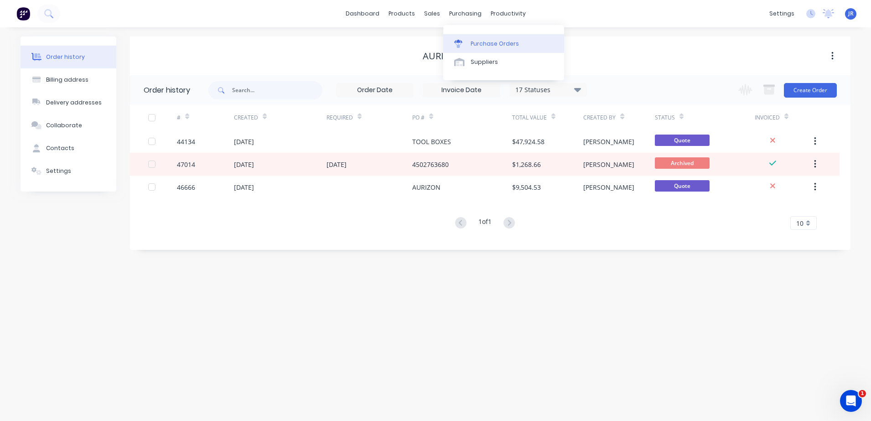
click at [481, 48] on link "Purchase Orders" at bounding box center [503, 43] width 121 height 18
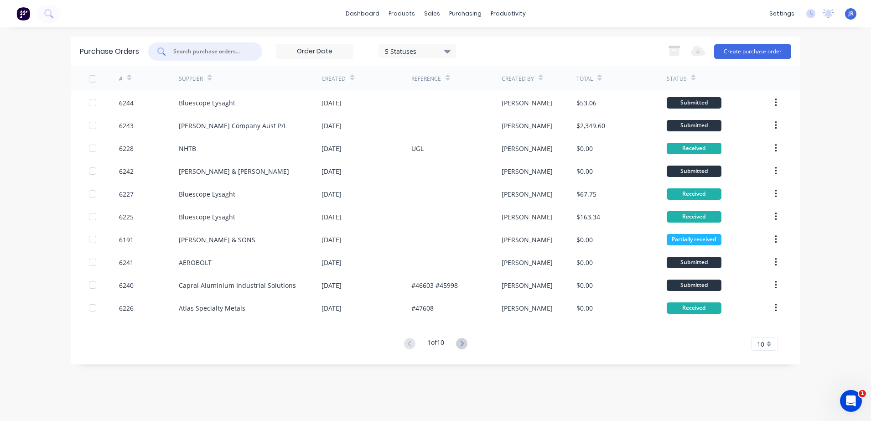
click at [230, 51] on input "text" at bounding box center [210, 51] width 76 height 9
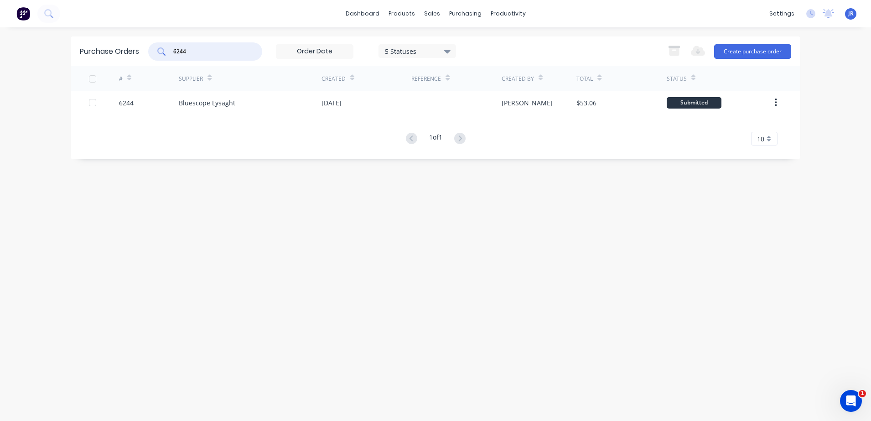
type input "6244"
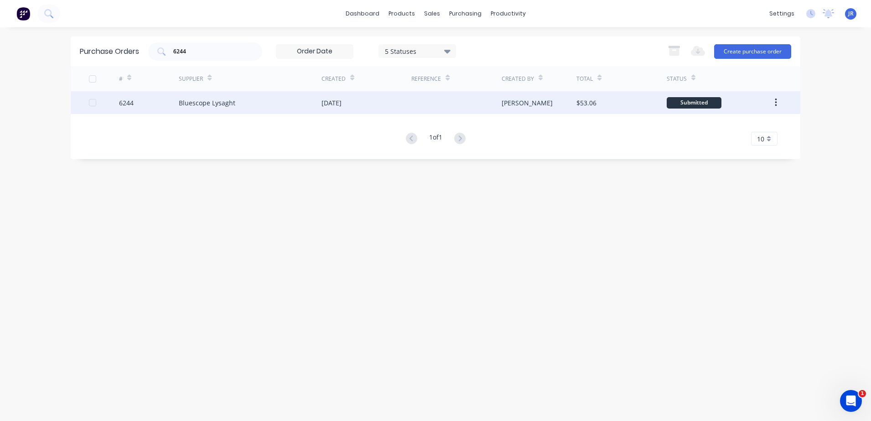
click at [206, 99] on div "Bluescope Lysaght" at bounding box center [207, 103] width 57 height 10
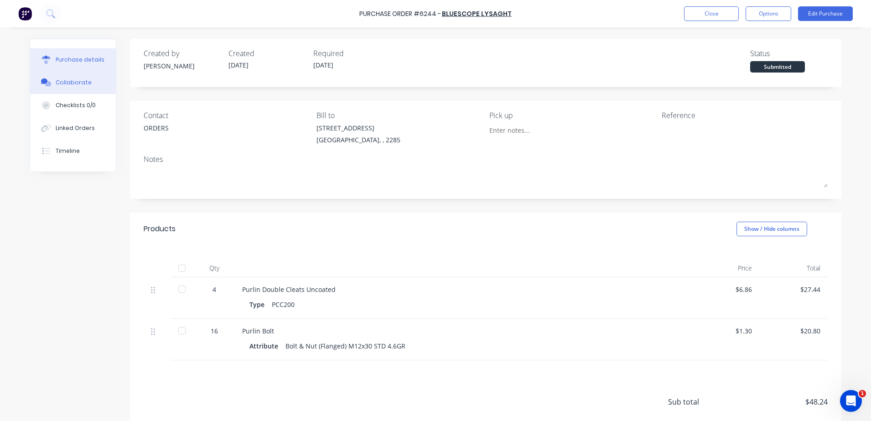
click at [81, 84] on div "Collaborate" at bounding box center [74, 82] width 36 height 8
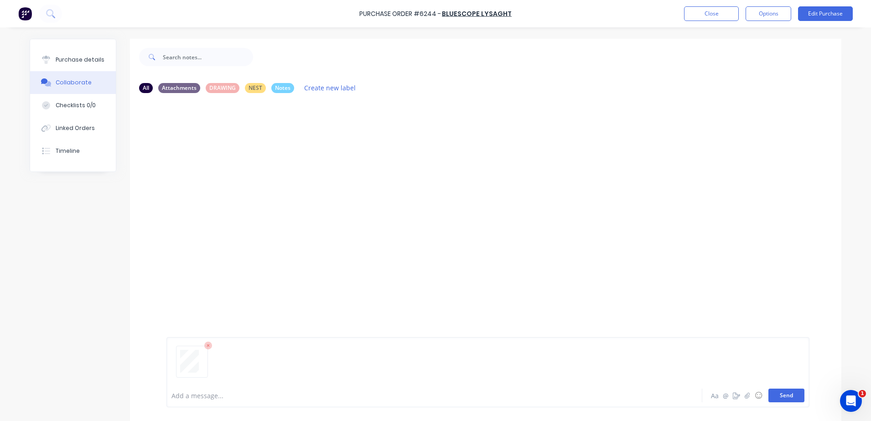
click at [793, 395] on button "Send" at bounding box center [786, 395] width 36 height 14
click at [72, 59] on div "Purchase details" at bounding box center [80, 60] width 49 height 8
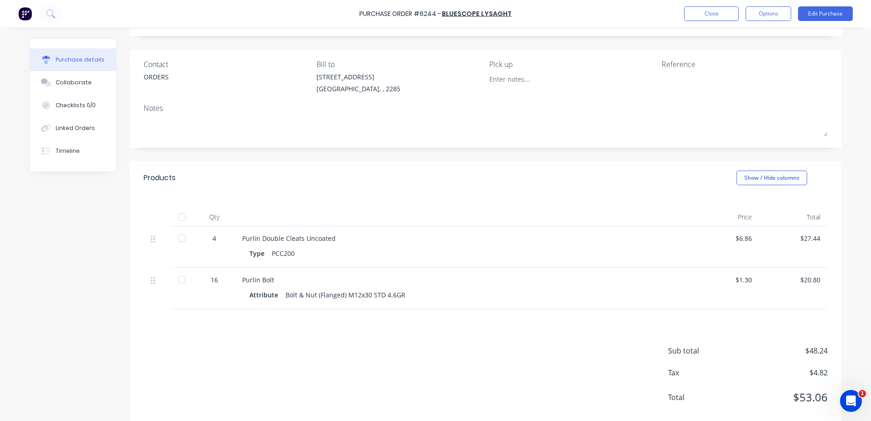
scroll to position [57, 0]
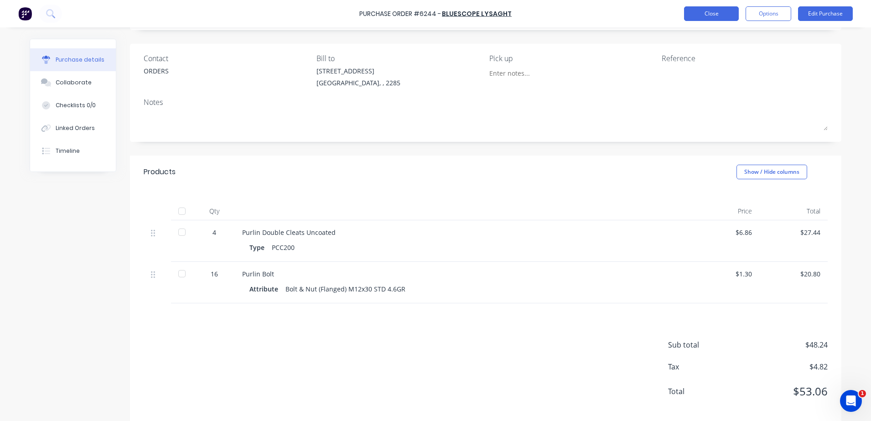
click at [714, 19] on button "Close" at bounding box center [711, 13] width 55 height 15
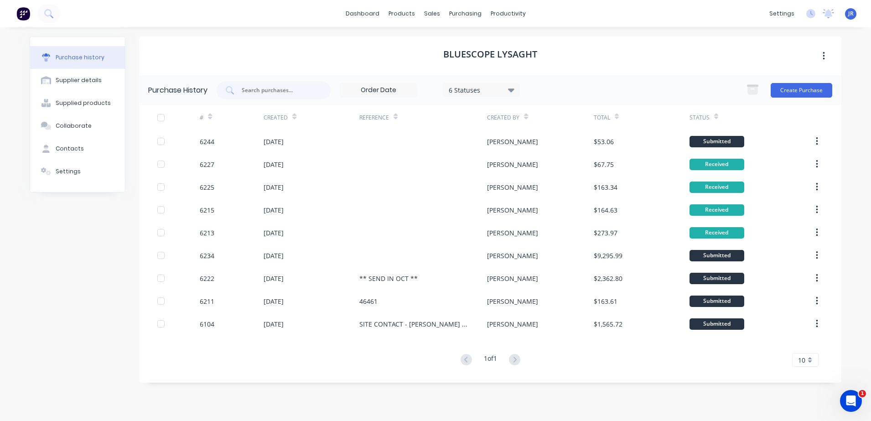
click at [321, 48] on div "Bluescope Lysaght" at bounding box center [490, 55] width 702 height 39
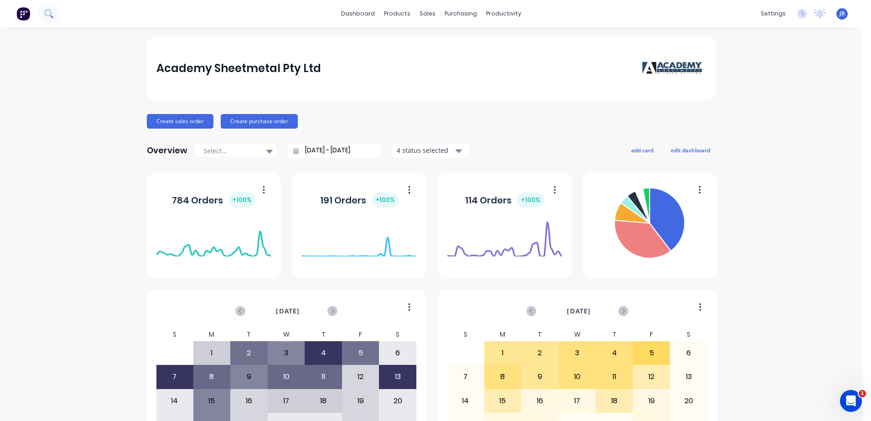
click at [52, 9] on icon at bounding box center [48, 13] width 9 height 9
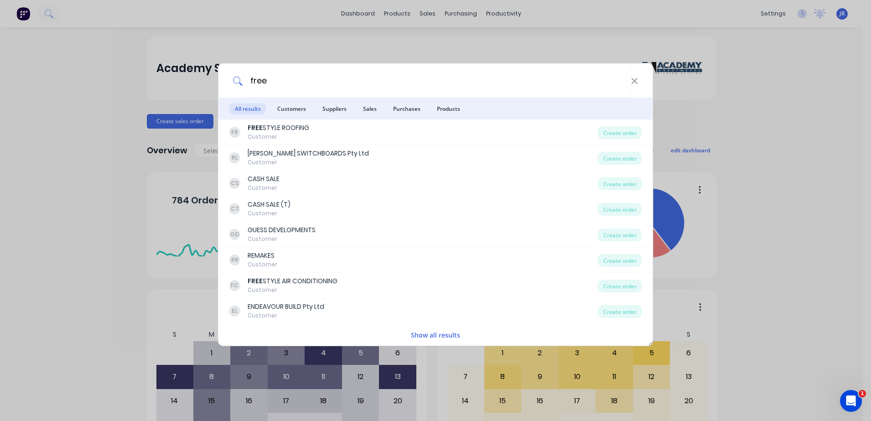
type input "free"
click at [231, 31] on div "free All results Customers Suppliers Sales Purchases Products FR FREE STYLE ROO…" at bounding box center [435, 210] width 871 height 421
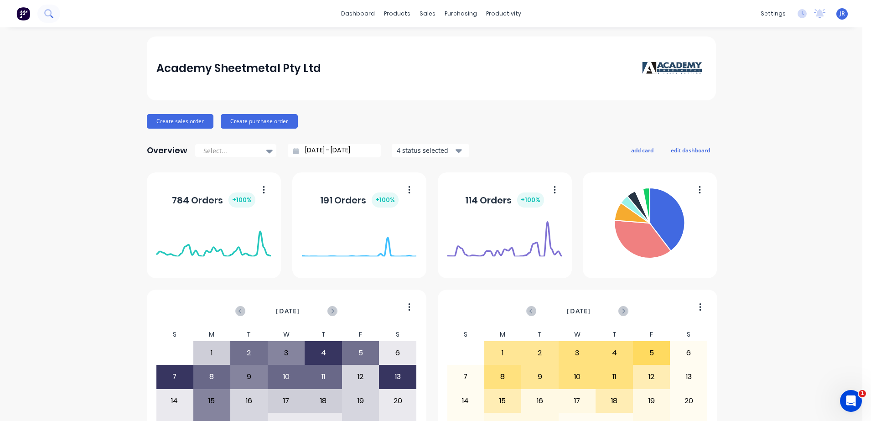
click at [47, 12] on icon at bounding box center [48, 13] width 9 height 9
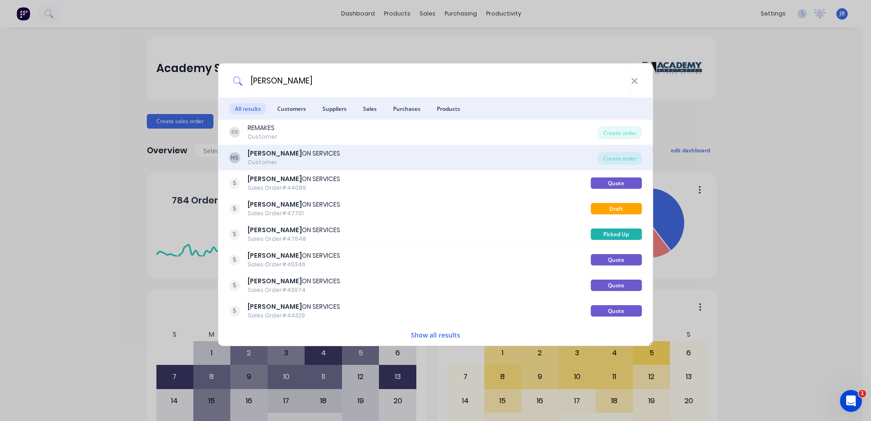
type input "[PERSON_NAME]"
click at [293, 160] on div "Customer" at bounding box center [294, 162] width 93 height 8
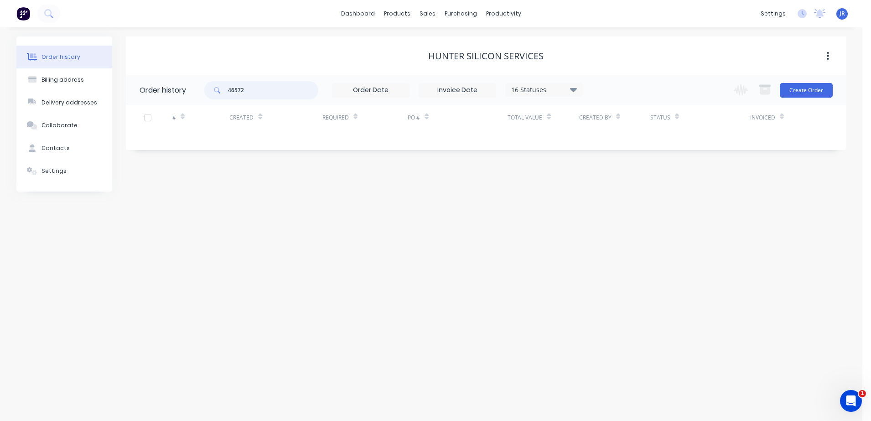
click at [222, 90] on div "46572" at bounding box center [261, 90] width 114 height 18
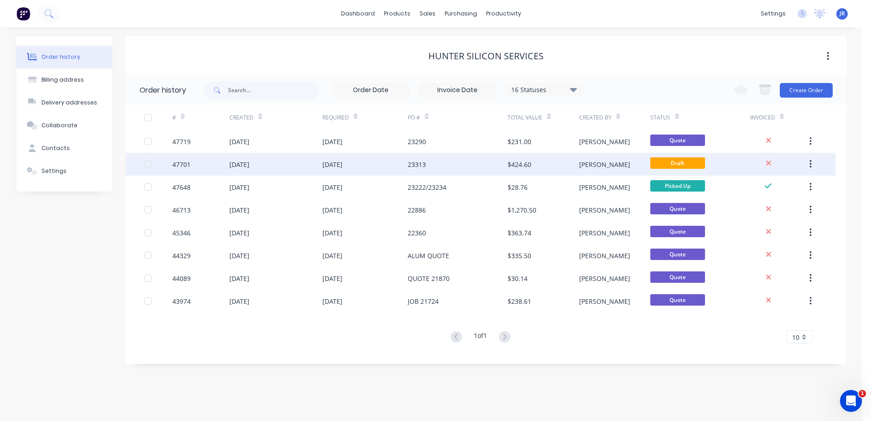
click at [409, 161] on div "23313" at bounding box center [417, 165] width 18 height 10
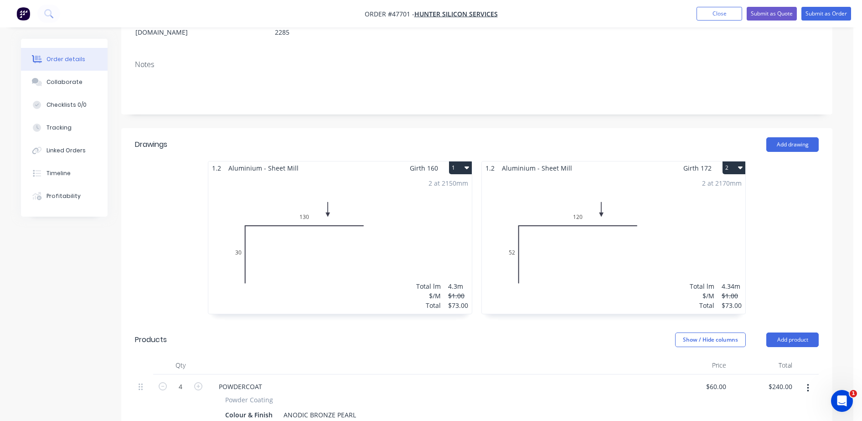
scroll to position [285, 0]
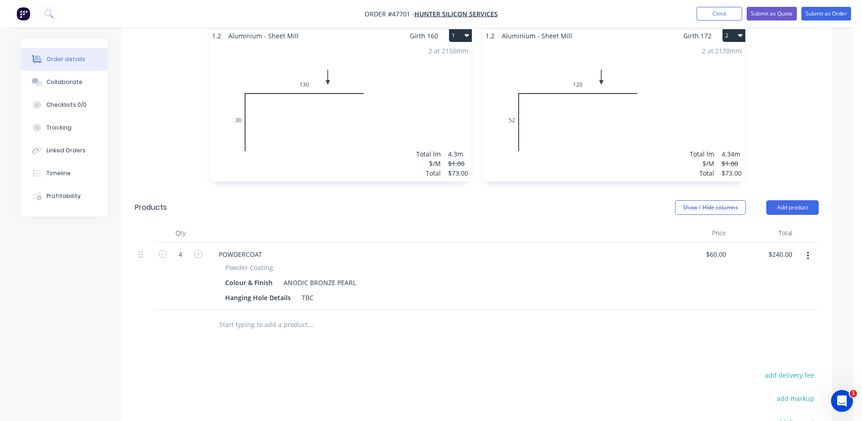
drag, startPoint x: 73, startPoint y: 80, endPoint x: 13, endPoint y: 105, distance: 65.8
click at [74, 79] on div "Collaborate" at bounding box center [64, 82] width 36 height 8
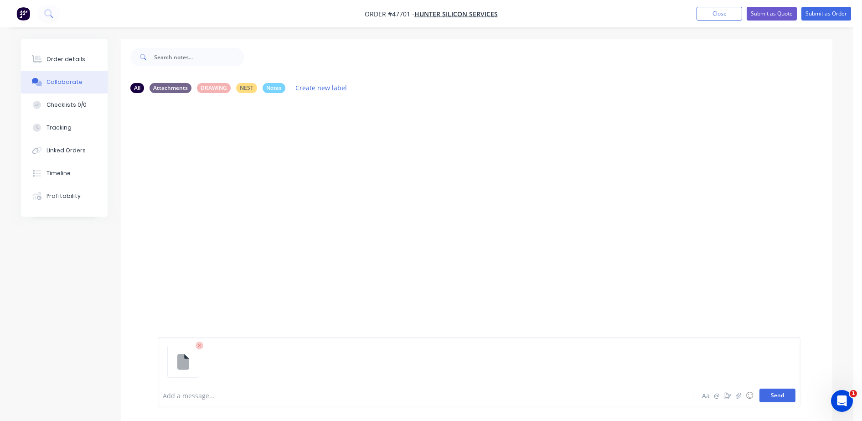
click at [768, 401] on button "Send" at bounding box center [777, 395] width 36 height 14
click at [767, 392] on button "Send" at bounding box center [777, 395] width 36 height 14
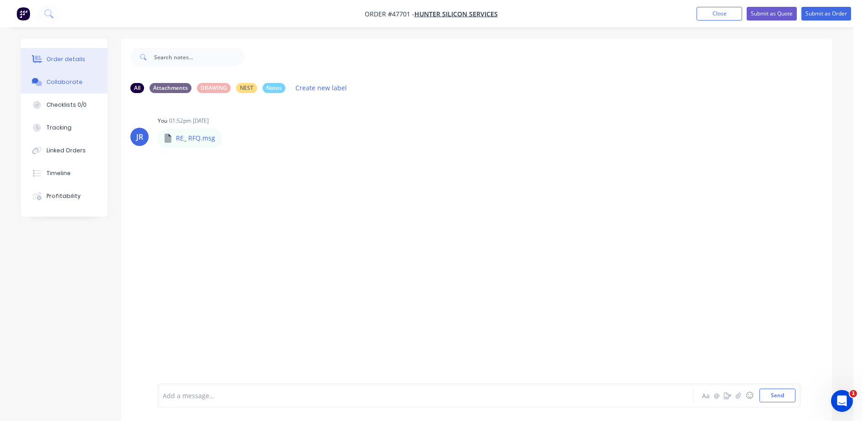
click at [72, 56] on div "Order details" at bounding box center [65, 59] width 39 height 8
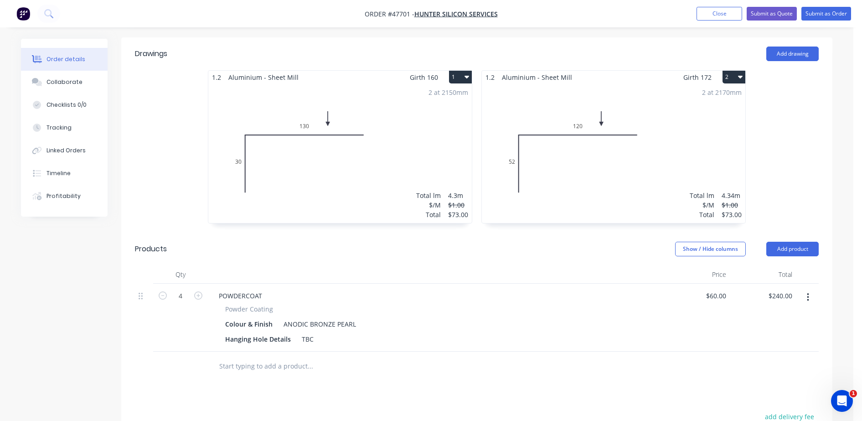
scroll to position [285, 0]
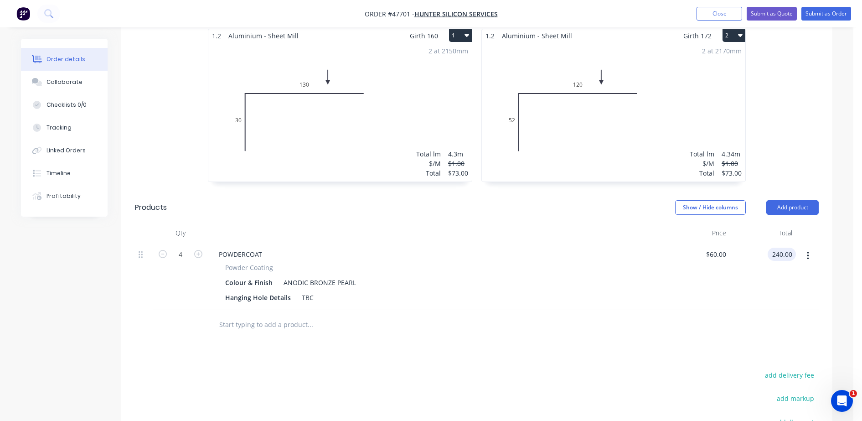
click at [794, 248] on input "240.00" at bounding box center [783, 254] width 25 height 13
click at [796, 242] on div at bounding box center [807, 276] width 23 height 68
type input "687.60"
type input "$171.90"
type input "$687.60"
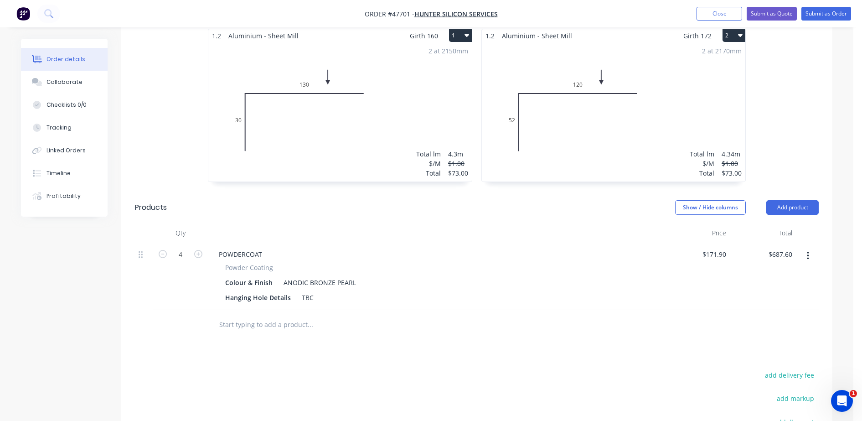
click at [589, 310] on div at bounding box center [477, 325] width 684 height 30
click at [783, 200] on button "Add product" at bounding box center [792, 207] width 52 height 15
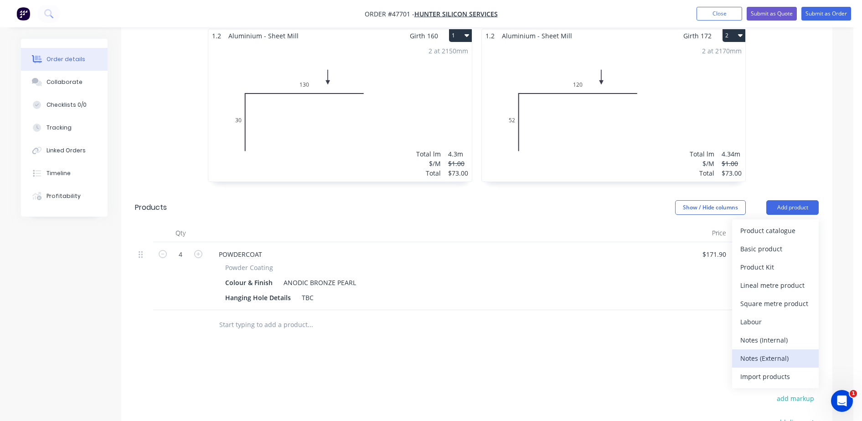
click at [762, 351] on div "Notes (External)" at bounding box center [775, 357] width 70 height 13
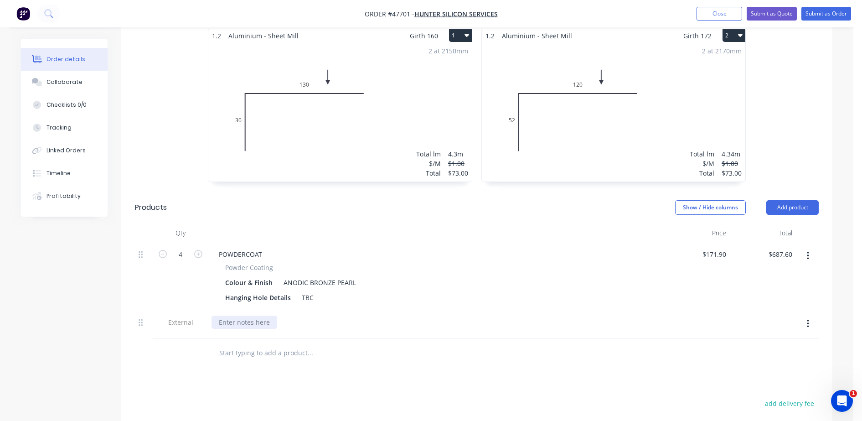
click at [234, 315] on div at bounding box center [245, 321] width 66 height 13
drag, startPoint x: 455, startPoint y: 226, endPoint x: 444, endPoint y: 237, distance: 16.4
click at [458, 228] on div at bounding box center [436, 233] width 456 height 18
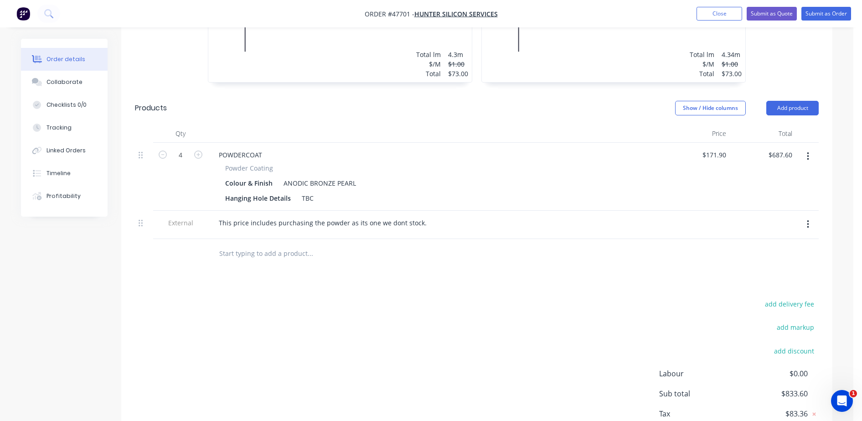
scroll to position [432, 0]
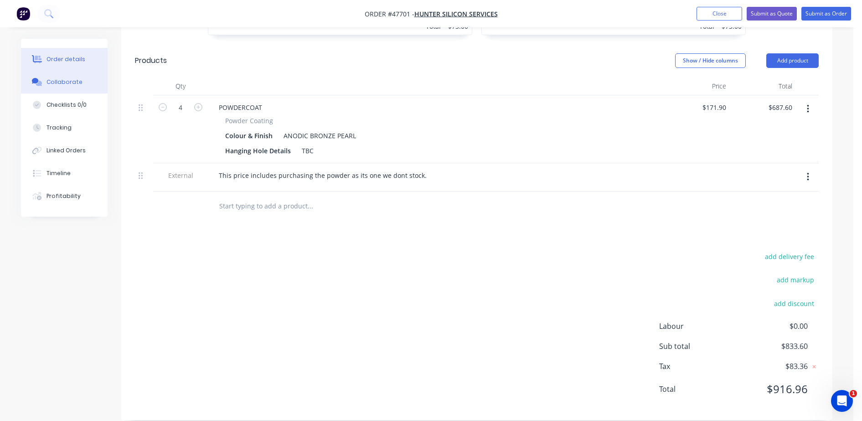
click at [71, 86] on button "Collaborate" at bounding box center [64, 82] width 87 height 23
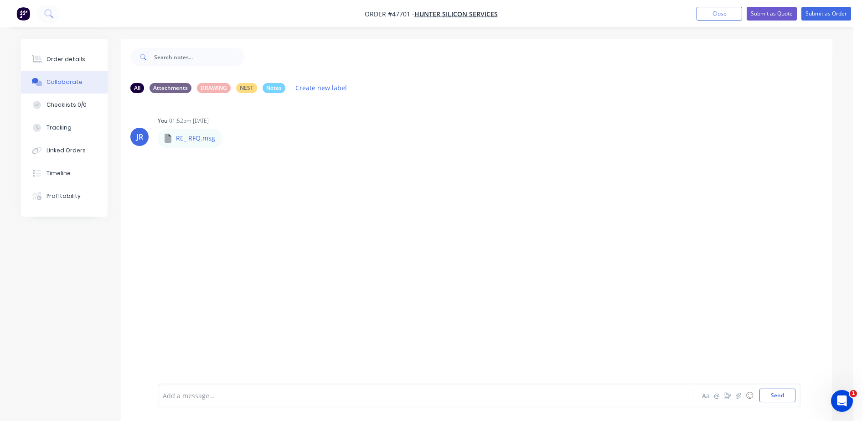
drag, startPoint x: 171, startPoint y: 391, endPoint x: 181, endPoint y: 377, distance: 17.7
click at [175, 391] on div at bounding box center [400, 396] width 474 height 10
click at [83, 58] on button "Order details" at bounding box center [64, 59] width 87 height 23
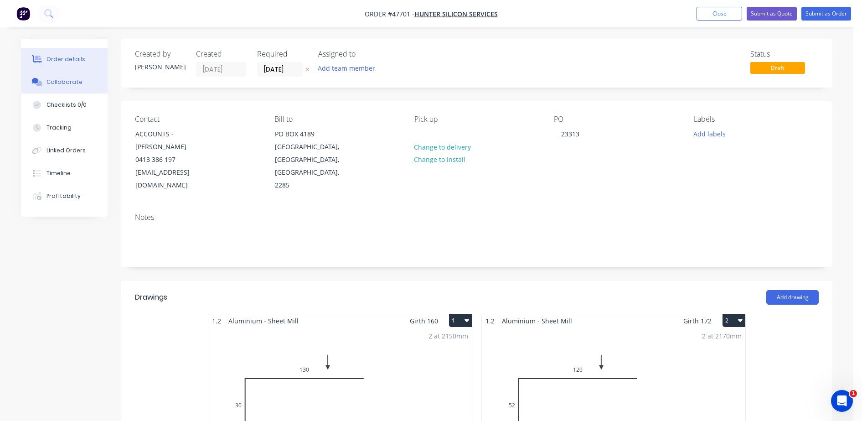
drag, startPoint x: 77, startPoint y: 85, endPoint x: 79, endPoint y: 92, distance: 7.4
click at [77, 87] on button "Collaborate" at bounding box center [64, 82] width 87 height 23
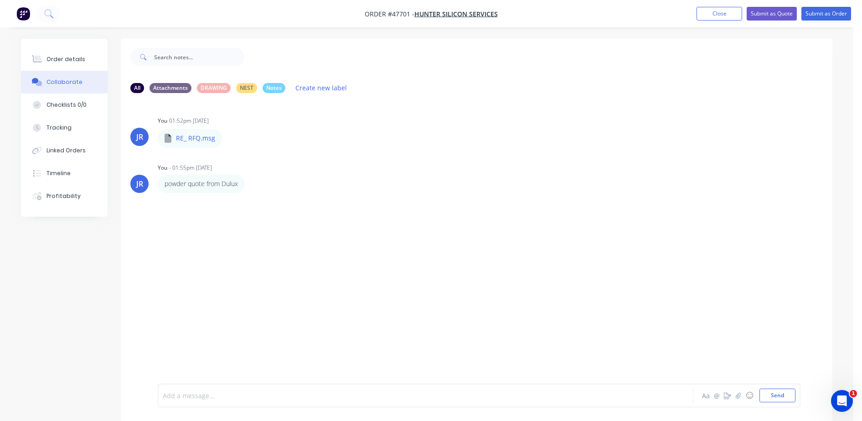
click at [208, 394] on div at bounding box center [400, 396] width 474 height 10
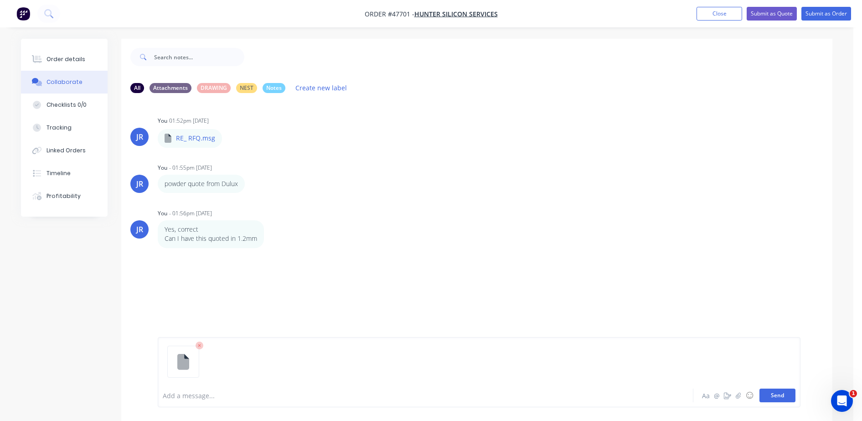
click at [769, 394] on button "Send" at bounding box center [777, 395] width 36 height 14
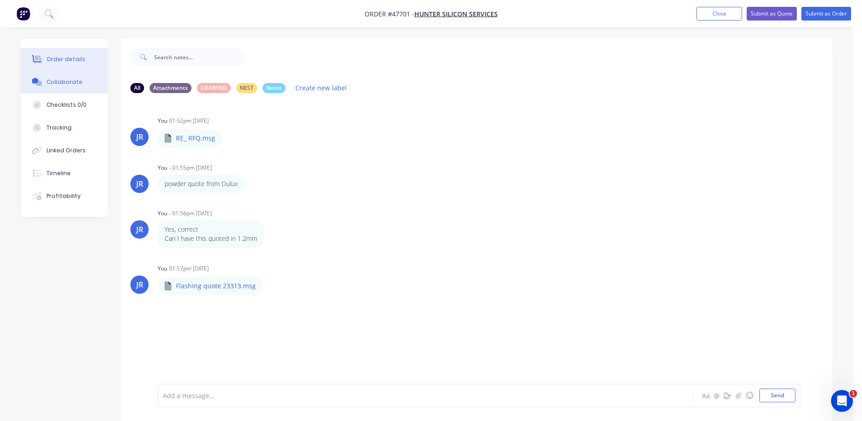
click at [58, 57] on div "Order details" at bounding box center [65, 59] width 39 height 8
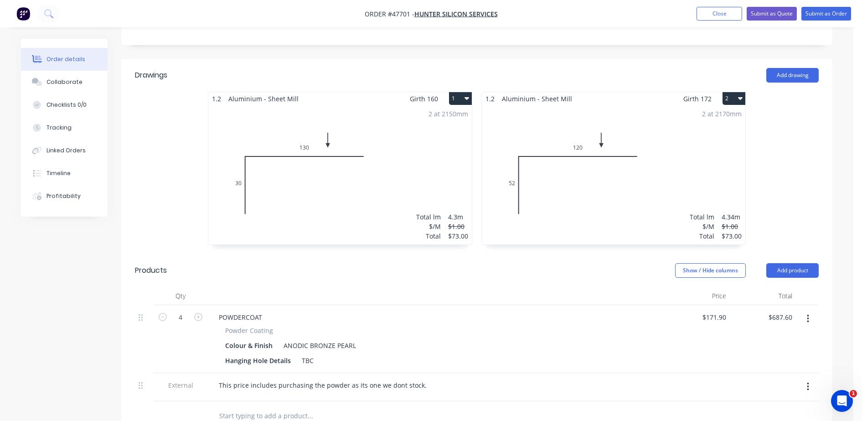
scroll to position [33, 0]
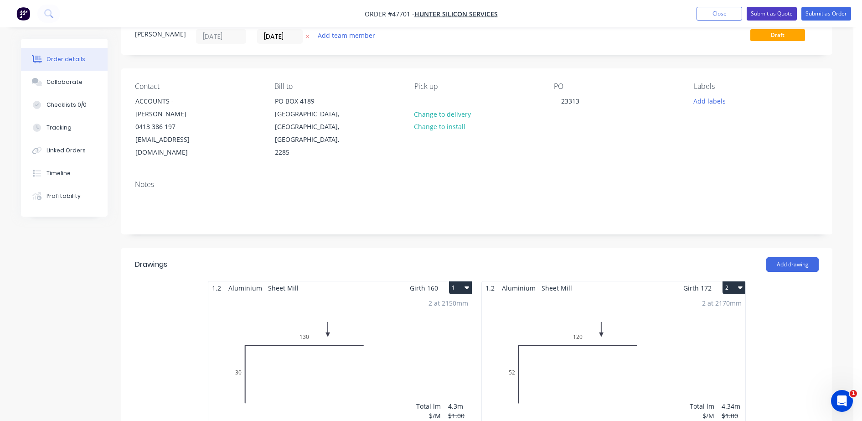
click at [764, 15] on button "Submit as Quote" at bounding box center [772, 14] width 50 height 14
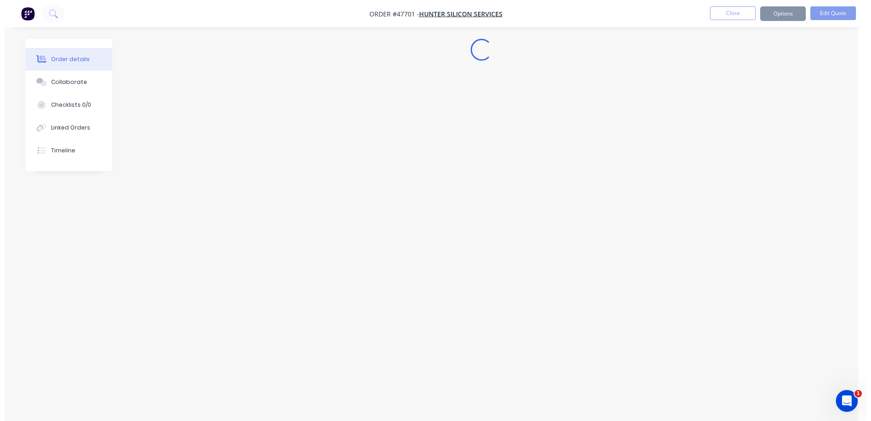
scroll to position [0, 0]
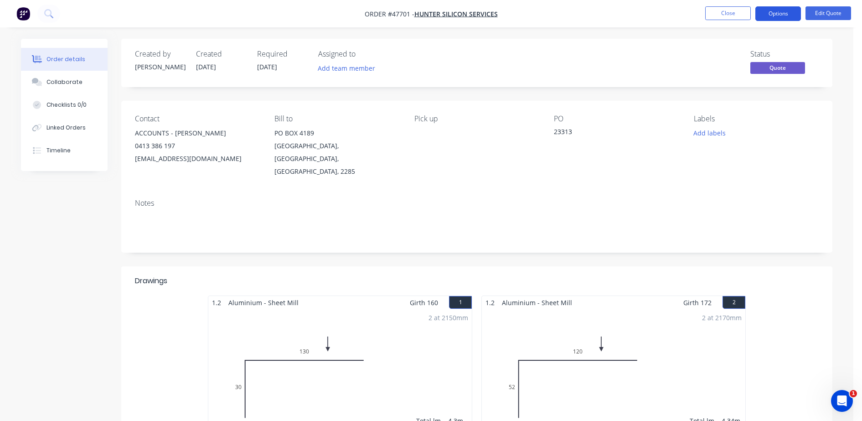
click at [772, 14] on button "Options" at bounding box center [778, 13] width 46 height 15
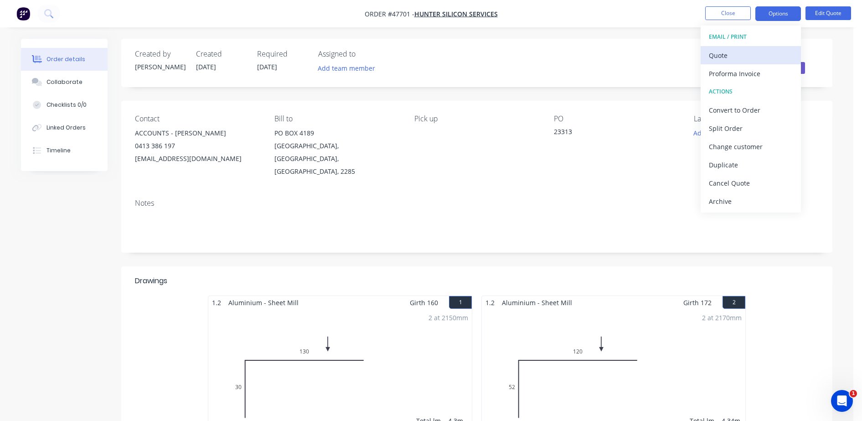
click at [725, 56] on div "Quote" at bounding box center [751, 55] width 84 height 13
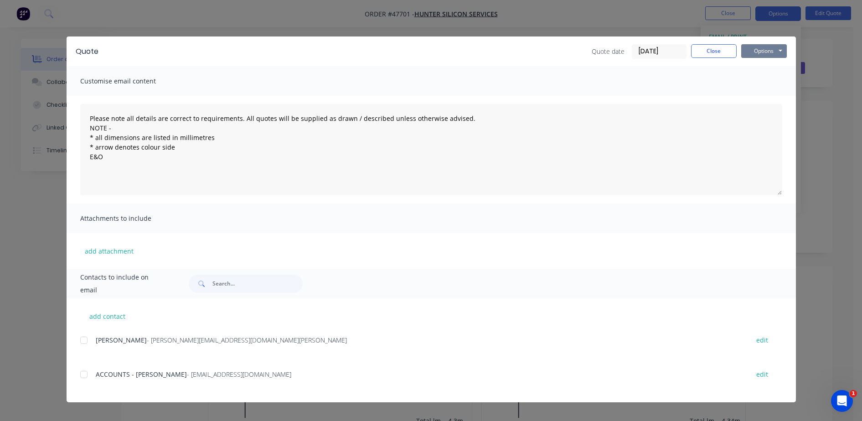
drag, startPoint x: 759, startPoint y: 46, endPoint x: 753, endPoint y: 59, distance: 13.7
click at [759, 47] on button "Options" at bounding box center [764, 51] width 46 height 14
click at [762, 68] on button "Preview" at bounding box center [770, 67] width 58 height 15
click at [707, 57] on button "Close" at bounding box center [714, 51] width 46 height 14
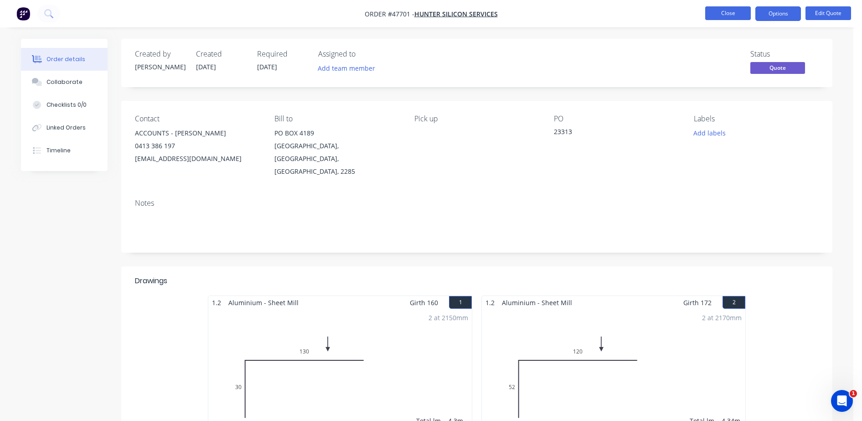
click at [718, 7] on button "Close" at bounding box center [728, 13] width 46 height 14
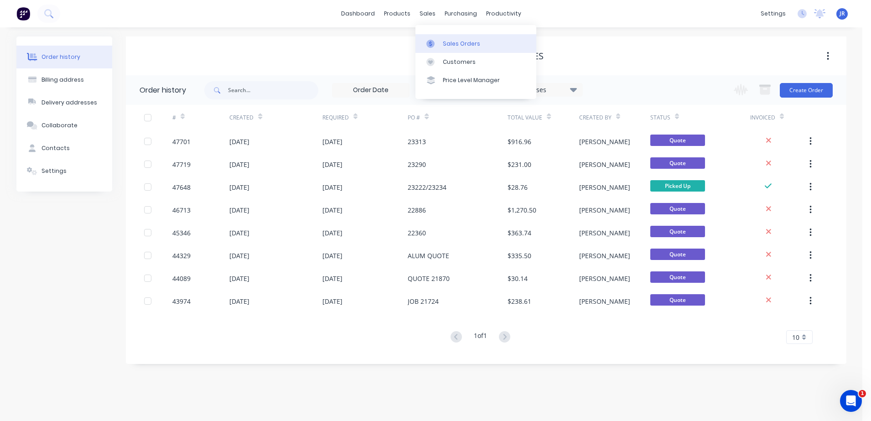
click at [456, 41] on div "Sales Orders" at bounding box center [461, 44] width 37 height 8
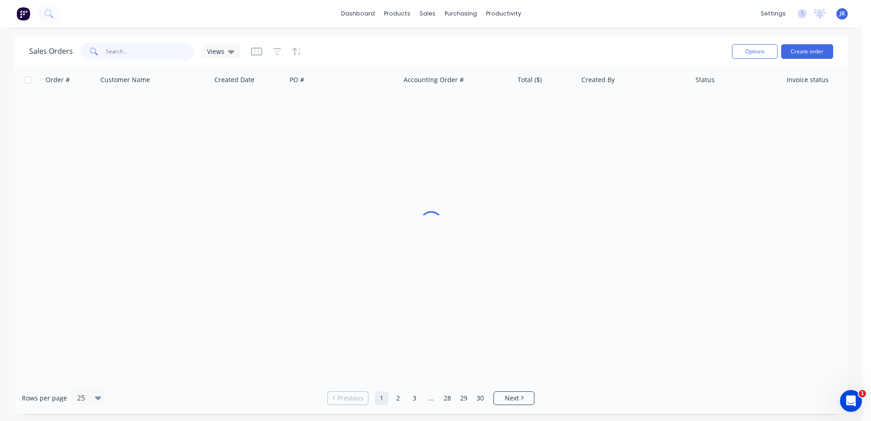
click at [125, 53] on input "text" at bounding box center [150, 51] width 89 height 18
type input "6216"
click at [480, 40] on div "Purchase Orders" at bounding box center [490, 44] width 48 height 8
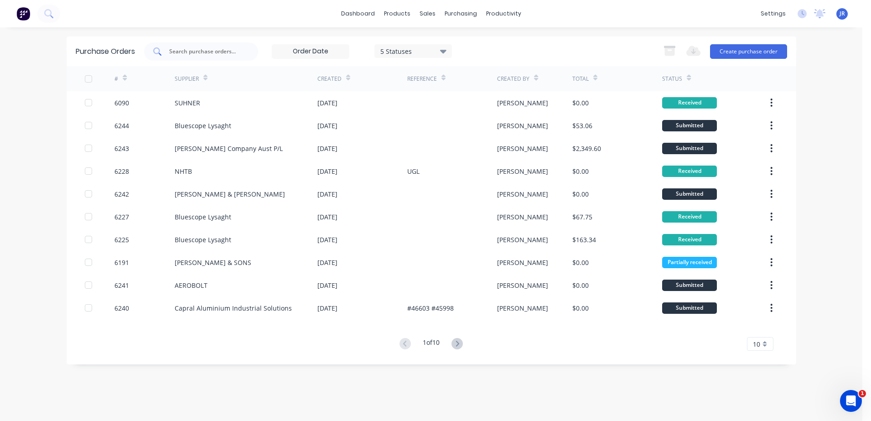
click at [200, 55] on input "text" at bounding box center [206, 51] width 76 height 9
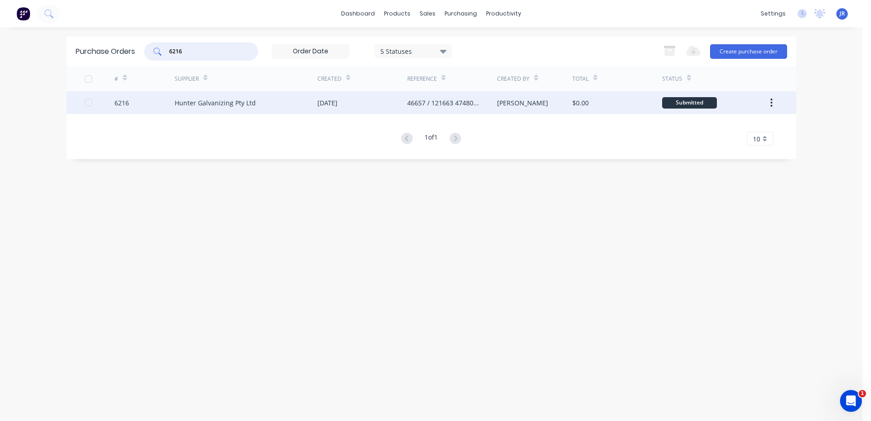
type input "6216"
click at [308, 103] on div "Hunter Galvanizing Pty Ltd" at bounding box center [246, 102] width 143 height 23
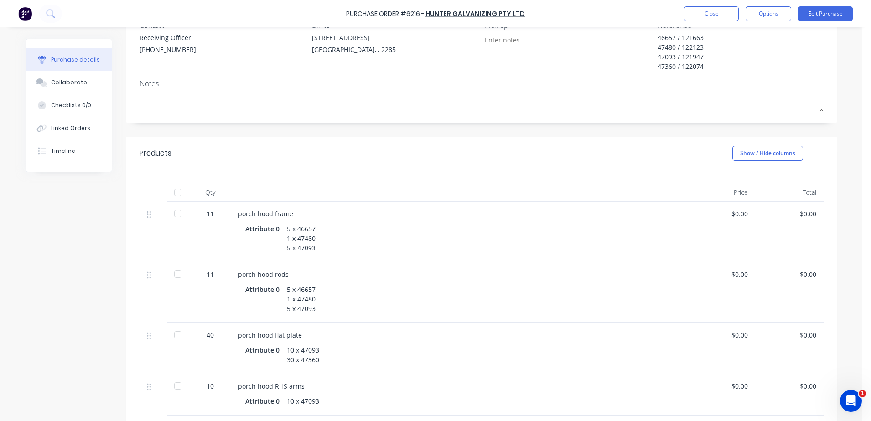
scroll to position [171, 0]
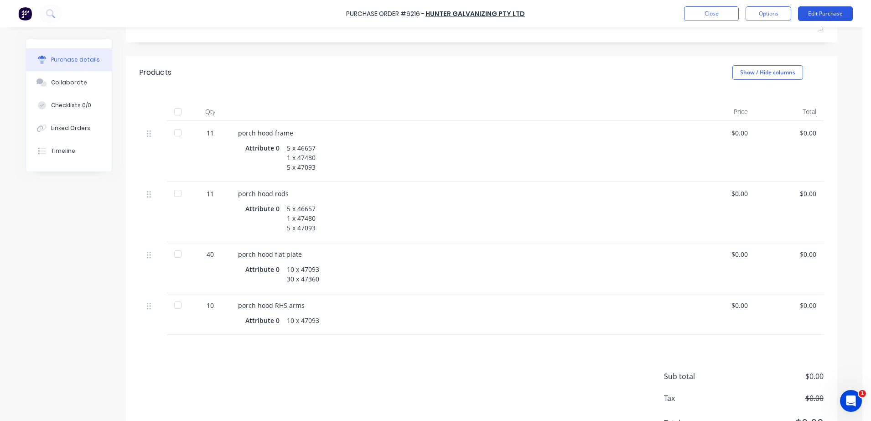
click at [822, 11] on button "Edit Purchase" at bounding box center [825, 13] width 55 height 15
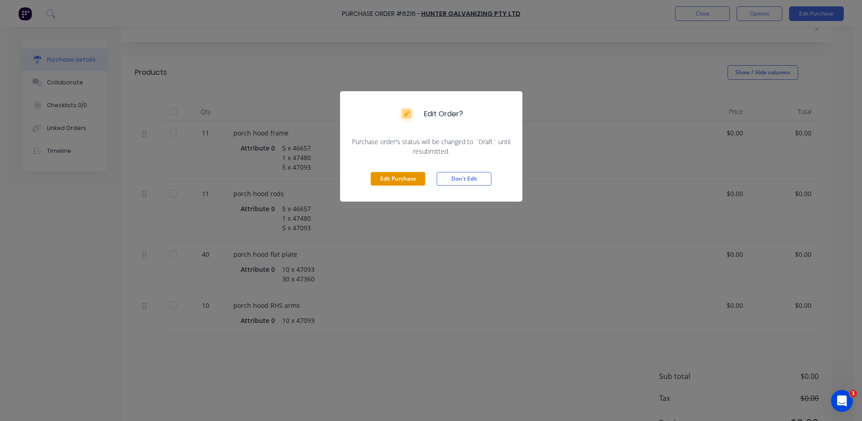
click at [396, 182] on button "Edit Purchase" at bounding box center [398, 179] width 55 height 14
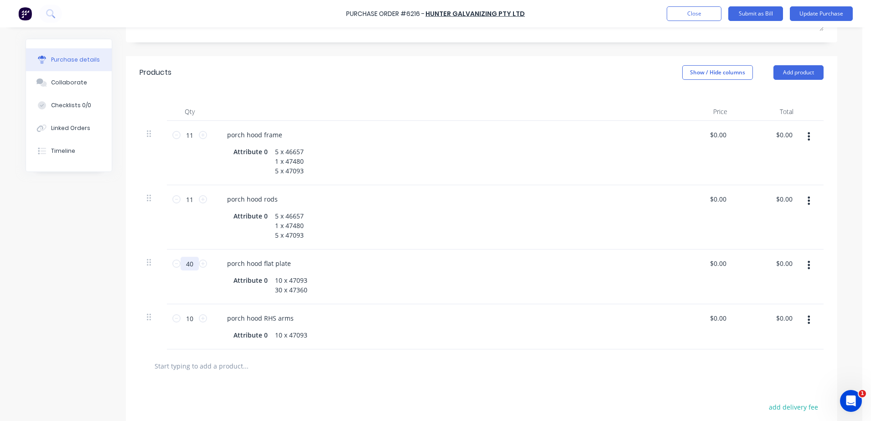
click at [185, 265] on input "40" at bounding box center [190, 264] width 18 height 14
type textarea "x"
type input "8"
type textarea "x"
type input "80"
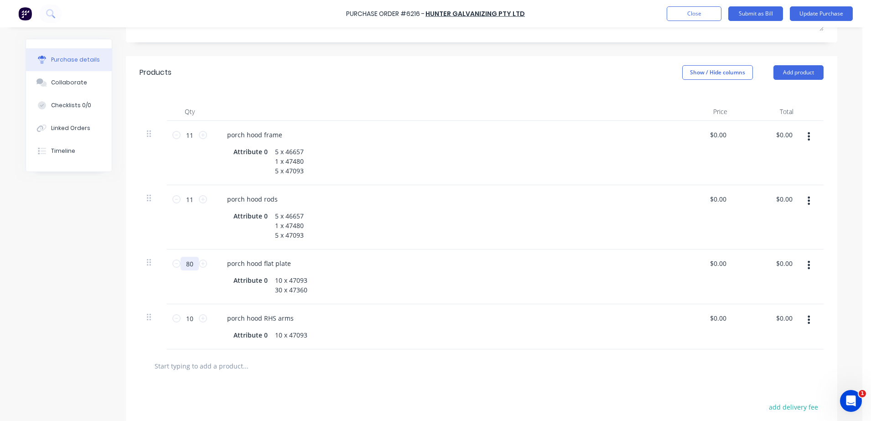
type textarea "x"
type input "80"
click at [190, 320] on input "10" at bounding box center [190, 318] width 18 height 14
type textarea "x"
type input "2"
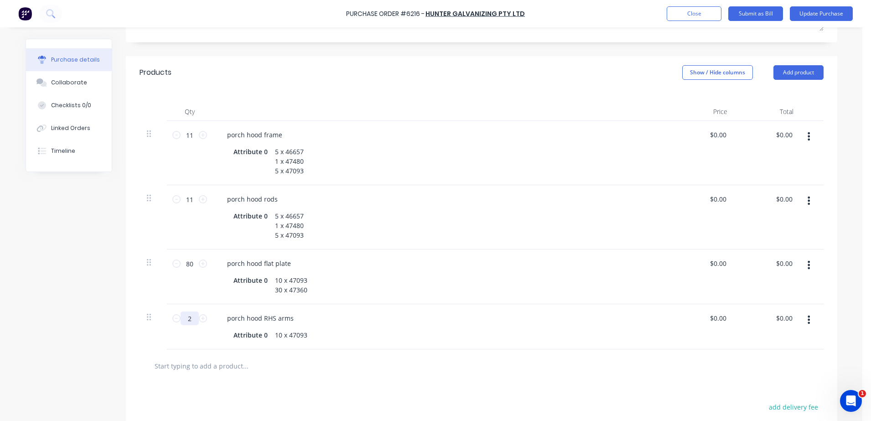
type textarea "x"
type input "20"
type textarea "x"
type input "20"
click at [837, 16] on button "Update Purchase" at bounding box center [820, 13] width 63 height 15
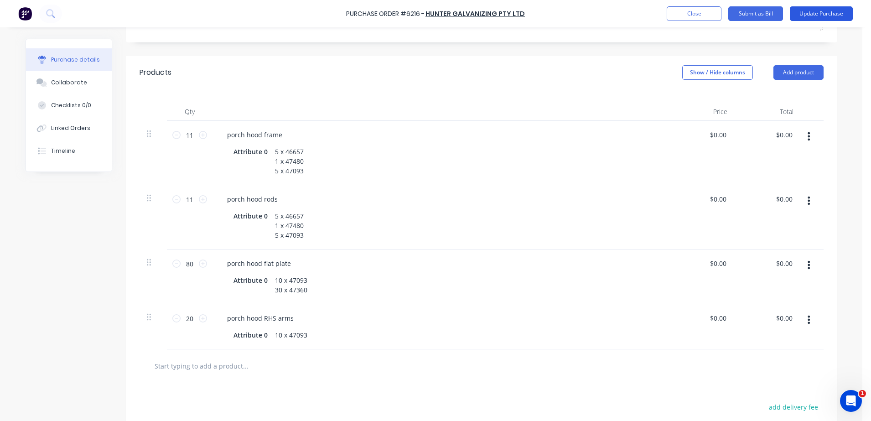
scroll to position [0, 0]
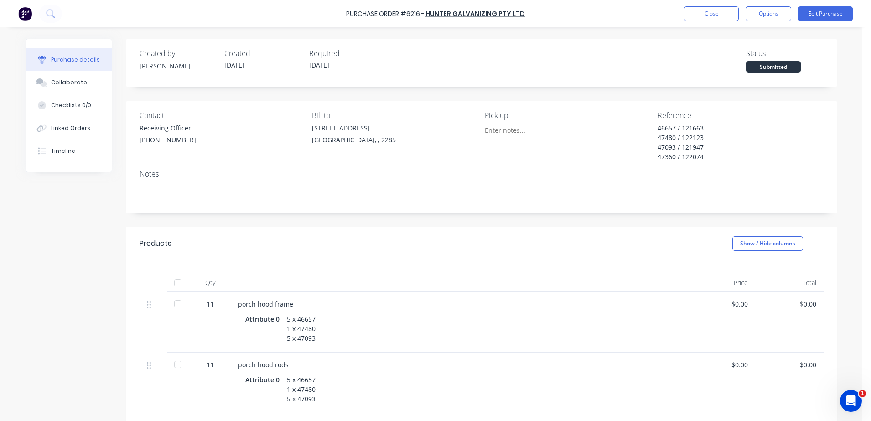
click at [175, 284] on div at bounding box center [178, 282] width 18 height 18
type textarea "x"
click at [699, 17] on button "Close" at bounding box center [711, 13] width 55 height 15
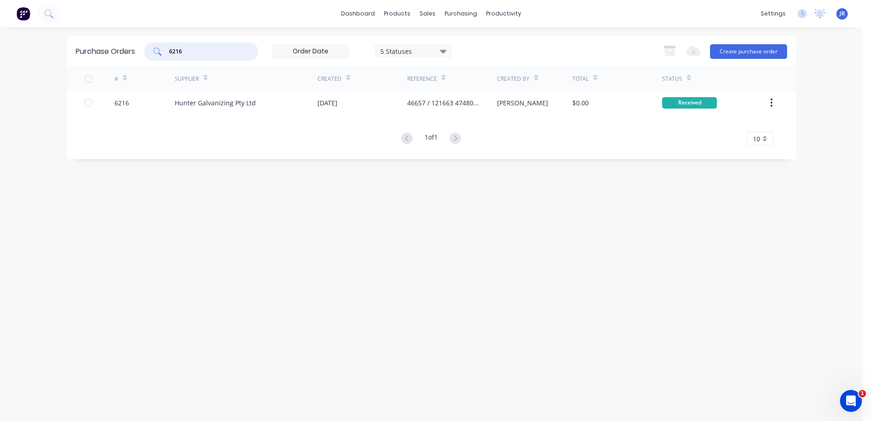
drag, startPoint x: 189, startPoint y: 51, endPoint x: 134, endPoint y: 43, distance: 55.2
click at [161, 55] on div "6216" at bounding box center [201, 51] width 114 height 18
type input "6204"
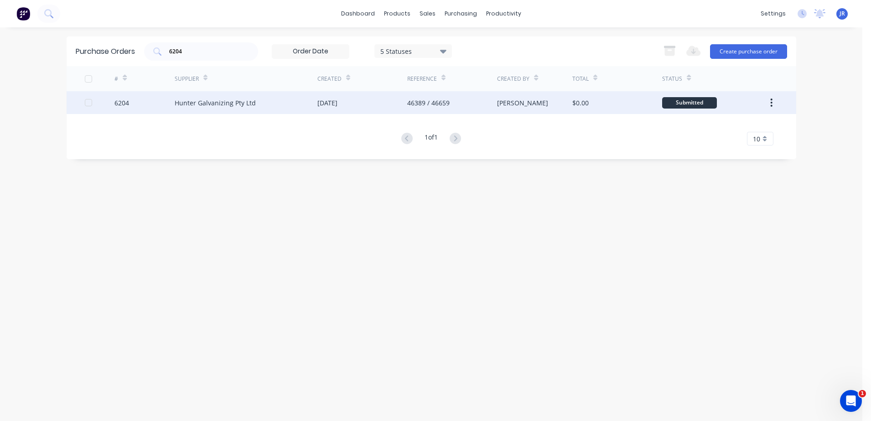
click at [292, 102] on div "Hunter Galvanizing Pty Ltd" at bounding box center [246, 102] width 143 height 23
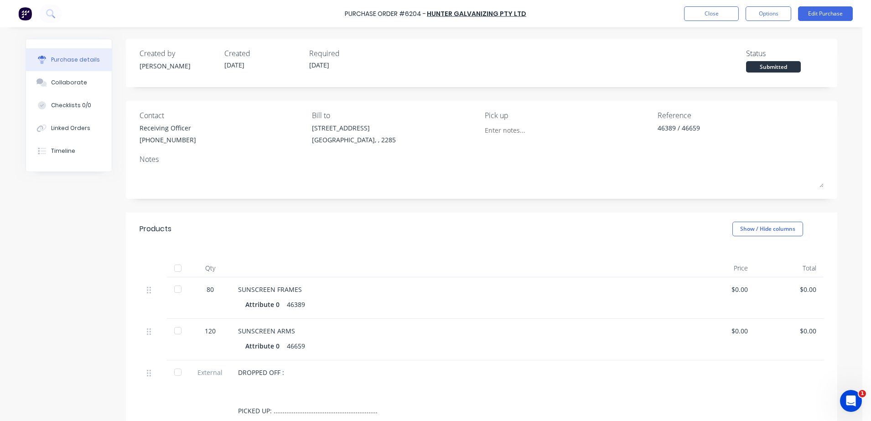
click at [172, 292] on div at bounding box center [178, 289] width 18 height 18
click at [170, 328] on div at bounding box center [178, 330] width 18 height 18
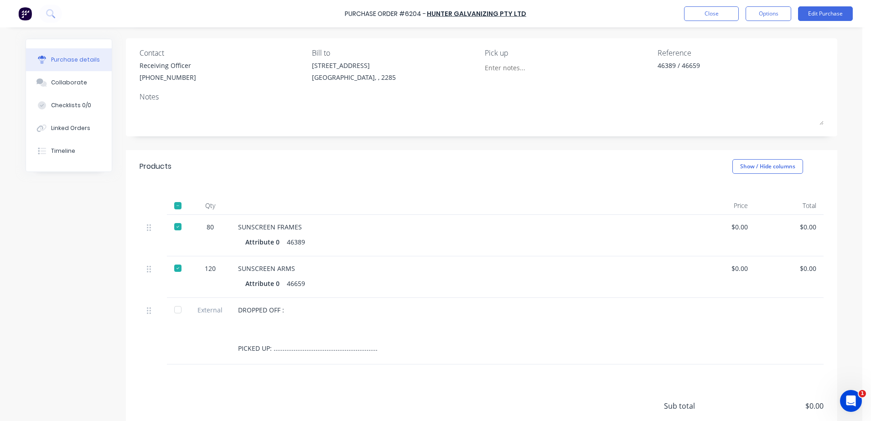
scroll to position [136, 0]
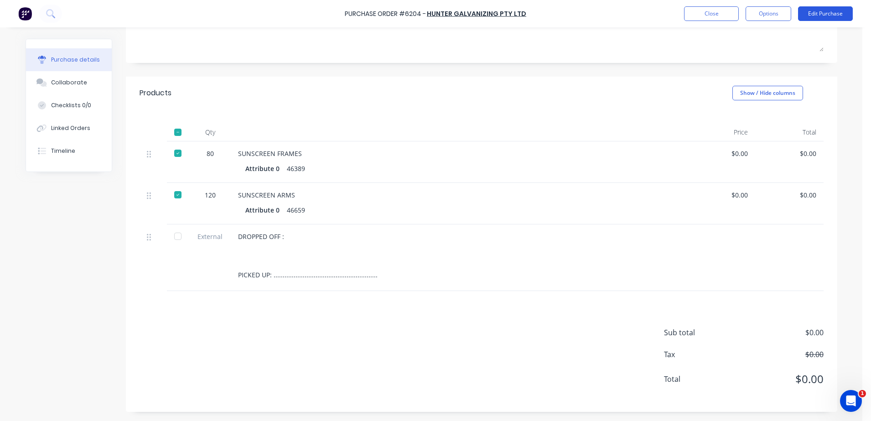
click at [836, 14] on button "Edit Purchase" at bounding box center [825, 13] width 55 height 15
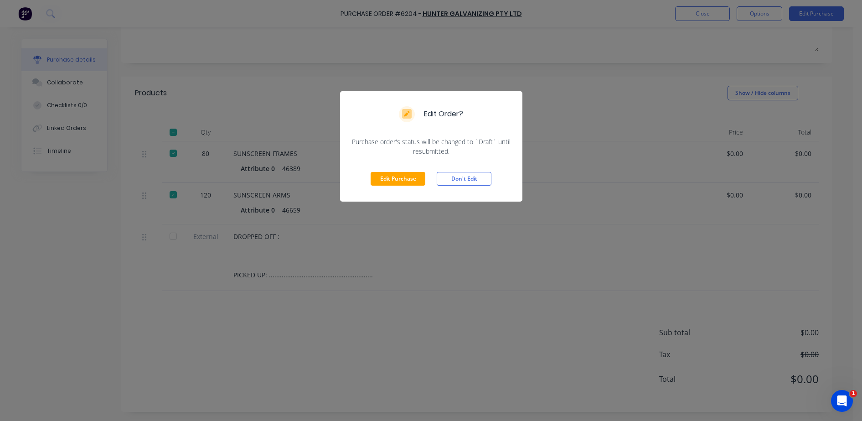
click at [395, 167] on div "Edit Purchase Don't Edit" at bounding box center [431, 179] width 182 height 46
click at [395, 175] on button "Edit Purchase" at bounding box center [398, 179] width 55 height 14
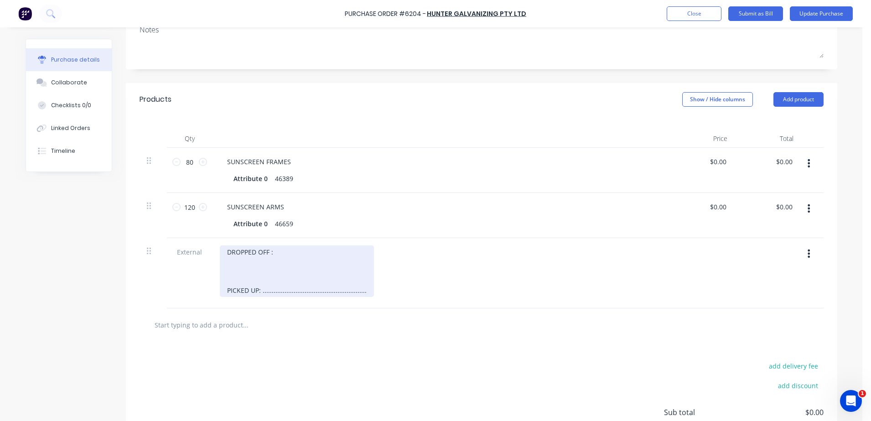
type textarea "x"
click at [285, 290] on div "DROPPED OFF : PICKED UP: ......................................................…" at bounding box center [297, 271] width 154 height 52
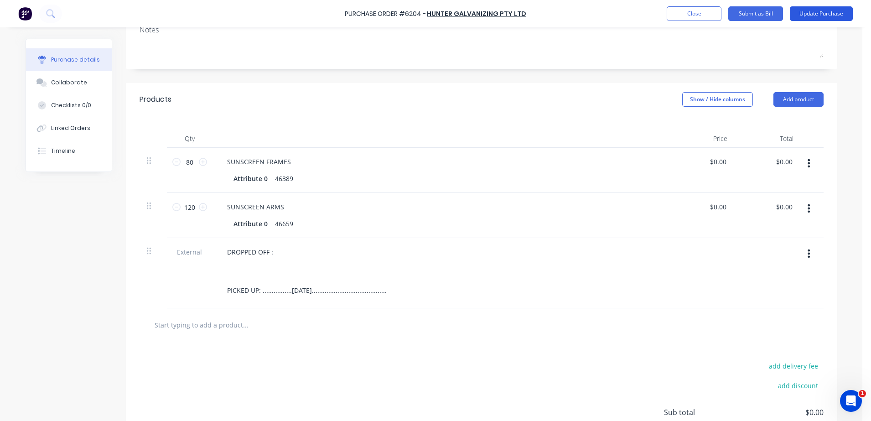
click at [800, 12] on button "Update Purchase" at bounding box center [820, 13] width 63 height 15
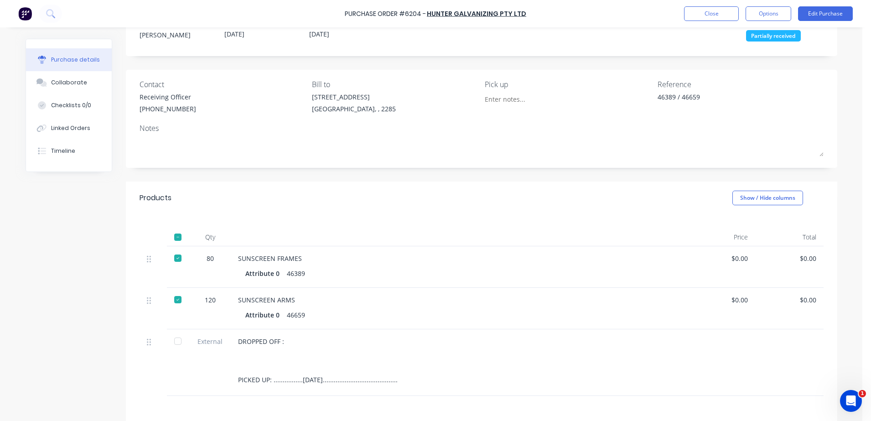
scroll to position [114, 0]
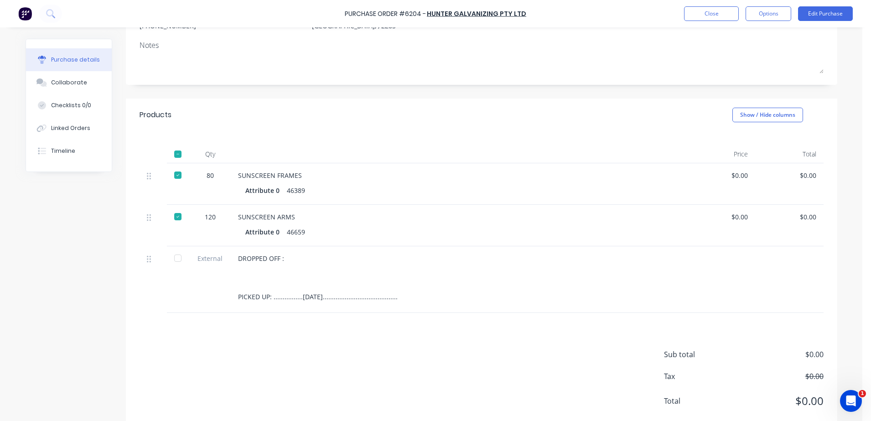
click at [173, 258] on div at bounding box center [178, 258] width 18 height 18
type textarea "x"
click at [731, 10] on button "Close" at bounding box center [711, 13] width 55 height 15
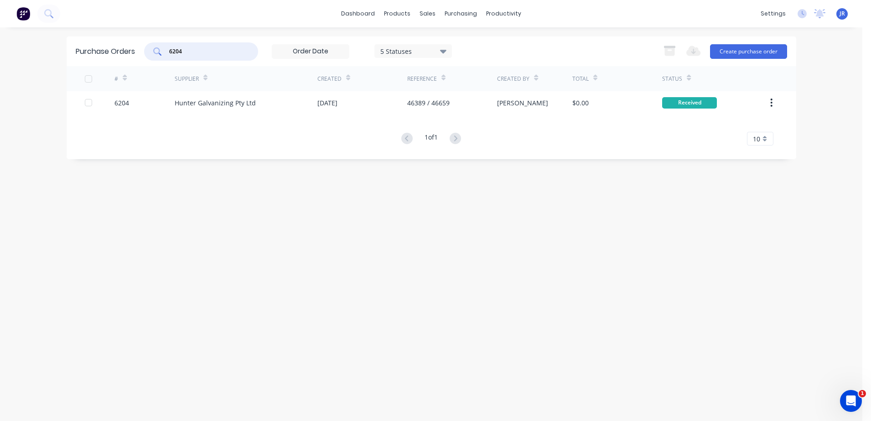
drag, startPoint x: 220, startPoint y: 47, endPoint x: 101, endPoint y: 52, distance: 119.1
click at [101, 52] on div "Purchase Orders 6204 5 Statuses 5 Statuses Export to Excel (XLSX) Create purcha…" at bounding box center [431, 51] width 729 height 30
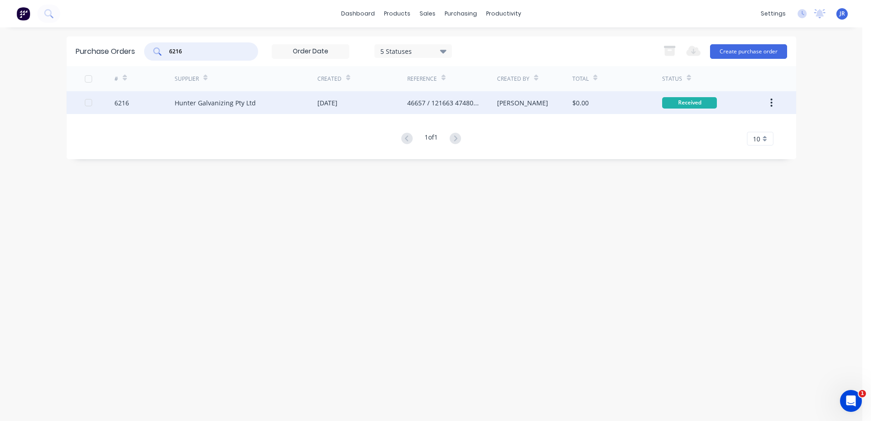
type input "6216"
click at [375, 111] on div "08 Sep 2025" at bounding box center [362, 102] width 90 height 23
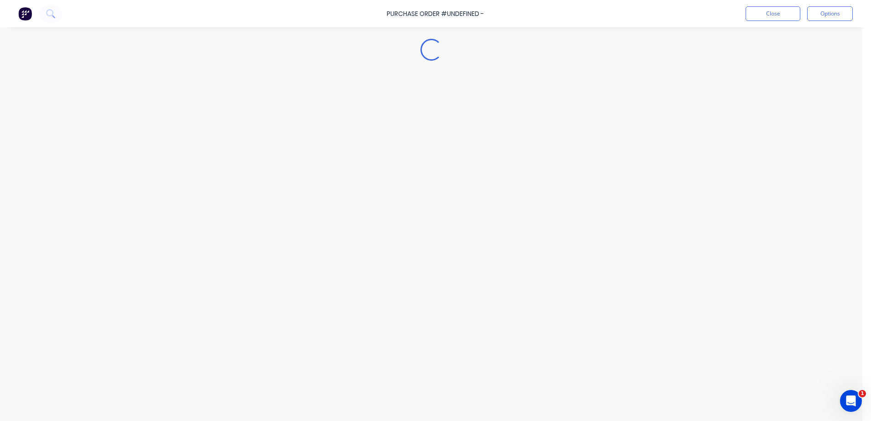
type textarea "x"
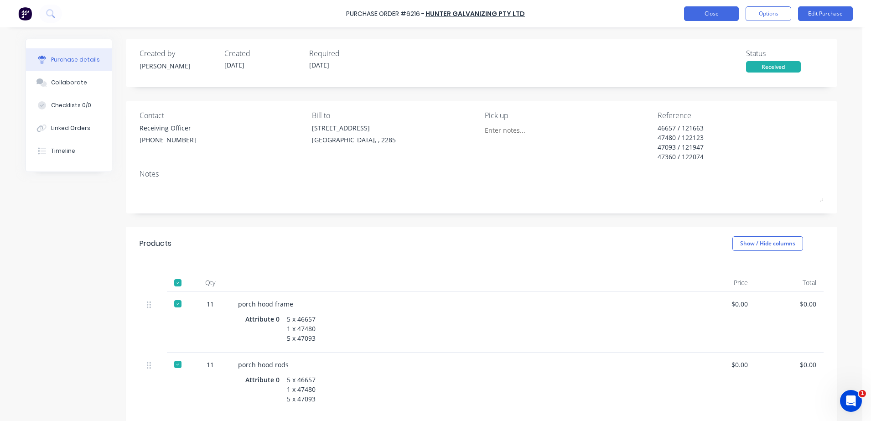
click at [707, 17] on button "Close" at bounding box center [711, 13] width 55 height 15
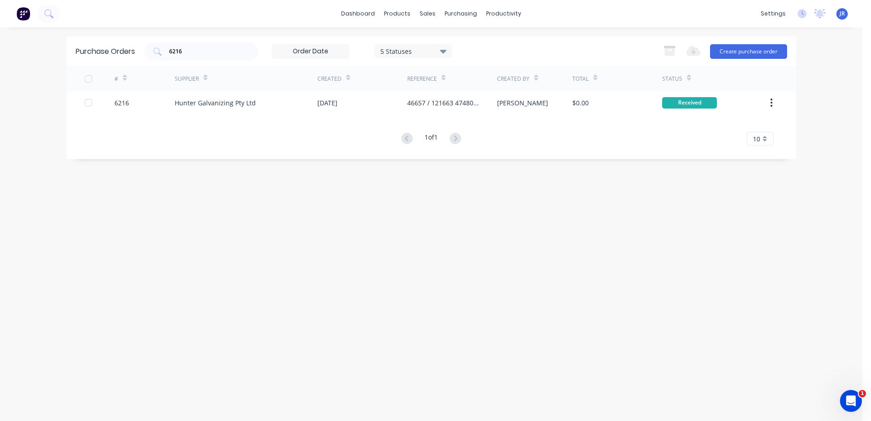
drag, startPoint x: 241, startPoint y: 43, endPoint x: 146, endPoint y: 44, distance: 94.8
click at [146, 44] on div "6216 5 Statuses 5 Statuses" at bounding box center [298, 51] width 308 height 18
click at [450, 46] on div "Sales Orders" at bounding box center [461, 44] width 37 height 8
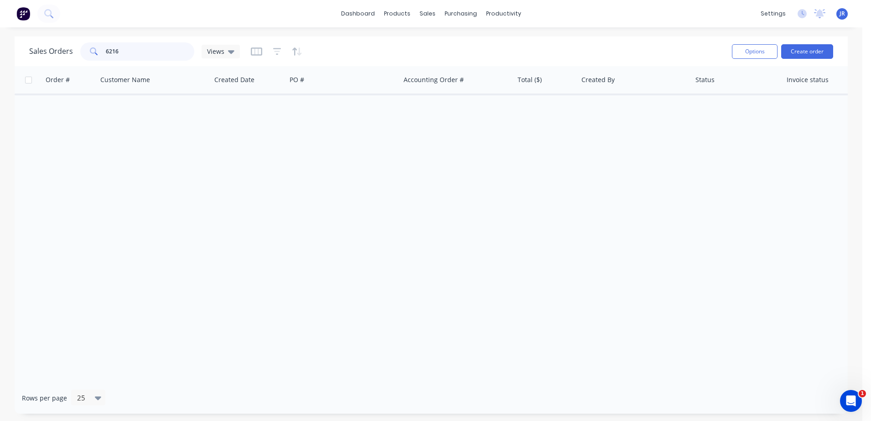
drag, startPoint x: 143, startPoint y: 47, endPoint x: 52, endPoint y: 47, distance: 90.7
click at [52, 47] on div "Sales Orders 6216 Views" at bounding box center [134, 51] width 211 height 18
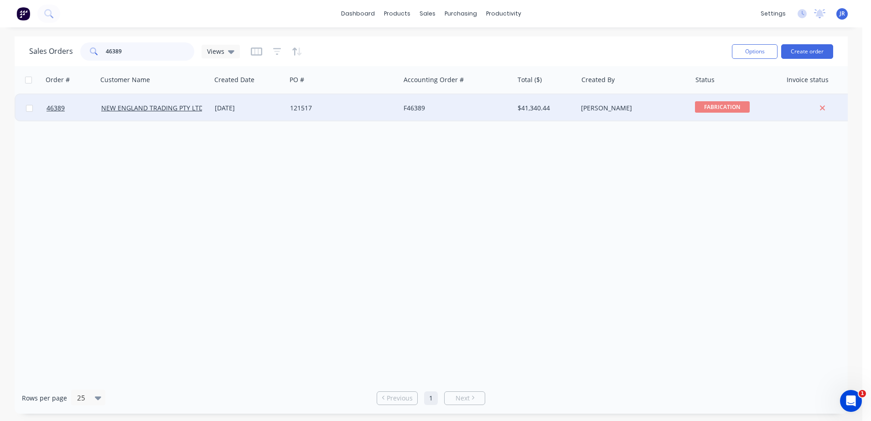
type input "46389"
click at [539, 108] on div "$41,340.44" at bounding box center [543, 107] width 53 height 9
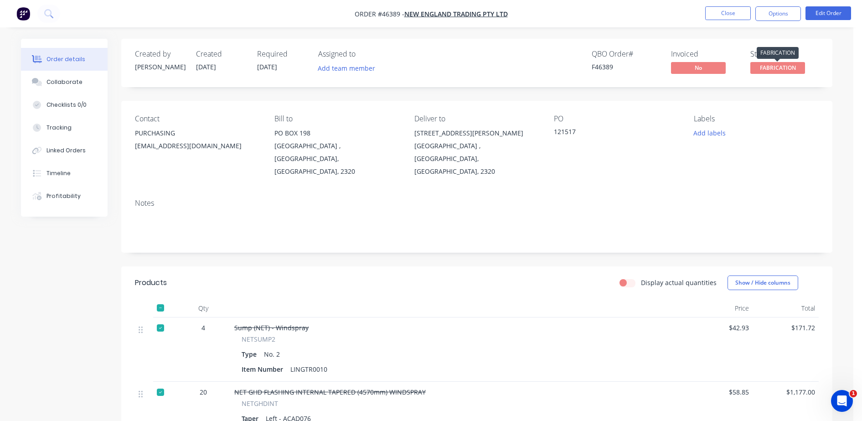
click at [774, 67] on span "FABRICATION" at bounding box center [777, 67] width 55 height 11
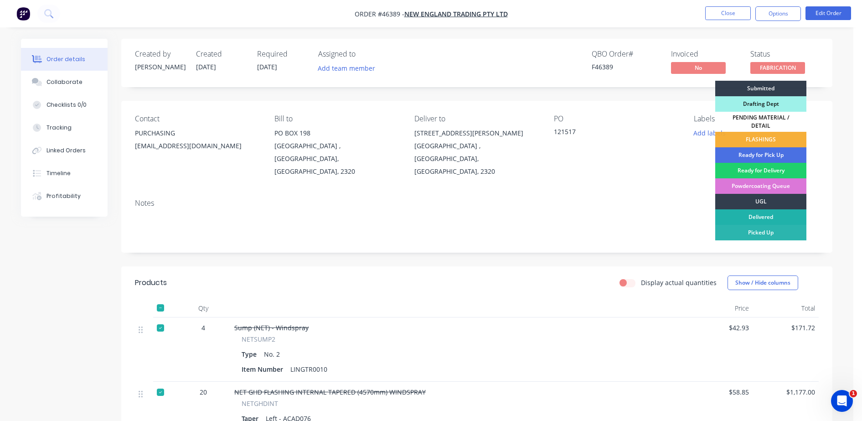
click at [755, 211] on div "Delivered" at bounding box center [760, 216] width 91 height 15
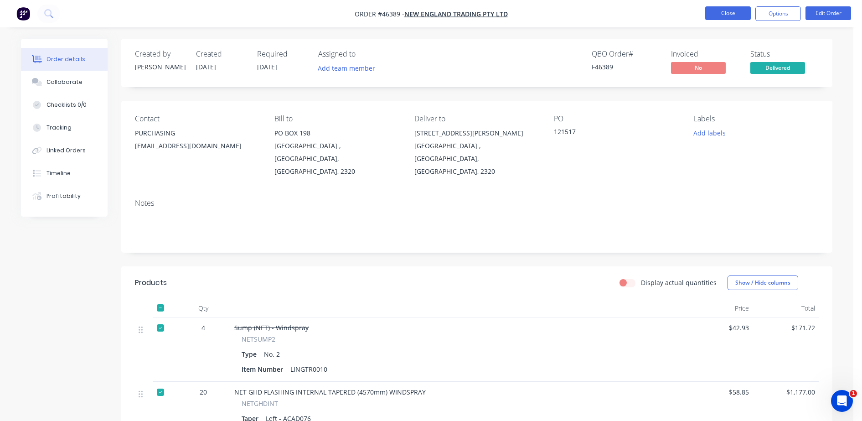
click at [736, 14] on button "Close" at bounding box center [728, 13] width 46 height 14
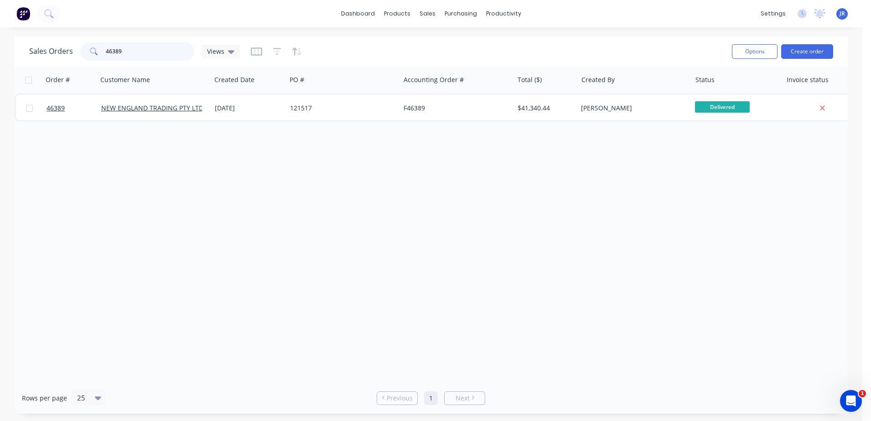
drag, startPoint x: 134, startPoint y: 53, endPoint x: 72, endPoint y: 45, distance: 62.0
click at [72, 45] on div "Sales Orders 46389 Views" at bounding box center [134, 51] width 211 height 18
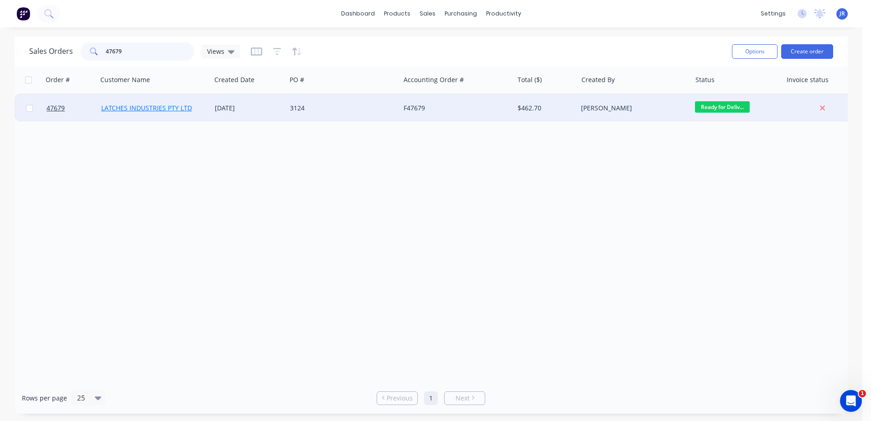
type input "47679"
click at [189, 109] on link "LATCHES INDUSTRIES PTY LTD" at bounding box center [146, 107] width 91 height 9
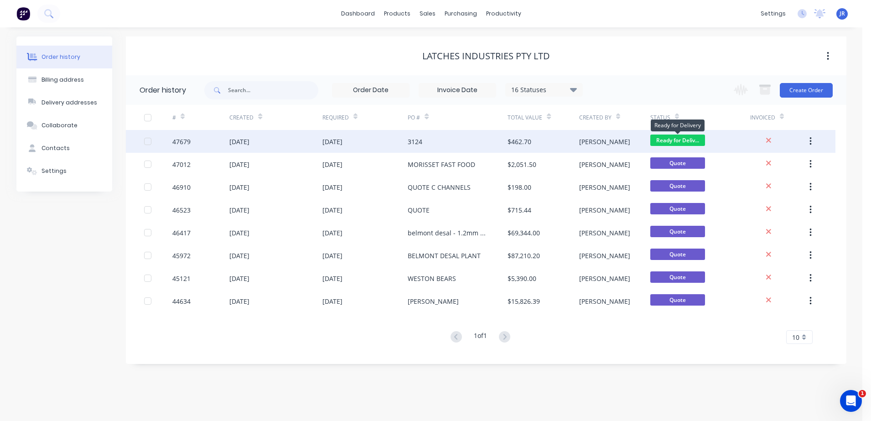
click at [687, 137] on span "Ready for Deliv..." at bounding box center [677, 139] width 55 height 11
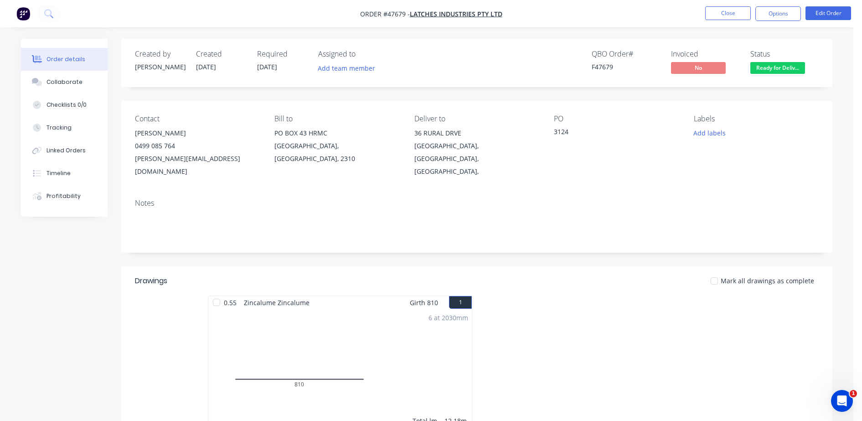
click at [792, 69] on span "Ready for Deliv..." at bounding box center [777, 67] width 55 height 11
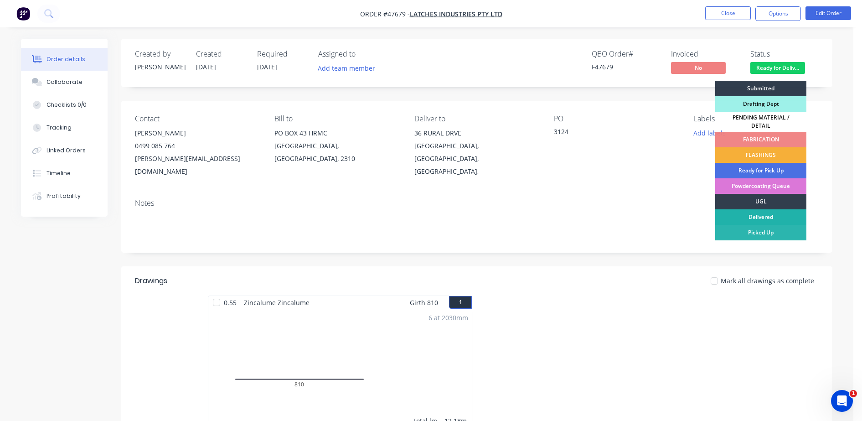
click at [757, 211] on div "Delivered" at bounding box center [760, 216] width 91 height 15
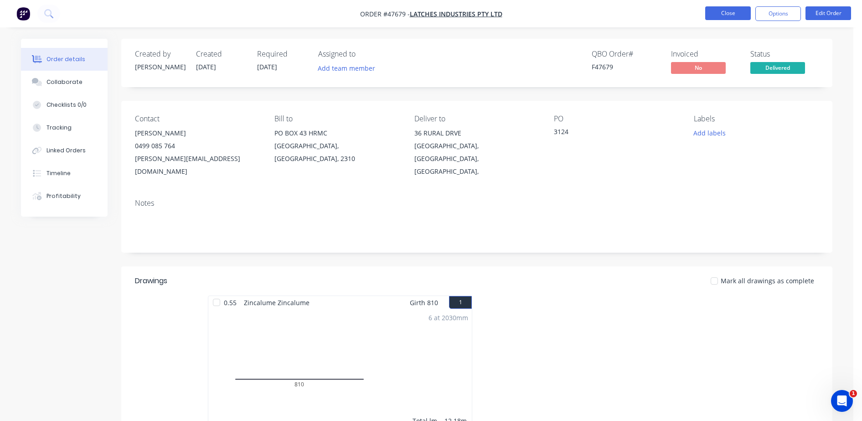
click at [731, 16] on button "Close" at bounding box center [728, 13] width 46 height 14
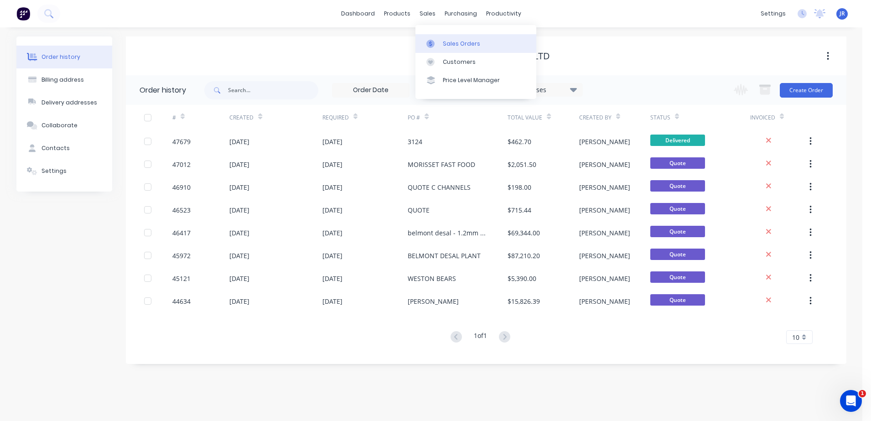
click at [449, 40] on div "Sales Orders" at bounding box center [461, 44] width 37 height 8
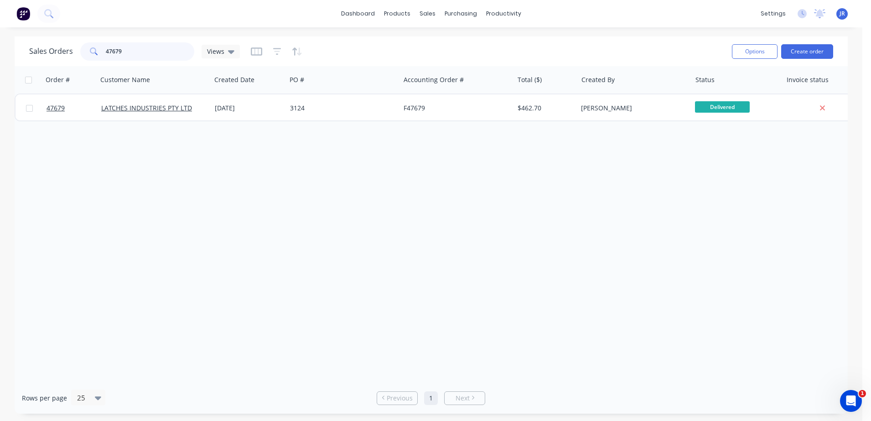
drag, startPoint x: 122, startPoint y: 50, endPoint x: 47, endPoint y: 40, distance: 75.0
click at [48, 46] on div "Sales Orders 47679 Views" at bounding box center [134, 51] width 211 height 18
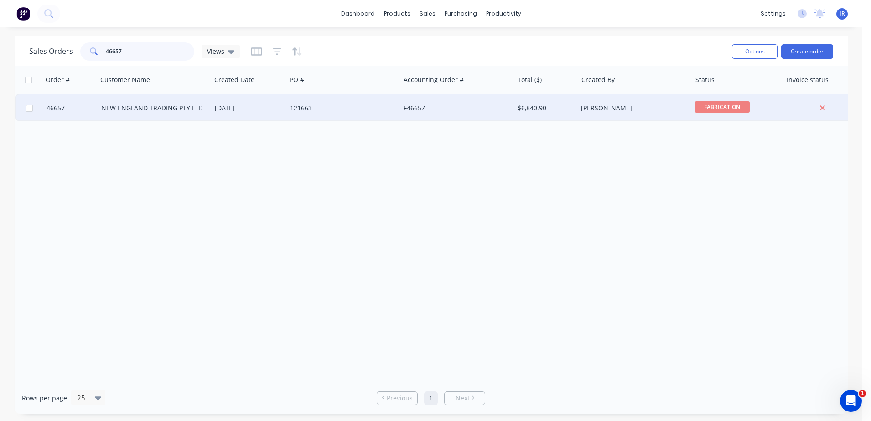
type input "46657"
click at [277, 111] on div "31 Jul 2025" at bounding box center [249, 107] width 68 height 9
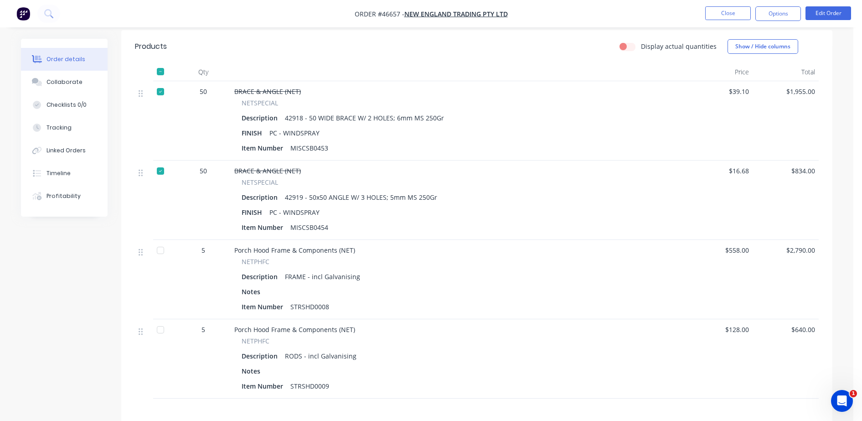
scroll to position [229, 0]
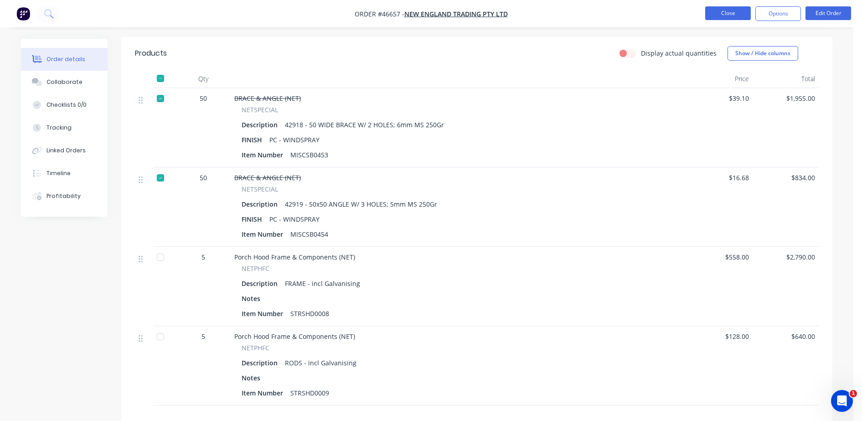
click at [713, 15] on button "Close" at bounding box center [728, 13] width 46 height 14
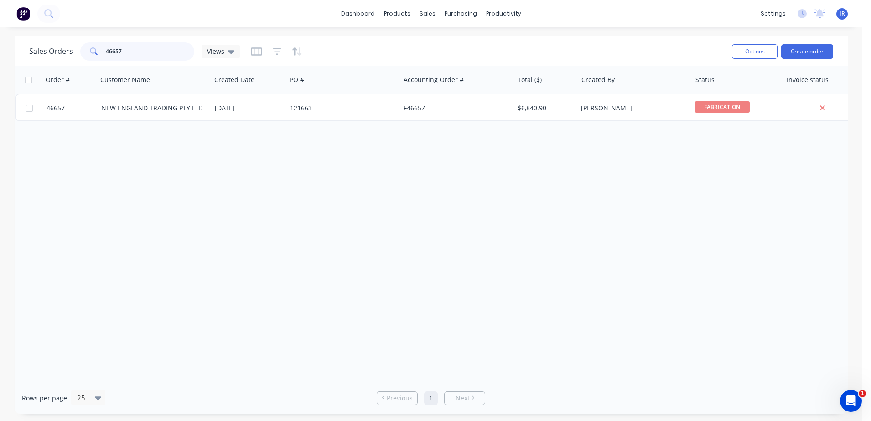
drag, startPoint x: 123, startPoint y: 52, endPoint x: -25, endPoint y: 76, distance: 149.6
click at [0, 76] on html "dashboard products sales purchasing productivity dashboard products Product Cat…" at bounding box center [435, 210] width 871 height 421
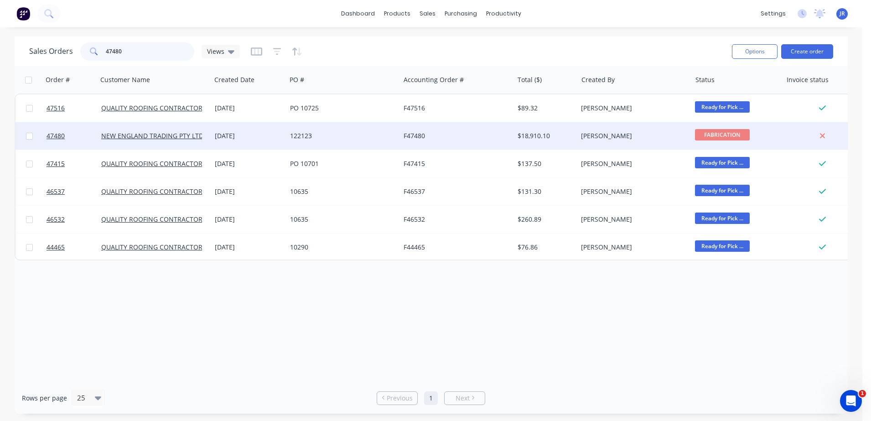
type input "47480"
click at [231, 137] on div "02 Sep 2025" at bounding box center [249, 135] width 68 height 9
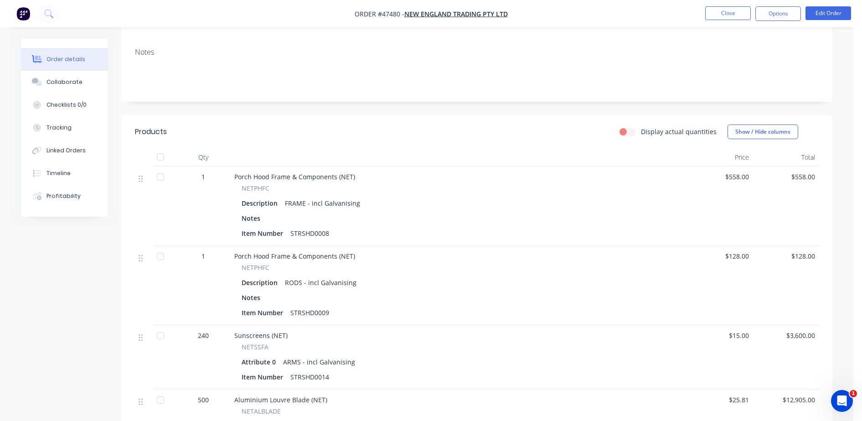
scroll to position [171, 0]
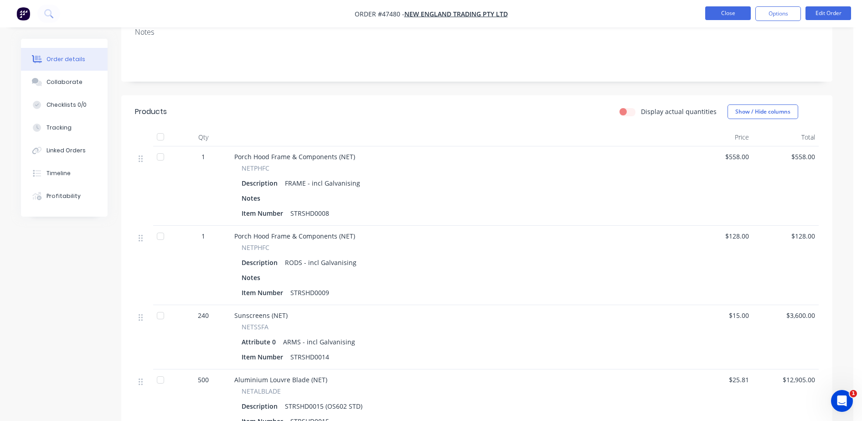
click at [708, 12] on button "Close" at bounding box center [728, 13] width 46 height 14
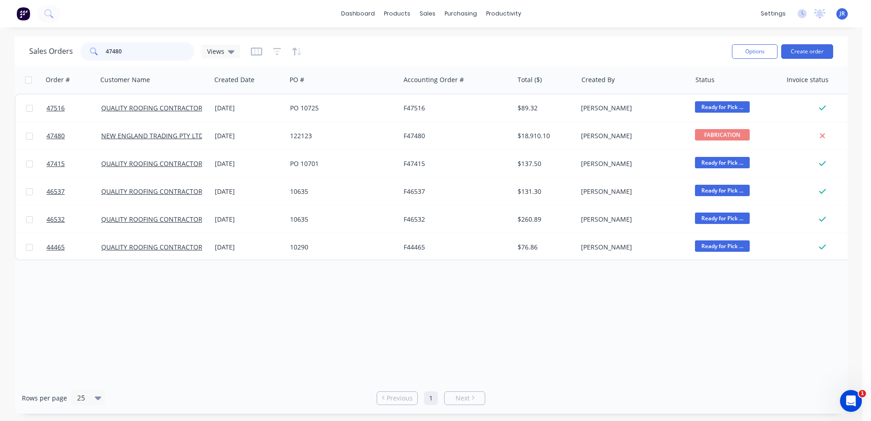
drag, startPoint x: 151, startPoint y: 57, endPoint x: 24, endPoint y: 59, distance: 127.7
click at [24, 59] on div "Sales Orders 47480 Views Options Create order" at bounding box center [431, 51] width 833 height 30
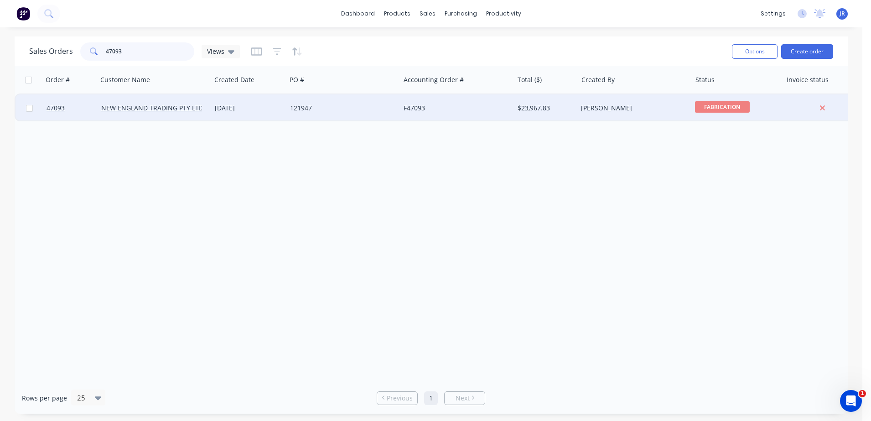
type input "47093"
click at [226, 106] on div "19 Aug 2025" at bounding box center [249, 107] width 68 height 9
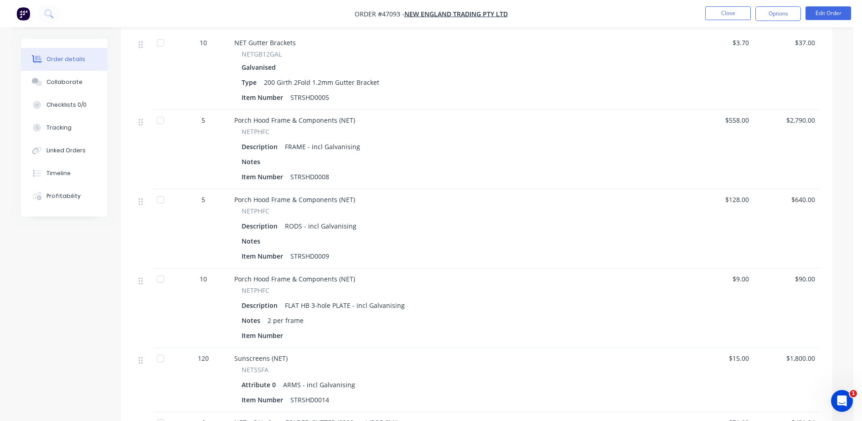
scroll to position [171, 0]
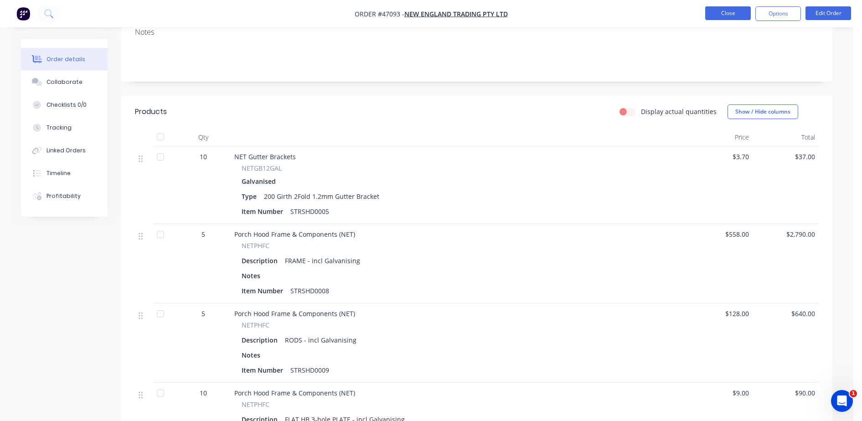
click at [732, 11] on button "Close" at bounding box center [728, 13] width 46 height 14
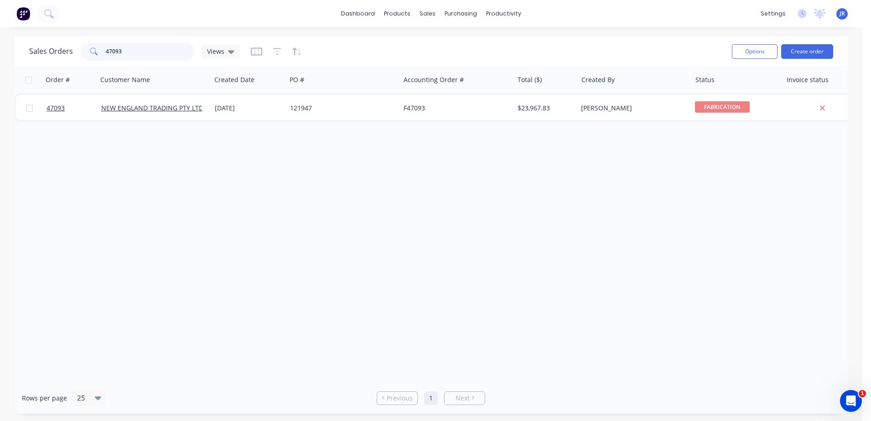
drag, startPoint x: 149, startPoint y: 55, endPoint x: 92, endPoint y: 54, distance: 57.4
click at [92, 54] on div "47093" at bounding box center [137, 51] width 114 height 18
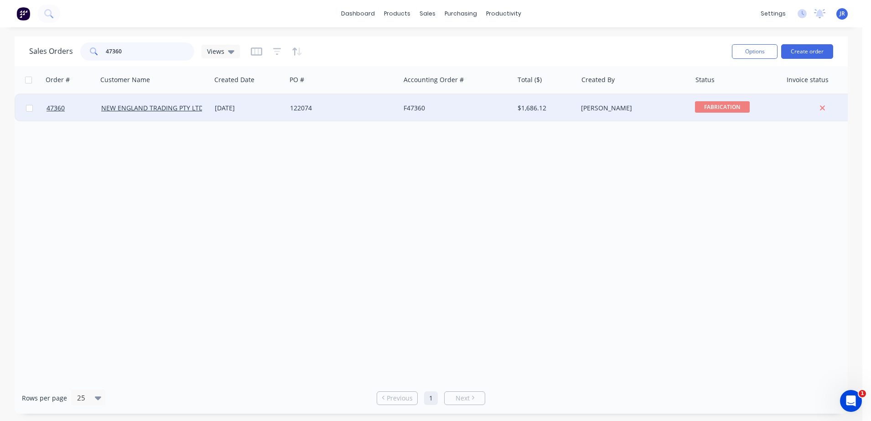
type input "47360"
click at [293, 102] on div "122074" at bounding box center [343, 107] width 114 height 27
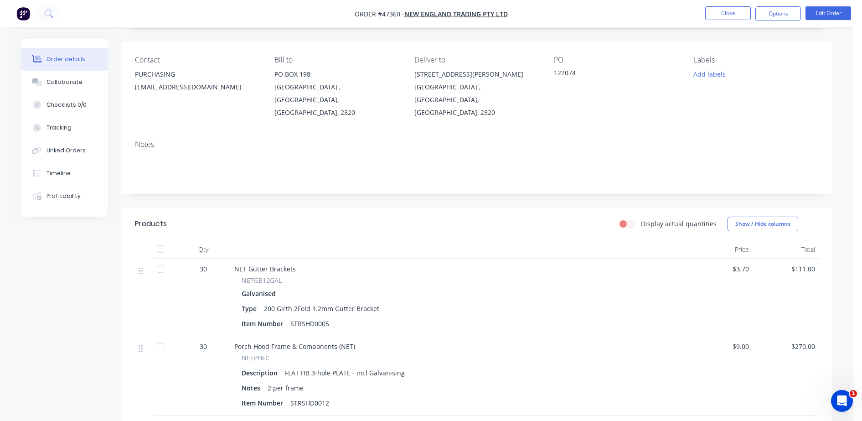
scroll to position [175, 0]
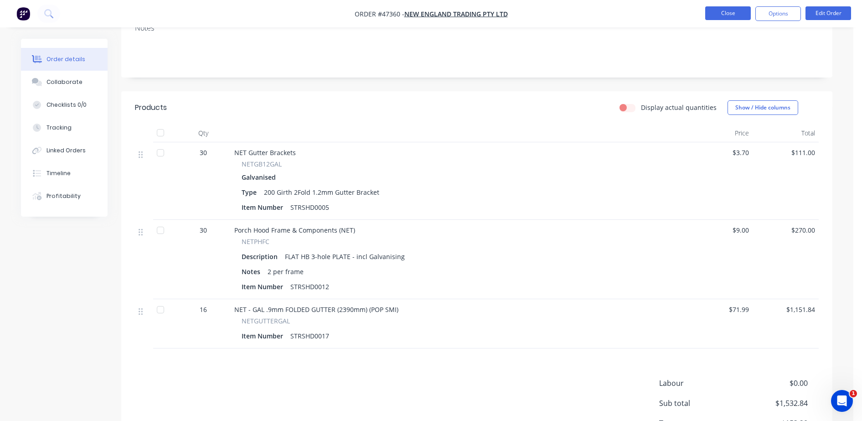
click at [734, 20] on button "Close" at bounding box center [728, 13] width 46 height 14
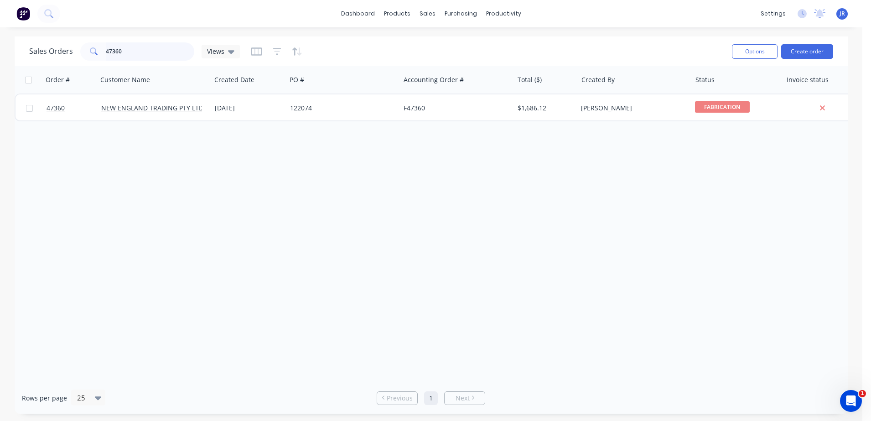
drag, startPoint x: 90, startPoint y: 36, endPoint x: 21, endPoint y: 39, distance: 69.3
click at [21, 36] on div "Sales Orders 47360 Views Options Create order" at bounding box center [431, 51] width 833 height 30
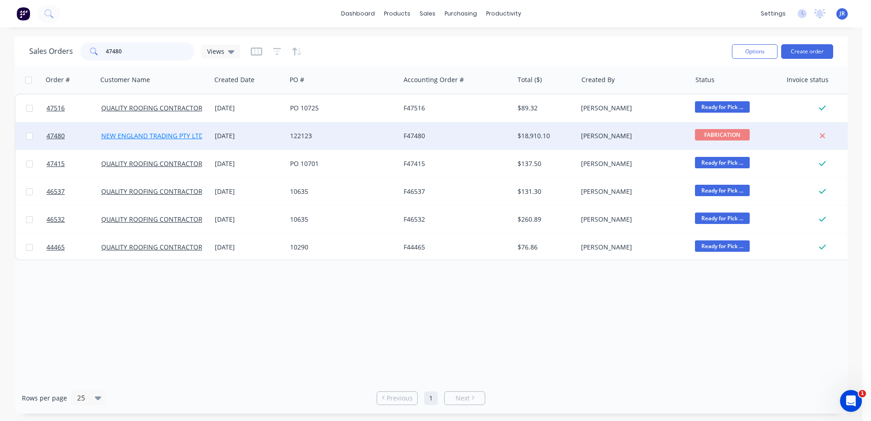
type input "47480"
click at [177, 132] on link "NEW ENGLAND TRADING PTY LTD" at bounding box center [152, 135] width 102 height 9
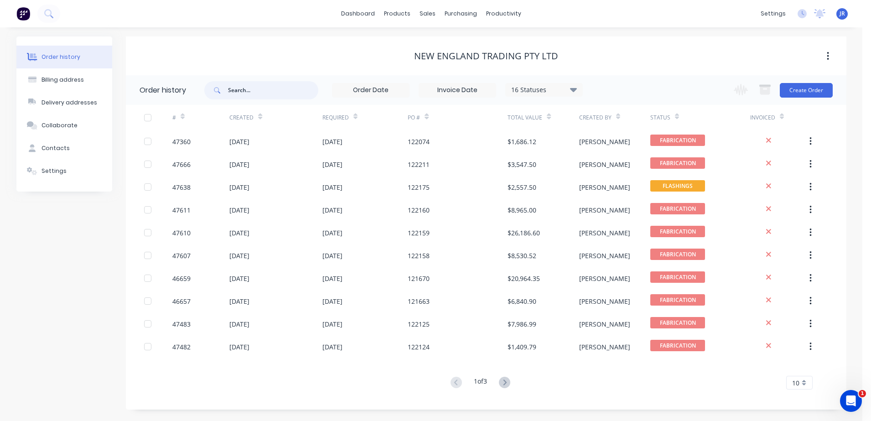
drag, startPoint x: 265, startPoint y: 94, endPoint x: 263, endPoint y: 81, distance: 13.3
click at [263, 93] on input "text" at bounding box center [273, 90] width 90 height 18
type input "47480"
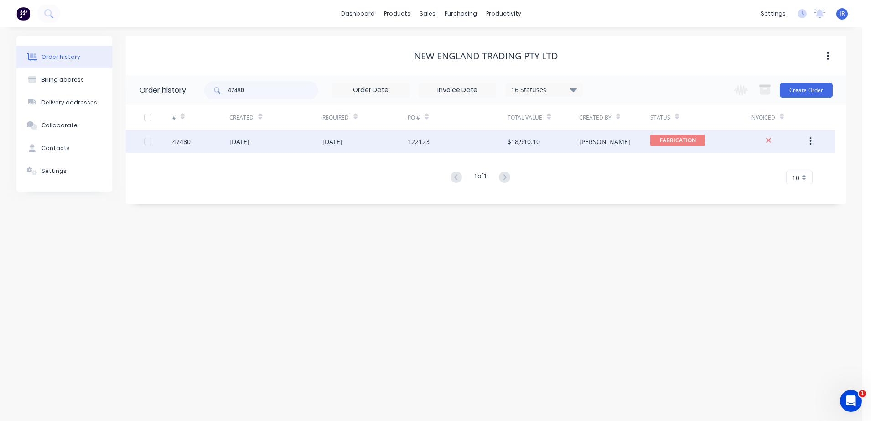
click at [274, 141] on div "02 Sep 2025" at bounding box center [275, 141] width 93 height 23
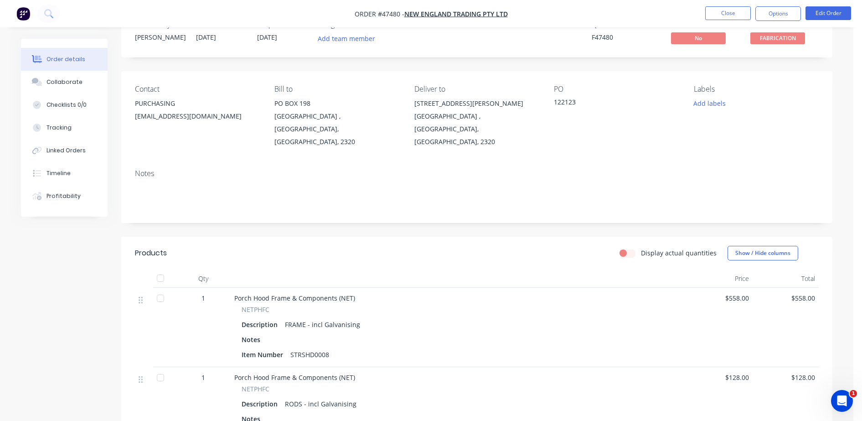
scroll to position [57, 0]
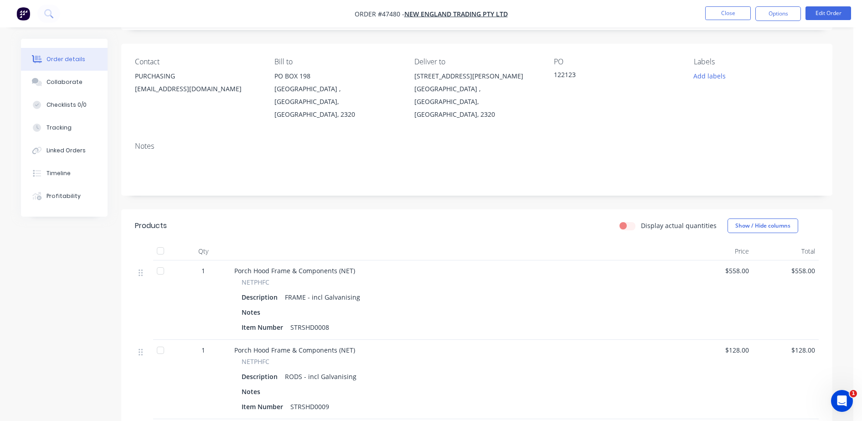
click at [160, 262] on div at bounding box center [160, 271] width 18 height 18
click at [162, 341] on div at bounding box center [160, 350] width 18 height 18
click at [743, 10] on button "Close" at bounding box center [728, 13] width 46 height 14
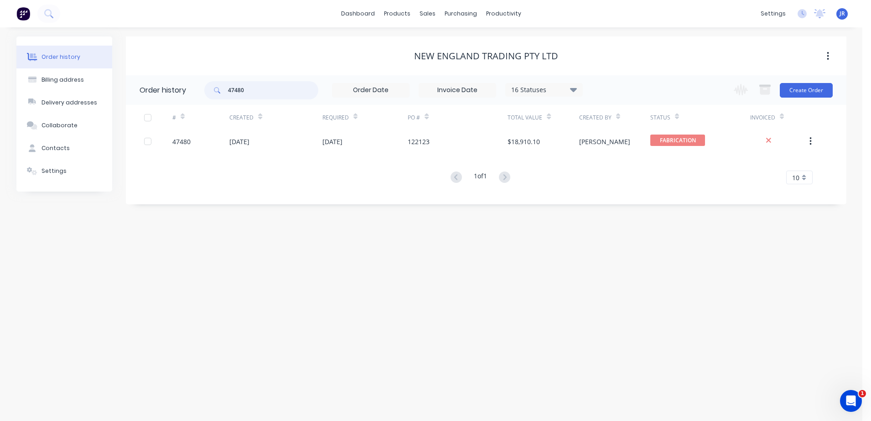
drag, startPoint x: 227, startPoint y: 93, endPoint x: 126, endPoint y: 109, distance: 102.5
click at [155, 108] on div "Order history 47480 16 Statuses Invoice Status Invoiced Not Invoiced Partial Or…" at bounding box center [486, 135] width 720 height 120
type input "46657"
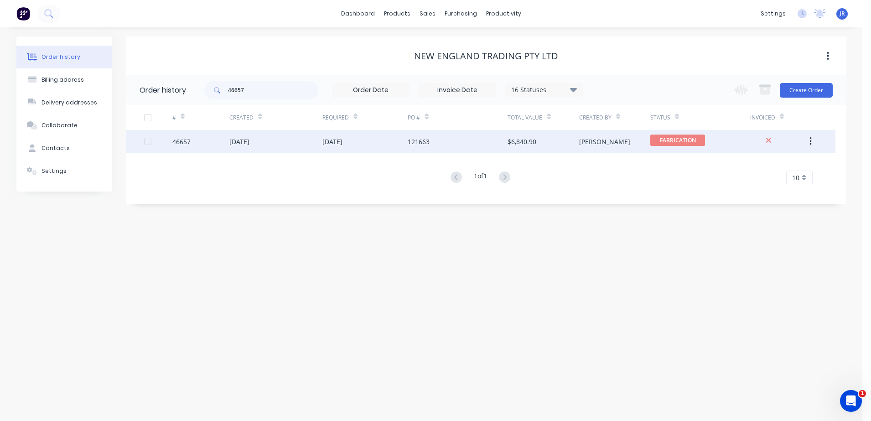
click at [227, 147] on div "46657" at bounding box center [200, 141] width 57 height 23
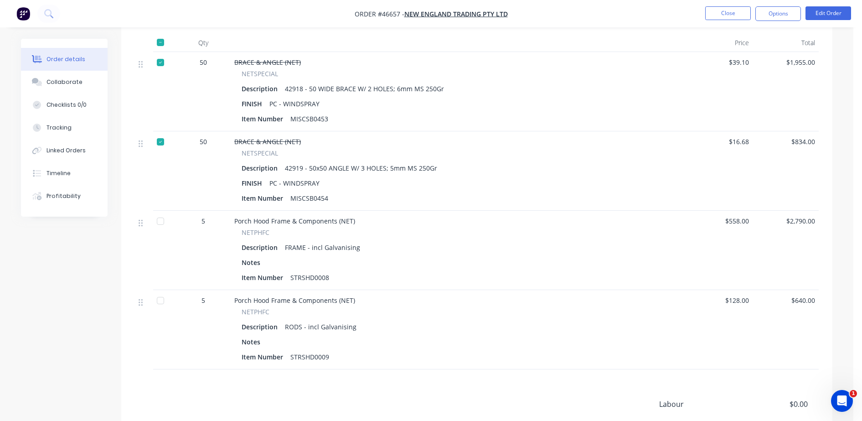
scroll to position [285, 0]
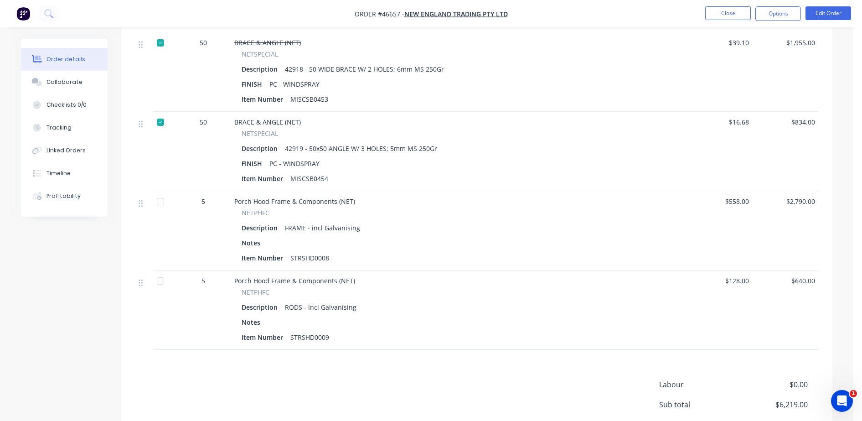
click at [161, 192] on div at bounding box center [160, 201] width 18 height 18
click at [156, 272] on div at bounding box center [160, 281] width 18 height 18
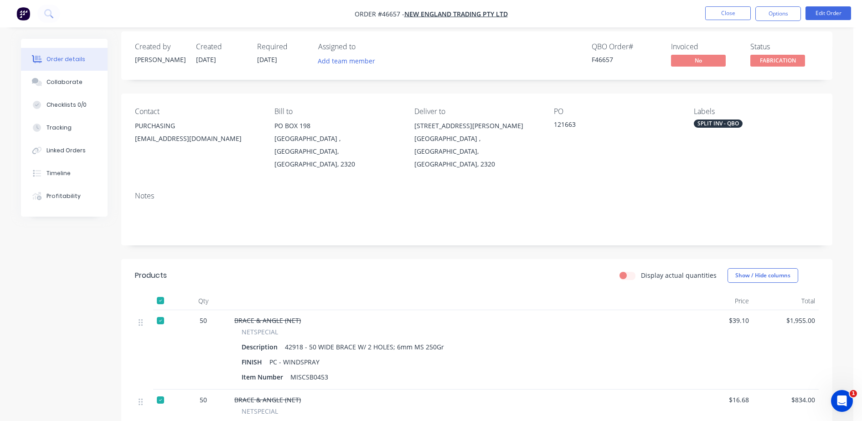
scroll to position [0, 0]
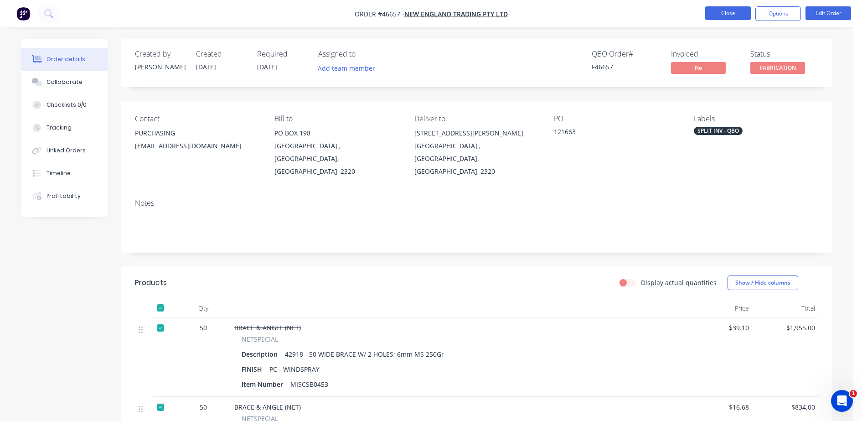
click at [714, 15] on button "Close" at bounding box center [728, 13] width 46 height 14
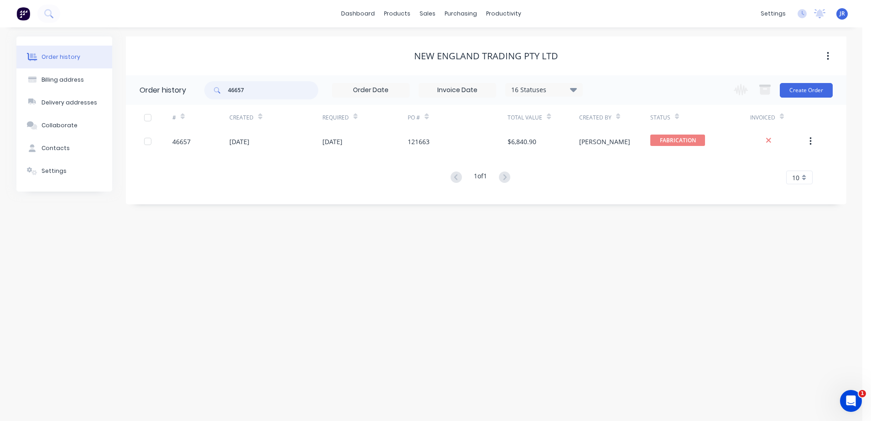
drag, startPoint x: 292, startPoint y: 95, endPoint x: 149, endPoint y: 89, distance: 142.8
click at [149, 89] on header "Order history 46657 16 Statuses Invoice Status Invoiced Not Invoiced Partial Or…" at bounding box center [486, 90] width 720 height 30
type input "47093"
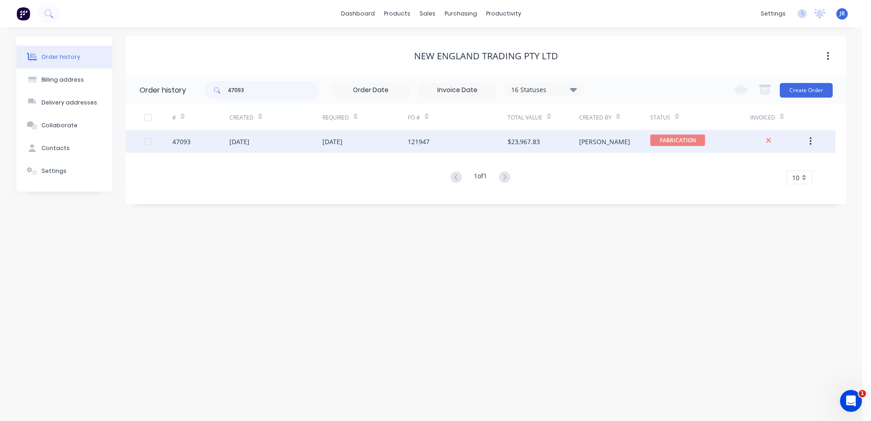
click at [342, 139] on div "22 Sep 2025" at bounding box center [332, 142] width 20 height 10
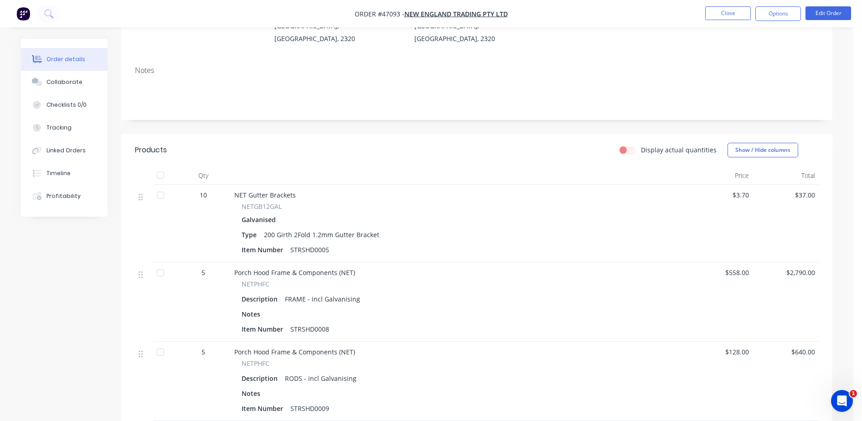
scroll to position [171, 0]
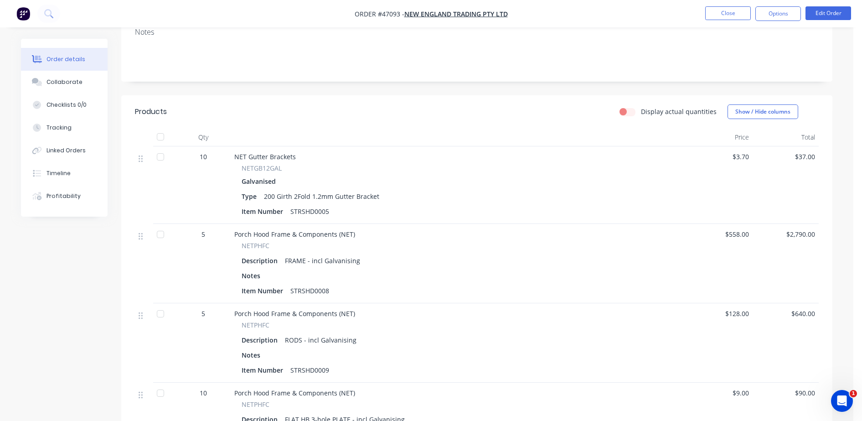
click at [155, 225] on div at bounding box center [160, 234] width 18 height 18
click at [161, 304] on div at bounding box center [160, 313] width 18 height 18
click at [157, 384] on div at bounding box center [160, 393] width 18 height 18
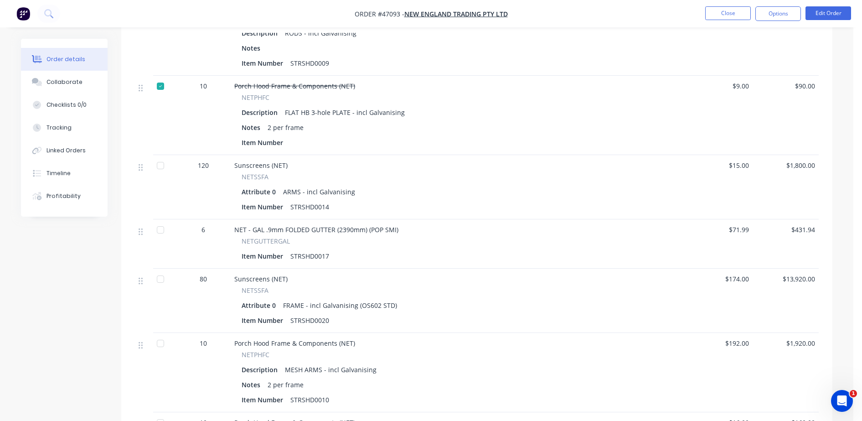
scroll to position [678, 0]
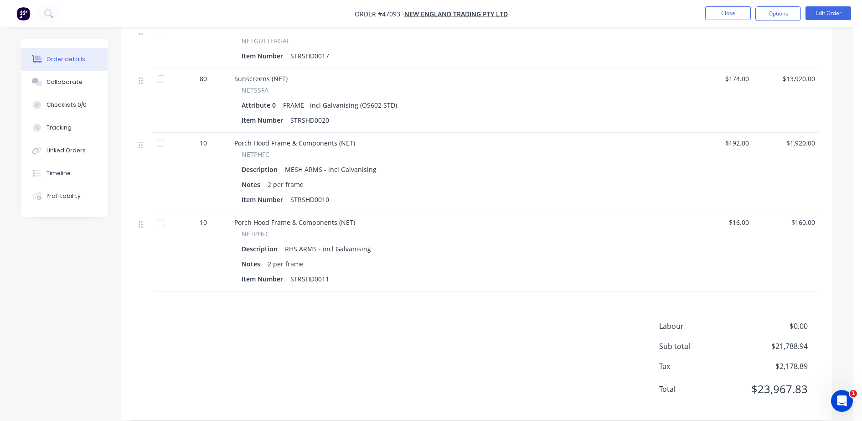
click at [161, 213] on div at bounding box center [160, 222] width 18 height 18
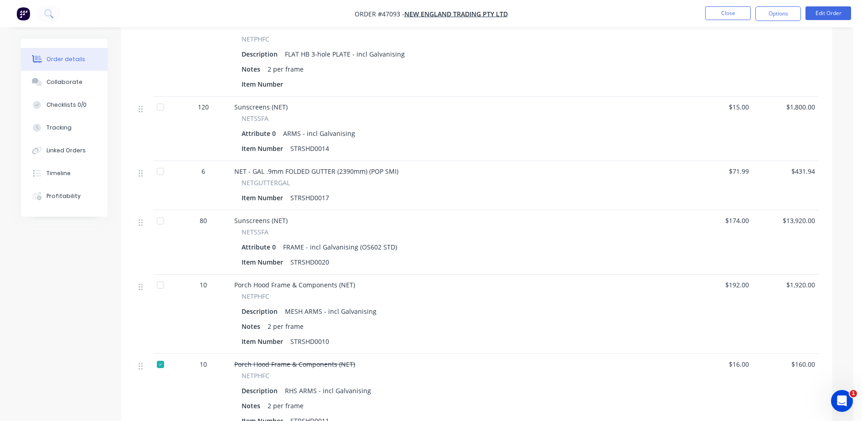
scroll to position [450, 0]
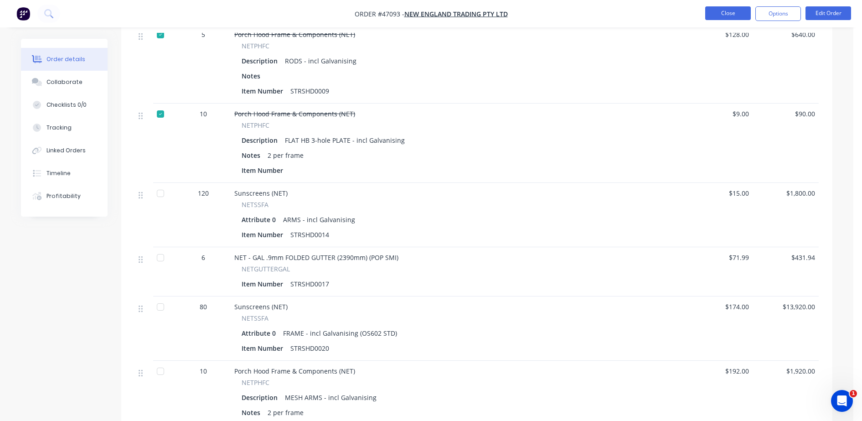
click at [737, 15] on button "Close" at bounding box center [728, 13] width 46 height 14
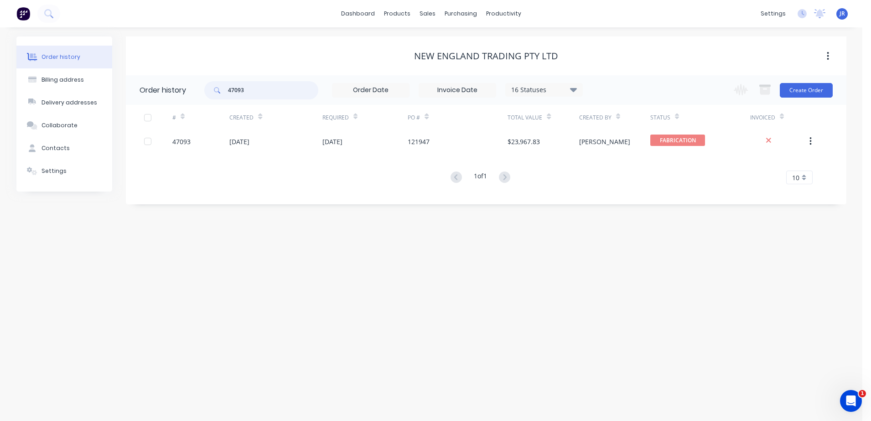
drag, startPoint x: 255, startPoint y: 88, endPoint x: 174, endPoint y: 96, distance: 81.6
click at [174, 96] on header "Order history 47093 16 Statuses Invoice Status Invoiced Not Invoiced Partial Or…" at bounding box center [486, 90] width 720 height 30
type input "47360"
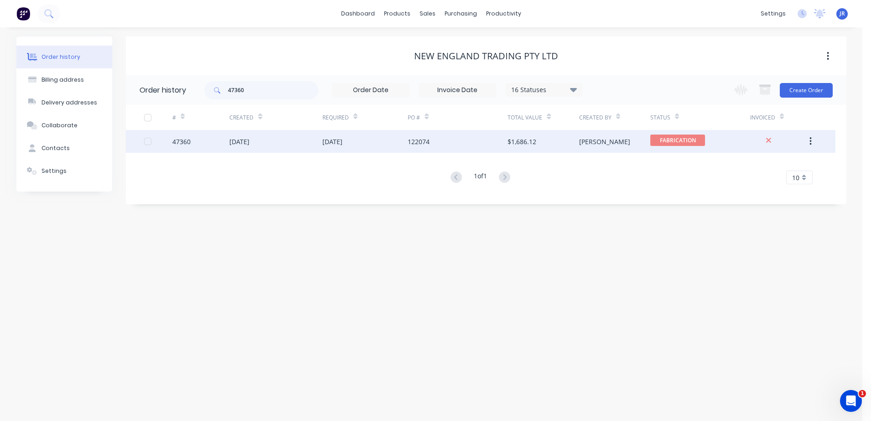
click at [335, 140] on div "29 Sep 2025" at bounding box center [332, 142] width 20 height 10
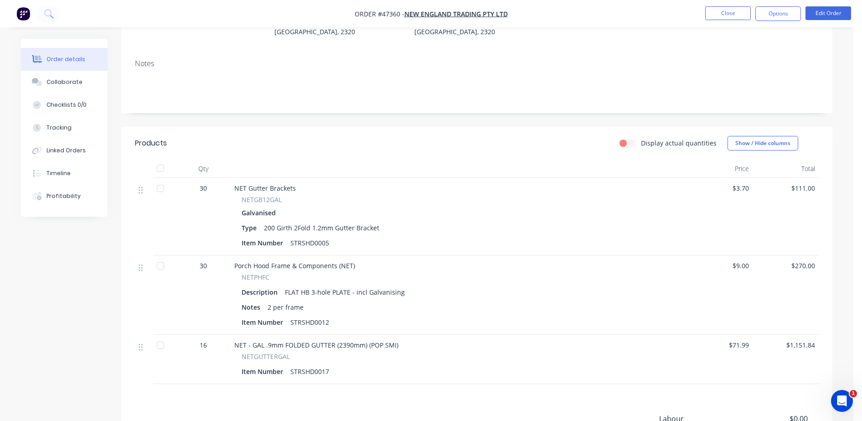
scroll to position [228, 0]
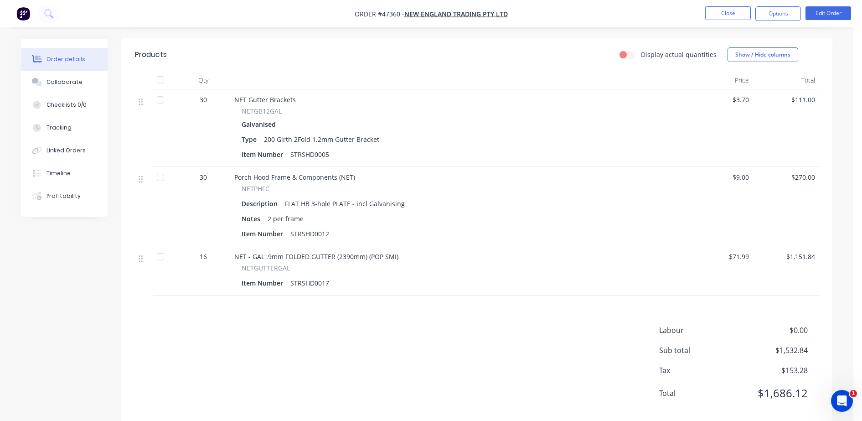
click at [160, 168] on div at bounding box center [160, 177] width 18 height 18
click at [735, 18] on button "Close" at bounding box center [728, 13] width 46 height 14
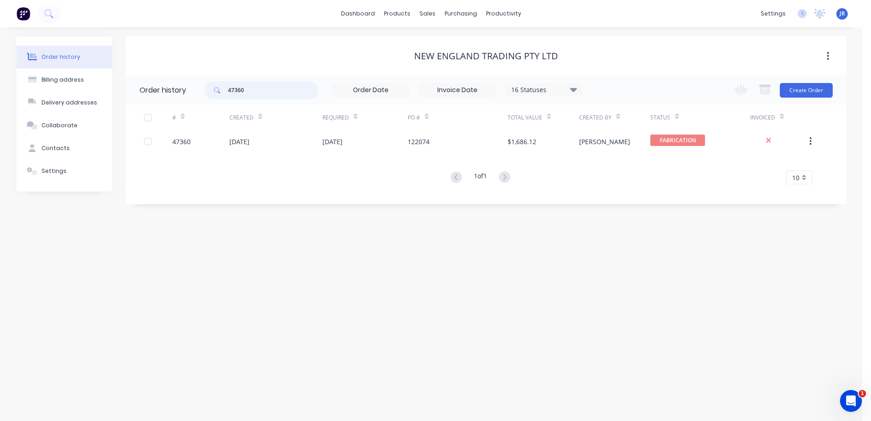
drag, startPoint x: 265, startPoint y: 83, endPoint x: 135, endPoint y: 67, distance: 131.0
click at [139, 81] on header "Order history 47360 16 Statuses Invoice Status Invoiced Not Invoiced Partial Or…" at bounding box center [486, 90] width 720 height 30
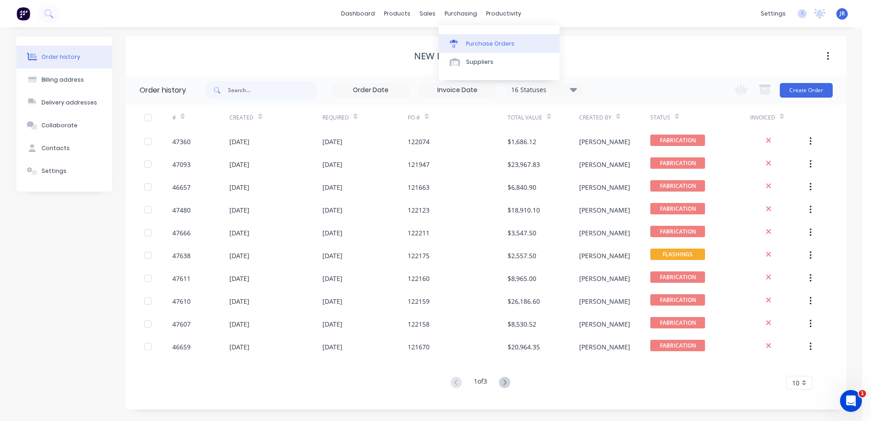
click at [473, 46] on div "Purchase Orders" at bounding box center [490, 44] width 48 height 8
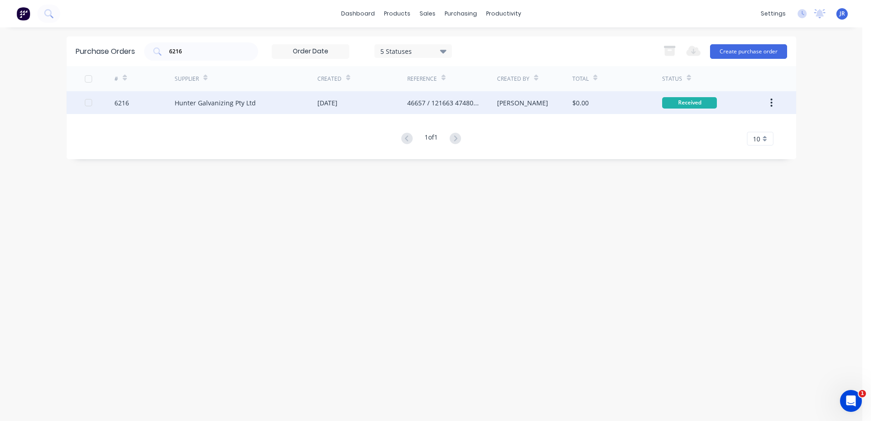
click at [220, 100] on div "Hunter Galvanizing Pty Ltd" at bounding box center [215, 103] width 81 height 10
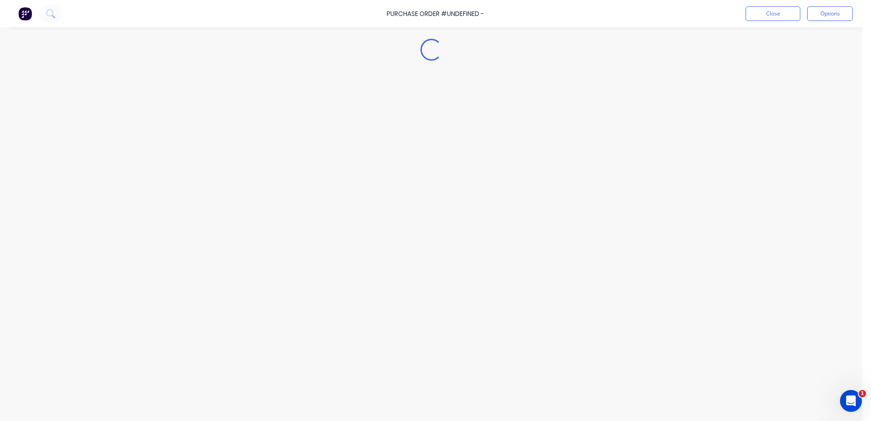
type textarea "x"
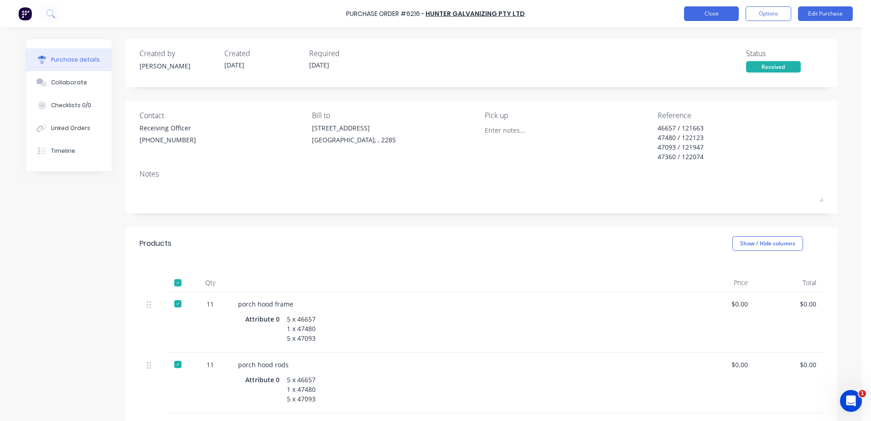
click at [731, 13] on button "Close" at bounding box center [711, 13] width 55 height 15
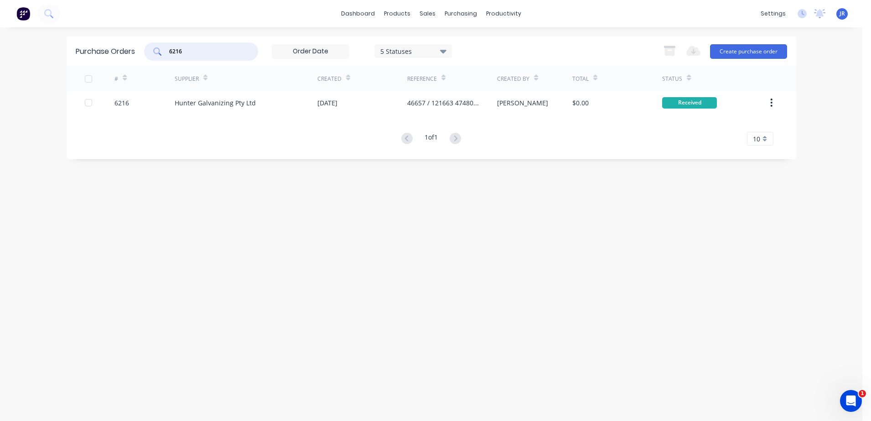
drag, startPoint x: 208, startPoint y: 51, endPoint x: 136, endPoint y: 30, distance: 75.0
click at [135, 42] on div "Purchase Orders 6216 5 Statuses 5 Statuses Export to Excel (XLSX) Create purcha…" at bounding box center [431, 51] width 729 height 30
type input "6204"
click at [441, 41] on link "Sales Orders" at bounding box center [475, 43] width 121 height 18
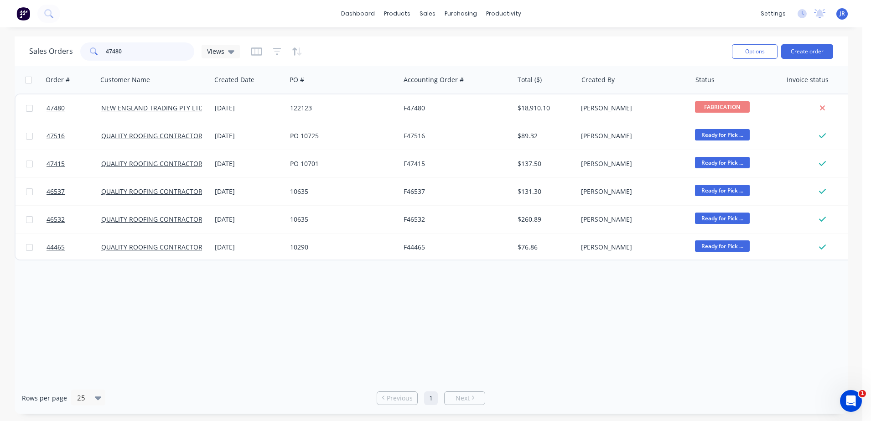
drag, startPoint x: 155, startPoint y: 48, endPoint x: 15, endPoint y: 5, distance: 146.0
click at [5, 43] on div "Sales Orders 47480 Views Options Create order Order # Customer Name Created Dat…" at bounding box center [431, 224] width 862 height 377
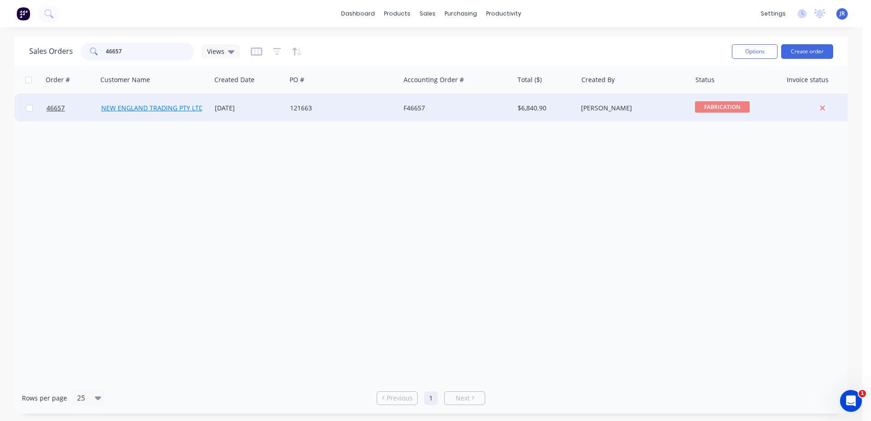
type input "46657"
click at [154, 104] on link "NEW ENGLAND TRADING PTY LTD" at bounding box center [152, 107] width 102 height 9
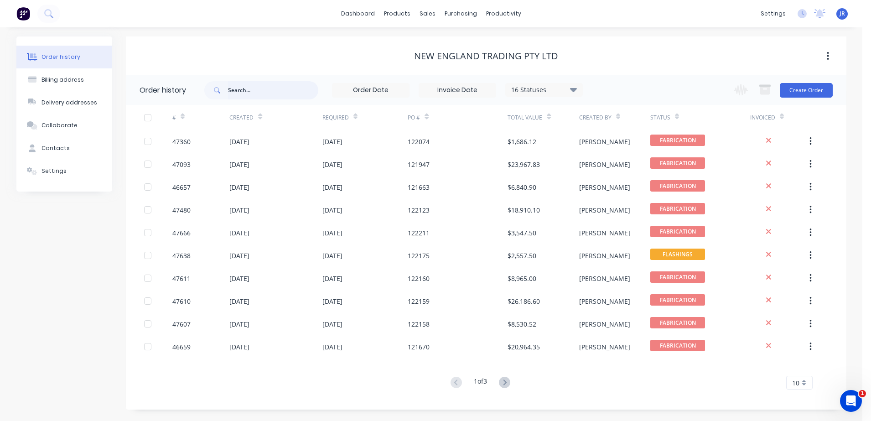
click at [241, 90] on input "text" at bounding box center [273, 90] width 90 height 18
type input "46657"
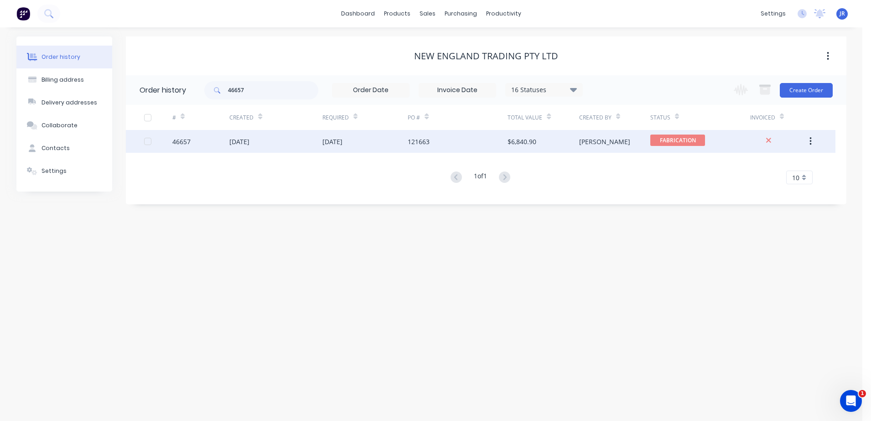
click at [245, 140] on div "31 Jul 2025" at bounding box center [239, 142] width 20 height 10
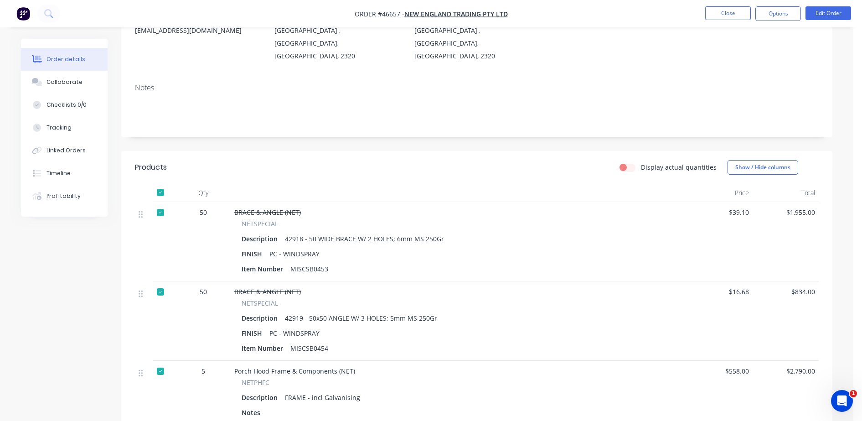
scroll to position [1, 0]
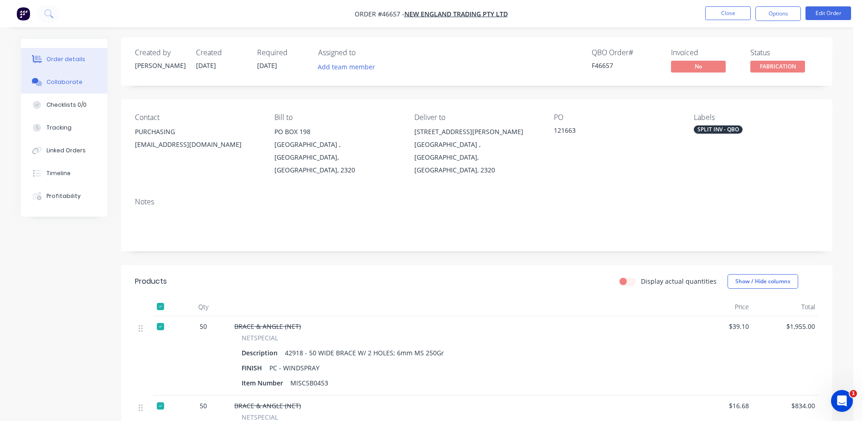
click at [65, 82] on div "Collaborate" at bounding box center [64, 82] width 36 height 8
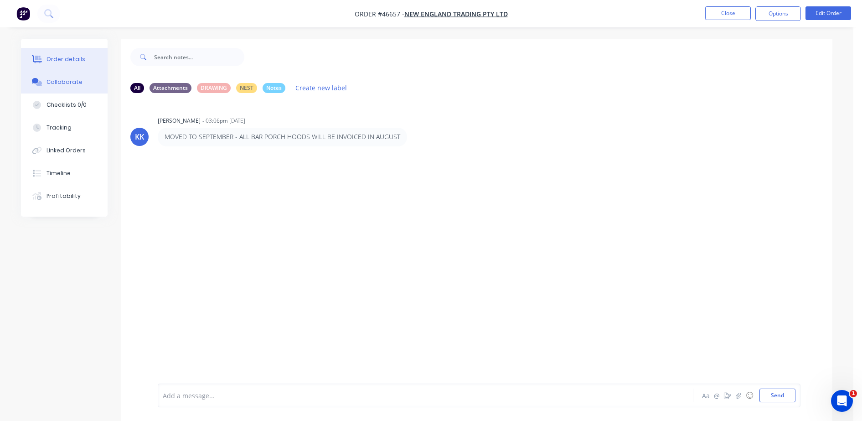
click at [49, 59] on div "Order details" at bounding box center [65, 59] width 39 height 8
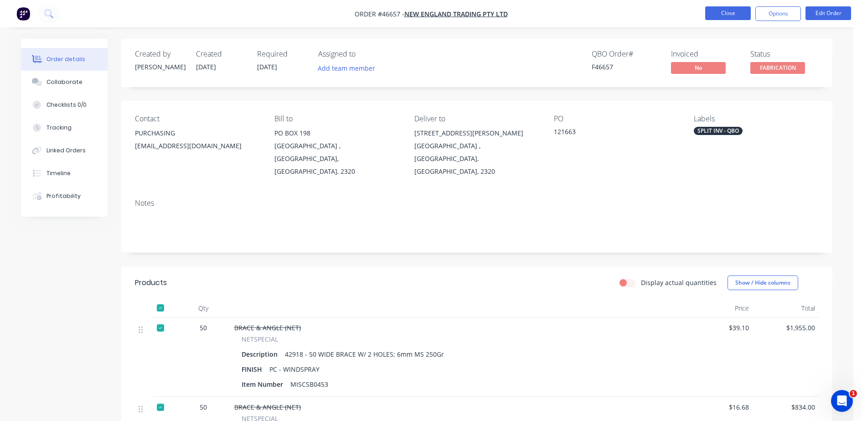
click at [721, 10] on button "Close" at bounding box center [728, 13] width 46 height 14
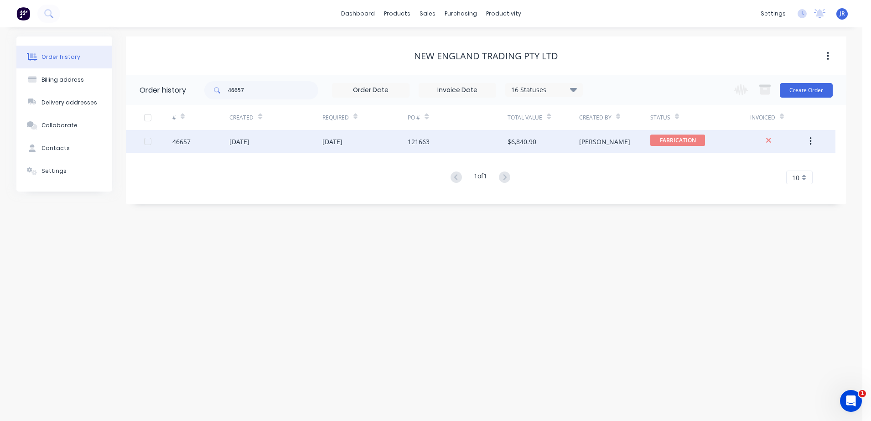
click at [254, 147] on div "31 Jul 2025" at bounding box center [275, 141] width 93 height 23
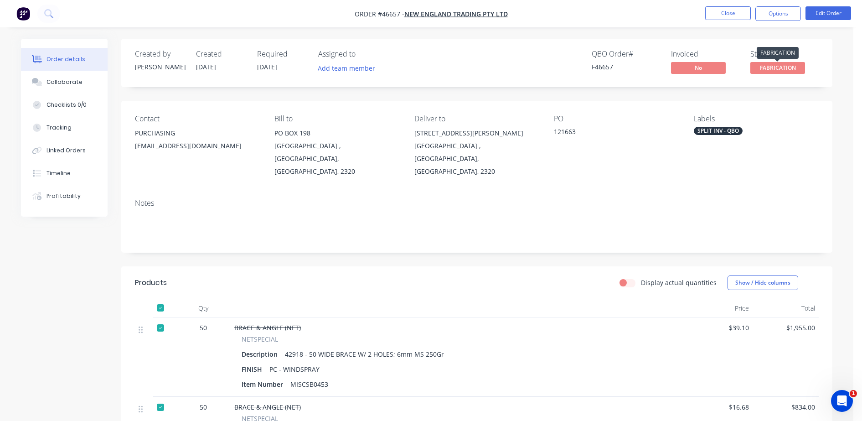
click at [784, 70] on span "FABRICATION" at bounding box center [777, 67] width 55 height 11
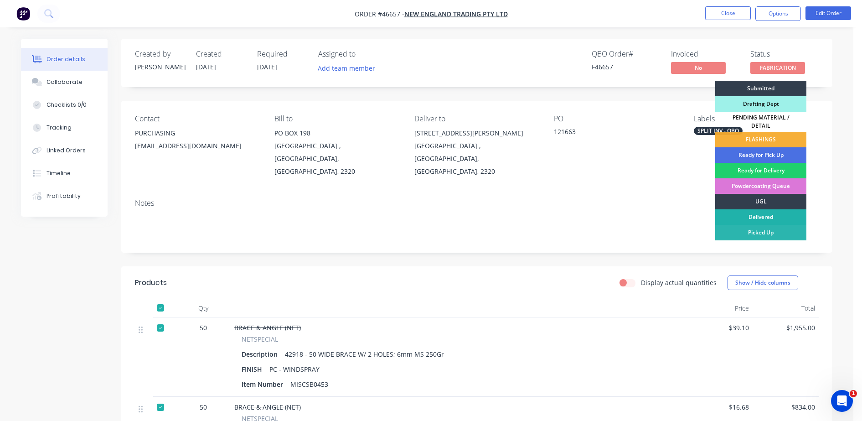
click at [773, 212] on div "Delivered" at bounding box center [760, 216] width 91 height 15
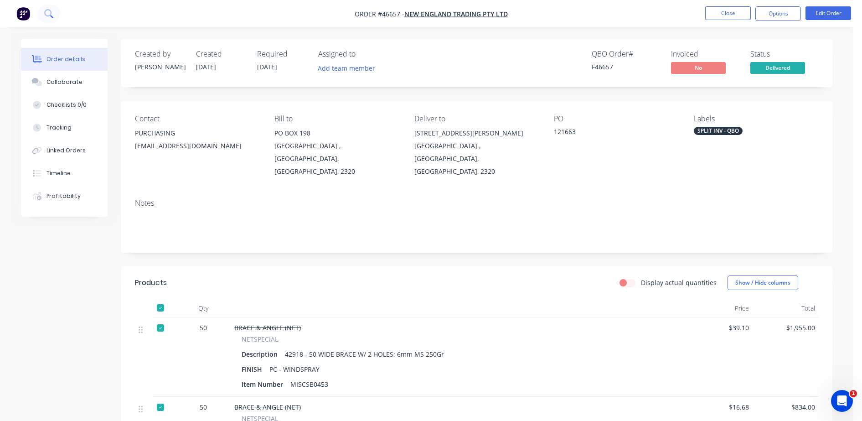
click at [46, 15] on icon at bounding box center [47, 12] width 7 height 7
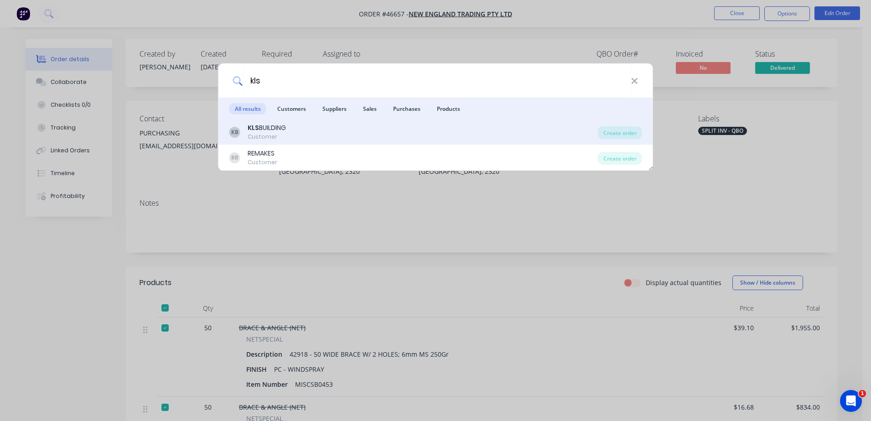
type input "kls"
click at [262, 125] on div "KLS BUILDING" at bounding box center [267, 128] width 38 height 10
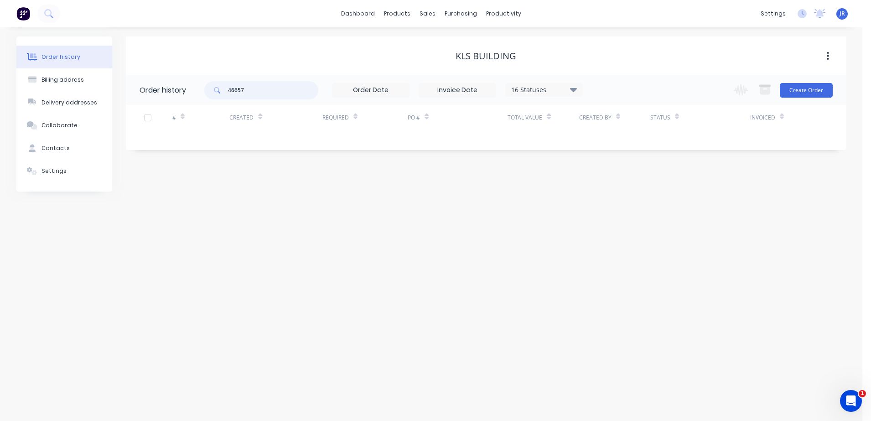
drag, startPoint x: 218, startPoint y: 88, endPoint x: -57, endPoint y: 84, distance: 275.3
click at [0, 84] on html "dashboard products sales purchasing productivity dashboard products Product Cat…" at bounding box center [435, 210] width 871 height 421
click at [789, 92] on button "Create Order" at bounding box center [805, 90] width 53 height 15
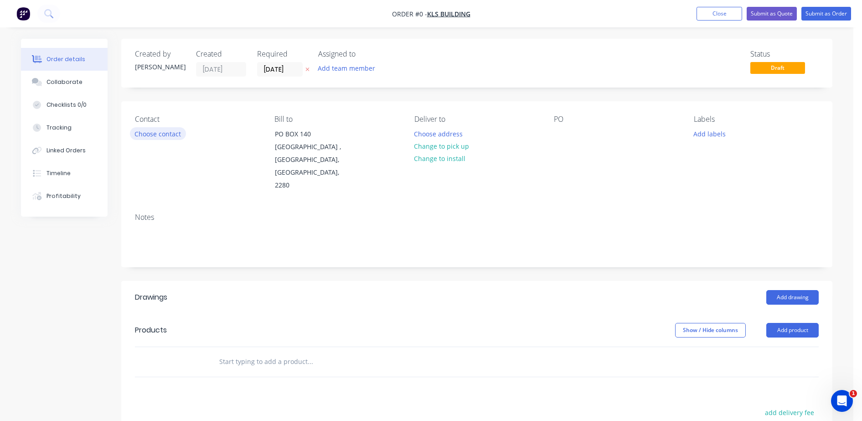
click at [151, 131] on button "Choose contact" at bounding box center [158, 133] width 56 height 12
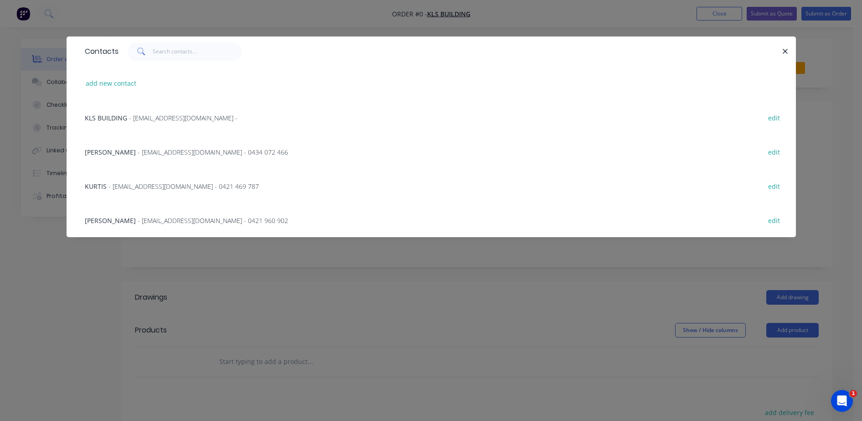
click at [165, 183] on span "- ACCOUNTS@KLSBUILDING.COM.AU - 0421 469 787" at bounding box center [183, 186] width 150 height 9
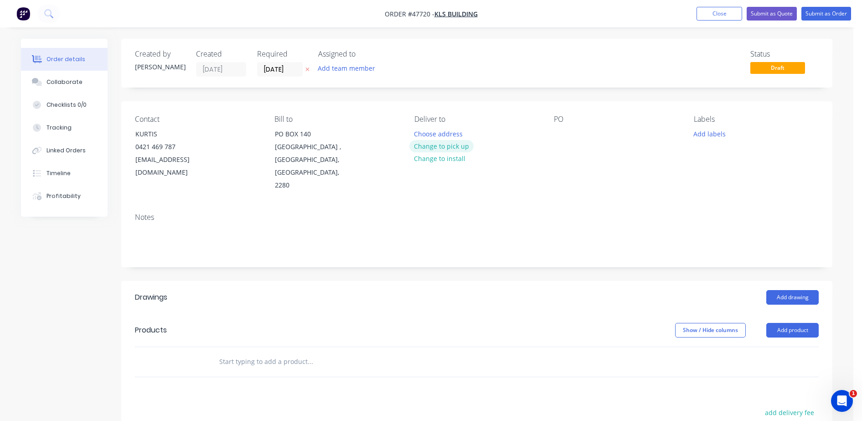
click at [444, 146] on button "Change to pick up" at bounding box center [441, 146] width 65 height 12
click at [562, 136] on div at bounding box center [561, 133] width 15 height 13
click at [790, 290] on button "Add drawing" at bounding box center [792, 297] width 52 height 15
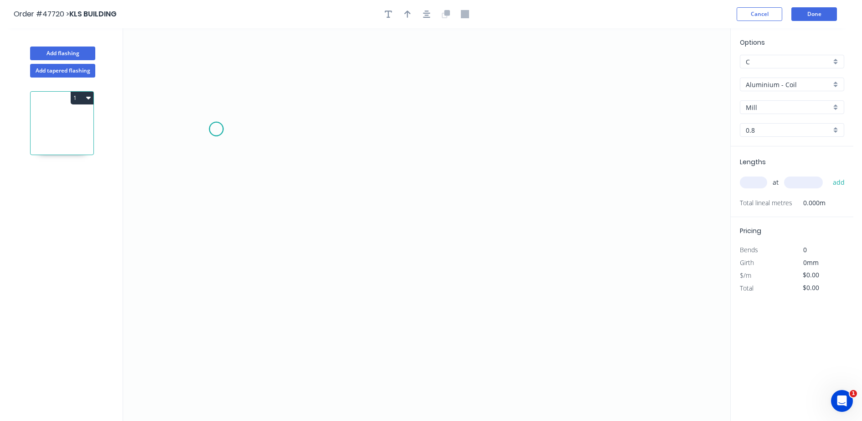
click at [216, 129] on icon "0" at bounding box center [426, 224] width 607 height 392
click at [379, 125] on icon "0" at bounding box center [426, 224] width 607 height 392
click at [377, 212] on icon "0 ?" at bounding box center [426, 224] width 607 height 392
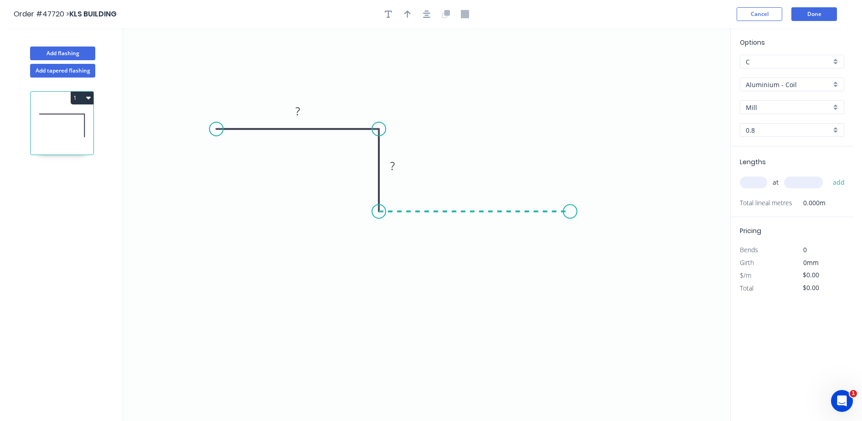
click at [571, 201] on icon "0 ? ?" at bounding box center [426, 224] width 607 height 392
click at [577, 318] on icon "0 ? ? ?" at bounding box center [426, 224] width 607 height 392
click at [559, 356] on icon "0 ? ? ? ?" at bounding box center [426, 224] width 607 height 392
drag, startPoint x: 556, startPoint y: 357, endPoint x: 551, endPoint y: 335, distance: 23.0
click at [551, 335] on circle at bounding box center [551, 337] width 14 height 14
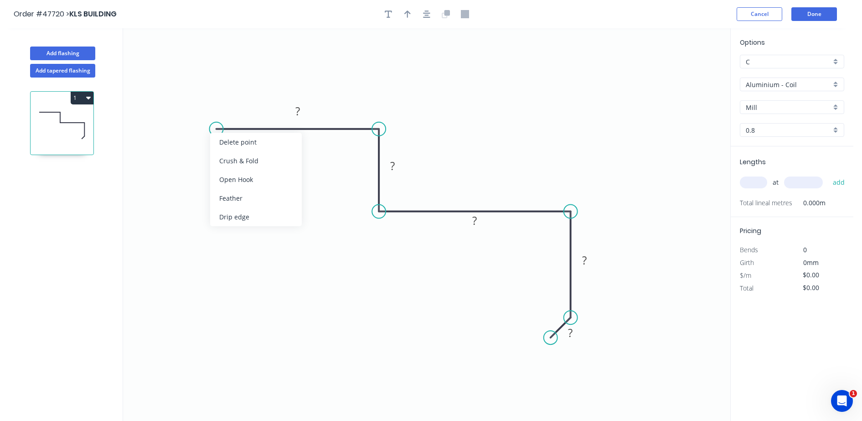
click at [235, 159] on div "Crush & Fold" at bounding box center [256, 160] width 92 height 19
click at [237, 152] on div "Flip bend" at bounding box center [262, 154] width 92 height 19
click at [237, 144] on tspan "10" at bounding box center [234, 143] width 13 height 15
type input "$38.31"
click at [408, 14] on icon "button" at bounding box center [407, 14] width 6 height 8
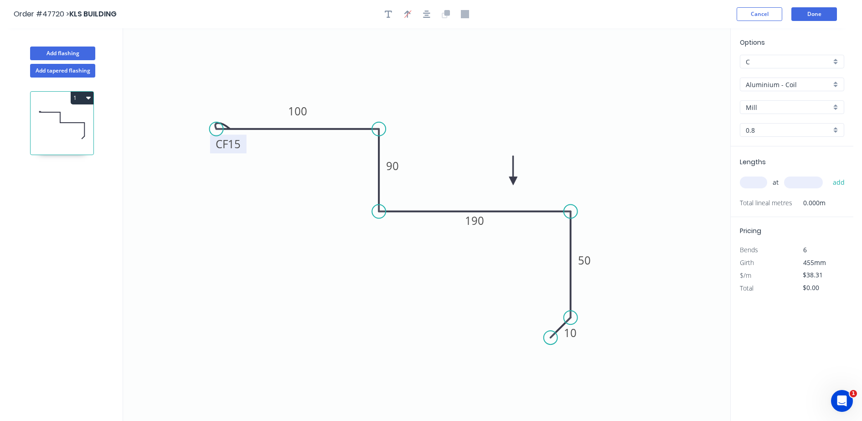
drag, startPoint x: 684, startPoint y: 71, endPoint x: 558, endPoint y: 160, distance: 154.2
click at [509, 185] on icon at bounding box center [513, 170] width 8 height 29
drag, startPoint x: 749, startPoint y: 76, endPoint x: 751, endPoint y: 83, distance: 8.1
click at [750, 76] on div "Options C C Aluminium - Coil Aluminium - Coil Mill Mill 0.8 0.8" at bounding box center [792, 91] width 123 height 109
click at [753, 83] on input "Aluminium - Coil" at bounding box center [788, 85] width 85 height 10
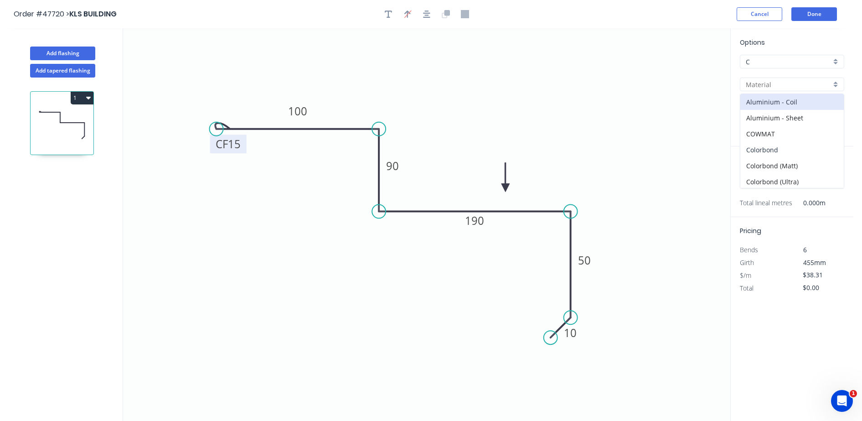
drag, startPoint x: 767, startPoint y: 148, endPoint x: 765, endPoint y: 127, distance: 21.0
click at [768, 148] on div "Colorbond" at bounding box center [791, 150] width 103 height 16
type input "Colorbond"
type input "Basalt"
type input "0.55"
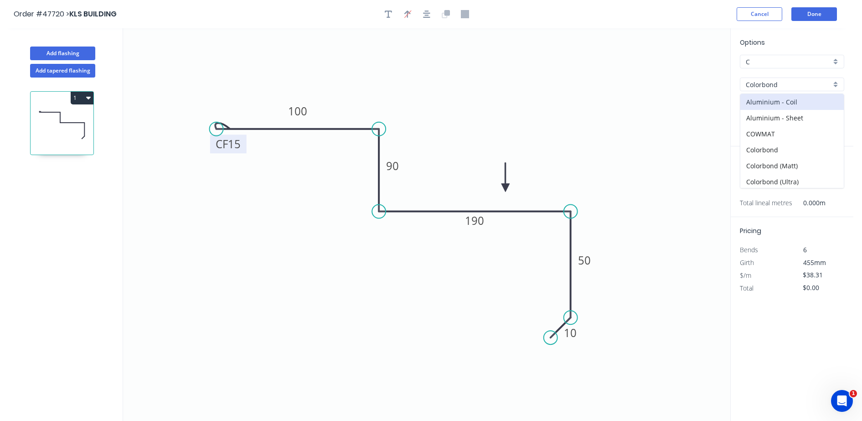
type input "$25.94"
click at [765, 108] on input "Basalt" at bounding box center [788, 108] width 85 height 10
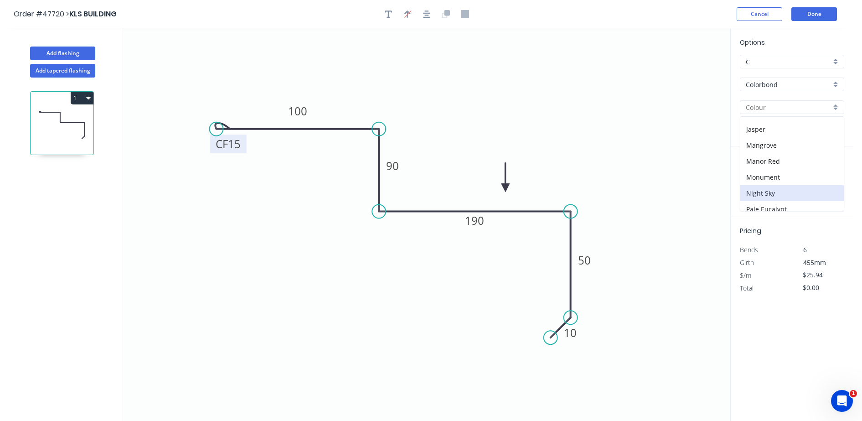
scroll to position [228, 0]
click at [761, 185] on div "Shale Grey" at bounding box center [791, 184] width 103 height 16
type input "Shale Grey"
click at [757, 181] on input "text" at bounding box center [753, 182] width 27 height 12
type input "1"
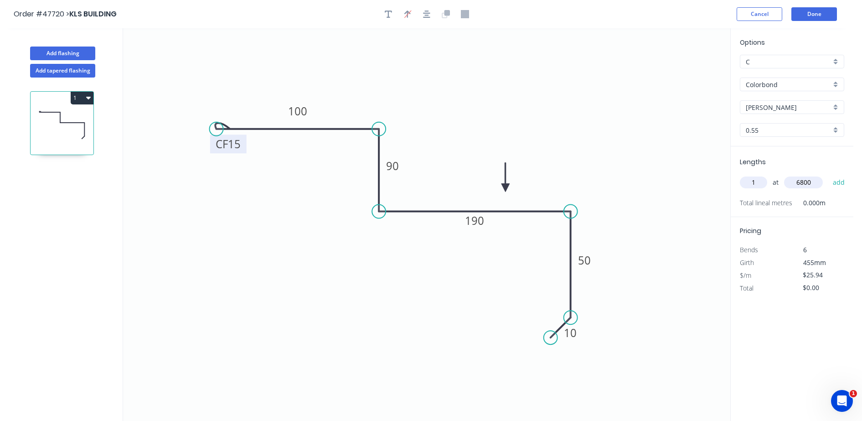
type input "6800"
click at [828, 175] on button "add" at bounding box center [838, 182] width 21 height 15
type input "$176.39"
drag, startPoint x: 88, startPoint y: 51, endPoint x: 102, endPoint y: 62, distance: 18.2
click at [89, 50] on button "Add flashing" at bounding box center [62, 53] width 65 height 14
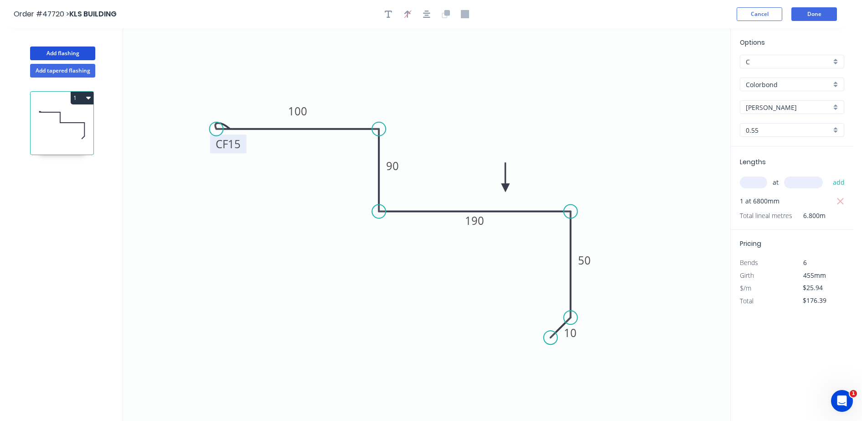
type input "$0.00"
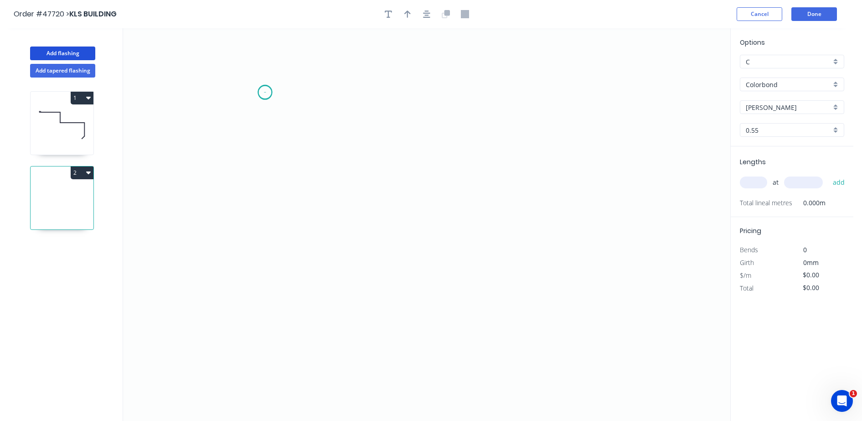
click at [265, 92] on icon "0" at bounding box center [426, 224] width 607 height 392
click at [228, 90] on icon "0" at bounding box center [426, 224] width 607 height 392
click at [228, 207] on icon "0 ?" at bounding box center [426, 224] width 607 height 392
click at [469, 211] on icon "0 ? ?" at bounding box center [426, 224] width 607 height 392
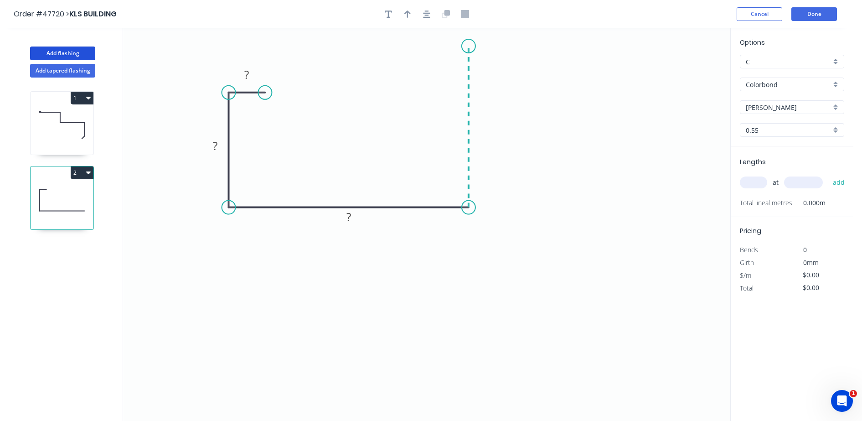
click at [467, 46] on icon "0 ? ? ?" at bounding box center [426, 224] width 607 height 392
click at [418, 46] on icon "0 ? ? ? ?" at bounding box center [426, 224] width 607 height 392
click at [442, 31] on tspan "?" at bounding box center [443, 28] width 5 height 15
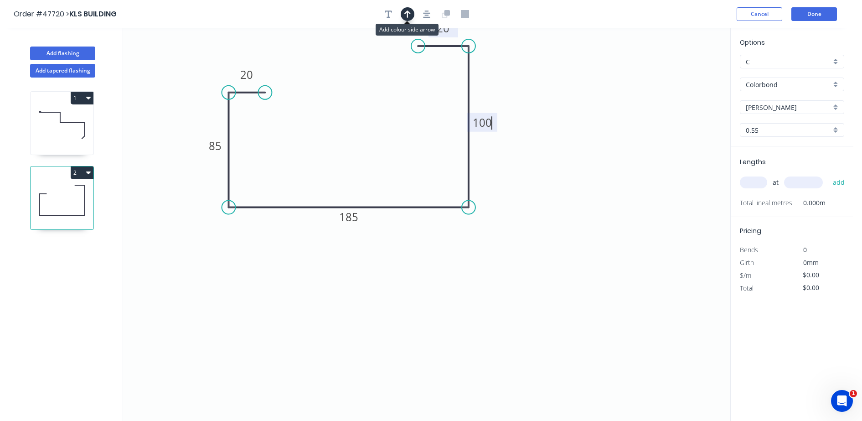
click at [411, 13] on button "button" at bounding box center [408, 14] width 14 height 14
type input "$24.23"
click at [684, 72] on icon at bounding box center [684, 63] width 8 height 29
click at [684, 72] on icon at bounding box center [692, 66] width 26 height 26
drag, startPoint x: 684, startPoint y: 72, endPoint x: 692, endPoint y: 56, distance: 18.2
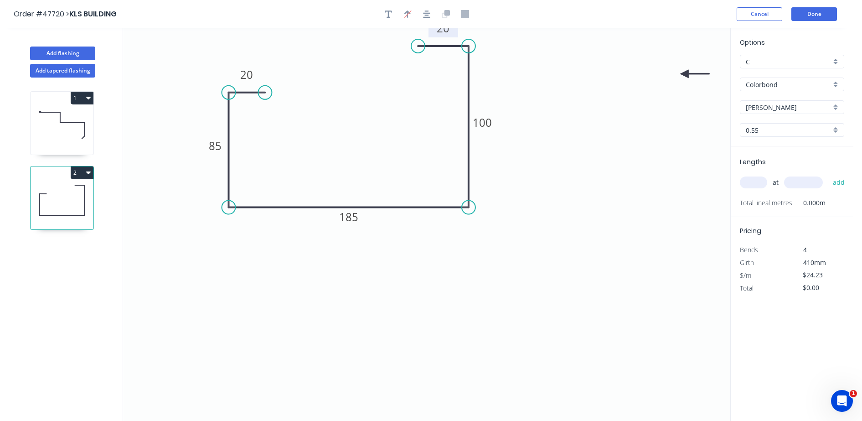
click at [520, 167] on icon "0 20 85 185 100 20" at bounding box center [426, 224] width 607 height 392
drag, startPoint x: 686, startPoint y: 72, endPoint x: 505, endPoint y: 164, distance: 203.0
click at [493, 162] on icon at bounding box center [504, 161] width 29 height 8
click at [751, 179] on input "text" at bounding box center [753, 182] width 27 height 12
type input "1"
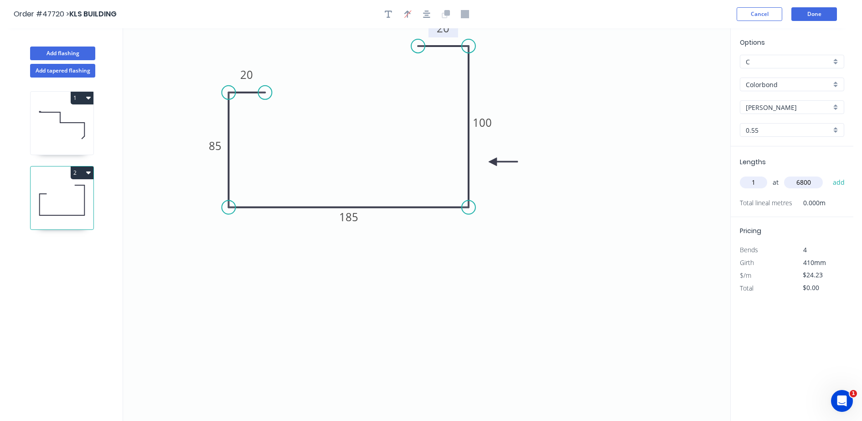
type input "6800"
click at [828, 175] on button "add" at bounding box center [838, 182] width 21 height 15
type input "$164.76"
click at [818, 15] on button "Done" at bounding box center [814, 14] width 46 height 14
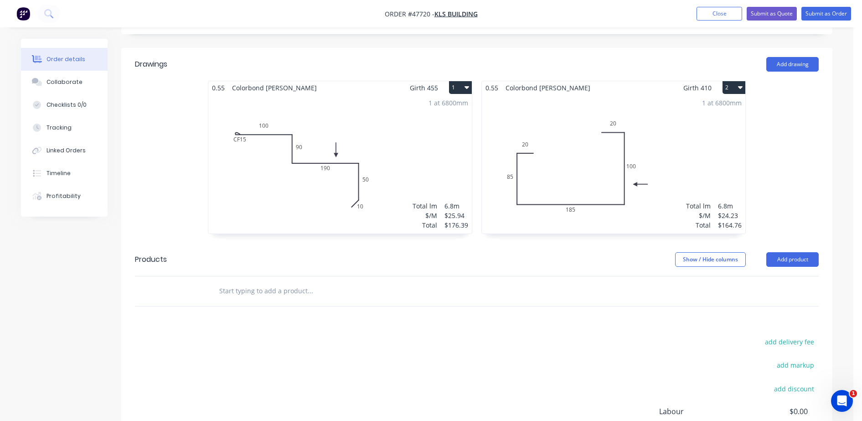
scroll to position [285, 0]
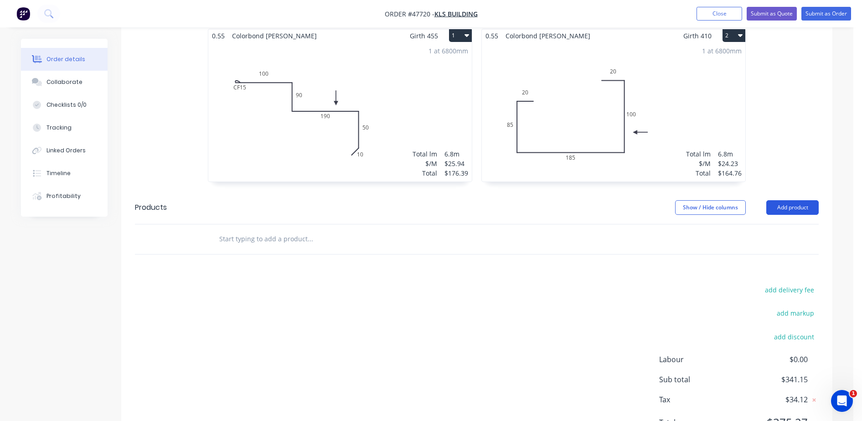
click at [788, 200] on button "Add product" at bounding box center [792, 207] width 52 height 15
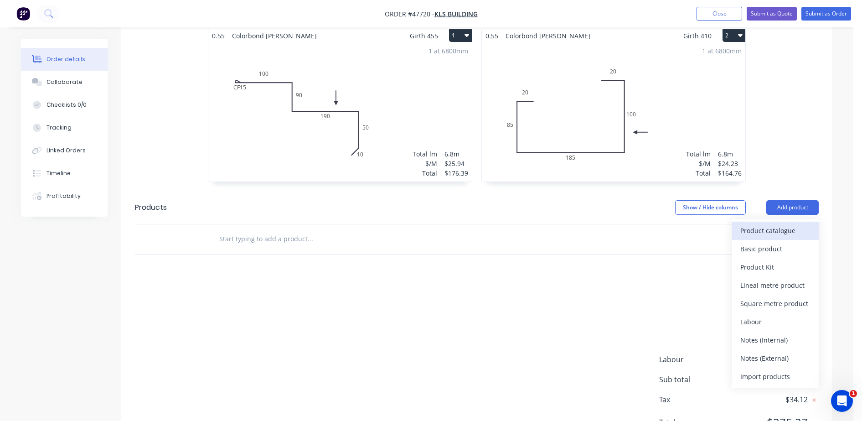
click at [788, 224] on div "Product catalogue" at bounding box center [775, 230] width 70 height 13
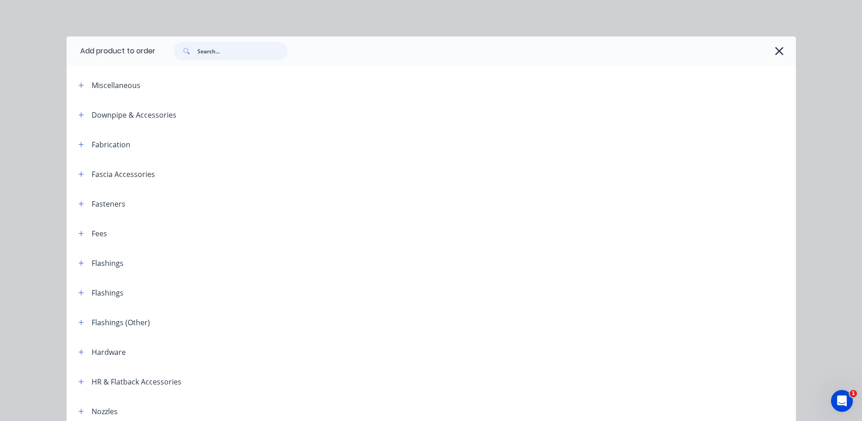
drag, startPoint x: 223, startPoint y: 55, endPoint x: 209, endPoint y: 15, distance: 42.5
click at [222, 53] on input "text" at bounding box center [242, 51] width 90 height 18
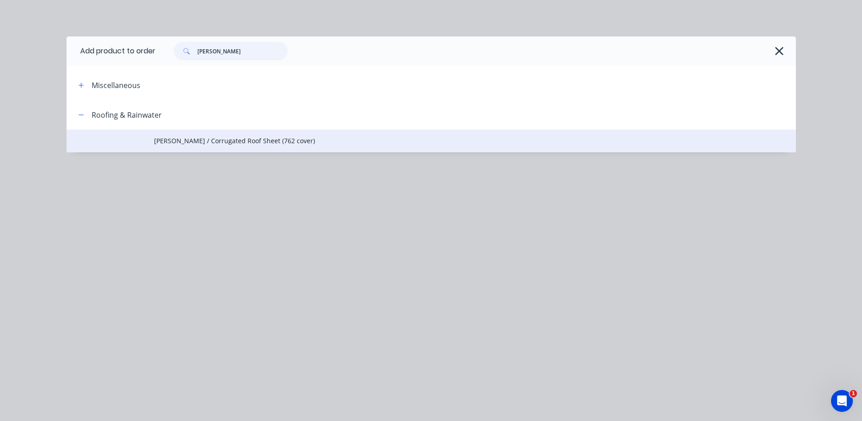
type input "CORRO"
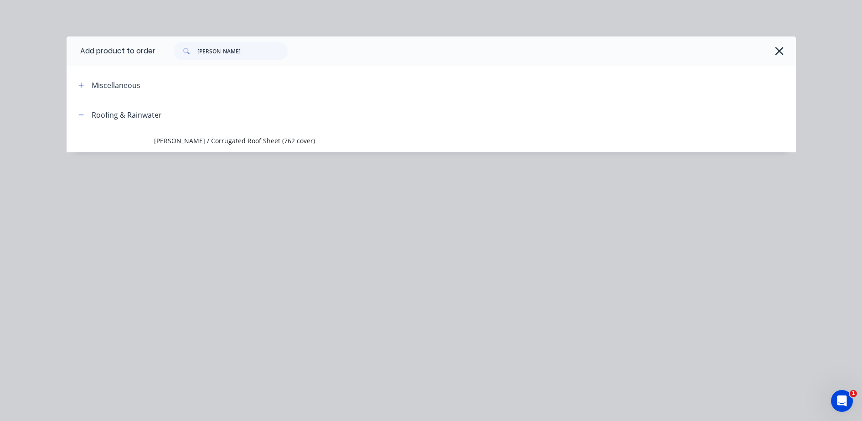
click at [213, 139] on span "Corro / Corrugated Roof Sheet (762 cover)" at bounding box center [410, 141] width 513 height 10
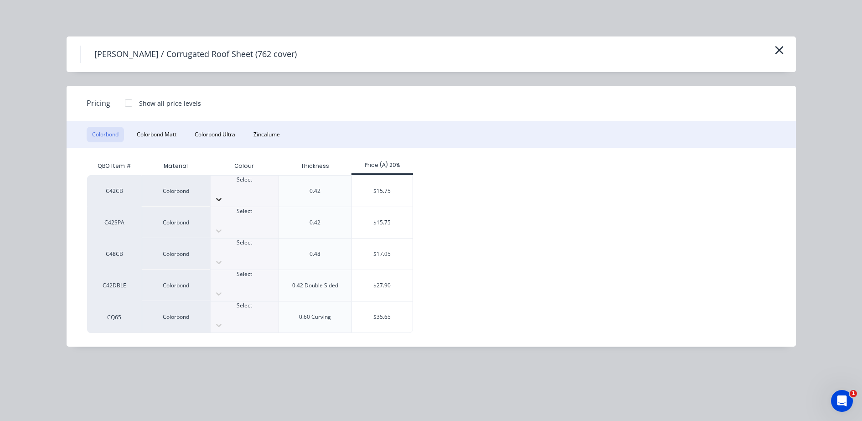
click at [223, 195] on icon at bounding box center [218, 199] width 9 height 9
click at [377, 186] on div "$15.75" at bounding box center [382, 190] width 61 height 31
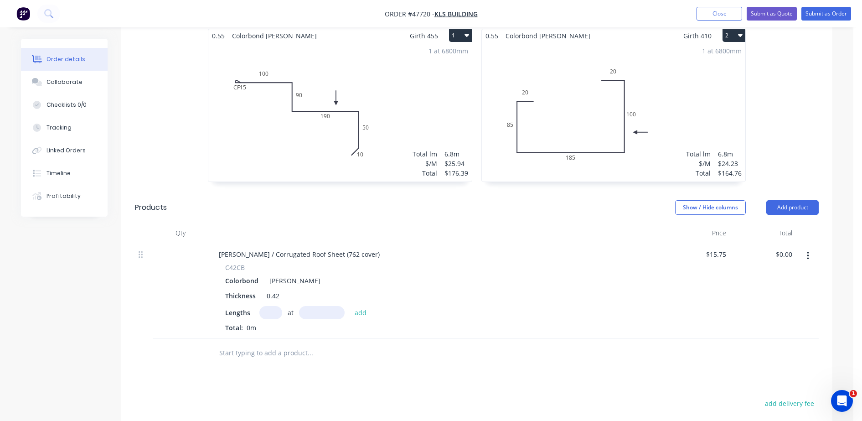
click at [275, 306] on input "text" at bounding box center [270, 312] width 23 height 13
type input "10"
type input "3400"
click at [350, 306] on button "add" at bounding box center [360, 312] width 21 height 12
type input "$535.50"
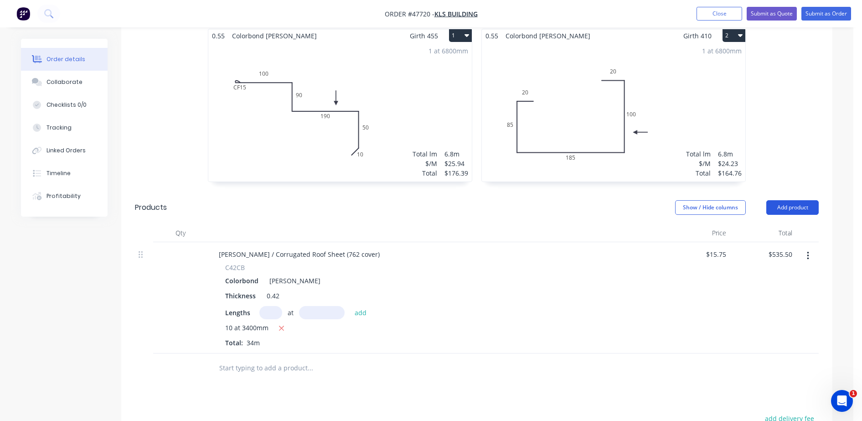
click at [772, 200] on button "Add product" at bounding box center [792, 207] width 52 height 15
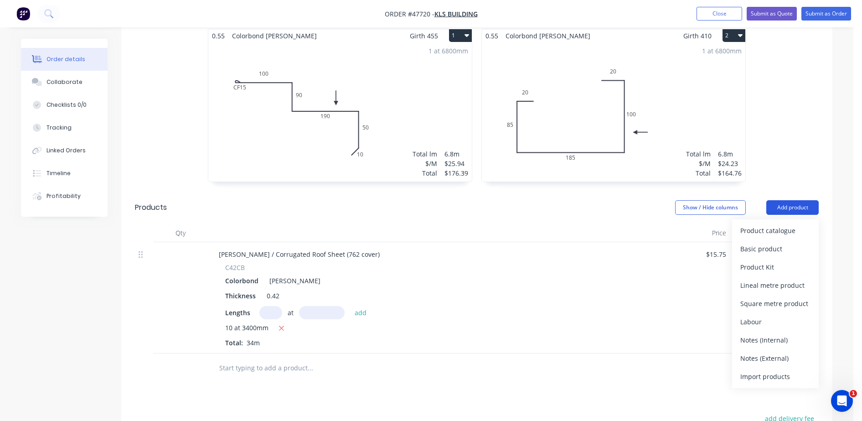
click at [779, 200] on button "Add product" at bounding box center [792, 207] width 52 height 15
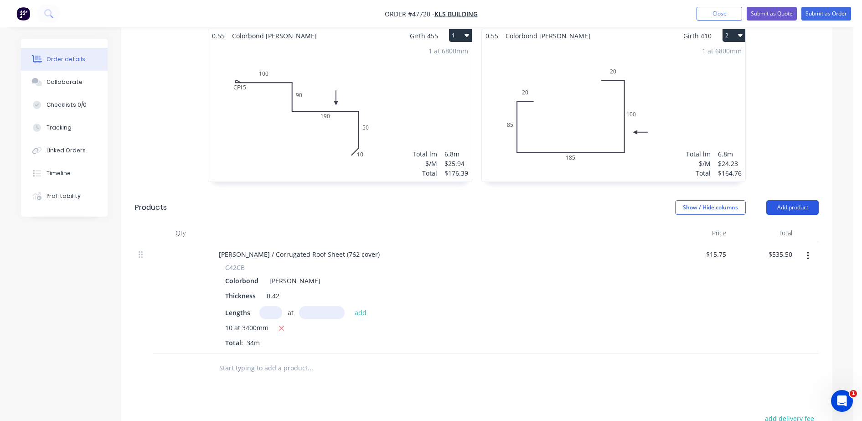
click at [789, 200] on button "Add product" at bounding box center [792, 207] width 52 height 15
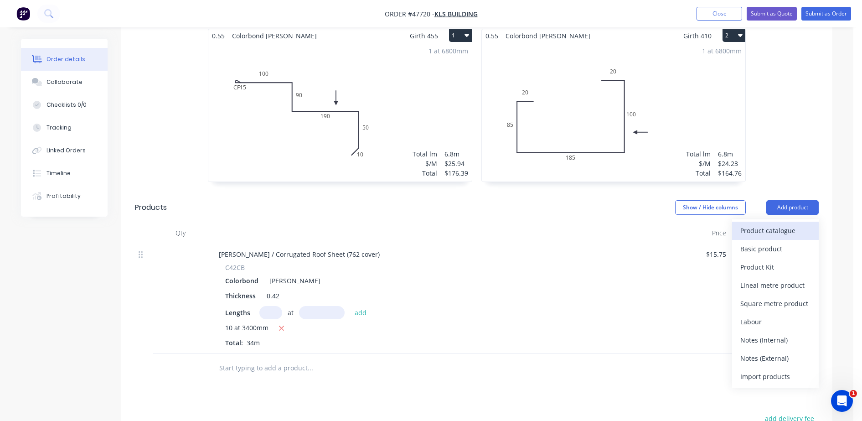
click at [783, 224] on div "Product catalogue" at bounding box center [775, 230] width 70 height 13
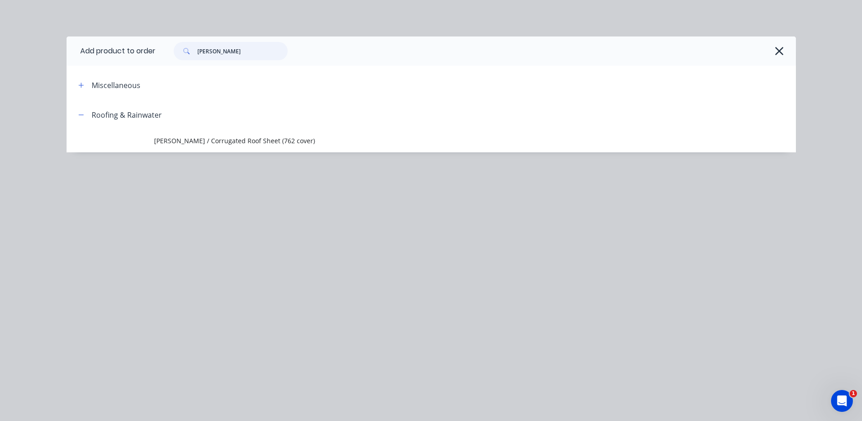
drag, startPoint x: 225, startPoint y: 47, endPoint x: 135, endPoint y: 56, distance: 90.3
click at [137, 56] on header "Add product to order CORRO" at bounding box center [431, 50] width 729 height 29
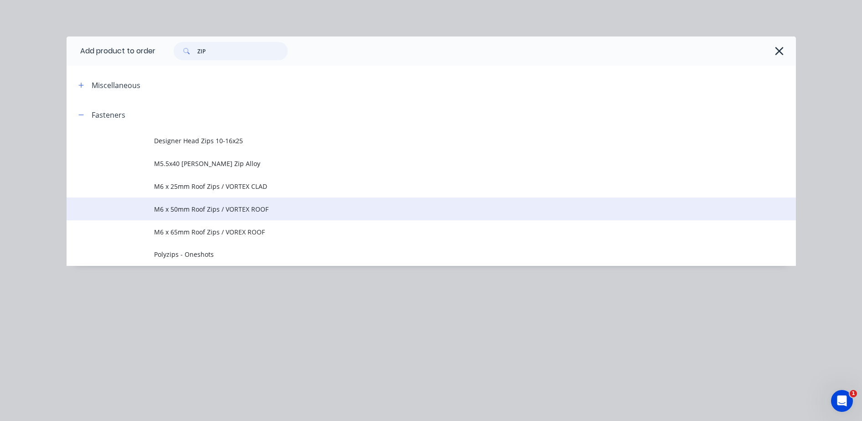
type input "ZIP"
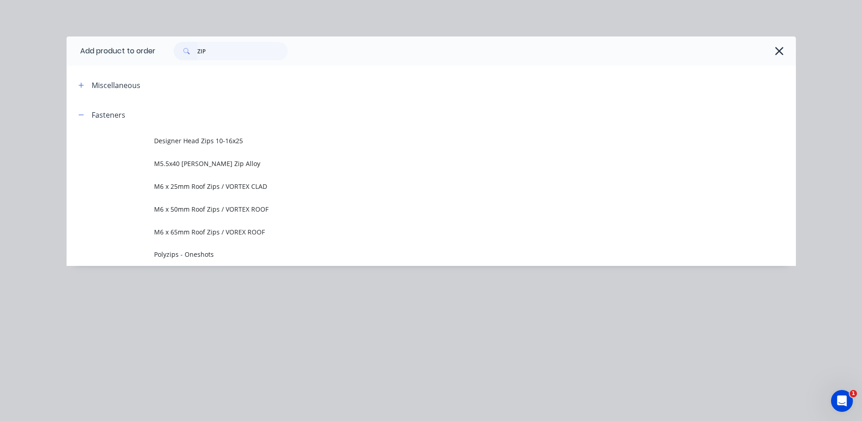
click at [263, 207] on span "M6 x 50mm Roof Zips / VORTEX ROOF" at bounding box center [410, 209] width 513 height 10
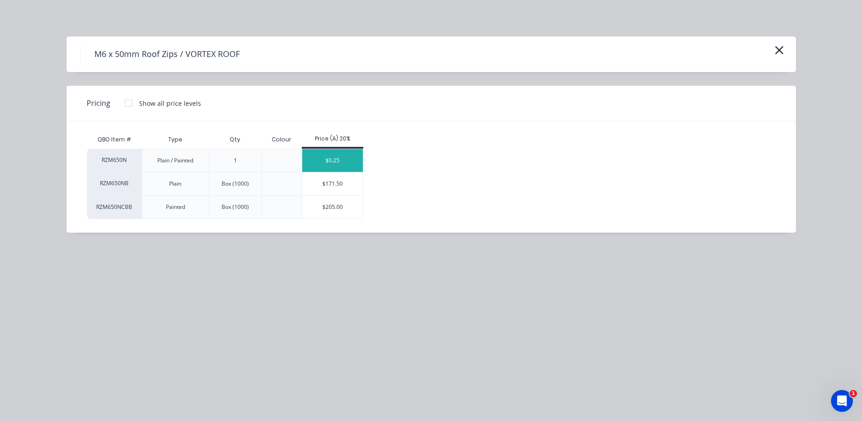
click at [334, 160] on div "$0.25" at bounding box center [332, 160] width 61 height 23
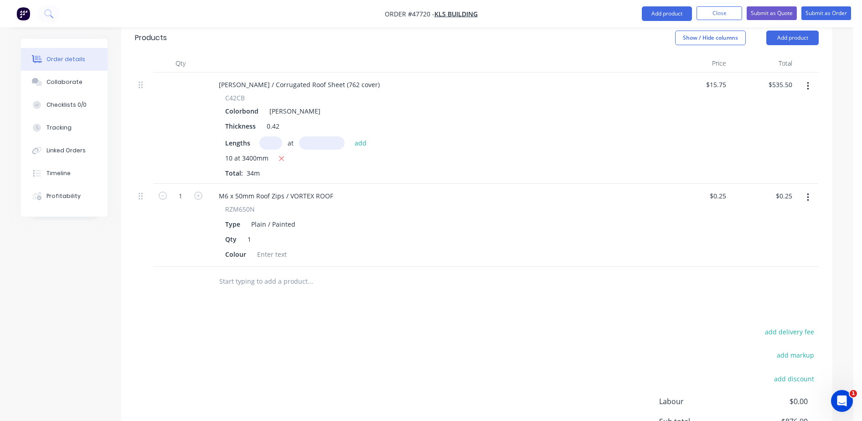
scroll to position [456, 0]
click at [183, 188] on input "1" at bounding box center [181, 195] width 24 height 14
type input "200"
type input "$50.00"
click at [421, 203] on div "RZM650N Type Plain / Painted Qty 1 Colour" at bounding box center [436, 231] width 449 height 57
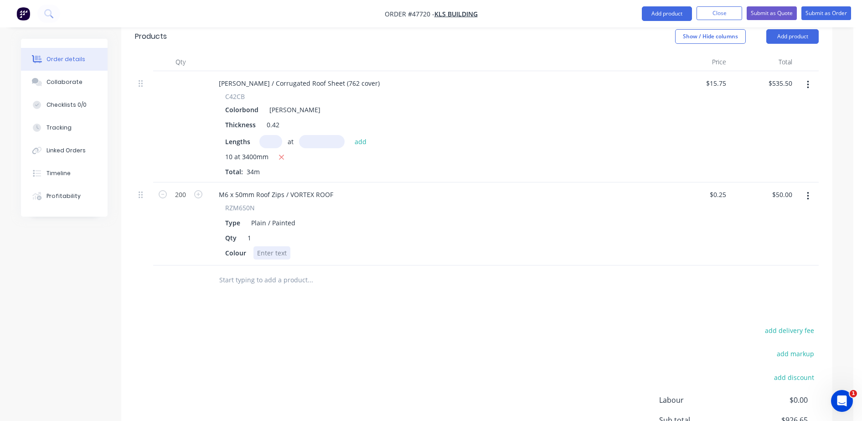
click at [272, 246] on div at bounding box center [271, 252] width 37 height 13
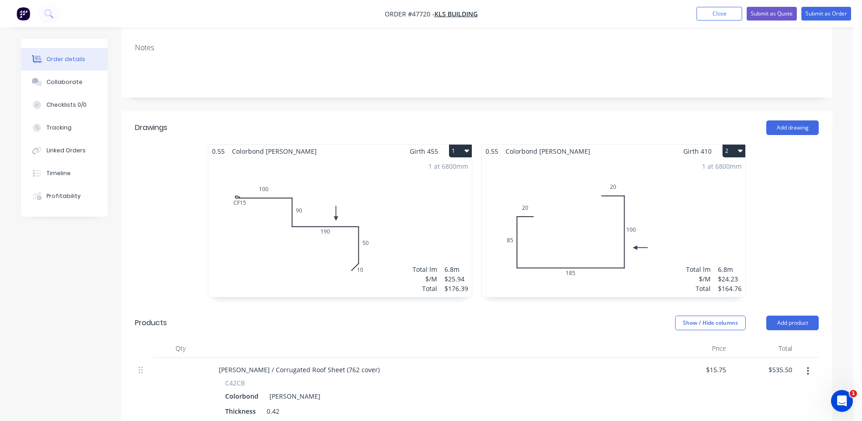
scroll to position [57, 0]
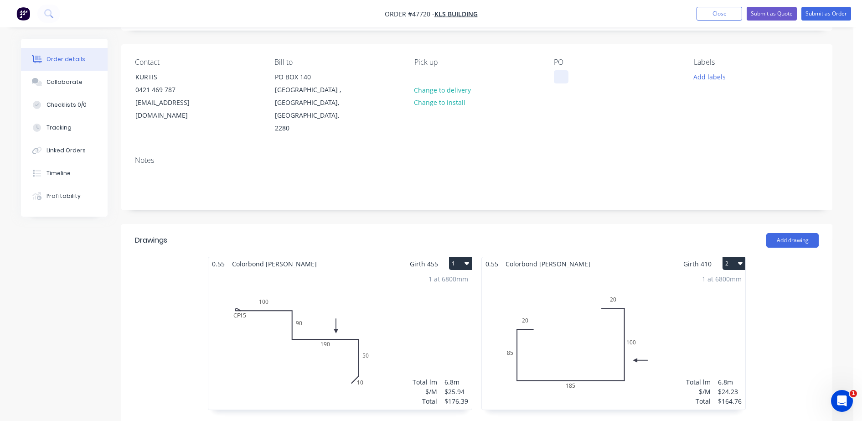
click at [554, 76] on div at bounding box center [561, 76] width 15 height 13
click at [823, 16] on button "Submit as Order" at bounding box center [826, 14] width 50 height 14
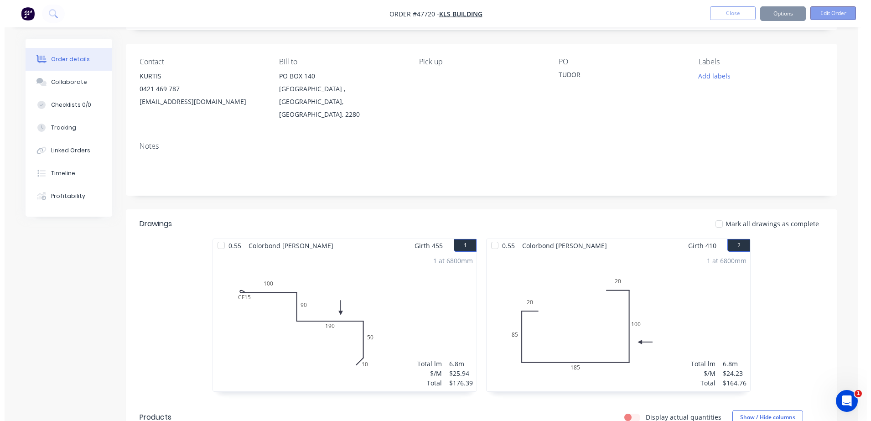
scroll to position [0, 0]
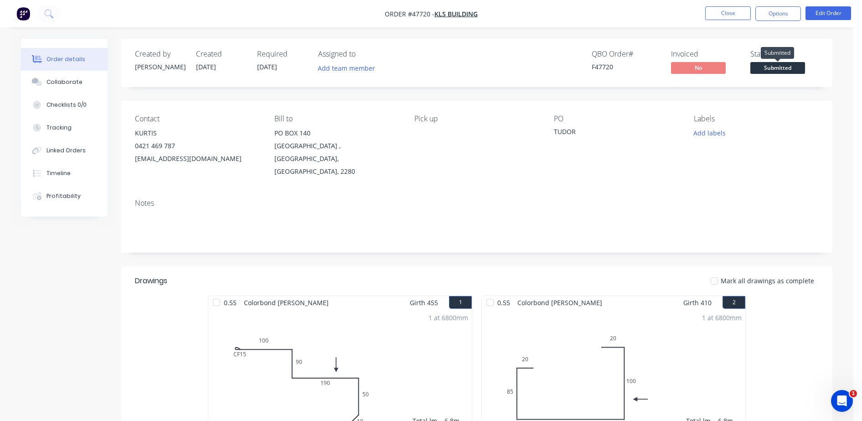
drag, startPoint x: 782, startPoint y: 68, endPoint x: 779, endPoint y: 76, distance: 7.6
click at [781, 68] on span "Submitted" at bounding box center [777, 67] width 55 height 11
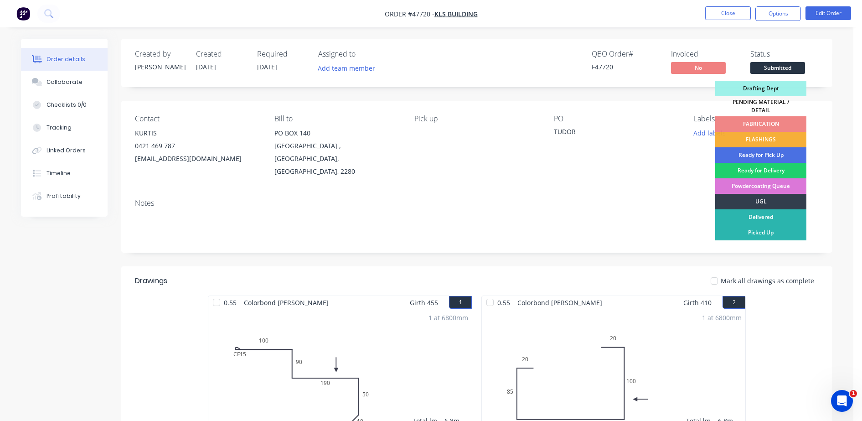
drag, startPoint x: 758, startPoint y: 99, endPoint x: 755, endPoint y: 87, distance: 13.0
click at [758, 98] on div "PENDING MATERIAL / DETAIL" at bounding box center [760, 106] width 91 height 20
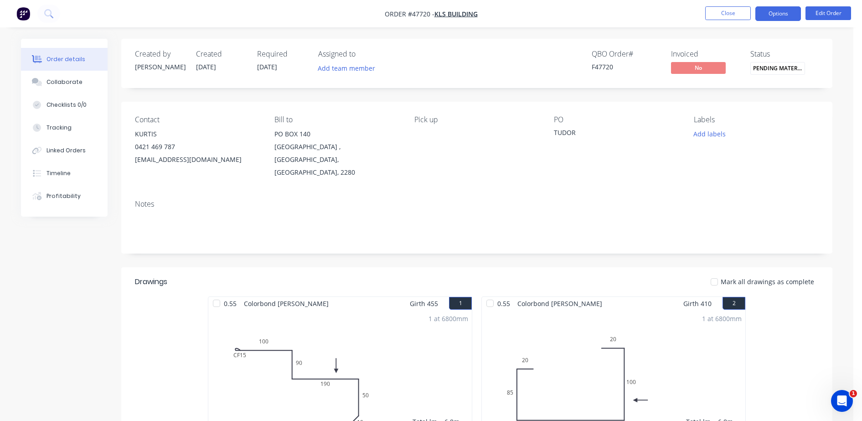
click at [774, 15] on button "Options" at bounding box center [778, 13] width 46 height 15
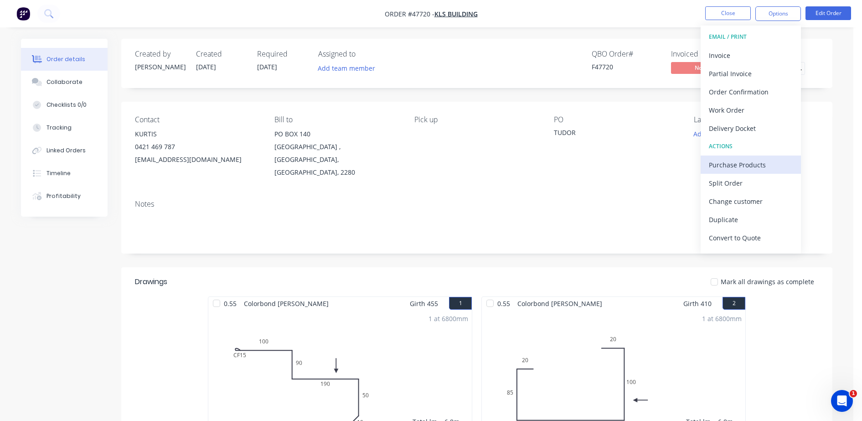
click at [716, 170] on div "Purchase Products" at bounding box center [751, 164] width 84 height 13
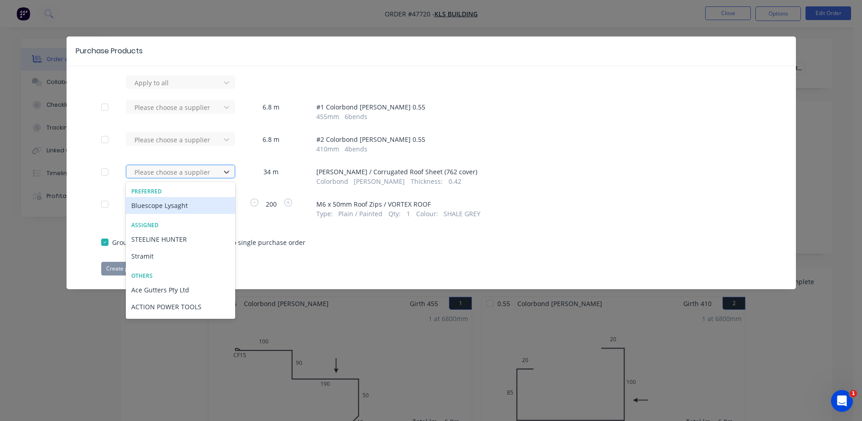
click at [173, 168] on div at bounding box center [175, 171] width 82 height 11
click at [173, 204] on div "Bluescope Lysaght" at bounding box center [180, 205] width 109 height 17
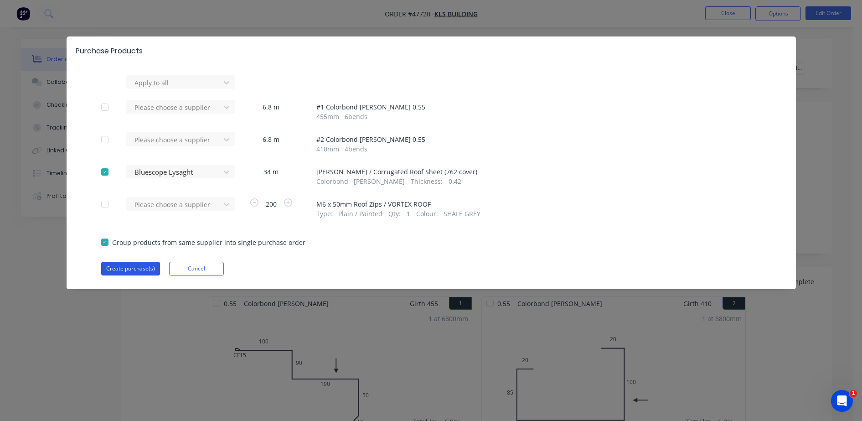
click at [141, 264] on button "Create purchase(s)" at bounding box center [130, 269] width 59 height 14
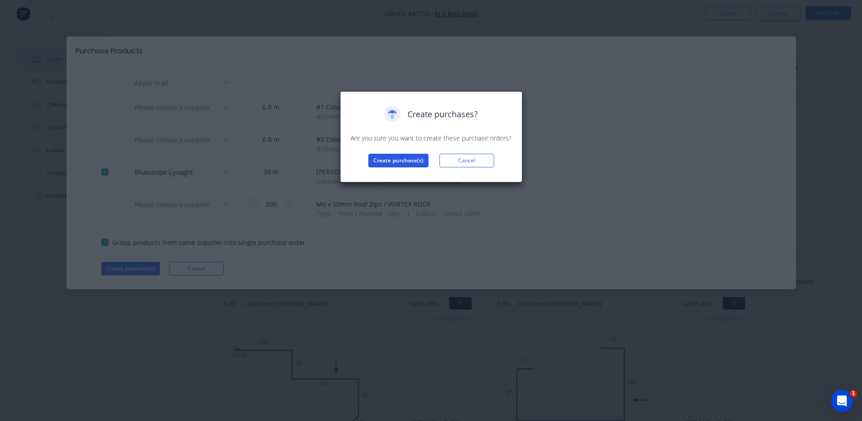
click at [401, 163] on button "Create purchase(s)" at bounding box center [398, 161] width 60 height 14
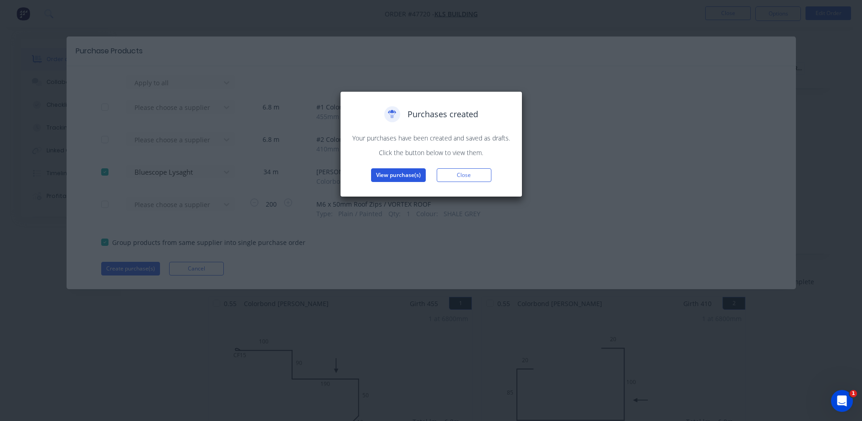
click at [382, 176] on button "View purchase(s)" at bounding box center [398, 175] width 55 height 14
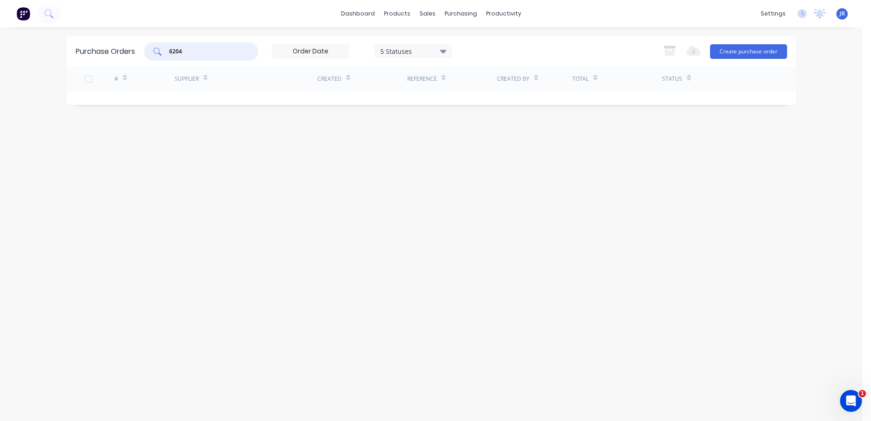
click at [215, 51] on input "6204" at bounding box center [206, 51] width 76 height 9
click at [466, 35] on link "Purchase Orders" at bounding box center [499, 43] width 121 height 18
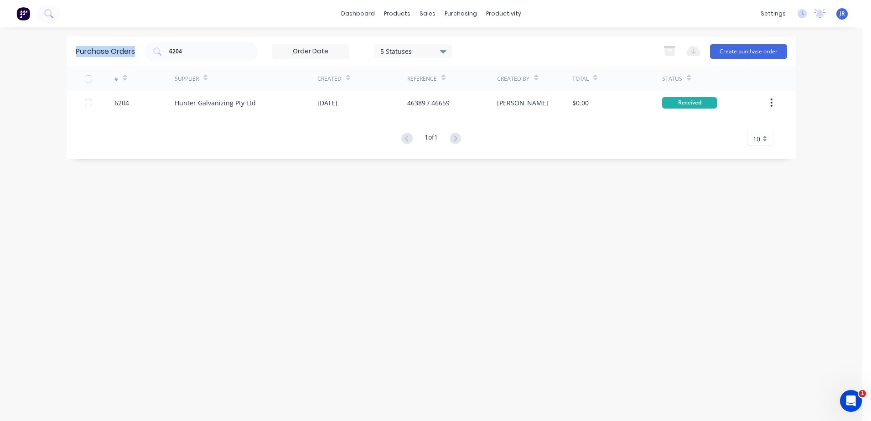
drag, startPoint x: 201, startPoint y: 58, endPoint x: 61, endPoint y: 59, distance: 139.5
click at [61, 59] on div "dashboard products sales purchasing productivity dashboard products Product Cat…" at bounding box center [431, 210] width 862 height 421
drag, startPoint x: 61, startPoint y: 59, endPoint x: 218, endPoint y: 55, distance: 156.9
click at [218, 55] on input "6204" at bounding box center [206, 51] width 76 height 9
click at [204, 56] on div "6204" at bounding box center [201, 51] width 114 height 18
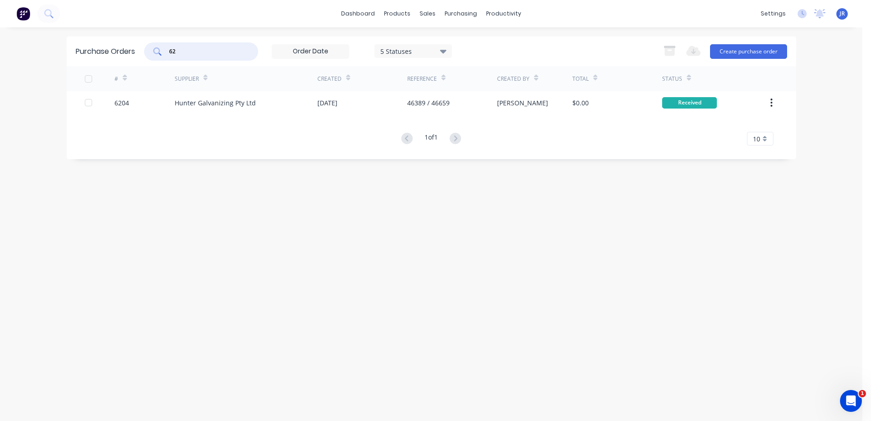
type input "6"
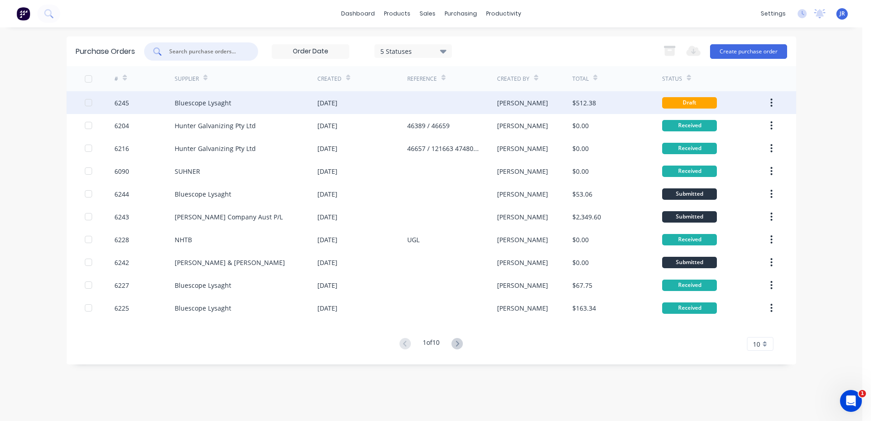
click at [226, 107] on div "Bluescope Lysaght" at bounding box center [246, 102] width 143 height 23
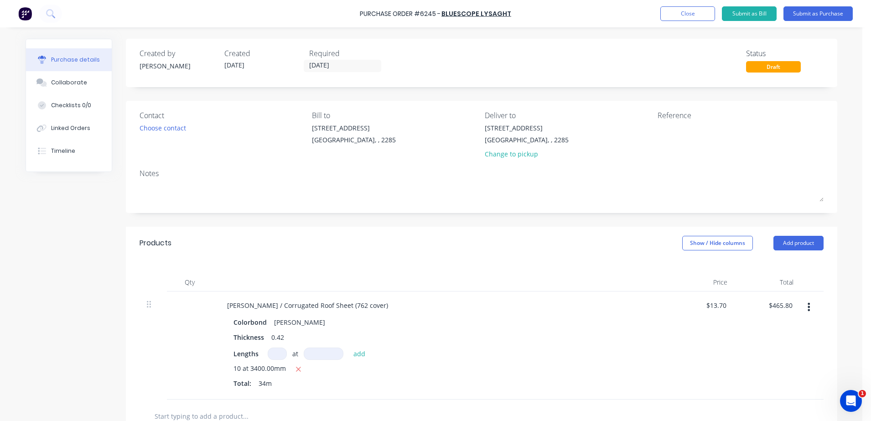
click at [130, 133] on div "Contact Choose contact Bill to 56 Pendlebury Rd . Cardiff, , 2285 Deliver to 56…" at bounding box center [481, 157] width 711 height 112
click at [159, 131] on div "Choose contact" at bounding box center [162, 128] width 46 height 10
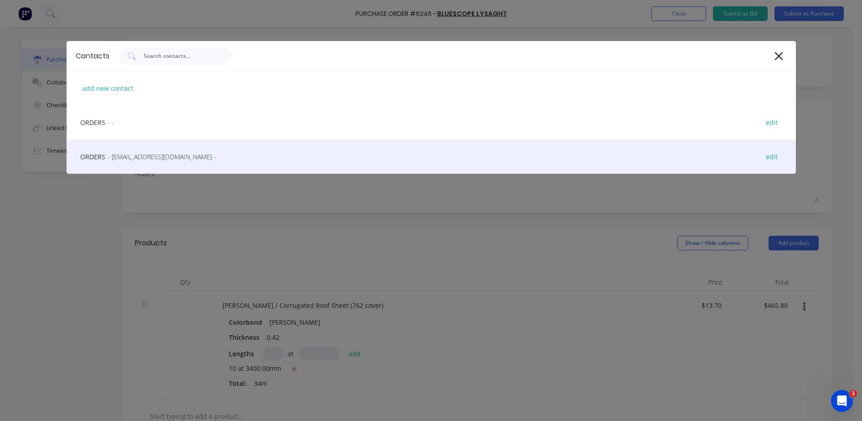
click at [171, 155] on span "- LysaghtCardiffSales@lysaght.com -" at bounding box center [162, 157] width 108 height 10
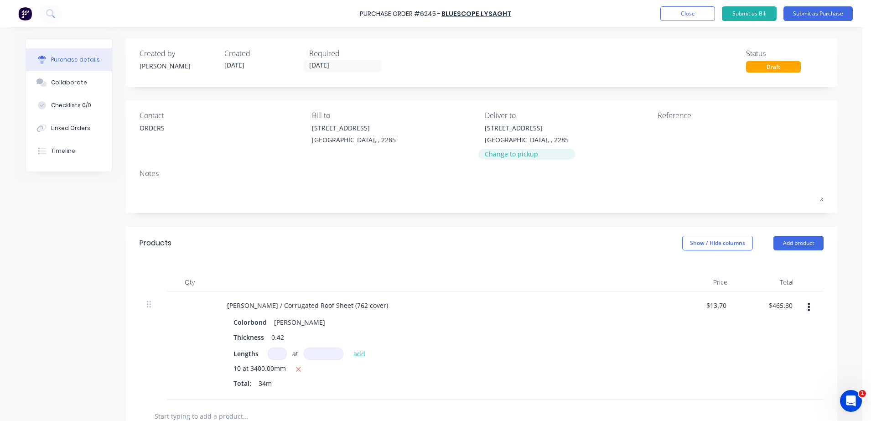
click at [521, 155] on div "Change to pickup" at bounding box center [527, 154] width 84 height 10
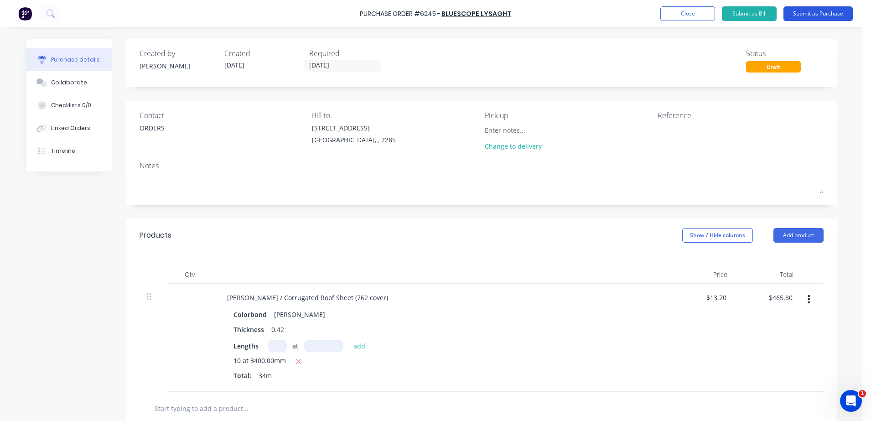
click at [808, 9] on button "Submit as Purchase" at bounding box center [817, 13] width 69 height 15
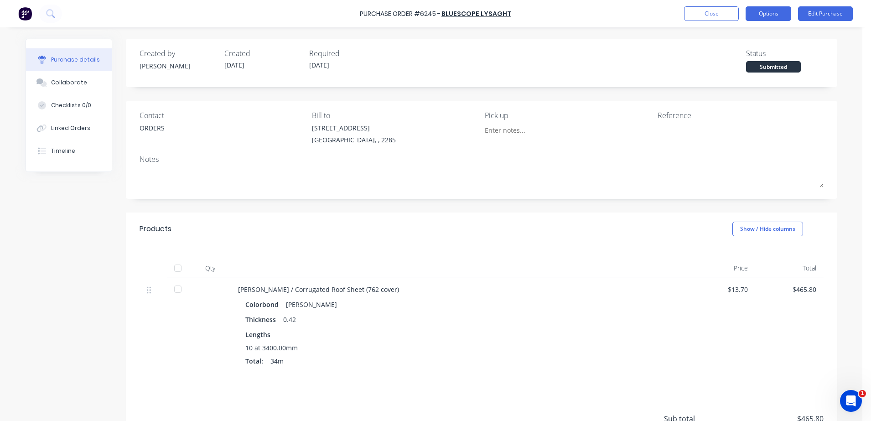
click at [765, 15] on button "Options" at bounding box center [768, 13] width 46 height 15
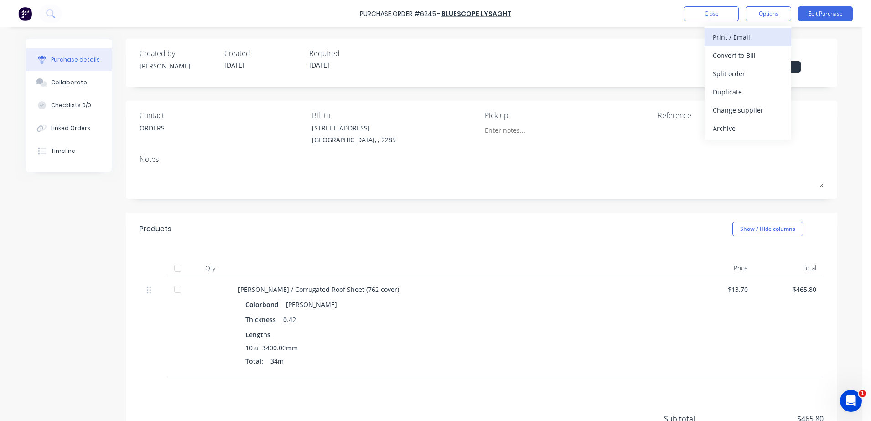
click at [720, 38] on div "Print / Email" at bounding box center [747, 37] width 70 height 13
click at [742, 78] on div "Without pricing" at bounding box center [747, 73] width 70 height 13
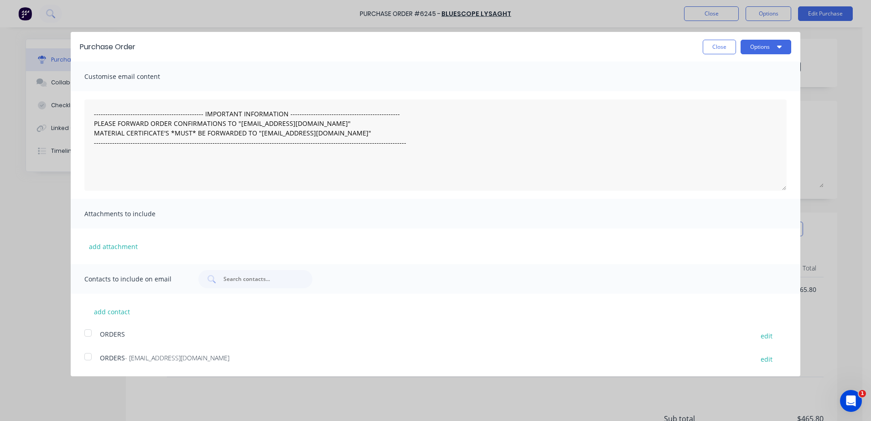
drag, startPoint x: 748, startPoint y: 49, endPoint x: 755, endPoint y: 57, distance: 10.6
click at [748, 49] on button "Options" at bounding box center [765, 47] width 51 height 15
click at [740, 75] on div "Print" at bounding box center [747, 69] width 70 height 13
drag, startPoint x: 727, startPoint y: 42, endPoint x: 712, endPoint y: 25, distance: 22.6
click at [728, 41] on button "Close" at bounding box center [718, 47] width 33 height 15
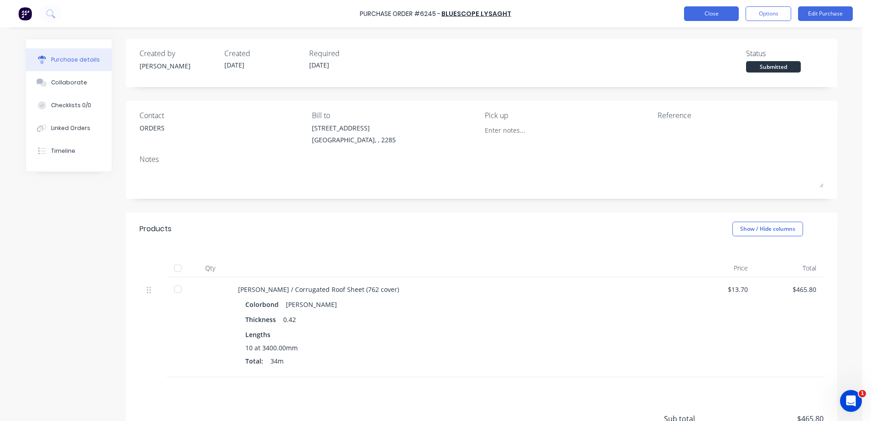
click at [704, 13] on button "Close" at bounding box center [711, 13] width 55 height 15
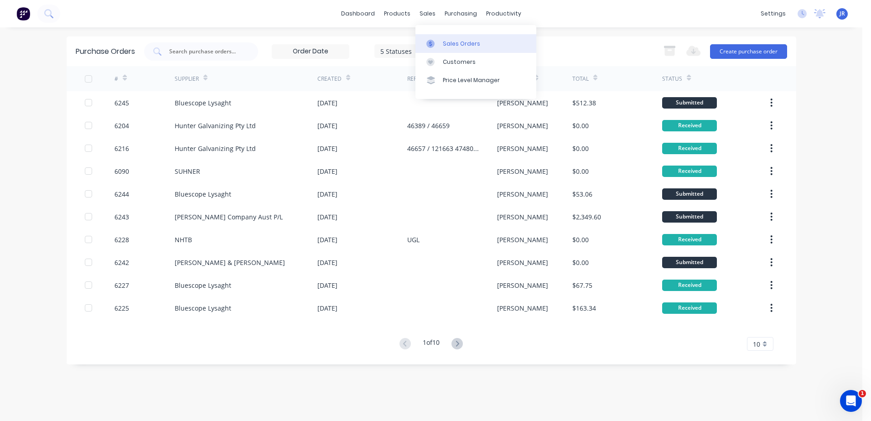
click at [451, 46] on div "Sales Orders" at bounding box center [461, 44] width 37 height 8
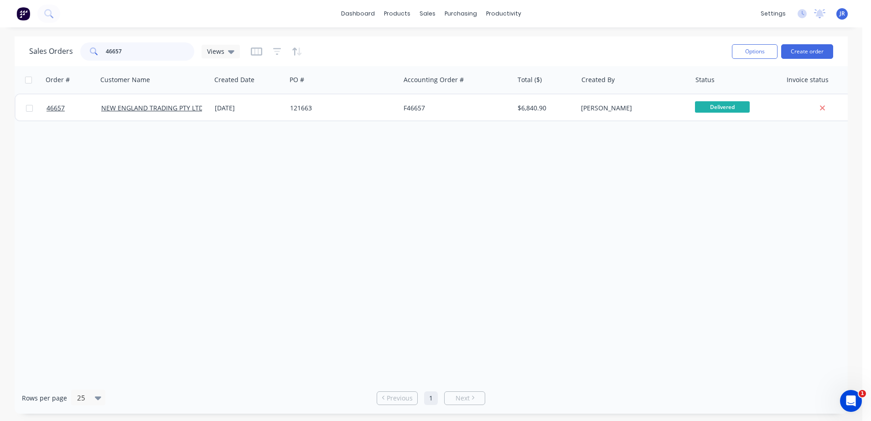
drag, startPoint x: 128, startPoint y: 48, endPoint x: 35, endPoint y: 58, distance: 94.0
click at [35, 58] on div "Sales Orders 46657 Views" at bounding box center [134, 51] width 211 height 18
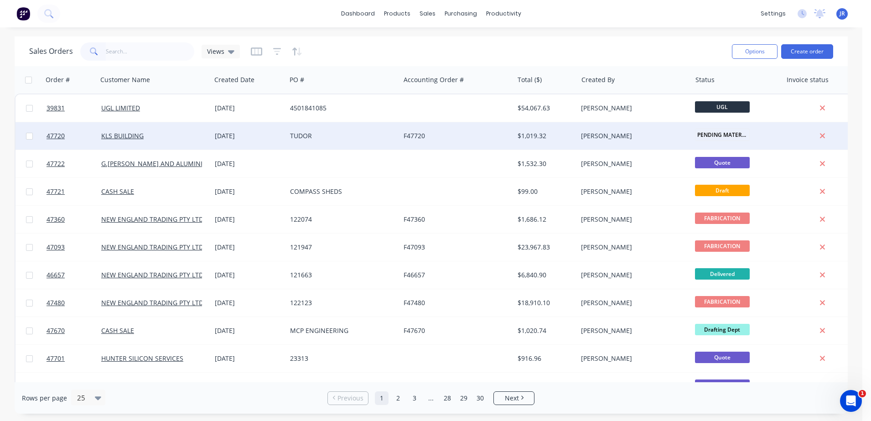
click at [227, 138] on div "[DATE]" at bounding box center [249, 135] width 68 height 9
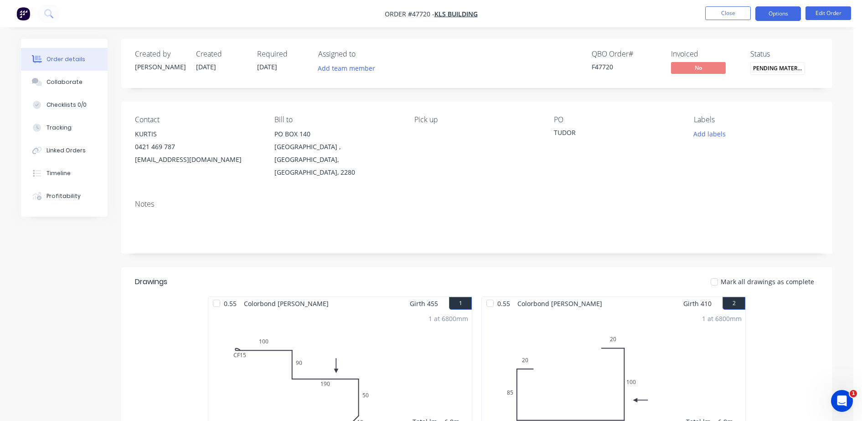
click at [784, 14] on button "Options" at bounding box center [778, 13] width 46 height 15
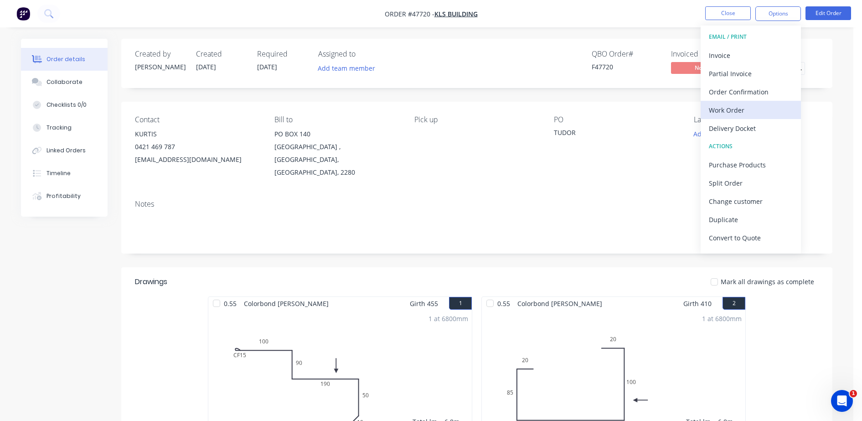
click at [712, 108] on div "Work Order" at bounding box center [751, 109] width 84 height 13
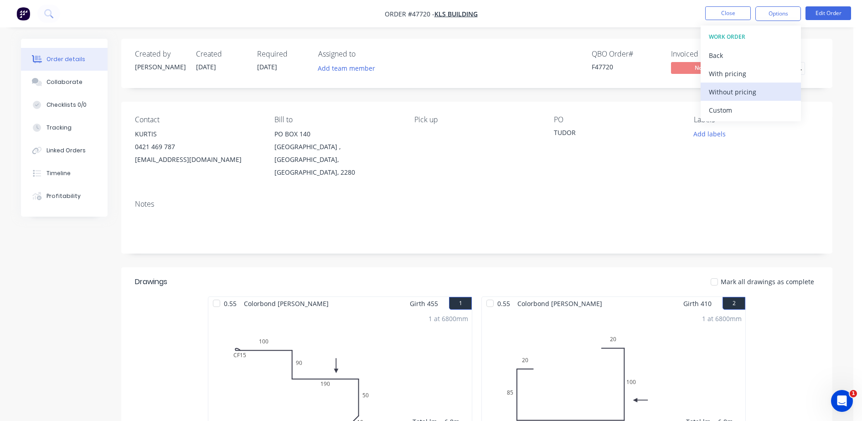
click at [715, 91] on div "Without pricing" at bounding box center [751, 91] width 84 height 13
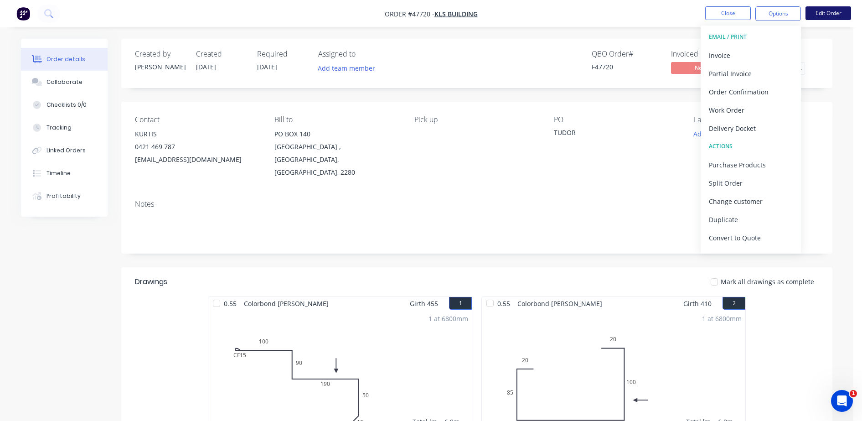
click at [816, 13] on button "Edit Order" at bounding box center [828, 13] width 46 height 14
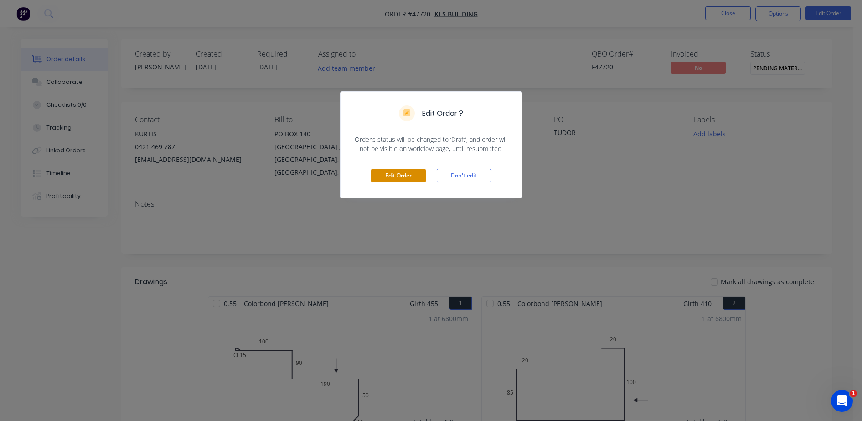
click at [399, 179] on button "Edit Order" at bounding box center [398, 176] width 55 height 14
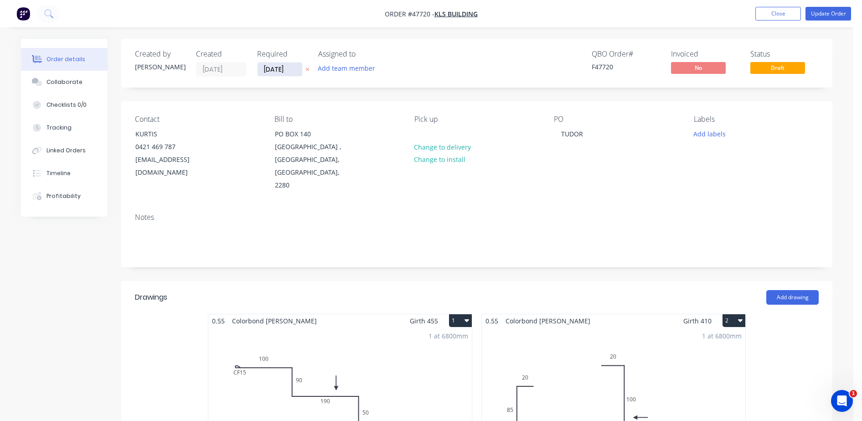
click at [272, 70] on input "11/09/25" at bounding box center [280, 69] width 45 height 14
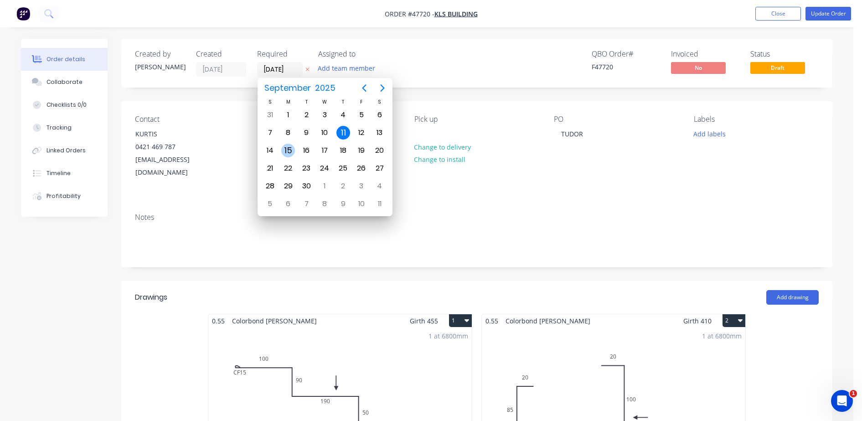
click at [290, 148] on div "15" at bounding box center [288, 151] width 14 height 14
type input "15/09/25"
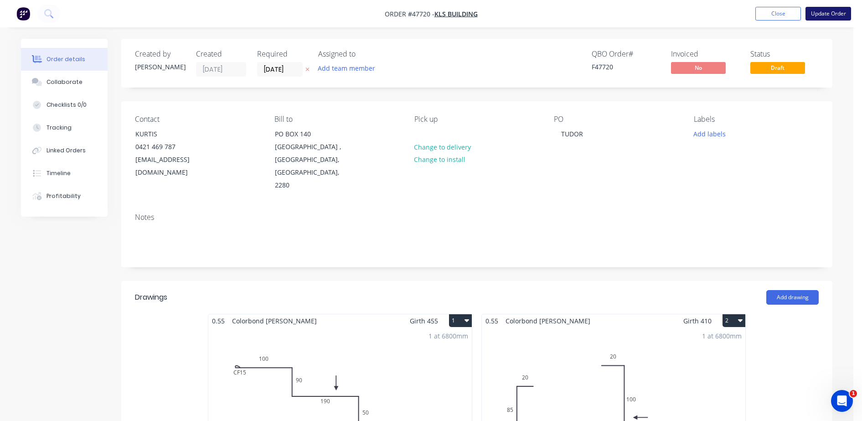
click at [813, 7] on button "Update Order" at bounding box center [828, 14] width 46 height 14
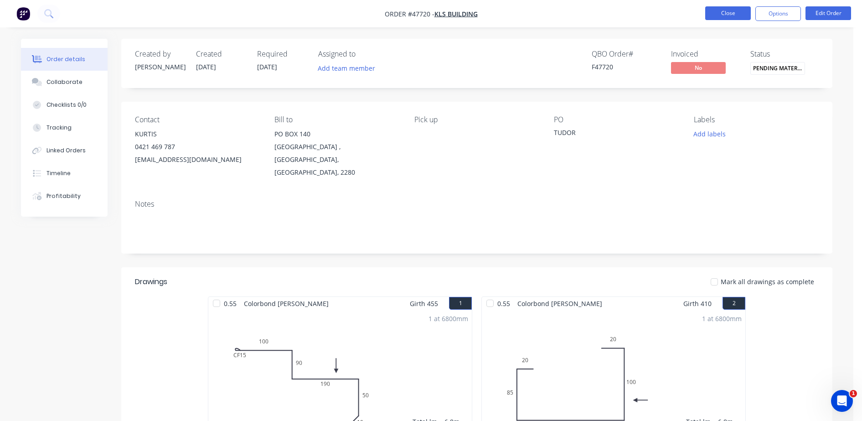
click at [713, 14] on button "Close" at bounding box center [728, 13] width 46 height 14
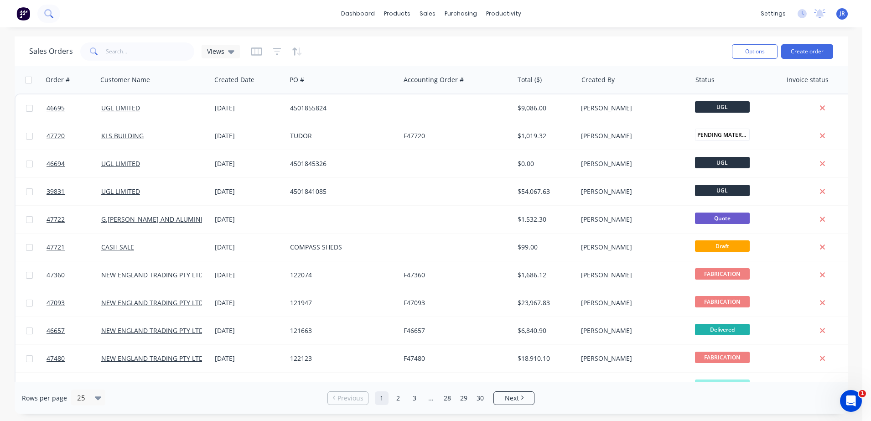
click at [46, 16] on icon at bounding box center [48, 13] width 9 height 9
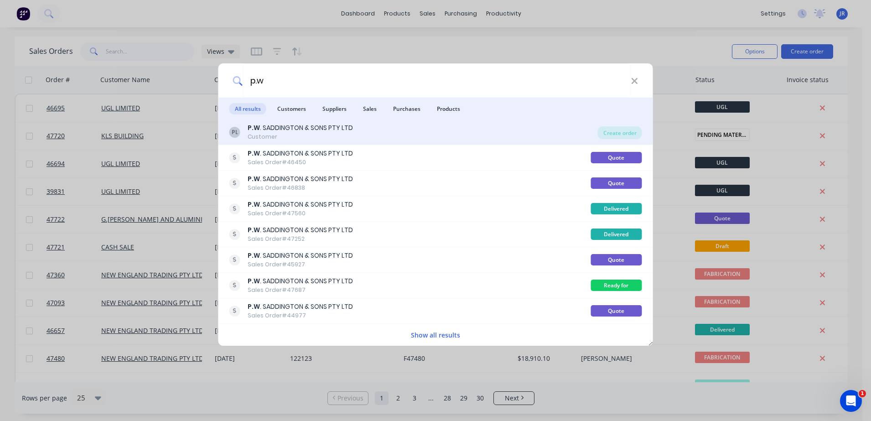
type input "p.w"
click at [306, 135] on div "Customer" at bounding box center [300, 137] width 105 height 8
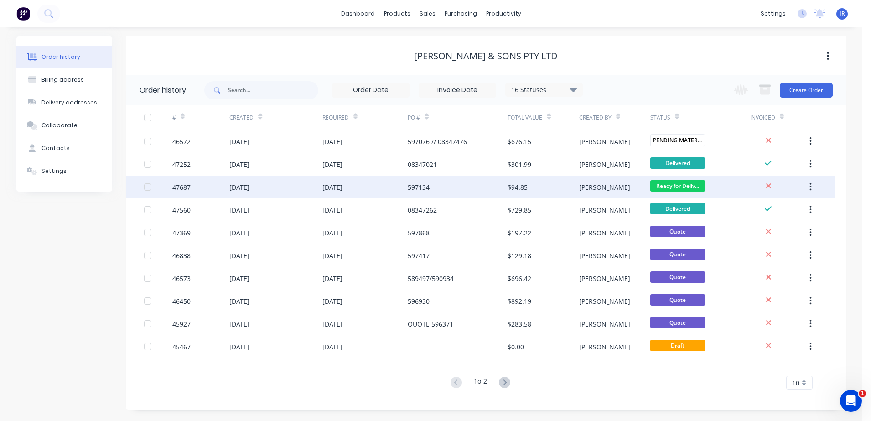
click at [342, 191] on div "15 Sep 2025" at bounding box center [332, 187] width 20 height 10
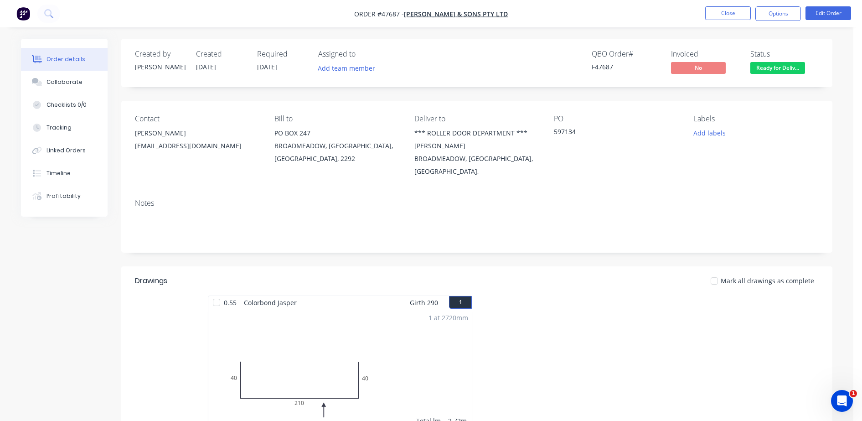
click at [605, 203] on div "Notes" at bounding box center [477, 203] width 684 height 9
click at [736, 14] on button "Close" at bounding box center [728, 13] width 46 height 14
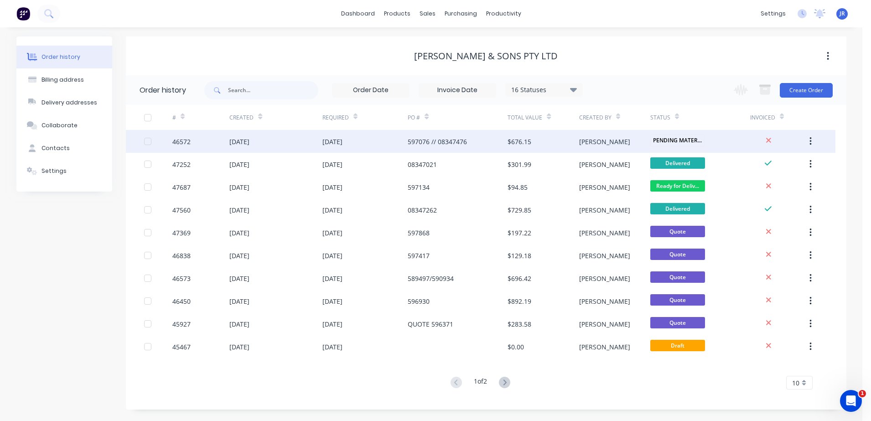
click at [325, 145] on div "15 Sep 2025" at bounding box center [332, 142] width 20 height 10
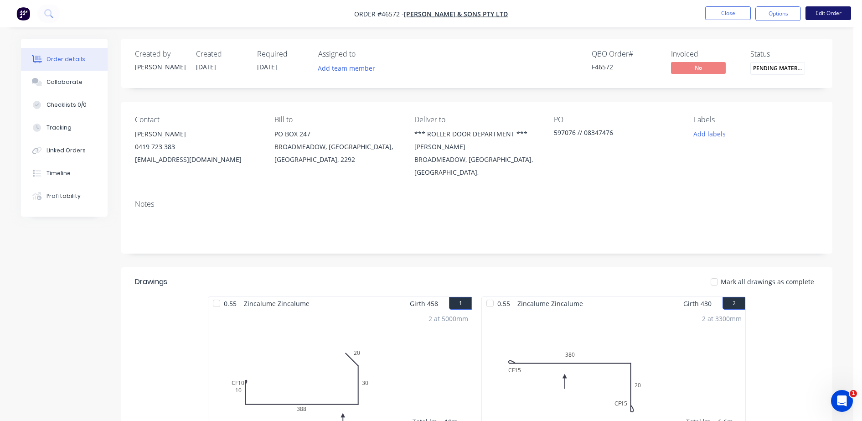
click at [838, 6] on button "Edit Order" at bounding box center [828, 13] width 46 height 14
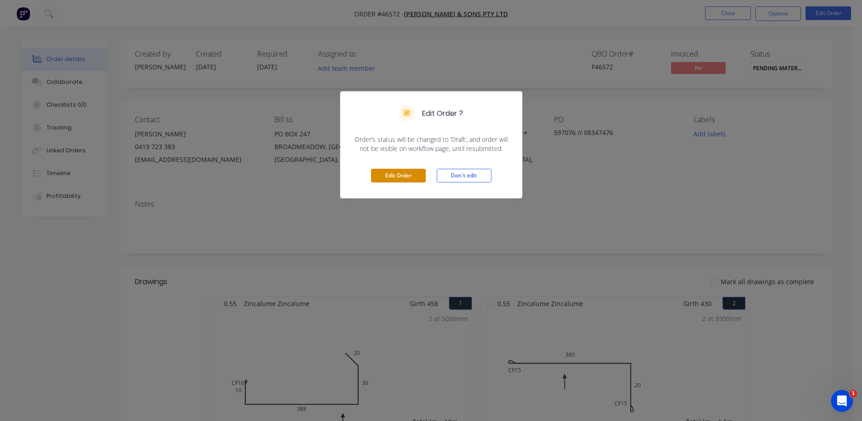
drag, startPoint x: 394, startPoint y: 173, endPoint x: 291, endPoint y: 62, distance: 151.3
click at [394, 172] on button "Edit Order" at bounding box center [398, 176] width 55 height 14
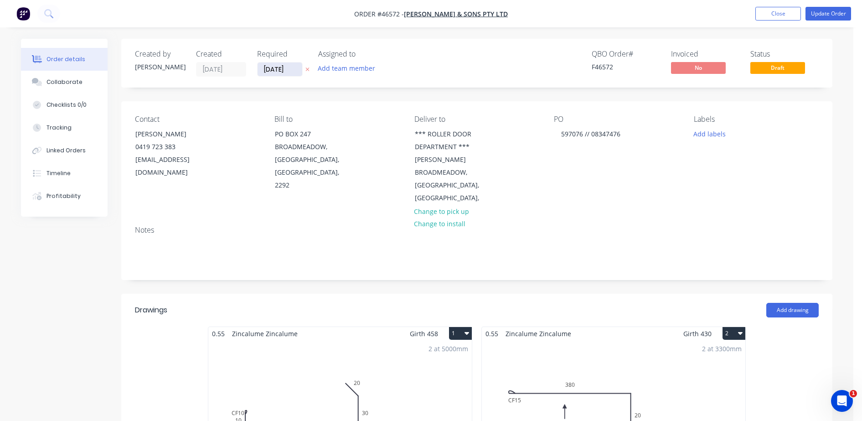
click at [291, 68] on input "15/09/25" at bounding box center [280, 69] width 45 height 14
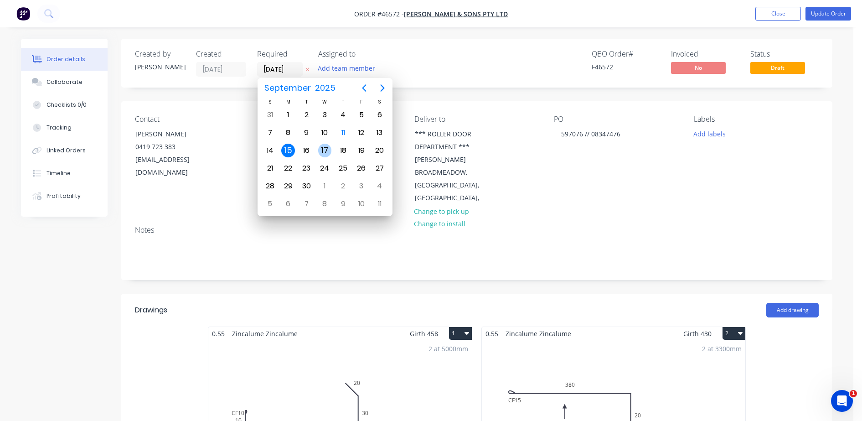
drag, startPoint x: 330, startPoint y: 148, endPoint x: 339, endPoint y: 158, distance: 13.6
click at [329, 148] on div "17" at bounding box center [325, 151] width 14 height 14
type input "17/09/25"
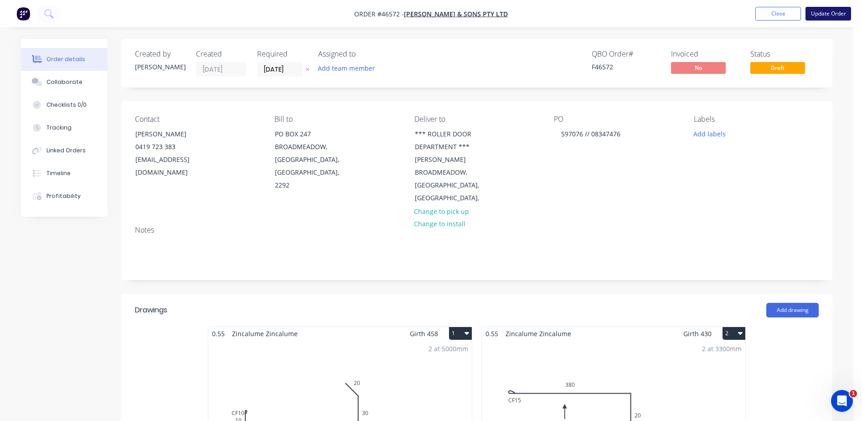
click at [815, 15] on button "Update Order" at bounding box center [828, 14] width 46 height 14
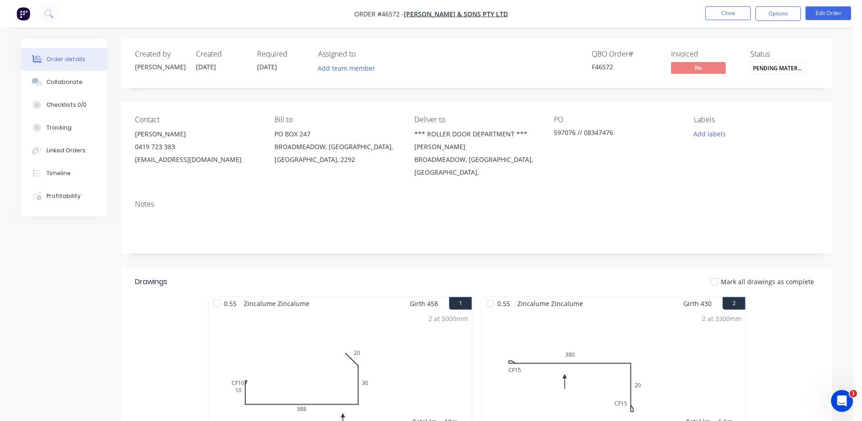
click at [717, 9] on button "Close" at bounding box center [728, 13] width 46 height 14
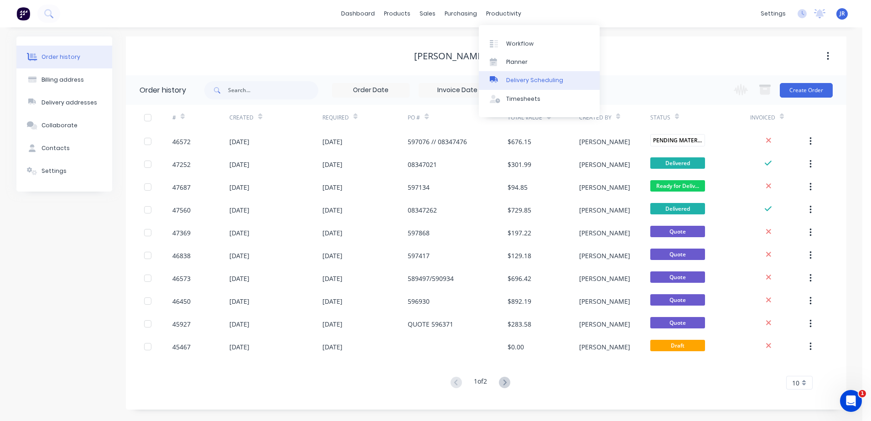
click at [492, 79] on icon at bounding box center [494, 78] width 8 height 5
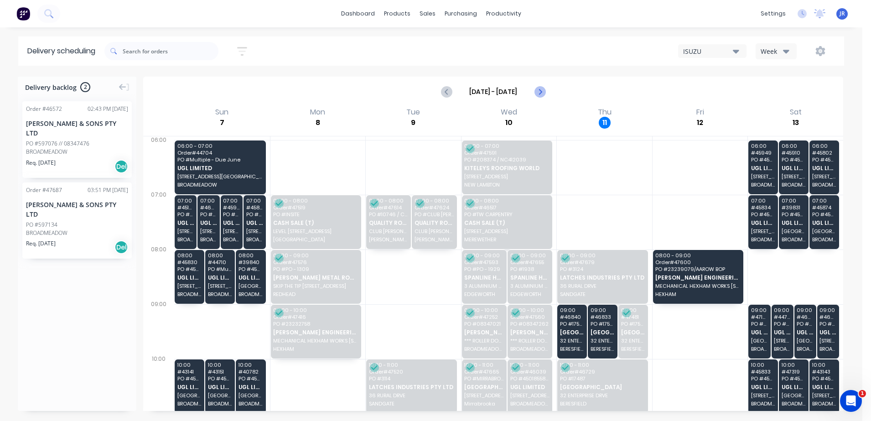
click at [535, 90] on icon "Next page" at bounding box center [539, 91] width 11 height 11
type input "Sep 14 - Sep 20"
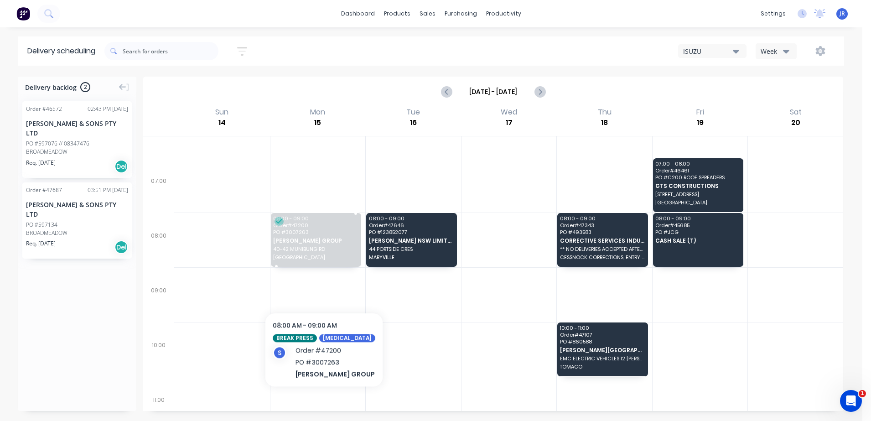
scroll to position [57, 0]
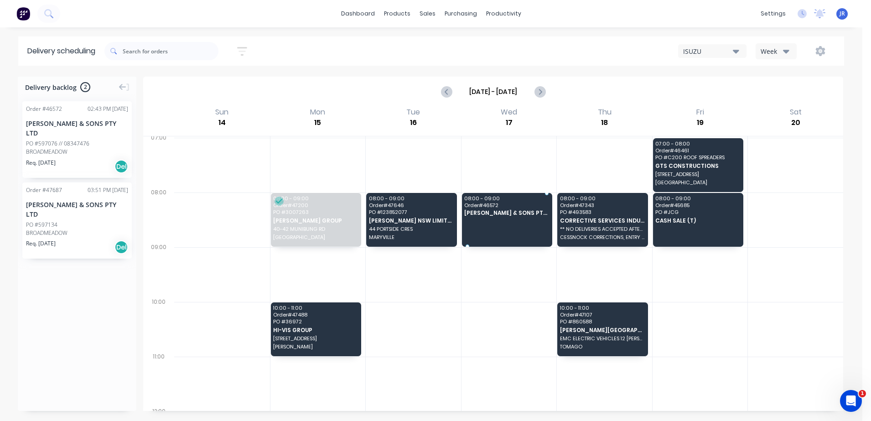
drag, startPoint x: 63, startPoint y: 141, endPoint x: 484, endPoint y: 222, distance: 428.6
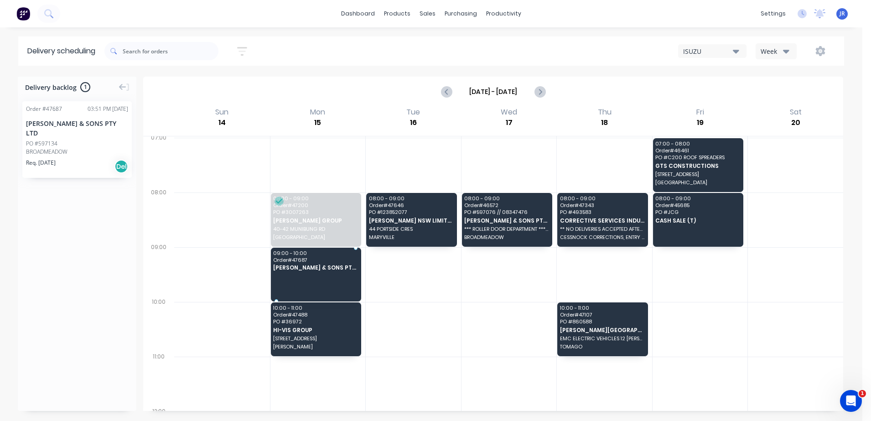
drag, startPoint x: 55, startPoint y: 152, endPoint x: 320, endPoint y: 267, distance: 288.3
click at [20, 14] on img at bounding box center [23, 14] width 14 height 14
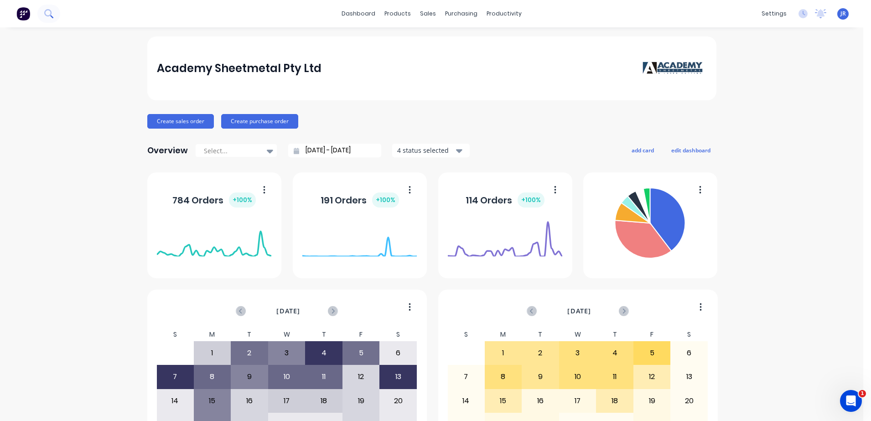
click at [49, 16] on icon at bounding box center [48, 13] width 9 height 9
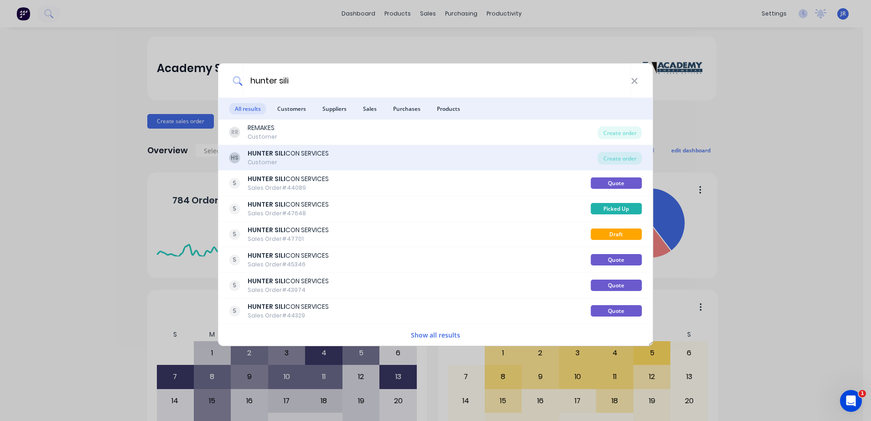
type input "hunter sili"
click at [269, 155] on b "HUNTER SILI" at bounding box center [267, 153] width 38 height 9
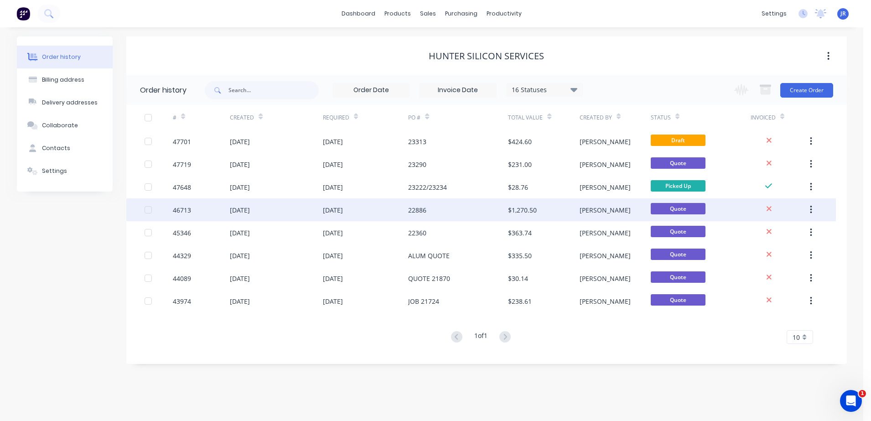
click at [424, 208] on div "22886" at bounding box center [417, 210] width 18 height 10
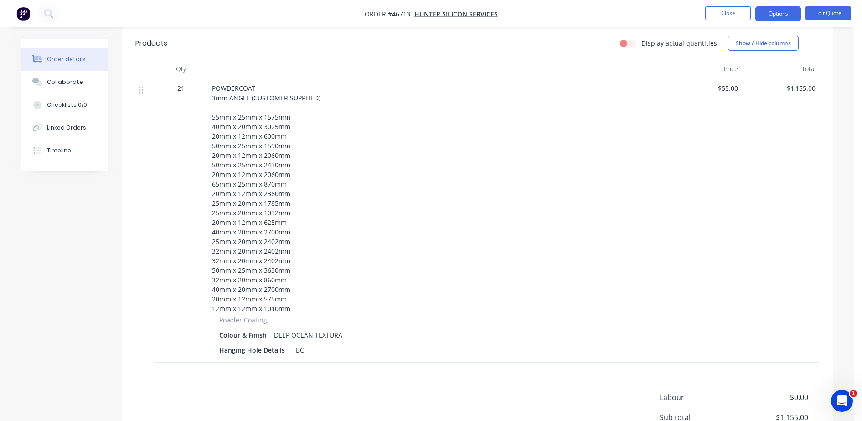
scroll to position [310, 0]
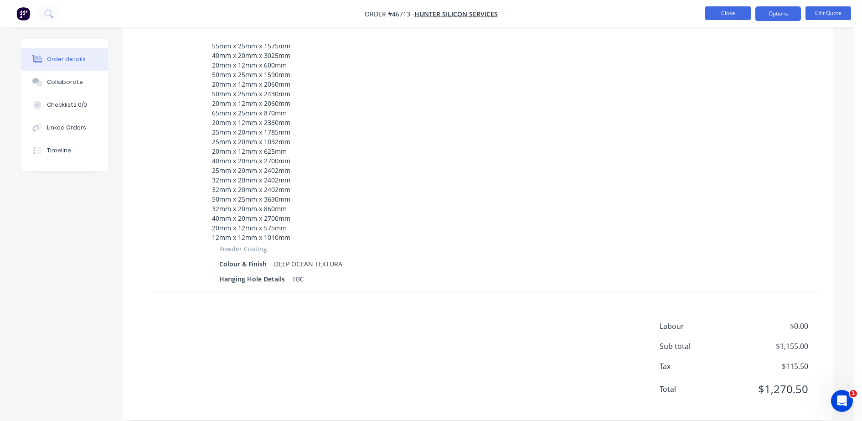
click at [739, 16] on button "Close" at bounding box center [728, 13] width 46 height 14
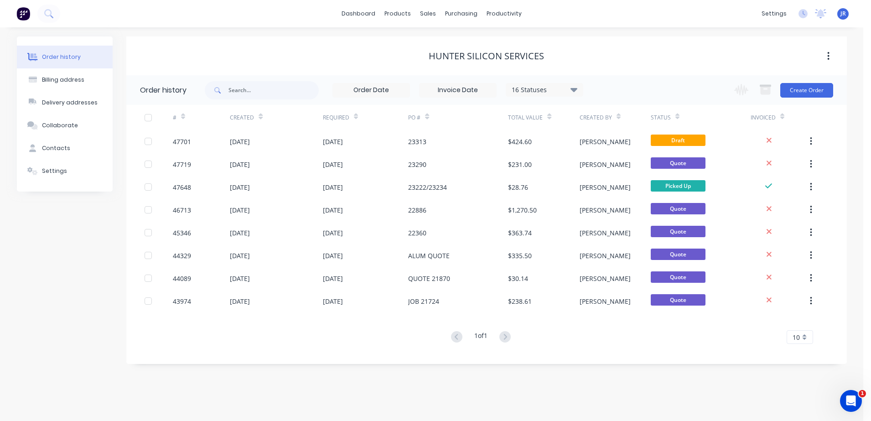
click at [539, 87] on div "16 Statuses" at bounding box center [544, 90] width 77 height 10
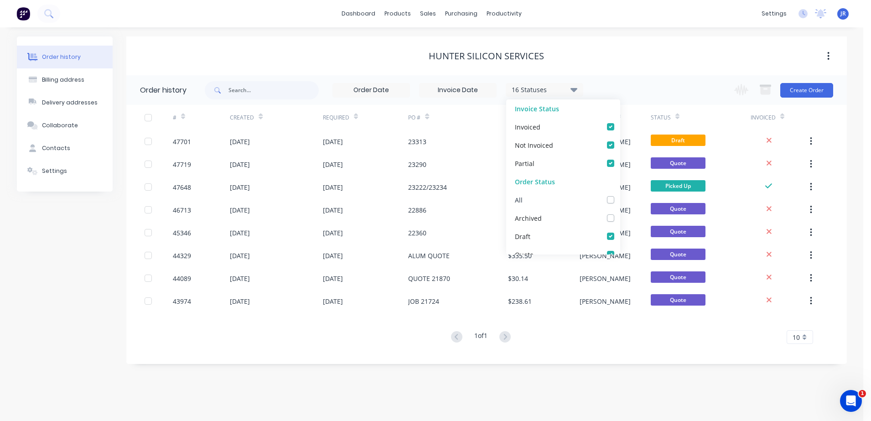
click at [619, 195] on label at bounding box center [619, 195] width 0 height 0
click at [619, 199] on input "checkbox" at bounding box center [622, 199] width 7 height 9
checkbox input "true"
click at [312, 63] on div "HUNTER SILICON SERVICES" at bounding box center [486, 56] width 720 height 16
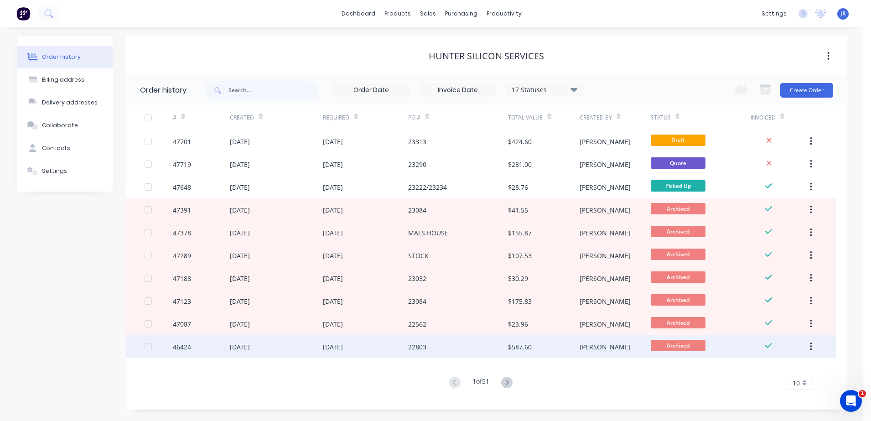
click at [465, 337] on div "22803" at bounding box center [458, 346] width 100 height 23
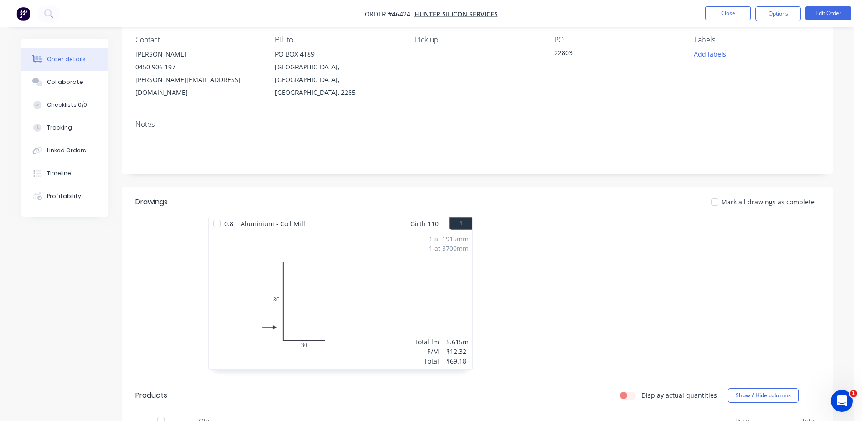
scroll to position [171, 0]
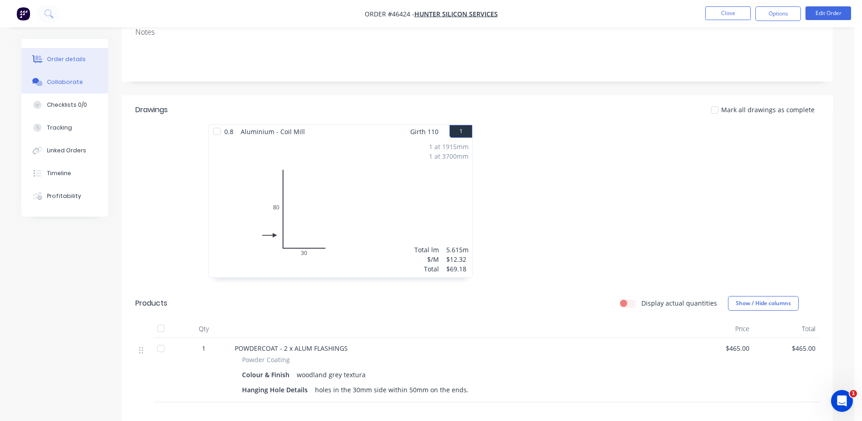
click at [82, 82] on button "Collaborate" at bounding box center [64, 82] width 87 height 23
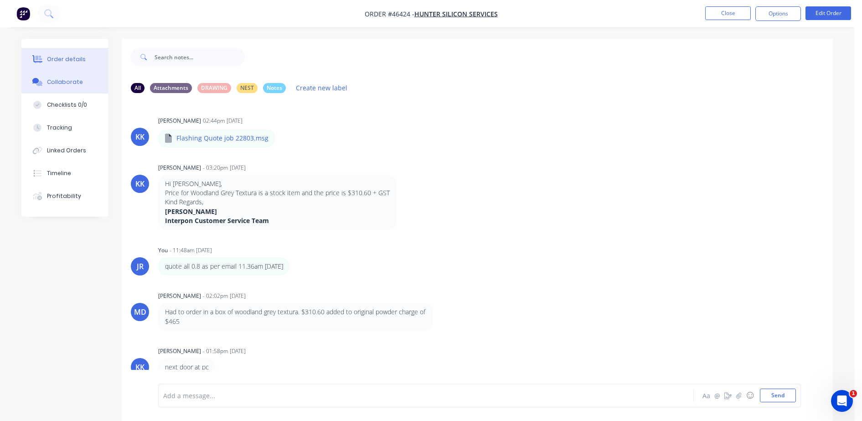
click at [60, 56] on div "Order details" at bounding box center [66, 59] width 39 height 8
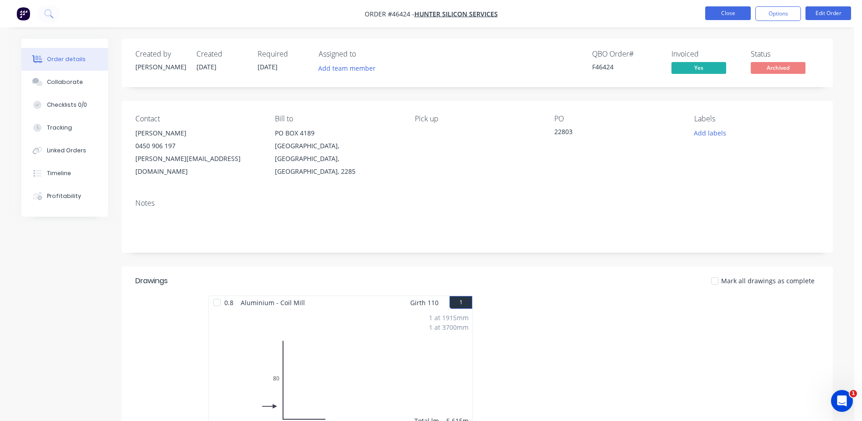
click at [717, 11] on button "Close" at bounding box center [728, 13] width 46 height 14
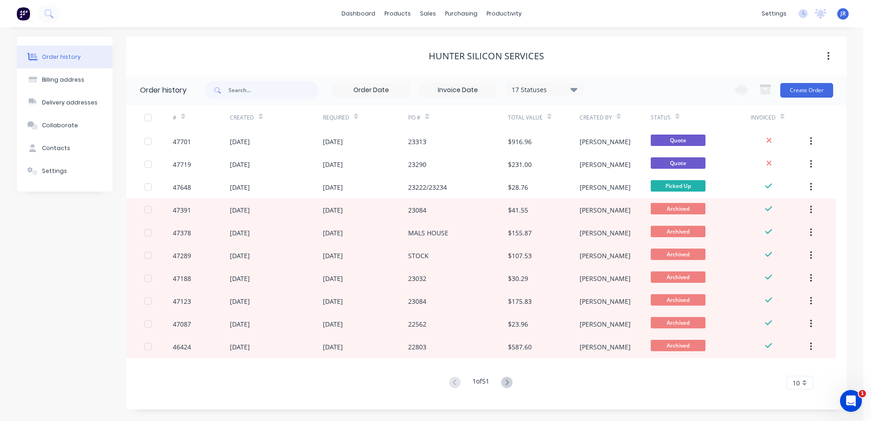
click at [19, 12] on img at bounding box center [23, 14] width 14 height 14
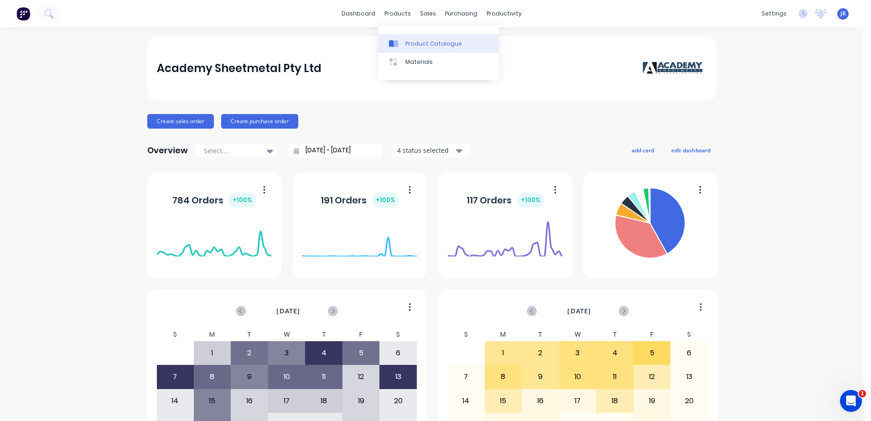
click at [407, 43] on div "Product Catalogue" at bounding box center [433, 44] width 57 height 8
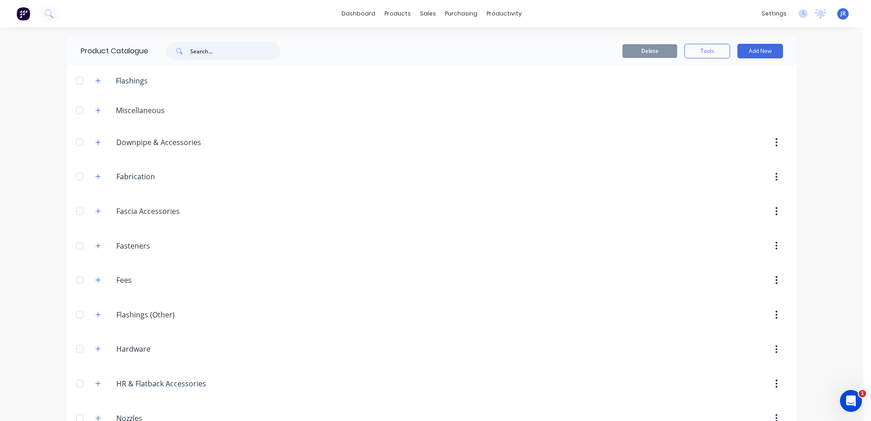
click at [217, 46] on input "text" at bounding box center [235, 51] width 90 height 18
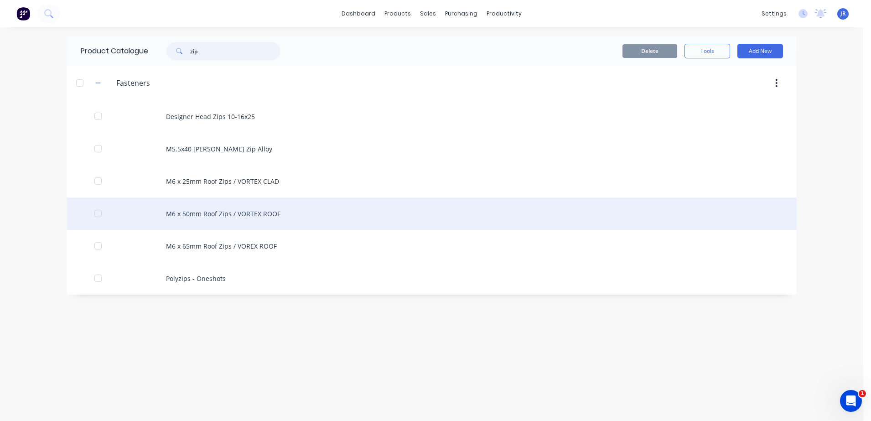
type input "zip"
click at [217, 209] on div "M6 x 50mm Roof Zips / VORTEX ROOF" at bounding box center [431, 213] width 729 height 32
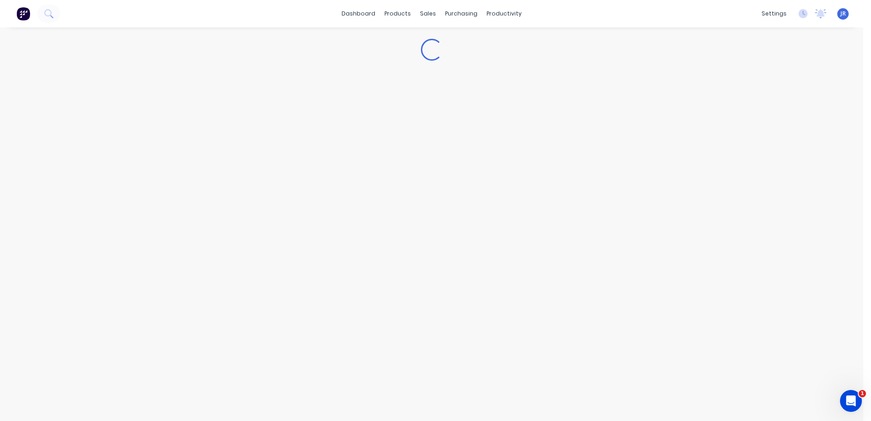
type textarea "x"
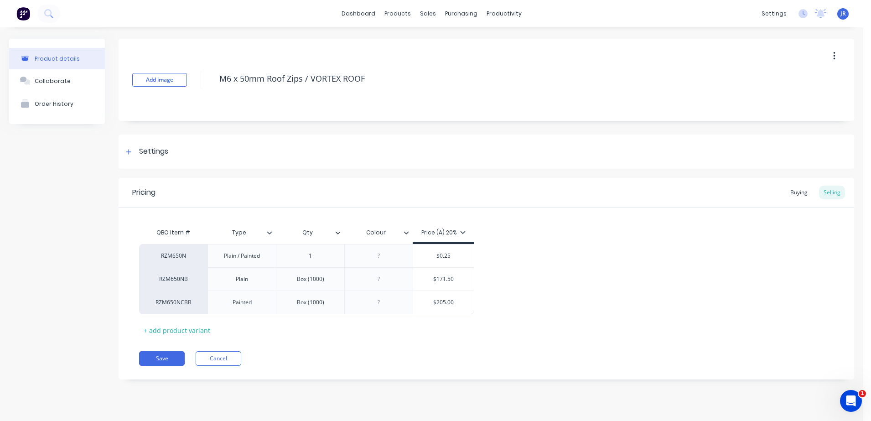
click at [18, 15] on img at bounding box center [23, 14] width 14 height 14
